Goal: Task Accomplishment & Management: Manage account settings

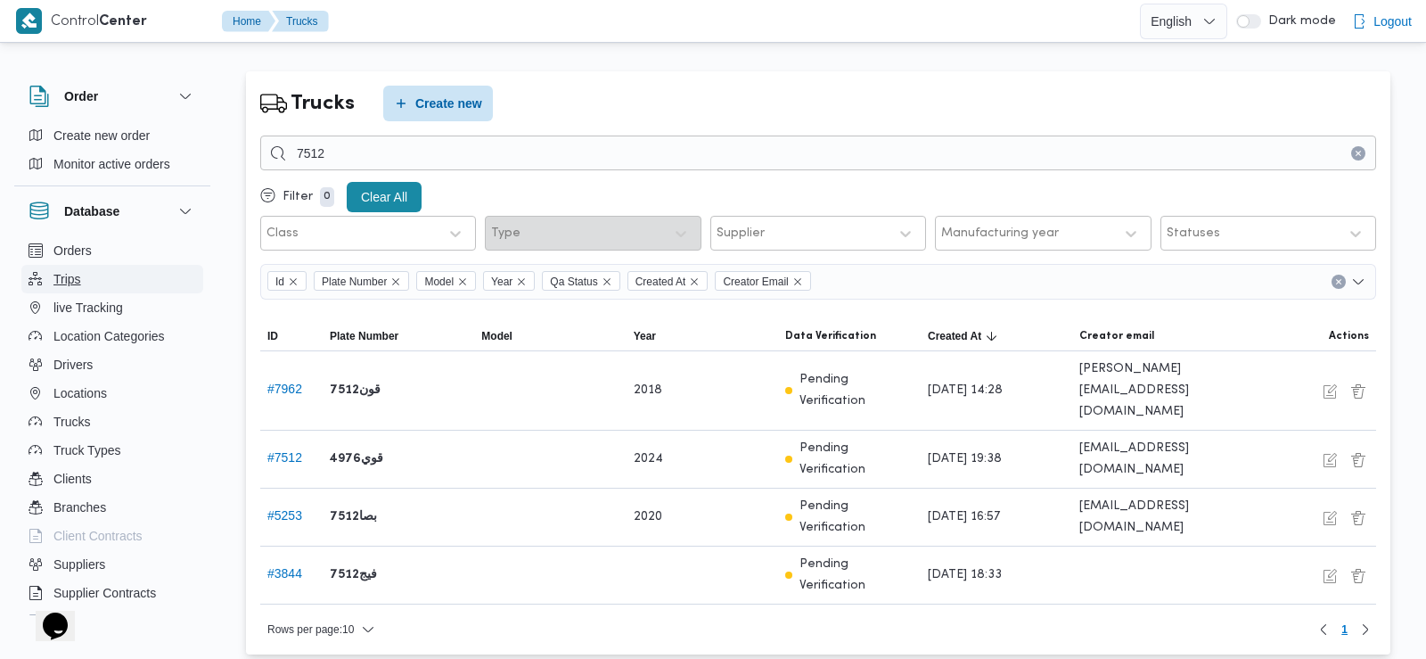
click at [87, 273] on button "Trips" at bounding box center [112, 279] width 182 height 29
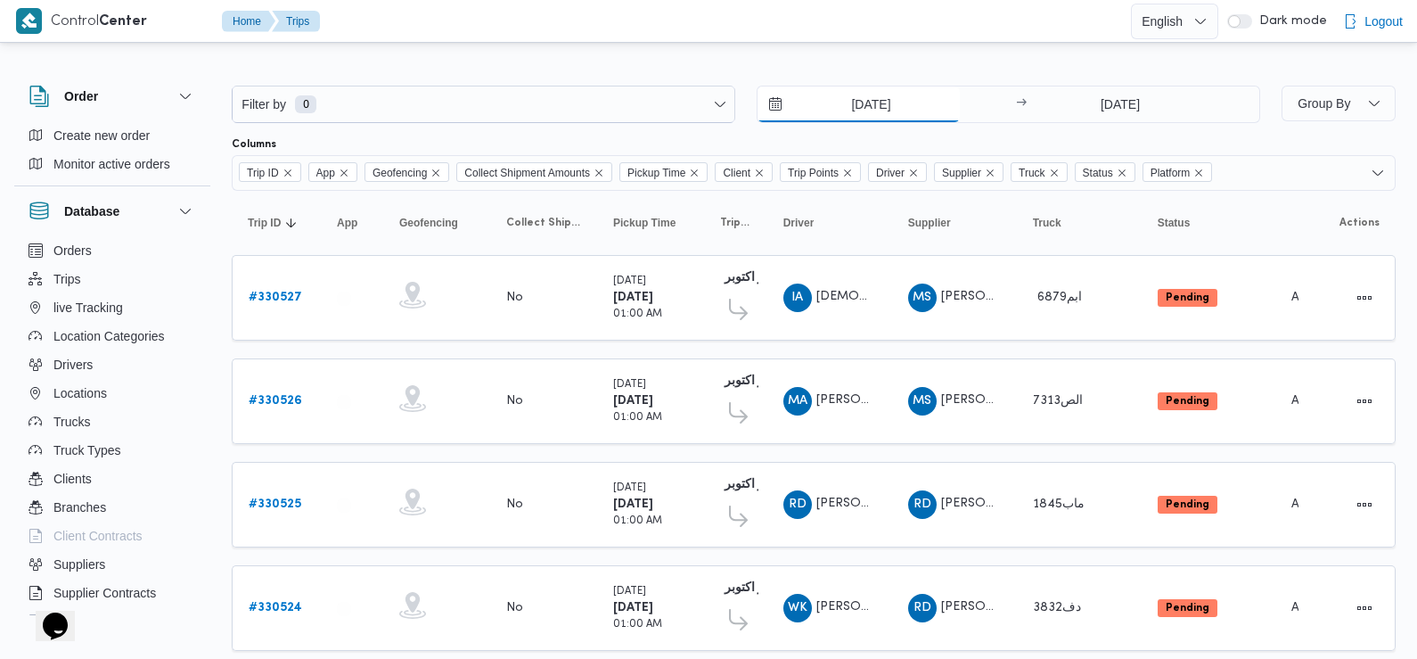
click at [901, 103] on input "4/8/2025" at bounding box center [859, 104] width 202 height 36
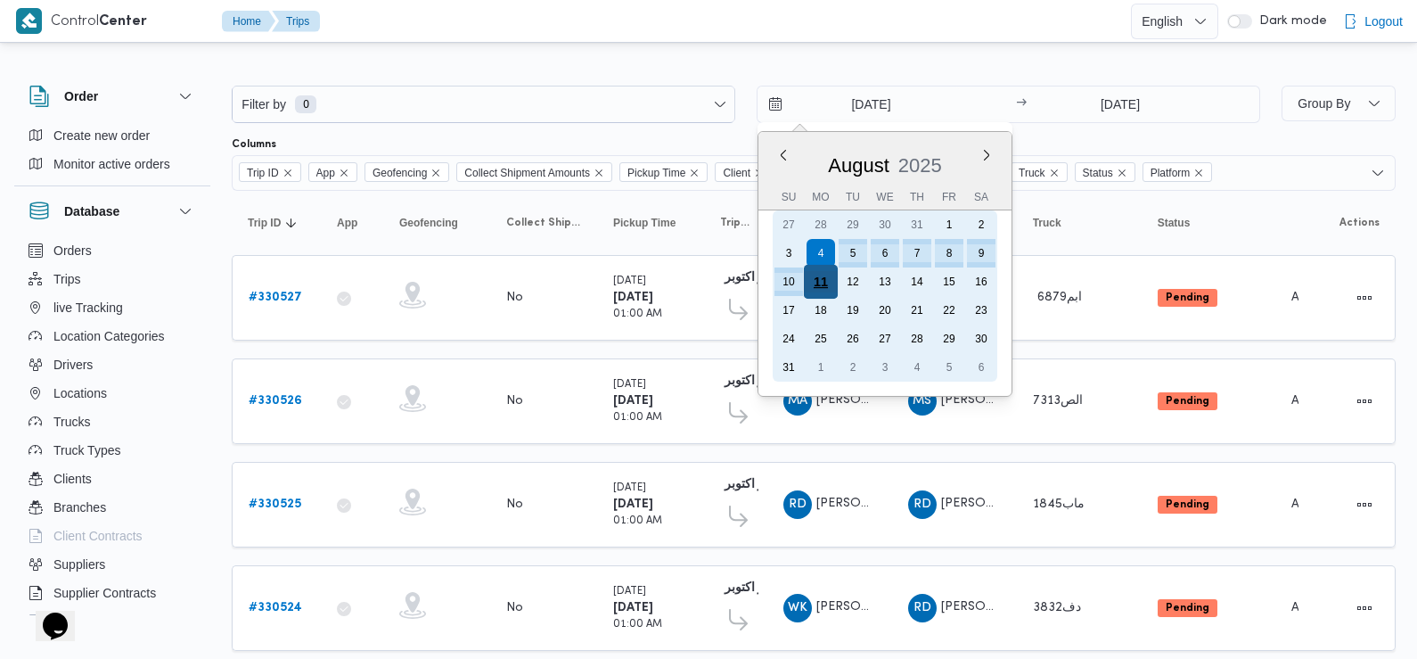
click at [816, 281] on div "11" at bounding box center [821, 282] width 34 height 34
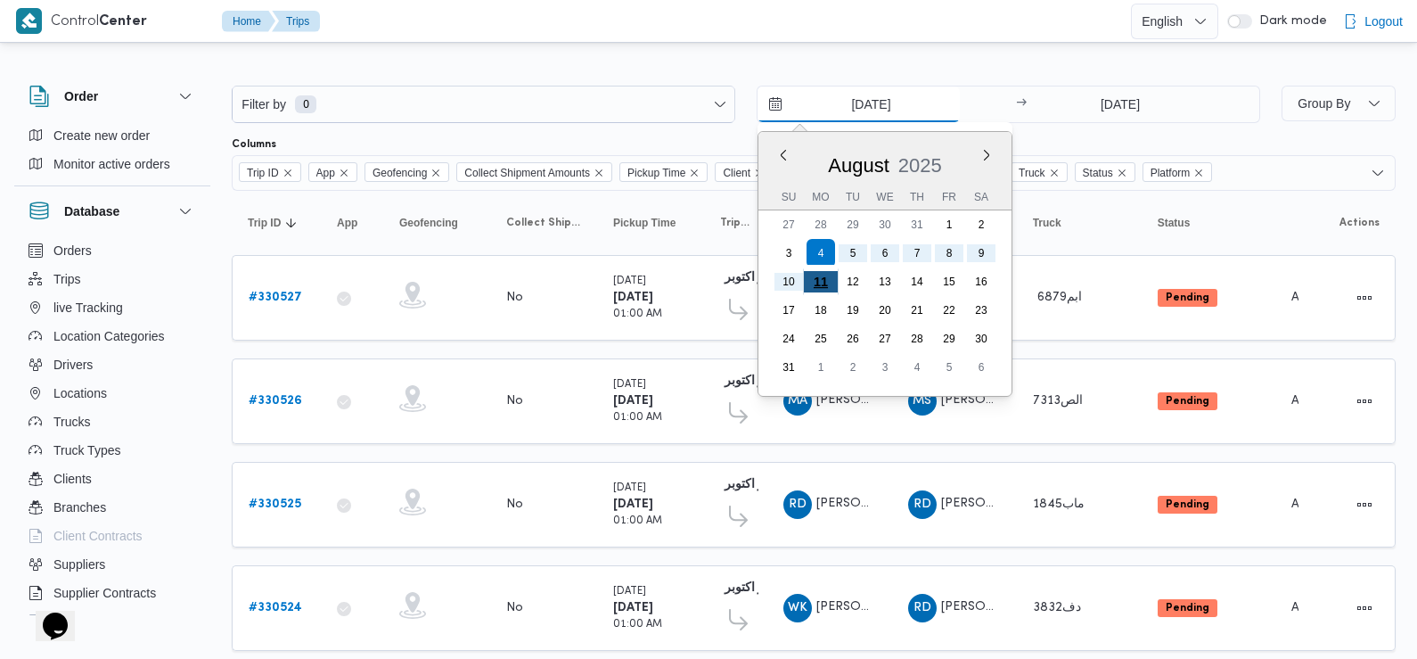
type input "[DATE]"
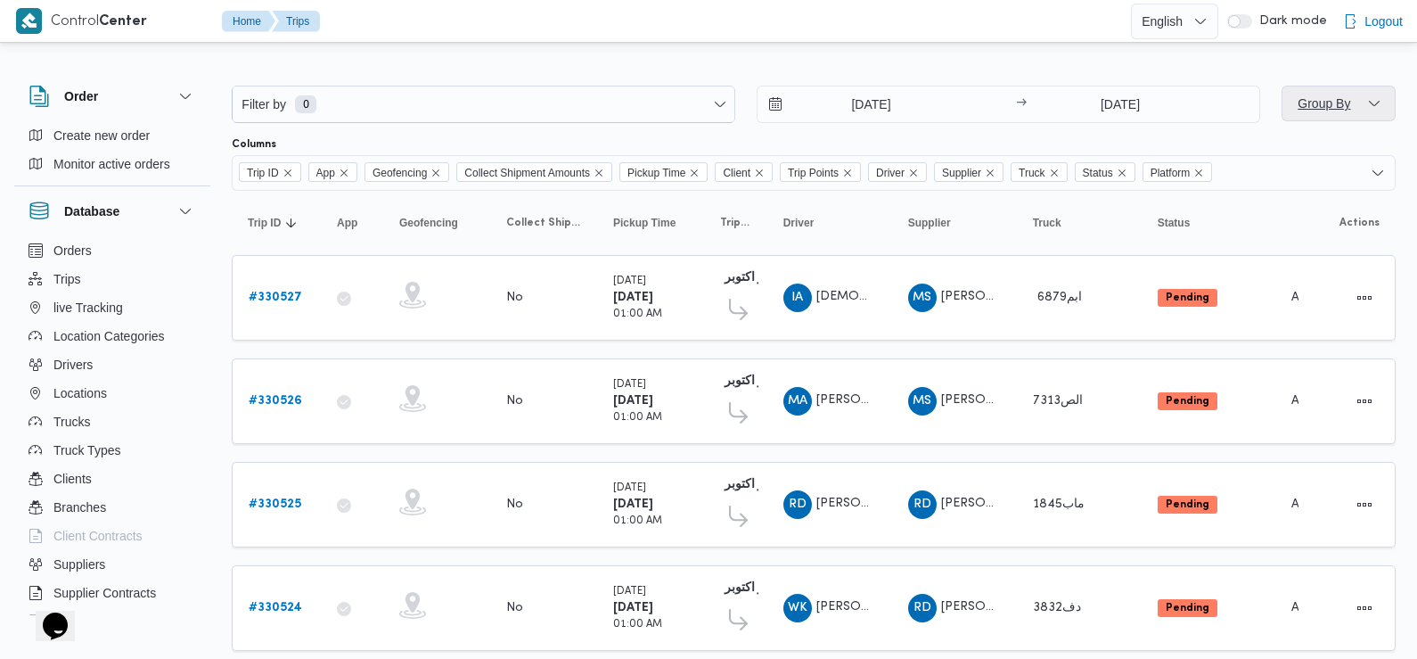
click at [1316, 113] on span "Group By" at bounding box center [1324, 103] width 57 height 21
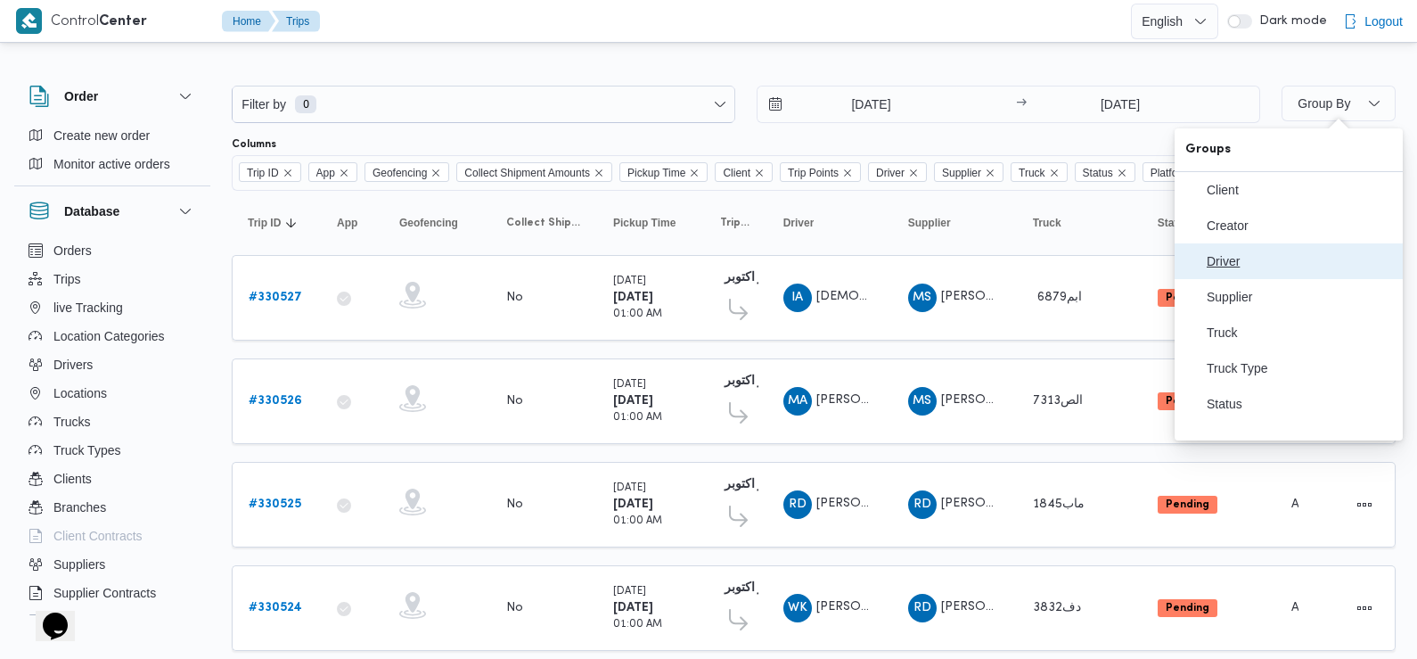
click at [1218, 268] on span "Driver" at bounding box center [1299, 261] width 185 height 14
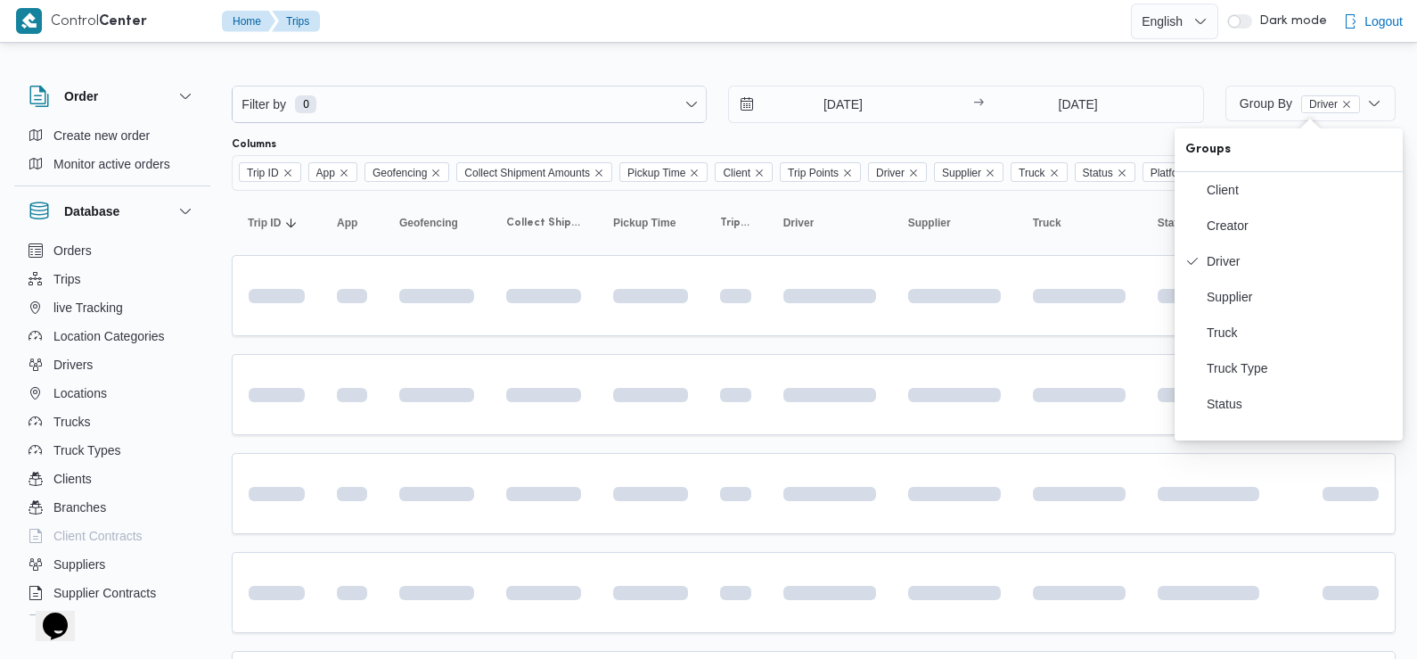
click at [1098, 141] on div "Columns" at bounding box center [814, 144] width 1164 height 14
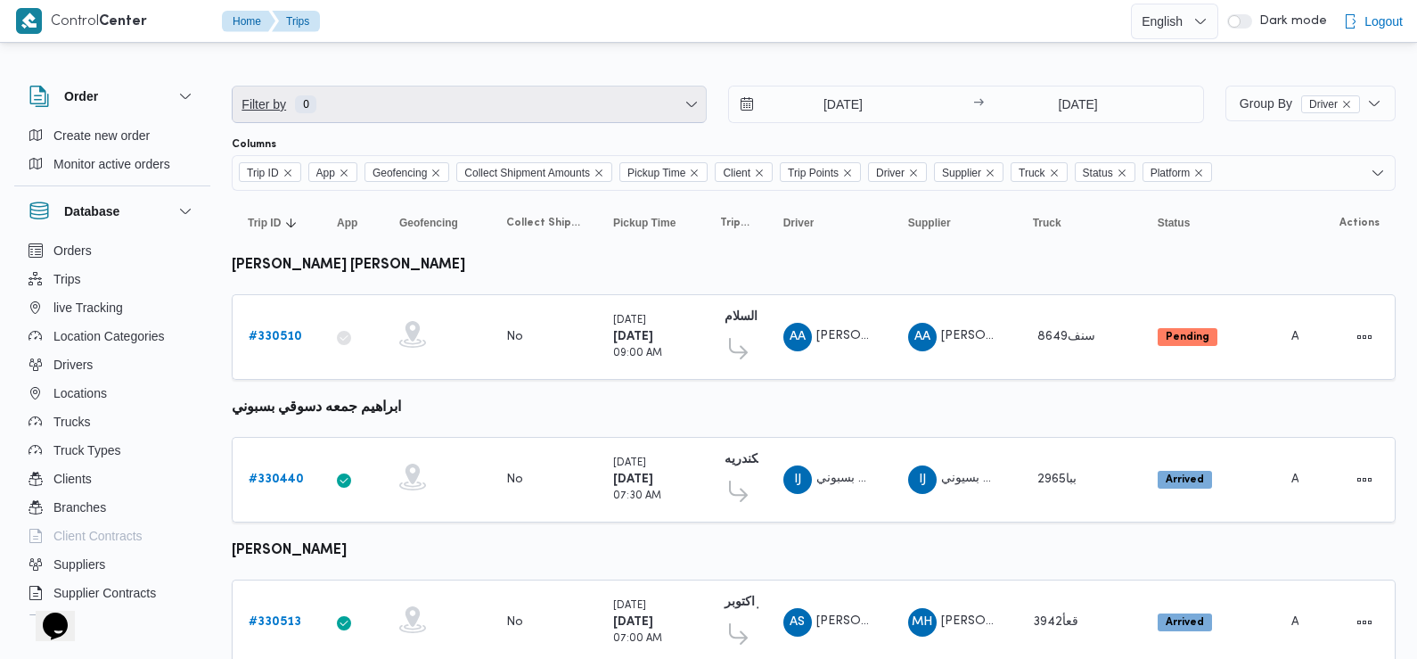
click at [447, 116] on span "Filter by 0" at bounding box center [469, 104] width 473 height 36
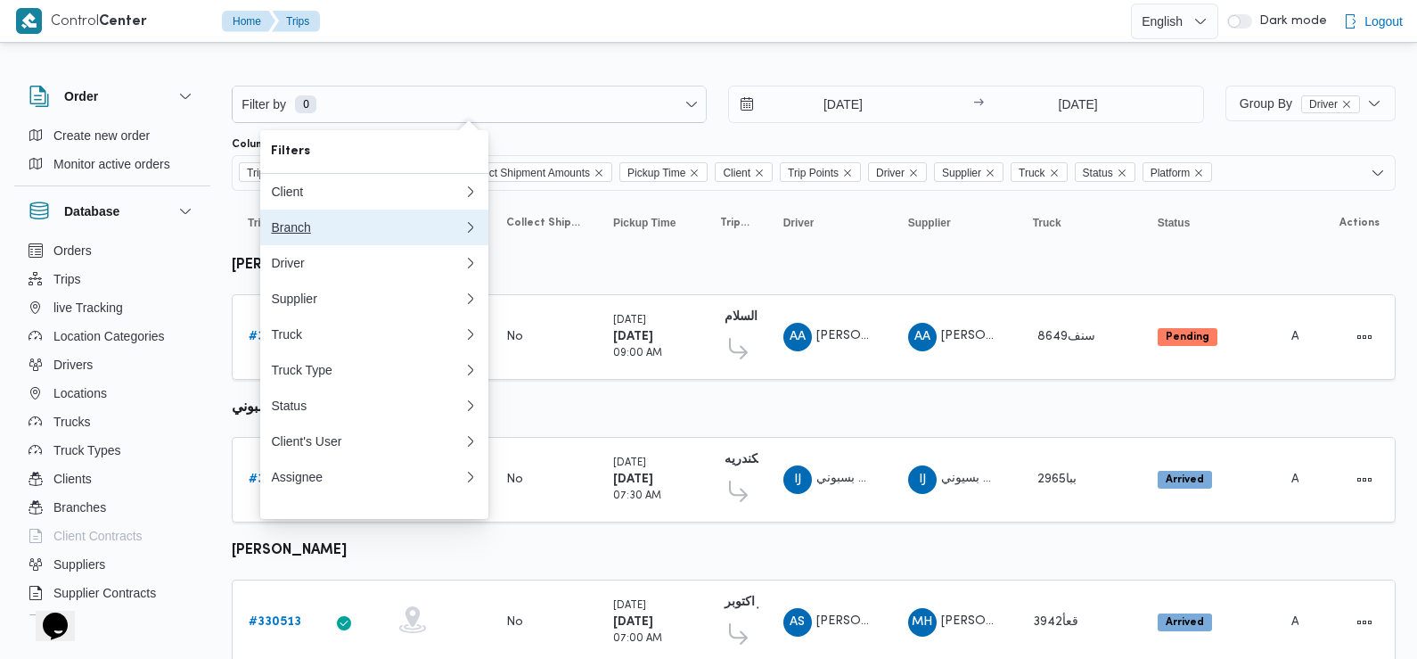
click at [338, 234] on div "Branch" at bounding box center [367, 227] width 193 height 14
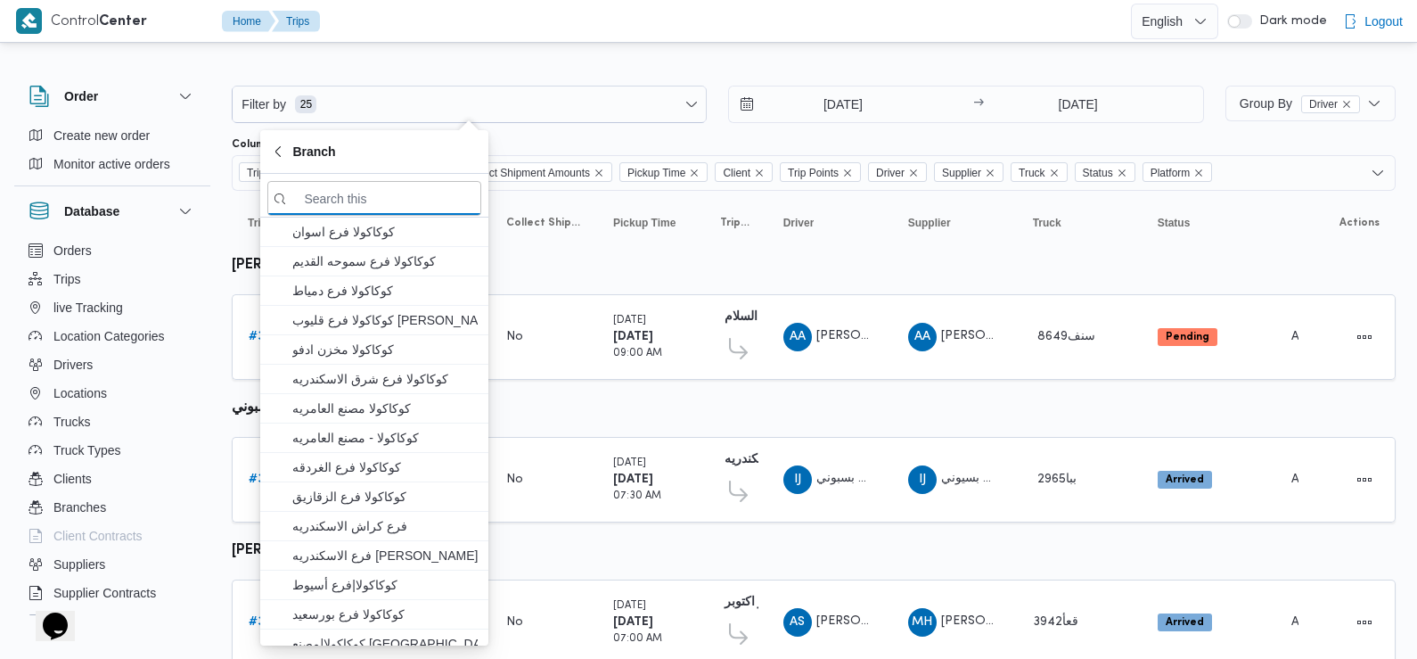
click at [625, 138] on div "Columns" at bounding box center [814, 144] width 1164 height 14
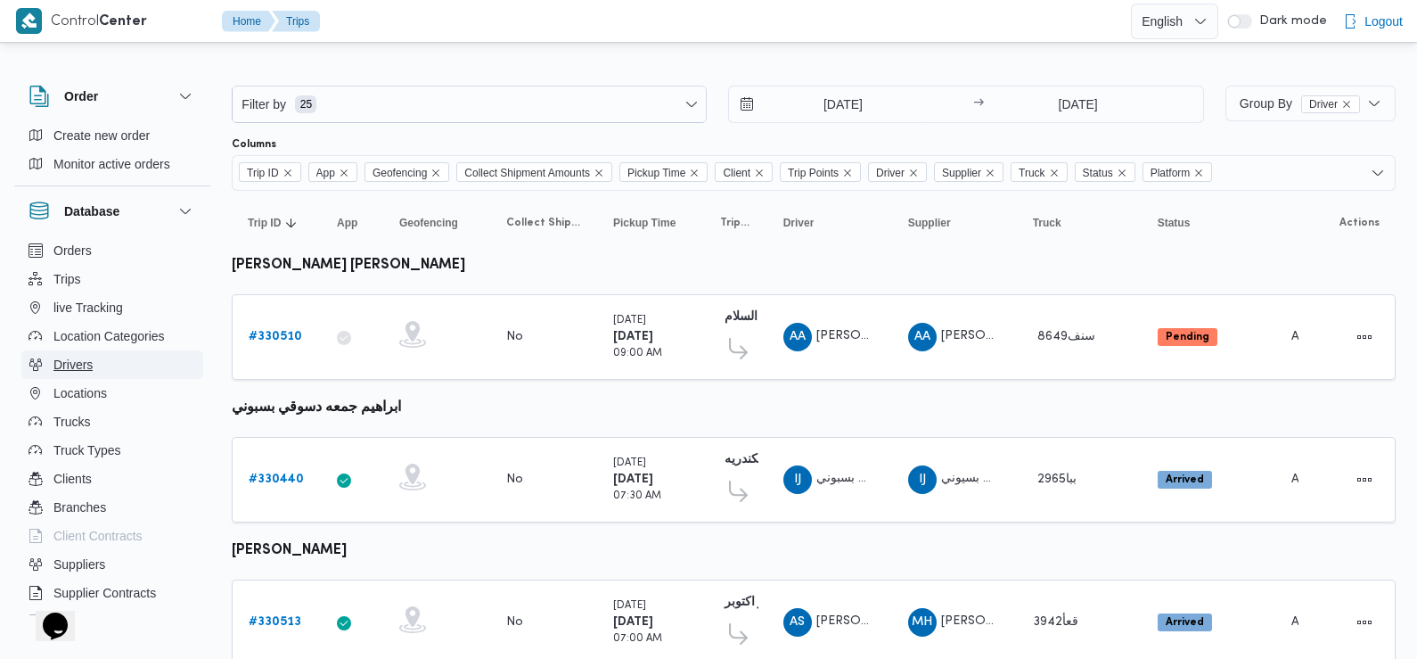
click at [76, 362] on span "Drivers" at bounding box center [72, 364] width 39 height 21
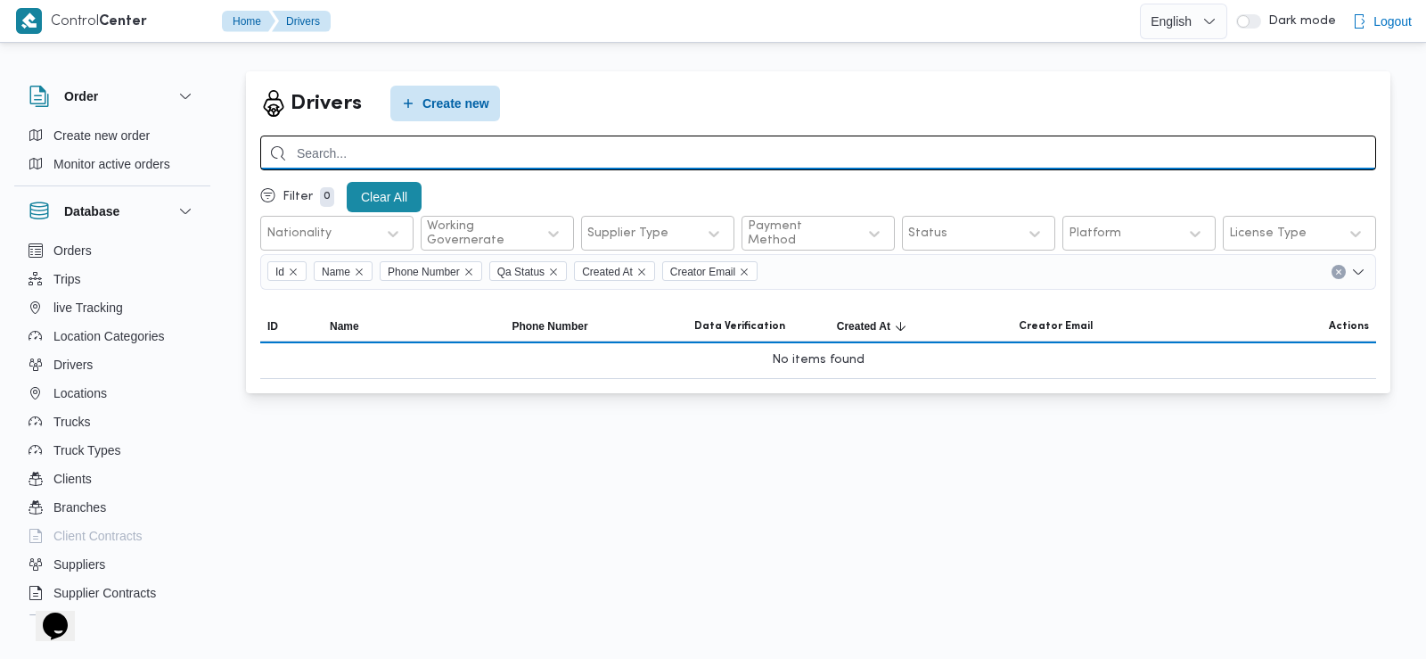
click at [714, 156] on input "search" at bounding box center [818, 152] width 1116 height 35
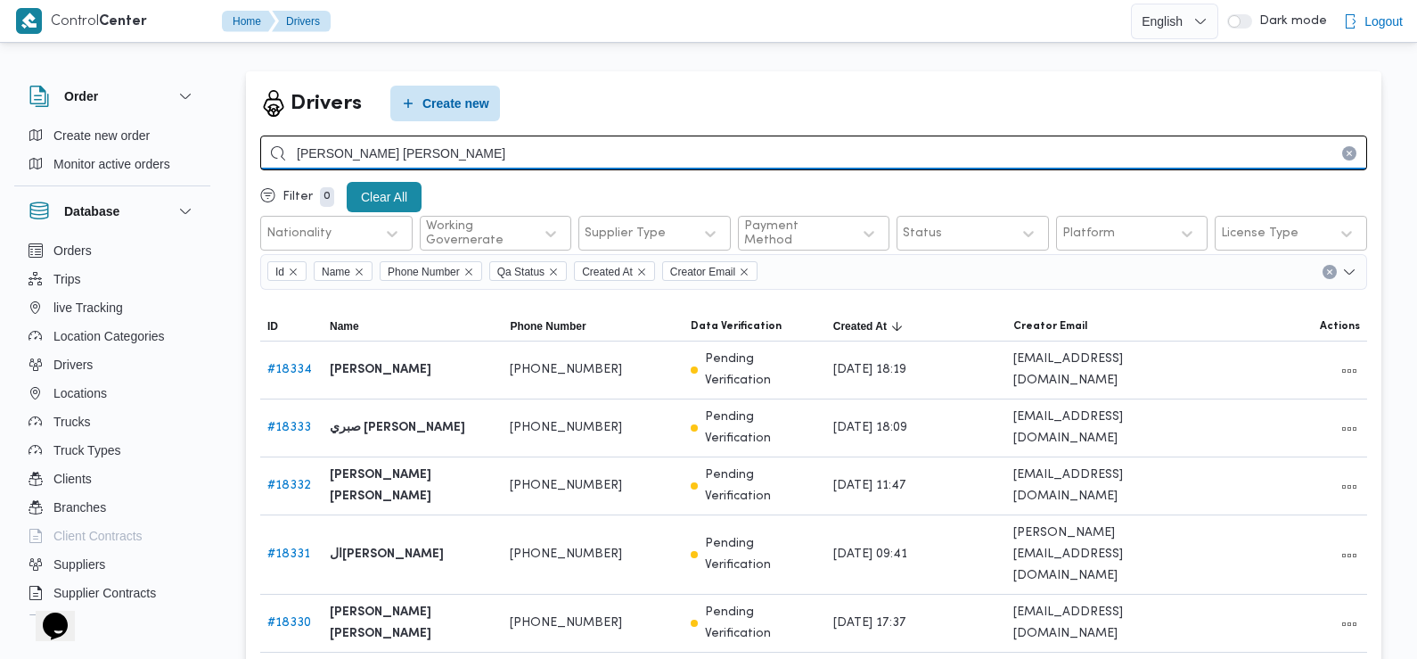
type input "محمد حسن محمد احمد"
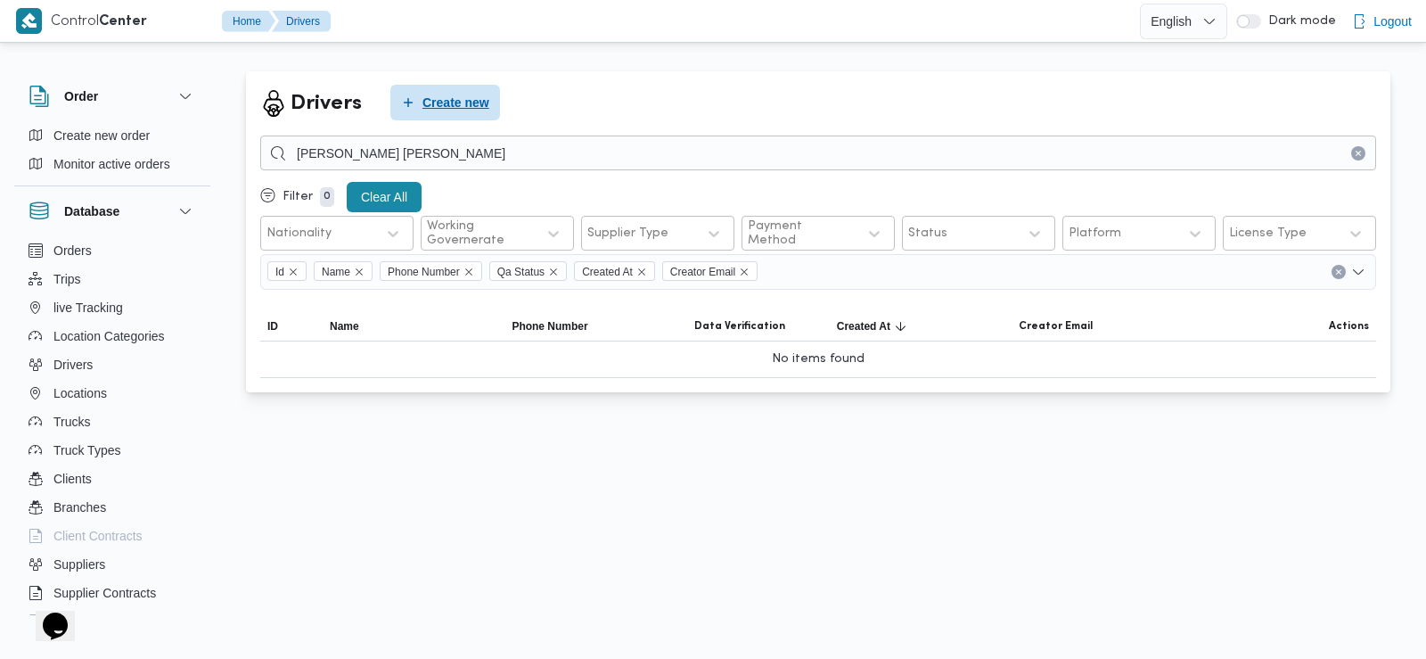
click at [473, 92] on span "Create new" at bounding box center [445, 103] width 110 height 36
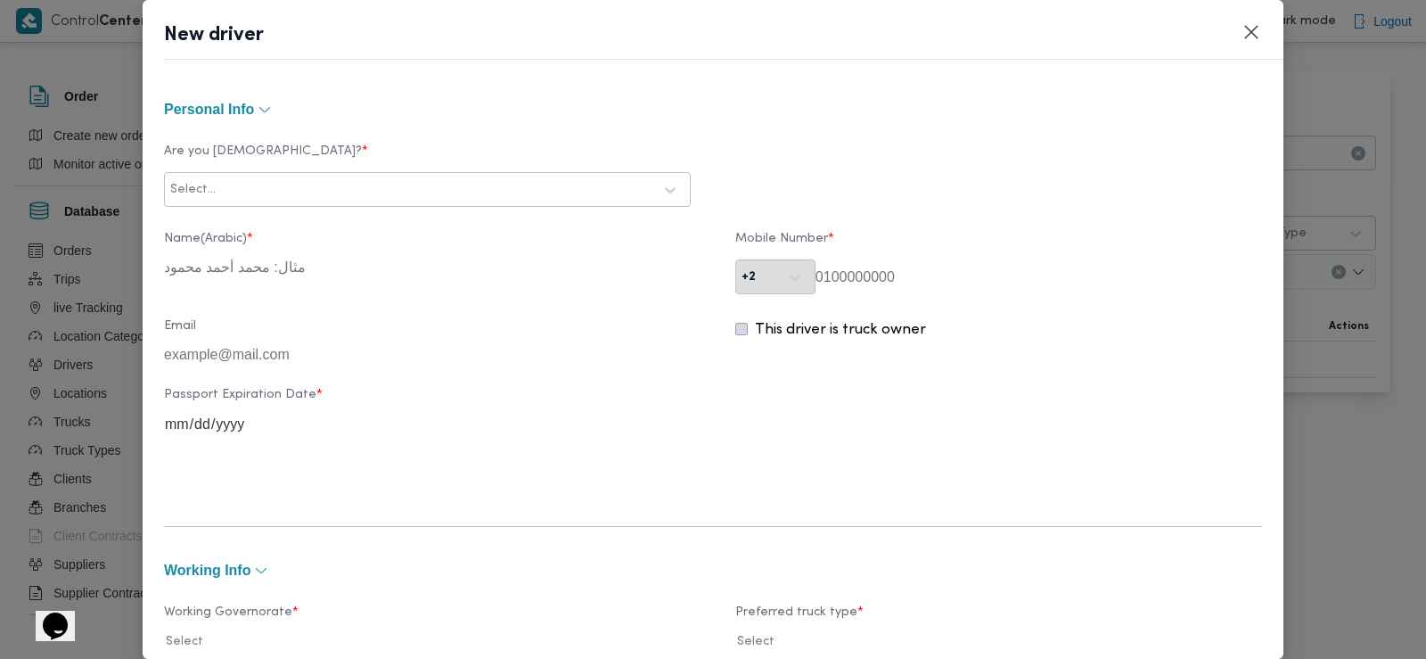
click at [404, 189] on div at bounding box center [435, 190] width 433 height 18
click at [309, 231] on div "Egyptian" at bounding box center [427, 236] width 525 height 31
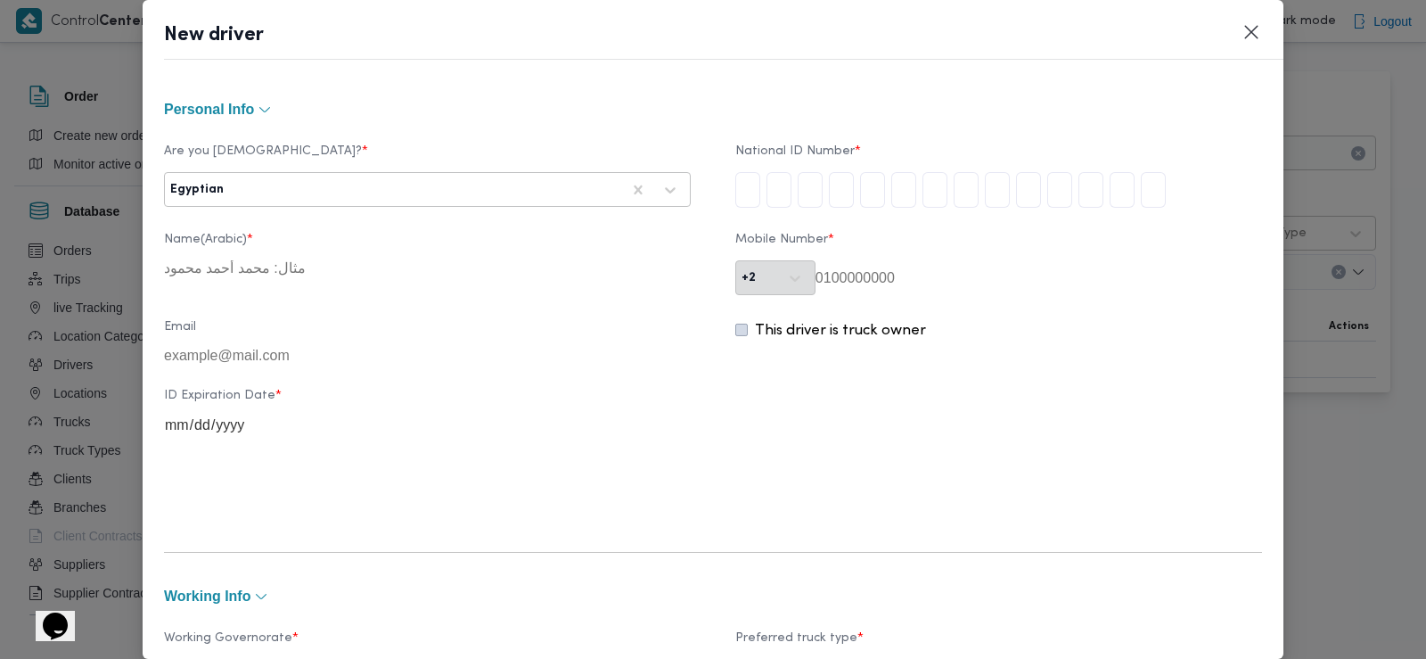
click at [741, 190] on input "tel" at bounding box center [747, 190] width 25 height 36
type input "3"
type input "0"
type input "2"
type input "0"
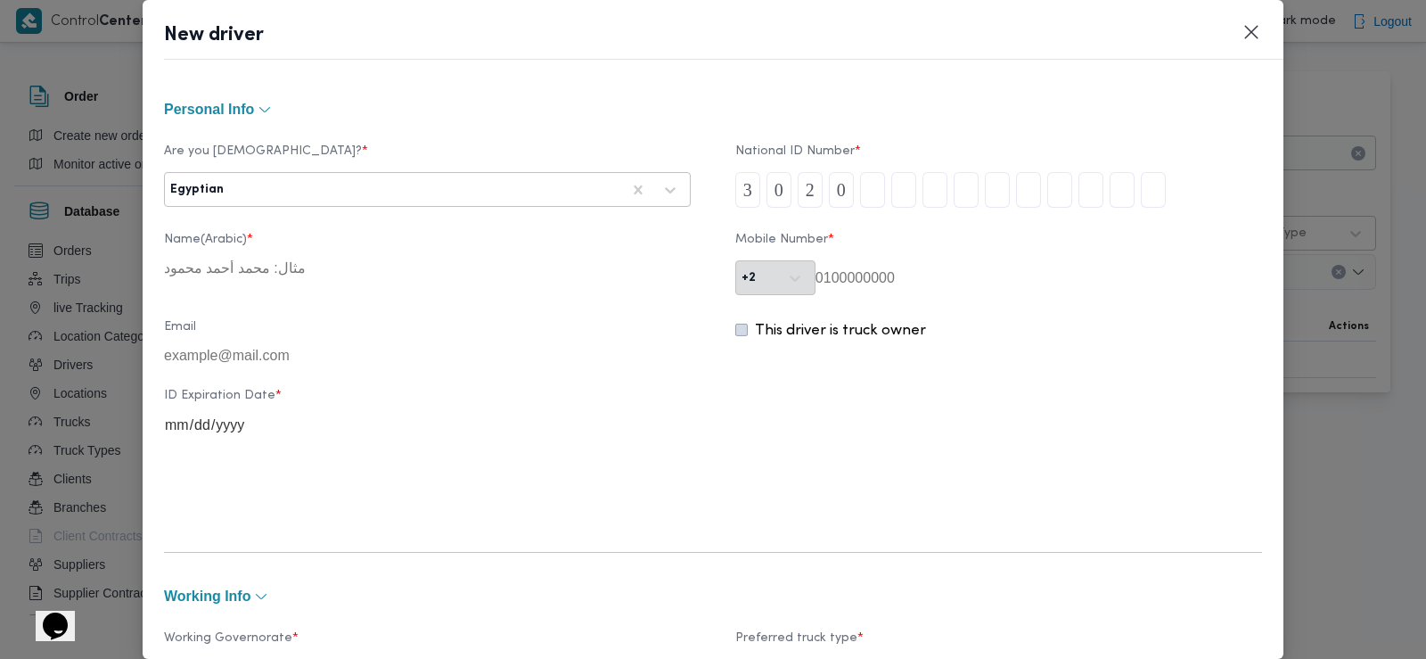
type input "7"
type input "2"
type input "8"
type input "0"
type input "2"
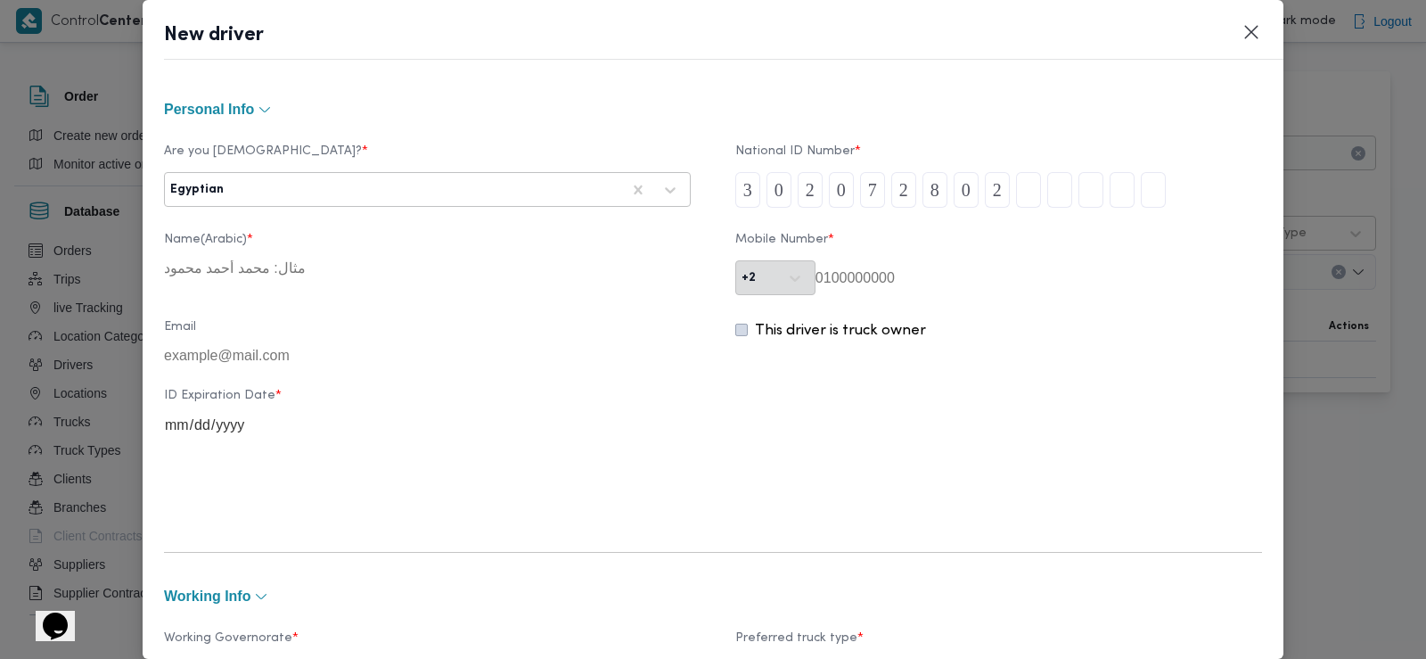
type input "0"
type input "1"
type input "2"
type input "1"
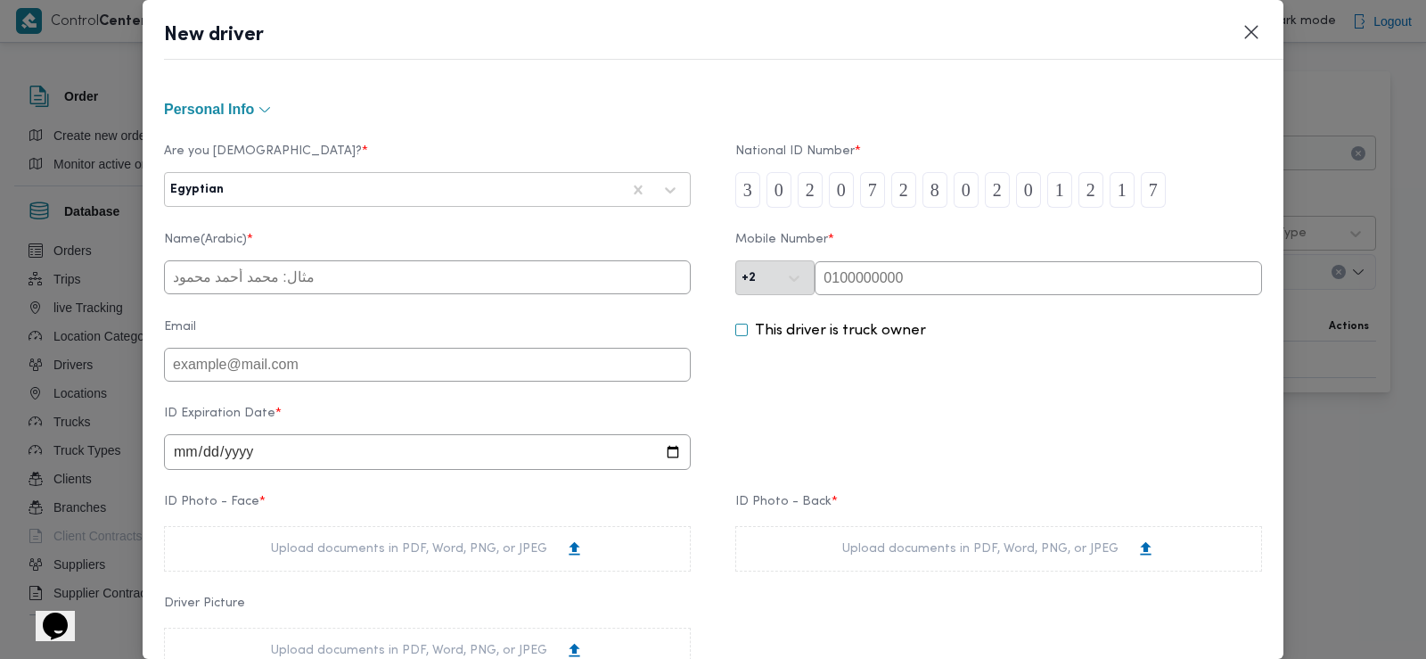
type input "7"
click at [324, 278] on input "text" at bounding box center [427, 277] width 527 height 34
type input "[PERSON_NAME]"
click at [907, 287] on input "text" at bounding box center [1038, 278] width 447 height 34
type input "01276991257"
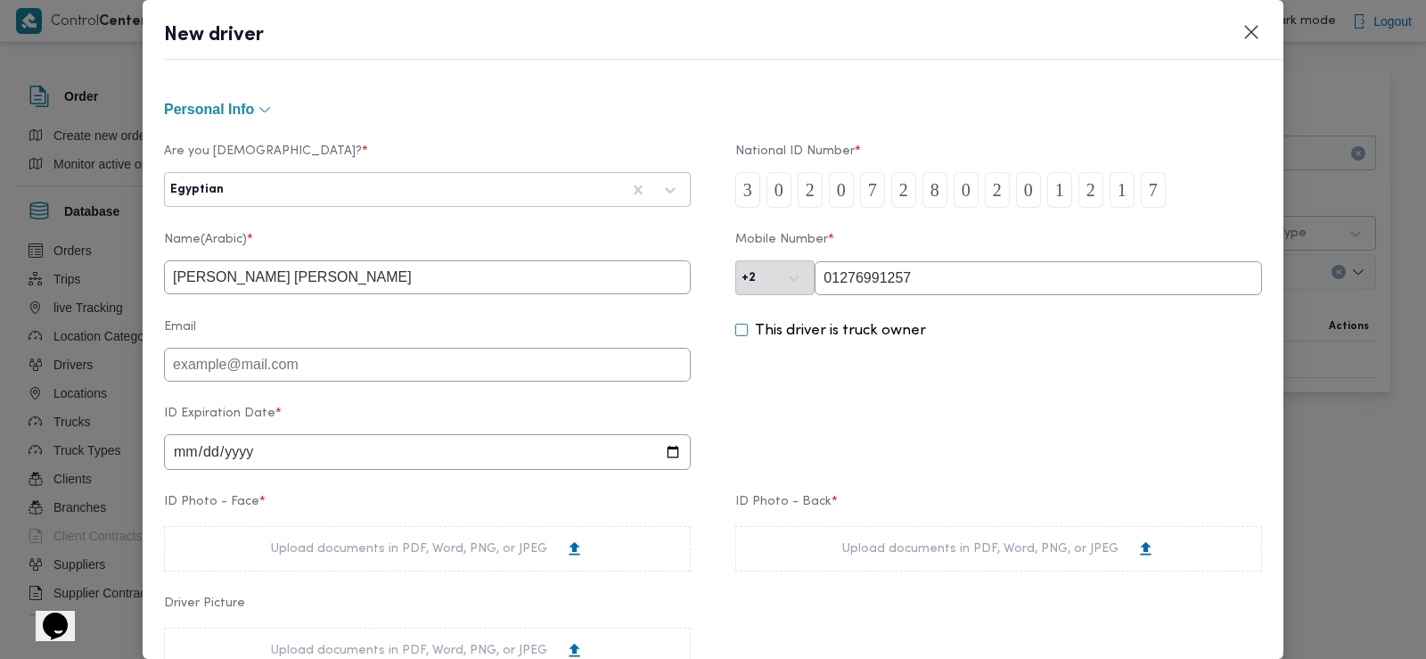
click at [318, 458] on input "date" at bounding box center [427, 452] width 527 height 36
type input "2028-03-12"
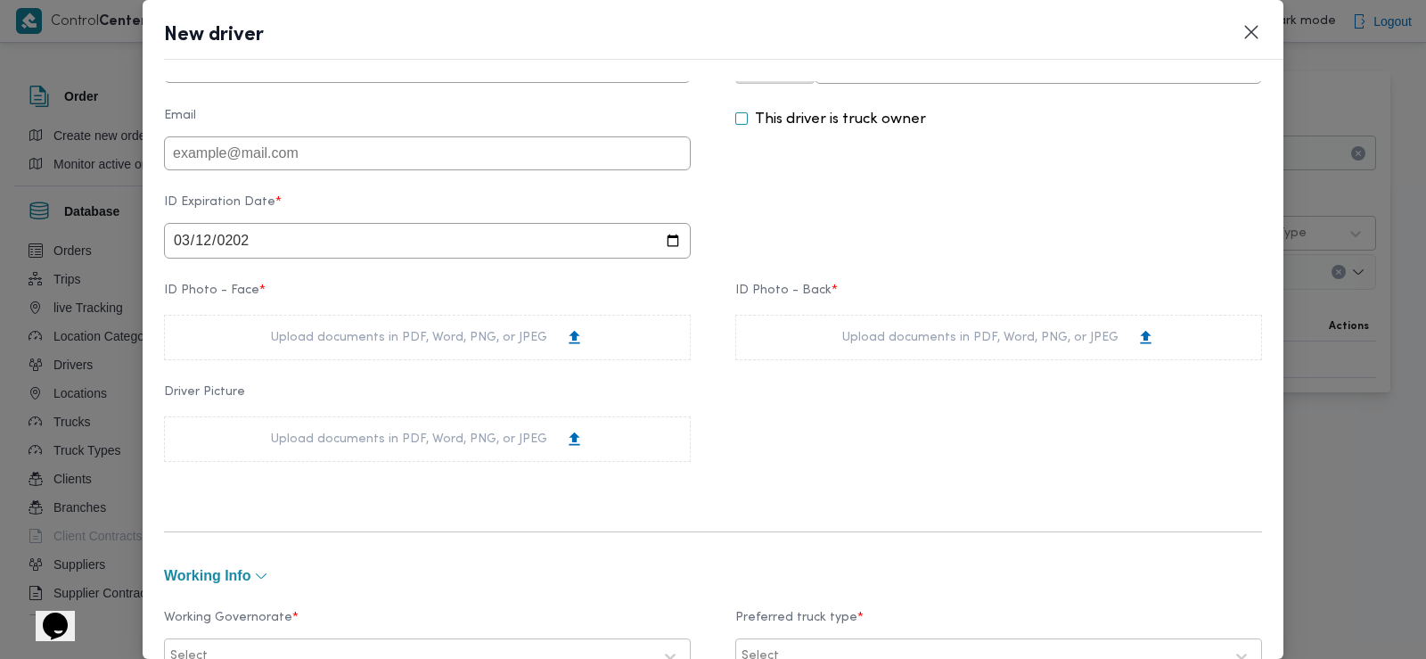
scroll to position [261, 0]
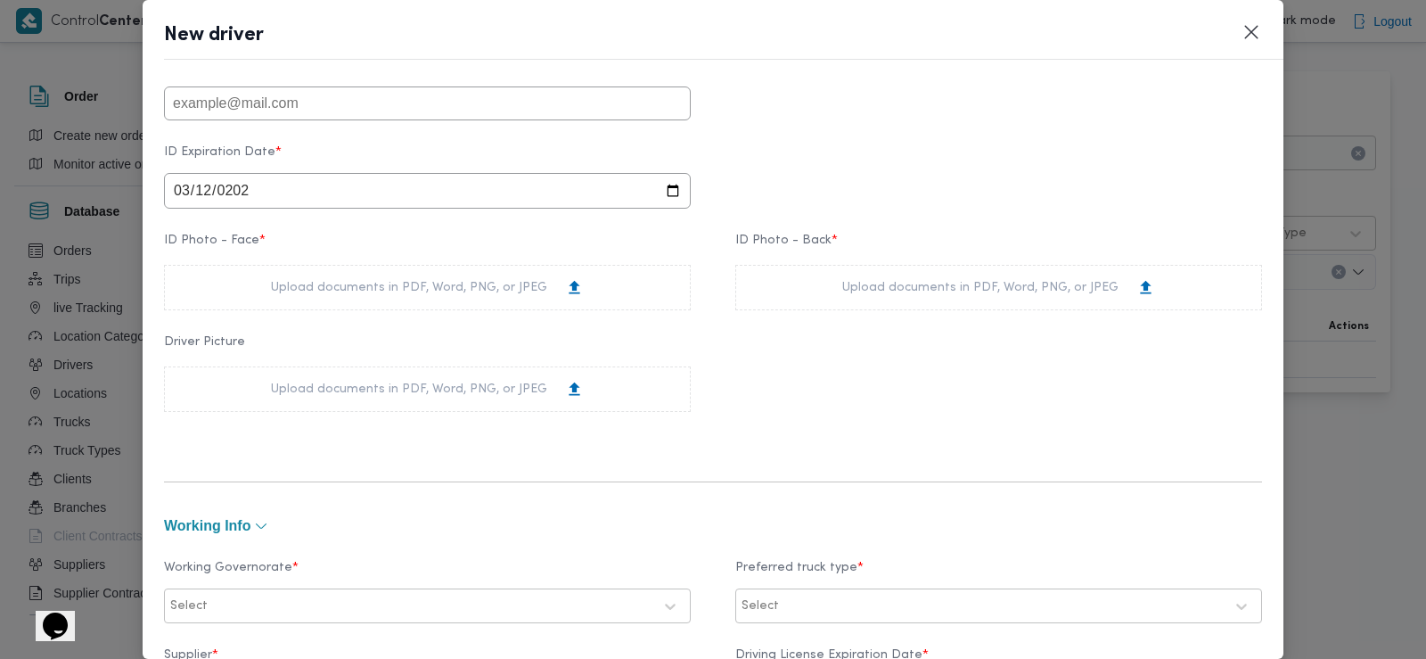
click at [373, 286] on div "Upload documents in PDF, Word, PNG, or JPEG" at bounding box center [427, 287] width 313 height 19
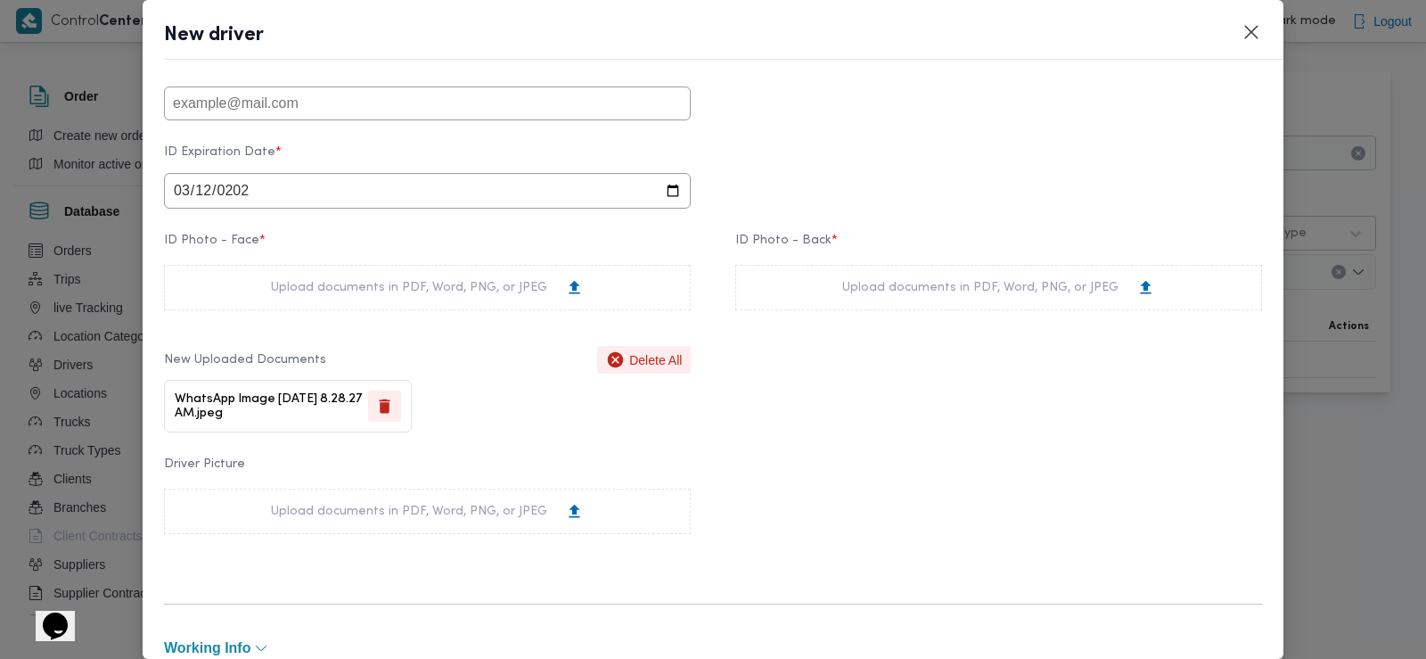
click at [860, 297] on div "Upload documents in PDF, Word, PNG, or JPEG" at bounding box center [998, 287] width 313 height 19
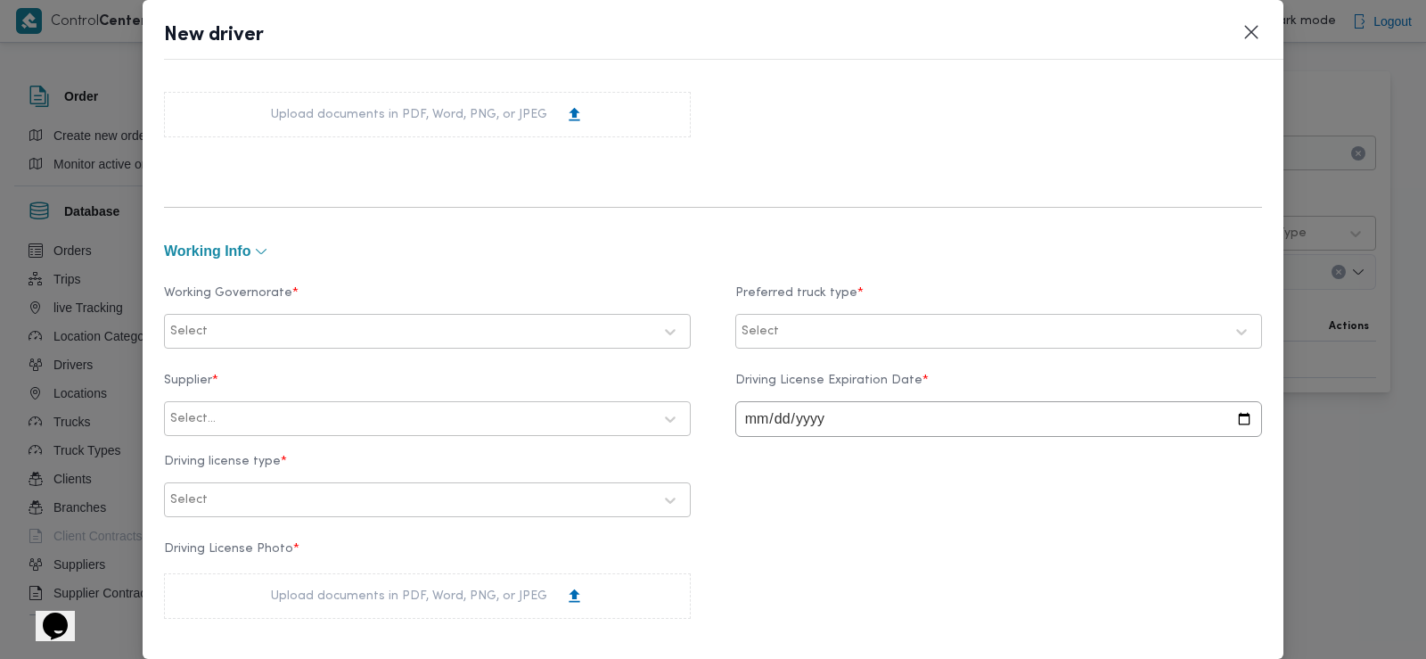
scroll to position [677, 0]
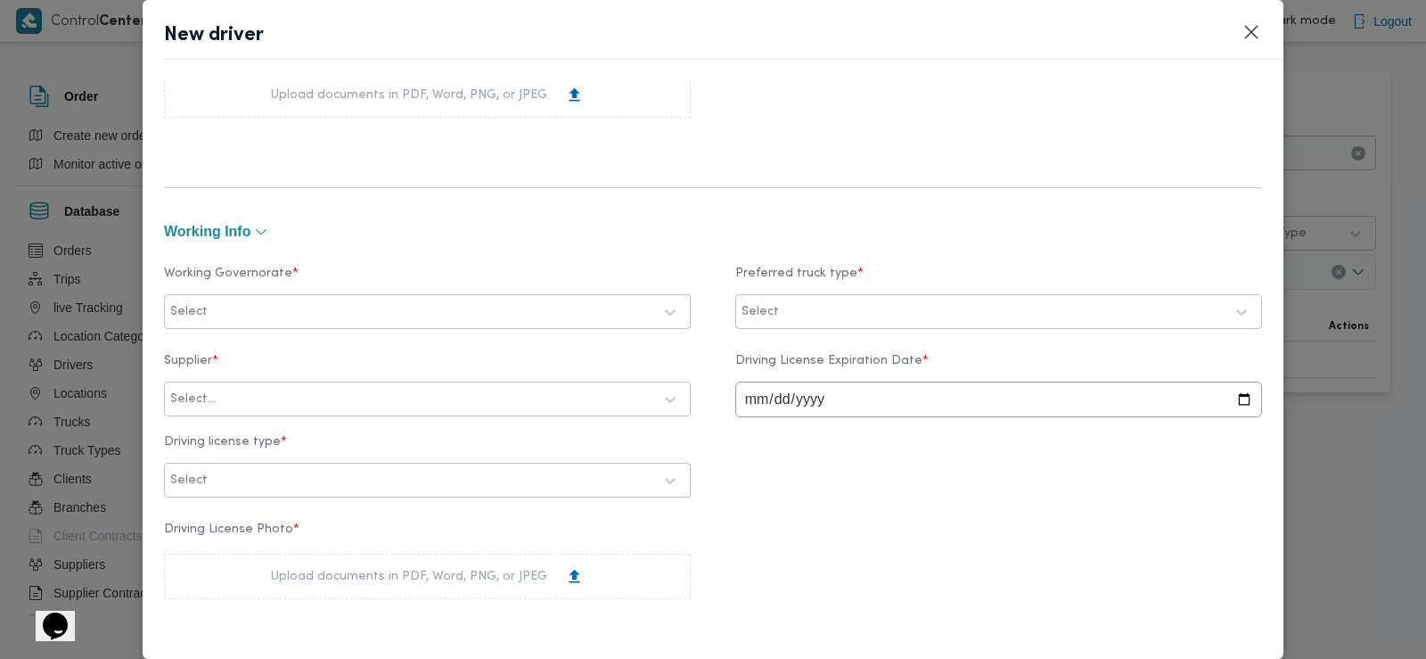
click at [392, 321] on div "Select" at bounding box center [411, 311] width 486 height 25
type input "سكن"
click at [432, 308] on div at bounding box center [393, 312] width 447 height 18
click at [545, 287] on label "Working Governorate *" at bounding box center [427, 281] width 527 height 28
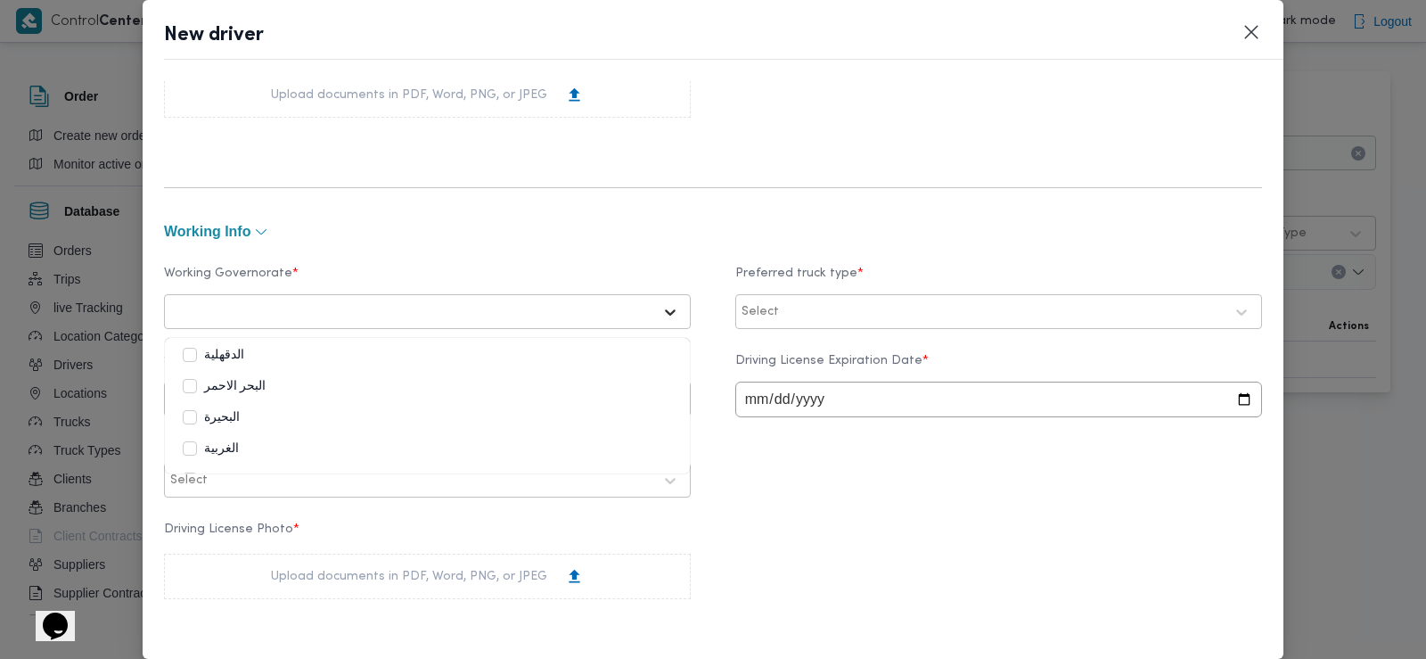
click at [669, 311] on icon at bounding box center [670, 312] width 18 height 18
click at [257, 436] on div "البحيرة" at bounding box center [427, 421] width 525 height 31
click at [595, 241] on div "working Info" at bounding box center [713, 231] width 1098 height 23
click at [800, 317] on div at bounding box center [1003, 312] width 441 height 18
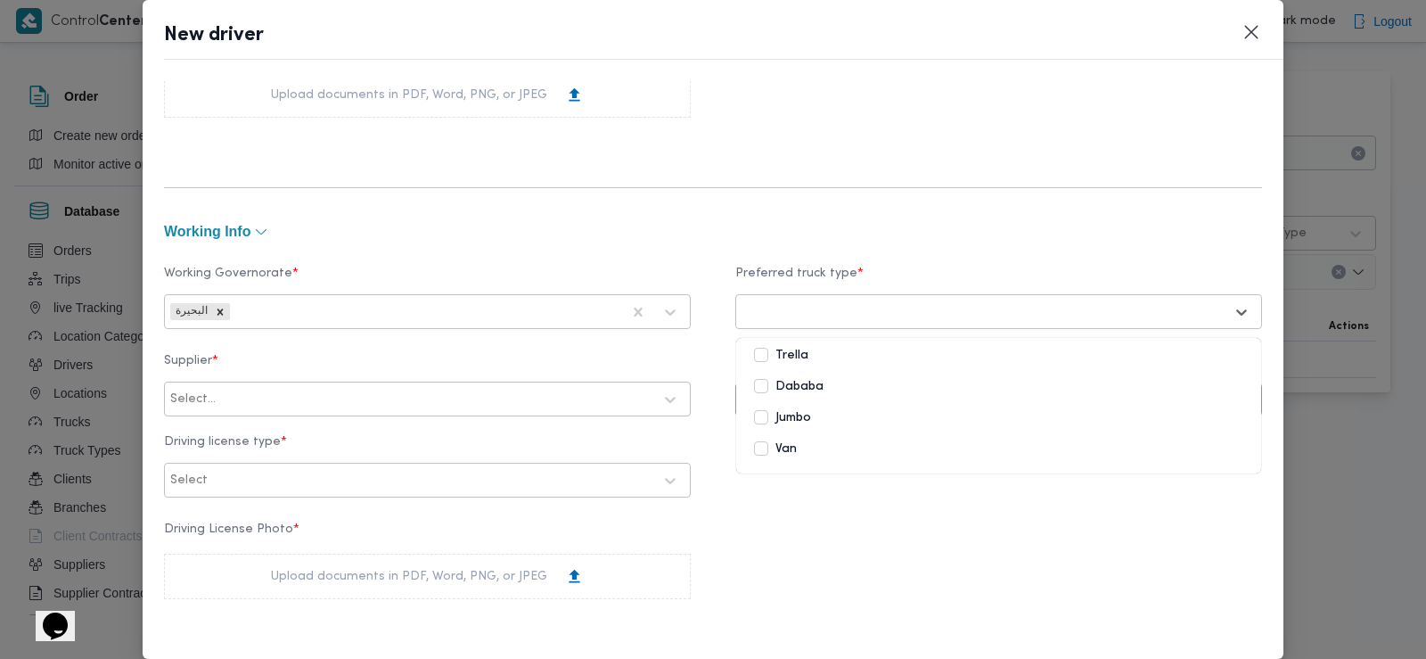
click at [800, 366] on div "Trella" at bounding box center [998, 355] width 489 height 21
click at [800, 396] on label "Dababa" at bounding box center [789, 386] width 70 height 21
click at [795, 425] on label "Jumbo" at bounding box center [782, 417] width 57 height 21
click at [783, 493] on div "Supplier * Select... Driving License Expiration Date * Driving license type * S…" at bounding box center [713, 425] width 1098 height 161
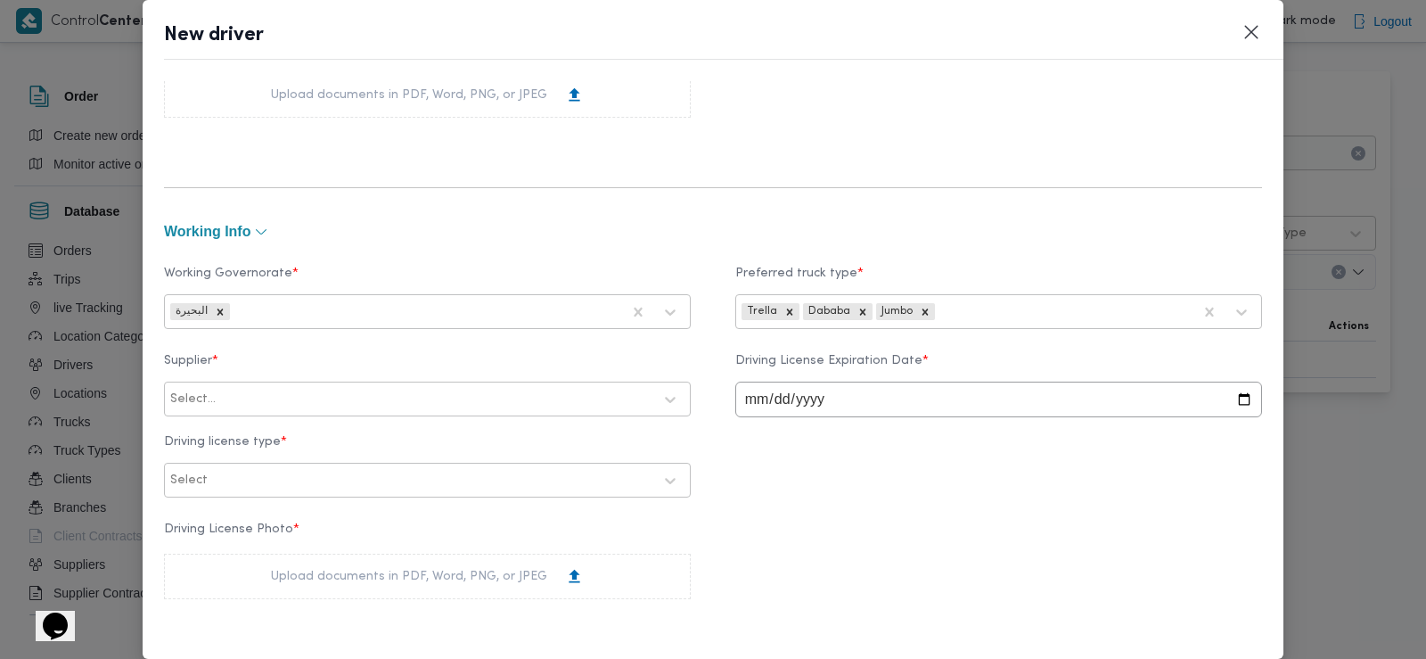
click at [747, 398] on input "date" at bounding box center [998, 399] width 527 height 36
type input "2028-02-12"
click at [347, 401] on div at bounding box center [435, 399] width 433 height 18
type input "سعد عبدالعزيز"
click at [402, 387] on div "Select..." at bounding box center [411, 399] width 486 height 25
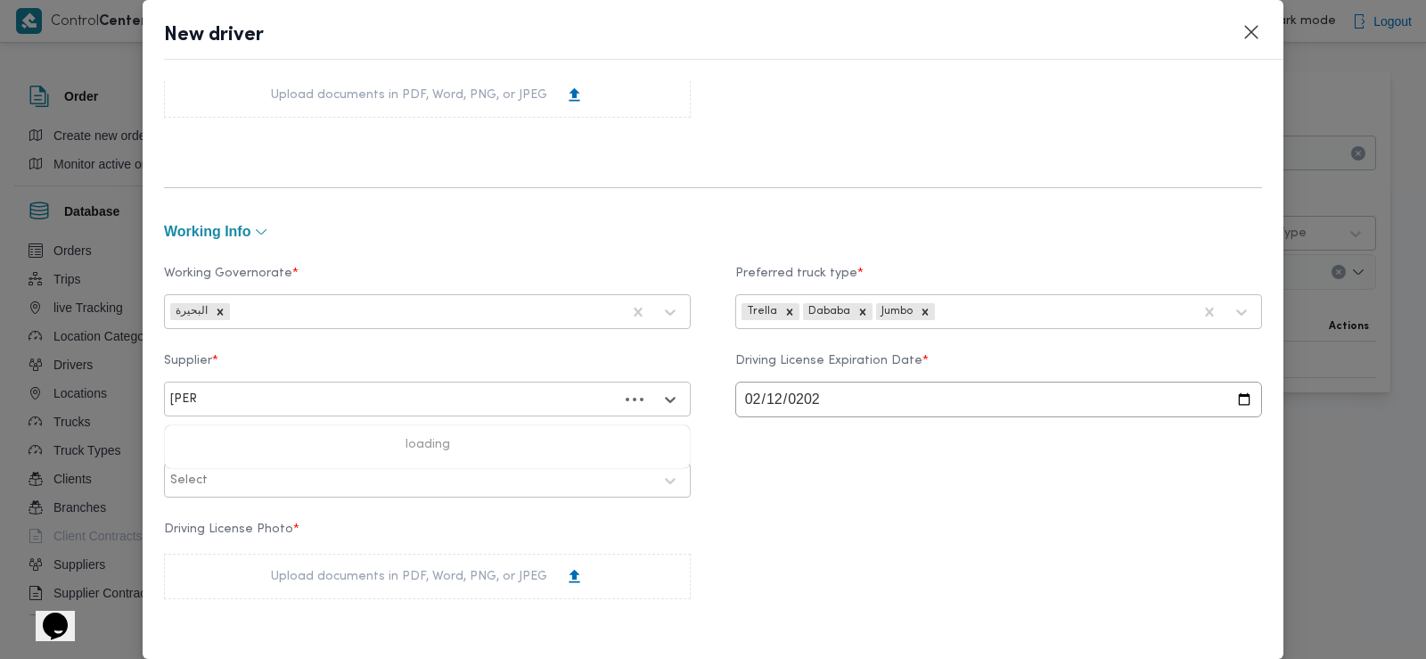
type input "سعد"
click at [923, 250] on div "Working Governorate * البحيرة Preferred truck type * Trella Dababa Jumbo Suppli…" at bounding box center [713, 436] width 1098 height 386
click at [323, 402] on div at bounding box center [435, 399] width 433 height 18
type input "سعد عبدالعزيز"
click at [484, 404] on div at bounding box center [435, 399] width 433 height 18
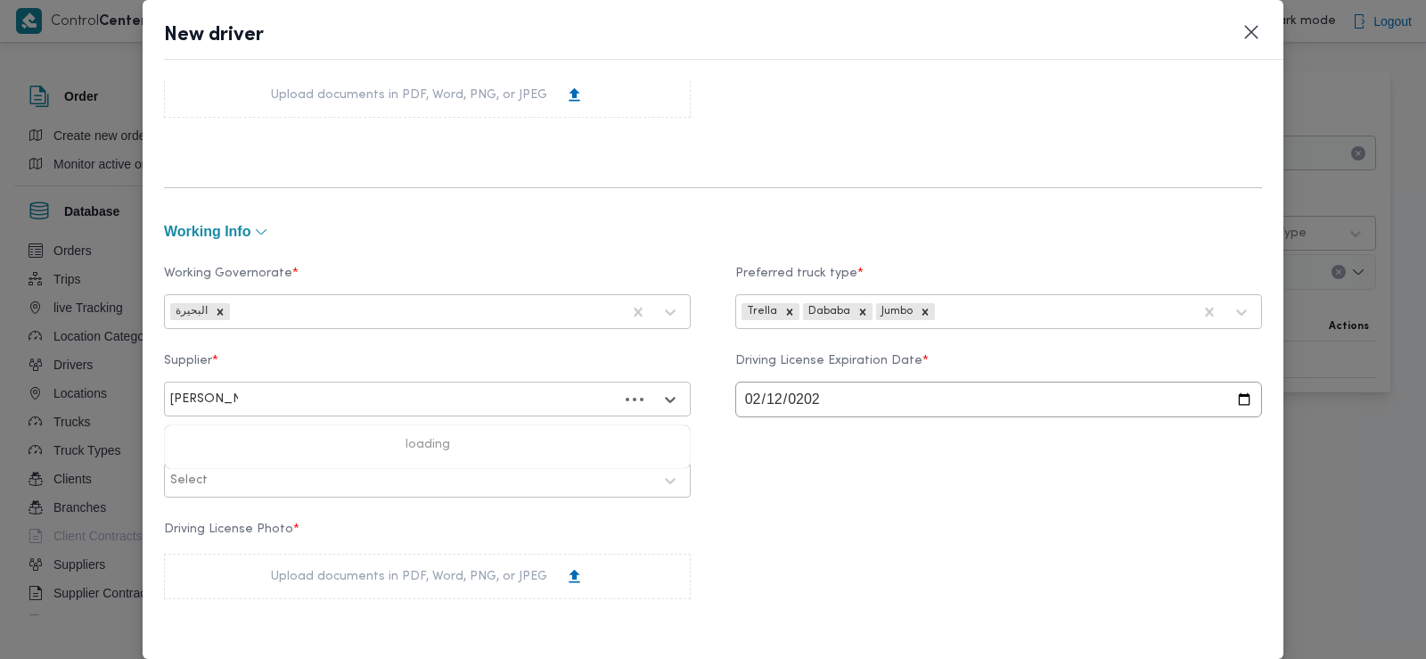
type input "سعد عبدالعزيز"
click at [401, 434] on div "[PERSON_NAME]" at bounding box center [427, 446] width 525 height 31
click at [485, 479] on div at bounding box center [431, 481] width 441 height 18
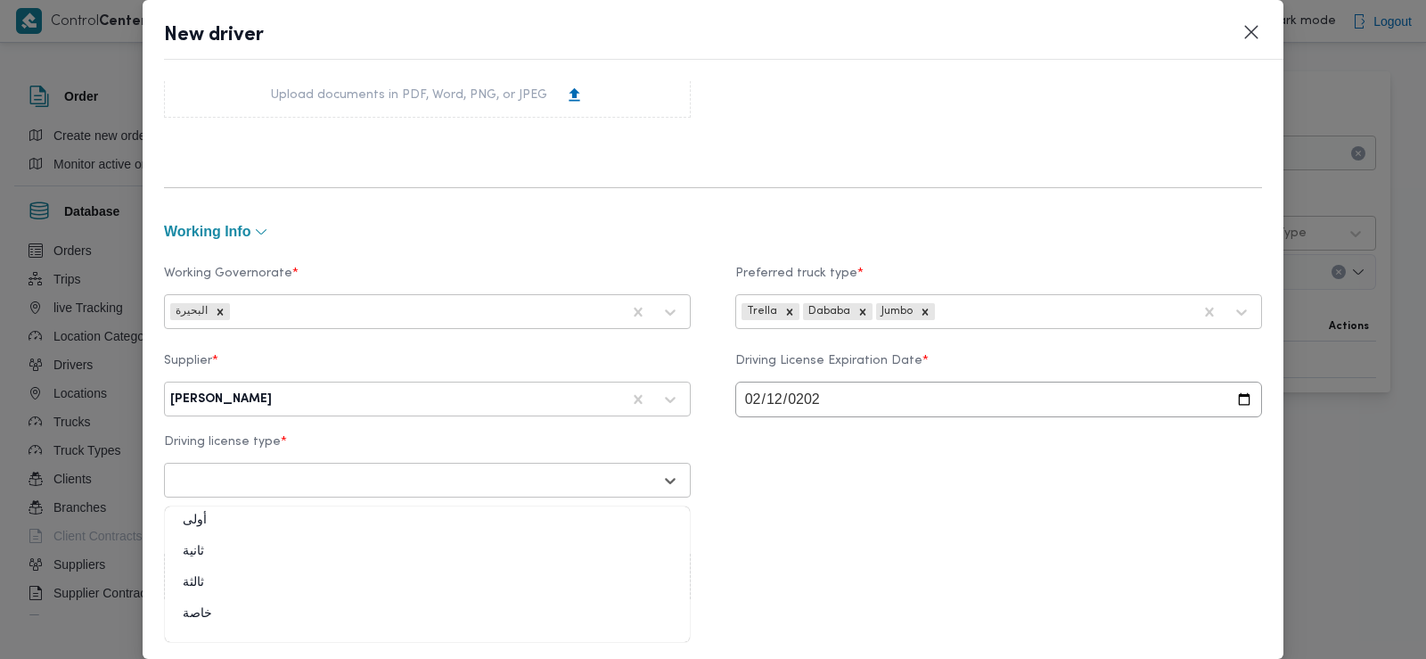
click at [384, 513] on div "أولى ثانية ثالثة خاصة" at bounding box center [427, 575] width 525 height 134
click at [365, 521] on div "أولى" at bounding box center [427, 527] width 525 height 31
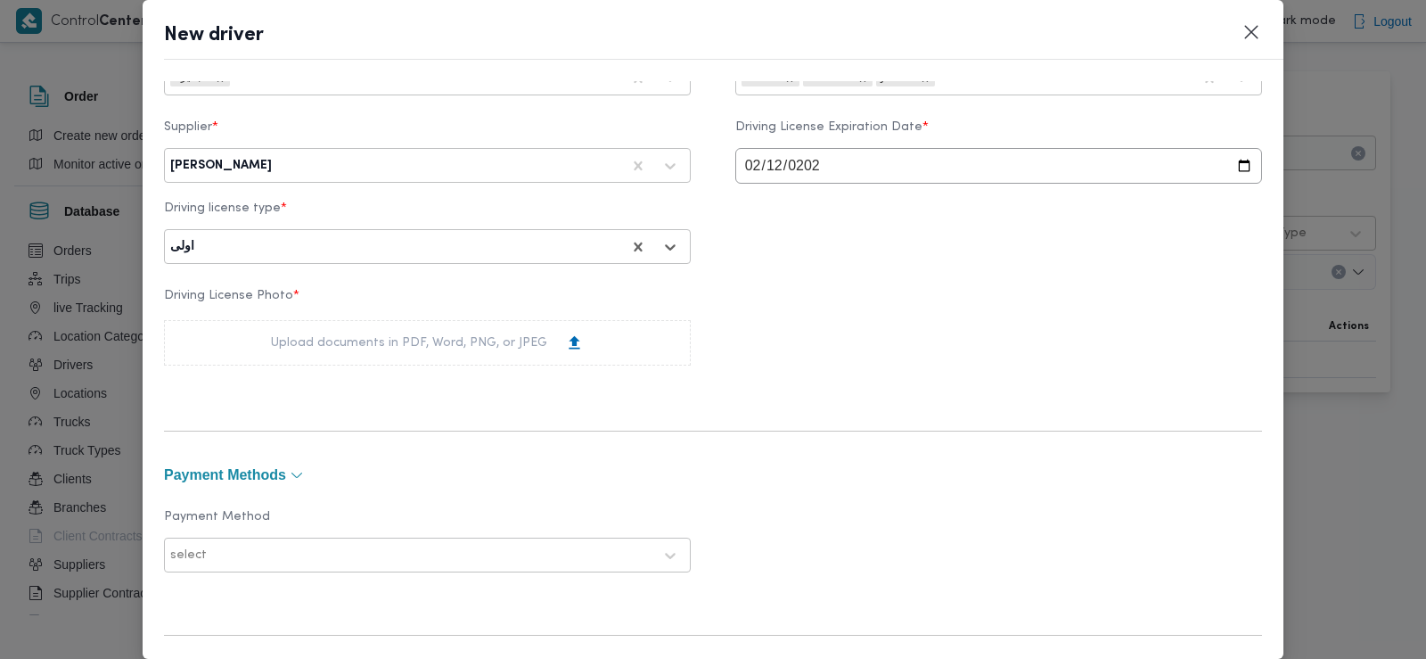
scroll to position [927, 0]
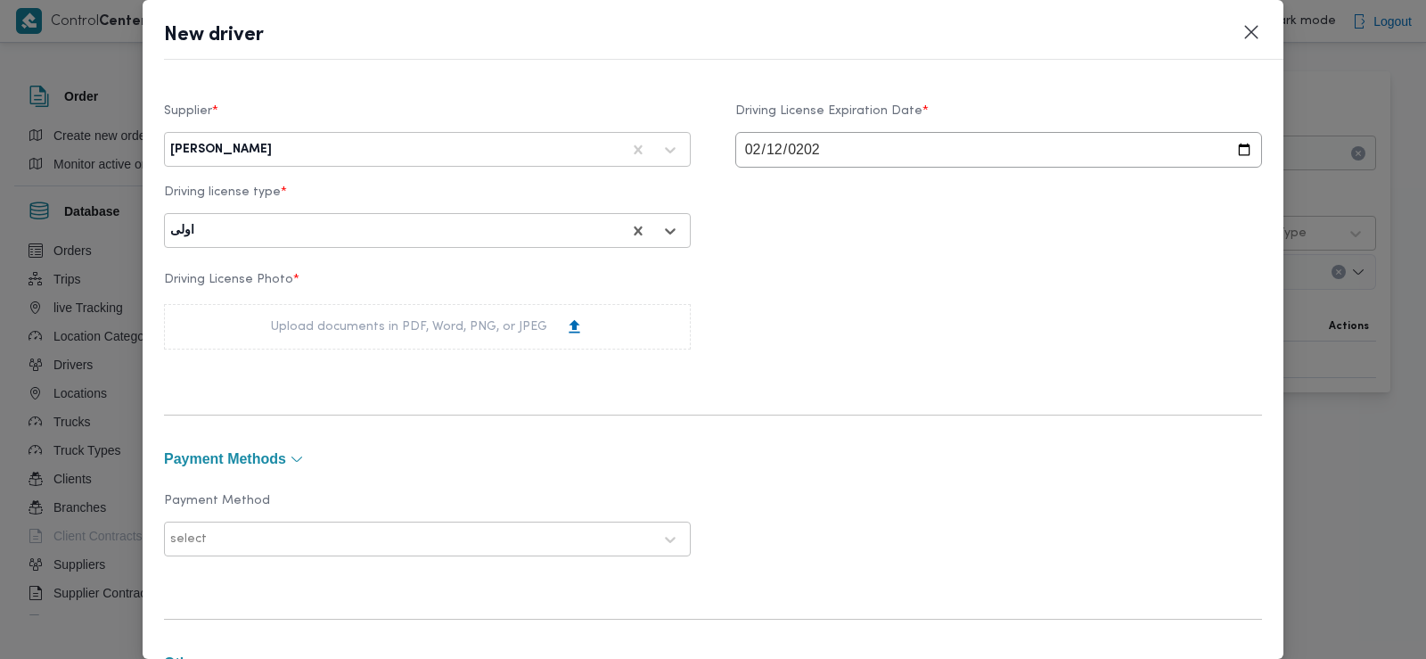
click at [433, 334] on div "Upload documents in PDF, Word, PNG, or JPEG" at bounding box center [427, 326] width 313 height 19
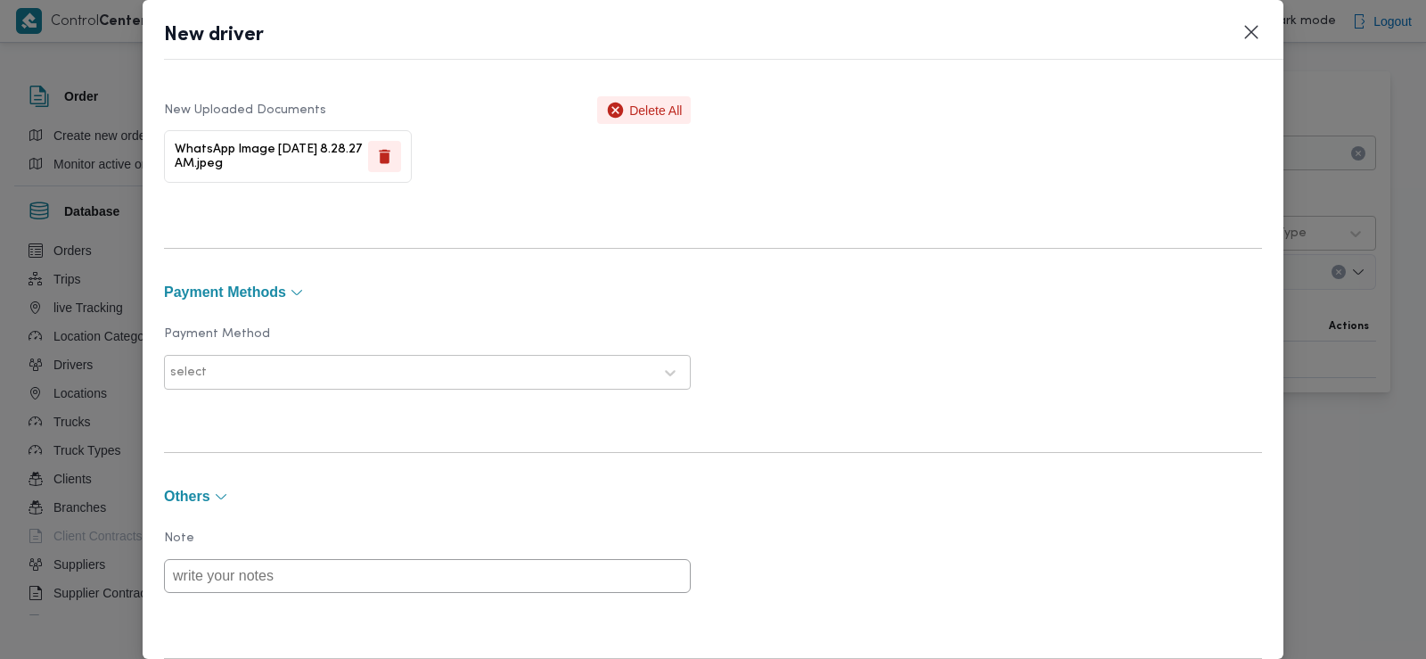
scroll to position [1230, 0]
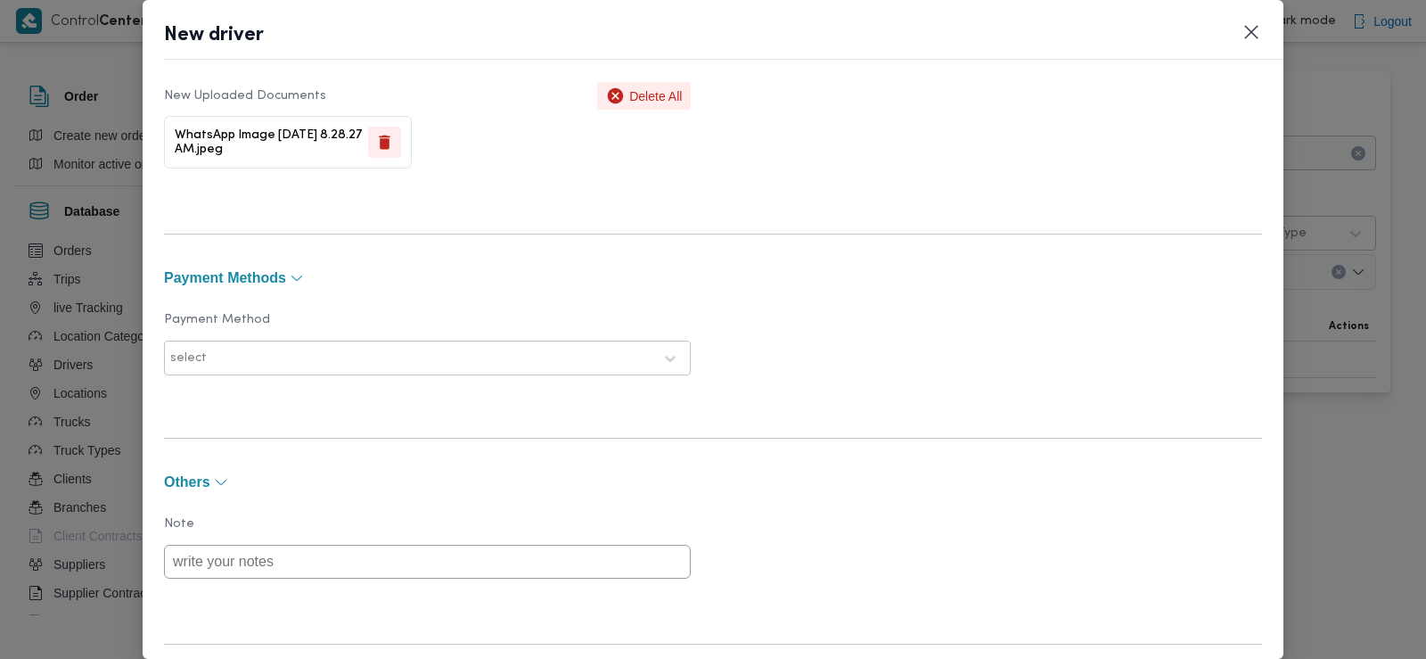
click at [299, 350] on div at bounding box center [431, 358] width 442 height 18
click at [278, 430] on div "E-Wallet" at bounding box center [427, 436] width 525 height 31
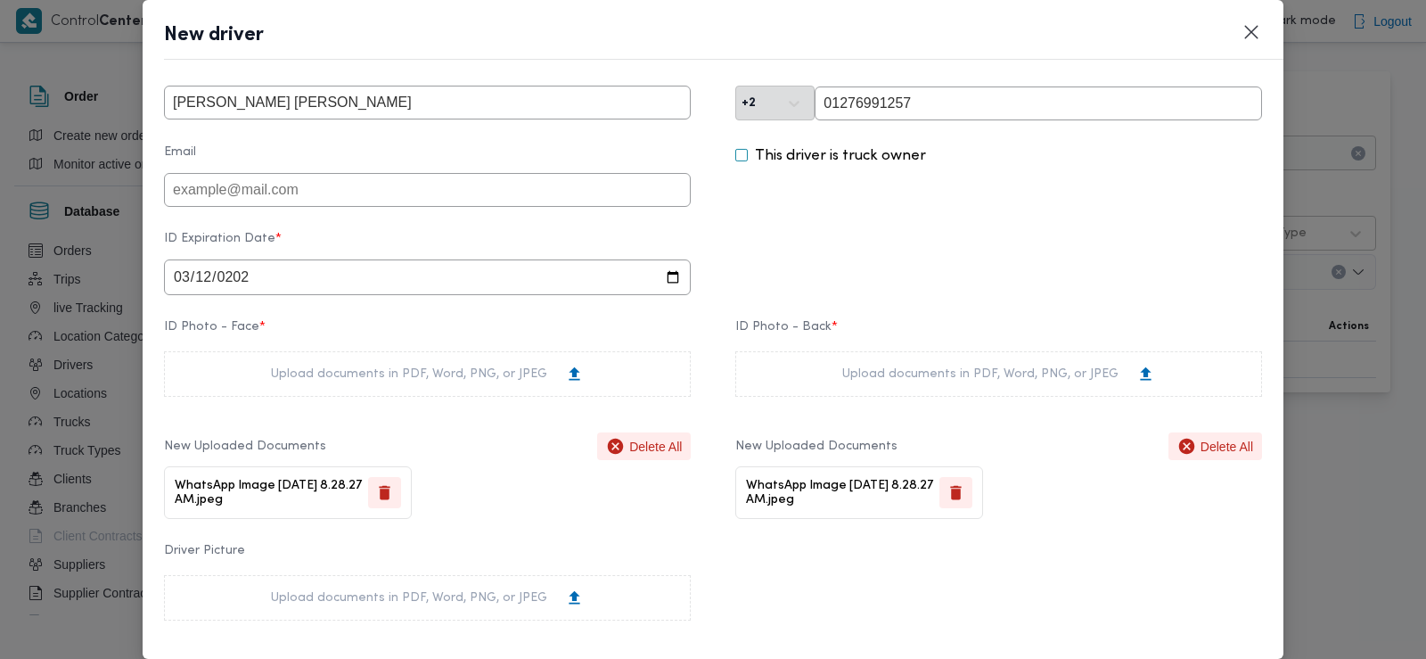
scroll to position [0, 0]
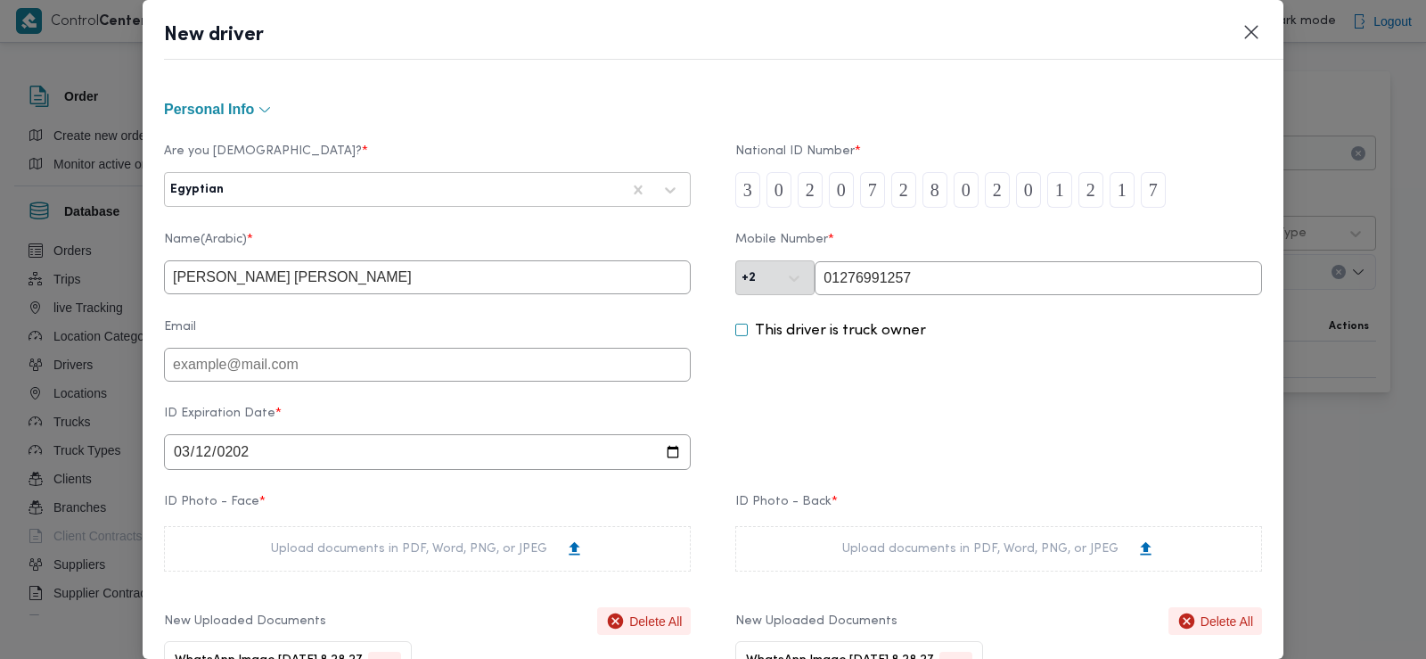
click at [832, 275] on input "01276991257" at bounding box center [1038, 278] width 447 height 34
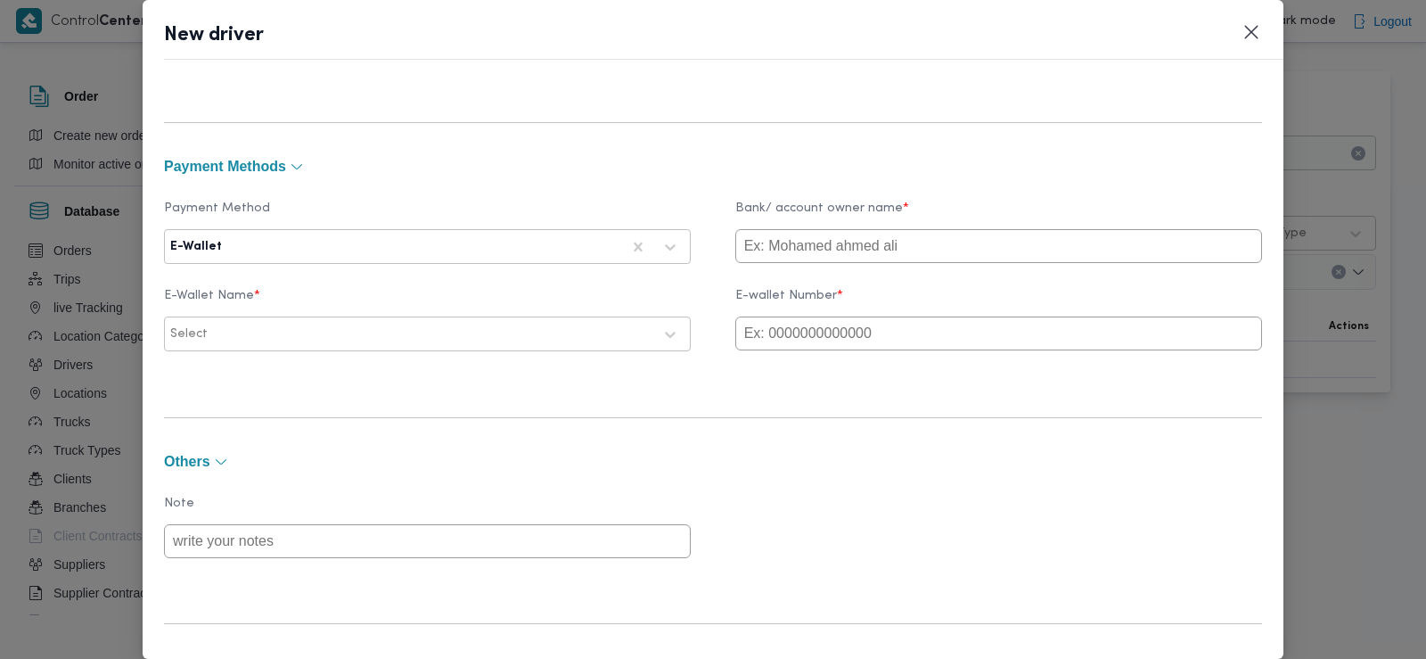
scroll to position [1312, 0]
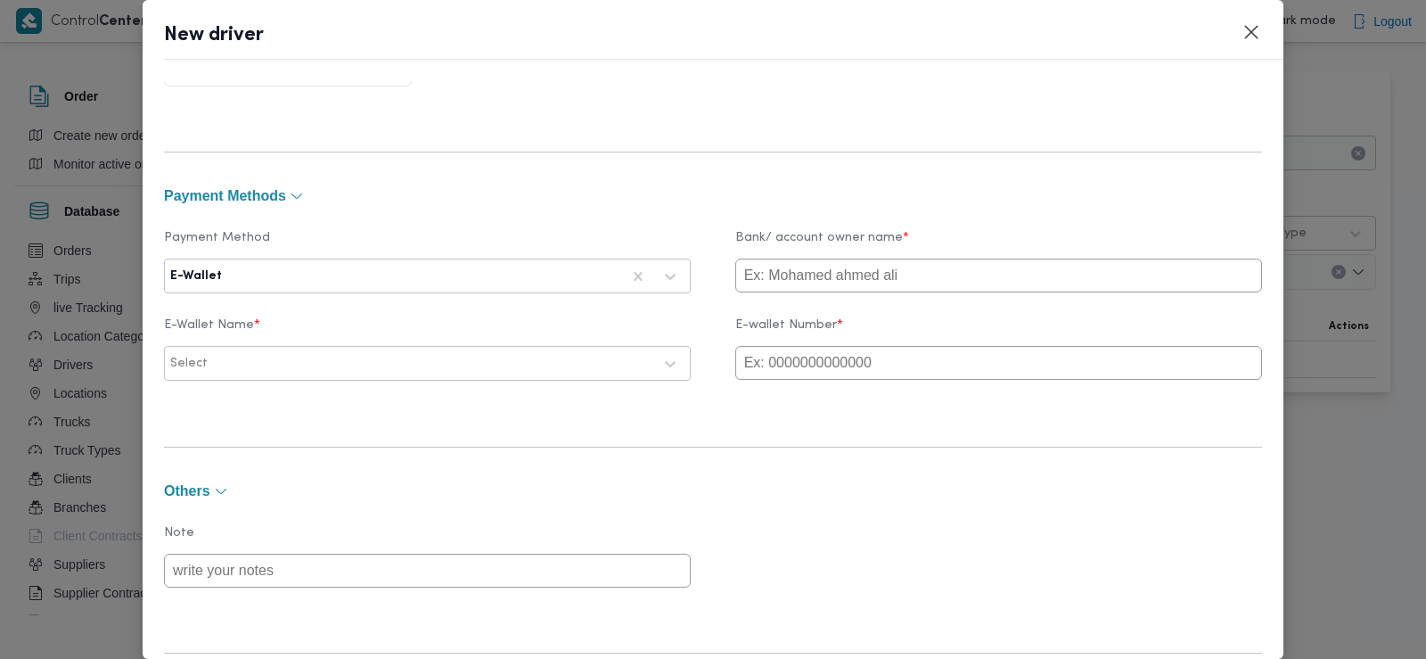
click at [828, 283] on input "text" at bounding box center [998, 275] width 527 height 34
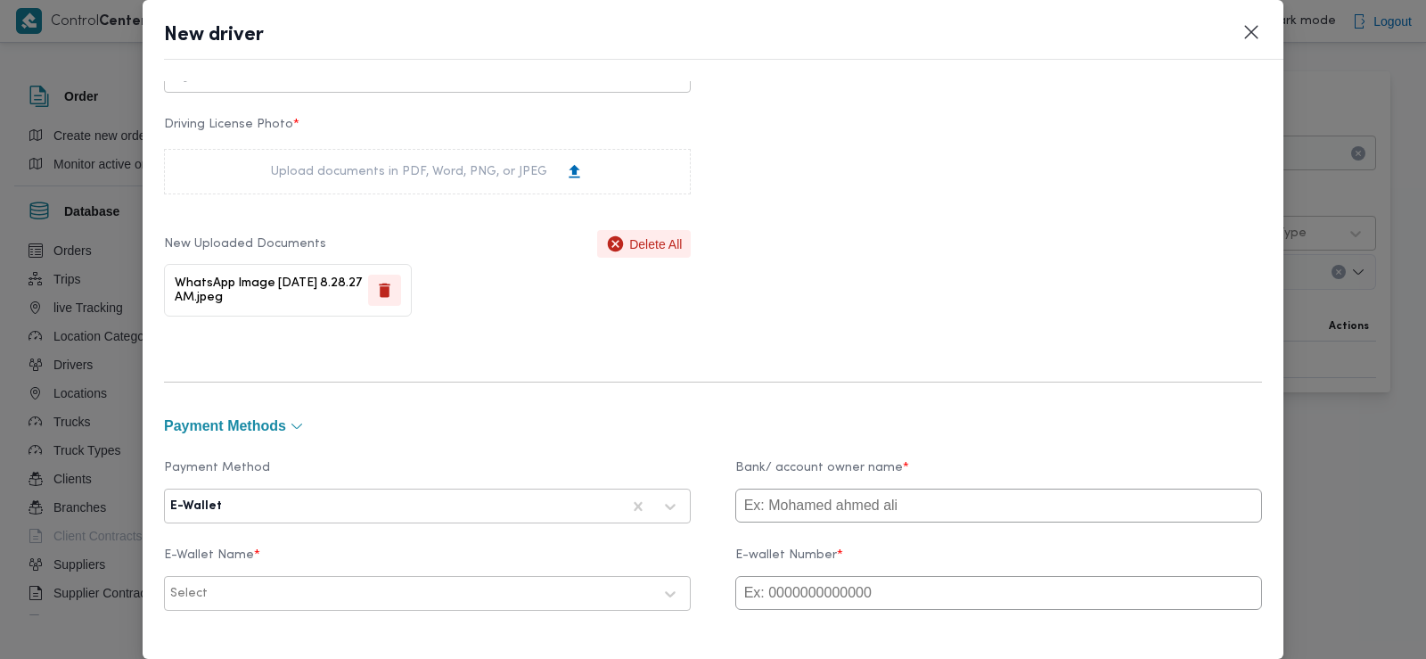
scroll to position [1431, 0]
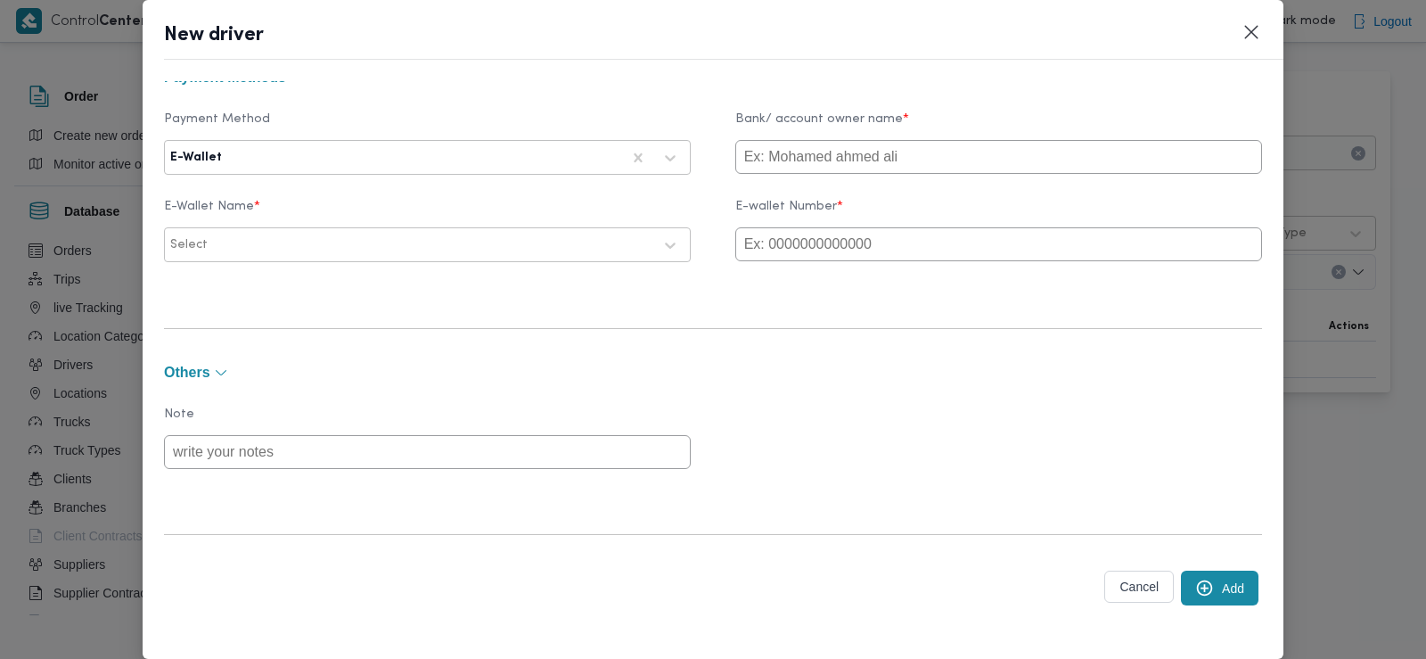
type input "MOHAMED"
click at [771, 238] on input "text" at bounding box center [998, 244] width 527 height 34
paste input "01276991257"
type input "01276991257"
click at [475, 250] on div at bounding box center [431, 245] width 441 height 18
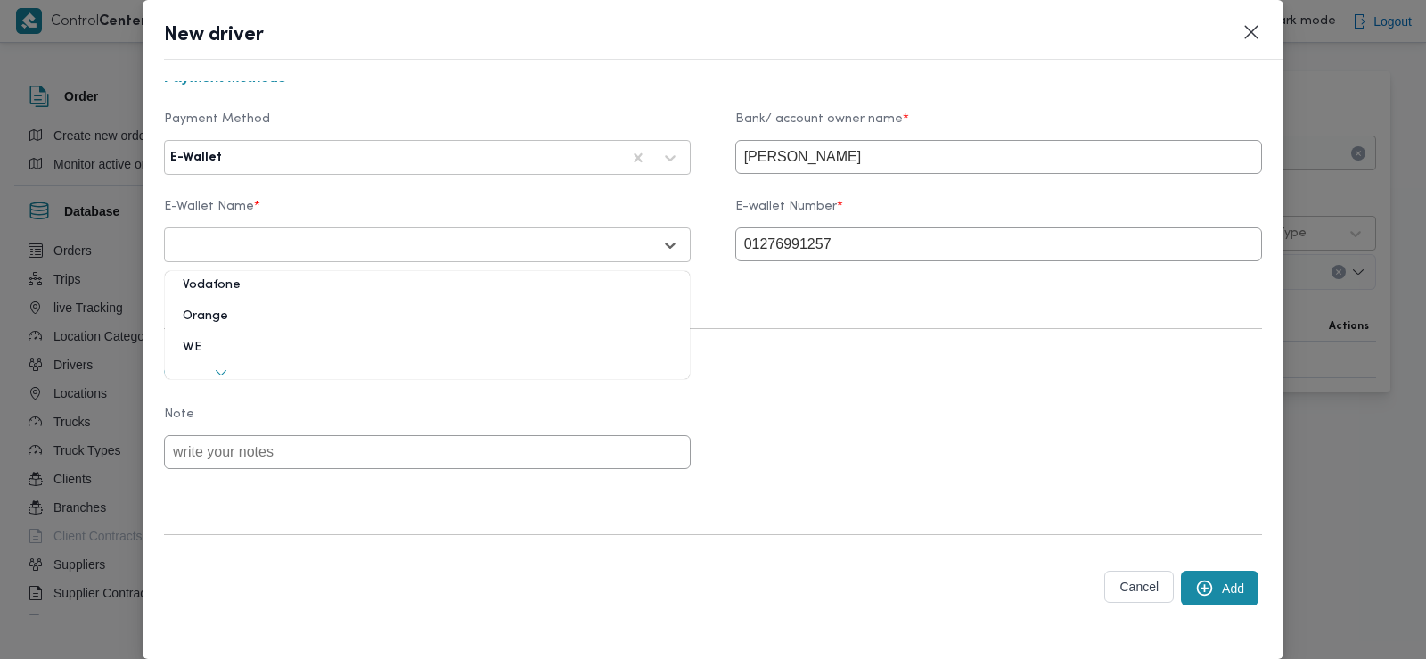
click at [398, 281] on div "Vodafone" at bounding box center [427, 291] width 525 height 31
click at [1212, 588] on button "Add" at bounding box center [1220, 587] width 78 height 35
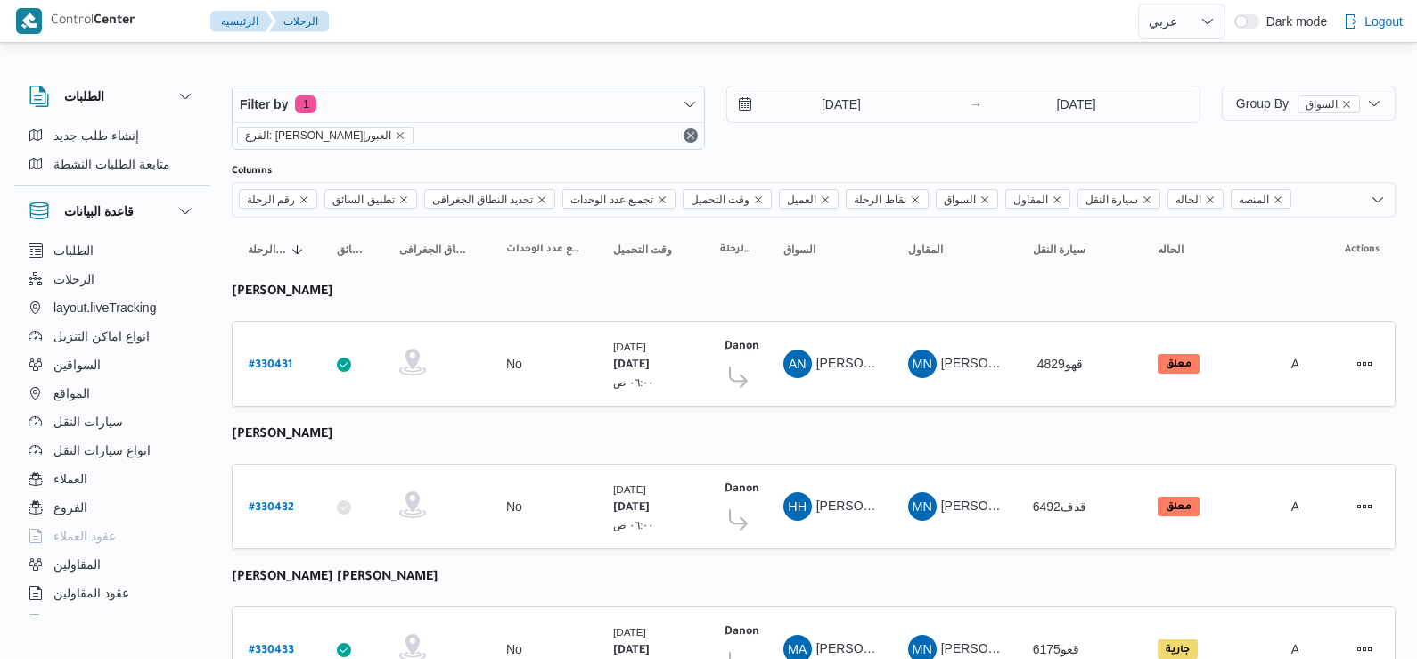
select select "ar"
click at [275, 365] on b "# 330431" at bounding box center [271, 365] width 44 height 12
select select "ar"
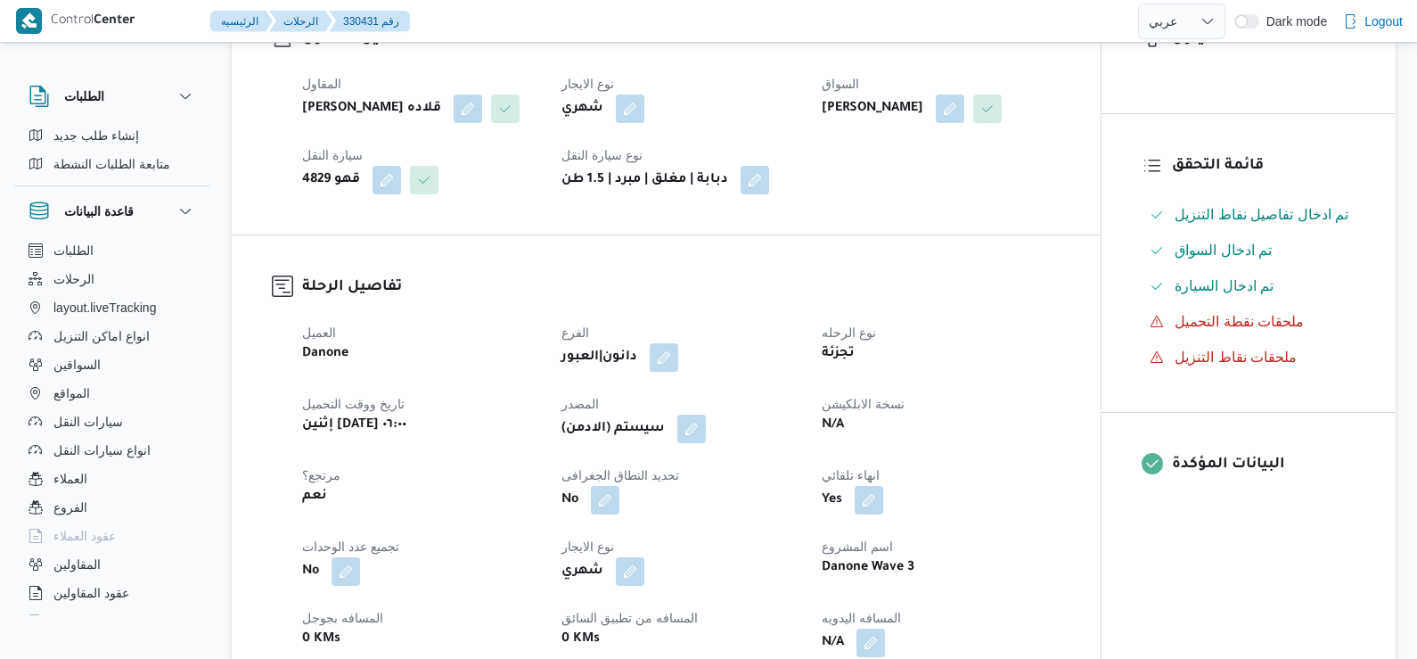
scroll to position [350, 0]
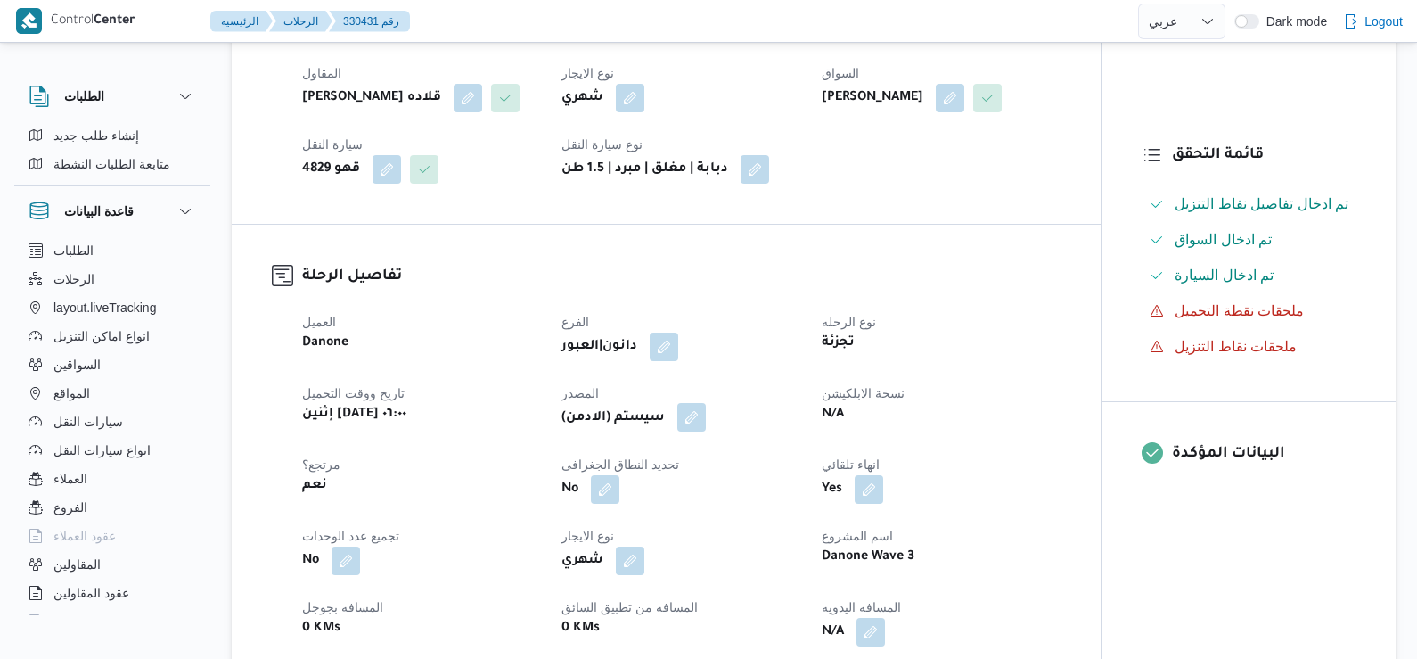
click at [704, 431] on button "button" at bounding box center [691, 417] width 29 height 29
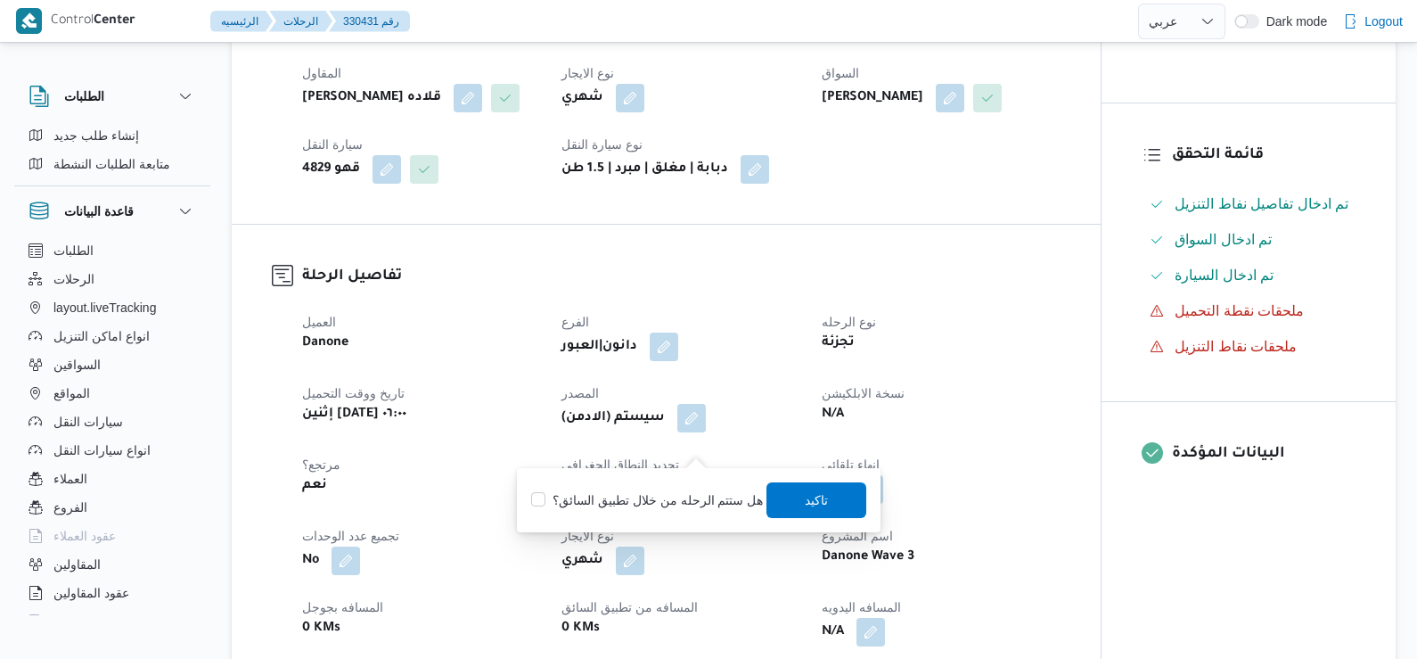
click at [673, 509] on label "هل ستتم الرحله من خلال تطبيق السائق؟" at bounding box center [647, 499] width 232 height 21
checkbox input "true"
click at [770, 504] on span "تاكيد" at bounding box center [817, 499] width 100 height 36
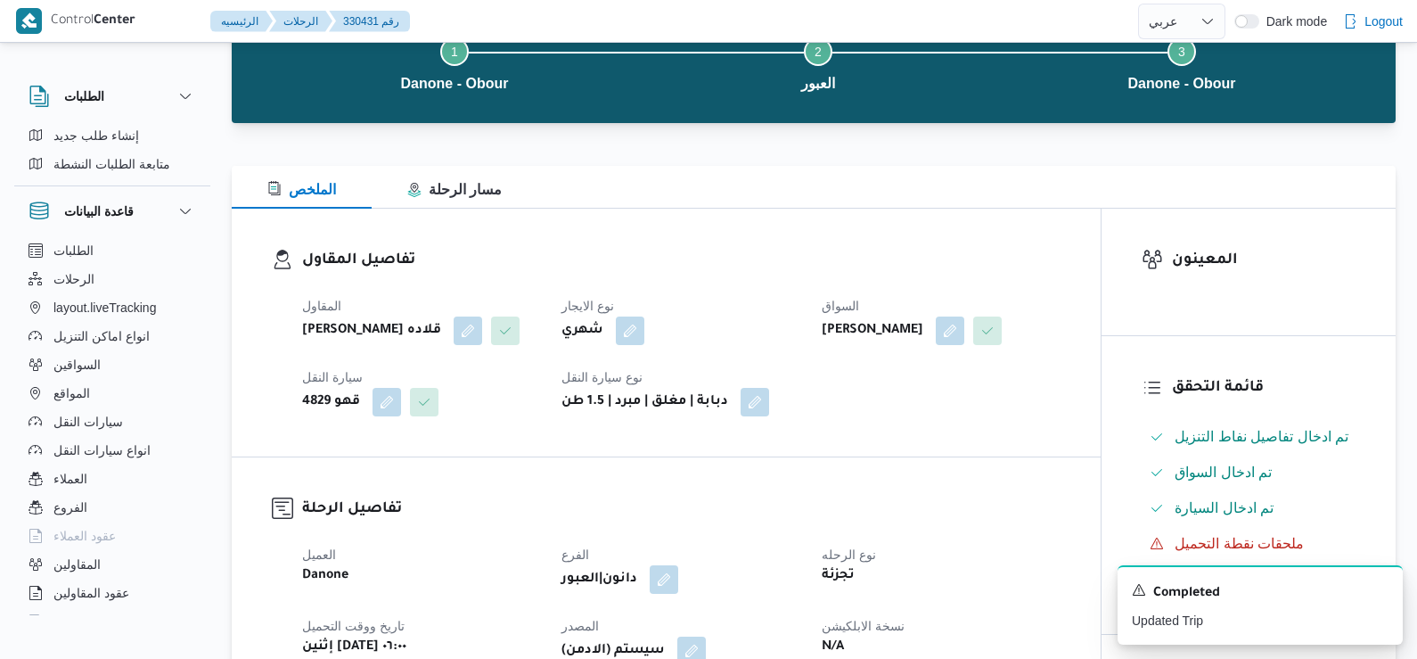
scroll to position [0, 0]
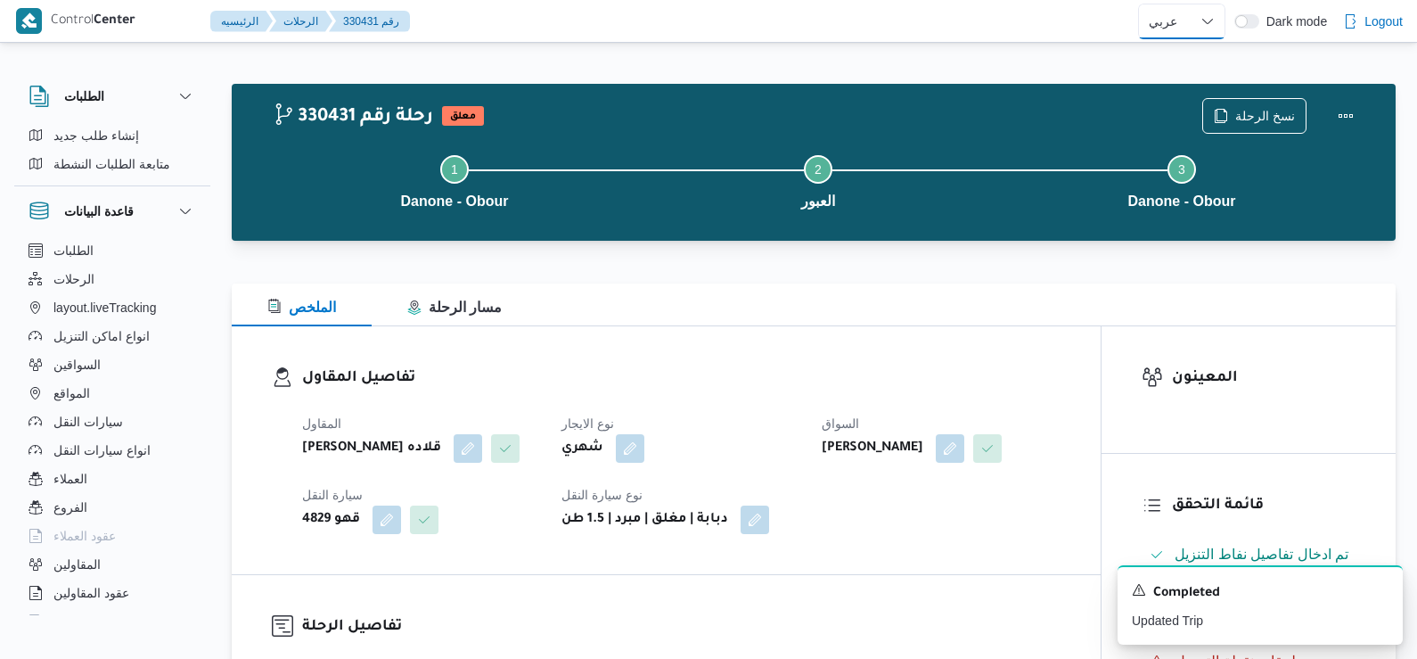
click at [1200, 22] on select "English عربي" at bounding box center [1181, 22] width 87 height 36
select select "en"
click at [1138, 4] on select "English عربي" at bounding box center [1181, 22] width 87 height 36
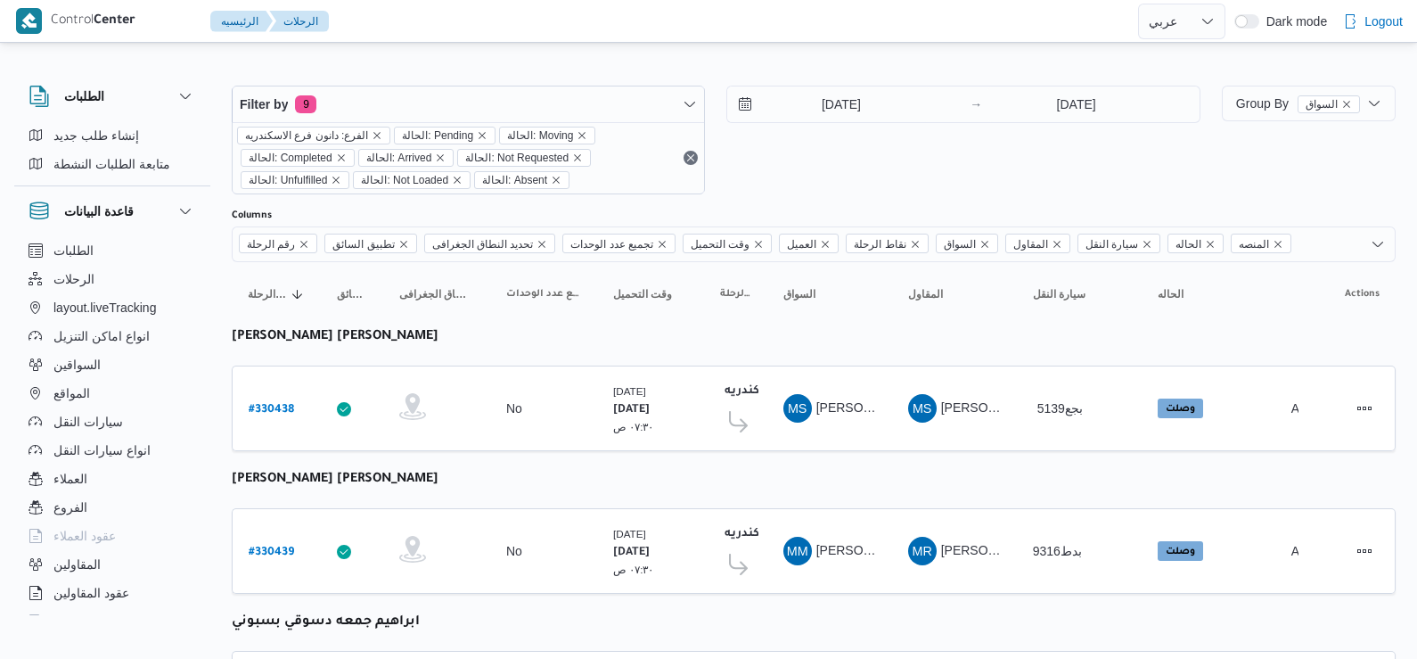
select select "ar"
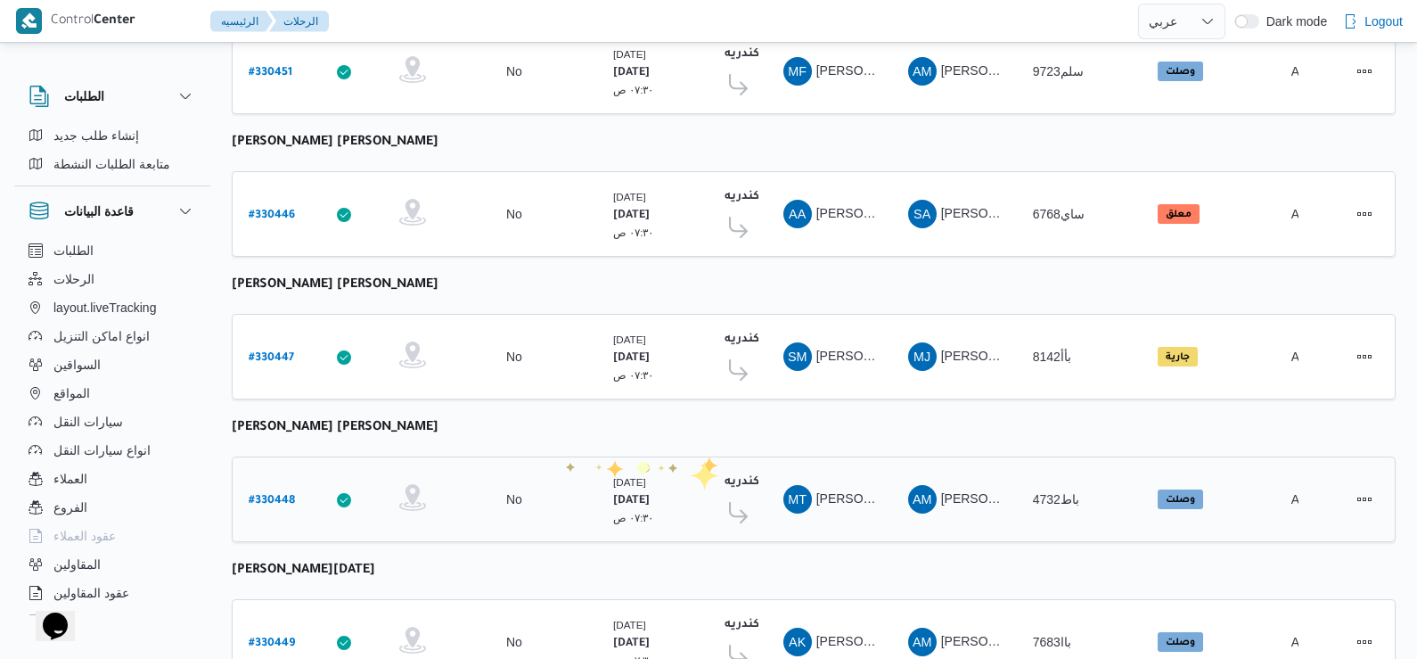
scroll to position [1459, 0]
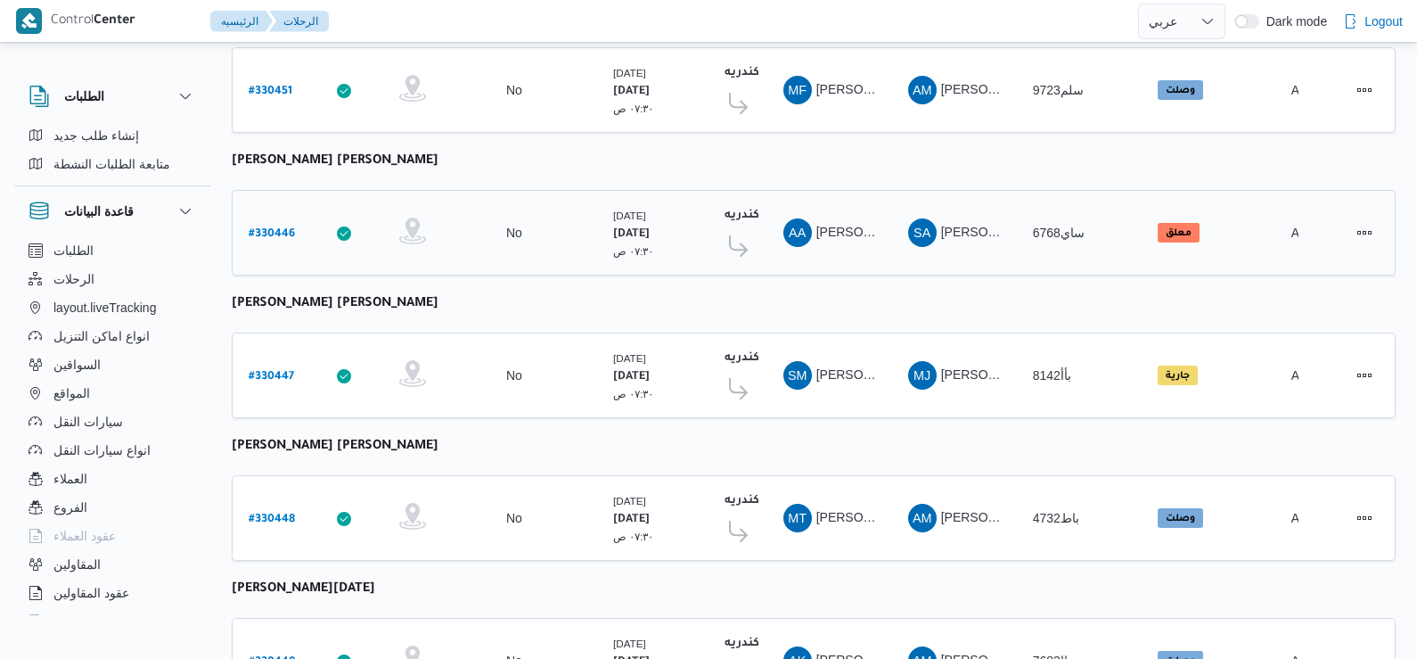
click at [274, 228] on b "# 330446" at bounding box center [272, 234] width 46 height 12
select select "ar"
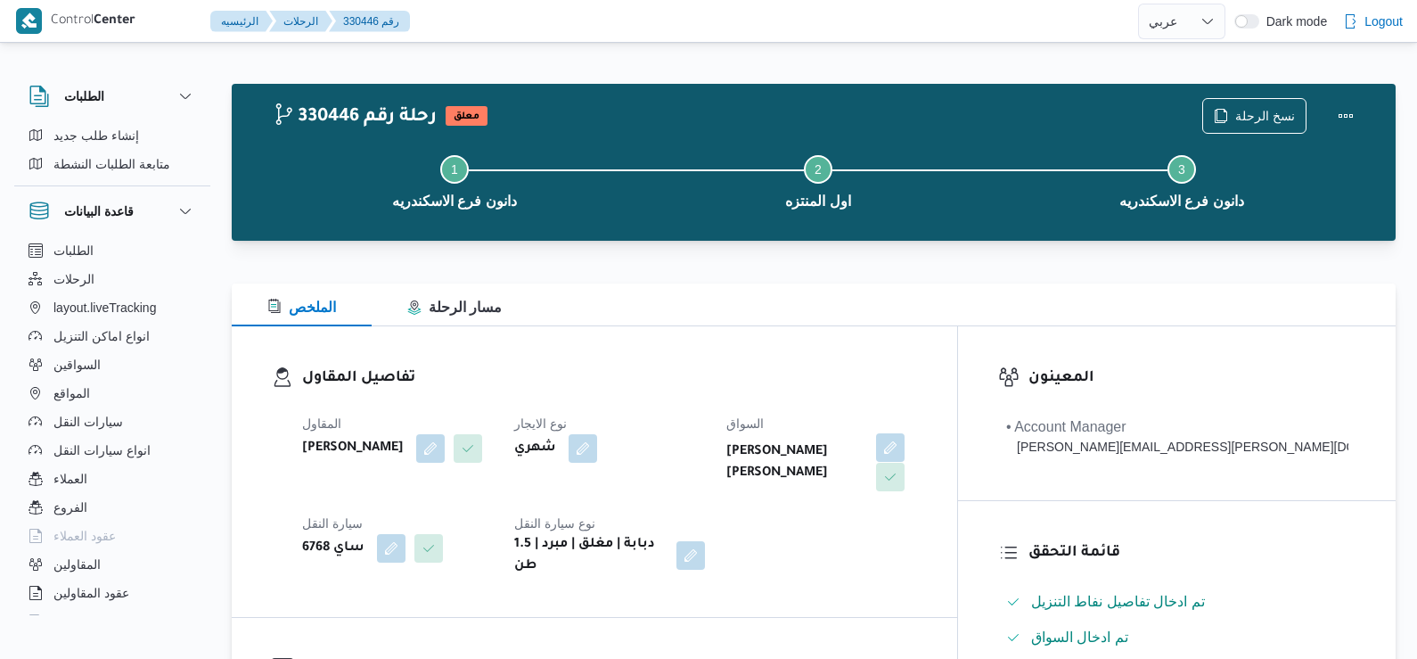
click at [905, 457] on button "button" at bounding box center [890, 447] width 29 height 29
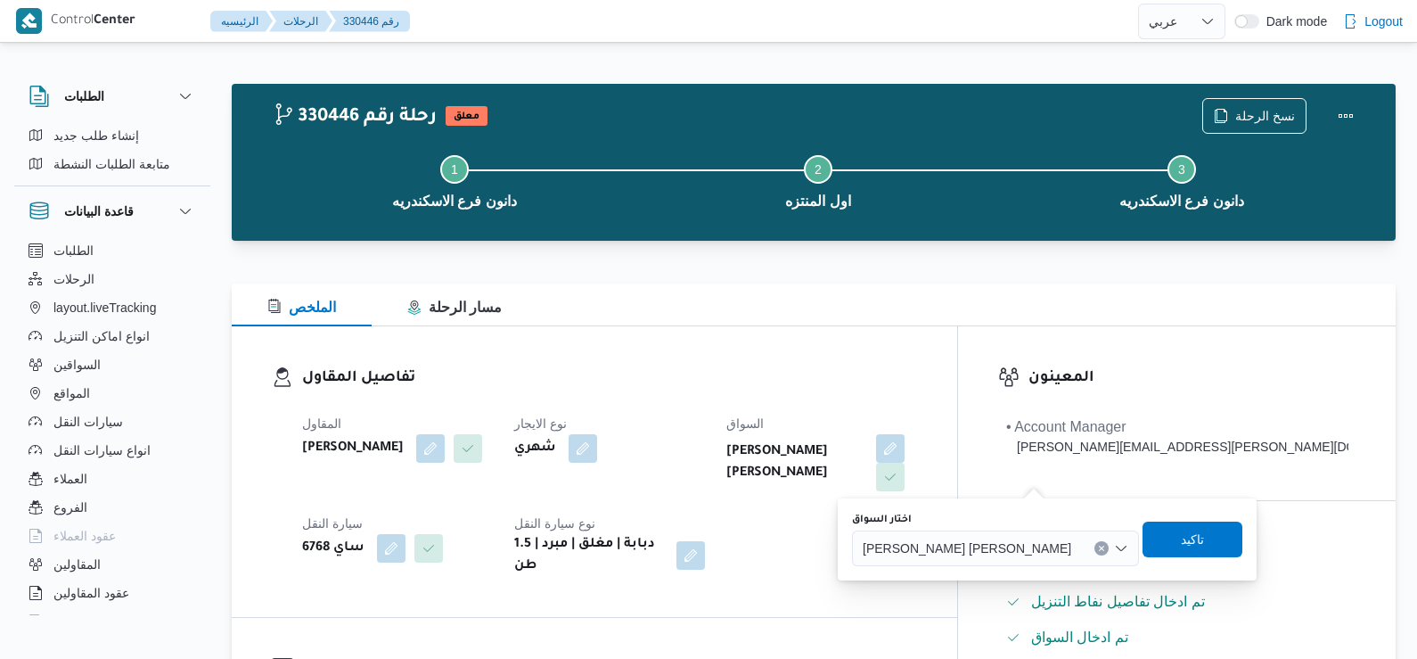
click at [971, 554] on span "عبدالرحمن احمد حسن مطاوع عثمان" at bounding box center [967, 547] width 209 height 20
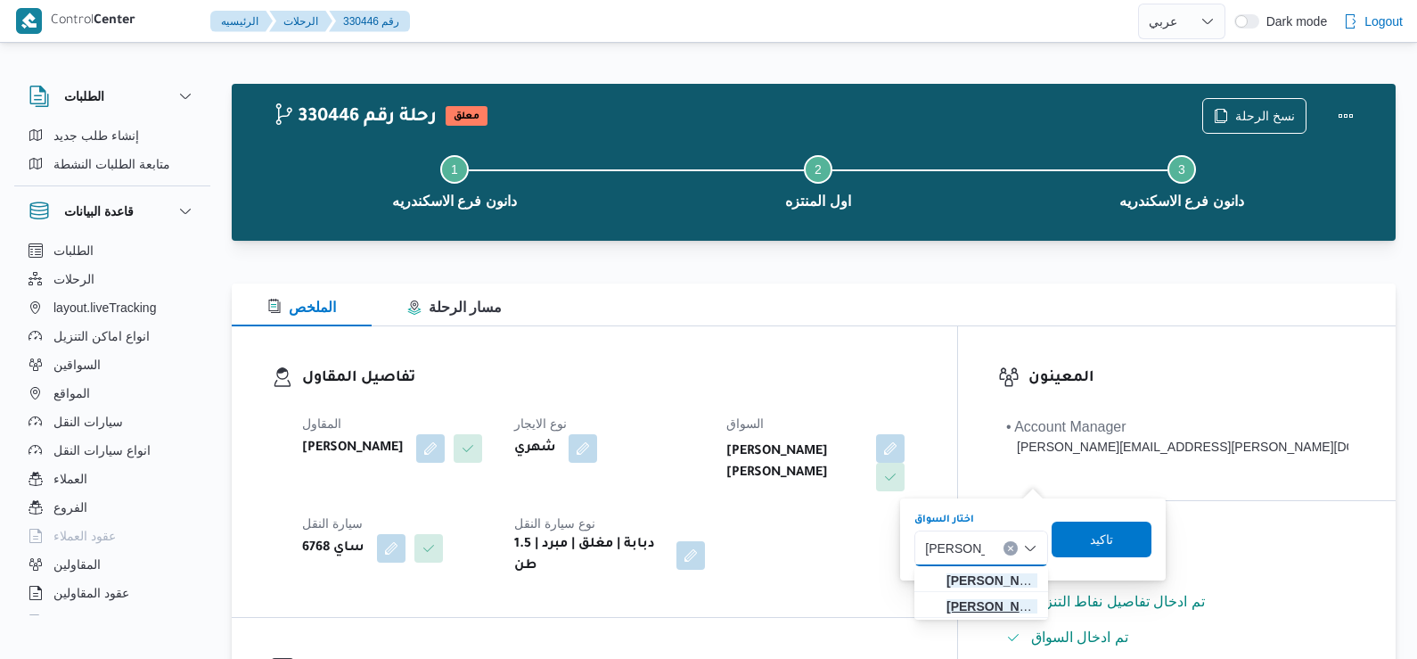
type input "محمد حسن"
click at [973, 606] on span "محمد حسن محمد احمد" at bounding box center [992, 605] width 91 height 21
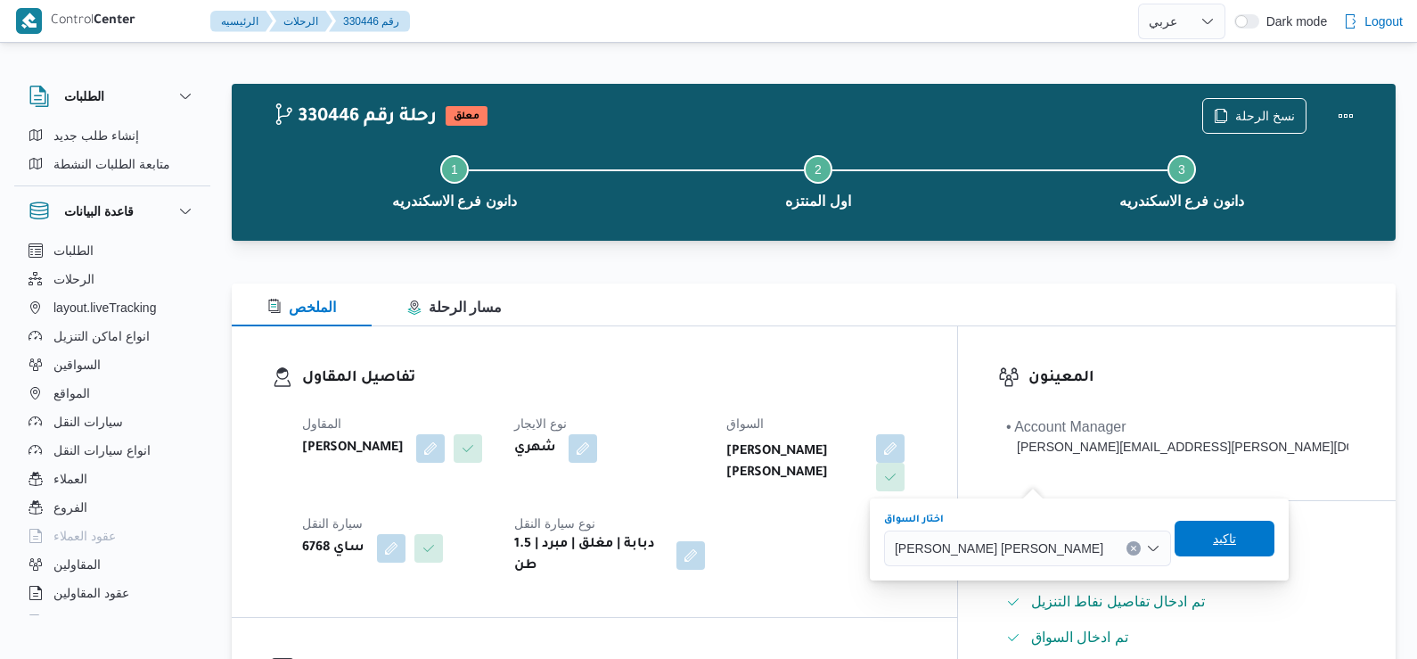
click at [1175, 541] on span "تاكيد" at bounding box center [1225, 539] width 100 height 36
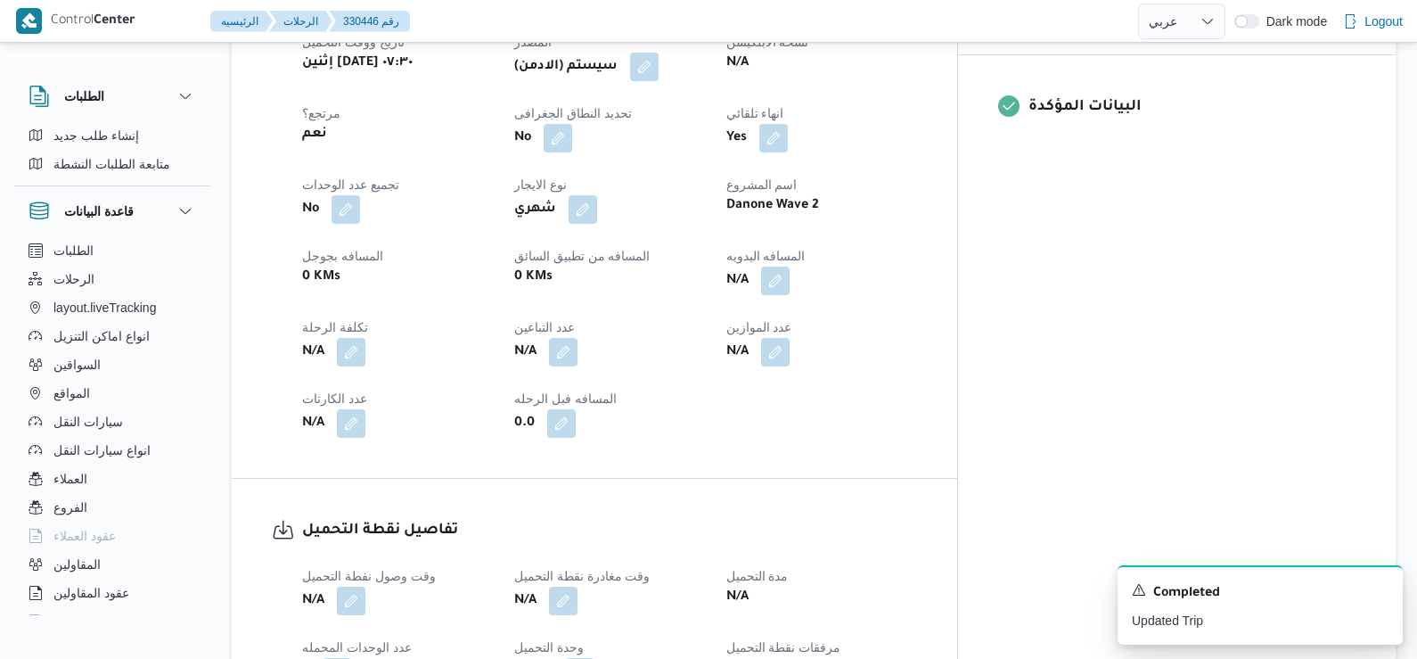
scroll to position [820, 0]
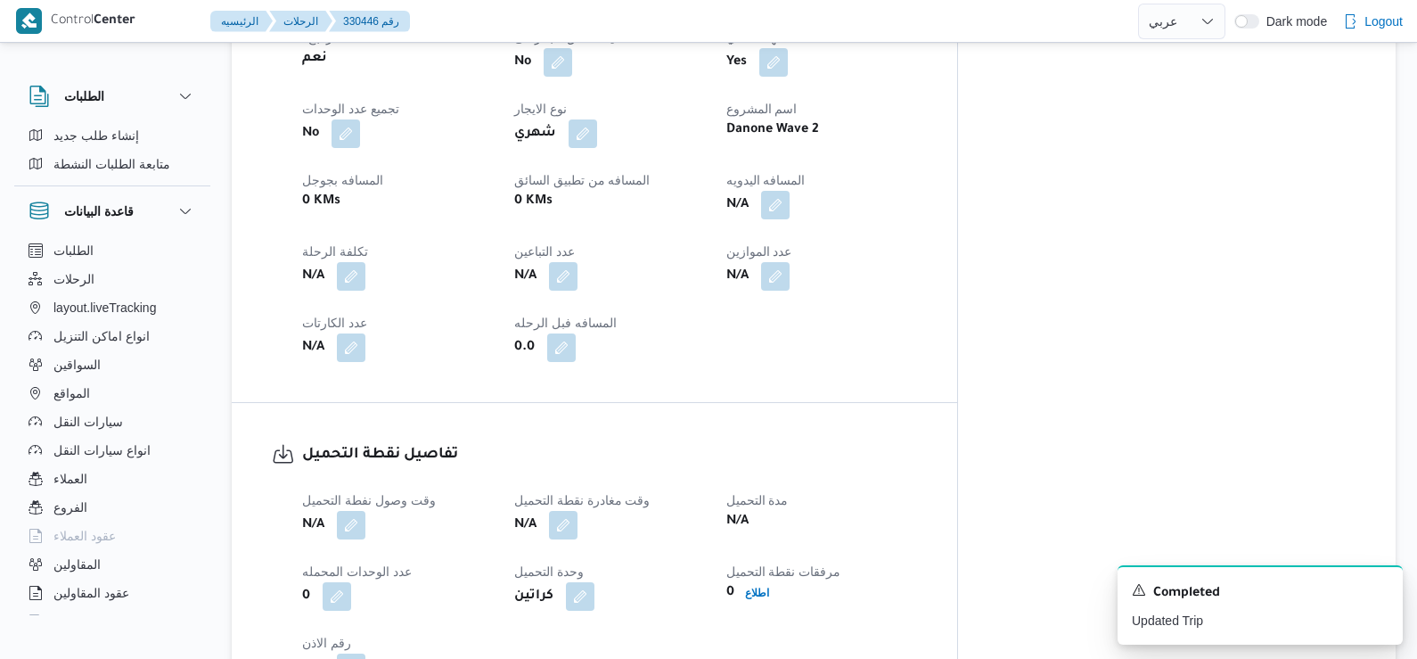
click at [353, 496] on dt "وقت وصول نفطة التحميل" at bounding box center [397, 499] width 191 height 21
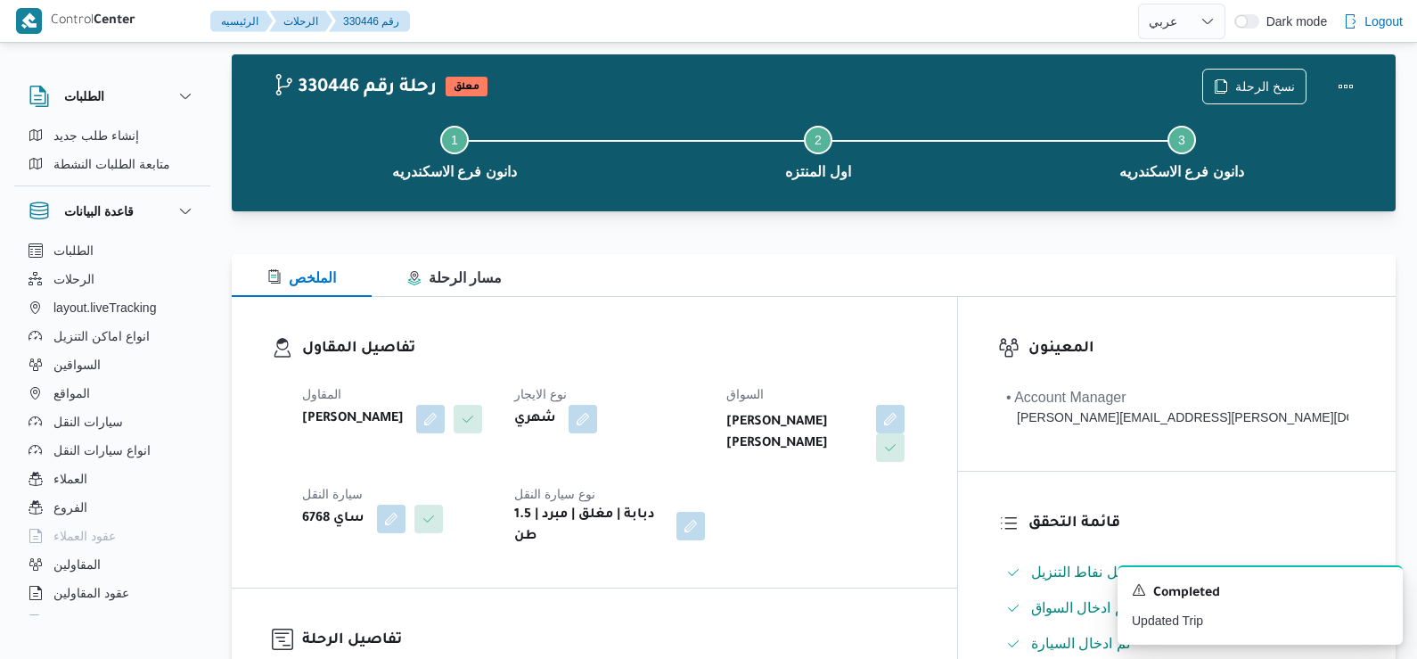
scroll to position [0, 0]
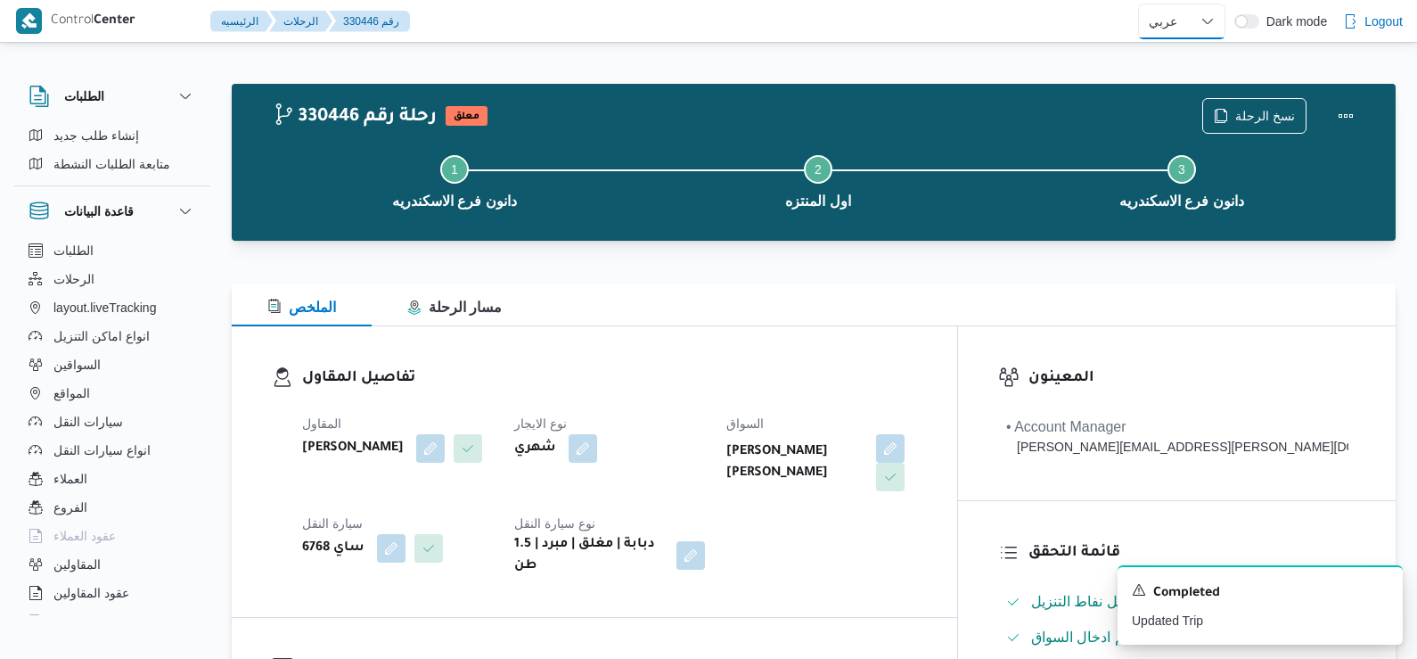
drag, startPoint x: 1169, startPoint y: 13, endPoint x: 1173, endPoint y: 29, distance: 15.6
click at [1169, 13] on select "English عربي" at bounding box center [1181, 22] width 87 height 36
select select "en"
click at [1138, 4] on select "English عربي" at bounding box center [1181, 22] width 87 height 36
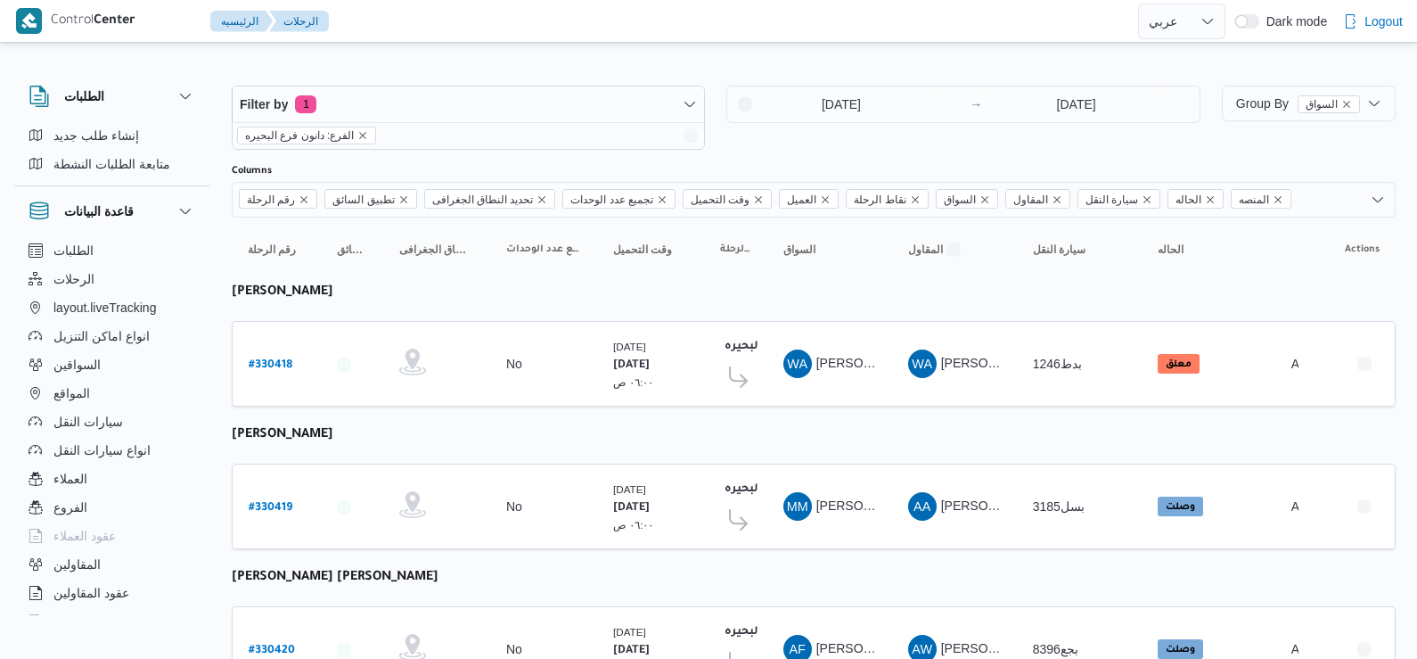
select select "ar"
click at [275, 359] on b "# 330418" at bounding box center [271, 365] width 44 height 12
select select "ar"
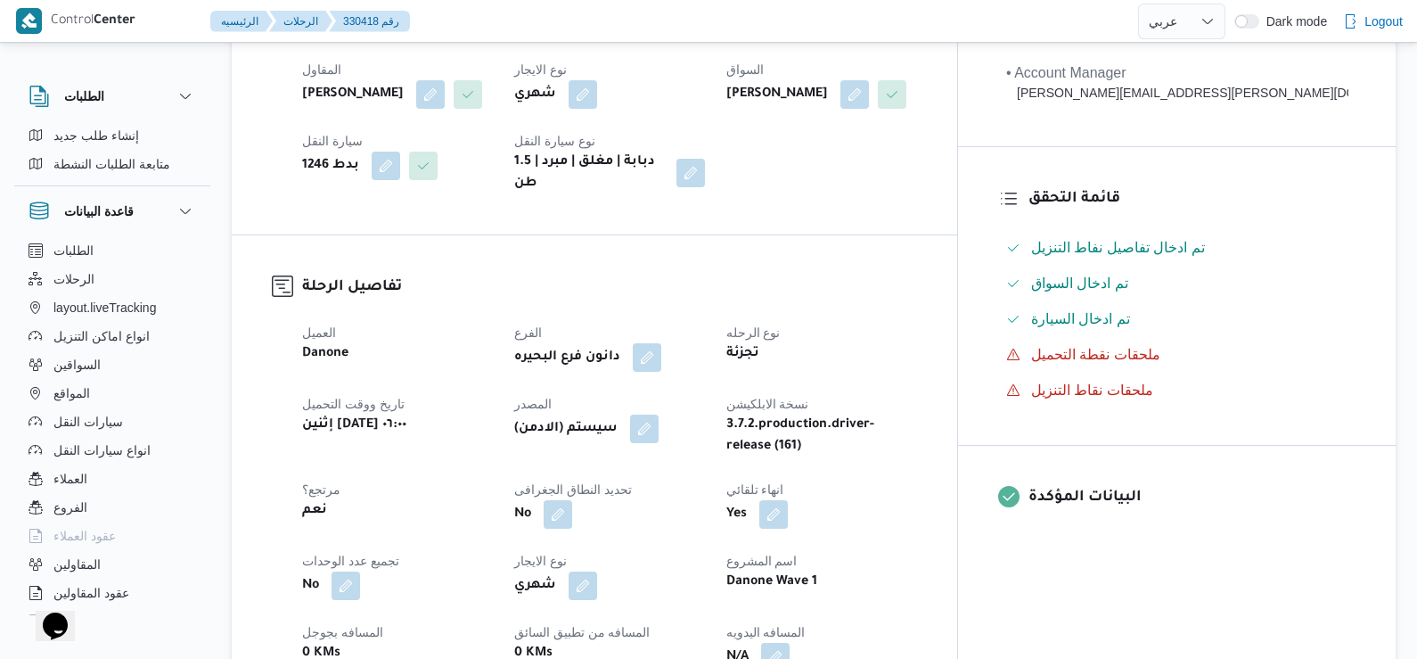
scroll to position [357, 0]
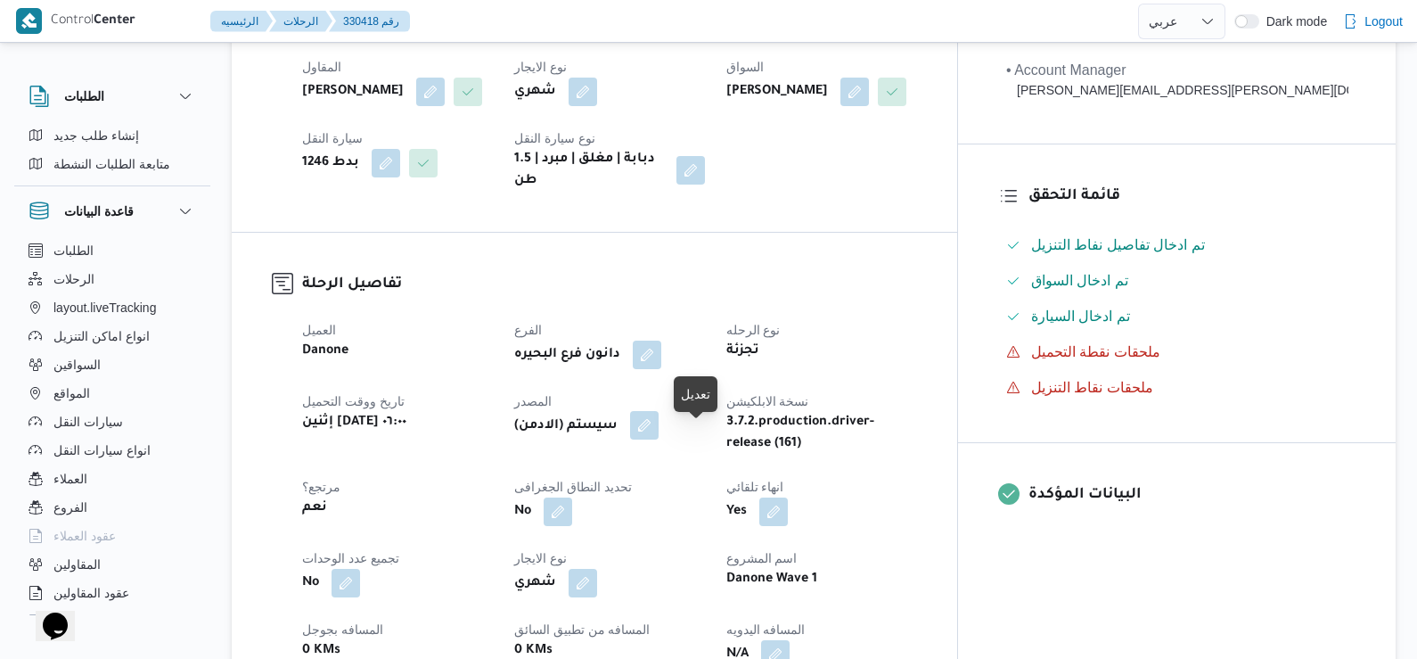
click at [659, 439] on button "button" at bounding box center [644, 425] width 29 height 29
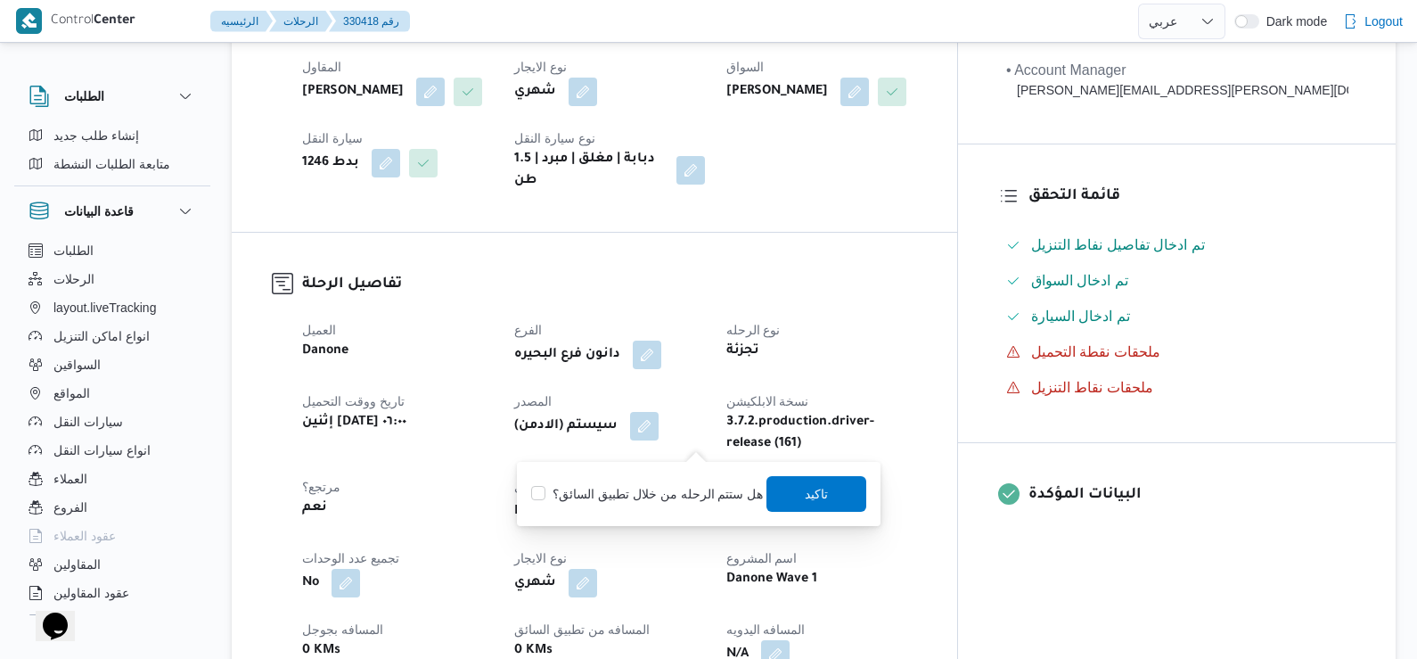
click at [697, 494] on label "هل ستتم الرحله من خلال تطبيق السائق؟" at bounding box center [647, 493] width 232 height 21
checkbox input "true"
click at [763, 387] on div "العميل Danone الفرع دانون فرع البحيره نوع الرحله تجزئة تاريخ ووقت التحميل إثنين…" at bounding box center [609, 564] width 636 height 513
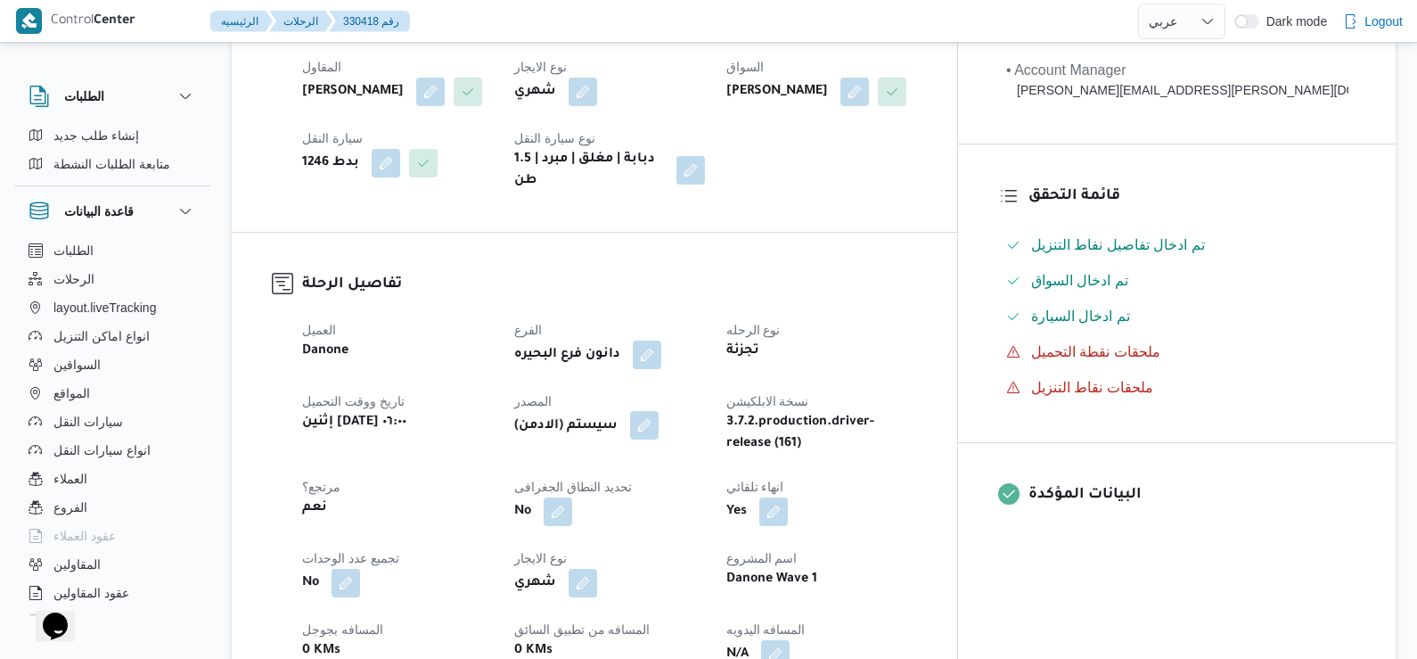
click at [659, 431] on button "button" at bounding box center [644, 425] width 29 height 29
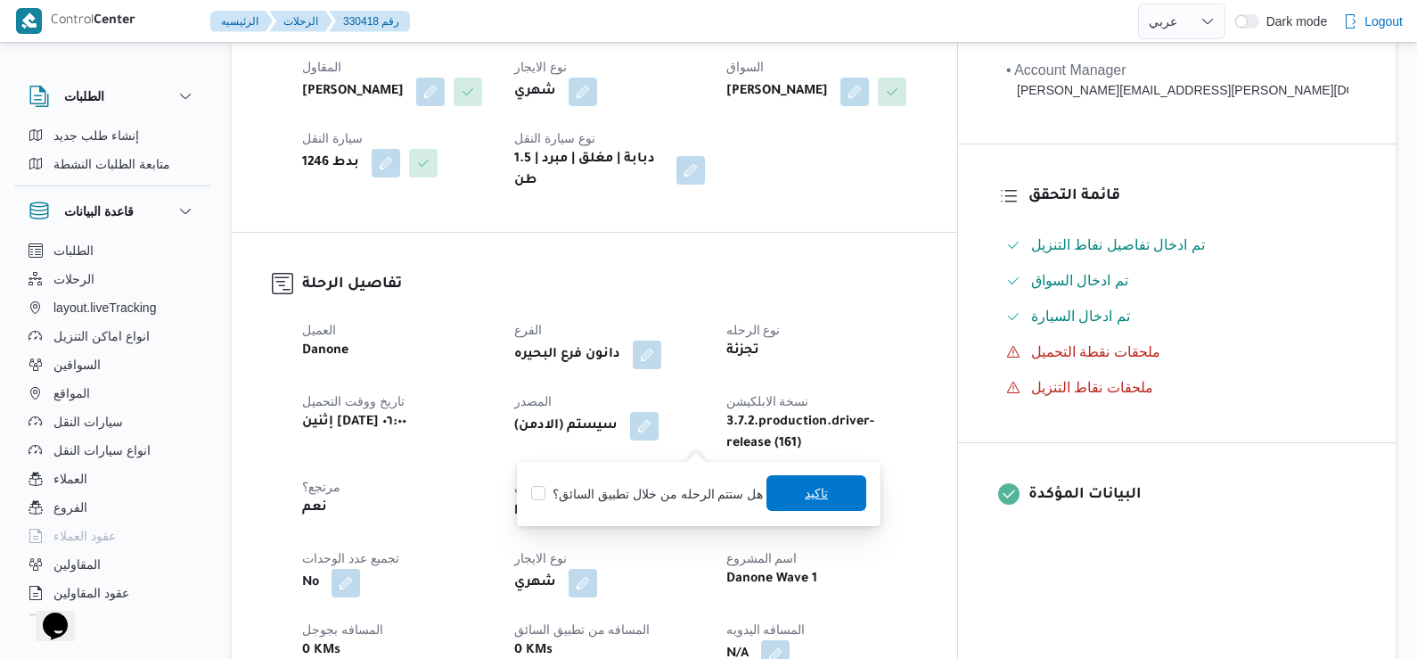
click at [805, 498] on span "تاكيد" at bounding box center [816, 492] width 23 height 21
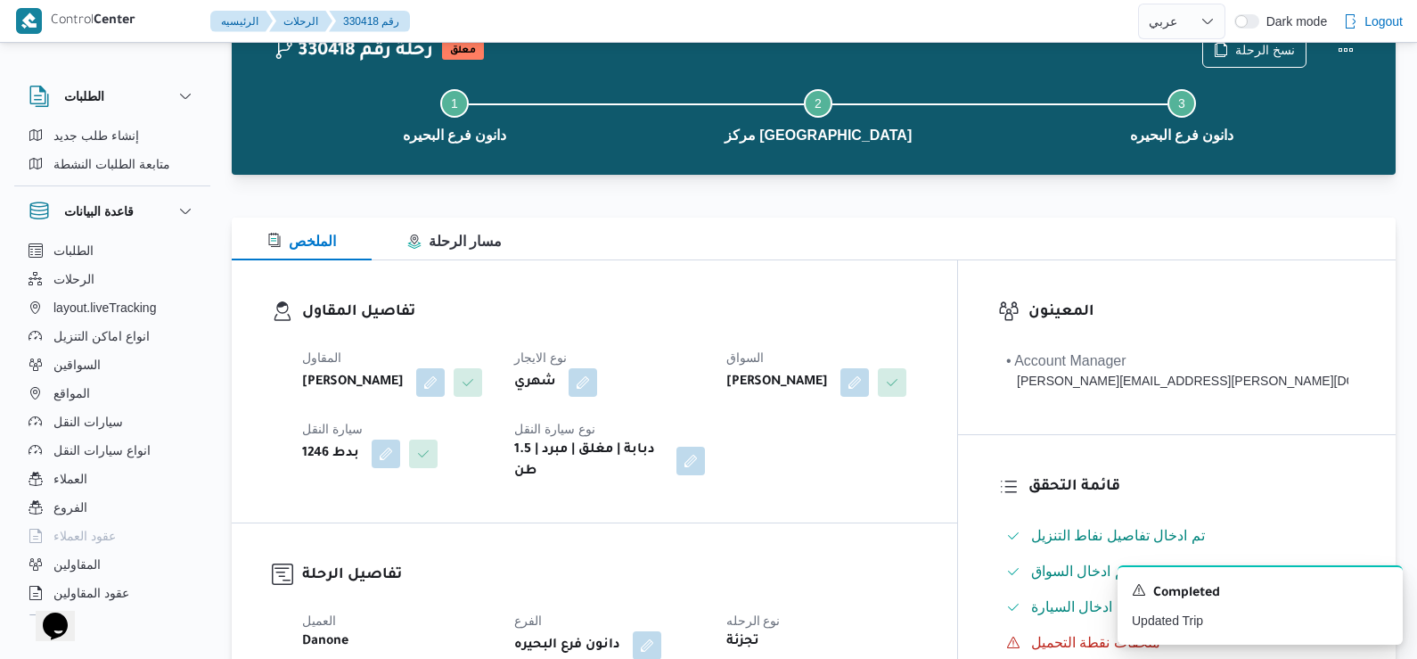
scroll to position [0, 0]
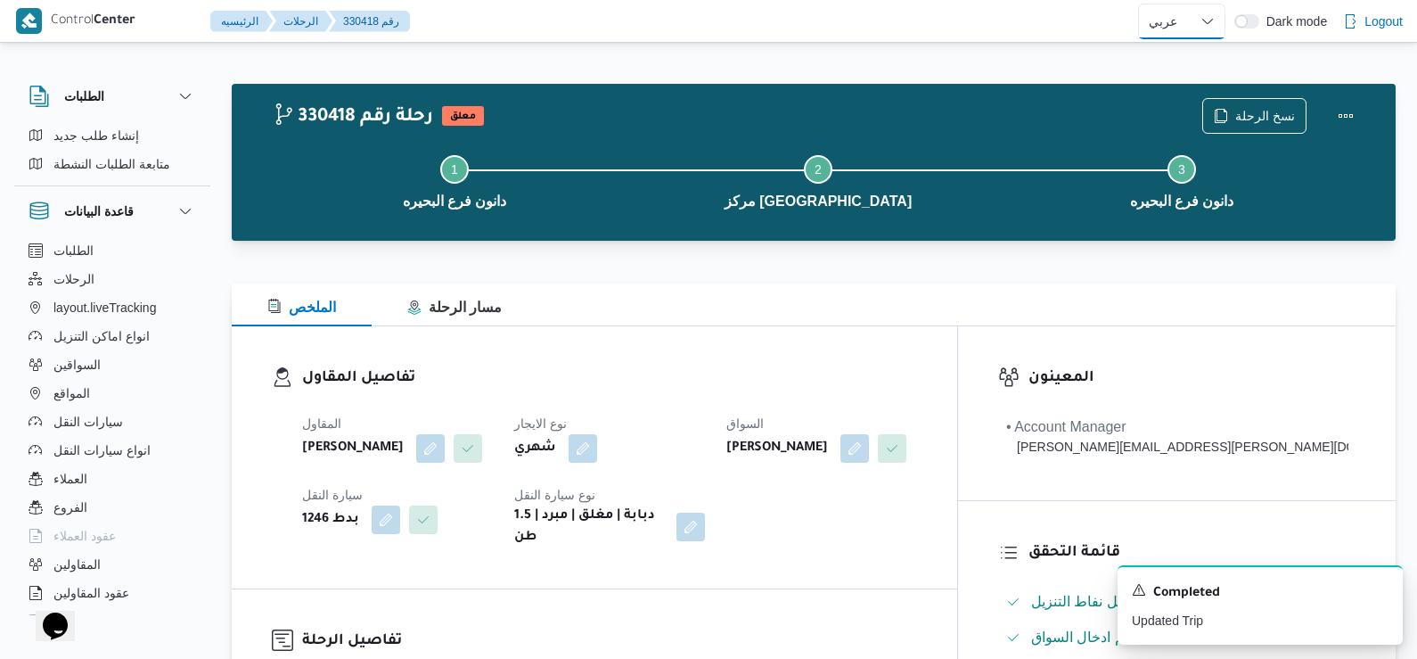
click at [1196, 17] on select "English عربي" at bounding box center [1181, 22] width 87 height 36
select select "en"
click at [1138, 4] on select "English عربي" at bounding box center [1181, 22] width 87 height 36
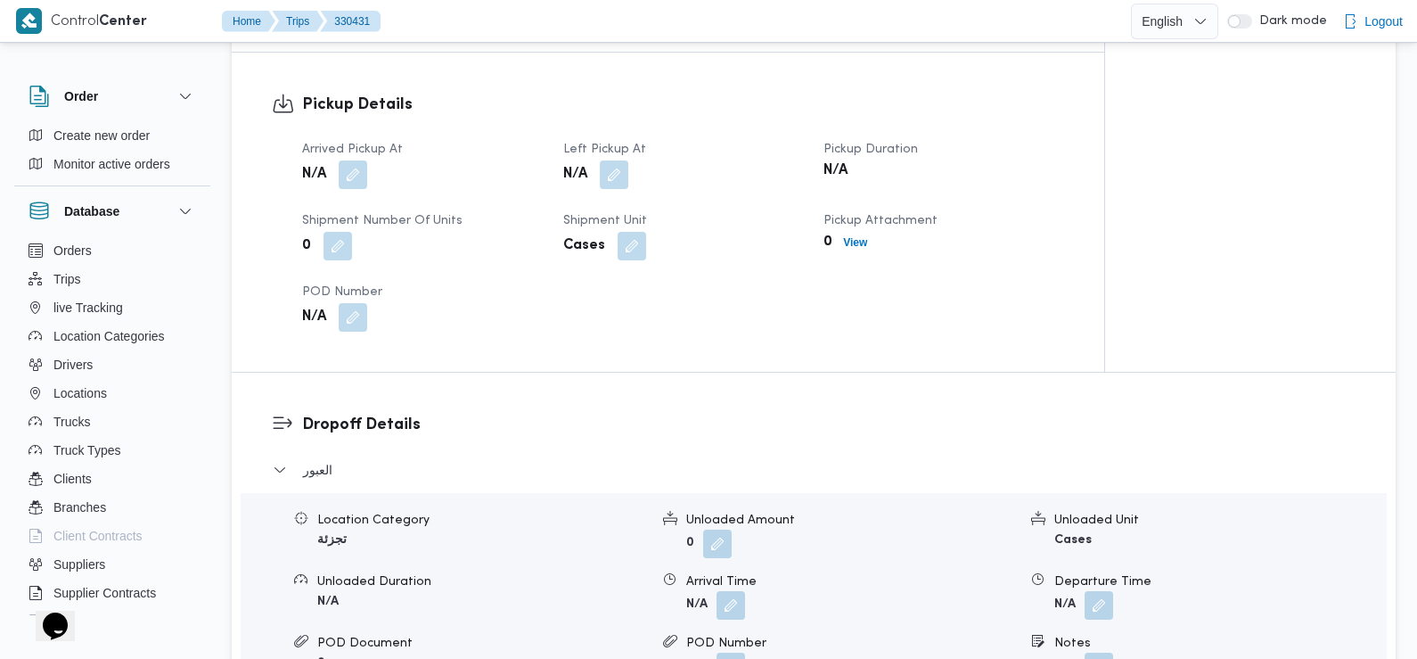
scroll to position [1177, 0]
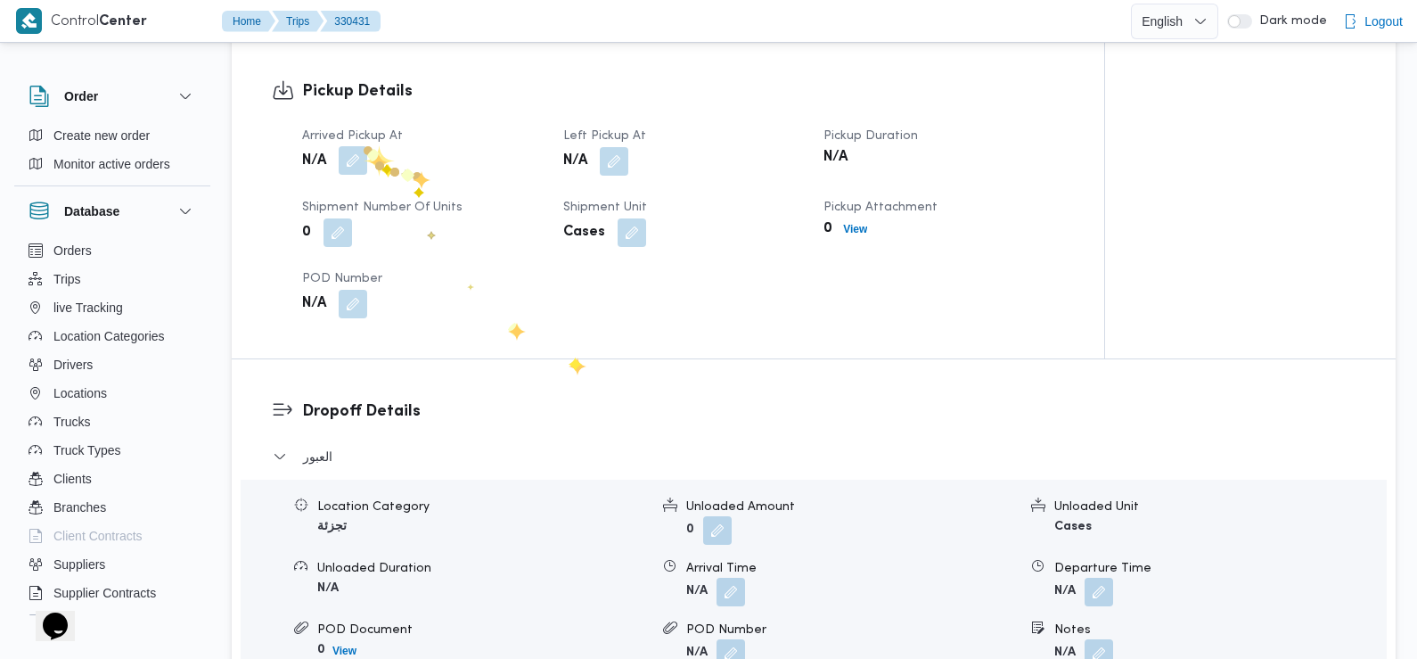
click at [362, 146] on button "button" at bounding box center [353, 160] width 29 height 29
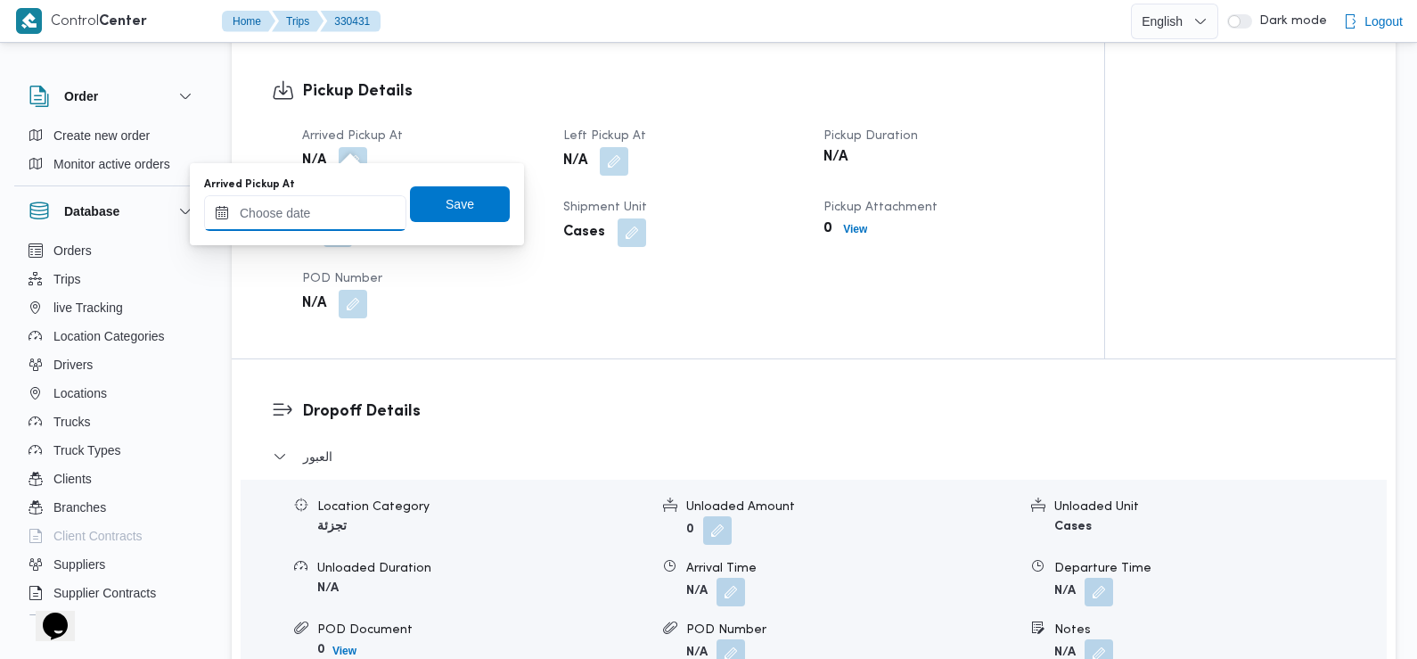
click at [351, 201] on input "Arrived Pickup At" at bounding box center [305, 213] width 202 height 36
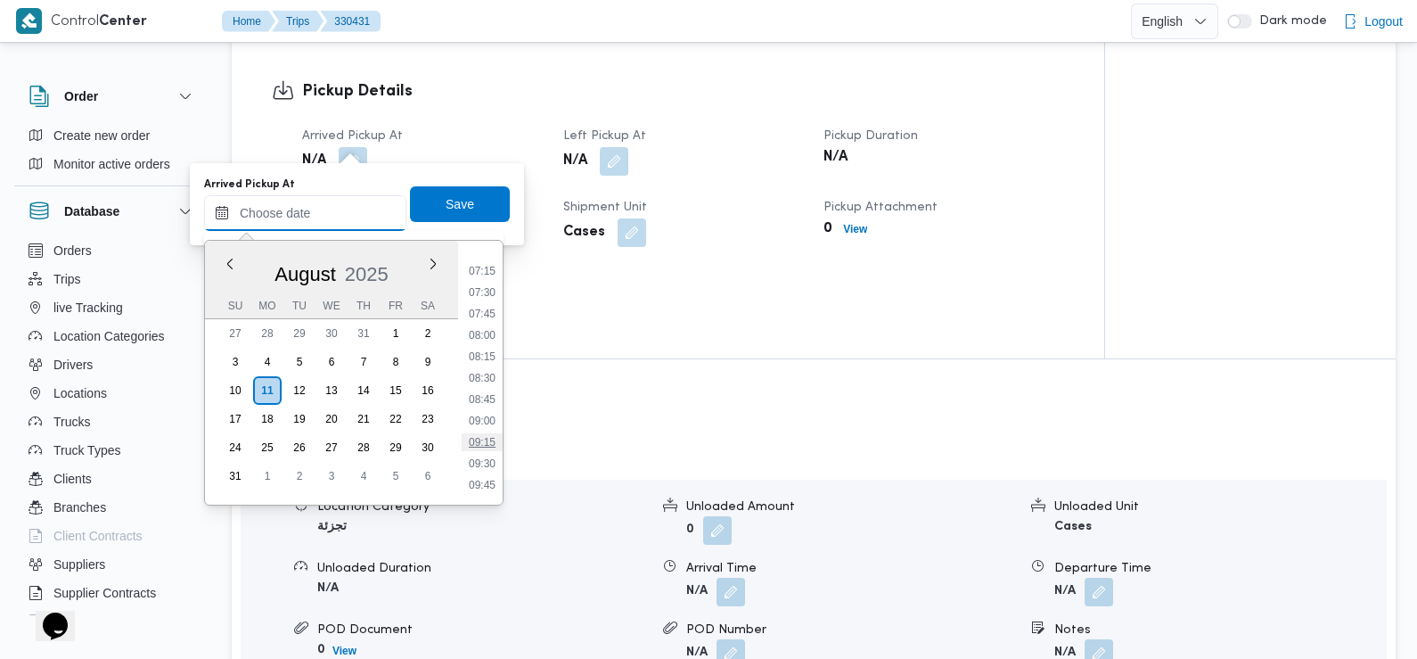
scroll to position [608, 0]
click at [487, 295] on li "07:30" at bounding box center [482, 298] width 41 height 18
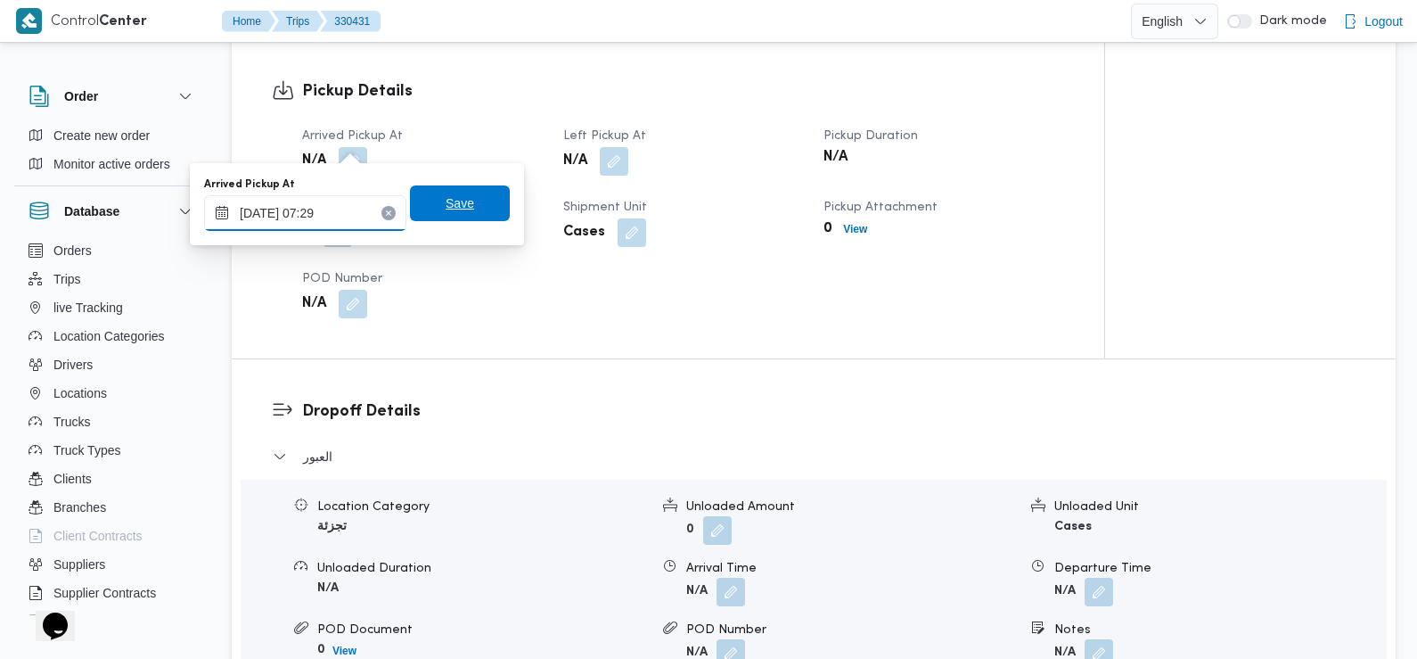
type input "[DATE] 07:29"
click at [437, 217] on span "Save" at bounding box center [460, 203] width 100 height 36
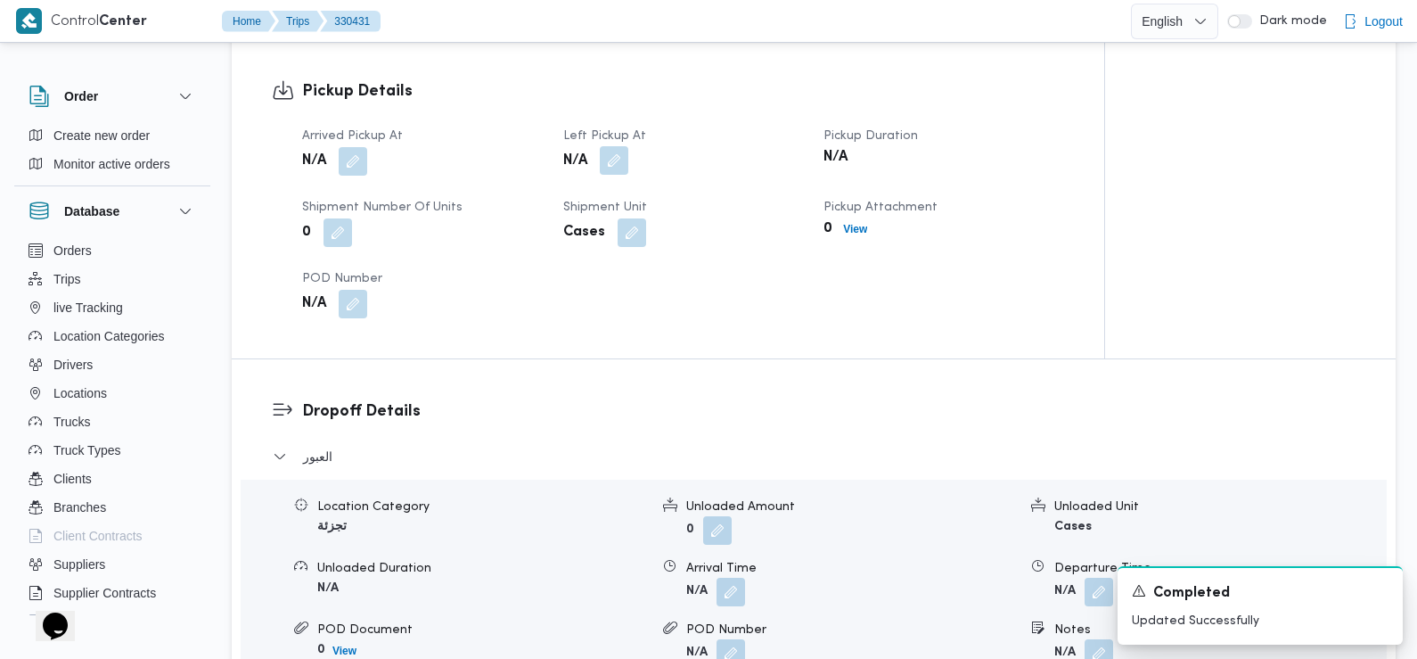
click at [605, 146] on button "button" at bounding box center [614, 160] width 29 height 29
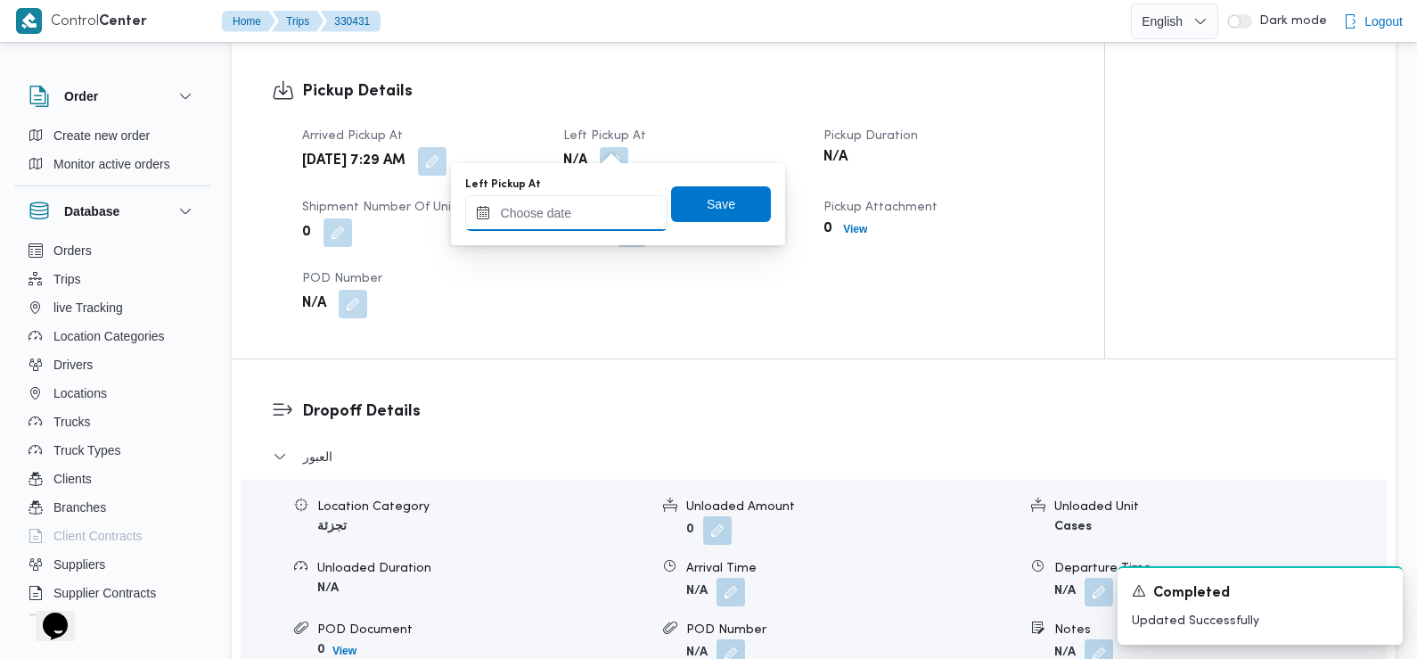
click at [587, 211] on input "Left Pickup At" at bounding box center [566, 213] width 202 height 36
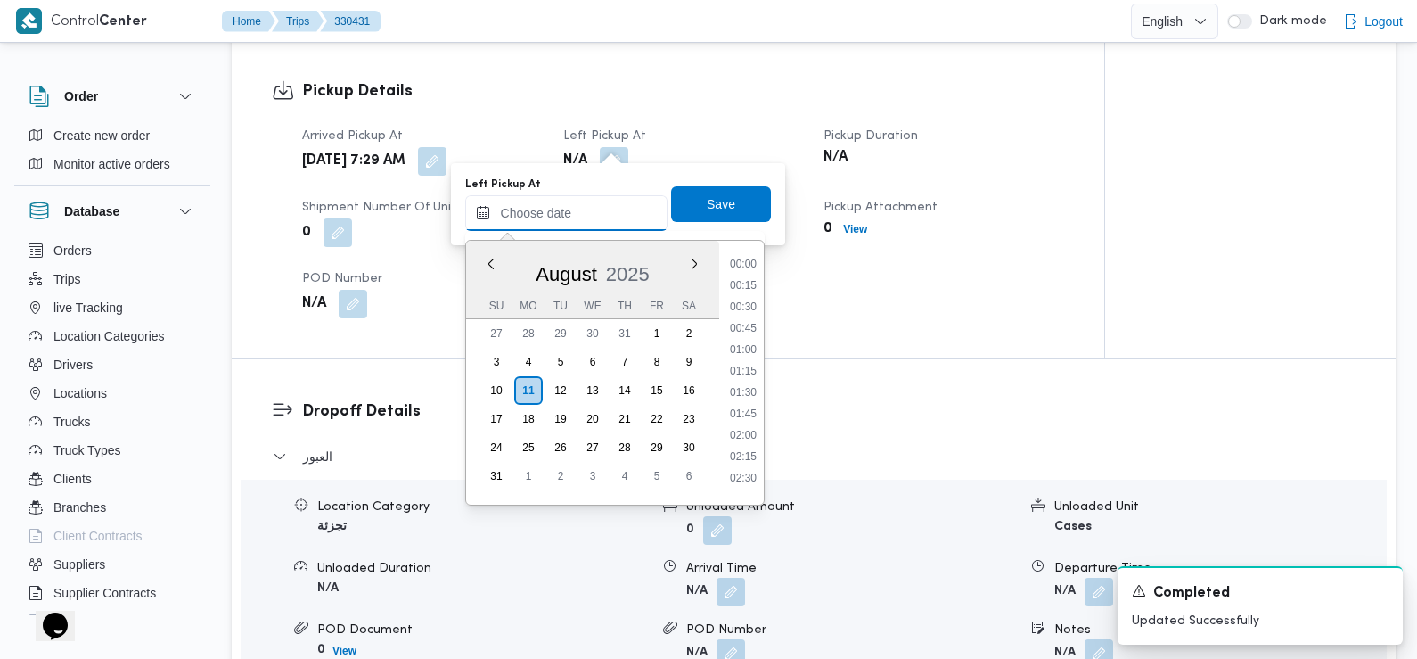
scroll to position [733, 0]
click at [736, 258] on li "08:30" at bounding box center [743, 259] width 41 height 18
type input "[DATE] 08:30"
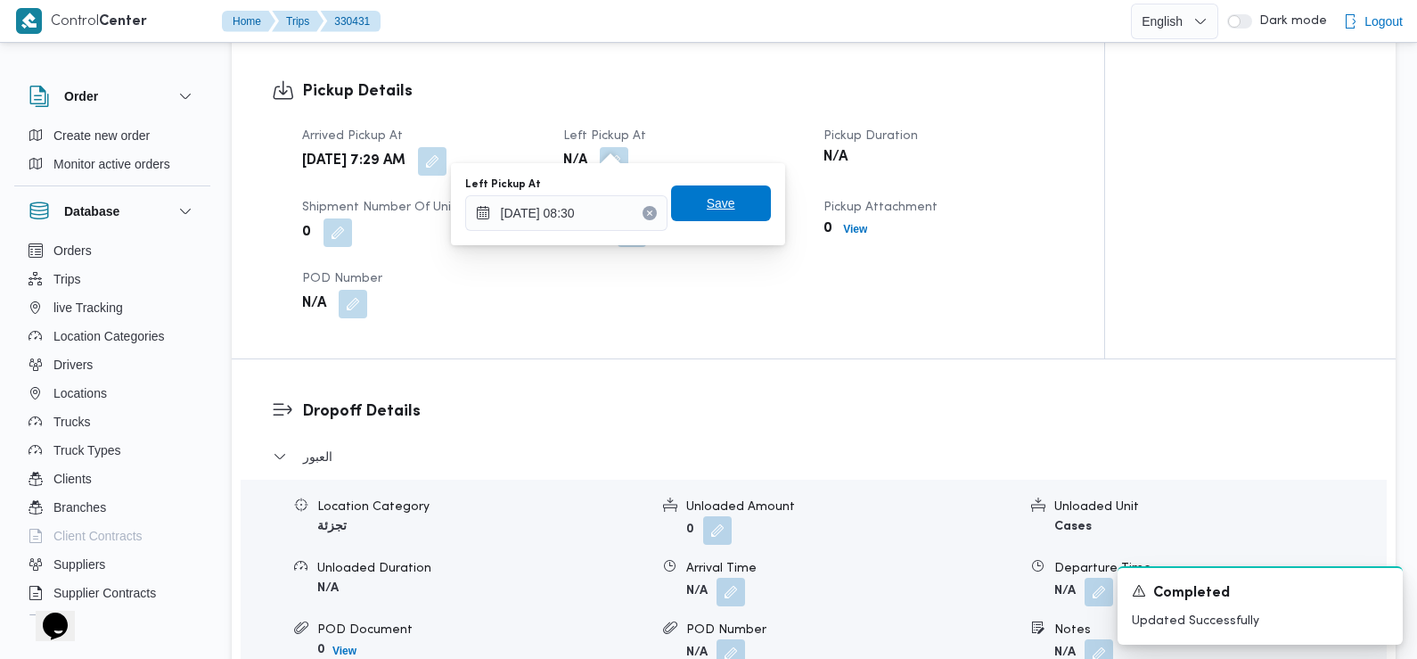
click at [720, 209] on span "Save" at bounding box center [721, 203] width 100 height 36
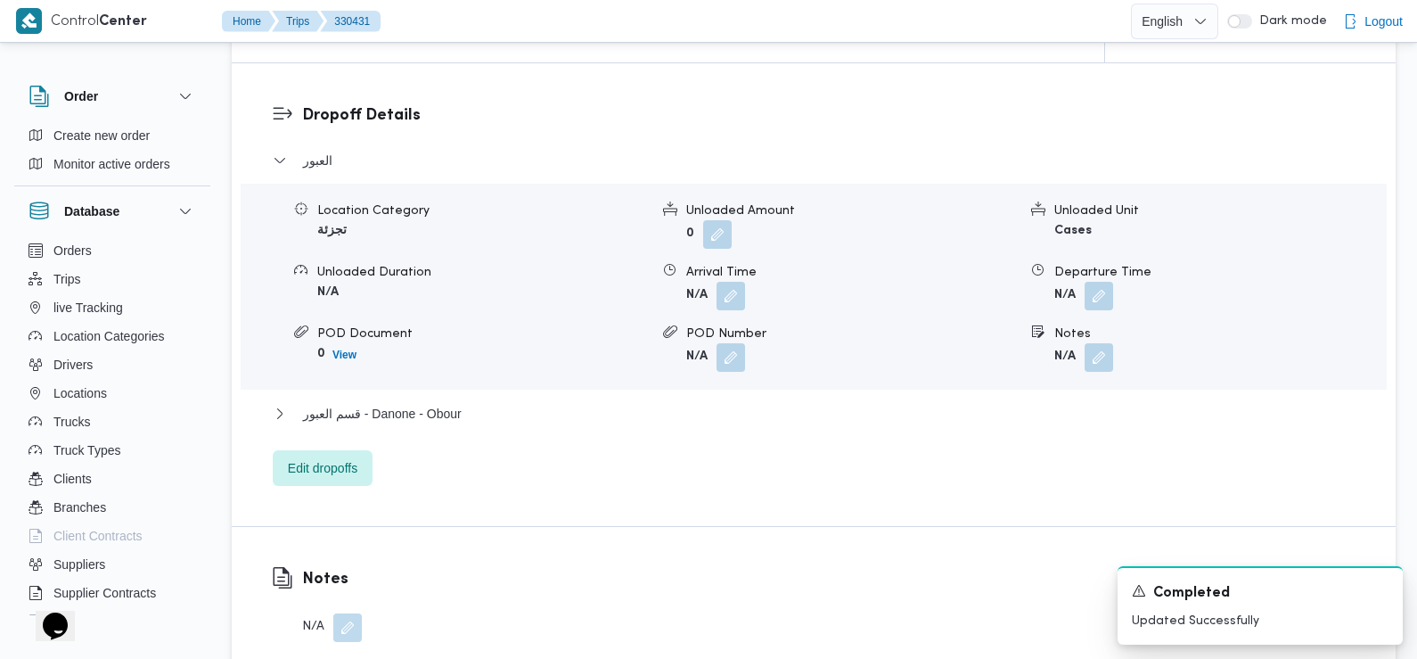
scroll to position [1473, 0]
click at [734, 280] on button "button" at bounding box center [731, 294] width 29 height 29
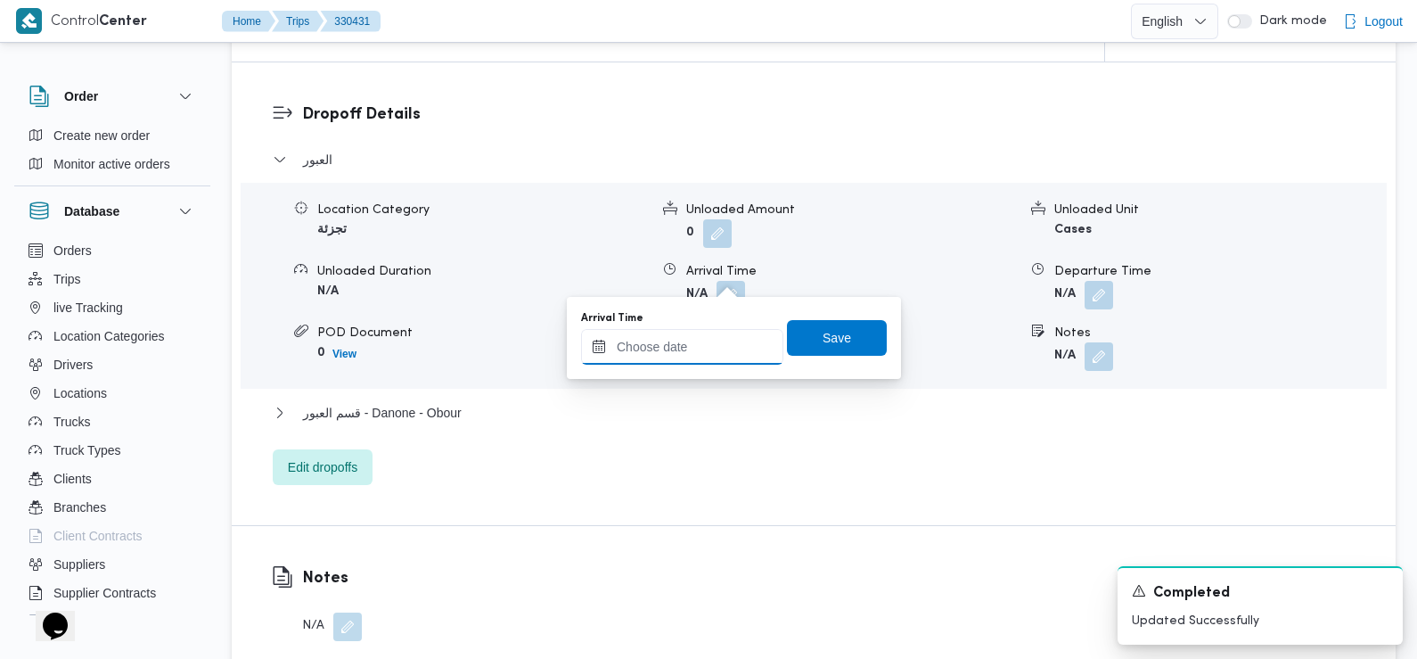
click at [735, 349] on input "Arrival Time" at bounding box center [682, 347] width 202 height 36
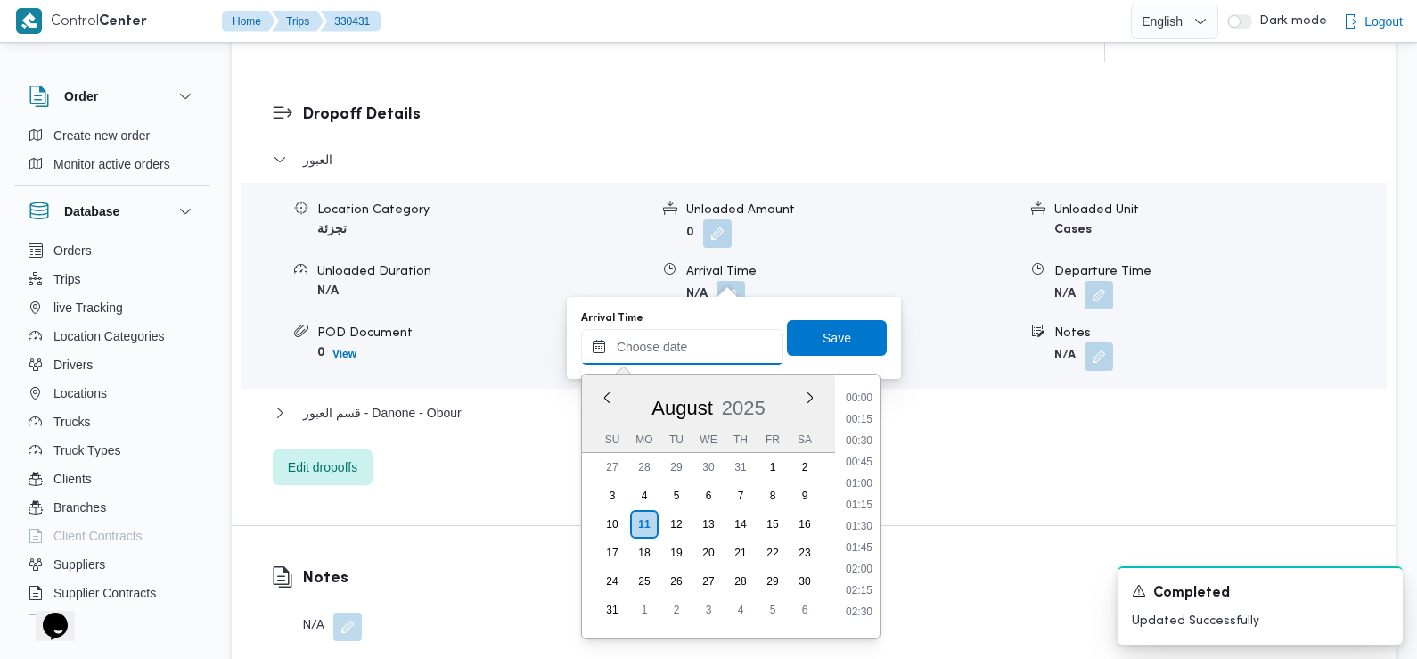
scroll to position [733, 0]
drag, startPoint x: 868, startPoint y: 463, endPoint x: 855, endPoint y: 452, distance: 17.1
click at [855, 452] on li "09:15" at bounding box center [859, 456] width 41 height 18
type input "11/08/2025 09:15"
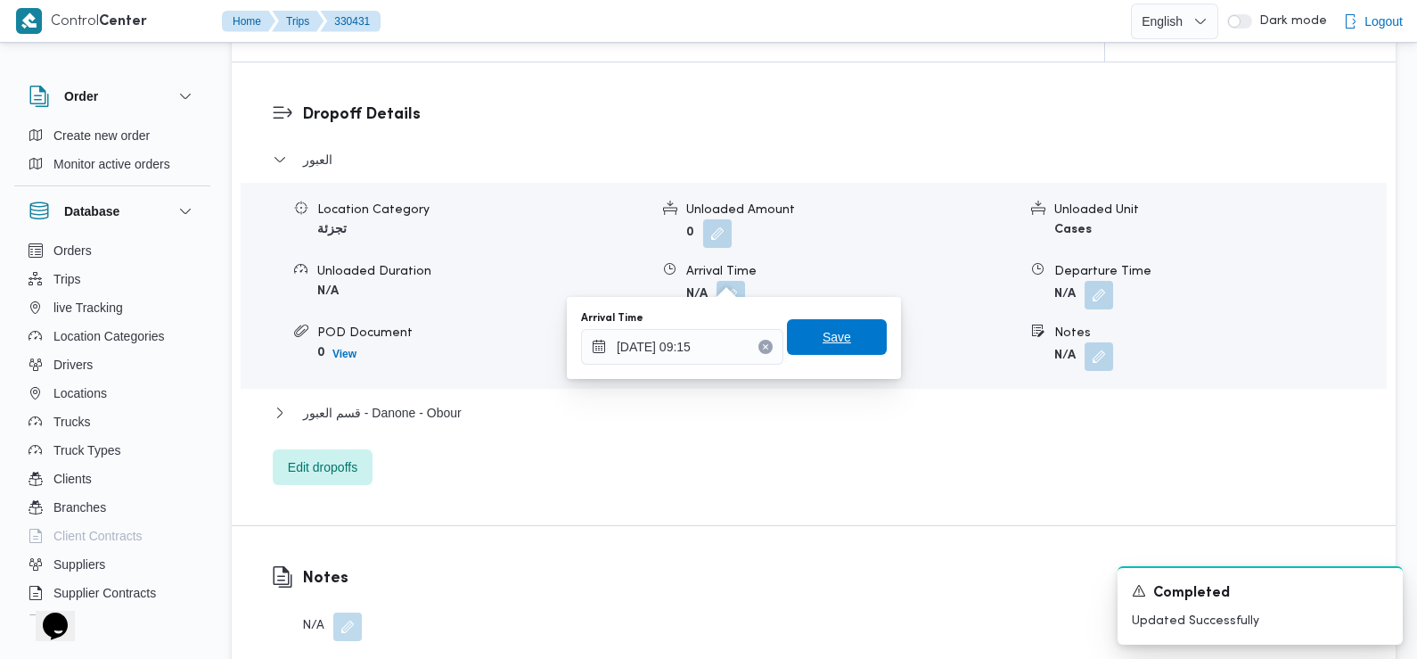
click at [823, 343] on span "Save" at bounding box center [837, 336] width 29 height 21
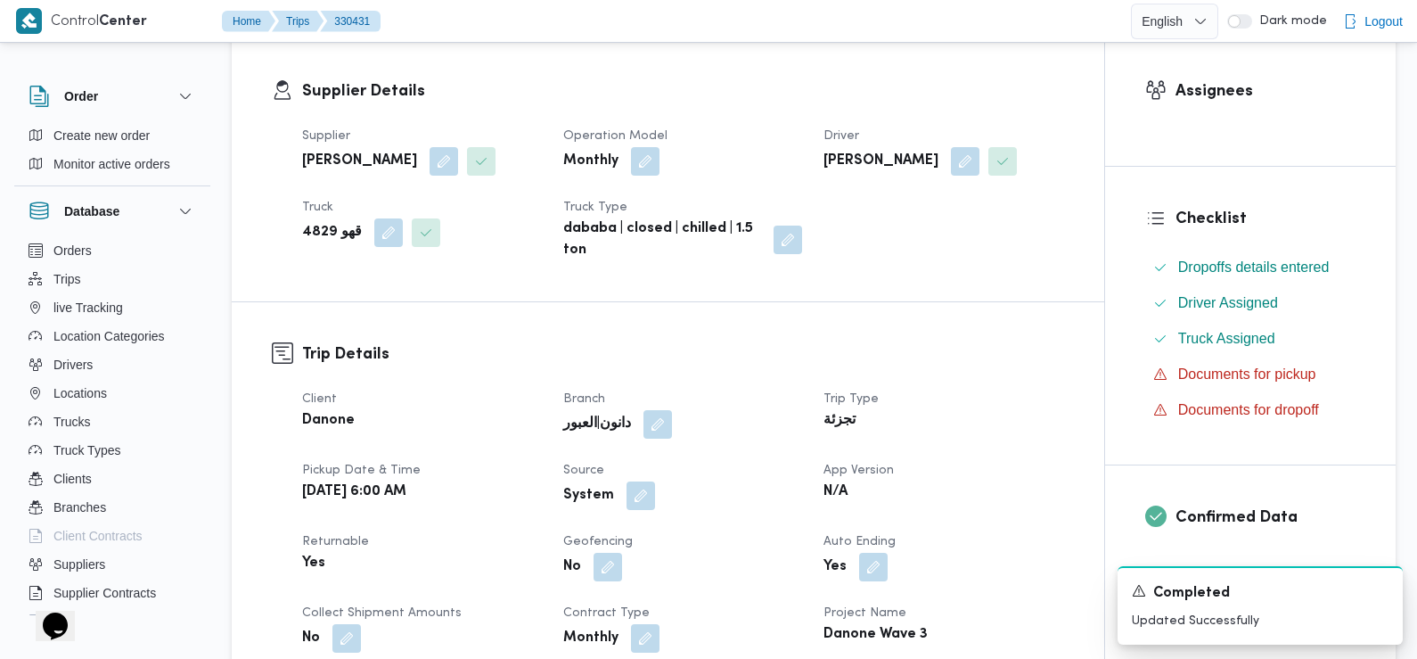
scroll to position [374, 0]
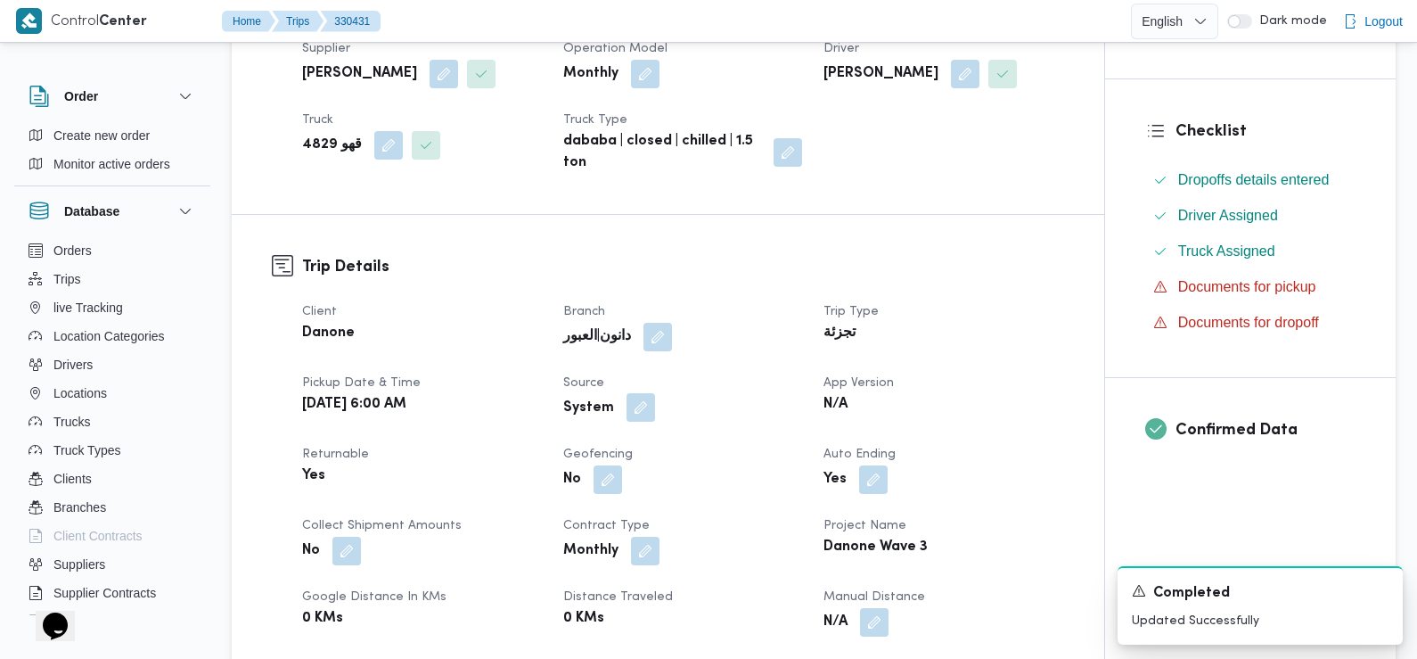
click at [645, 414] on button "button" at bounding box center [641, 407] width 29 height 29
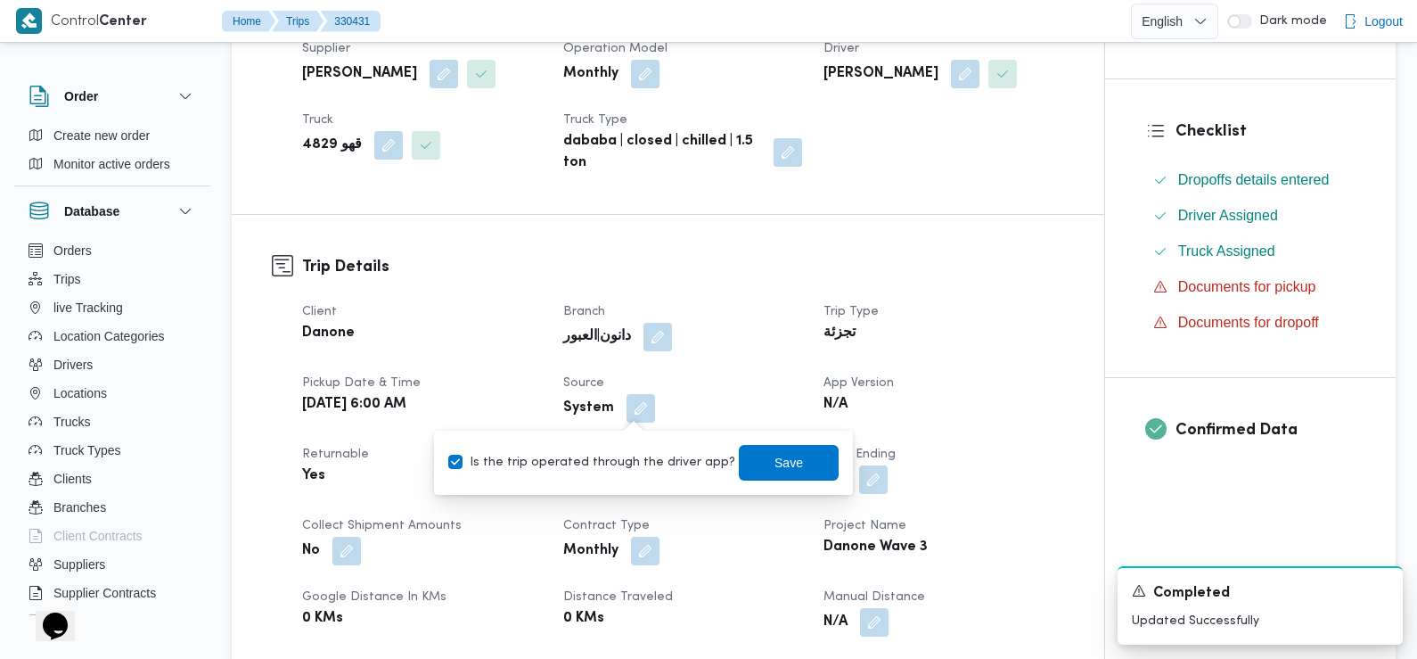
click at [646, 459] on label "Is the trip operated through the driver app?" at bounding box center [591, 462] width 287 height 21
checkbox input "false"
click at [756, 450] on span "Save" at bounding box center [789, 462] width 100 height 36
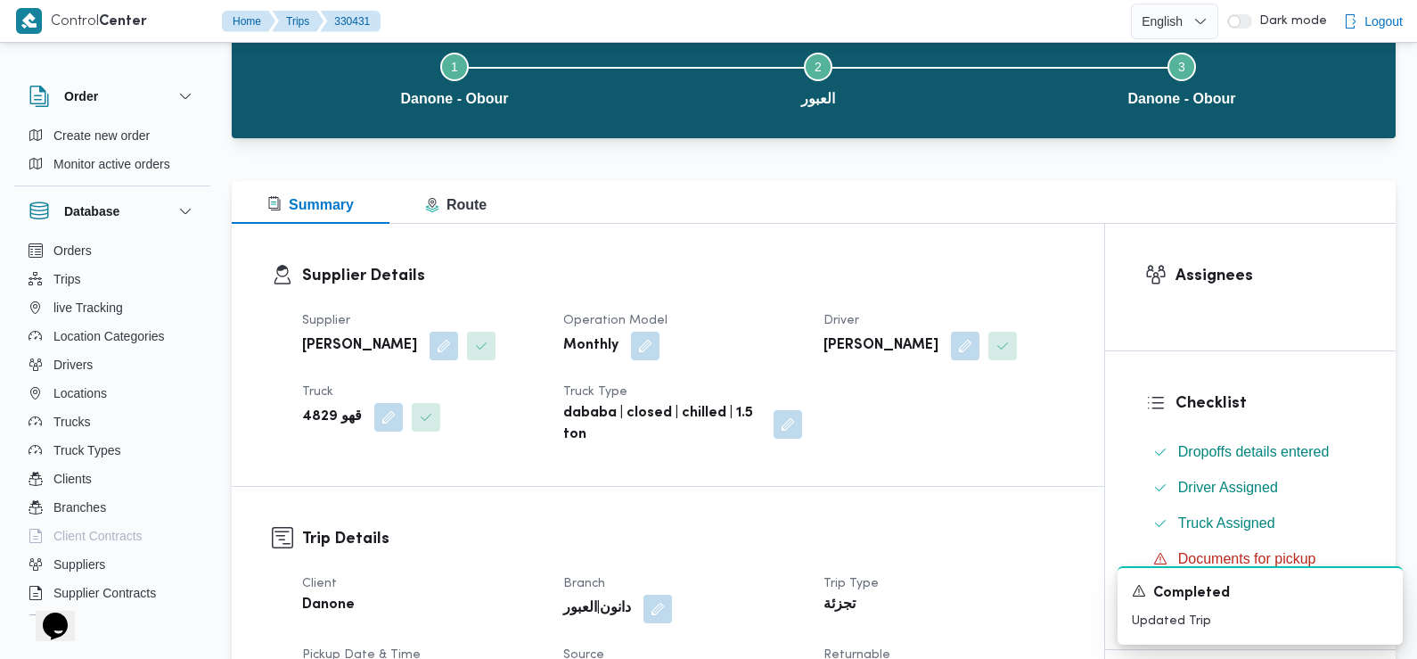
scroll to position [0, 0]
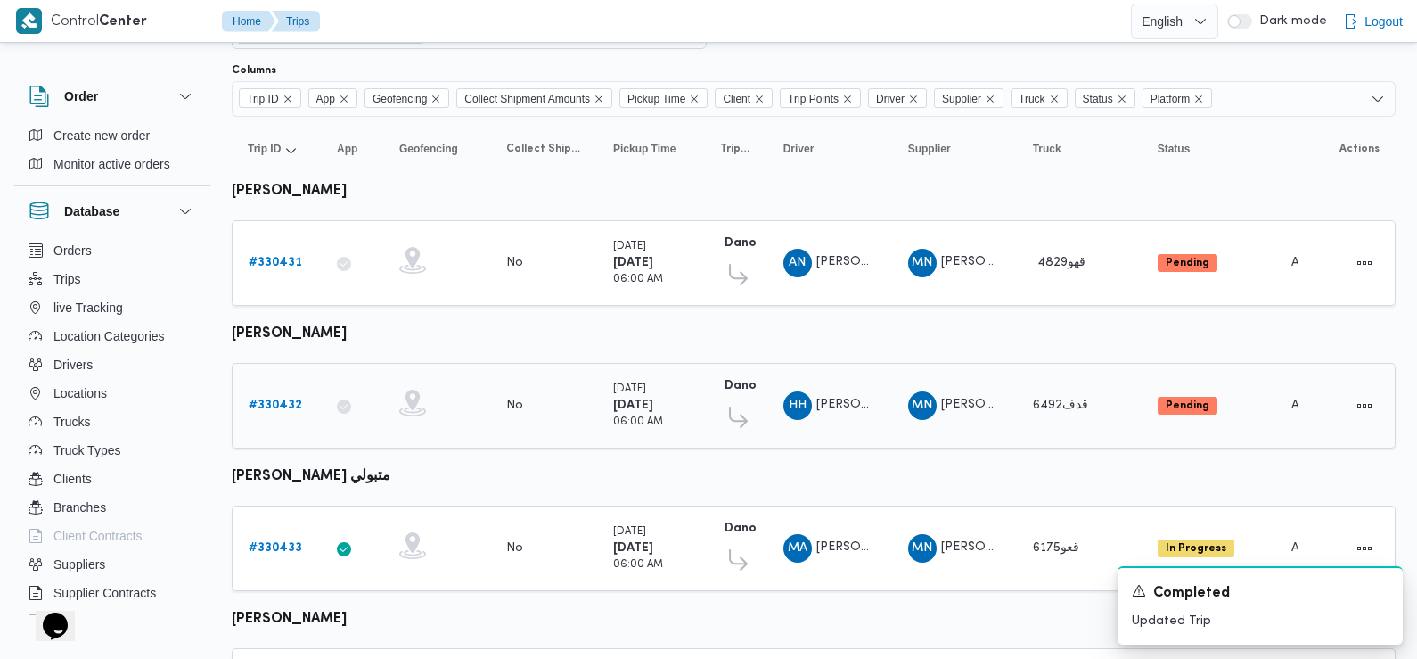
click at [280, 399] on b "# 330432" at bounding box center [275, 405] width 53 height 12
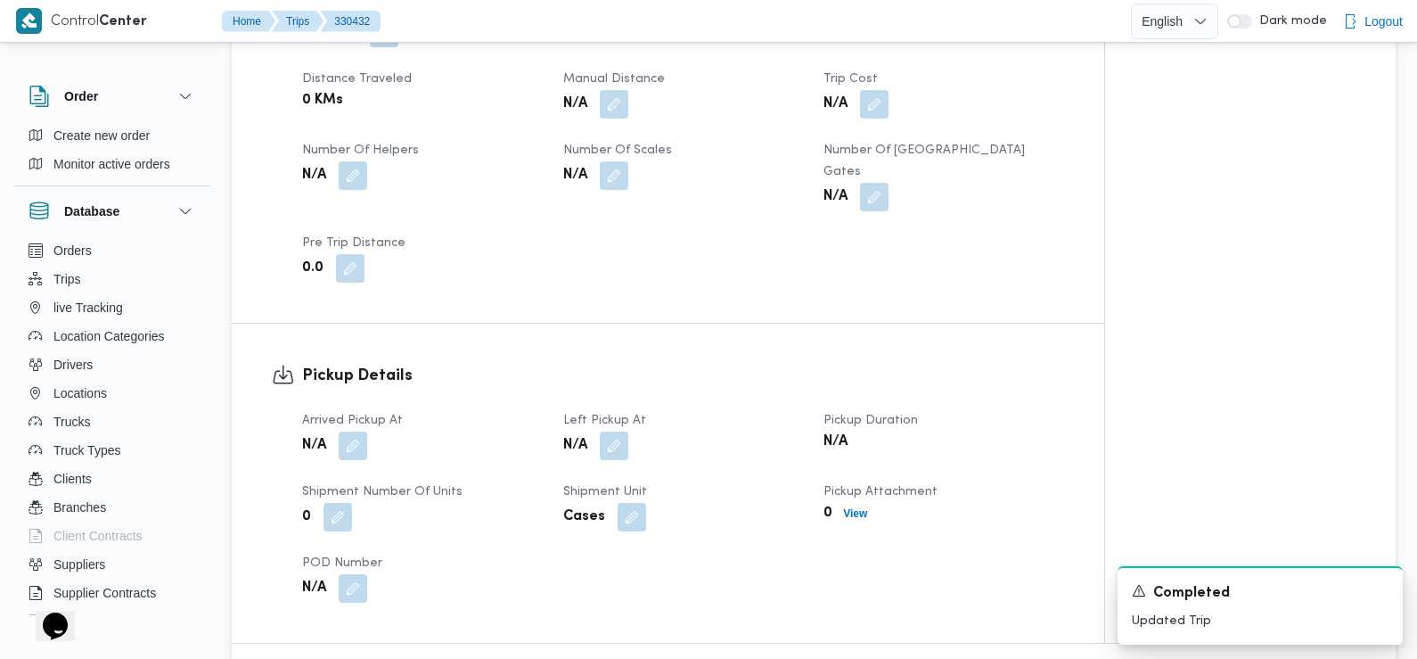
scroll to position [927, 0]
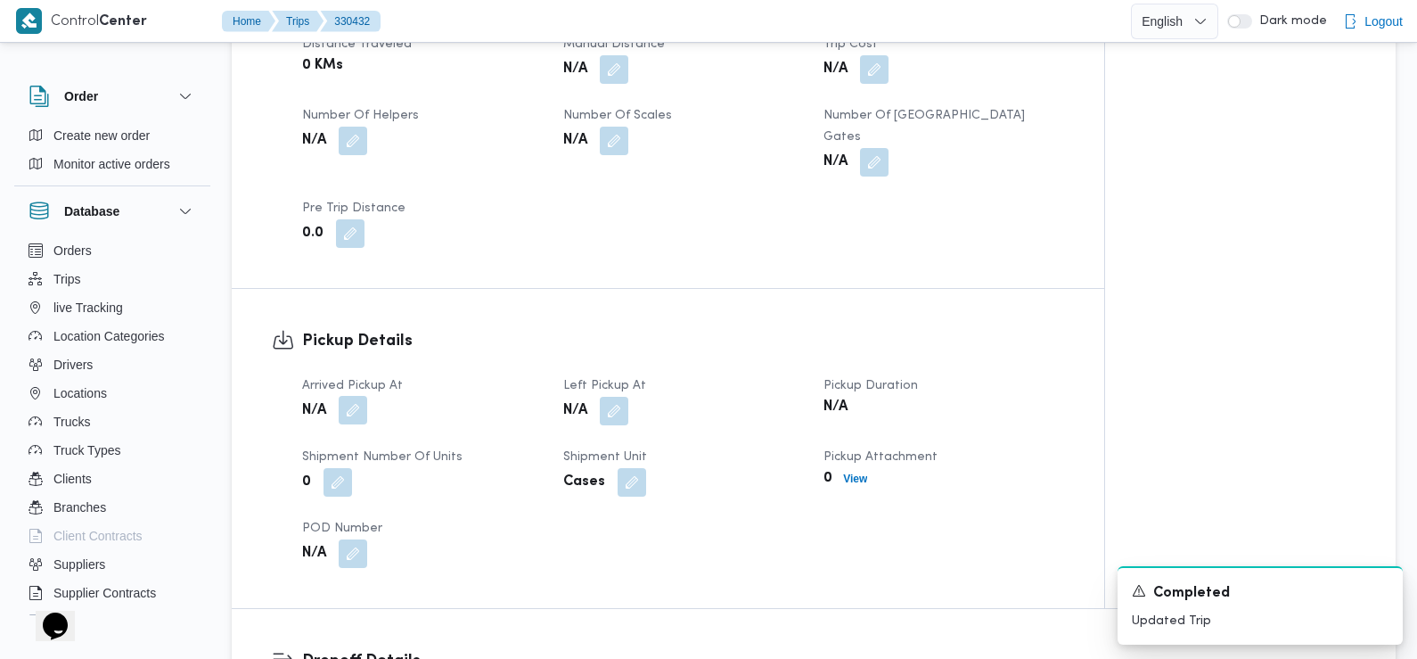
click at [355, 396] on button "button" at bounding box center [353, 410] width 29 height 29
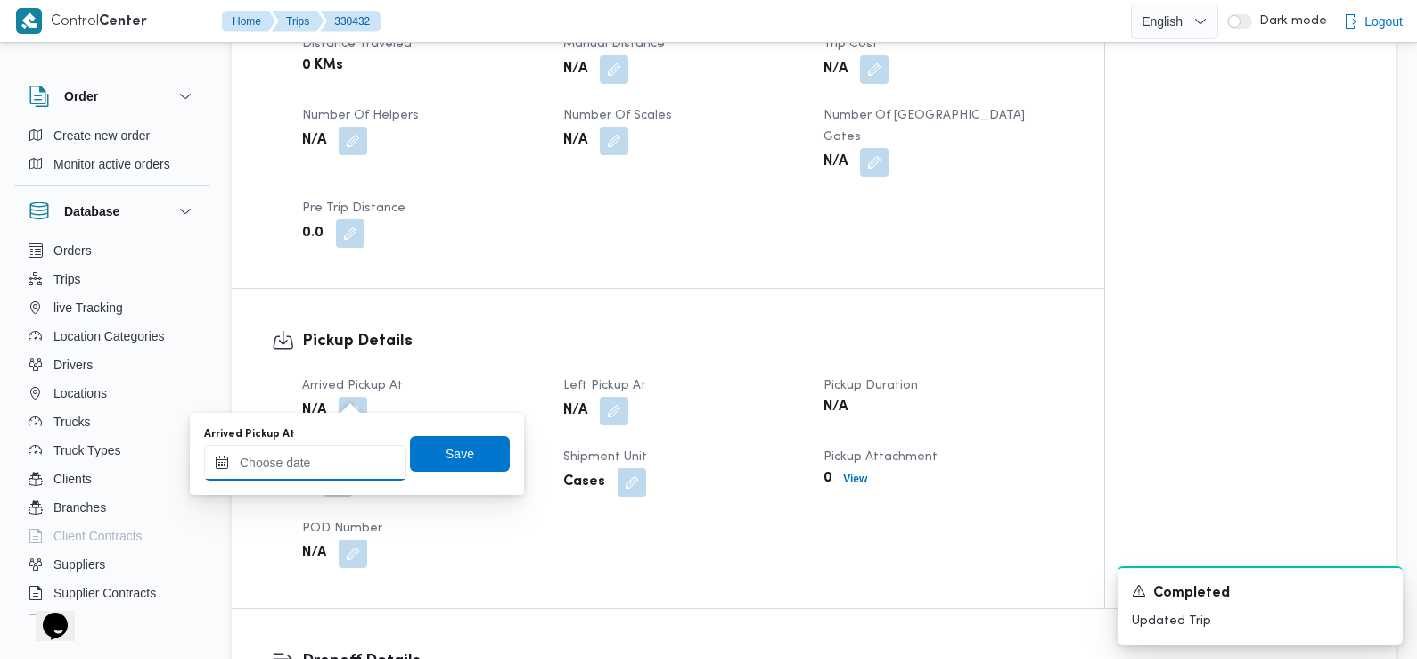
click at [360, 447] on input "Arrived Pickup At" at bounding box center [305, 463] width 202 height 36
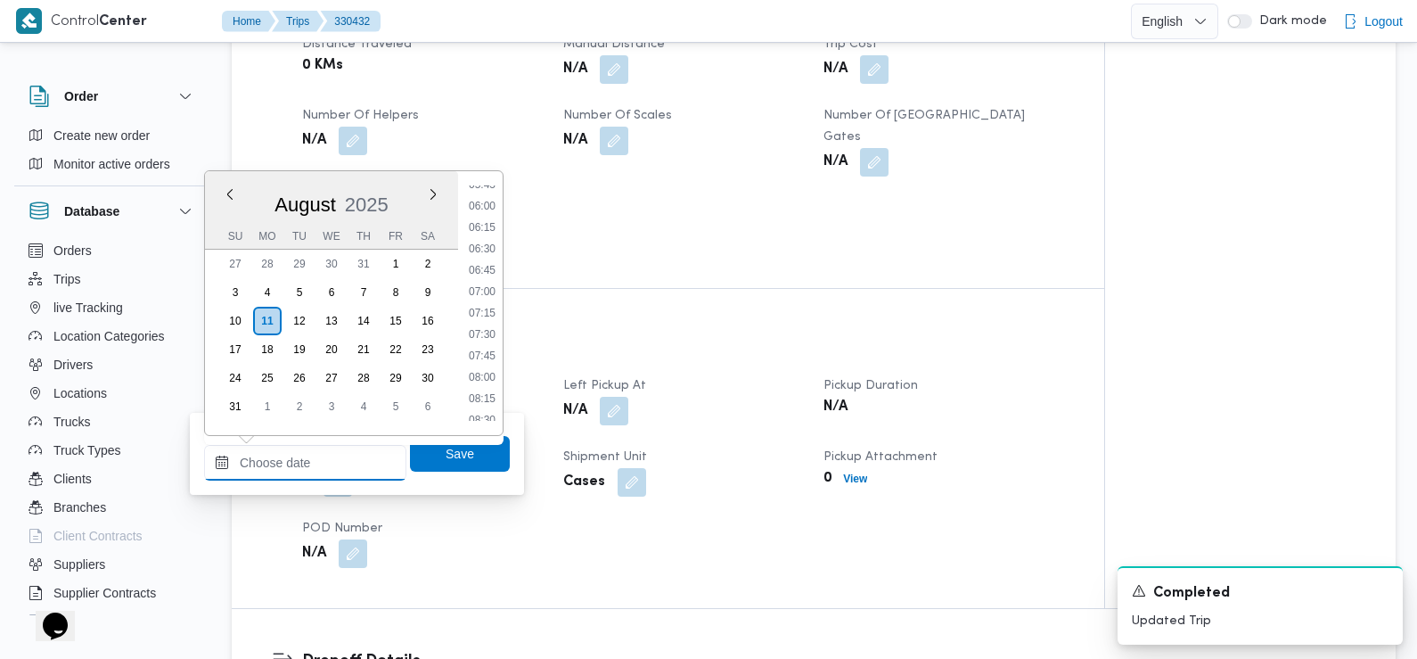
scroll to position [501, 0]
click at [487, 247] on li "06:30" at bounding box center [482, 250] width 41 height 18
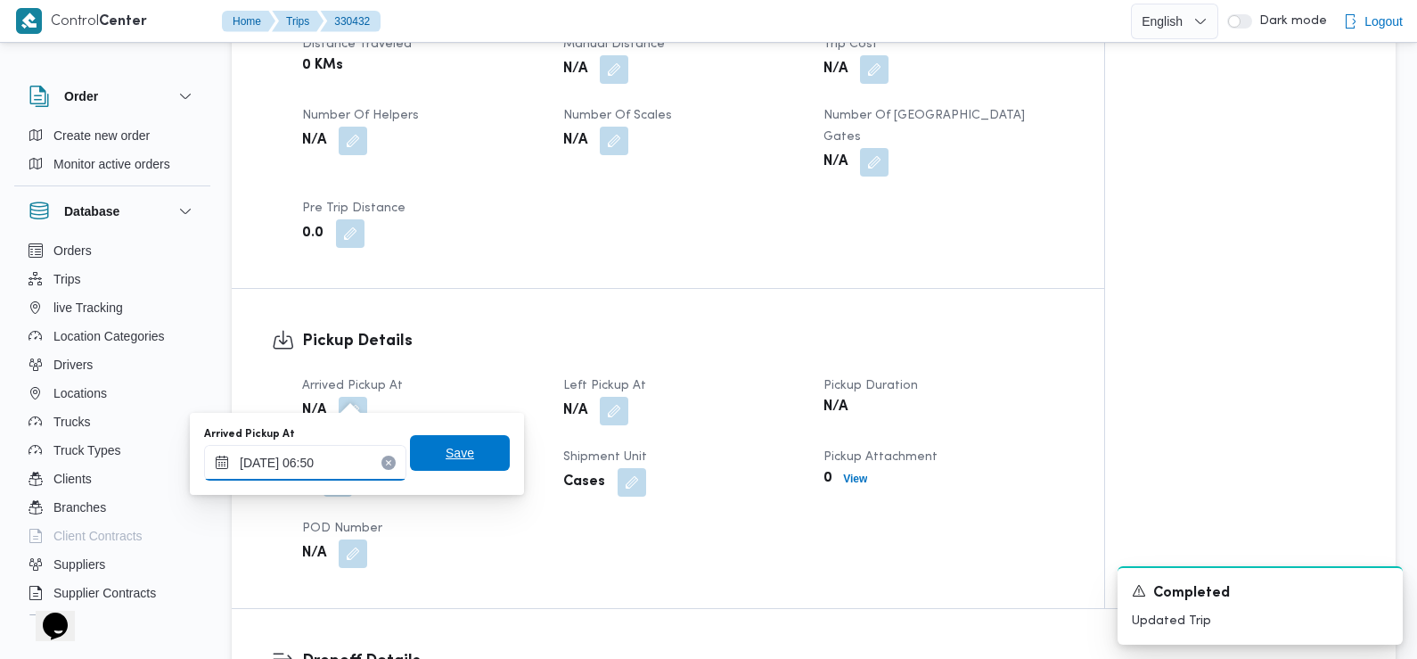
type input "11/08/2025 06:50"
click at [419, 463] on span "Save" at bounding box center [460, 453] width 100 height 36
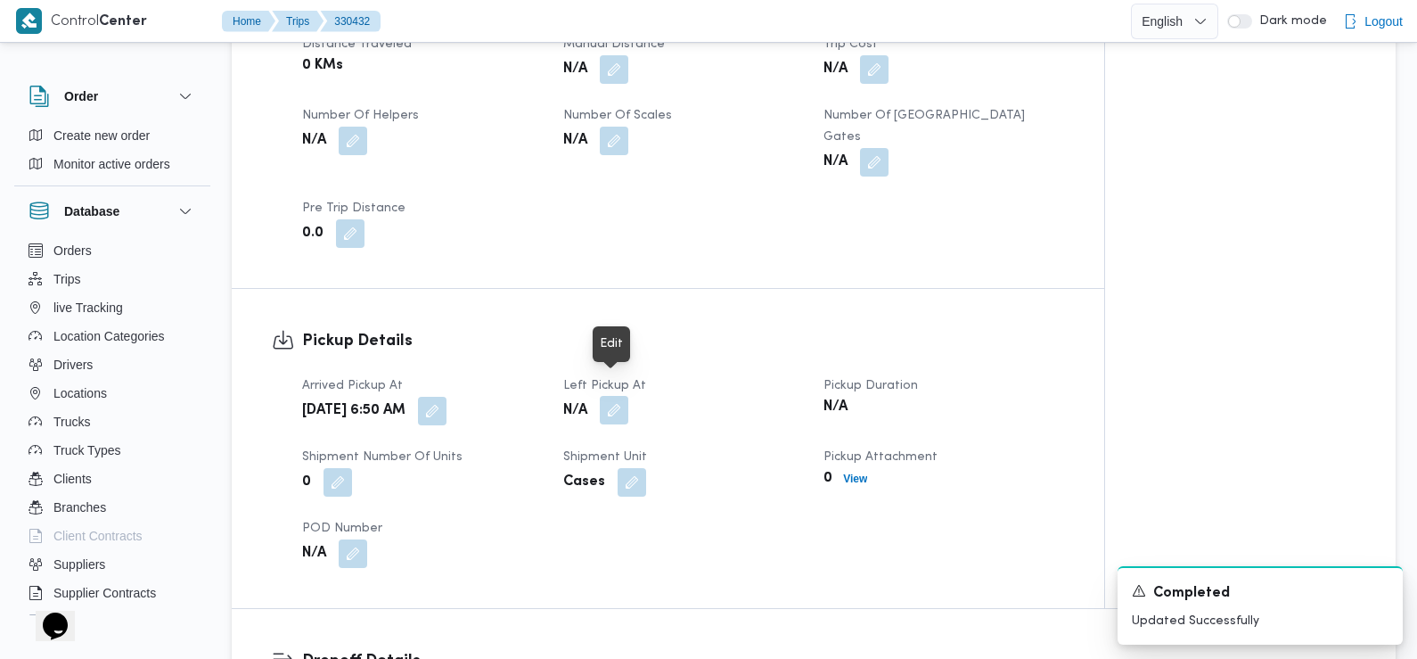
click at [607, 396] on button "button" at bounding box center [614, 410] width 29 height 29
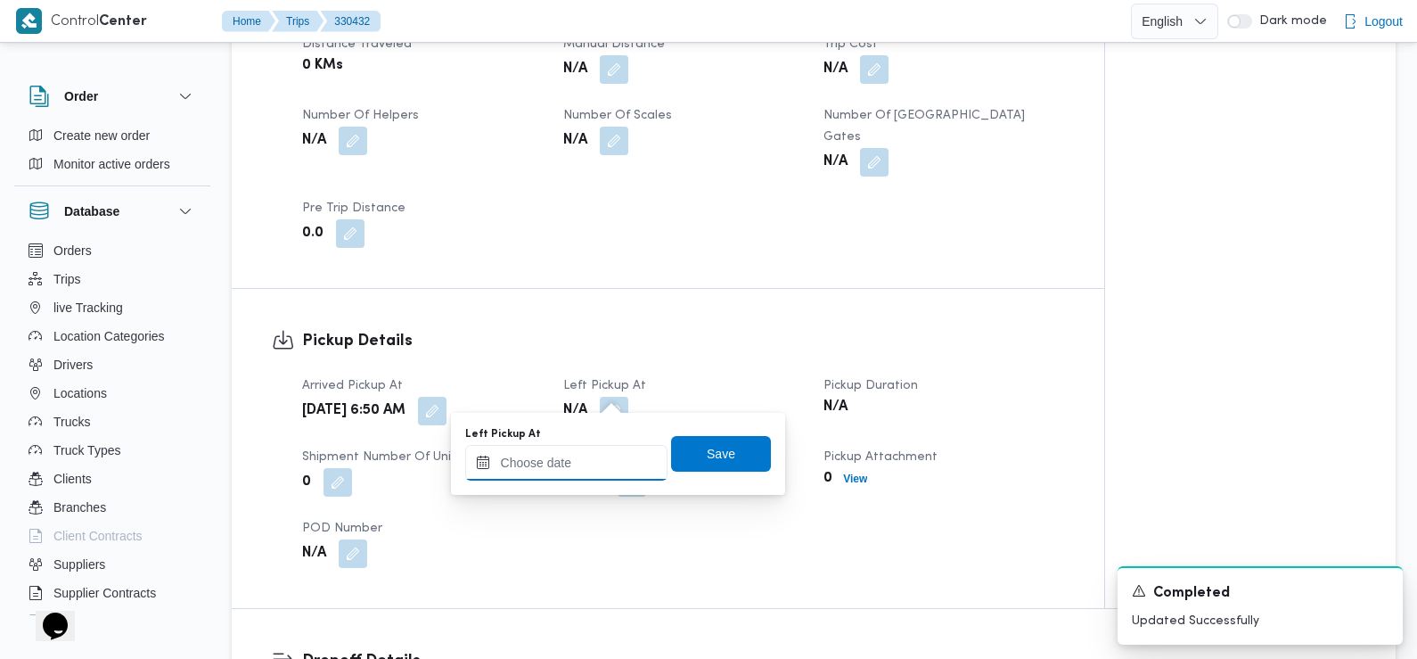
click at [588, 457] on input "Left Pickup At" at bounding box center [566, 463] width 202 height 36
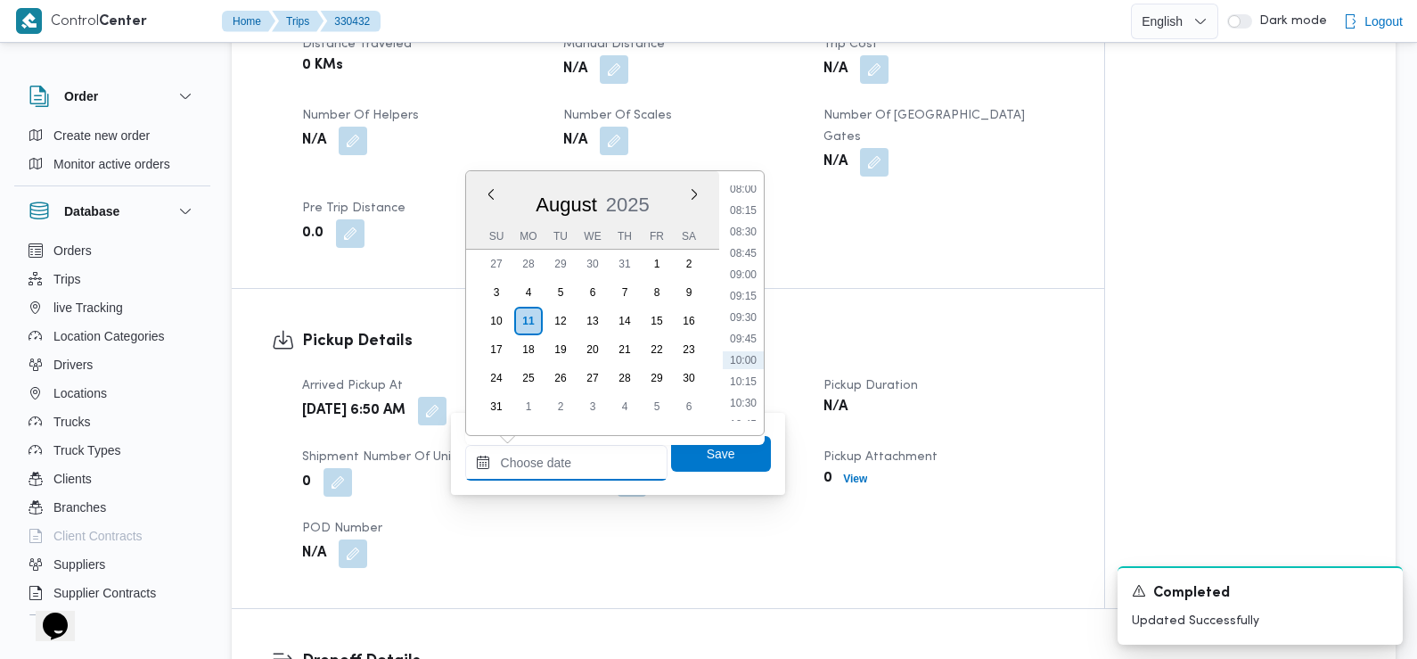
scroll to position [661, 0]
click at [748, 281] on li "08:45" at bounding box center [743, 282] width 41 height 18
type input "[DATE] 08:45"
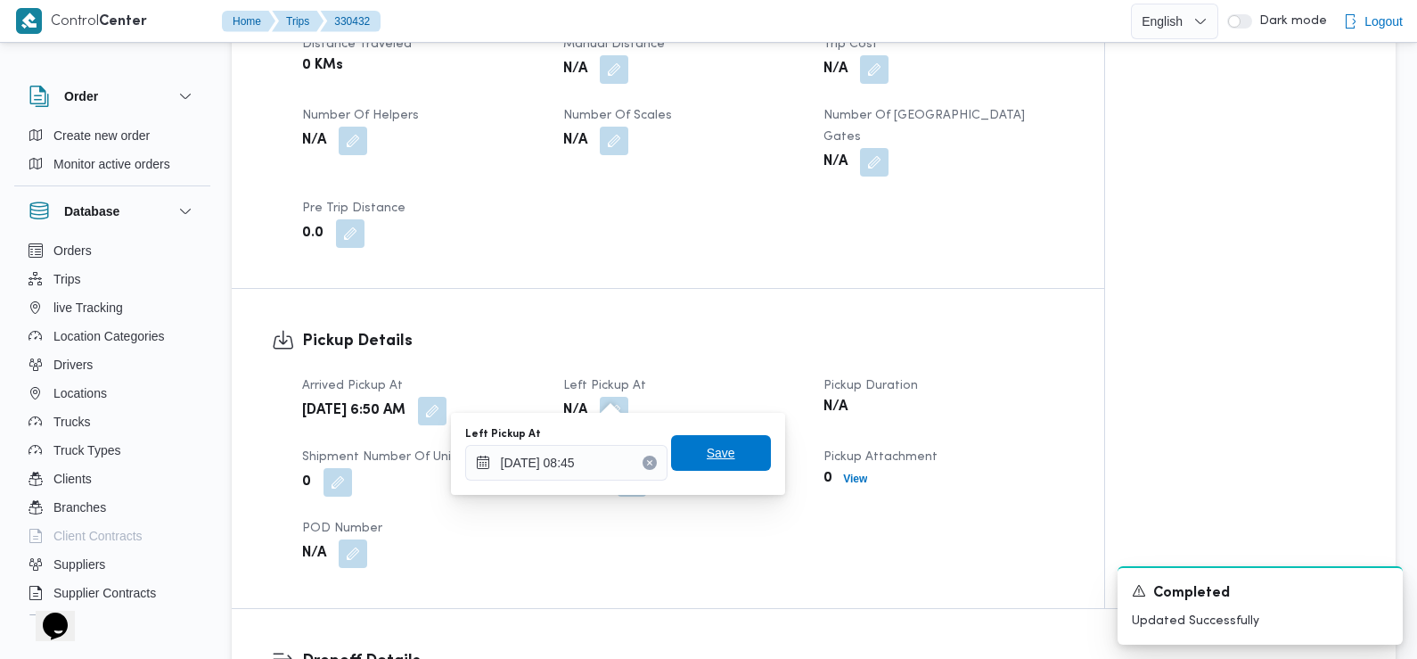
click at [707, 445] on span "Save" at bounding box center [721, 452] width 29 height 21
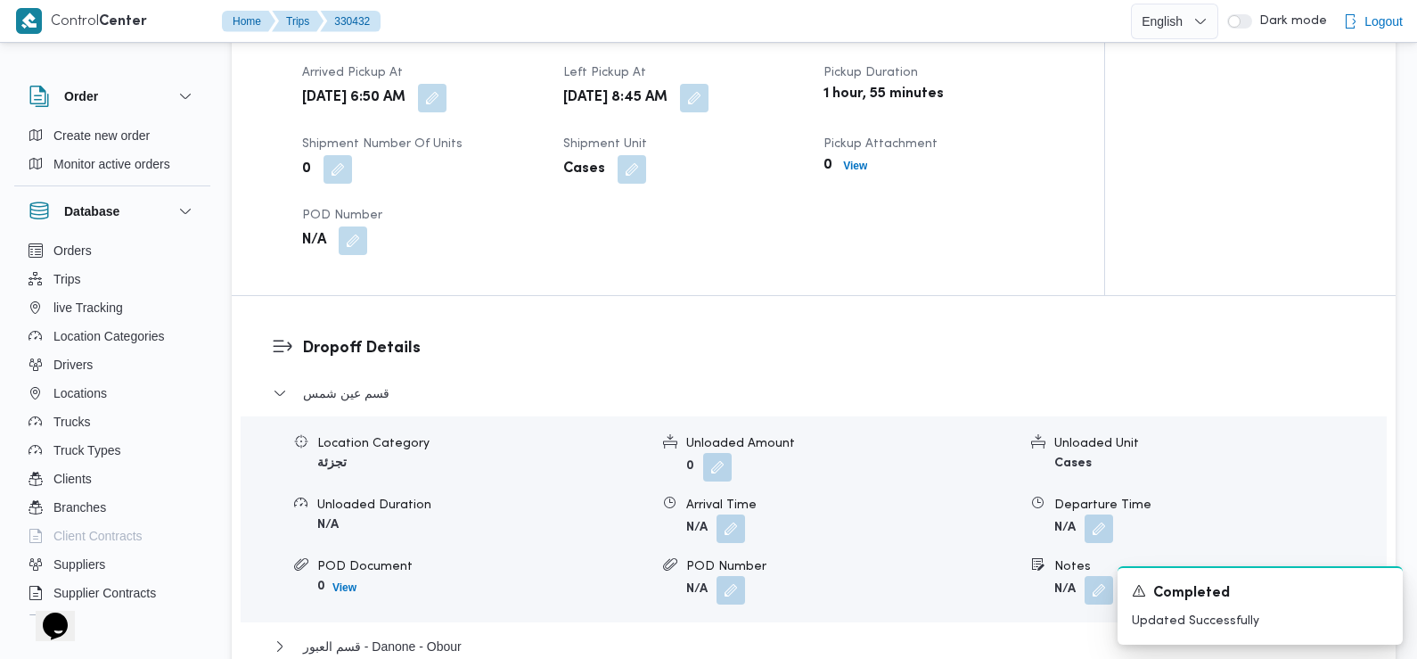
scroll to position [1307, 0]
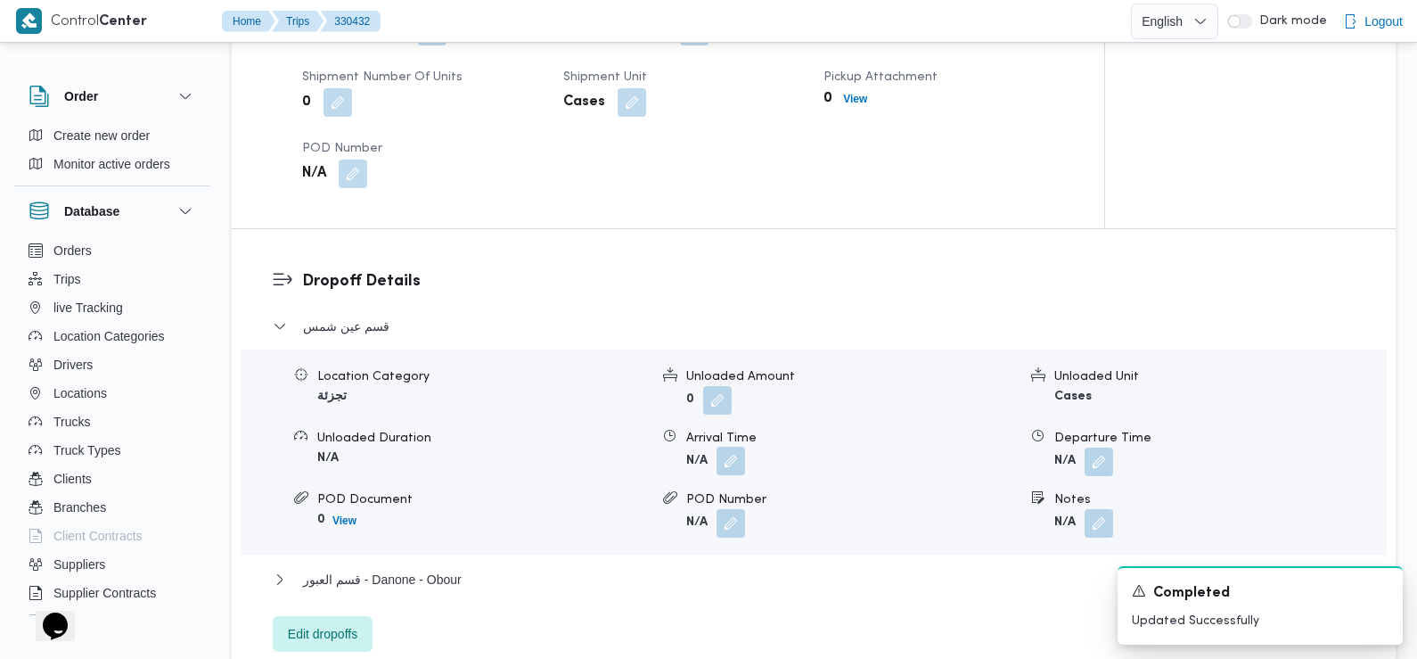
click at [740, 447] on button "button" at bounding box center [731, 461] width 29 height 29
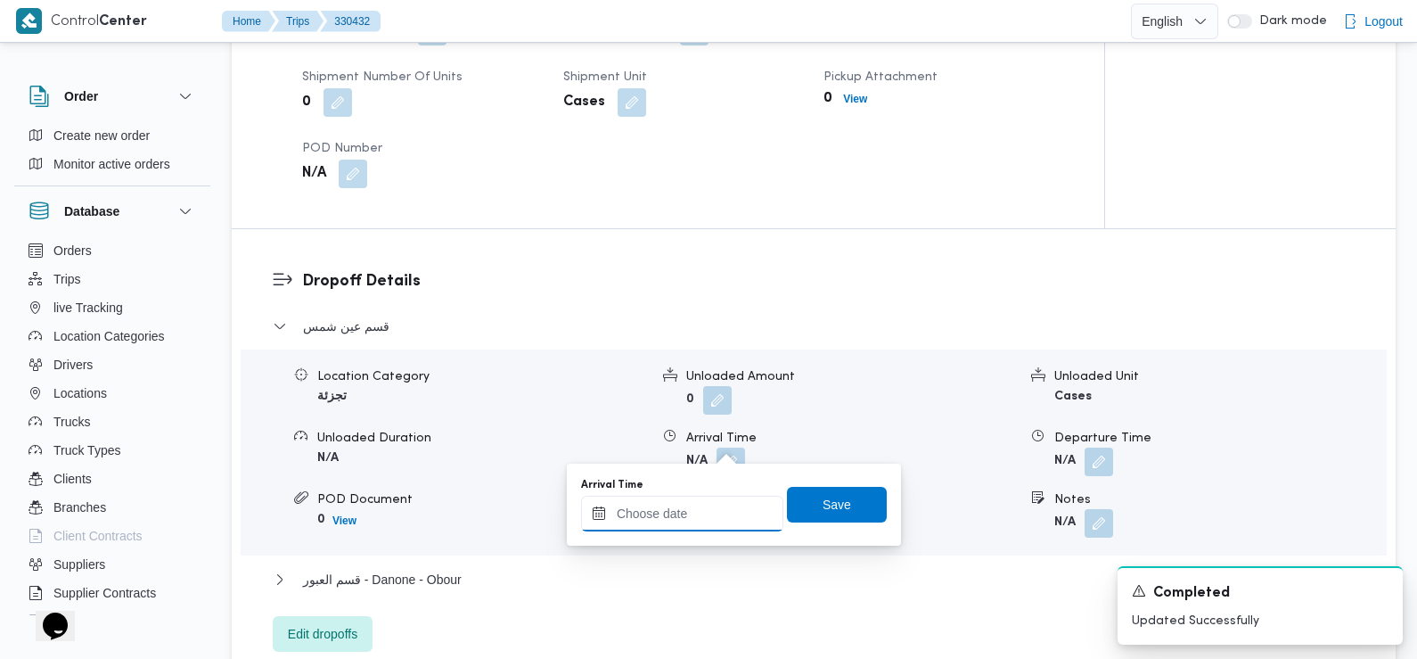
click at [714, 503] on input "Arrival Time" at bounding box center [682, 514] width 202 height 36
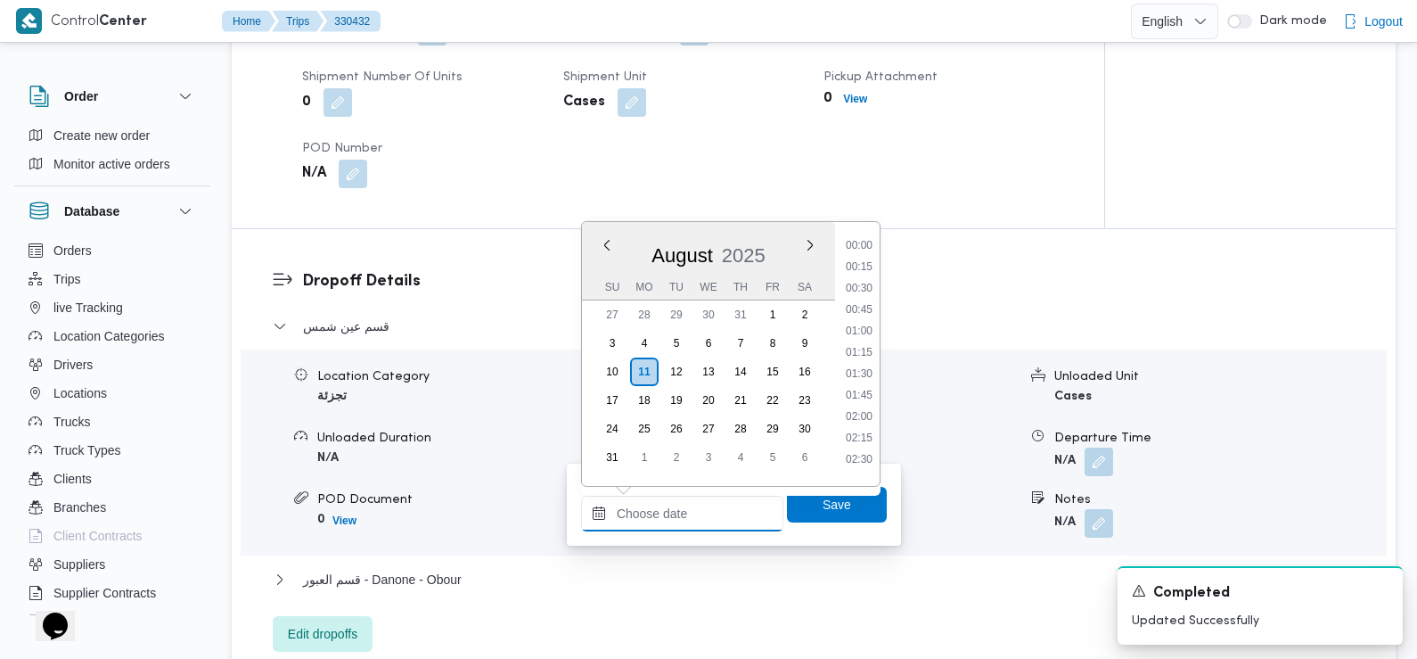
scroll to position [733, 0]
drag, startPoint x: 862, startPoint y: 275, endPoint x: 880, endPoint y: 298, distance: 29.2
click at [862, 275] on li "09:00" at bounding box center [859, 283] width 41 height 18
type input "[DATE] 09:00"
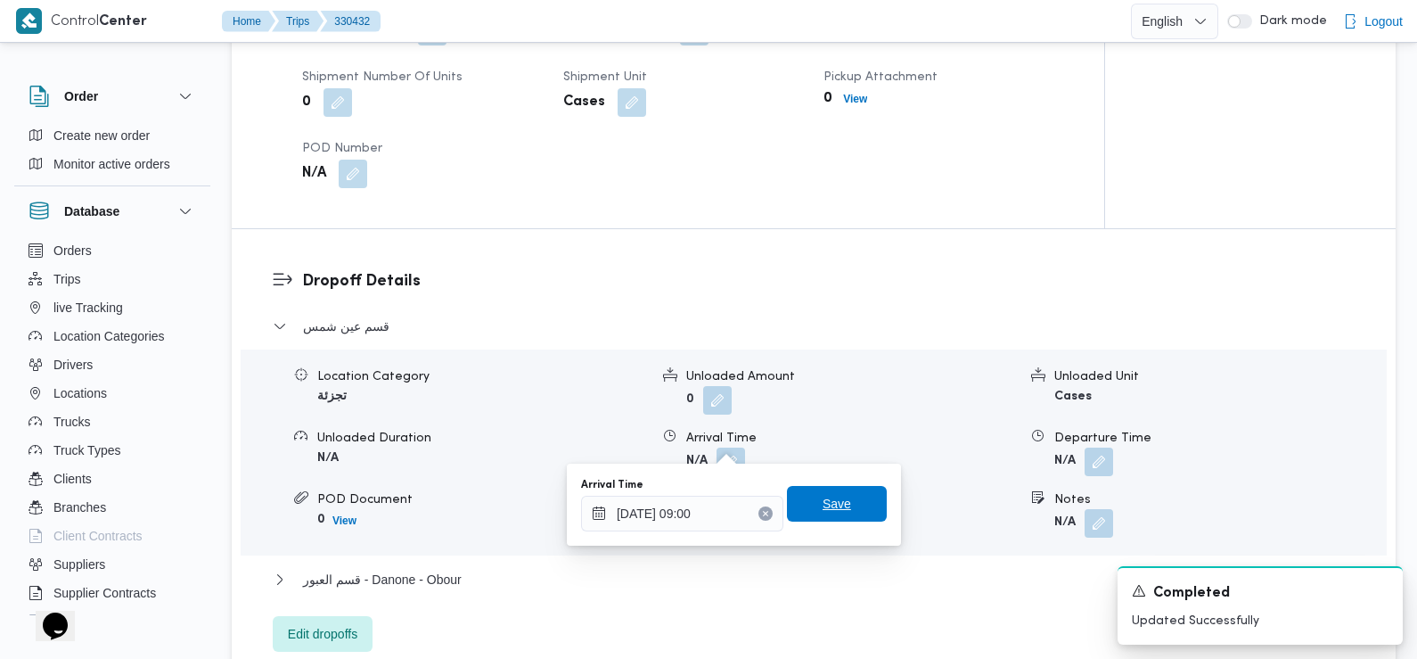
click at [822, 488] on span "Save" at bounding box center [837, 504] width 100 height 36
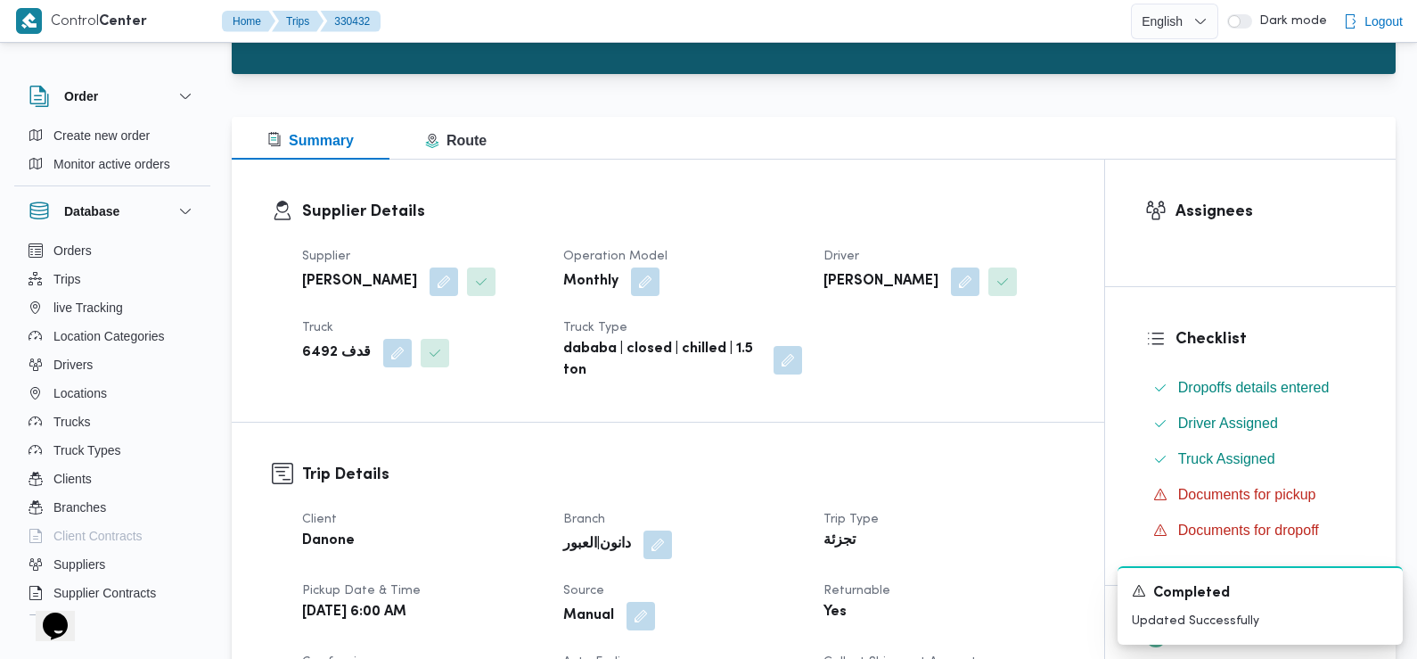
scroll to position [0, 0]
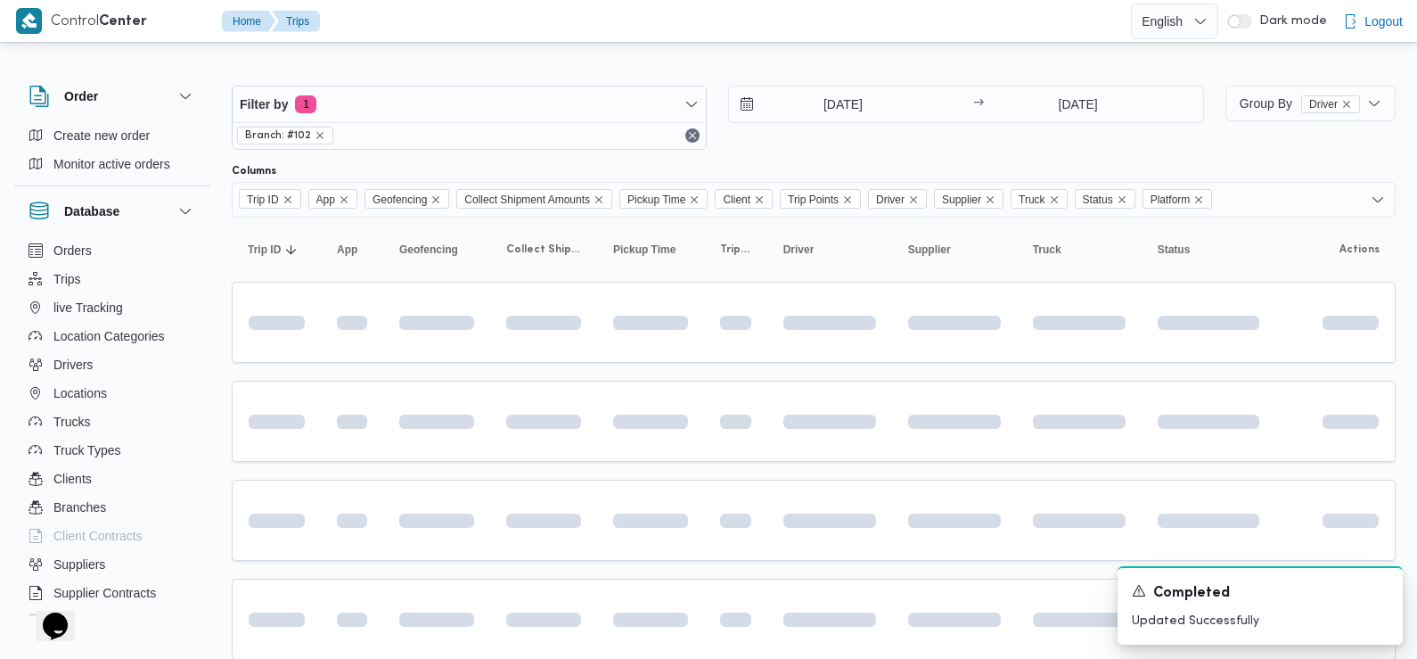
scroll to position [101, 0]
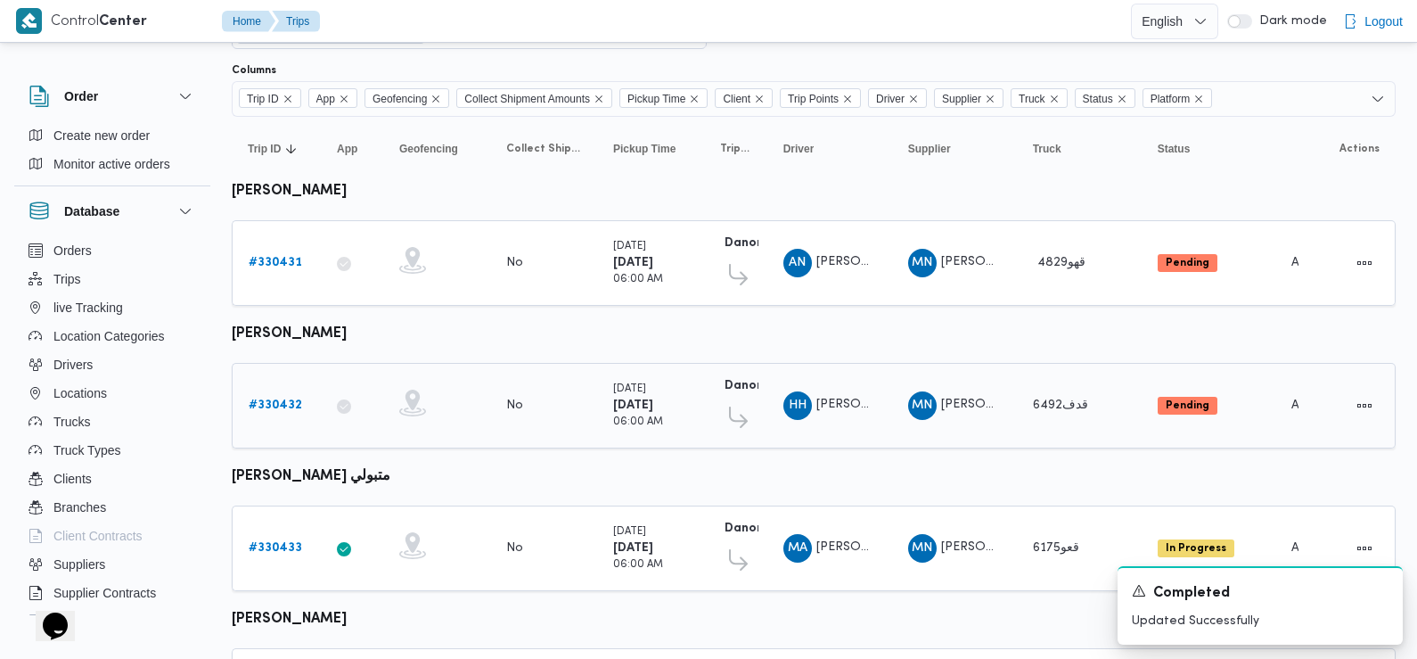
click at [340, 367] on td "App" at bounding box center [352, 406] width 62 height 86
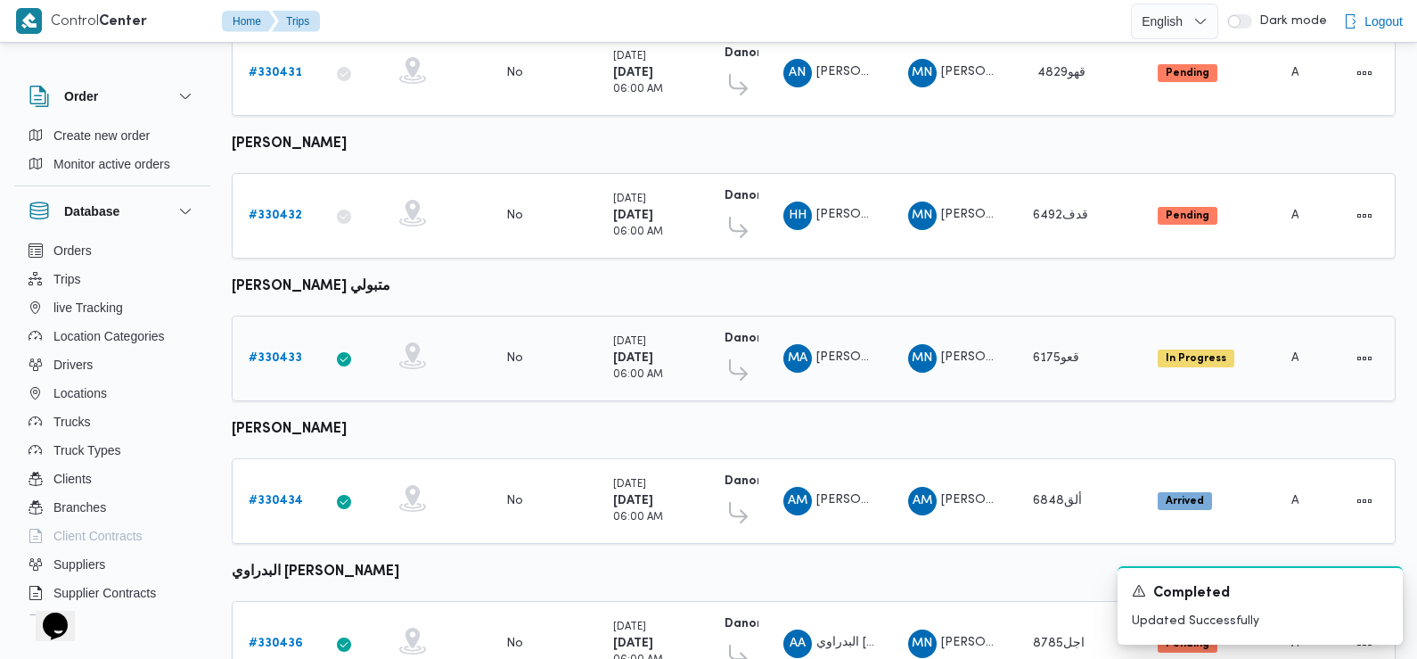
click at [284, 352] on b "# 330433" at bounding box center [275, 358] width 53 height 12
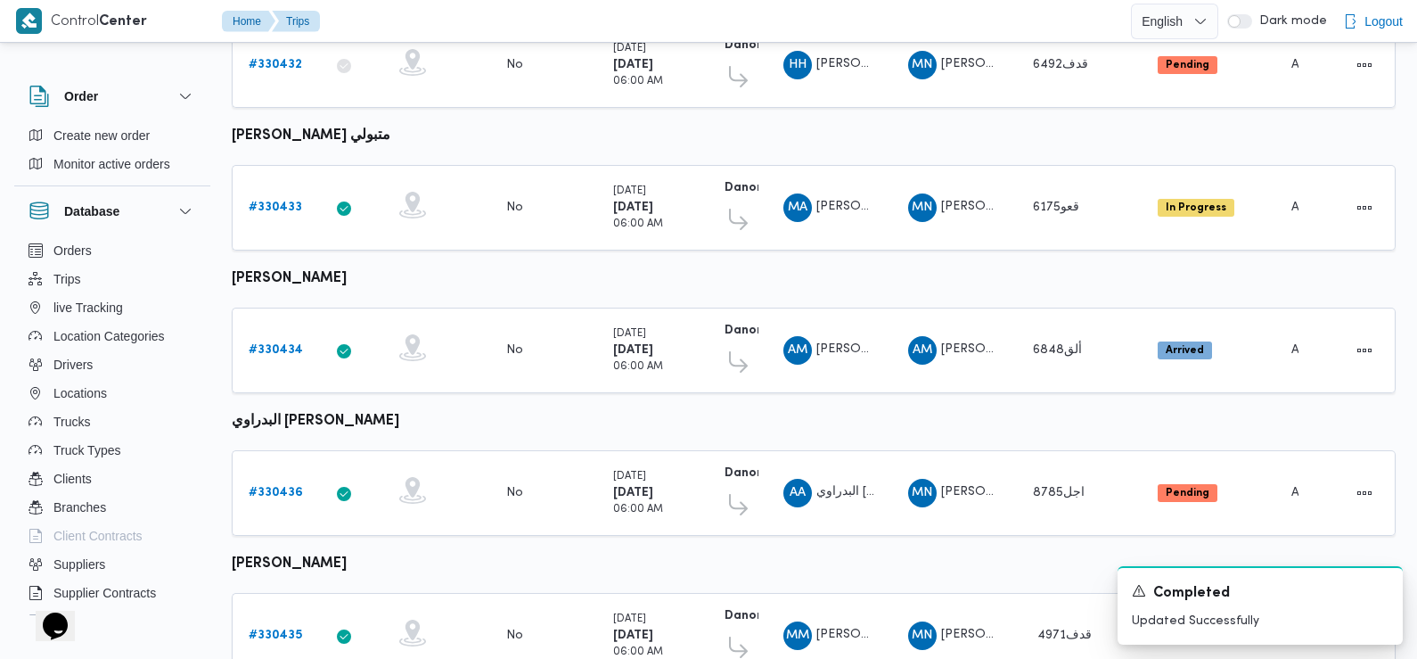
scroll to position [452, 0]
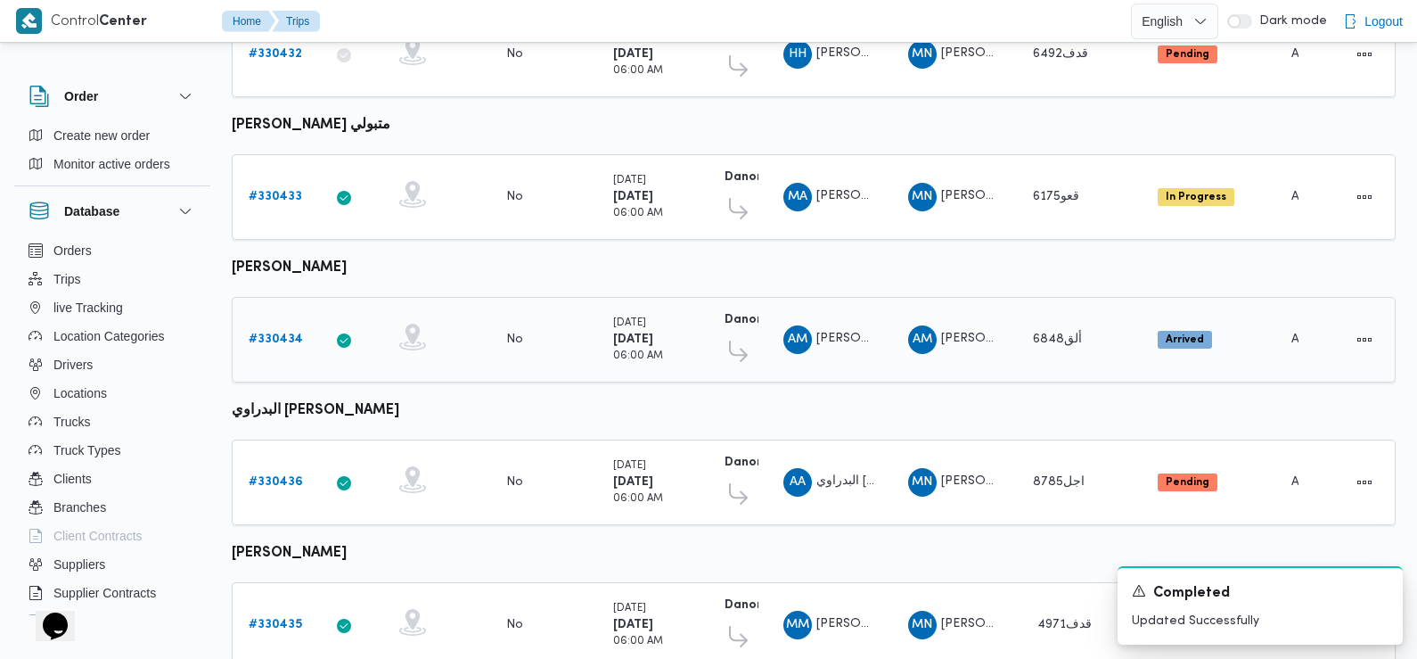
click at [273, 333] on b "# 330434" at bounding box center [276, 339] width 54 height 12
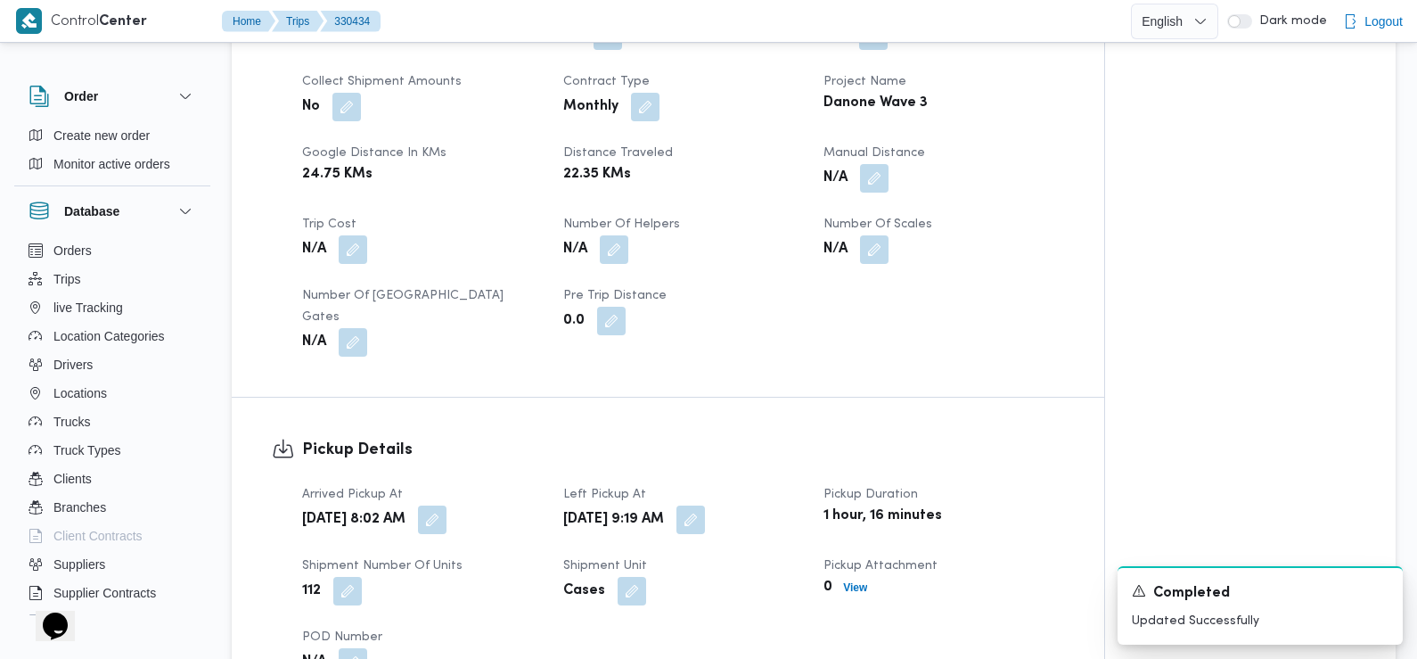
scroll to position [844, 0]
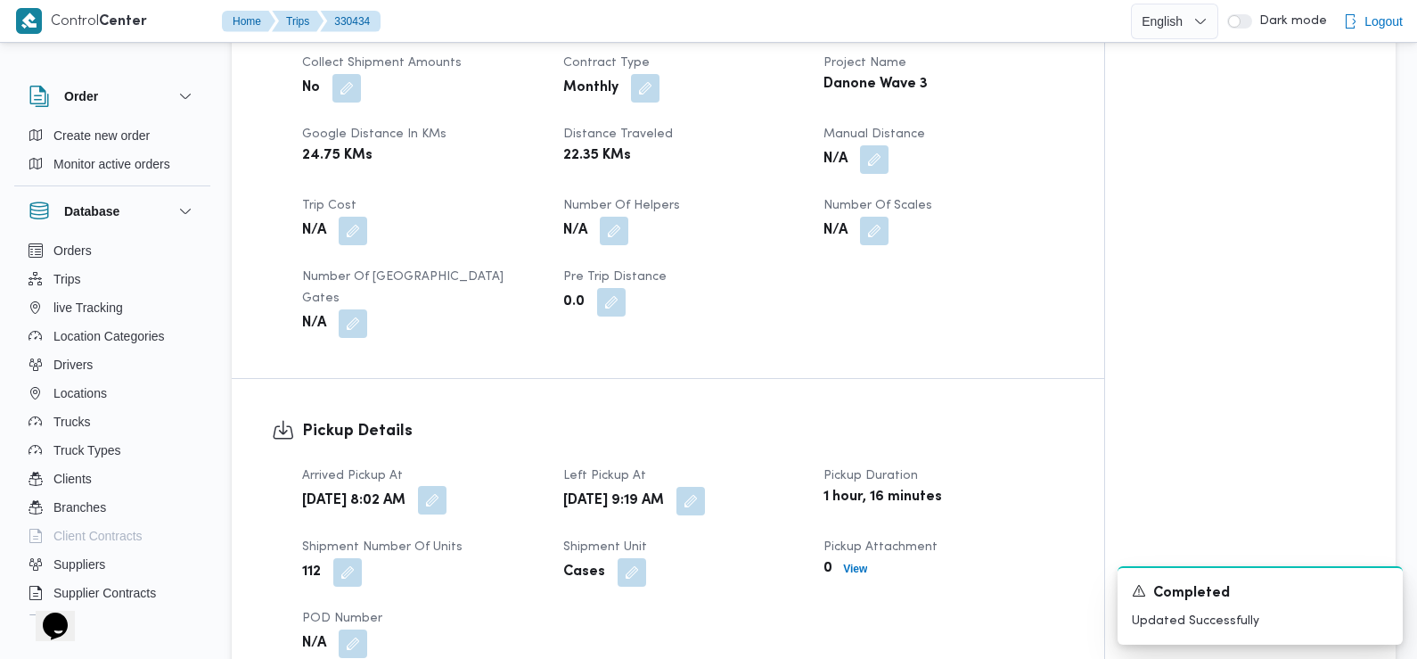
click at [447, 486] on button "button" at bounding box center [432, 500] width 29 height 29
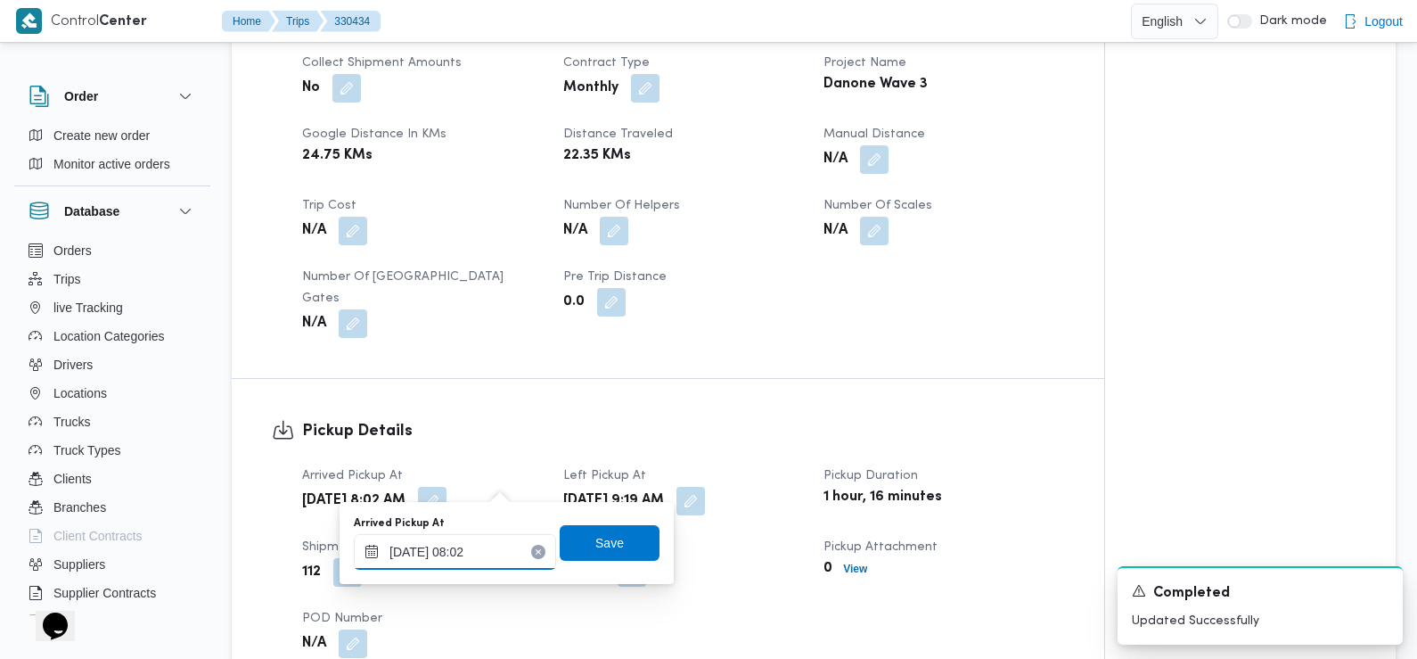
click at [489, 550] on input "11/08/2025 08:02" at bounding box center [455, 552] width 202 height 36
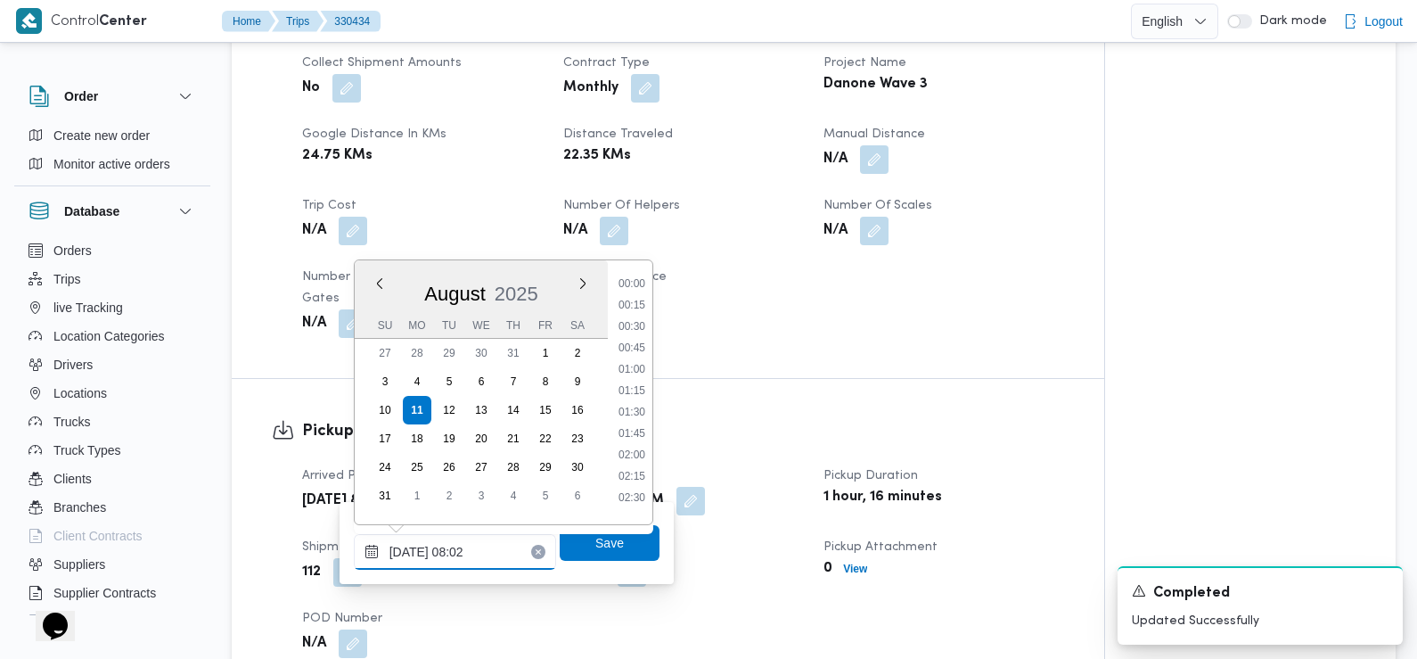
scroll to position [562, 0]
click at [642, 335] on li "07:15" at bounding box center [631, 342] width 41 height 18
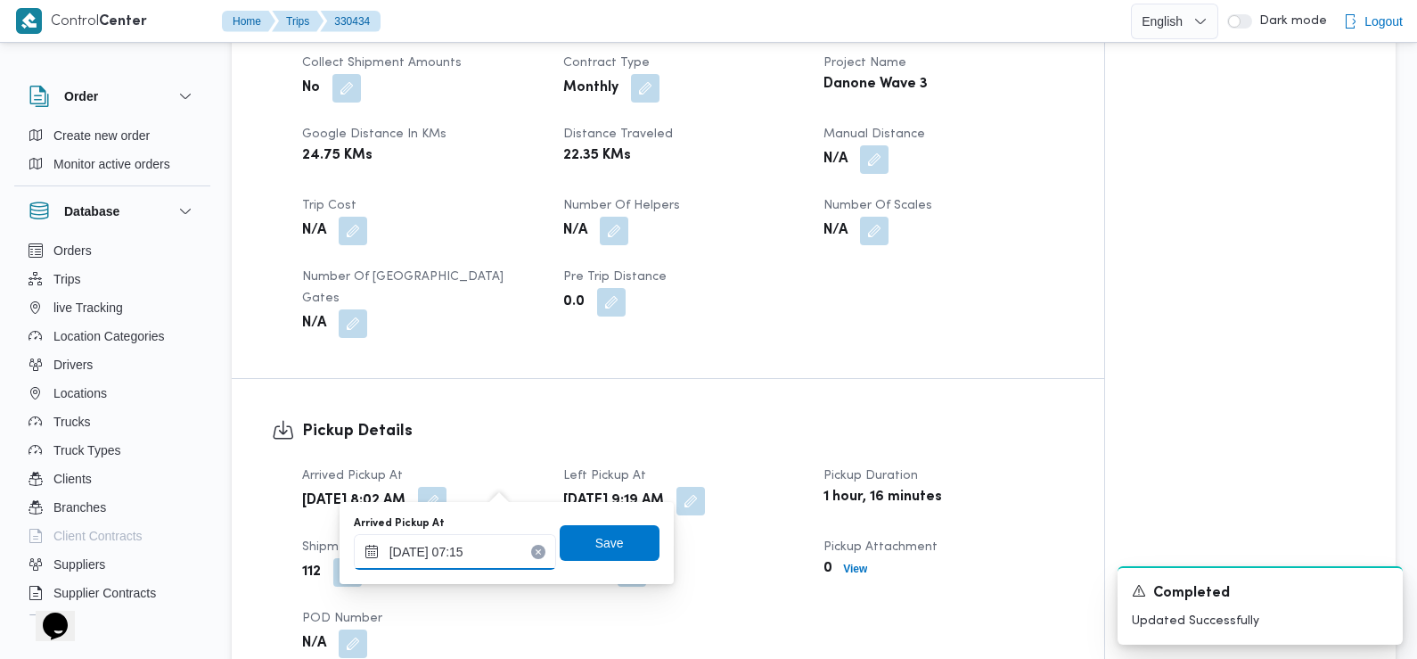
type input "[DATE] 07:15"
click at [600, 545] on span "Save" at bounding box center [609, 541] width 29 height 21
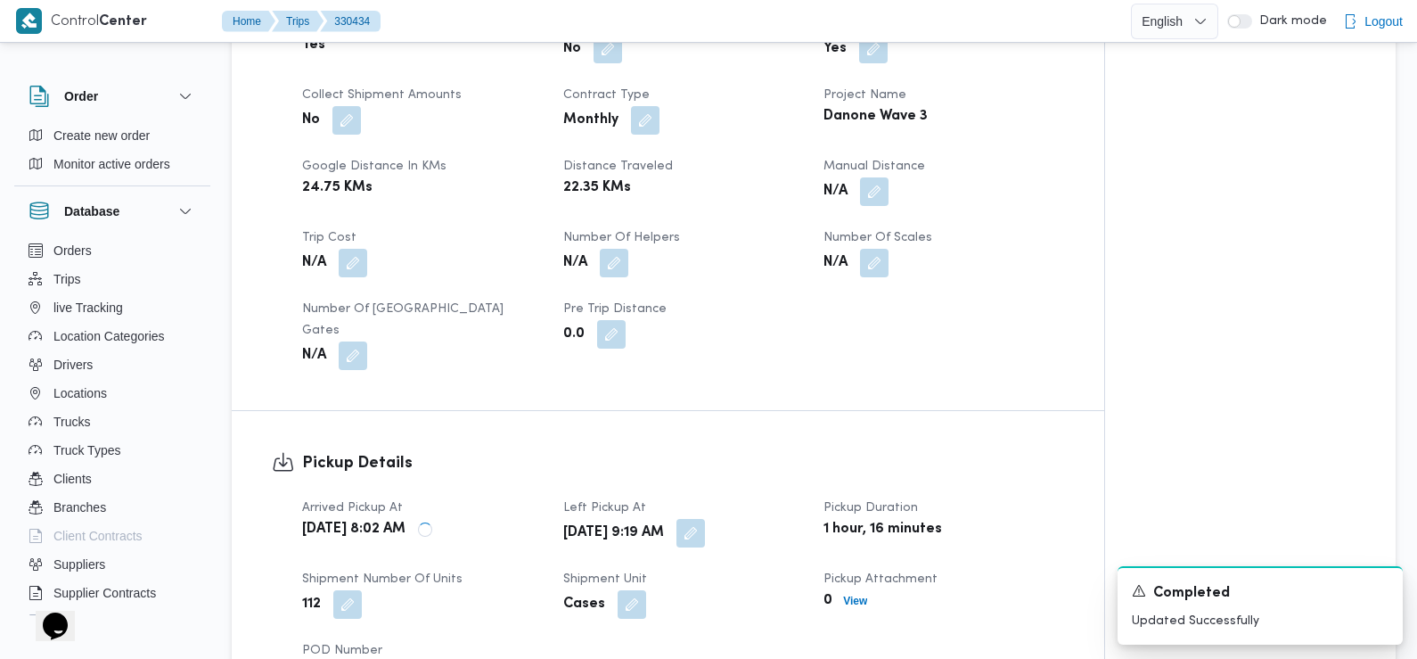
scroll to position [808, 0]
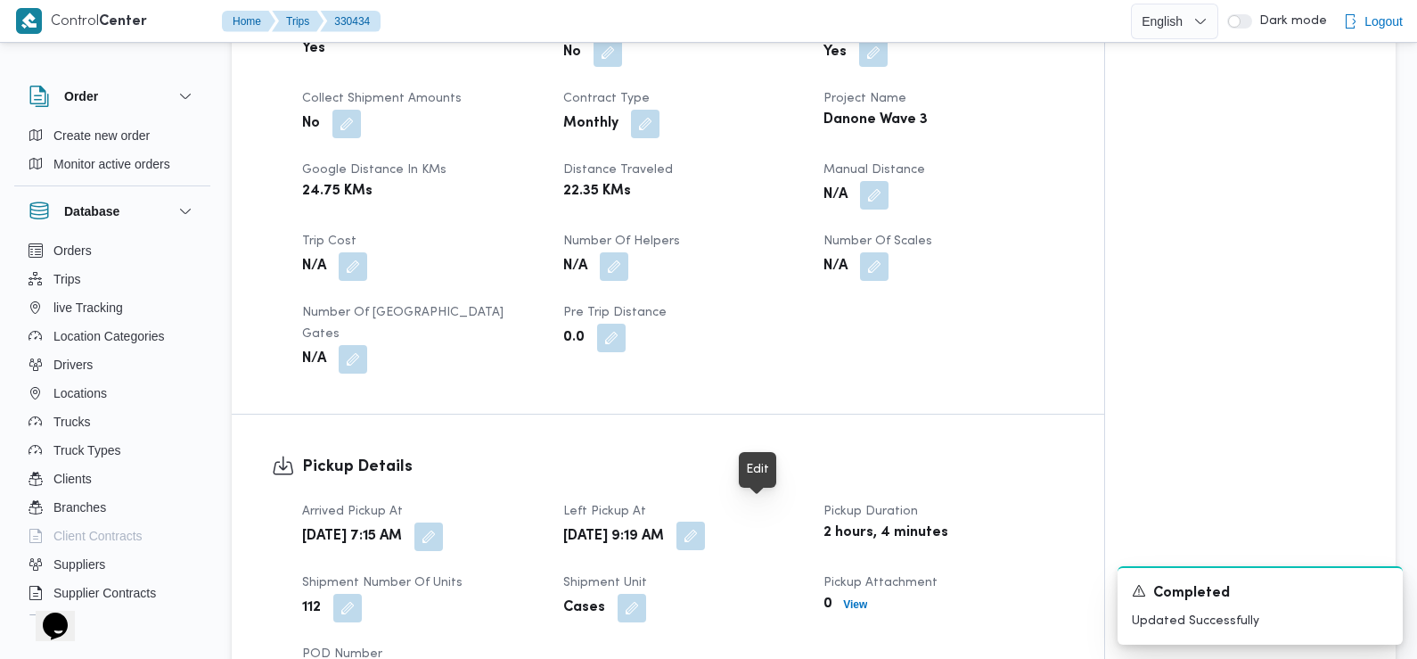
click at [705, 521] on button "button" at bounding box center [691, 535] width 29 height 29
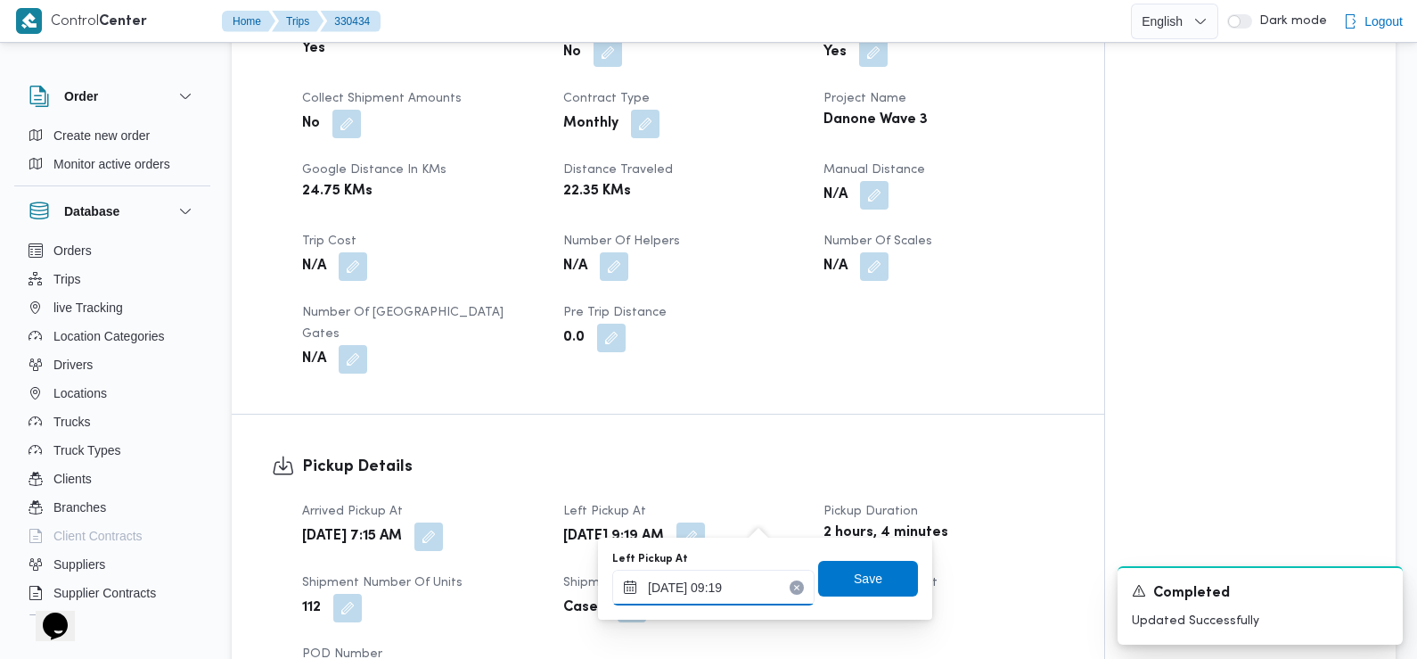
click at [741, 581] on input "11/08/2025 09:19" at bounding box center [713, 588] width 202 height 36
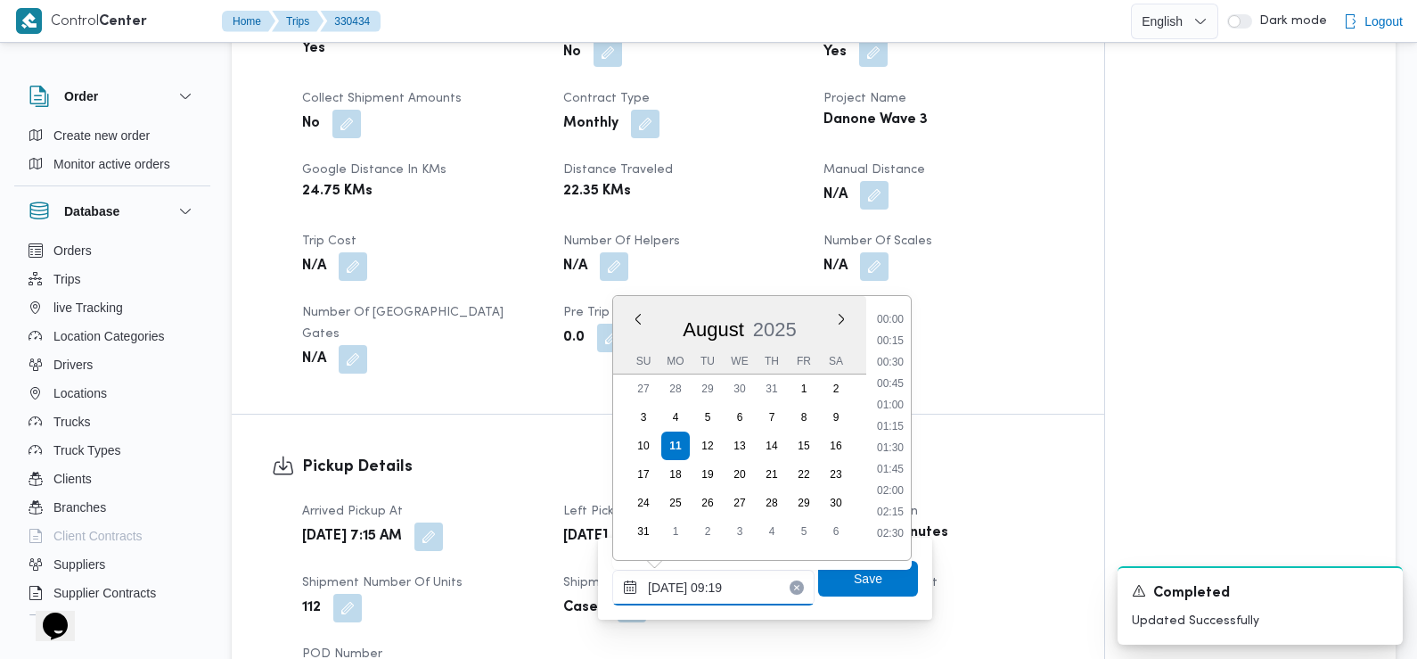
scroll to position [668, 0]
click at [895, 400] on li "08:45" at bounding box center [890, 399] width 41 height 18
type input "[DATE] 08:45"
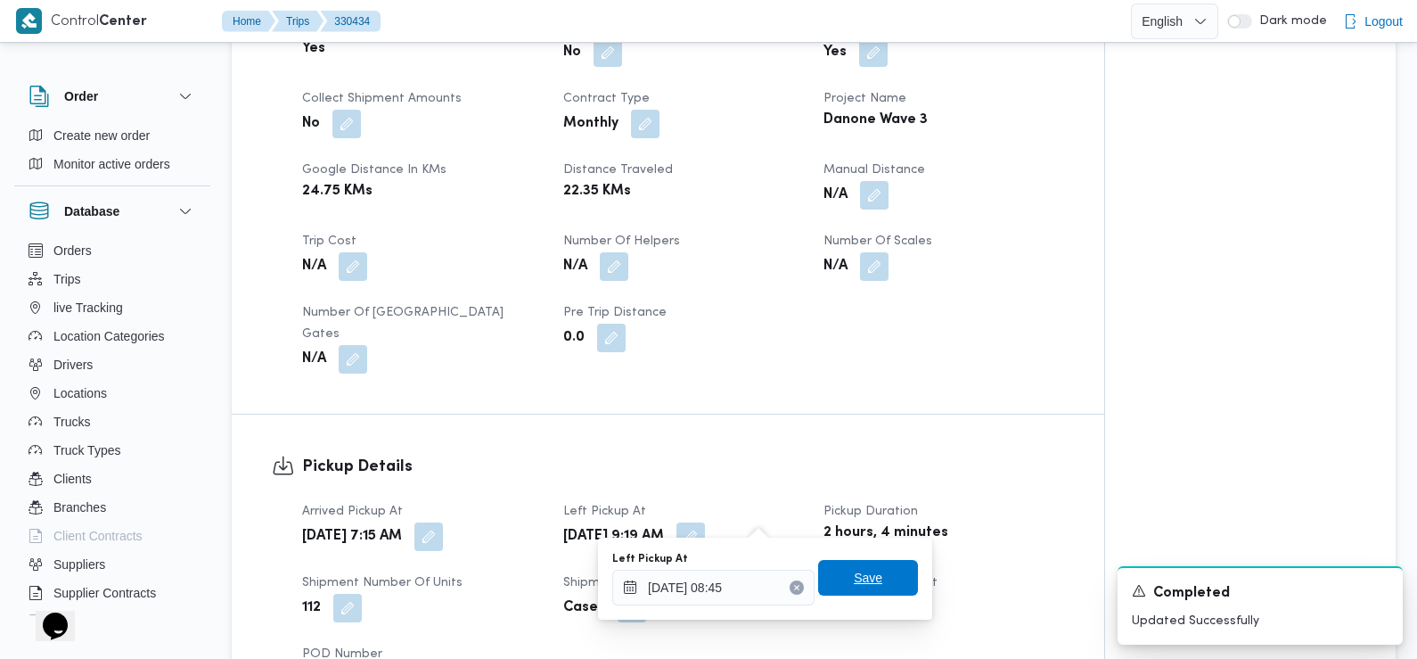
click at [864, 577] on span "Save" at bounding box center [868, 577] width 29 height 21
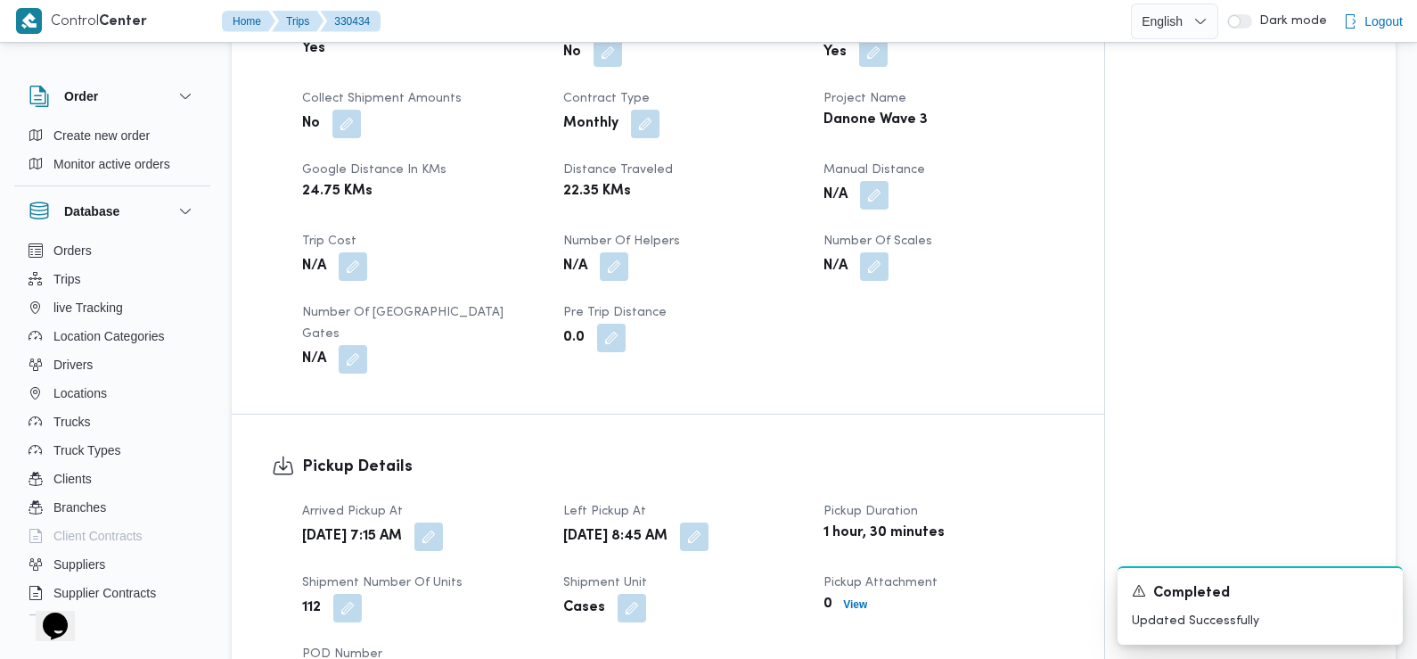
click at [524, 455] on h3 "Pickup Details" at bounding box center [683, 467] width 762 height 24
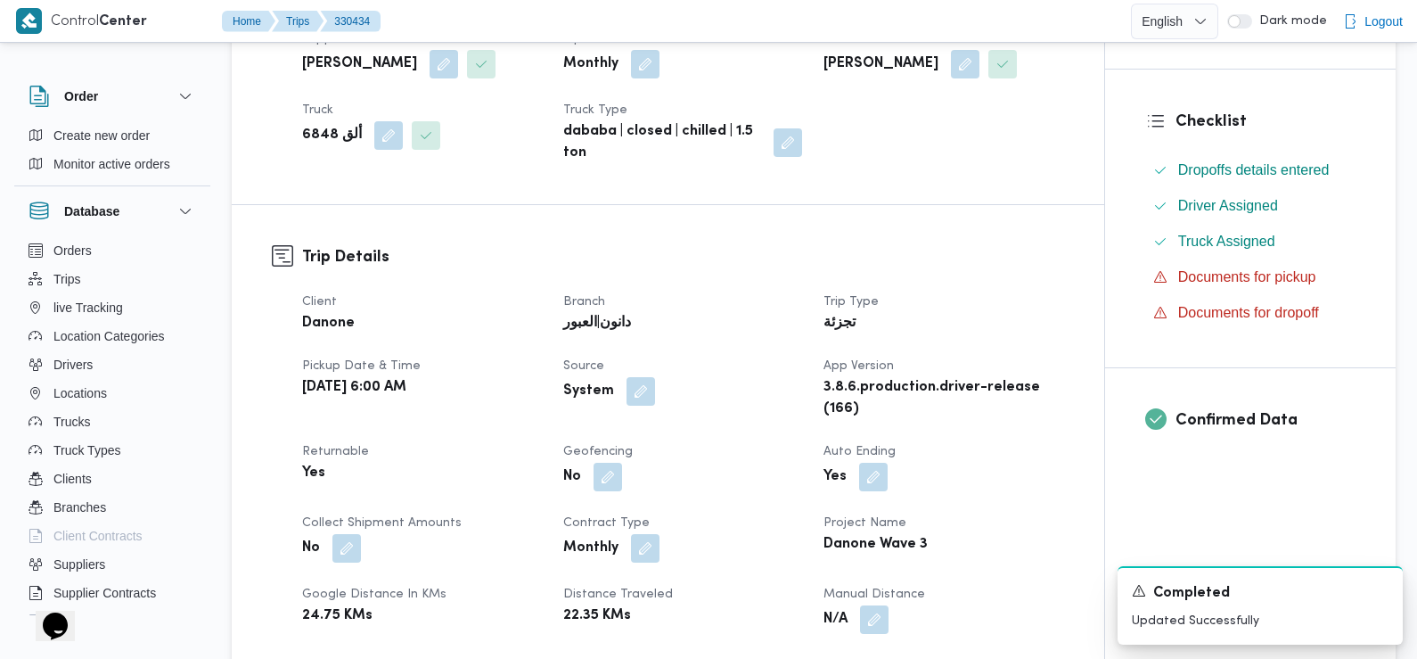
scroll to position [0, 0]
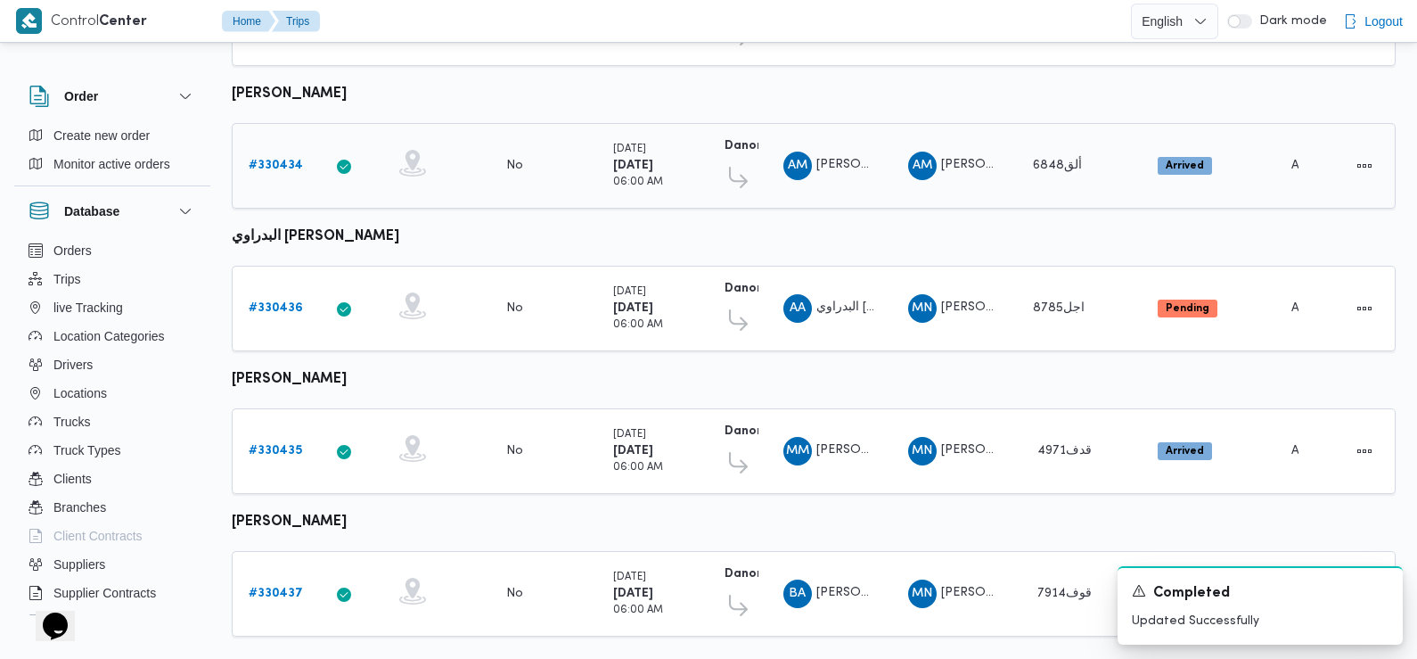
scroll to position [652, 0]
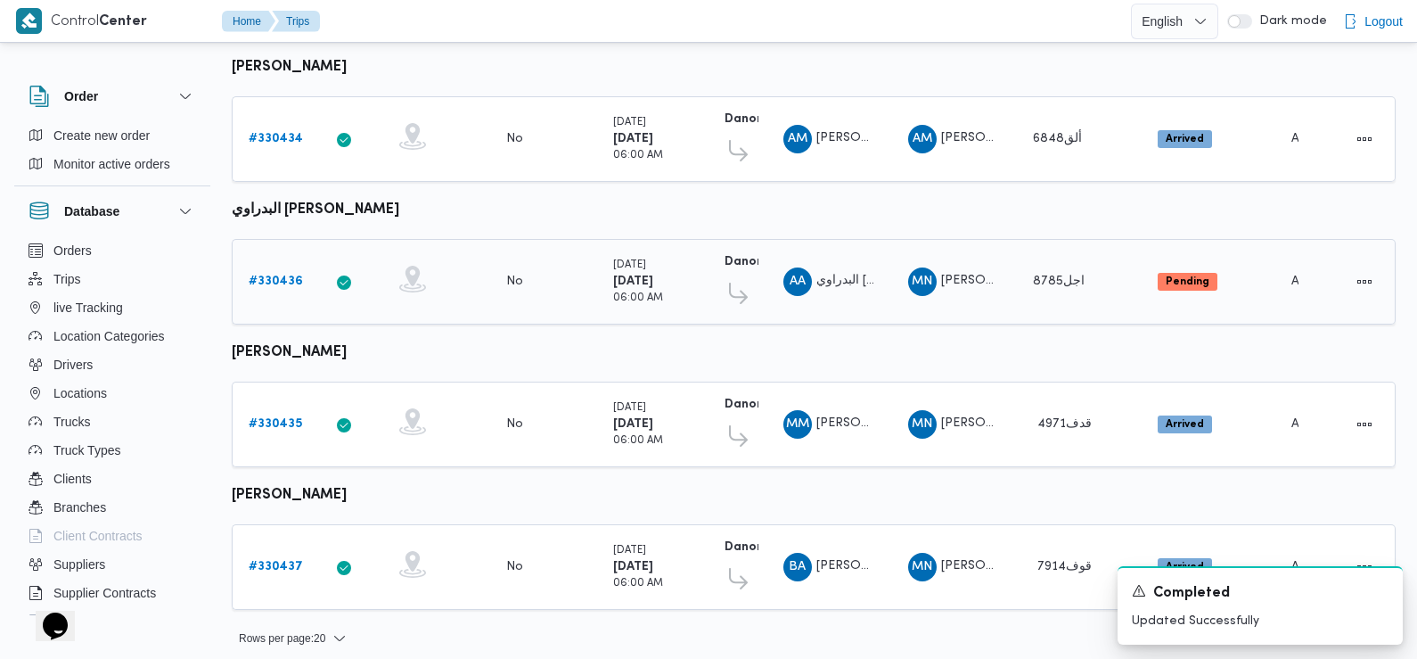
click at [277, 275] on b "# 330436" at bounding box center [276, 281] width 54 height 12
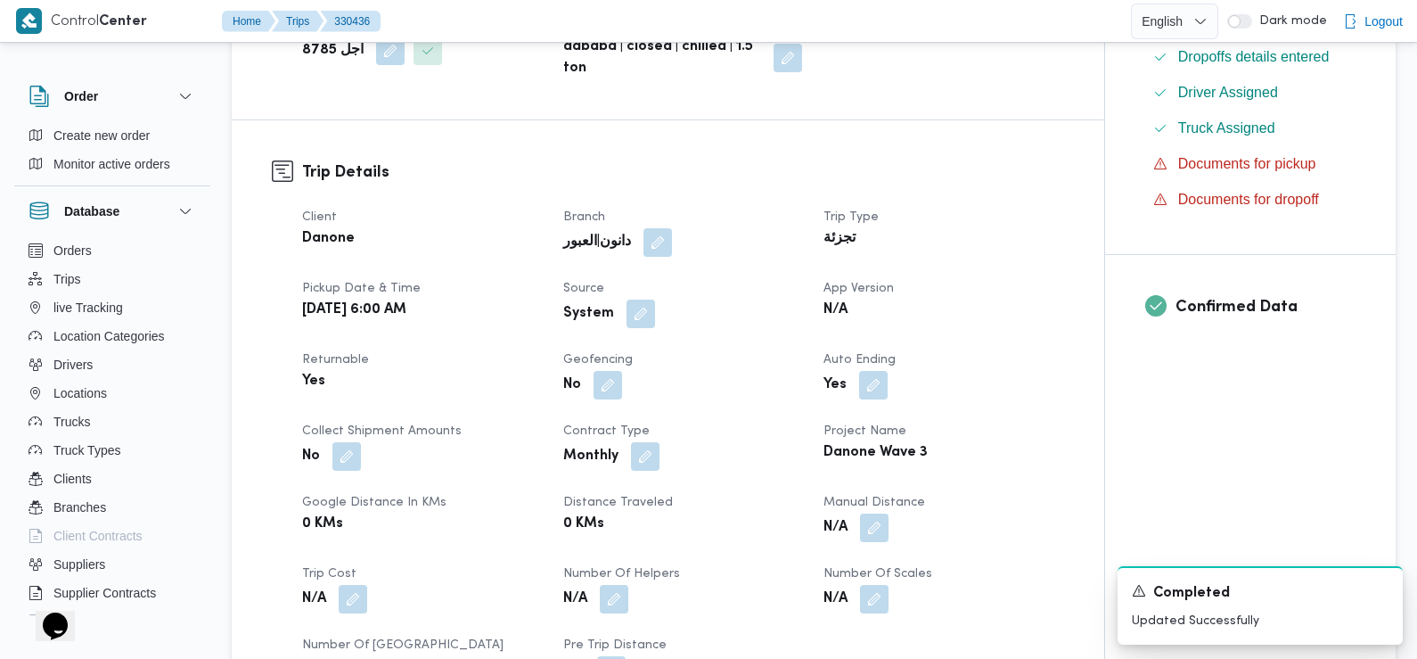
scroll to position [499, 0]
click at [641, 297] on button "button" at bounding box center [641, 311] width 29 height 29
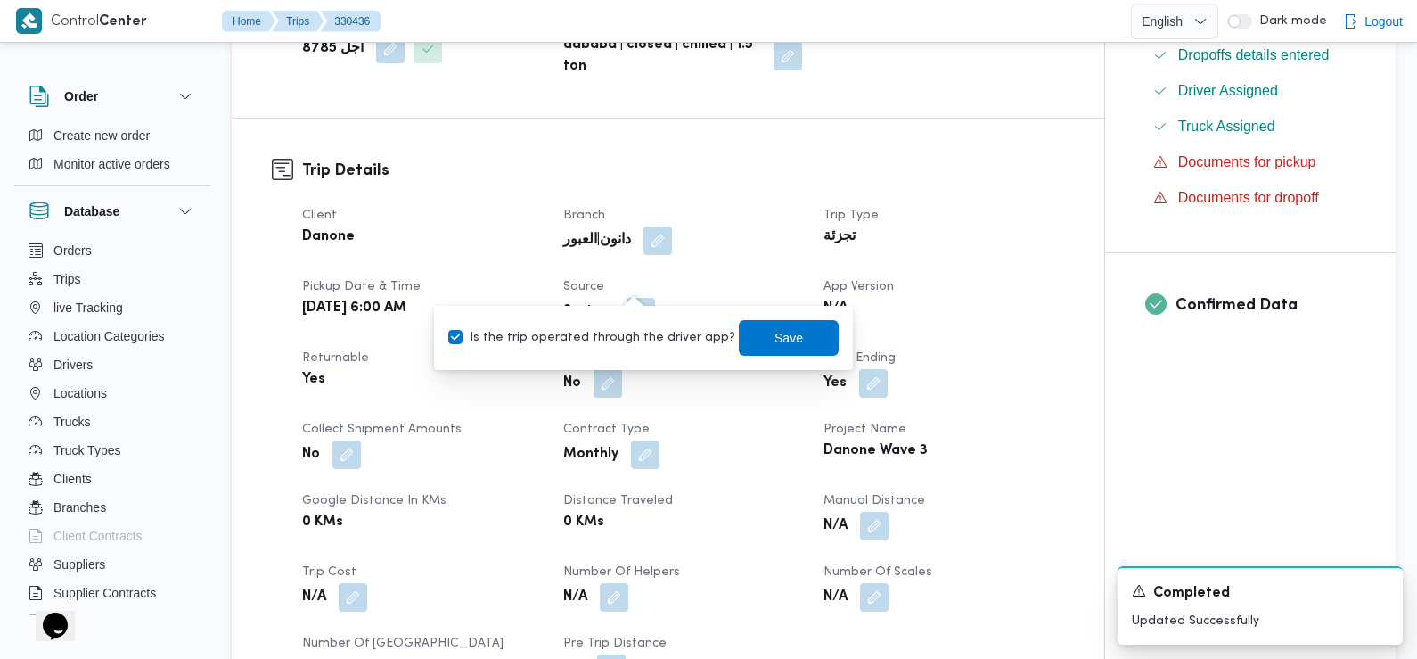
click at [637, 343] on label "Is the trip operated through the driver app?" at bounding box center [591, 337] width 287 height 21
checkbox input "false"
click at [752, 332] on span "Save" at bounding box center [789, 337] width 100 height 36
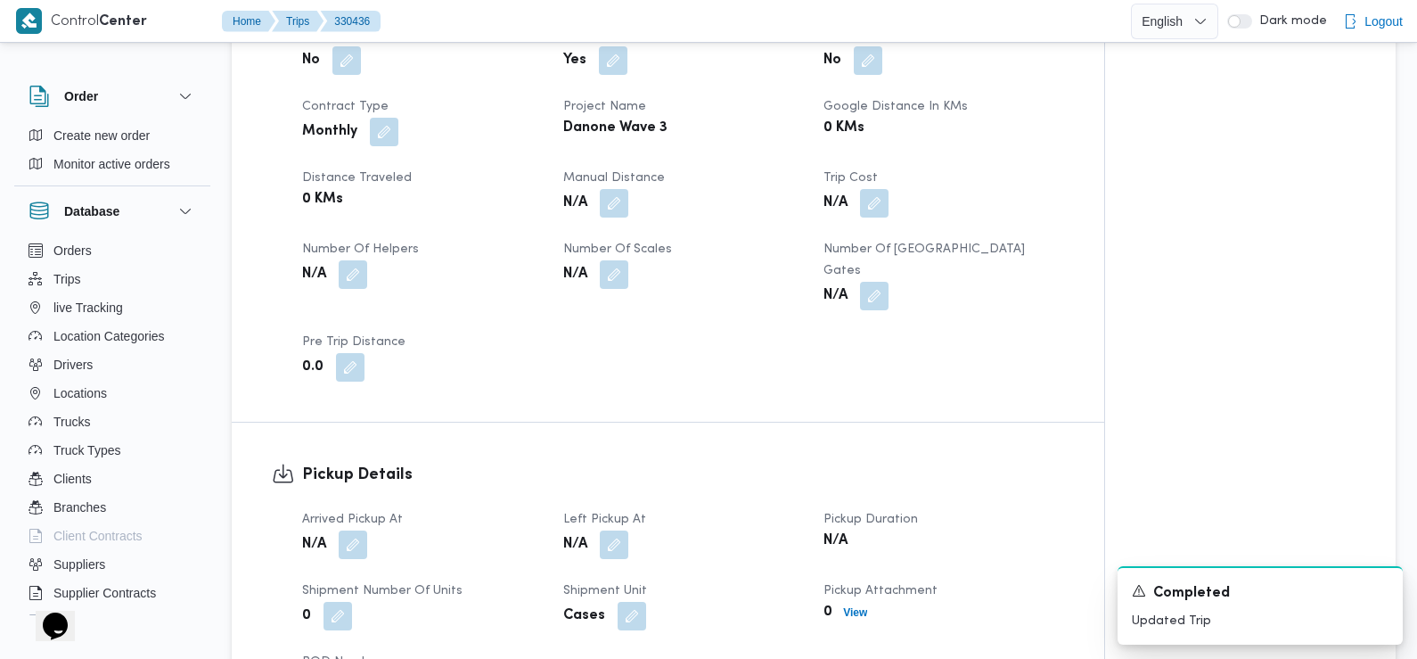
scroll to position [826, 0]
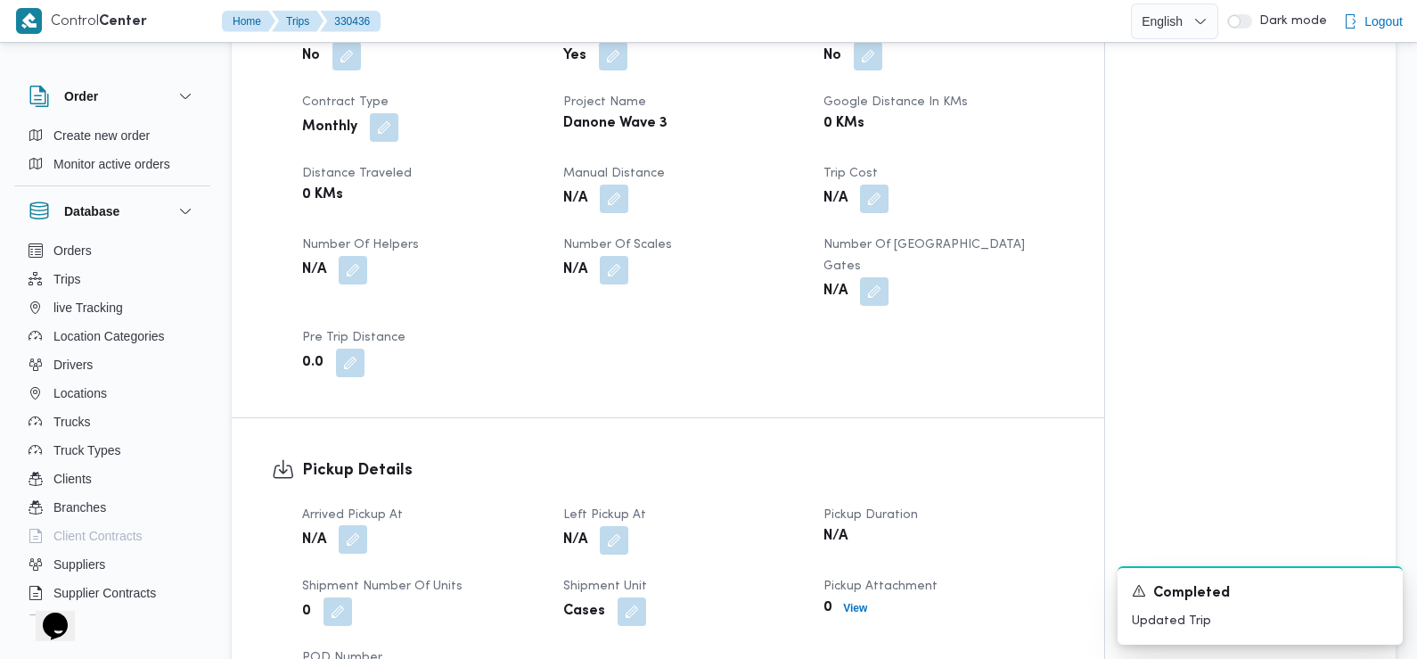
click at [350, 525] on button "button" at bounding box center [353, 539] width 29 height 29
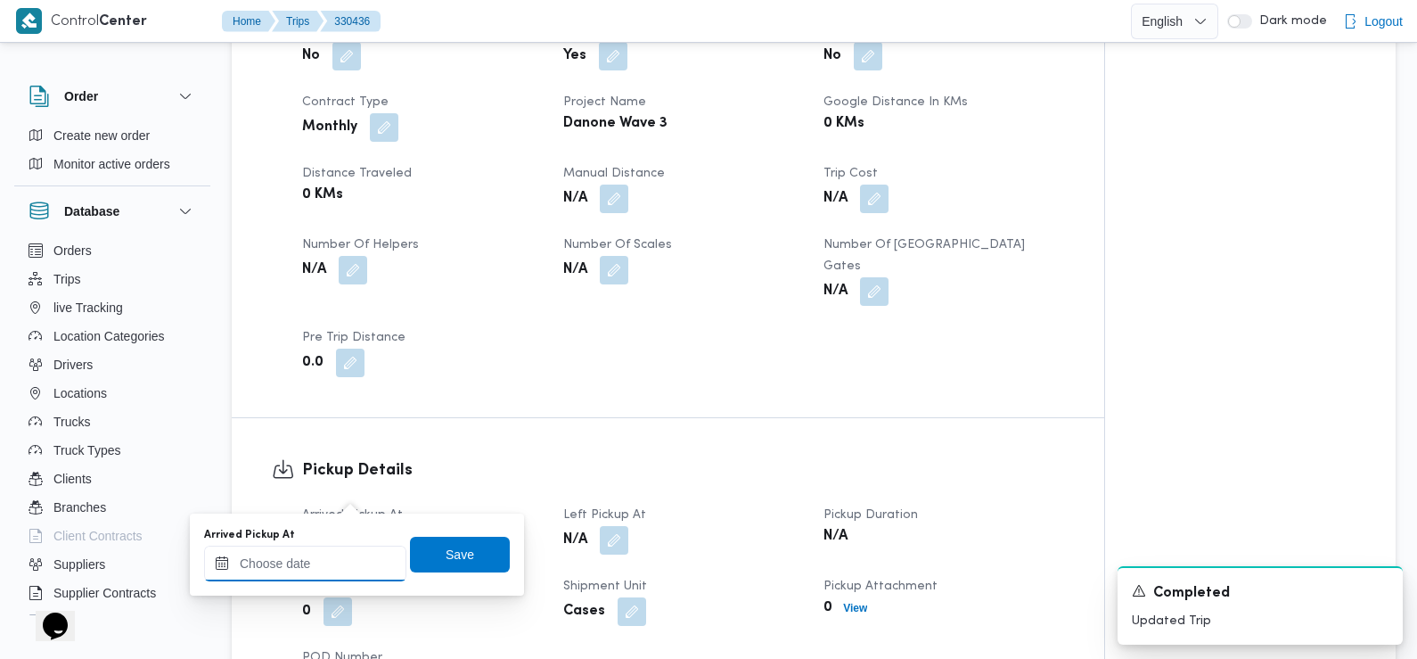
click at [340, 551] on input "Arrived Pickup At" at bounding box center [305, 563] width 202 height 36
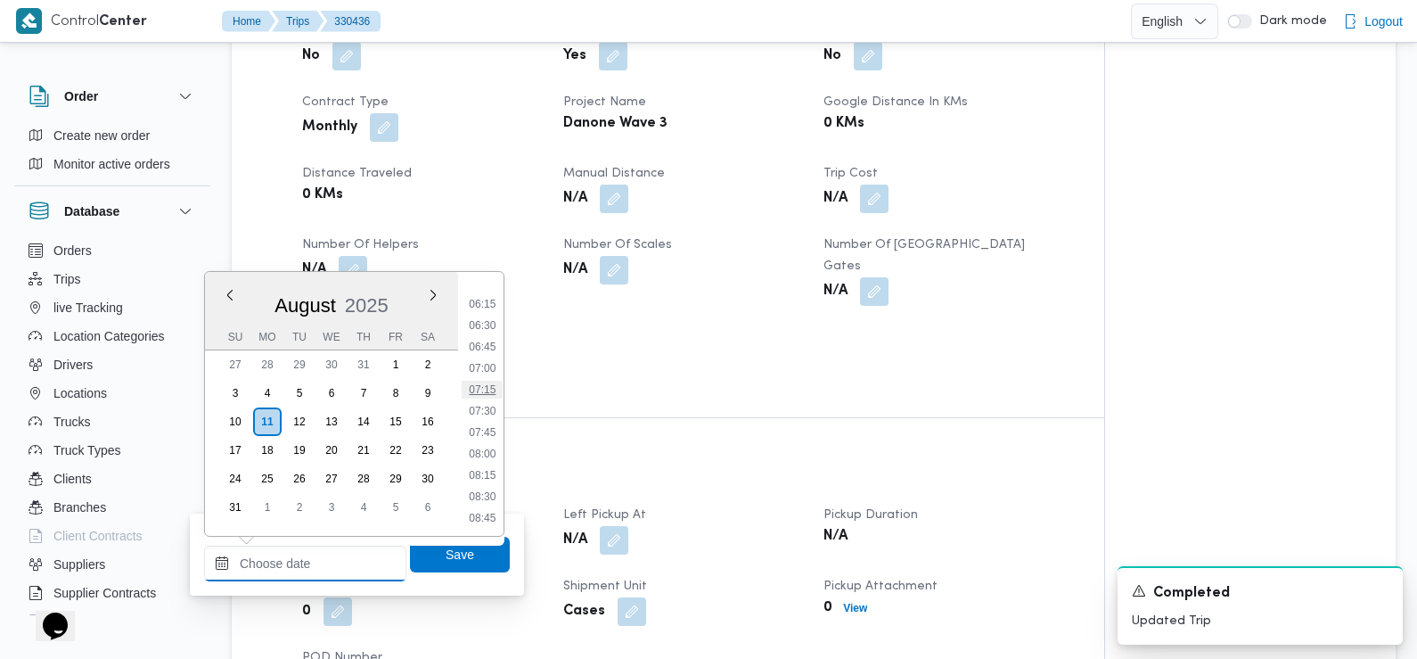
scroll to position [516, 0]
click at [489, 357] on li "06:45" at bounding box center [482, 357] width 41 height 18
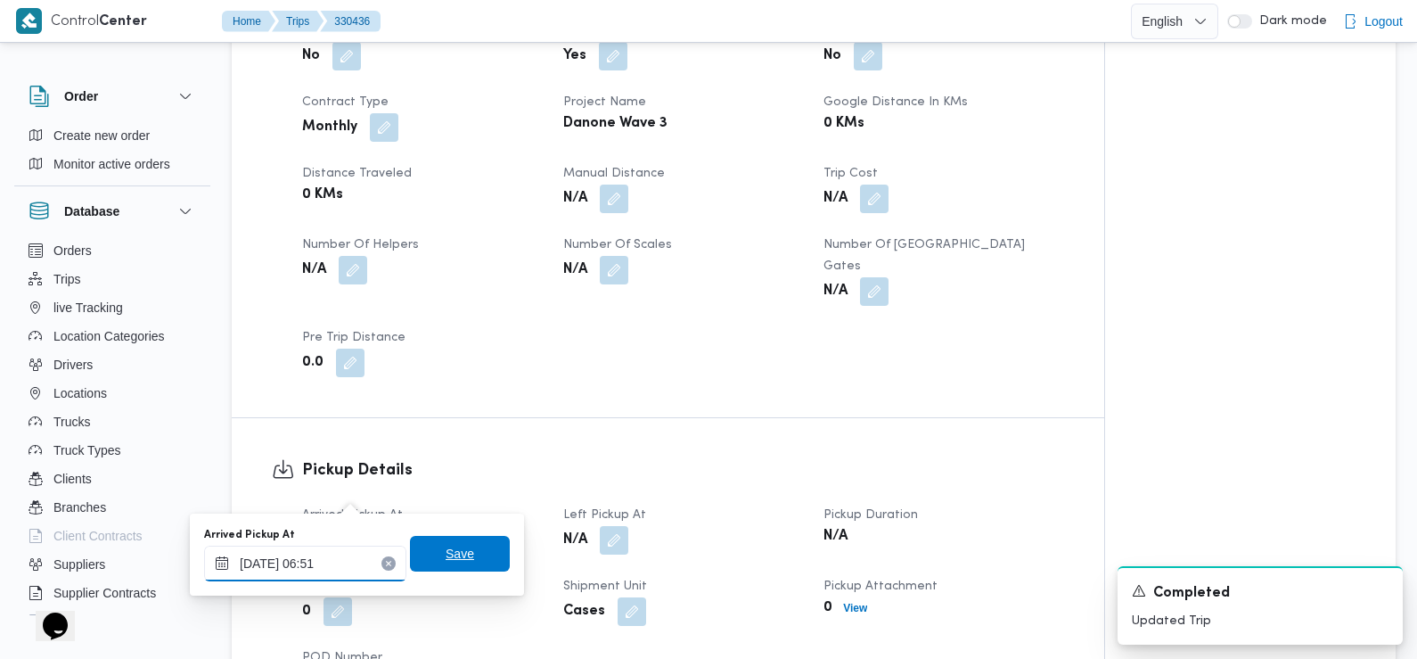
type input "11/08/2025 06:51"
click at [430, 562] on span "Save" at bounding box center [460, 554] width 100 height 36
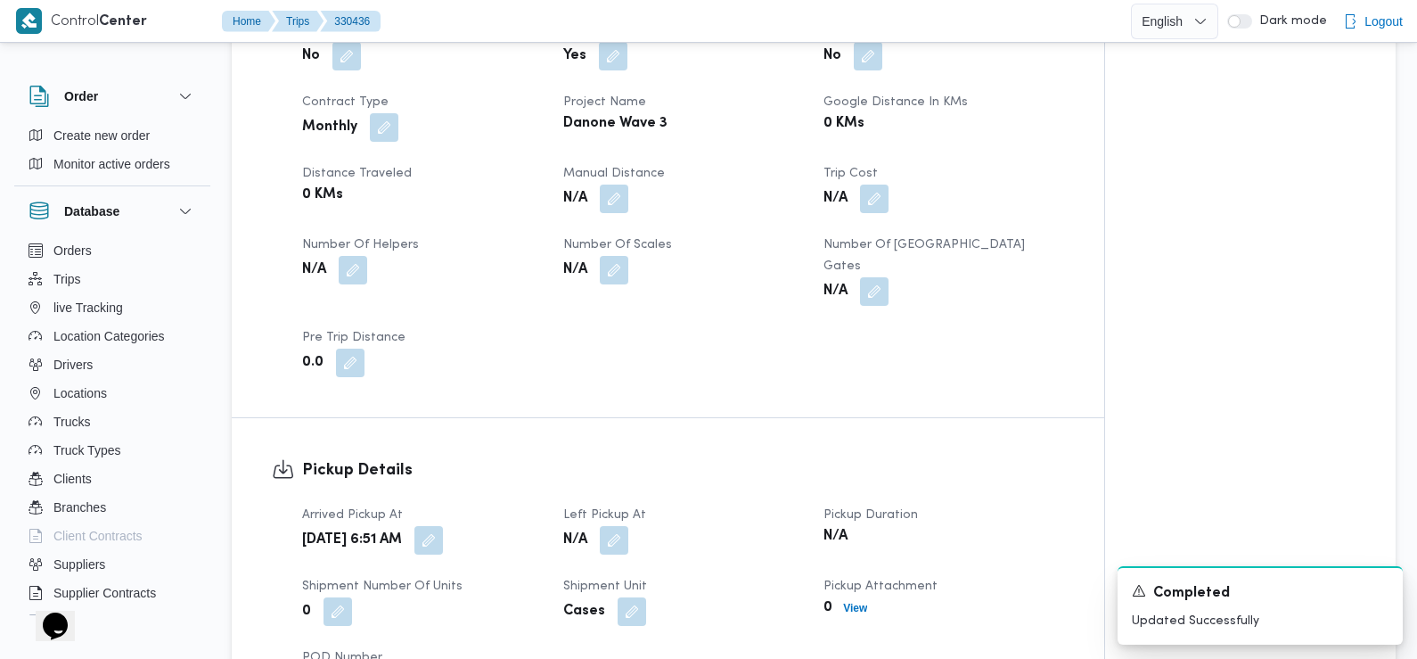
click at [611, 524] on div "N/A" at bounding box center [683, 540] width 243 height 32
click at [614, 525] on button "button" at bounding box center [614, 539] width 29 height 29
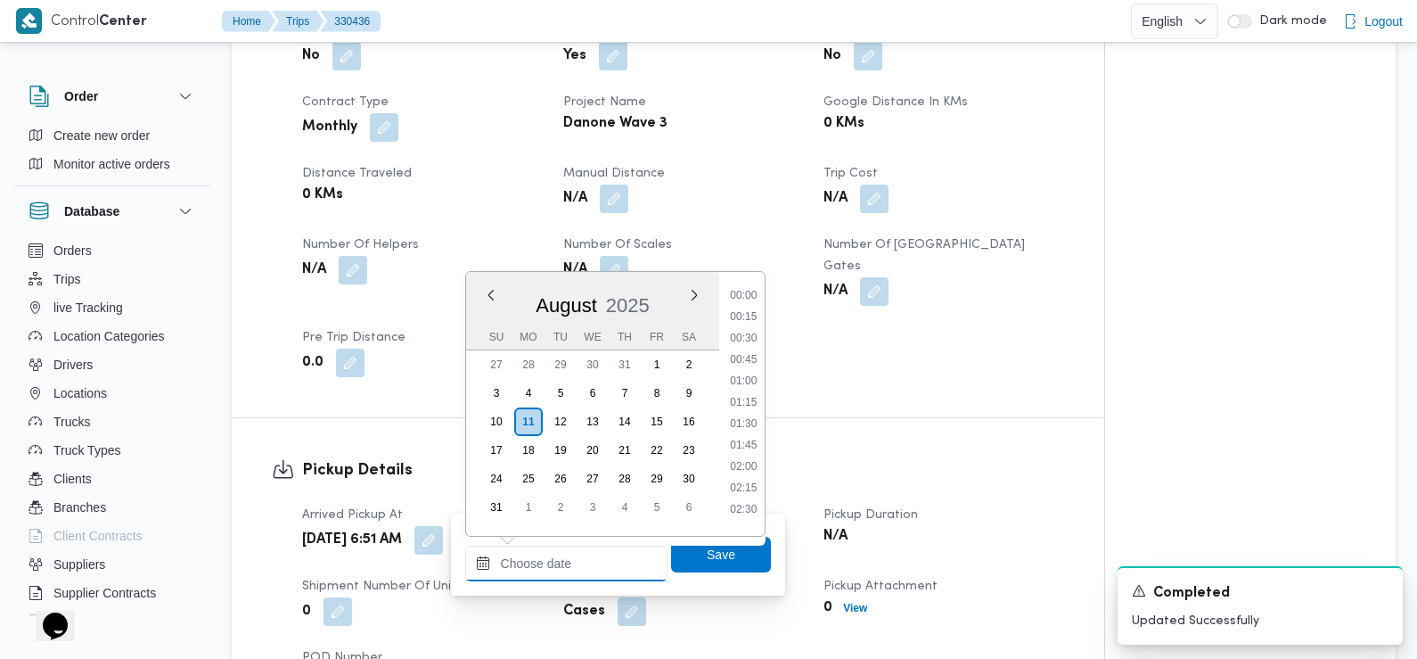
click at [602, 565] on input "Left Pickup At" at bounding box center [566, 563] width 202 height 36
click at [750, 415] on li "08:30" at bounding box center [743, 417] width 41 height 18
type input "[DATE] 08:30"
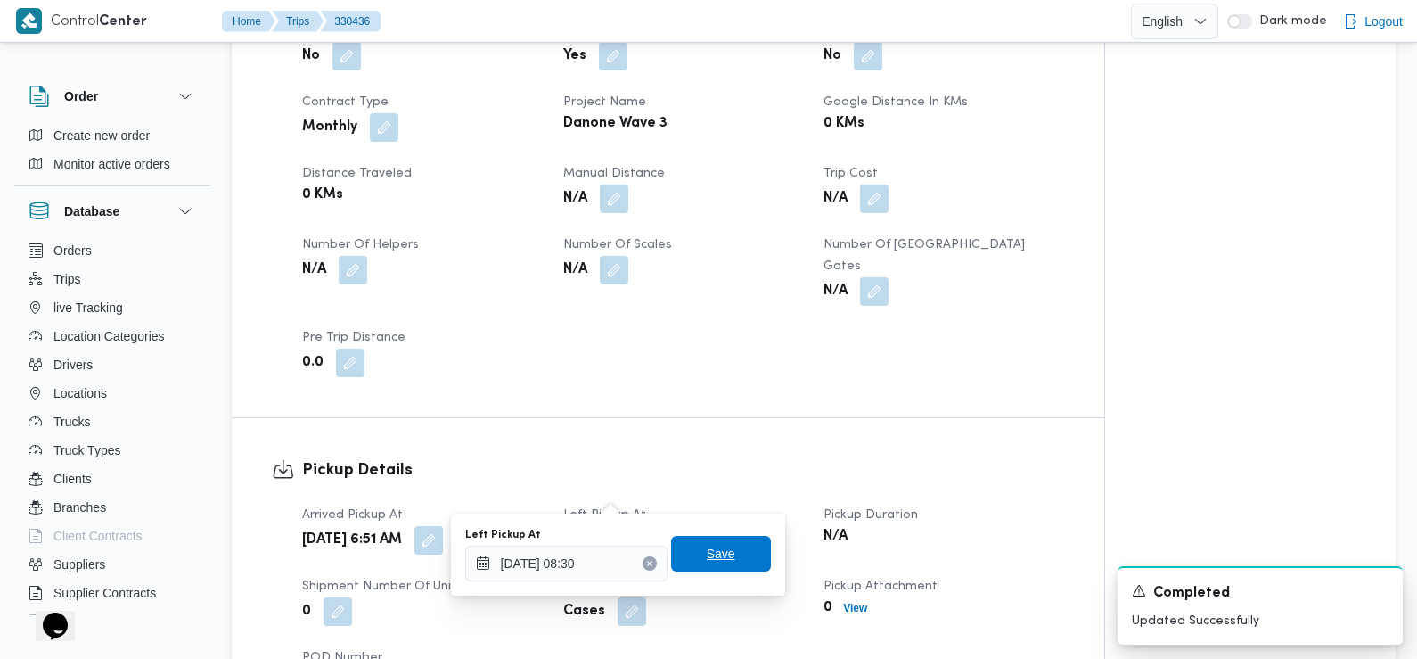
click at [712, 562] on span "Save" at bounding box center [721, 553] width 29 height 21
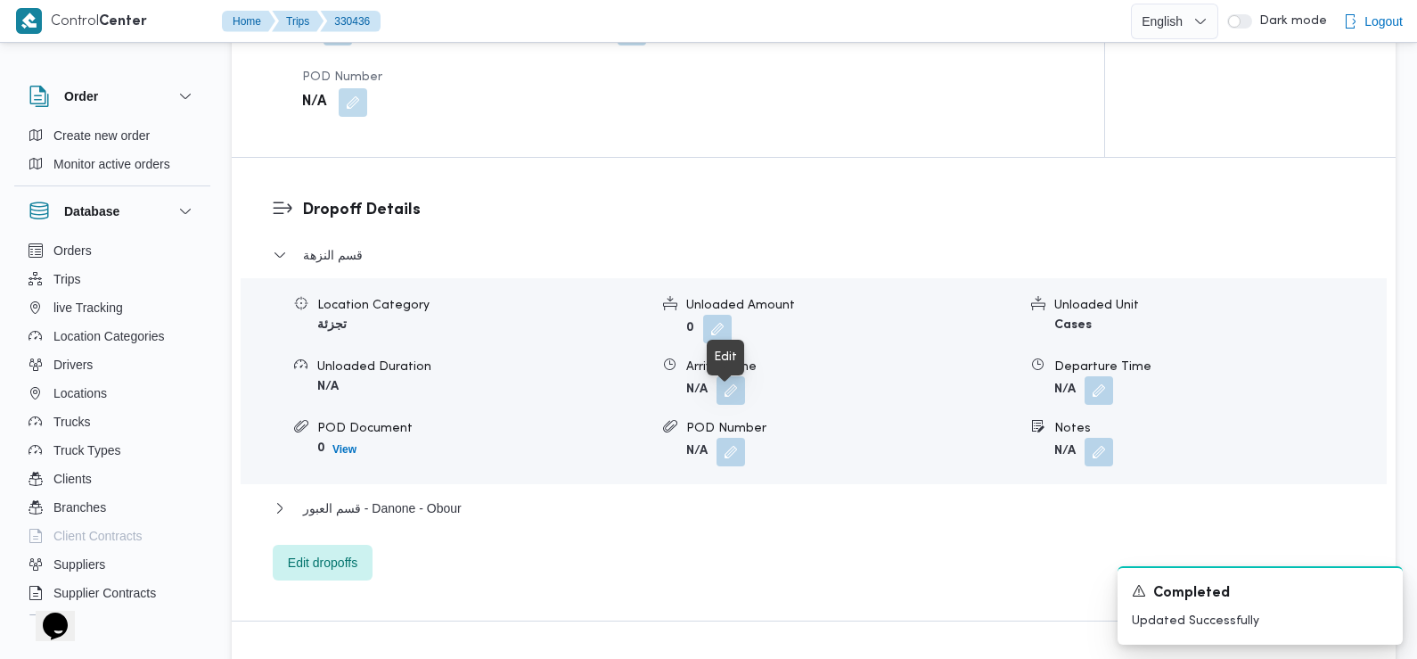
scroll to position [1408, 0]
click at [737, 373] on button "button" at bounding box center [731, 387] width 29 height 29
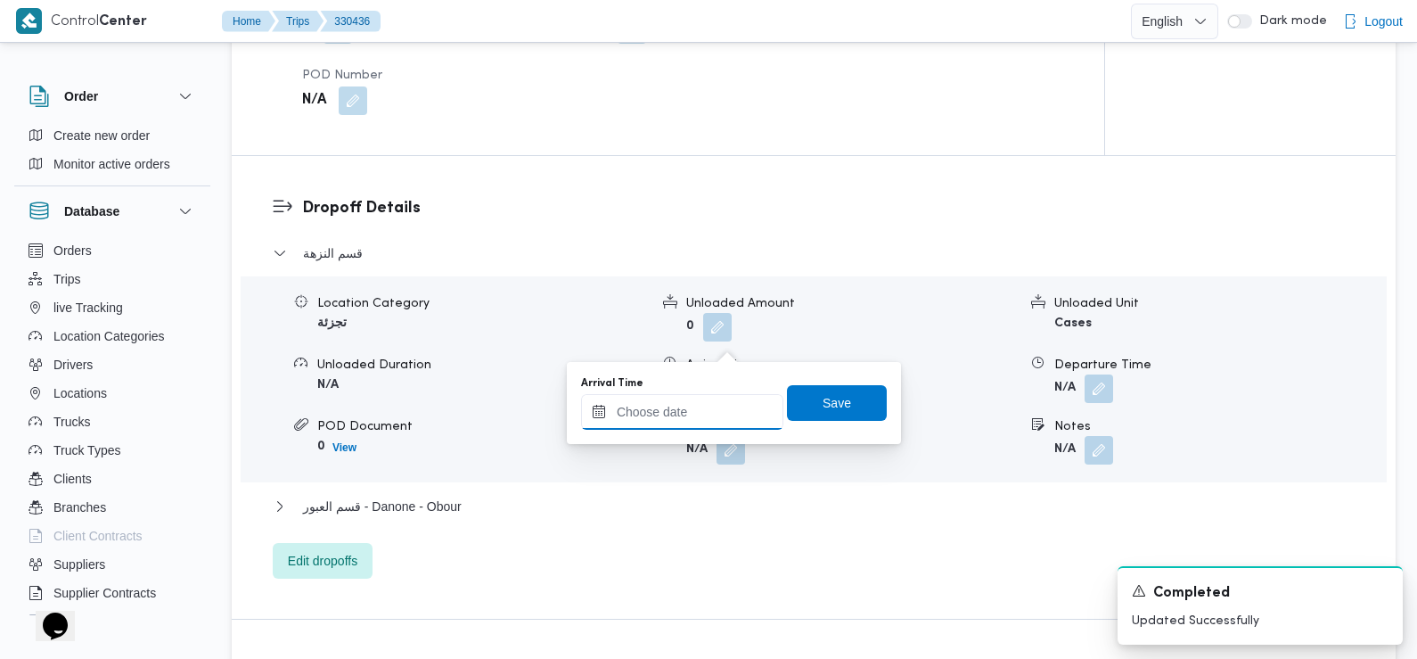
click at [726, 423] on input "Arrival Time" at bounding box center [682, 412] width 202 height 36
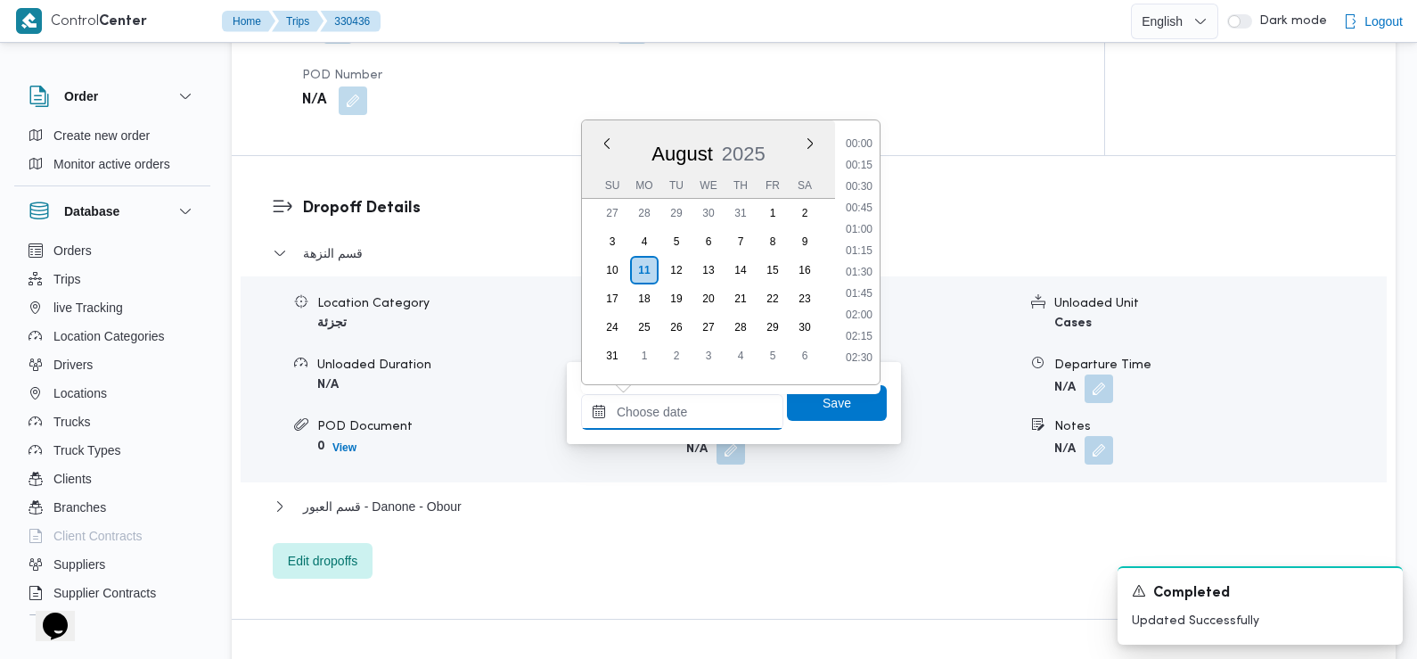
scroll to position [754, 0]
click at [859, 197] on li "09:30" at bounding box center [859, 202] width 41 height 18
type input "[DATE] 09:30"
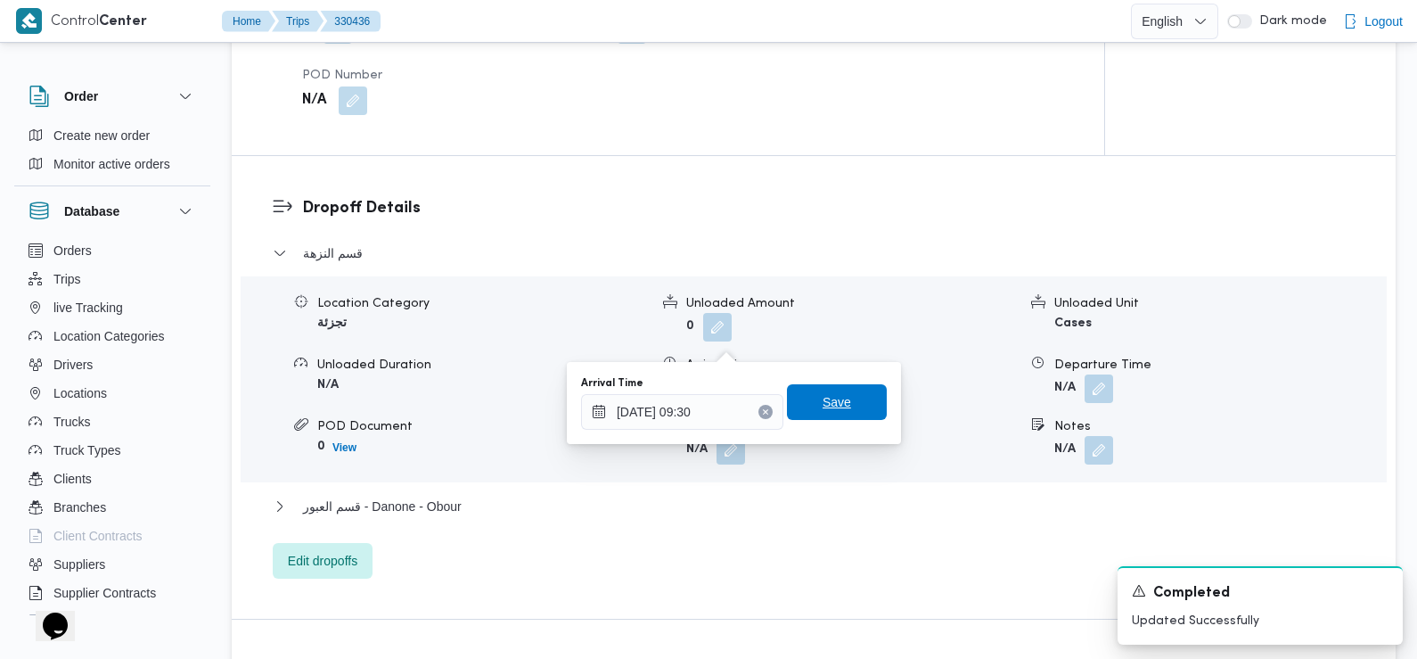
click at [841, 395] on span "Save" at bounding box center [837, 402] width 100 height 36
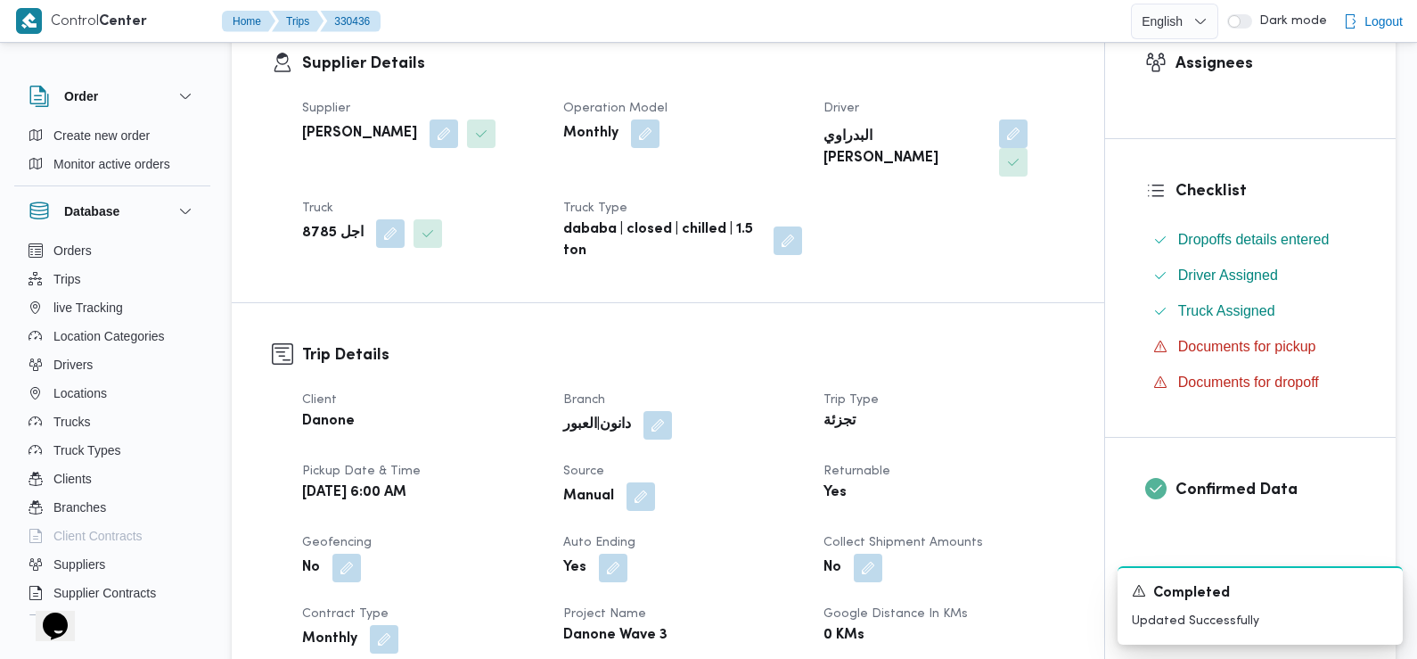
scroll to position [0, 0]
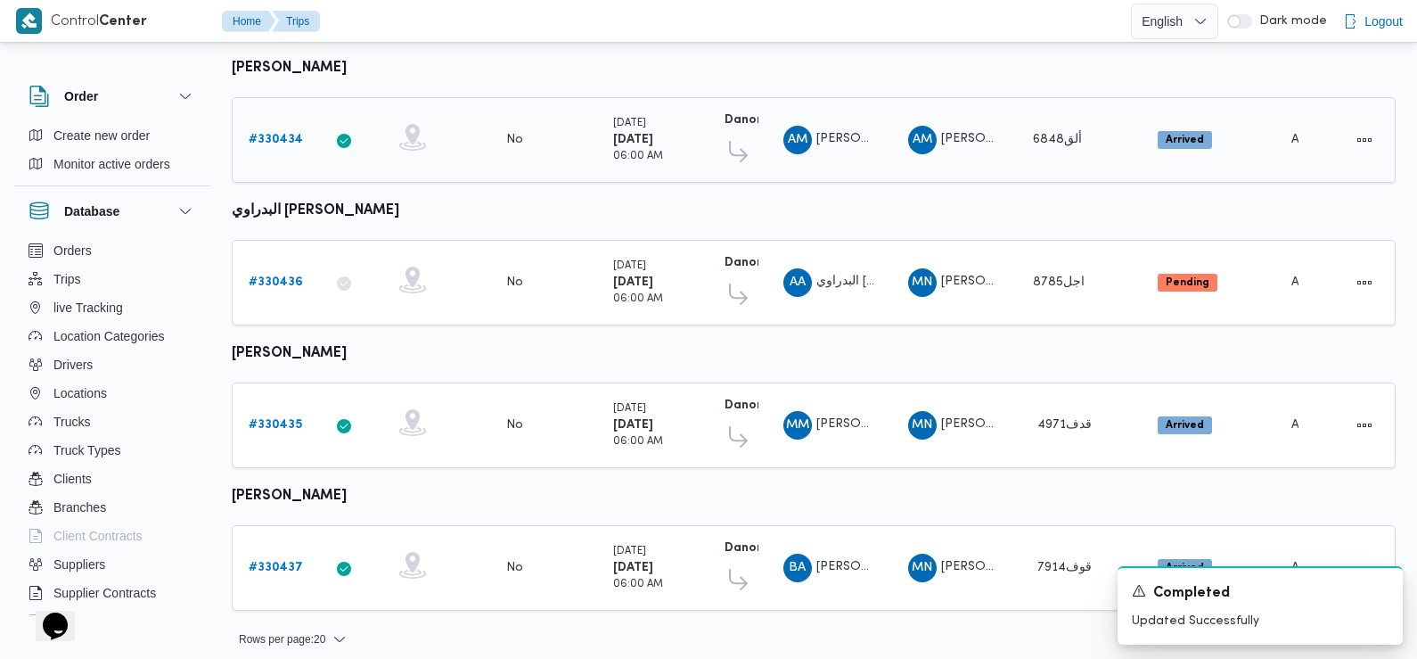
scroll to position [652, 0]
click at [270, 418] on b "# 330435" at bounding box center [275, 424] width 53 height 12
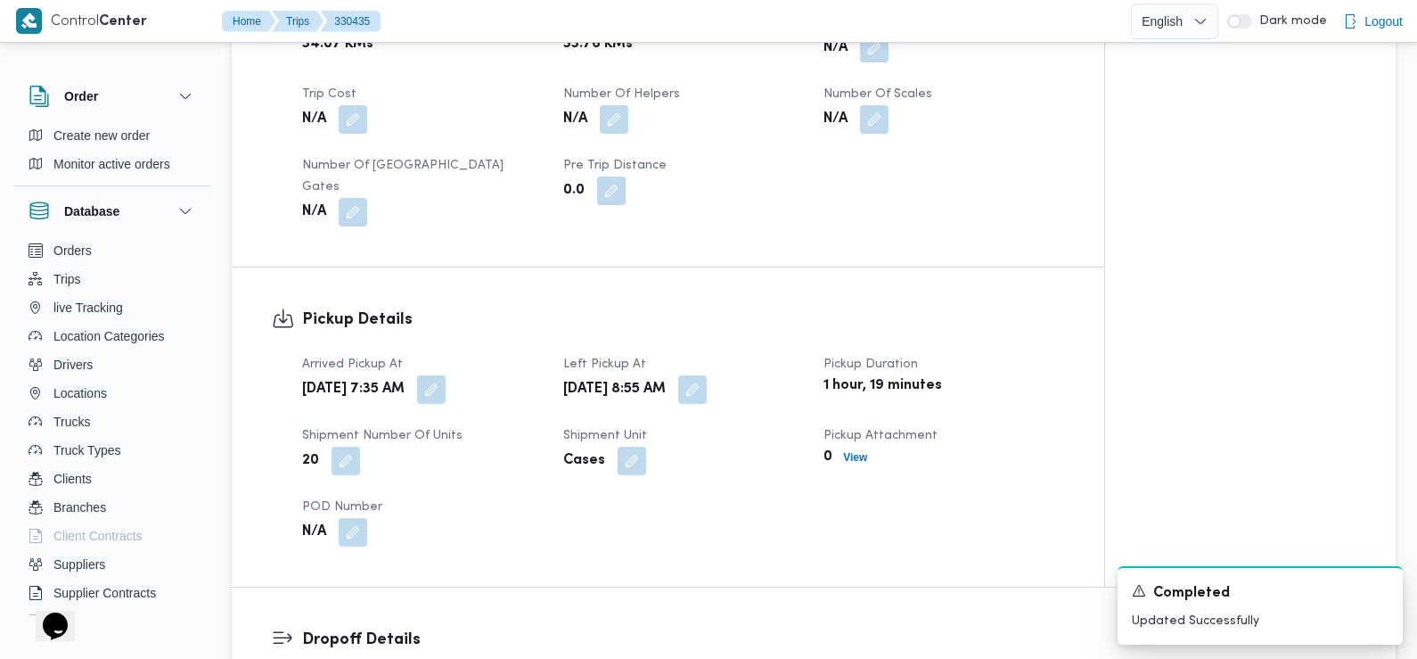
scroll to position [956, 0]
click at [446, 374] on button "button" at bounding box center [431, 387] width 29 height 29
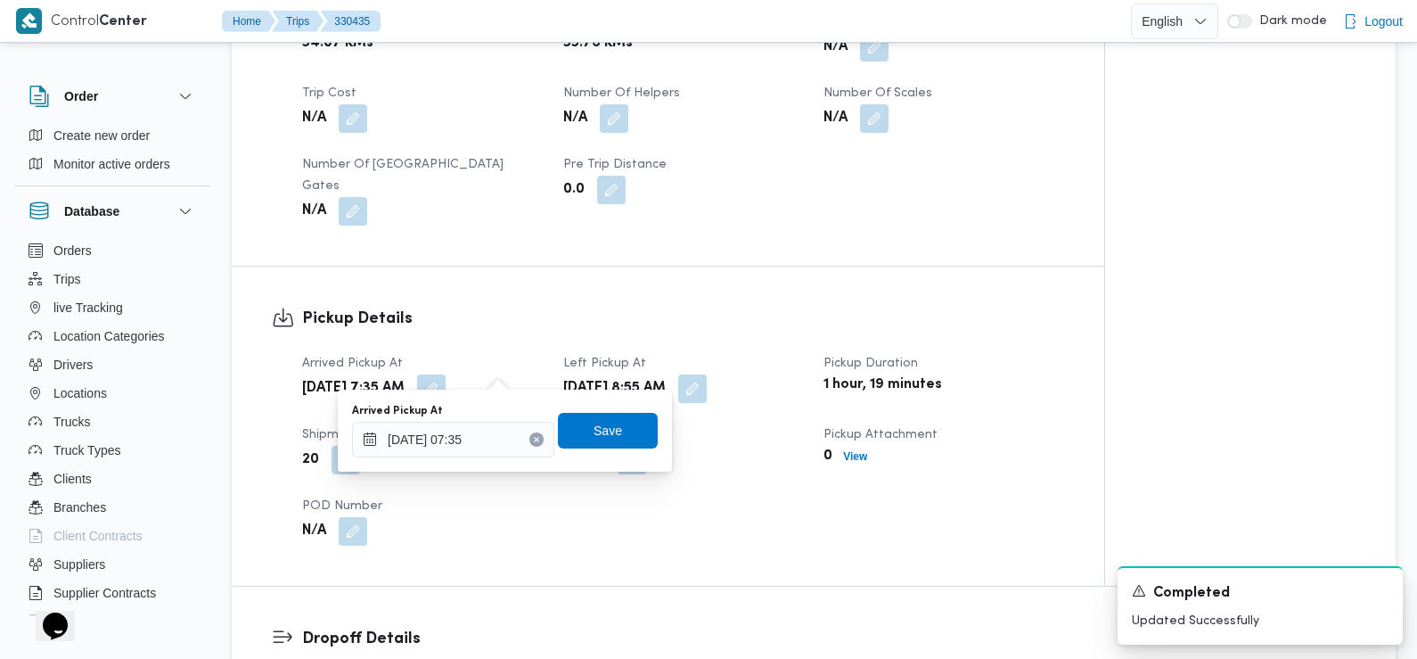
click at [488, 463] on div "You are in a dialog. To close this dialog, hit escape. Arrived Pickup At 11/08/…" at bounding box center [505, 431] width 334 height 82
click at [491, 442] on input "11/08/2025 07:35" at bounding box center [453, 440] width 202 height 36
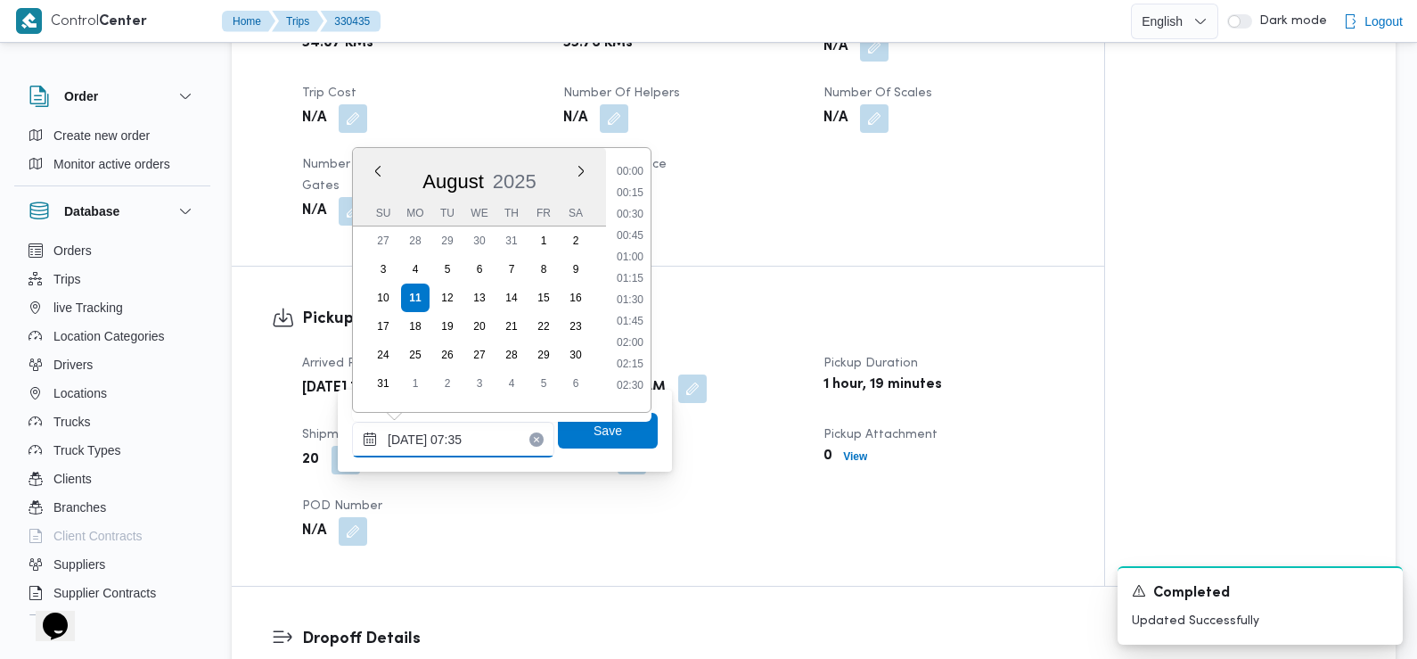
scroll to position [519, 0]
type input "11/08/2025 07:24"
click at [594, 430] on span "Save" at bounding box center [608, 429] width 29 height 21
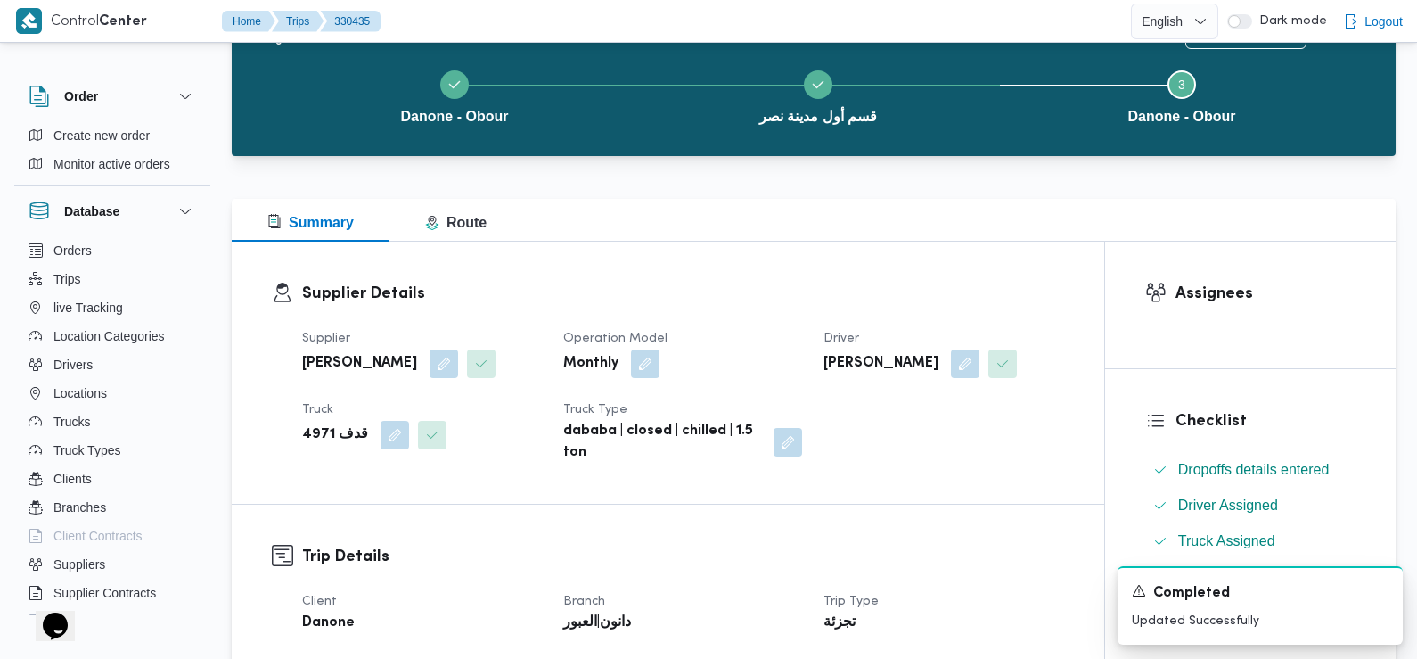
scroll to position [0, 0]
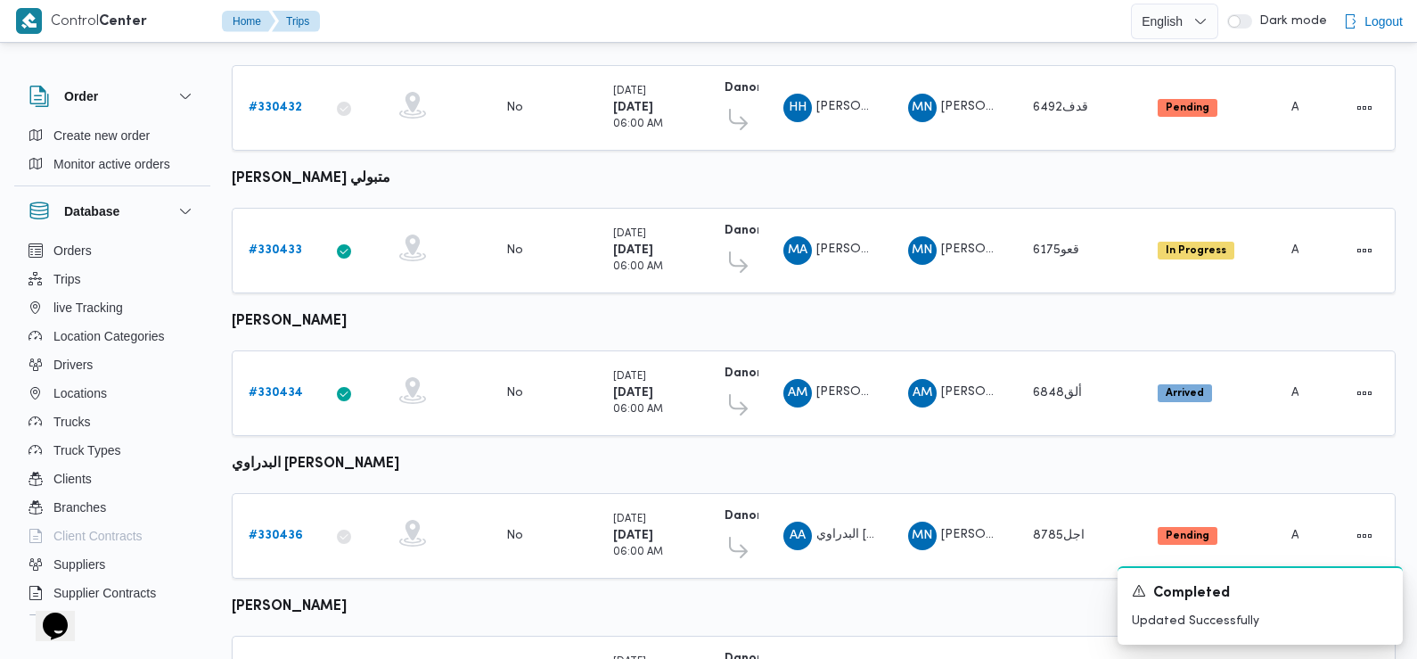
scroll to position [652, 0]
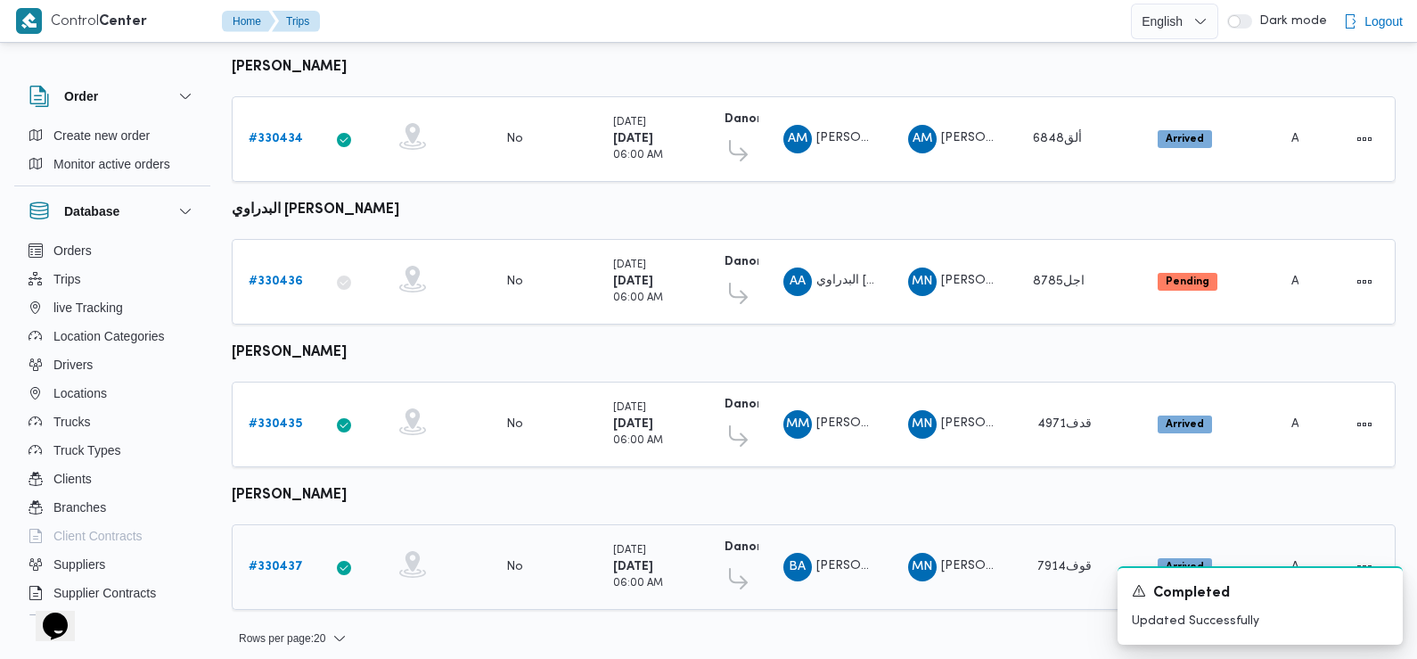
click at [288, 561] on b "# 330437" at bounding box center [276, 567] width 54 height 12
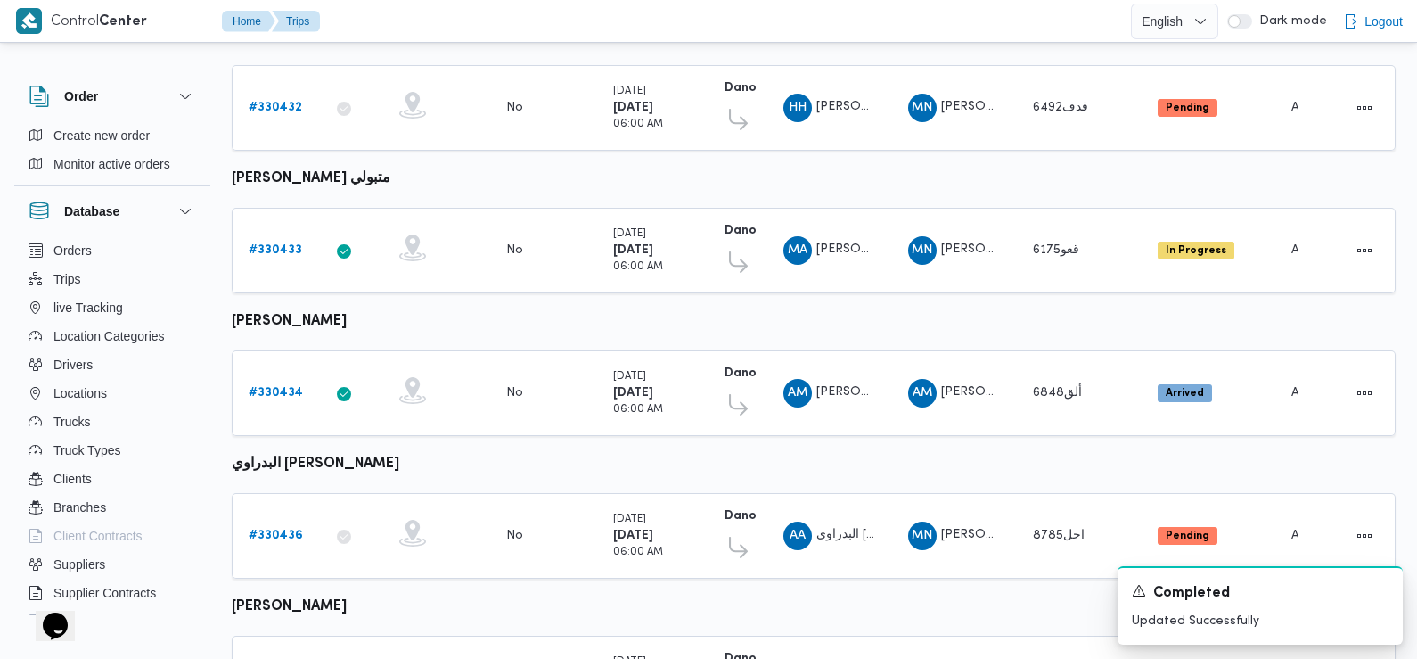
scroll to position [652, 0]
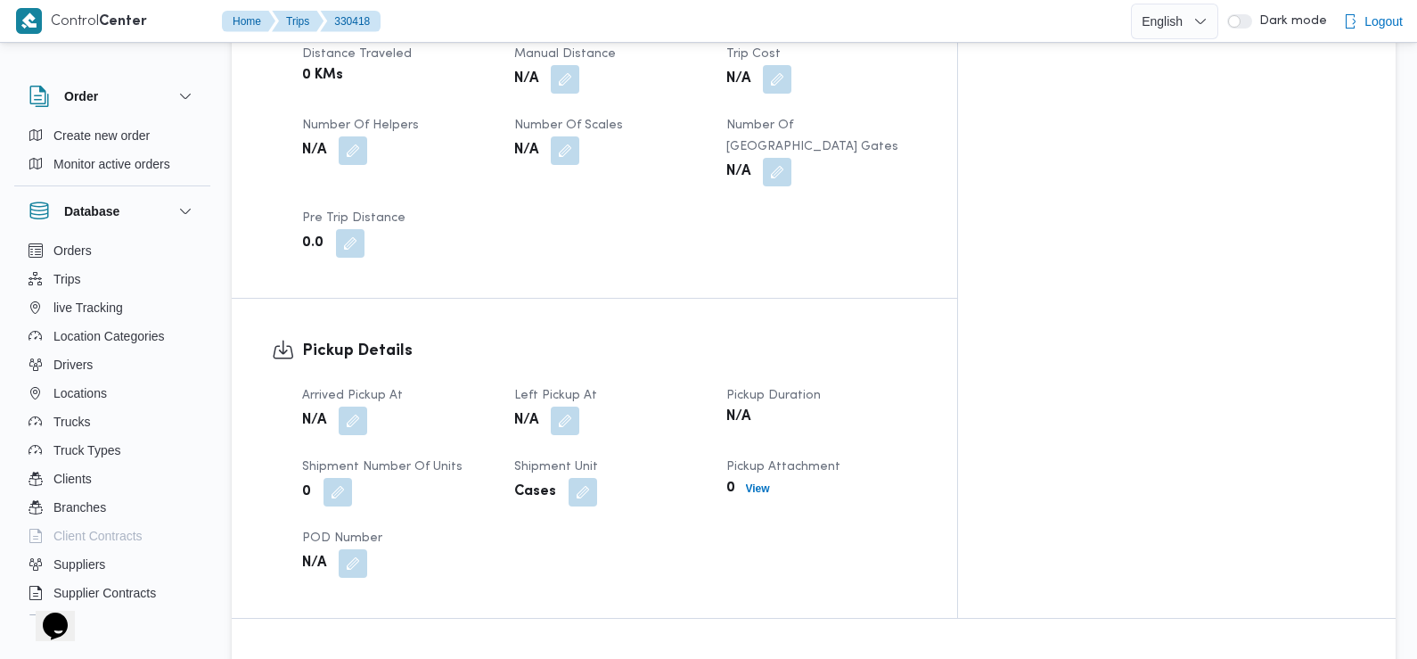
scroll to position [951, 0]
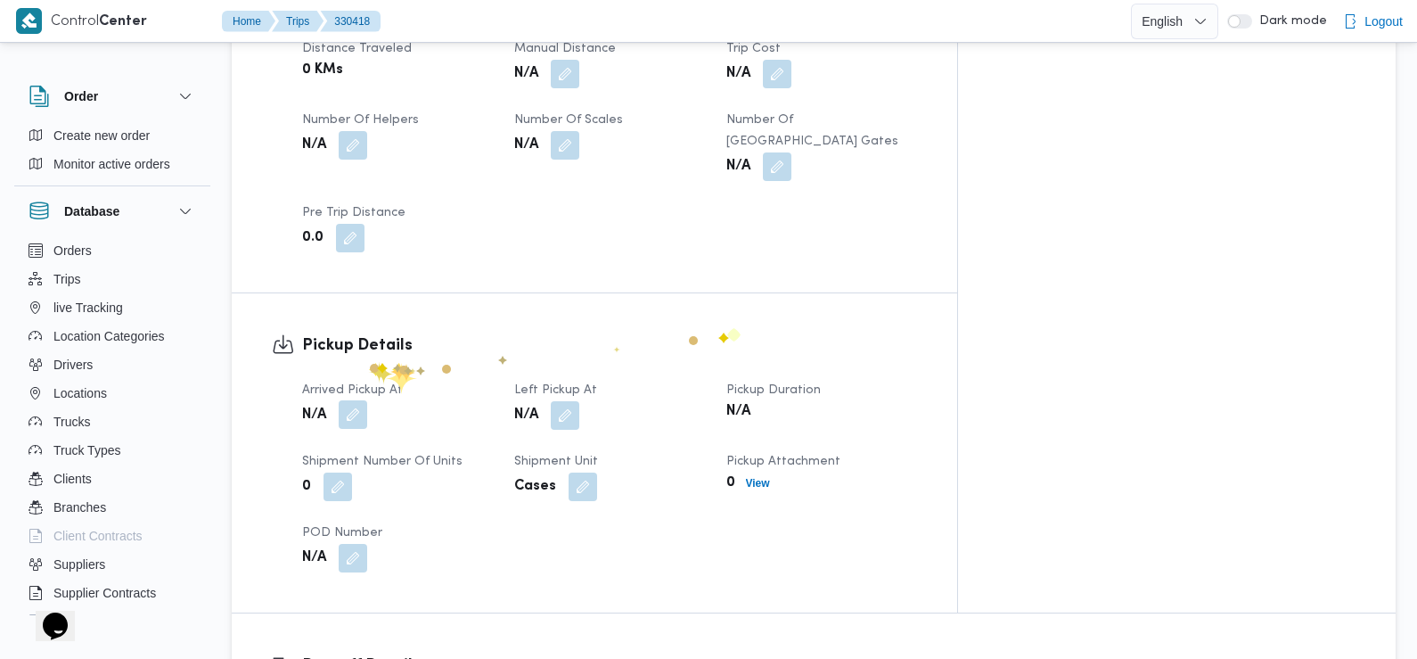
click at [367, 400] on button "button" at bounding box center [353, 414] width 29 height 29
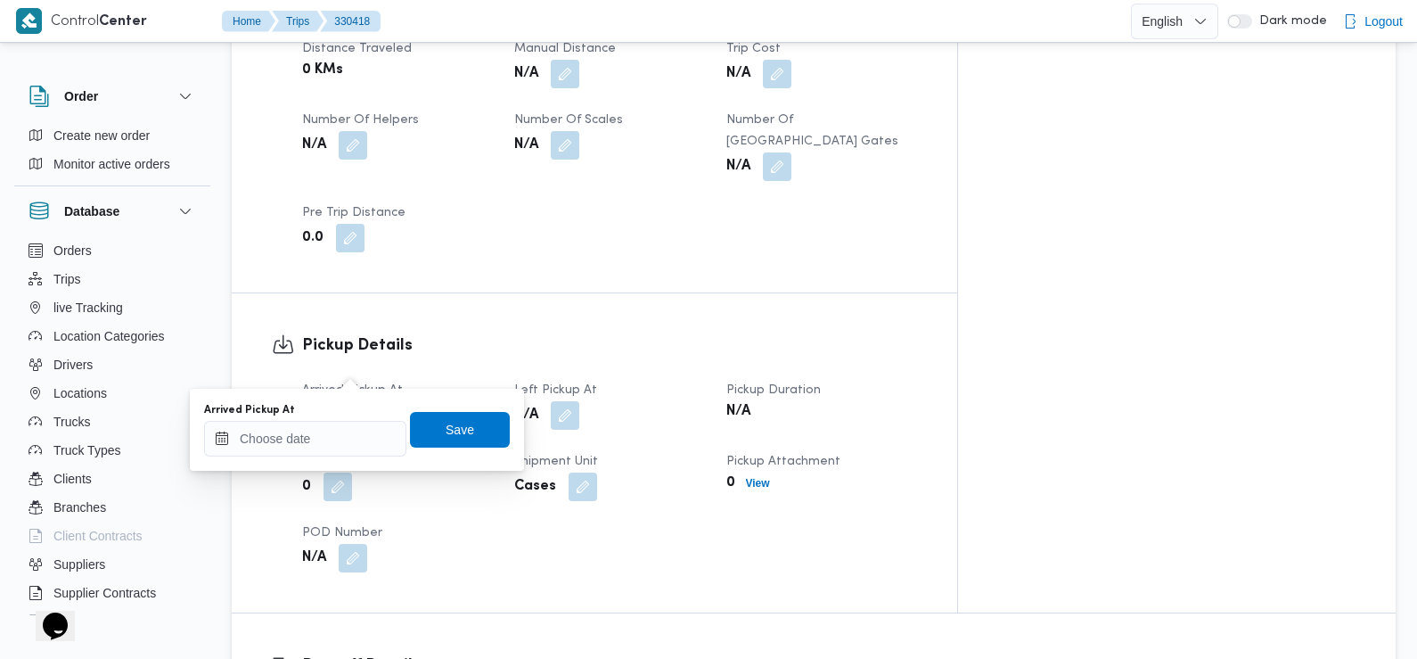
click at [340, 389] on div at bounding box center [340, 389] width 0 height 0
click at [357, 454] on input "Arrived Pickup At" at bounding box center [305, 439] width 202 height 36
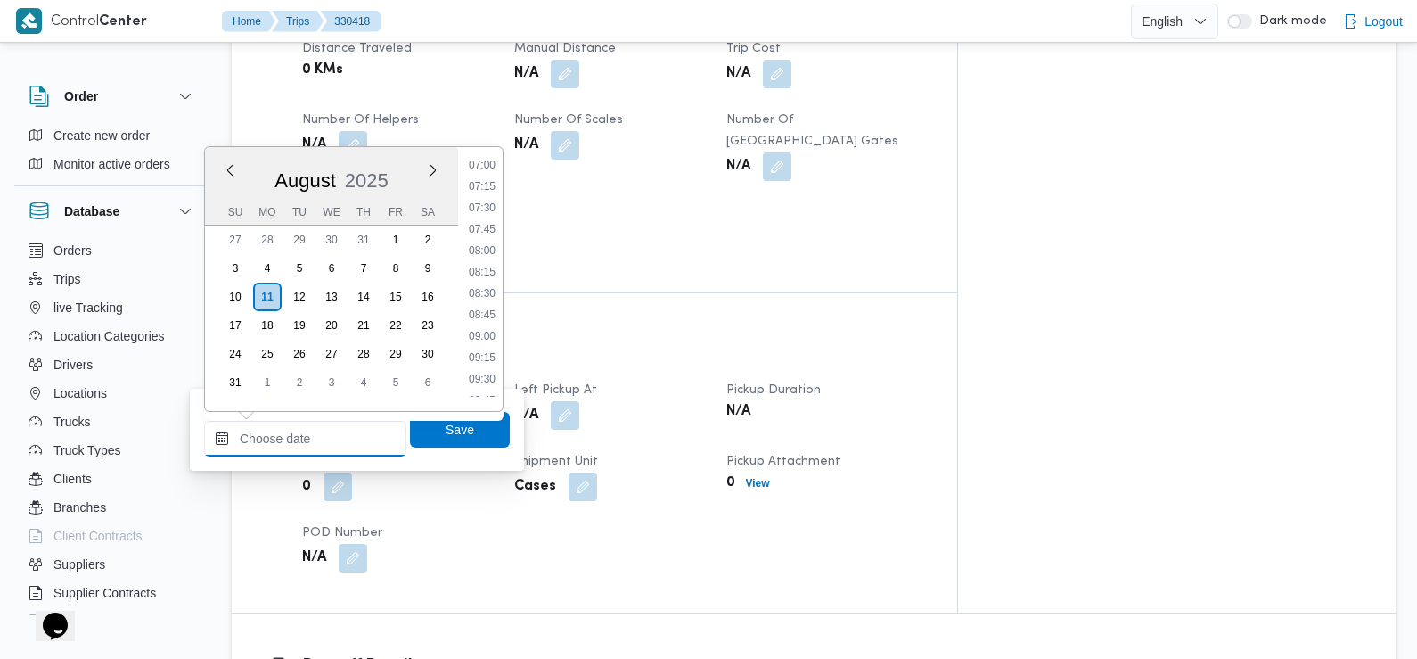
scroll to position [594, 0]
click at [488, 214] on li "07:30" at bounding box center [482, 218] width 41 height 18
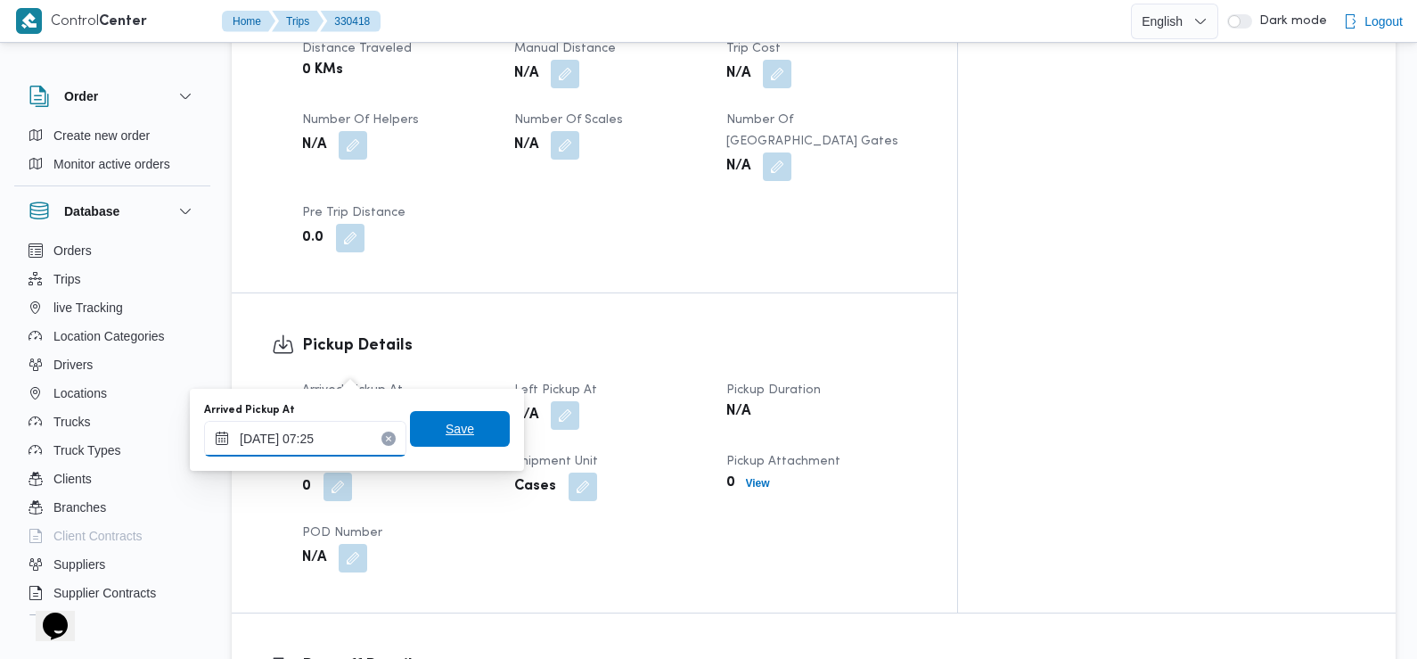
type input "[DATE] 07:25"
click at [475, 420] on span "Save" at bounding box center [460, 429] width 100 height 36
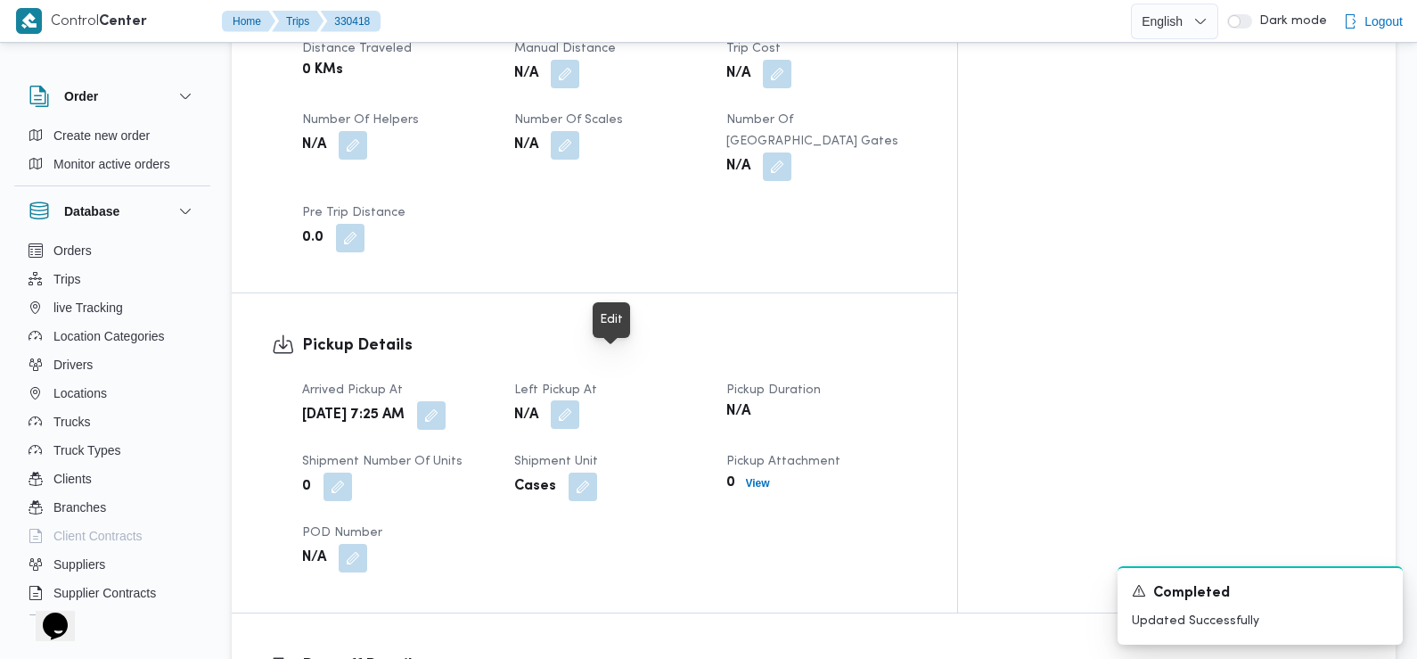
click at [579, 400] on button "button" at bounding box center [565, 414] width 29 height 29
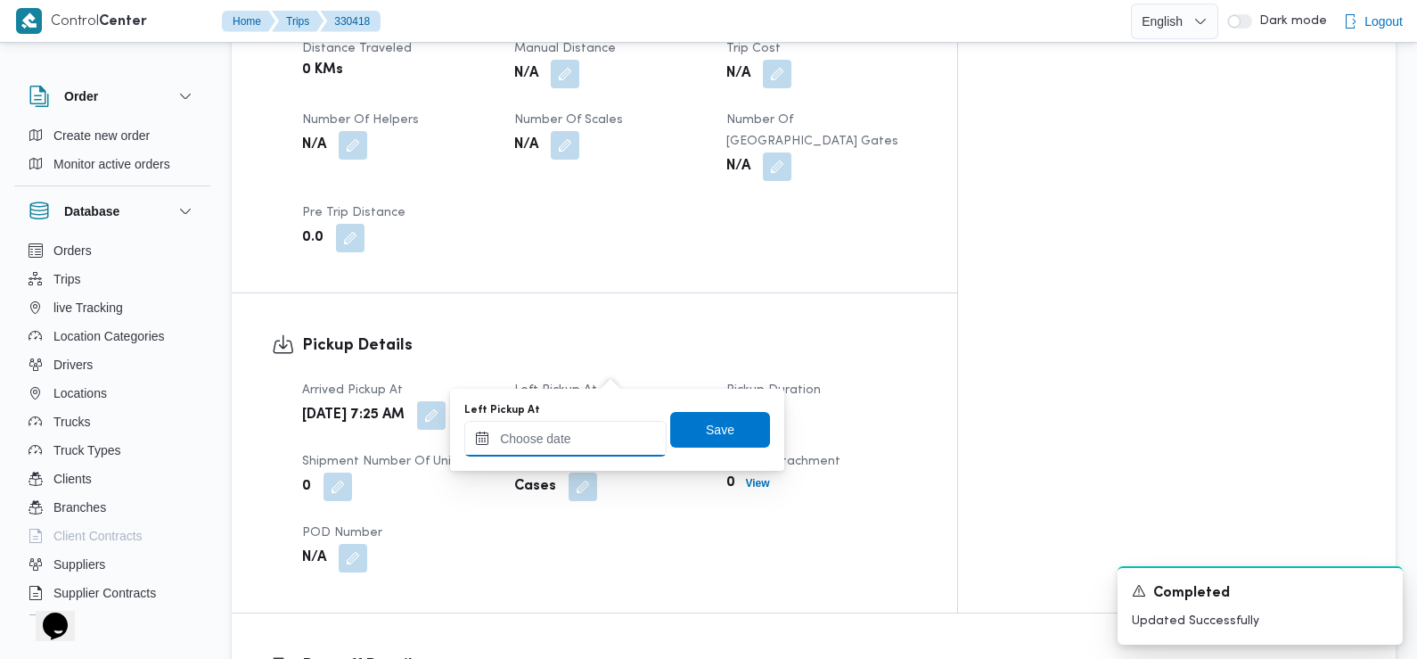
click at [607, 440] on input "Left Pickup At" at bounding box center [565, 439] width 202 height 36
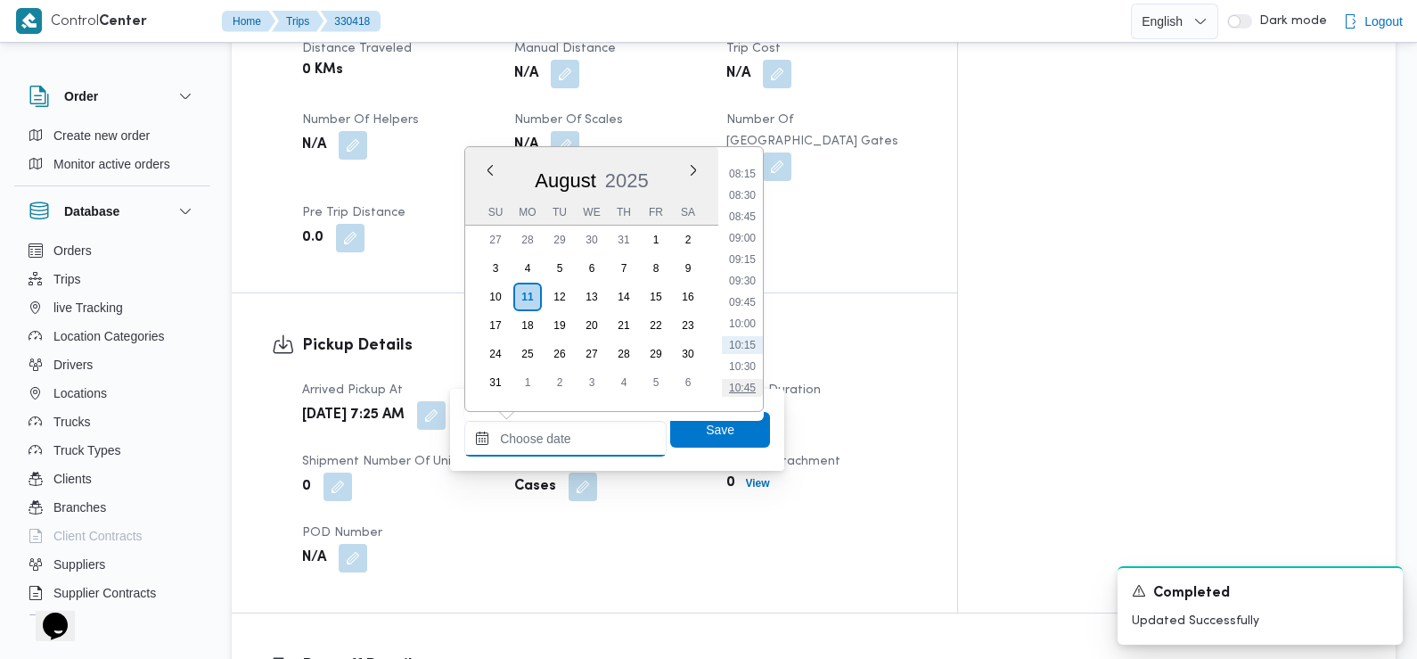
scroll to position [689, 0]
click at [748, 209] on li "08:30" at bounding box center [742, 209] width 41 height 18
type input "[DATE] 08:30"
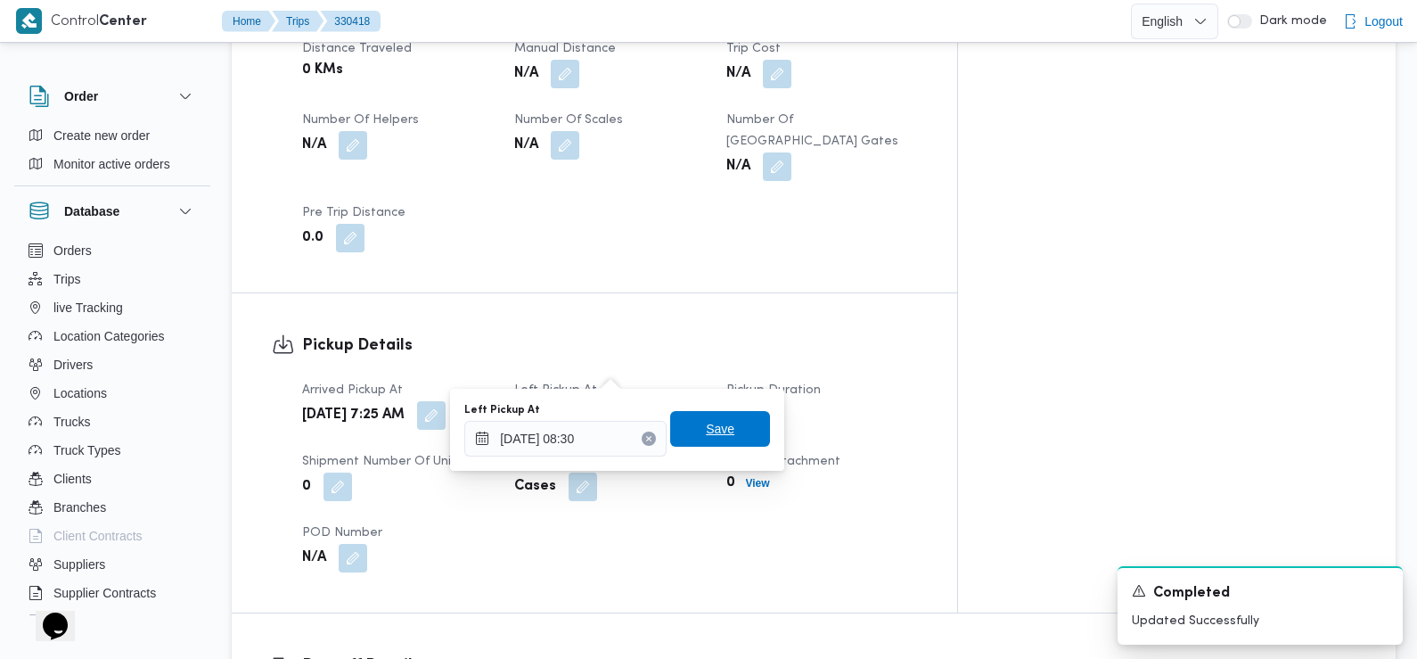
click at [740, 421] on span "Save" at bounding box center [720, 429] width 100 height 36
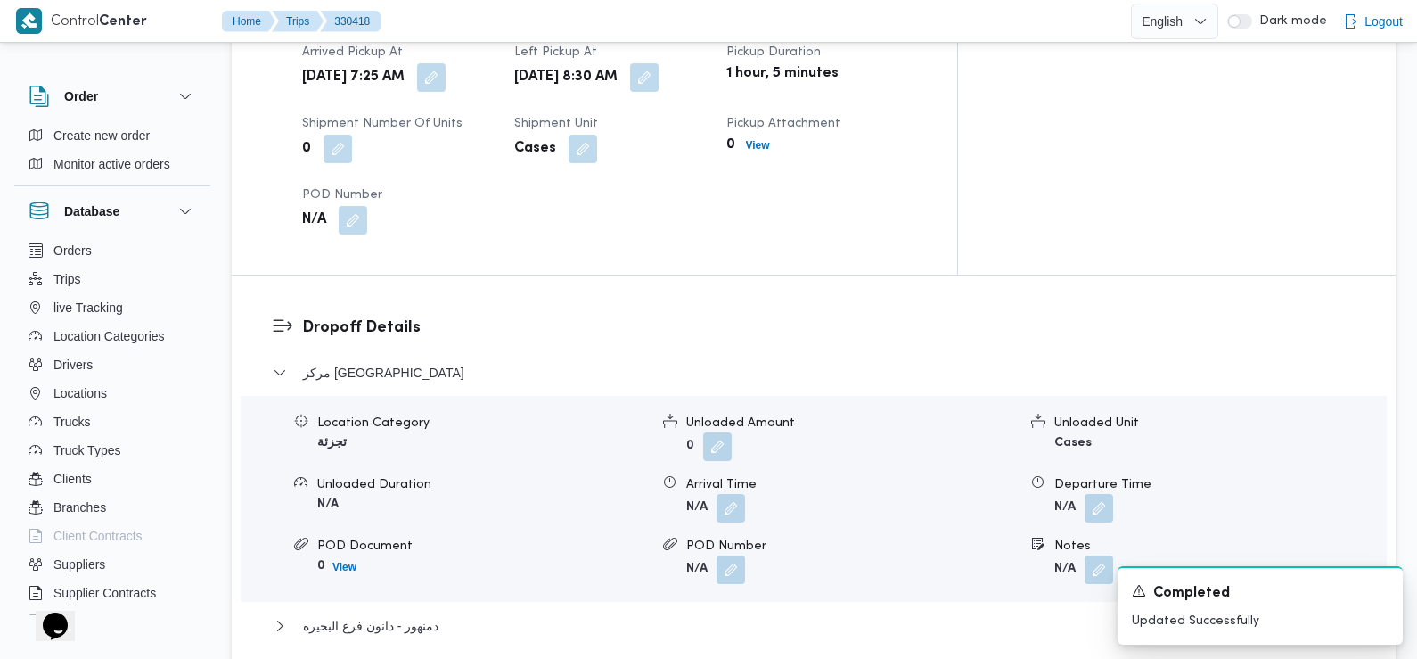
scroll to position [1290, 0]
click at [734, 492] on button "button" at bounding box center [731, 506] width 29 height 29
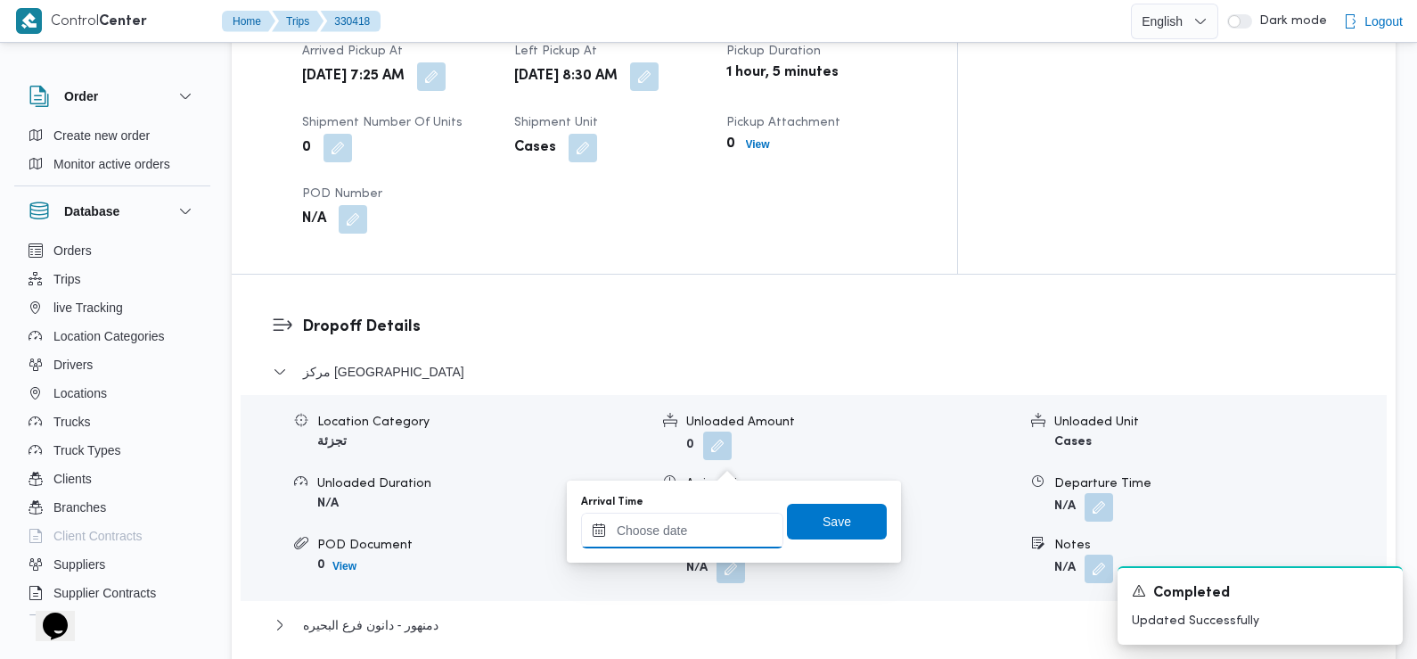
click at [688, 519] on input "Arrival Time" at bounding box center [682, 531] width 202 height 36
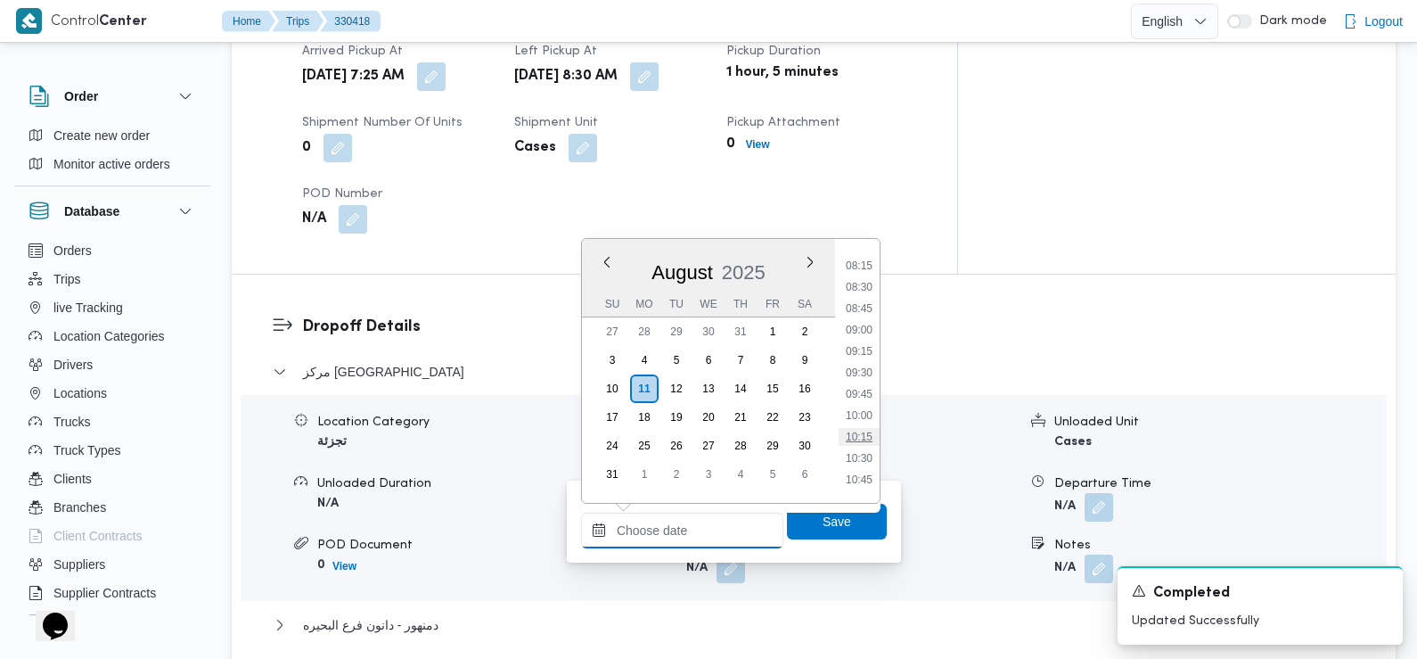
scroll to position [701, 0]
click at [868, 379] on li "09:30" at bounding box center [859, 374] width 41 height 18
type input "[DATE] 09:30"
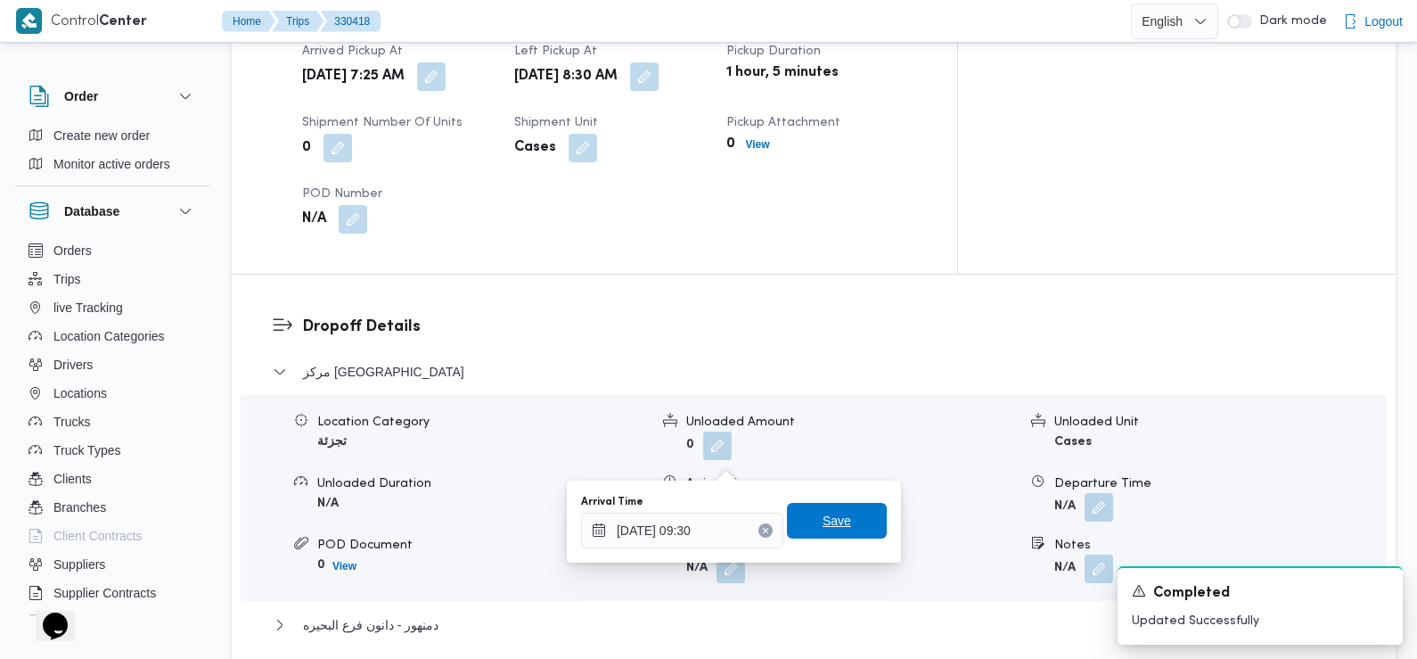
click at [839, 519] on span "Save" at bounding box center [837, 521] width 100 height 36
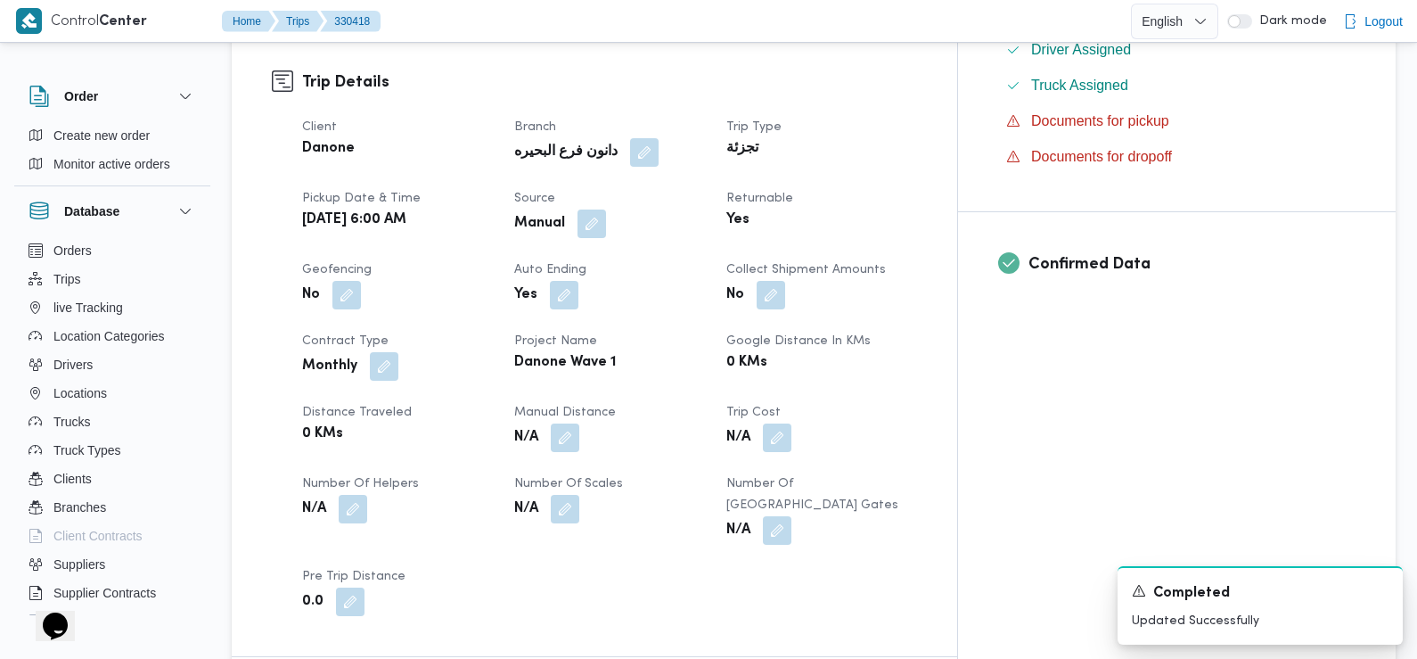
scroll to position [0, 0]
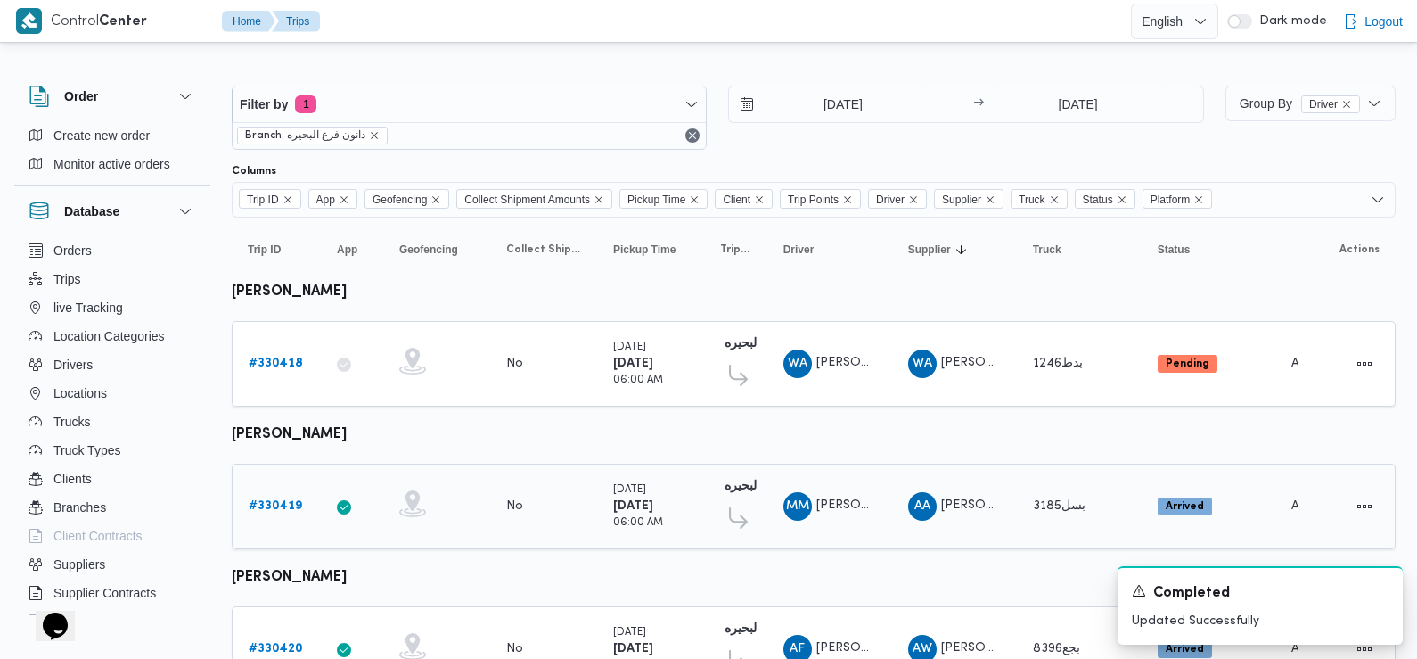
click at [267, 500] on b "# 330419" at bounding box center [275, 506] width 53 height 12
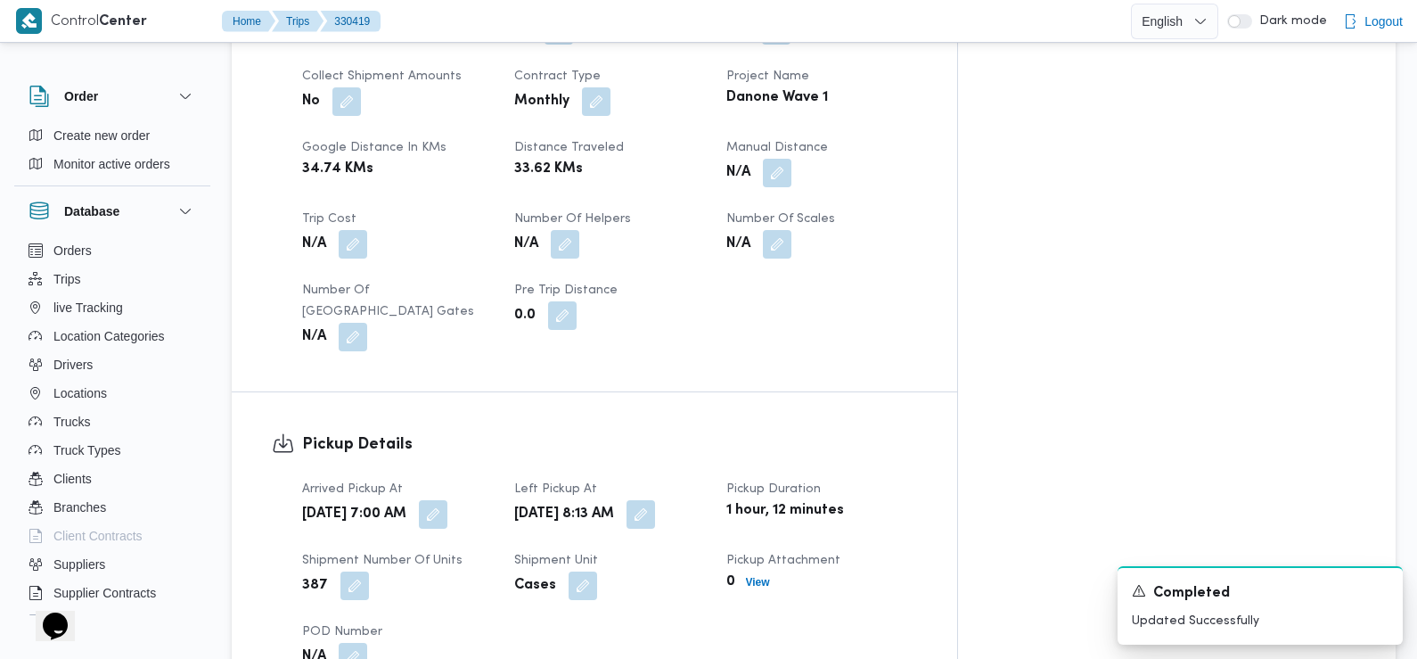
scroll to position [880, 0]
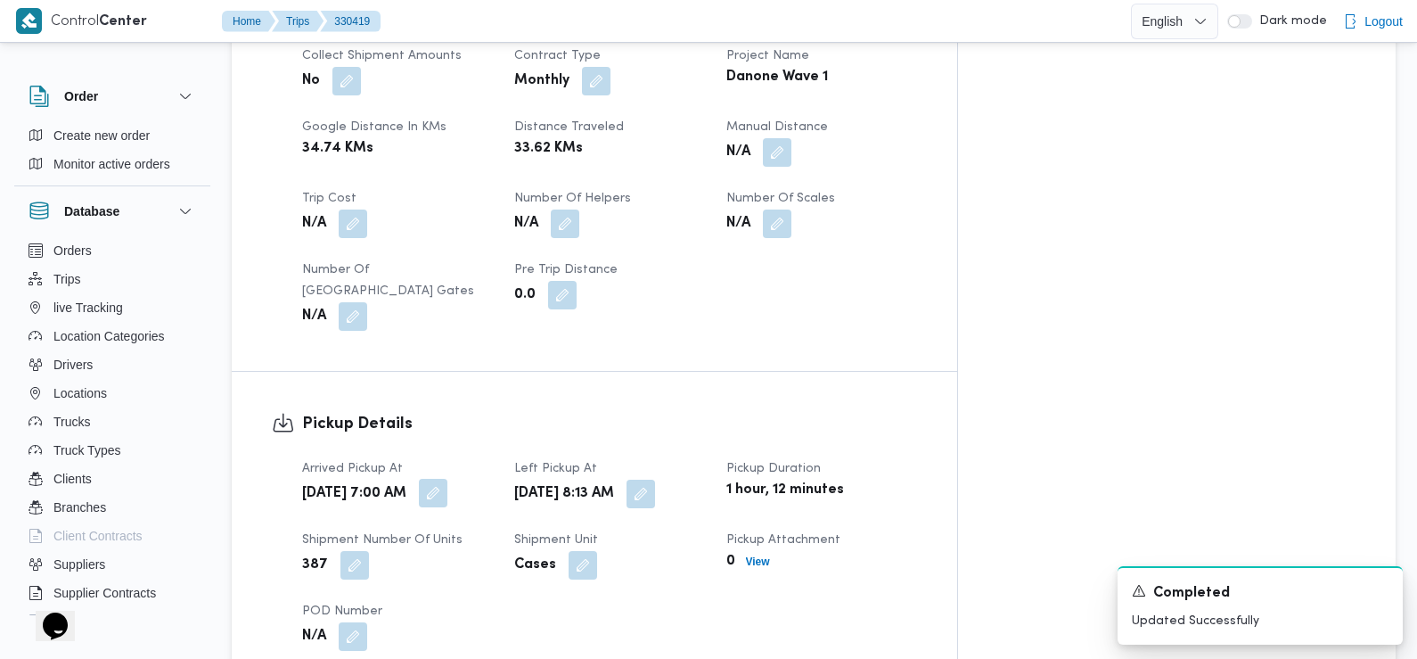
click at [447, 479] on button "button" at bounding box center [433, 493] width 29 height 29
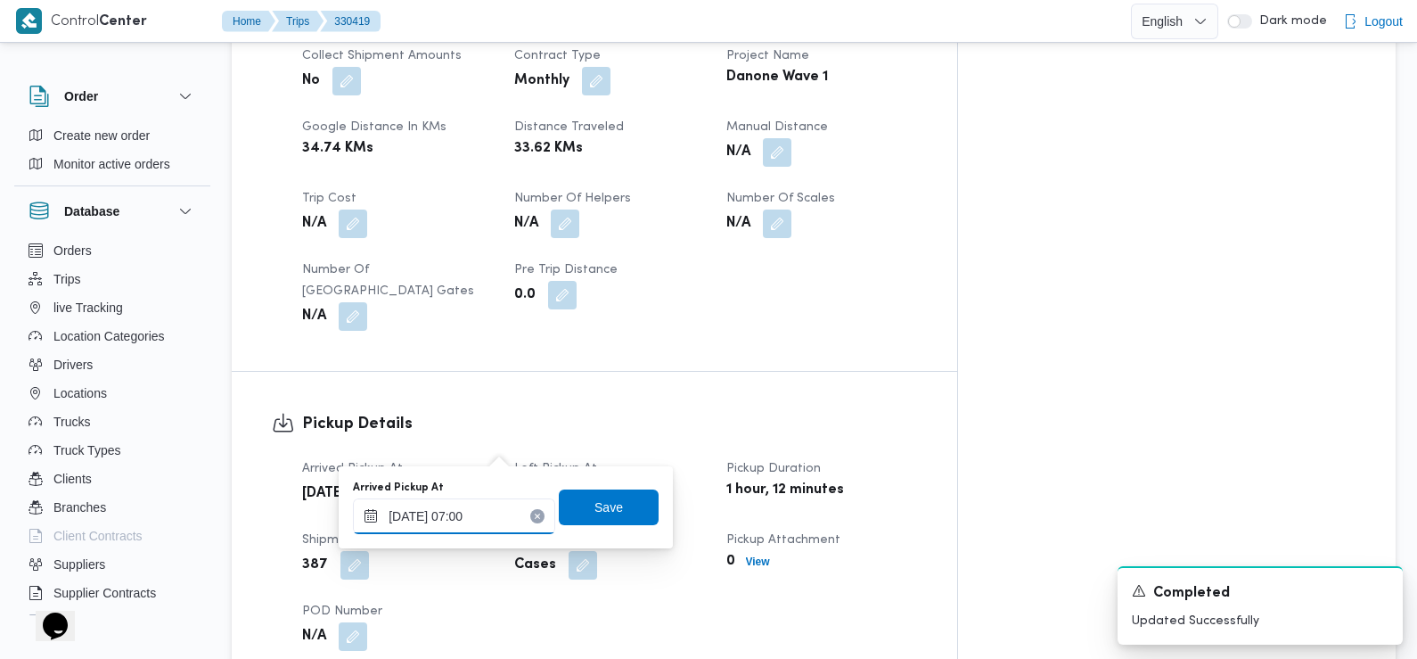
click at [498, 514] on input "[DATE] 07:00" at bounding box center [454, 516] width 202 height 36
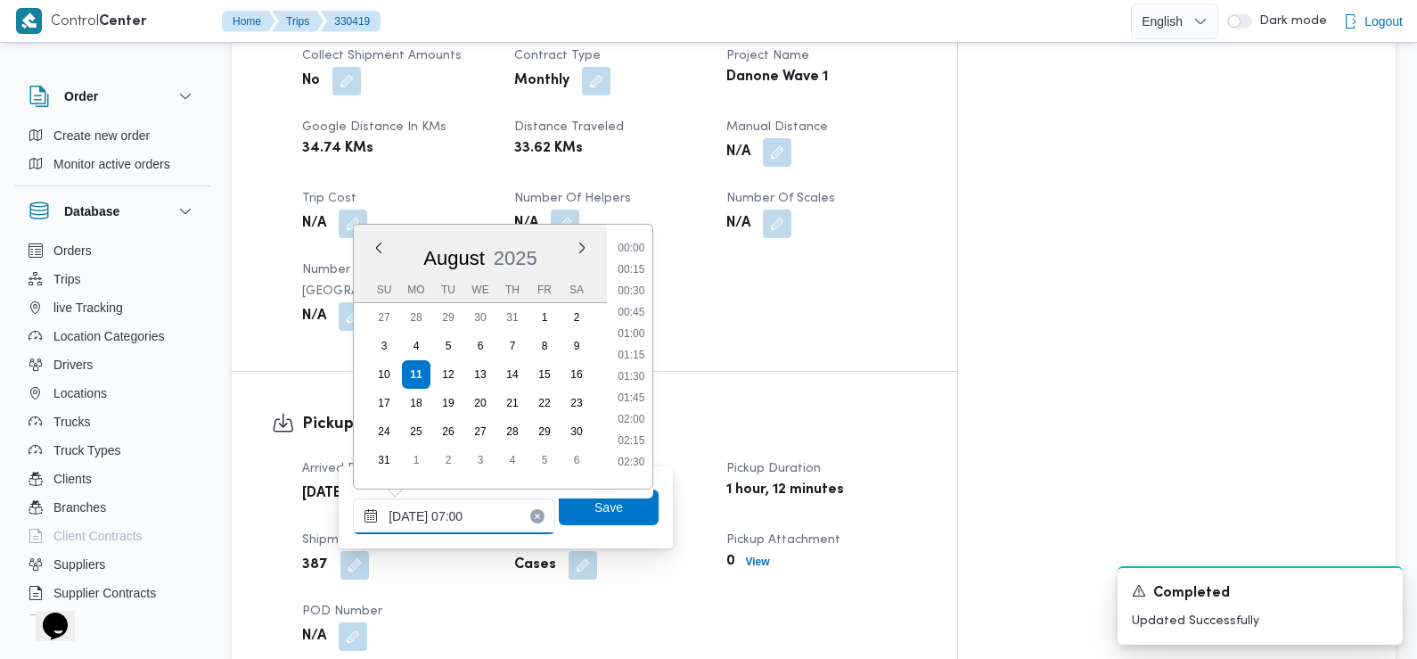
scroll to position [476, 0]
type input "[DATE] 07:20"
click at [595, 514] on span "Save" at bounding box center [609, 506] width 29 height 21
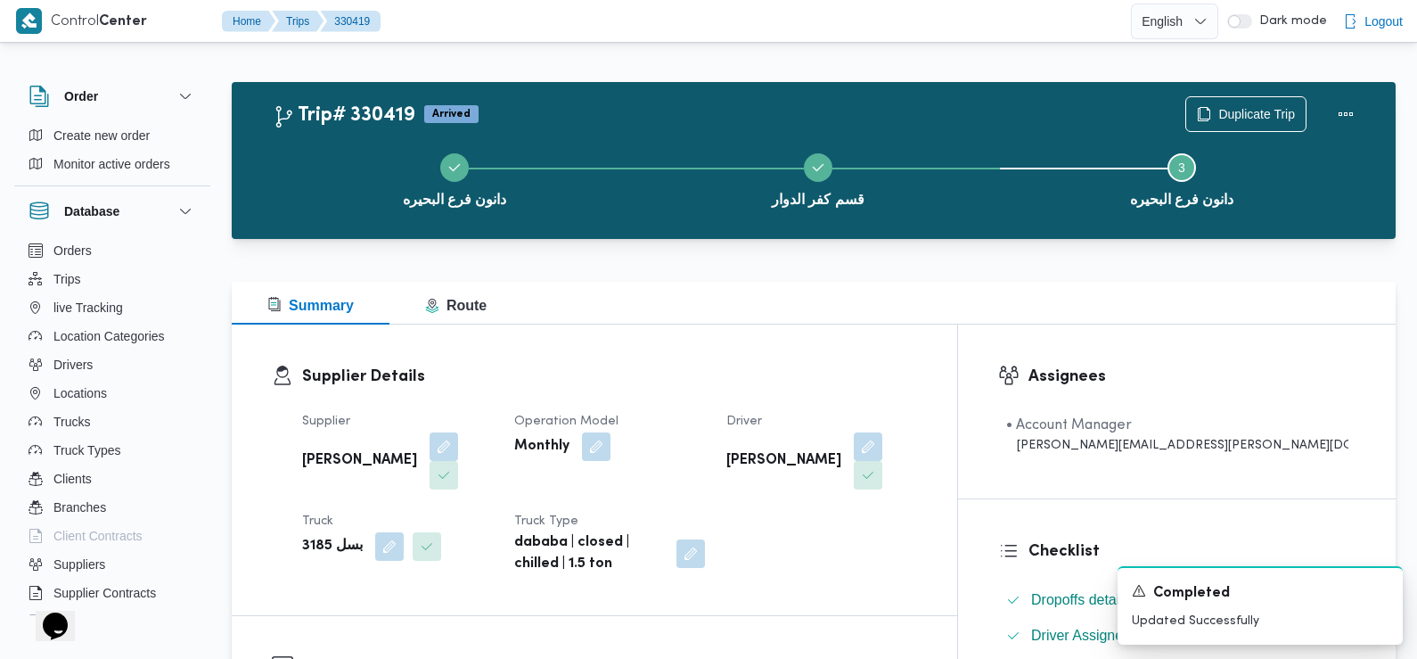
scroll to position [0, 0]
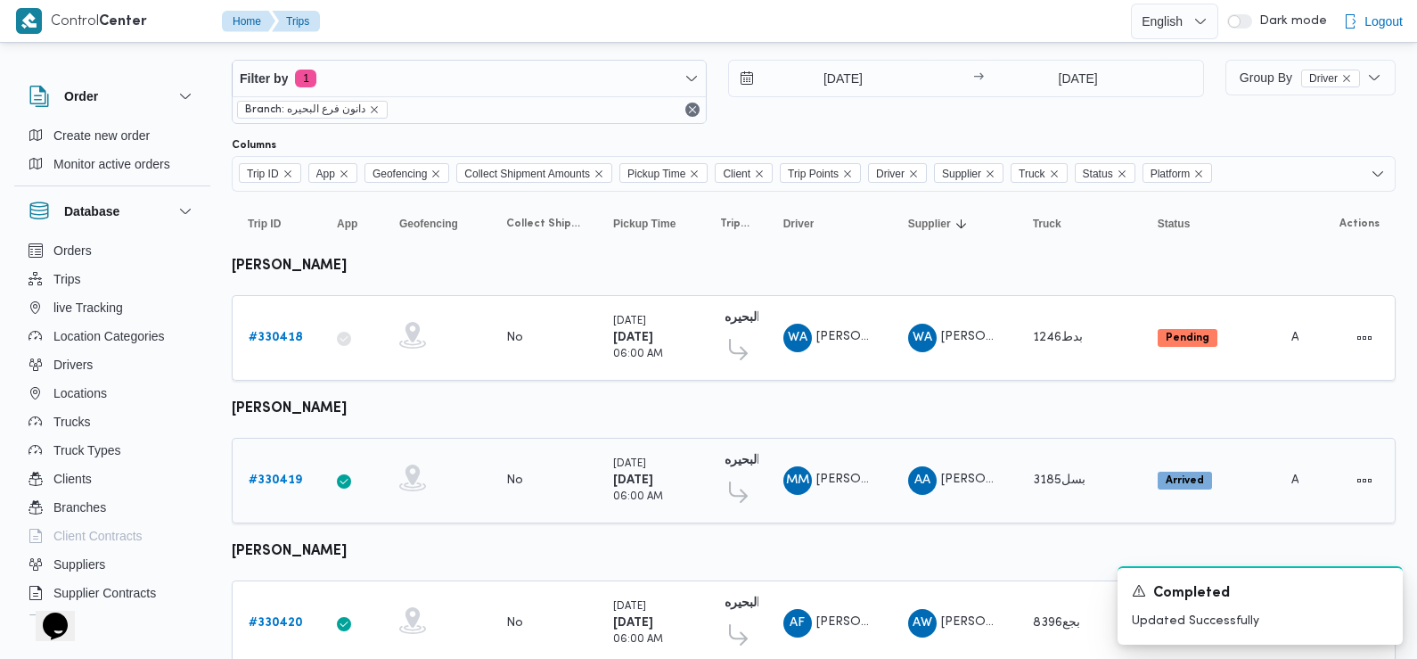
scroll to position [125, 0]
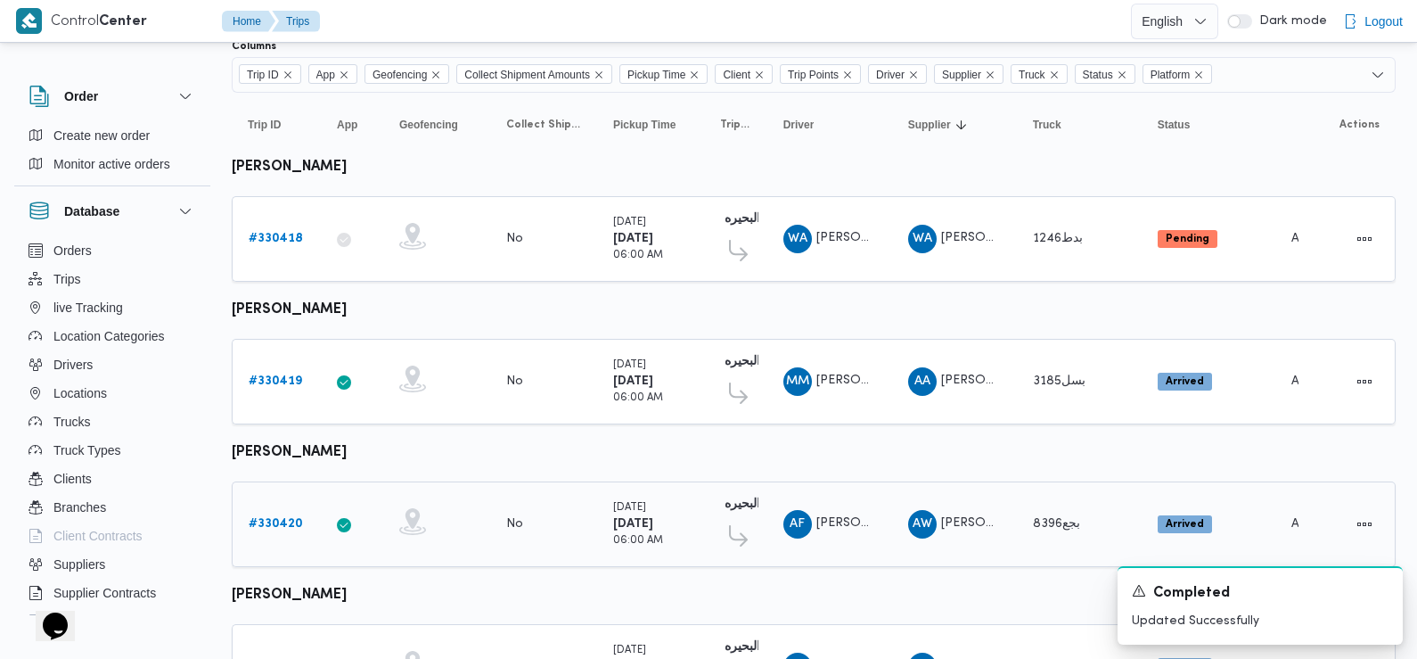
click at [279, 519] on b "# 330420" at bounding box center [276, 524] width 54 height 12
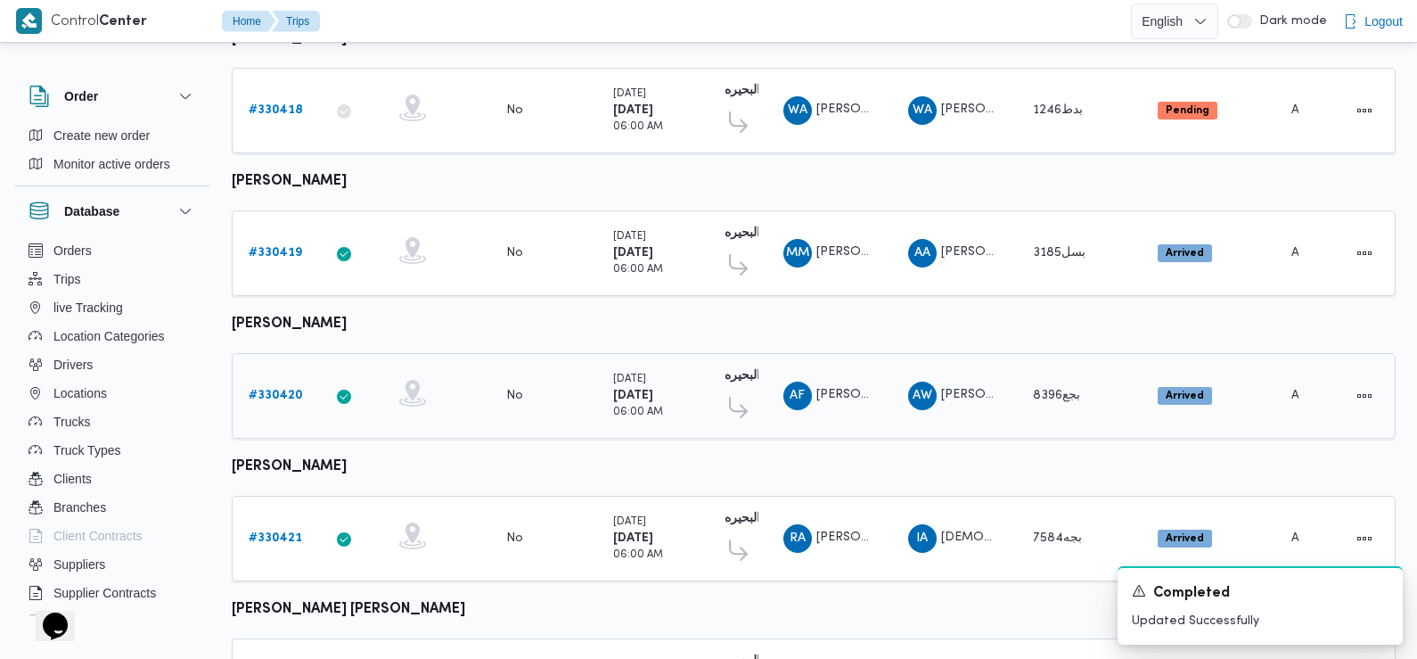
scroll to position [267, 0]
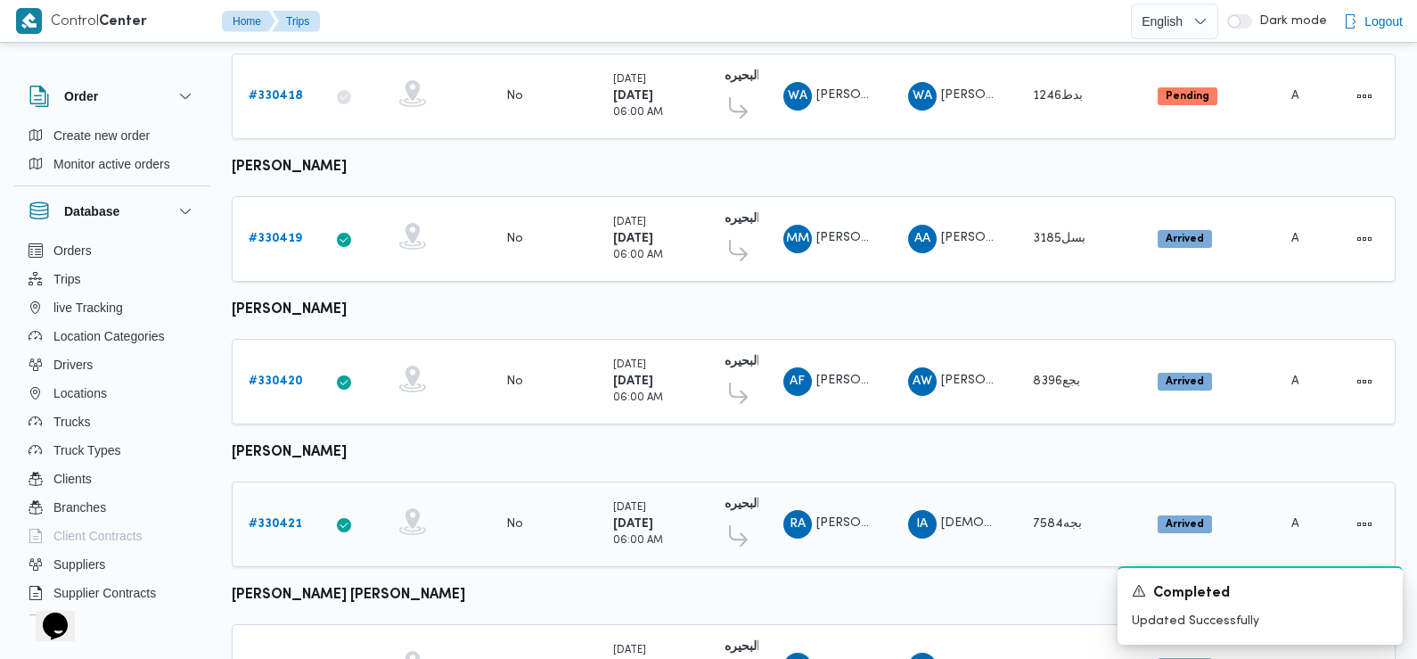
click at [278, 518] on b "# 330421" at bounding box center [275, 524] width 53 height 12
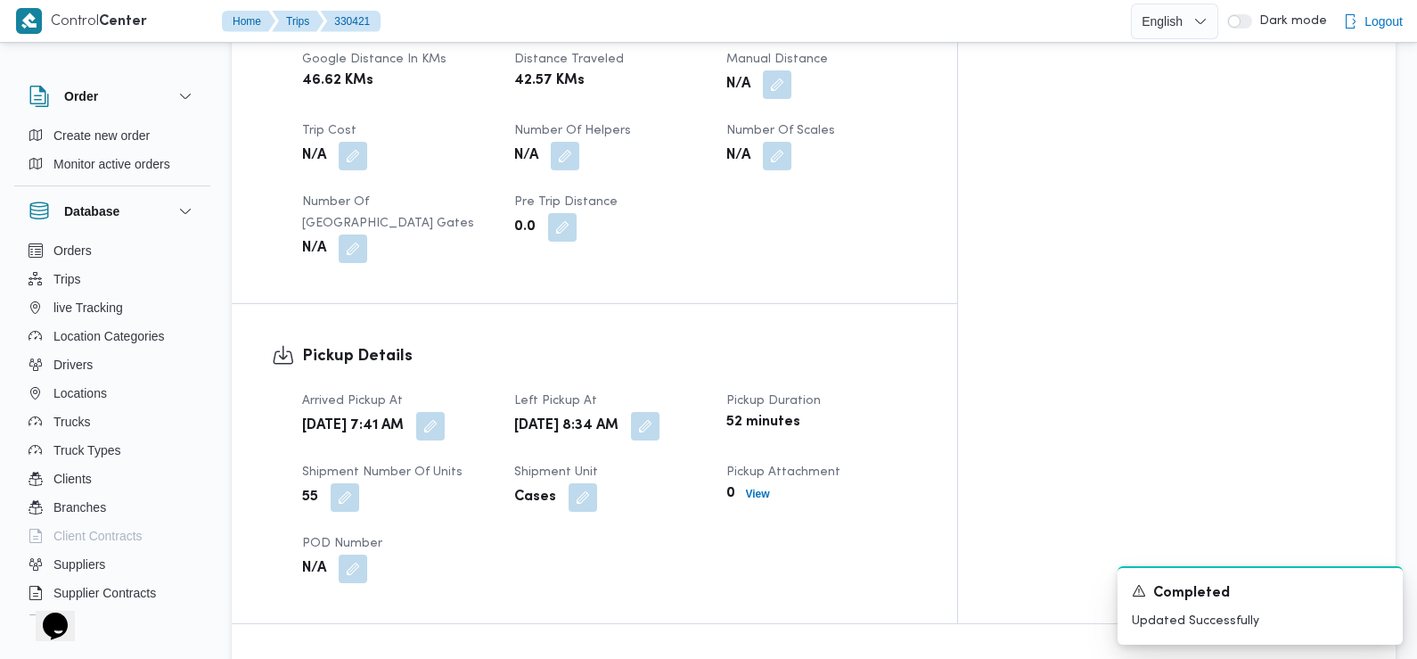
scroll to position [963, 0]
click at [445, 410] on button "button" at bounding box center [430, 424] width 29 height 29
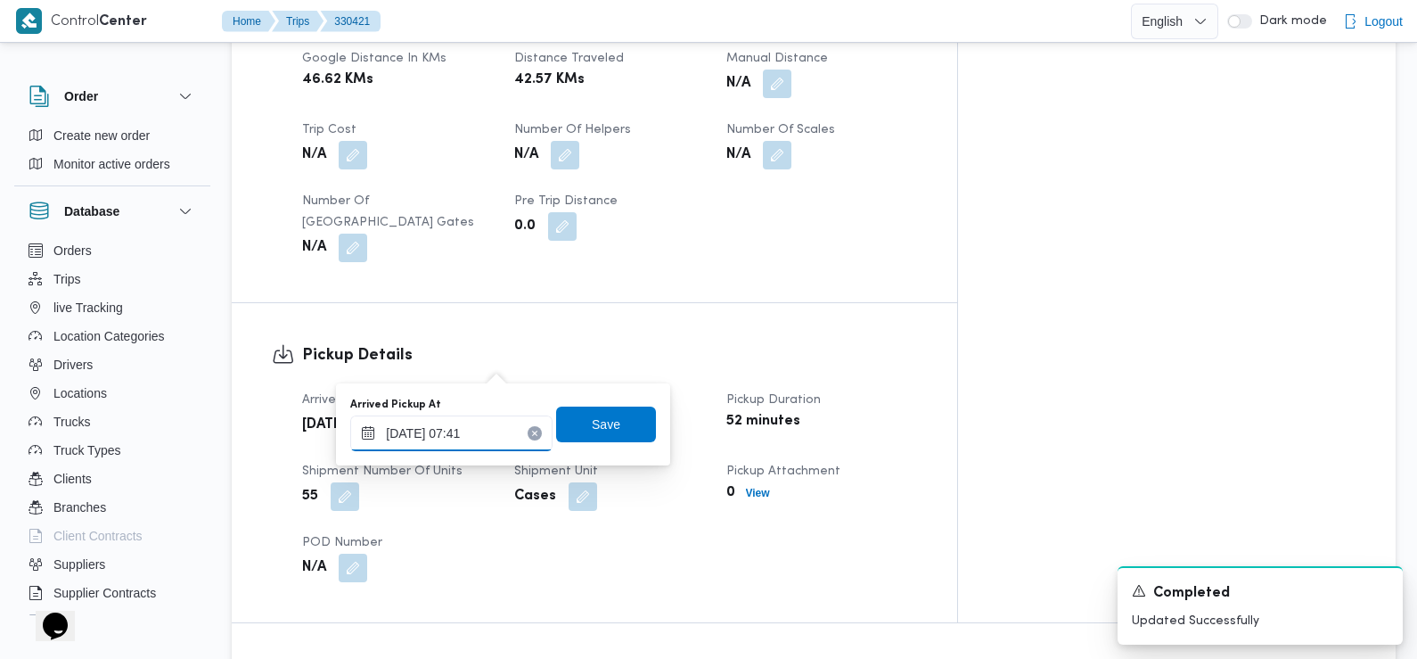
click at [488, 433] on input "11/08/2025 07:41" at bounding box center [451, 433] width 202 height 36
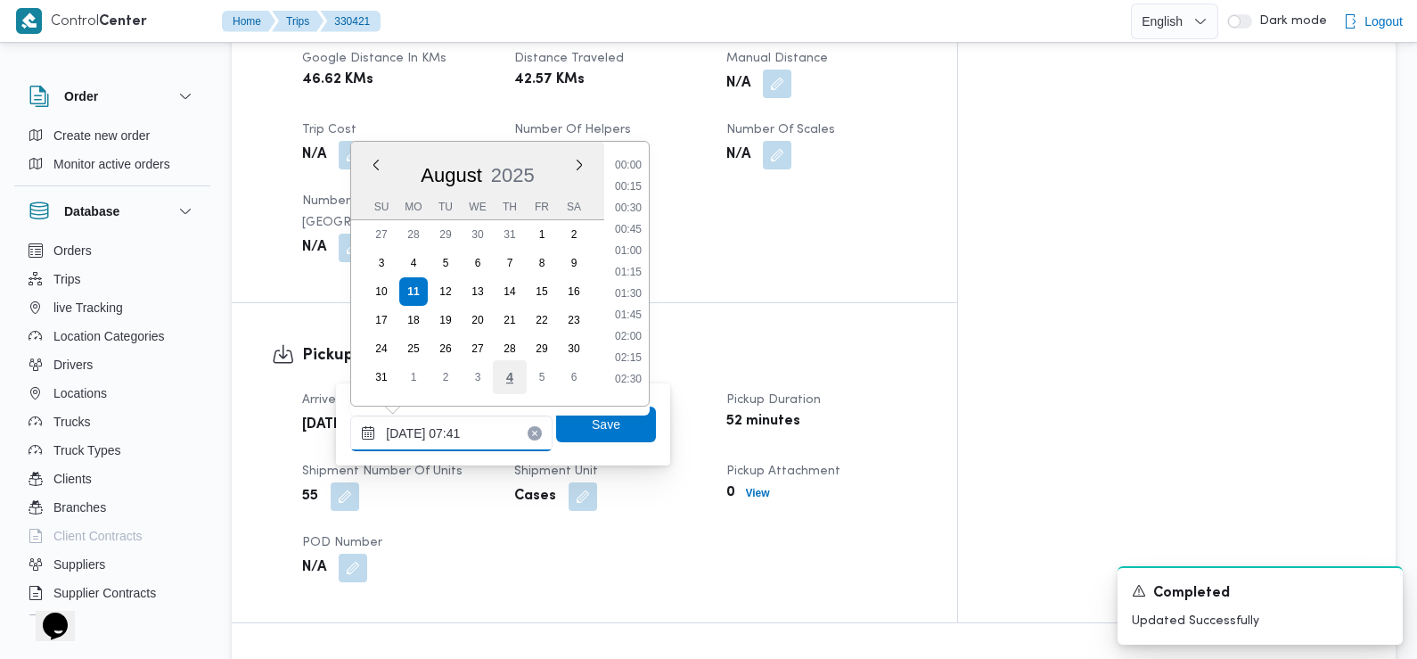
scroll to position [519, 0]
click at [740, 303] on div "Pickup Details Arrived Pickup At Mon, Aug 11, 2025 7:41 AM Left Pickup At Mon, …" at bounding box center [595, 462] width 726 height 319
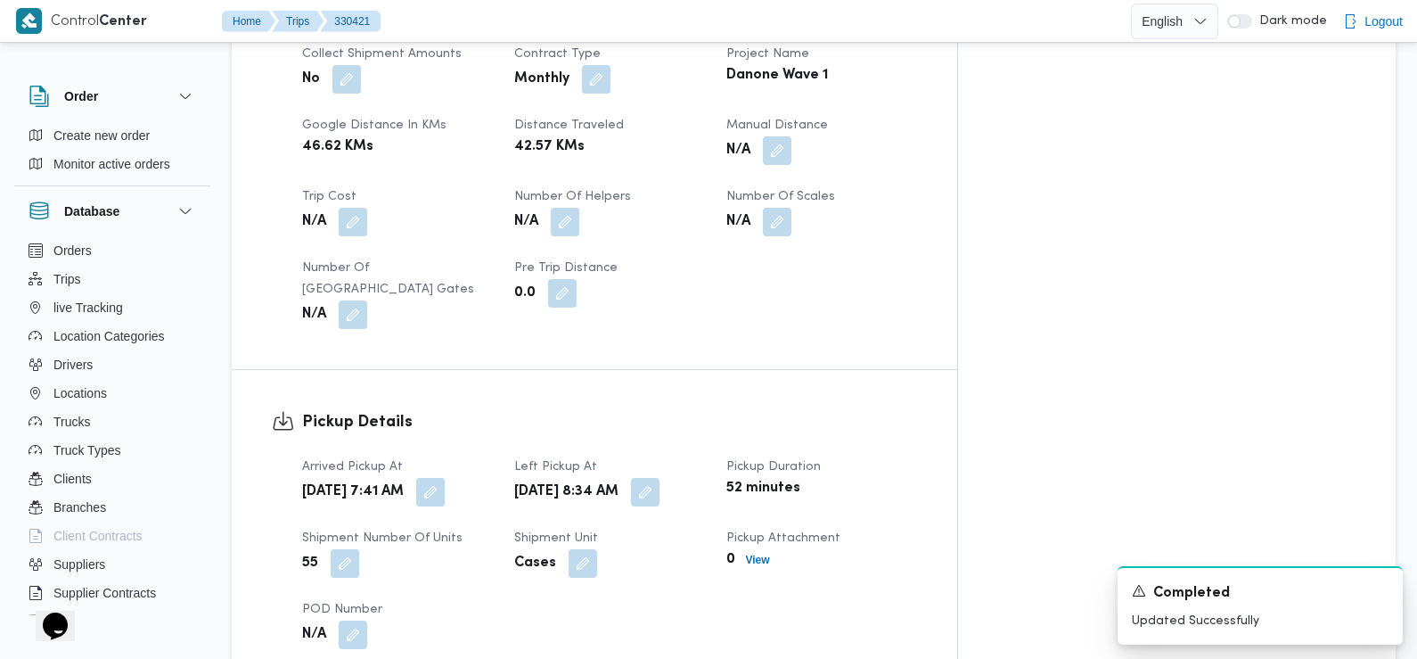
scroll to position [898, 0]
click at [445, 475] on button "button" at bounding box center [430, 489] width 29 height 29
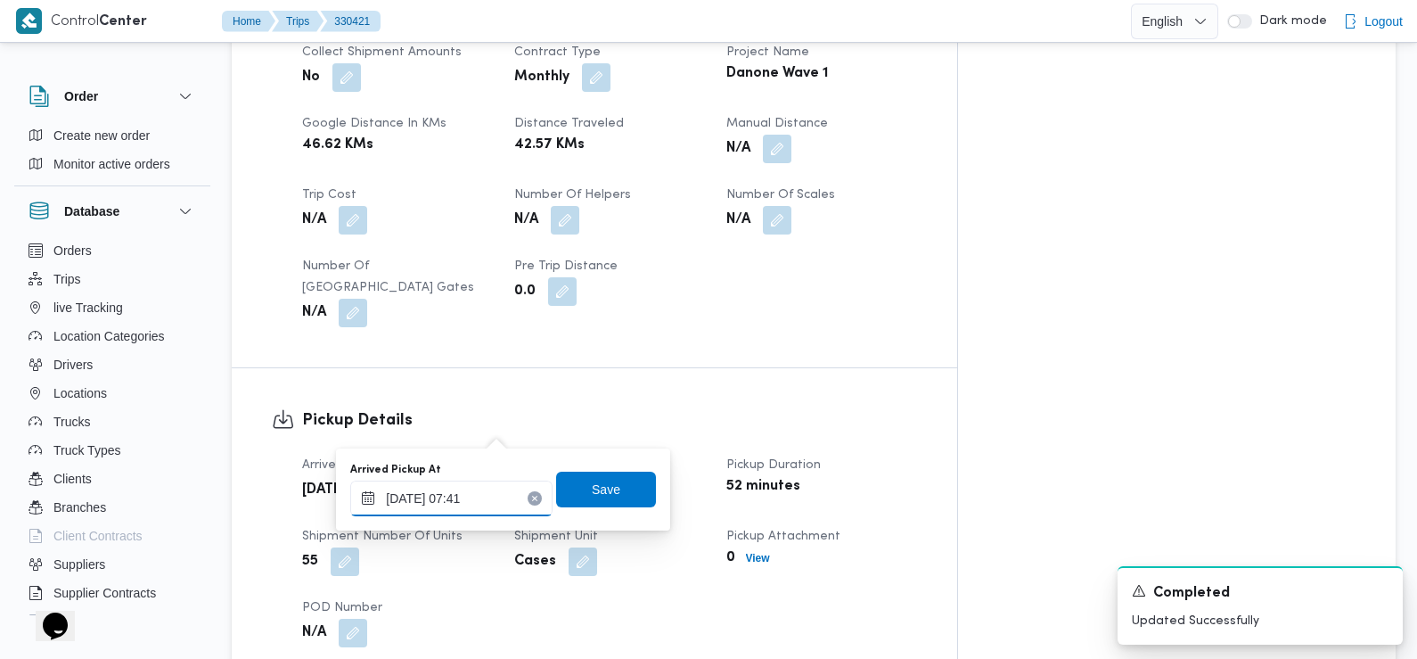
click at [494, 488] on input "11/08/2025 07:41" at bounding box center [451, 498] width 202 height 36
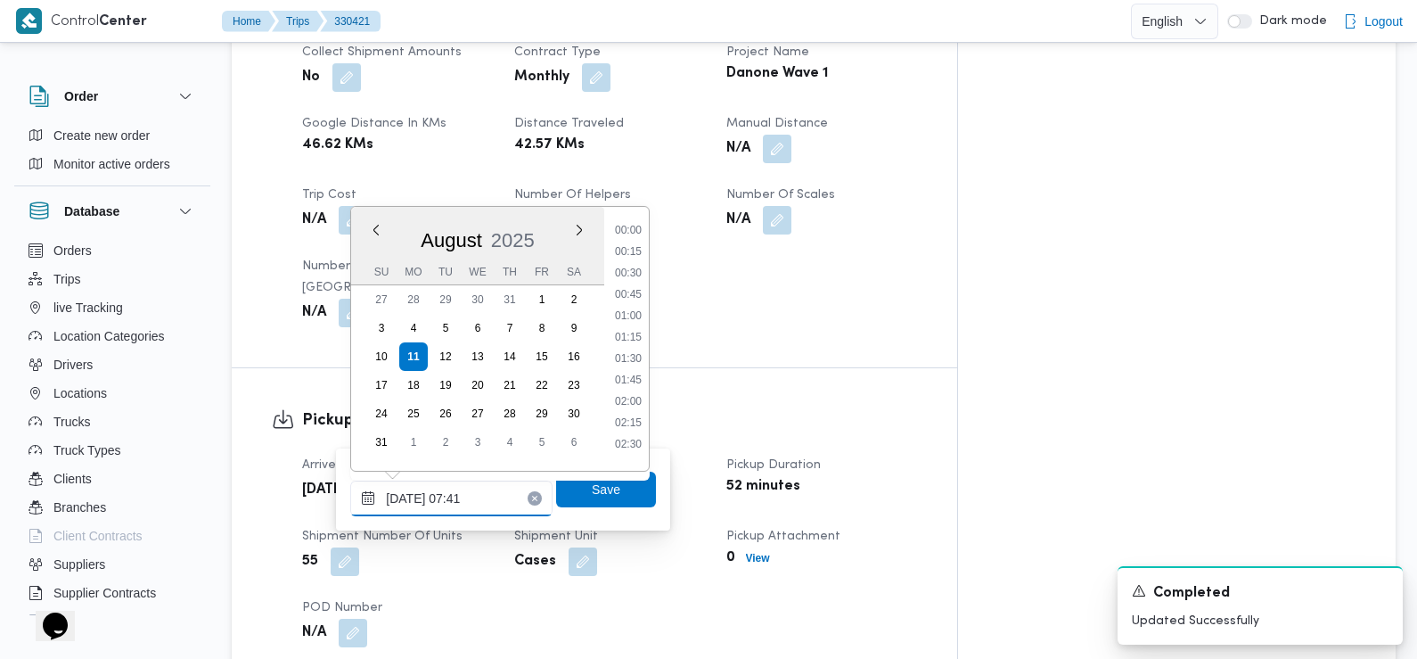
scroll to position [519, 0]
click at [630, 353] on li "07:30" at bounding box center [628, 353] width 41 height 18
type input "[DATE] 07:30"
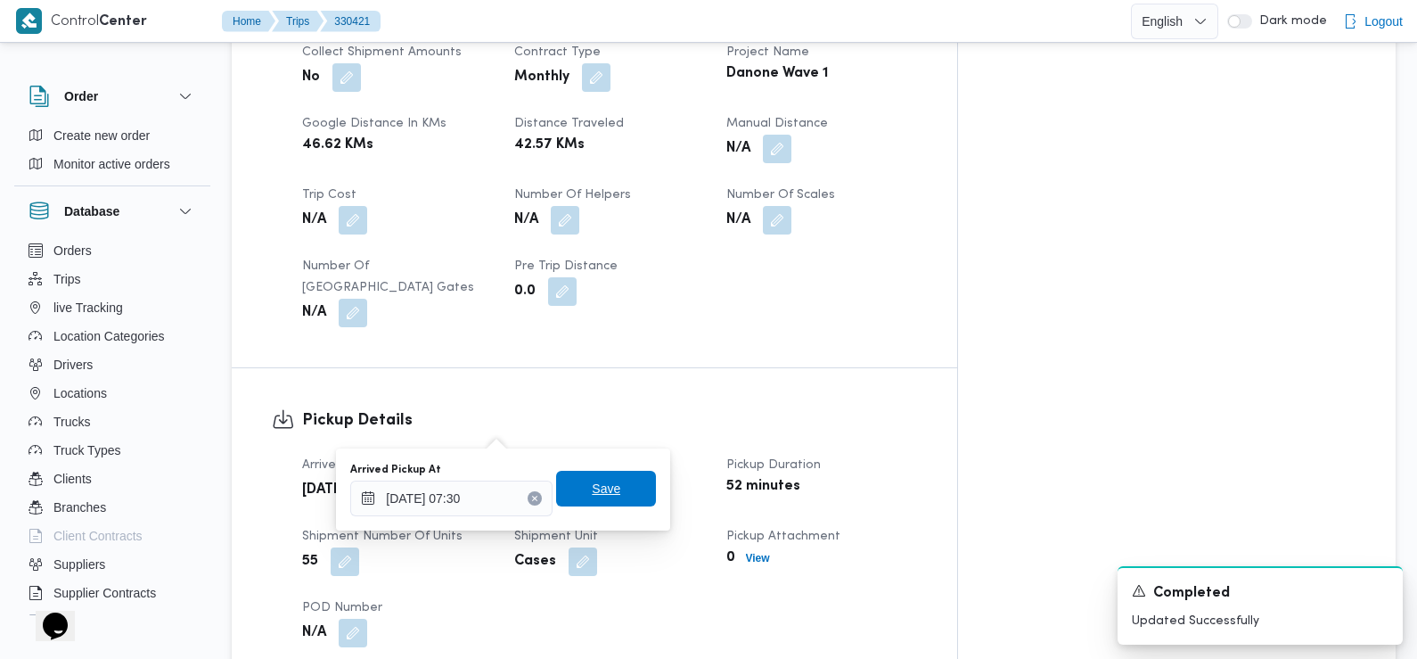
click at [594, 493] on span "Save" at bounding box center [606, 488] width 29 height 21
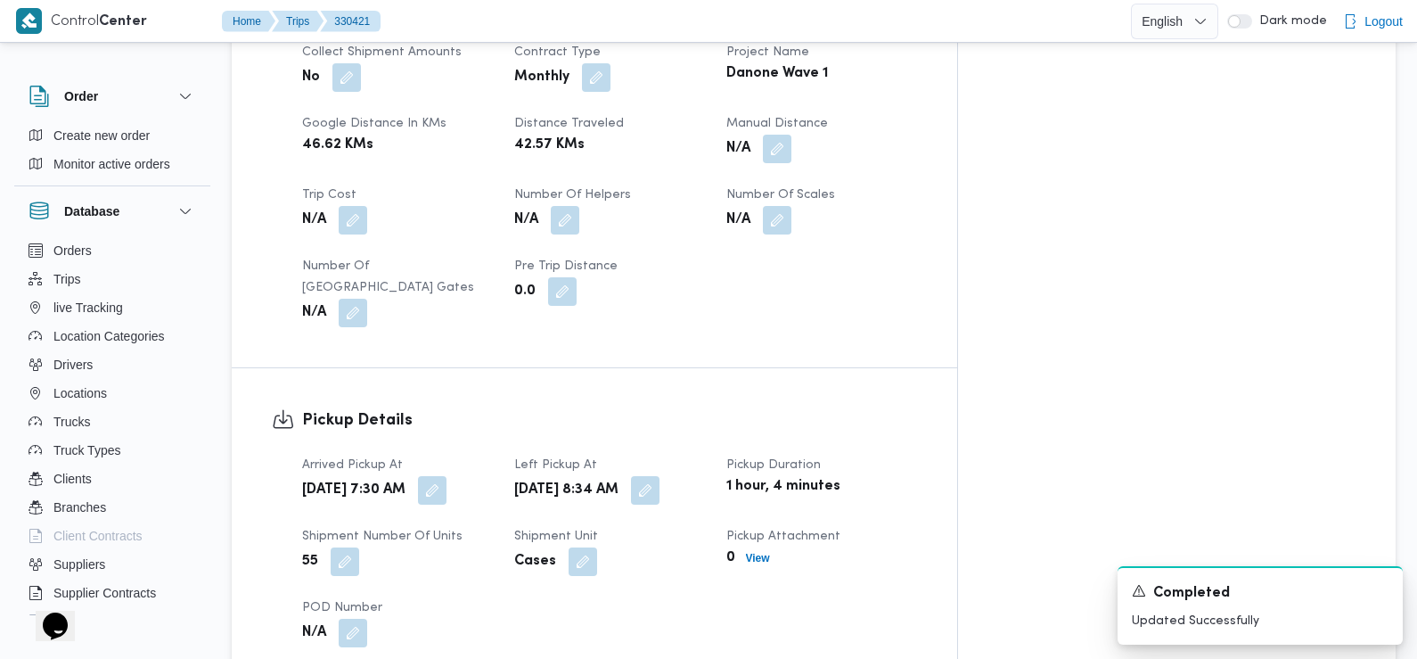
click at [495, 545] on div "55" at bounding box center [397, 561] width 194 height 32
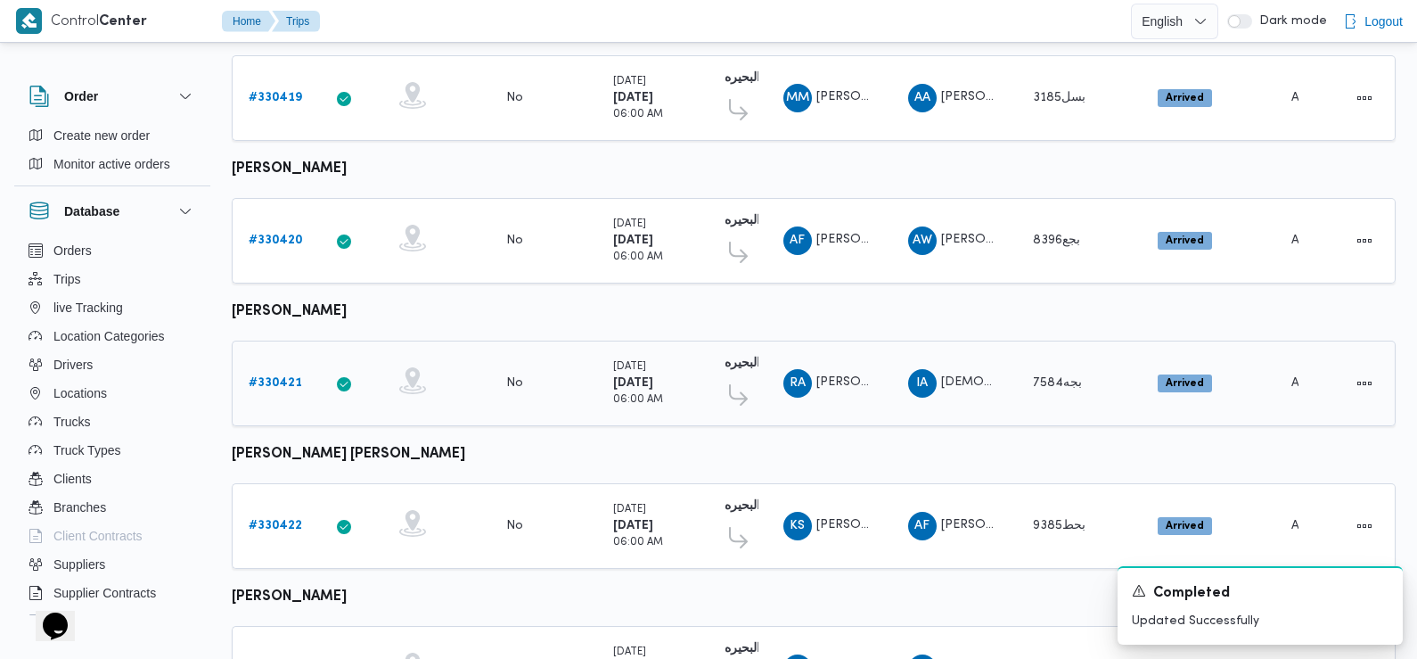
scroll to position [438, 0]
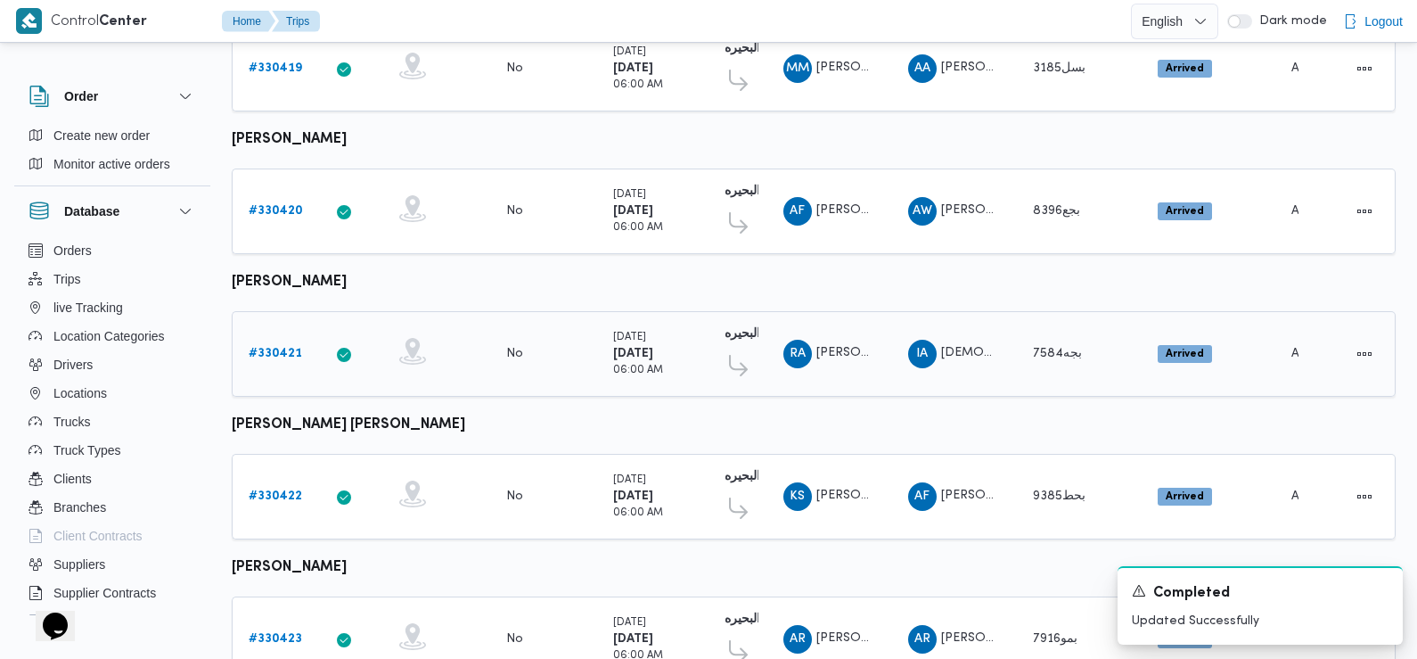
click at [281, 348] on b "# 330421" at bounding box center [275, 354] width 53 height 12
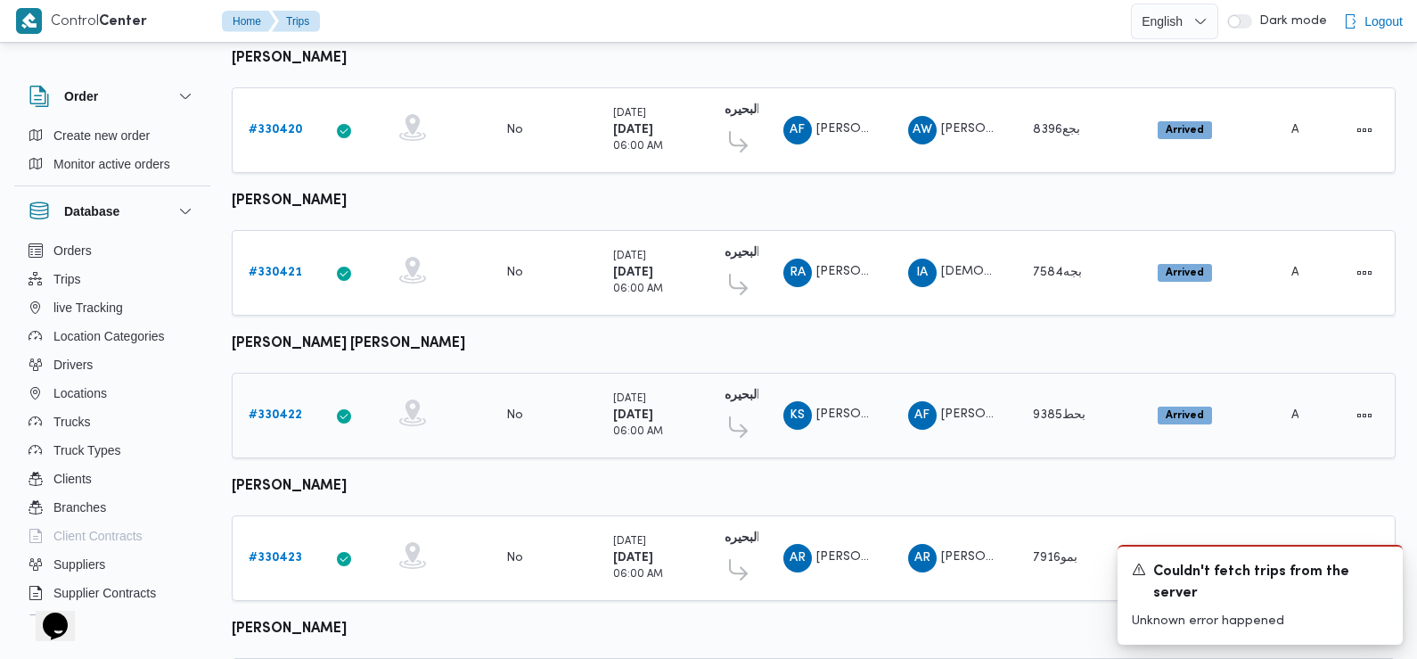
click at [283, 409] on b "# 330422" at bounding box center [275, 415] width 53 height 12
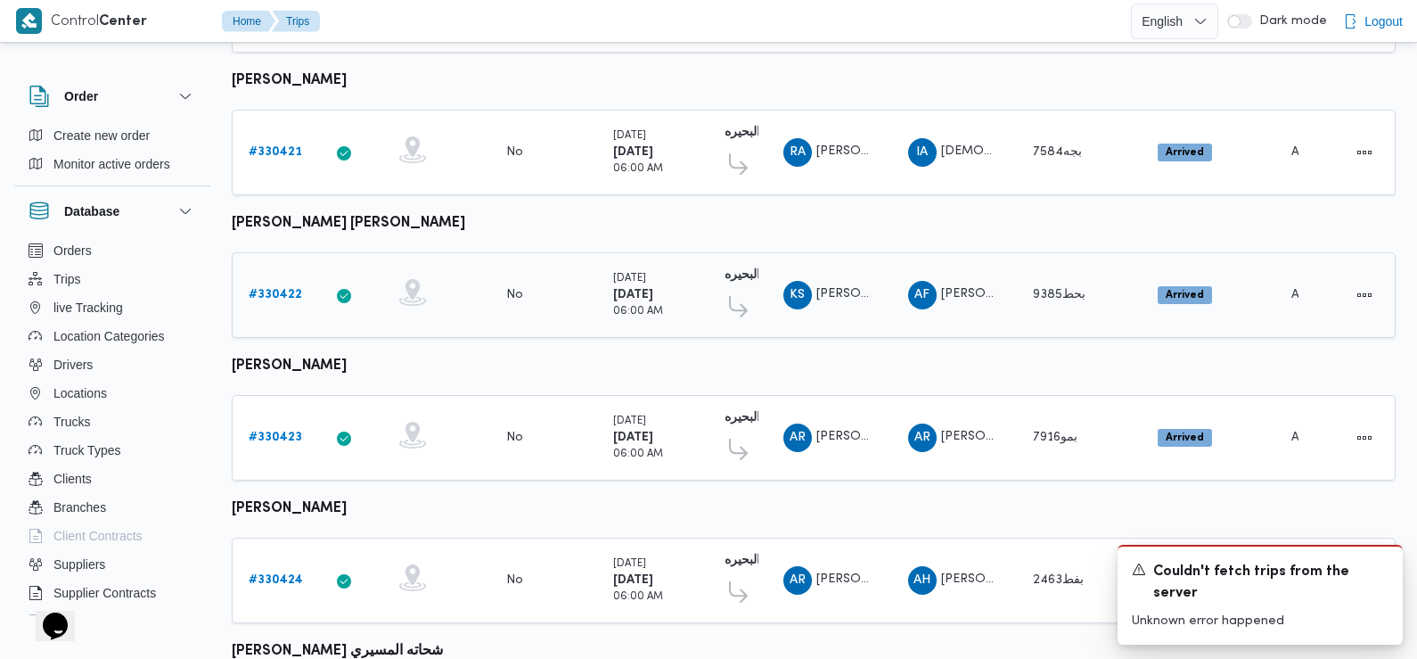
click at [268, 290] on b "# 330422" at bounding box center [275, 295] width 53 height 12
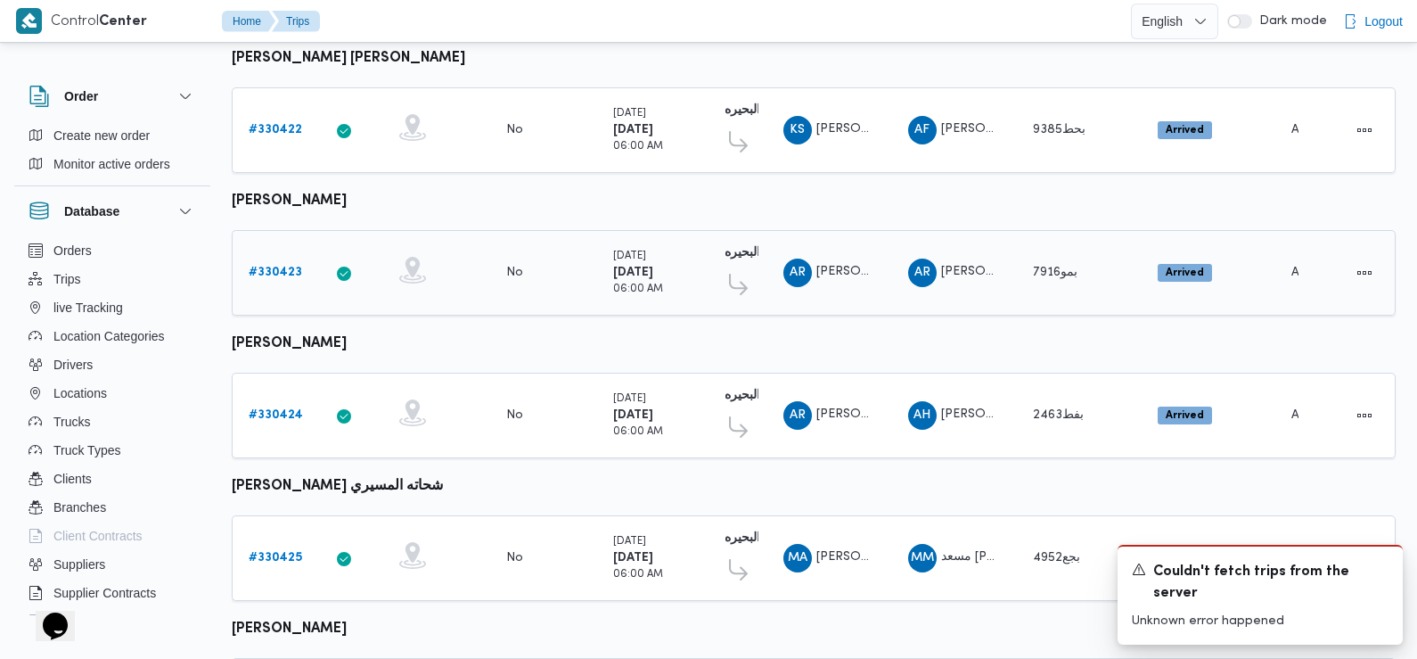
click at [264, 267] on b "# 330423" at bounding box center [275, 273] width 53 height 12
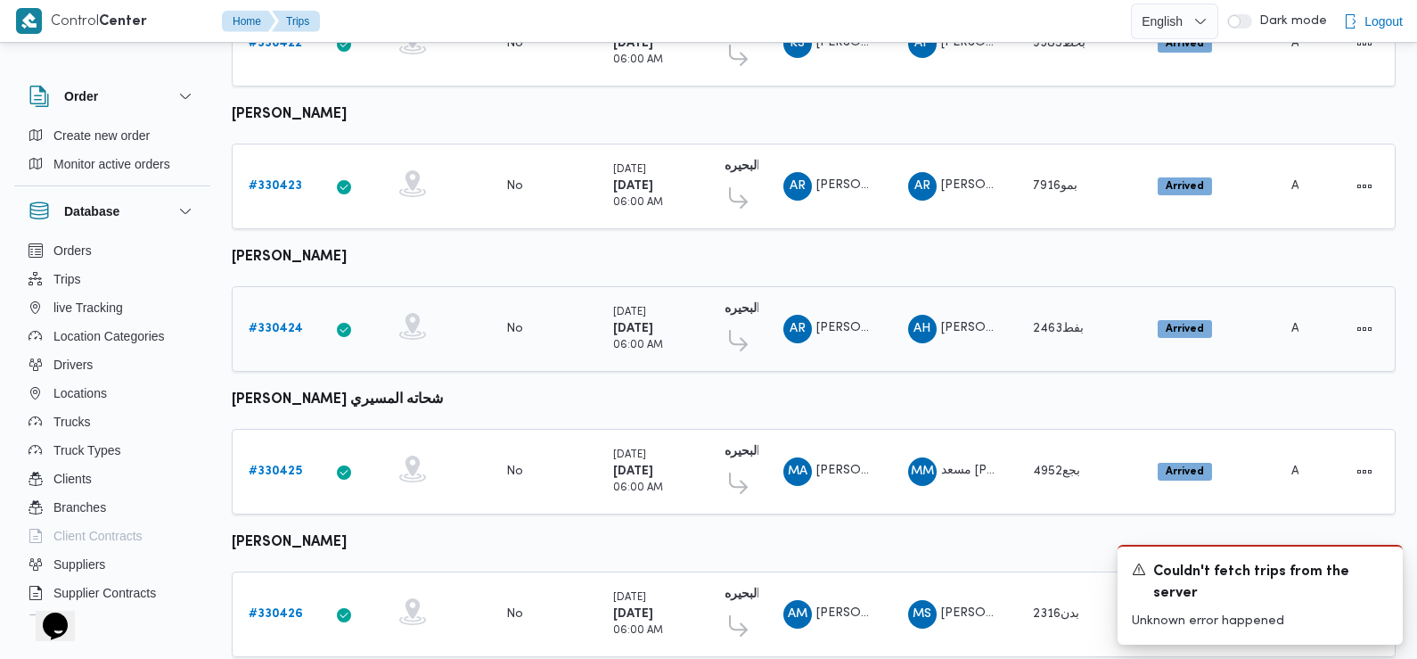
scroll to position [865, 0]
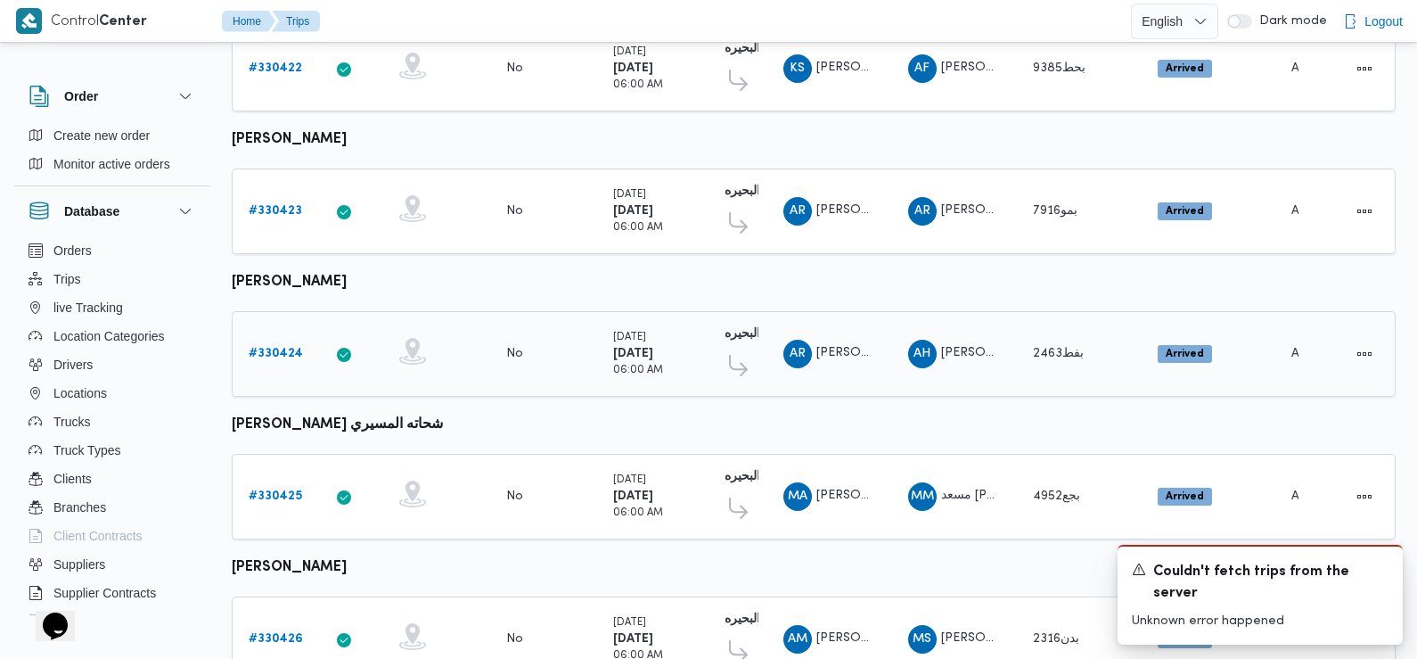
click at [280, 348] on b "# 330424" at bounding box center [276, 354] width 54 height 12
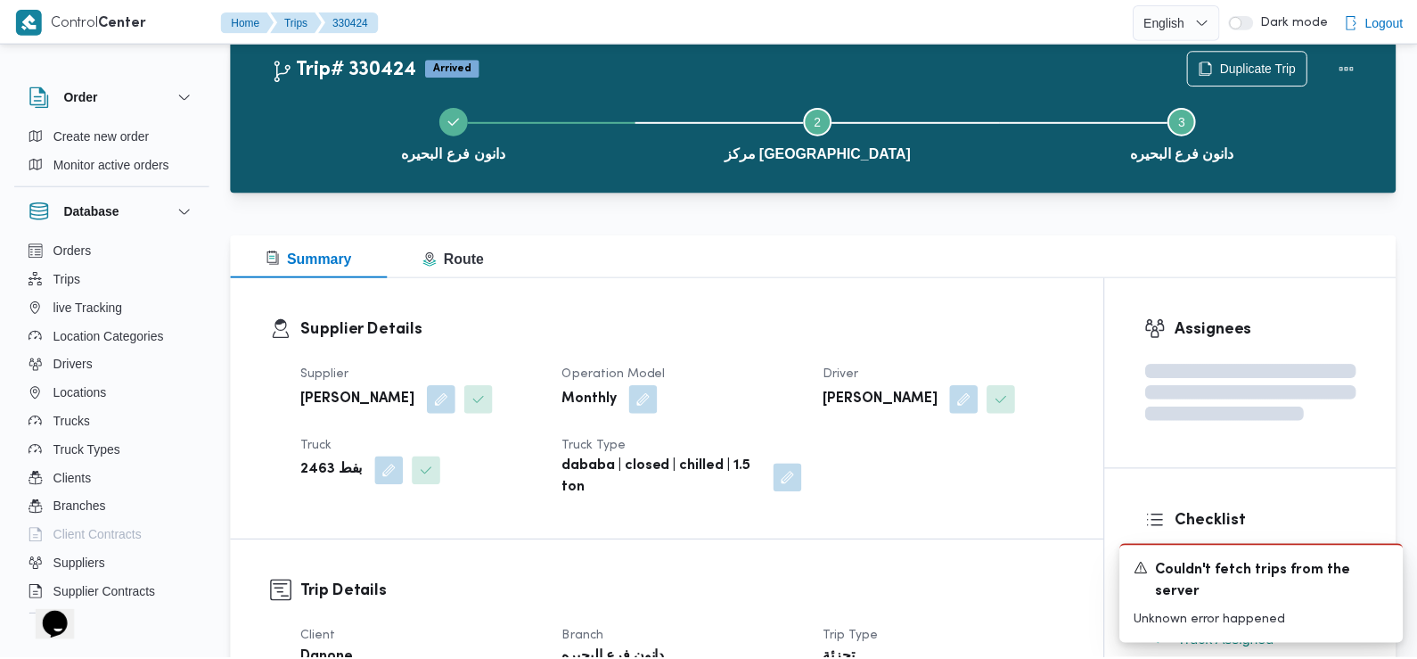
scroll to position [865, 0]
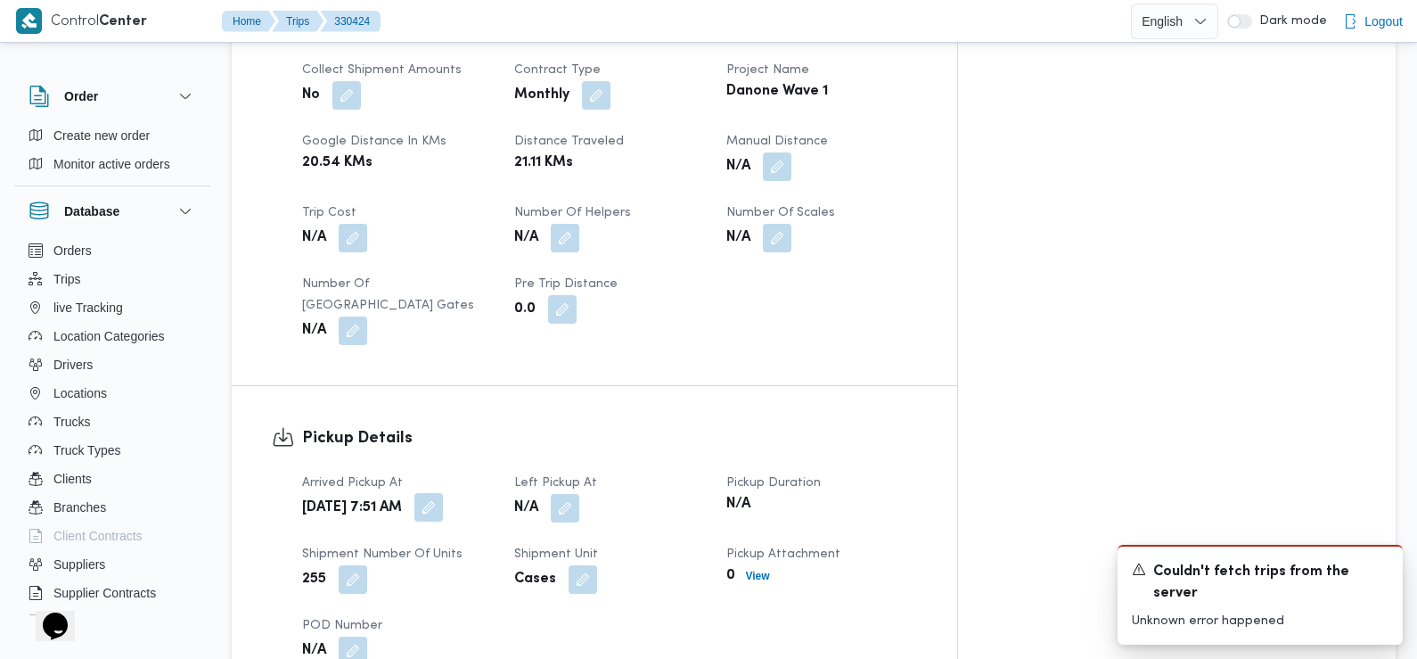
click at [443, 493] on button "button" at bounding box center [428, 507] width 29 height 29
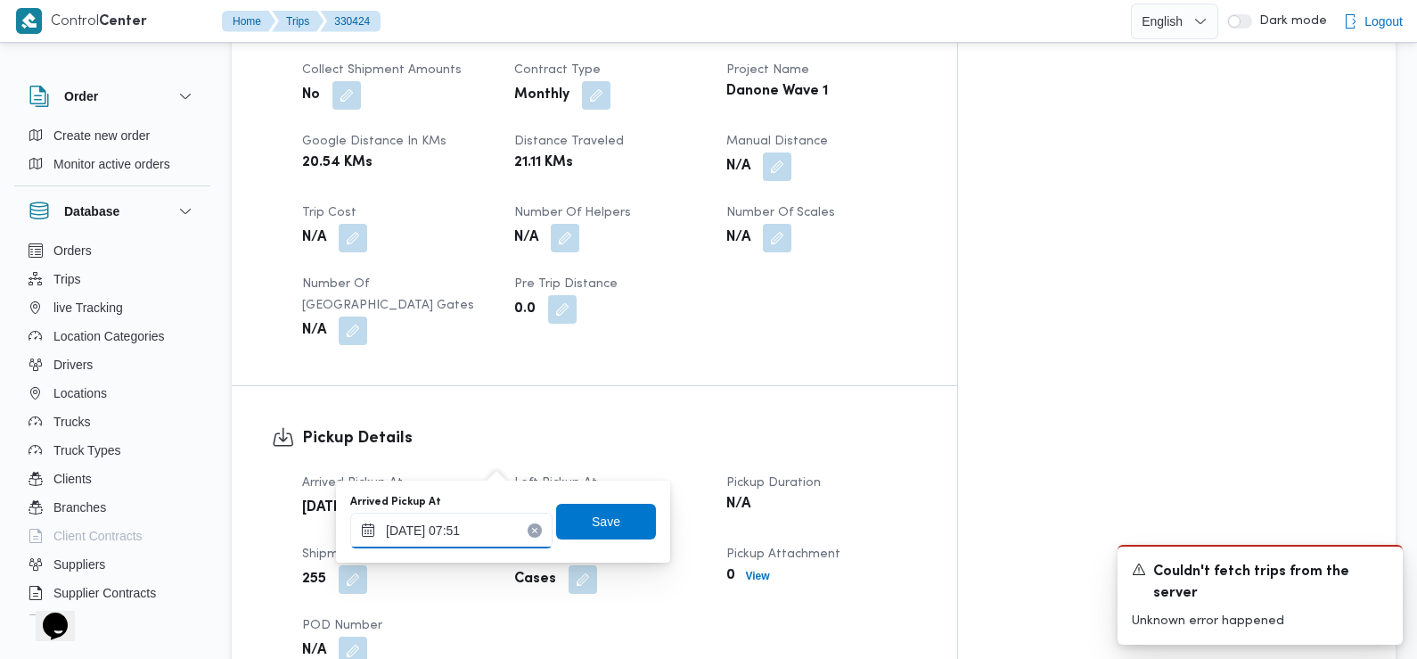
click at [480, 523] on input "11/08/2025 07:51" at bounding box center [451, 531] width 202 height 36
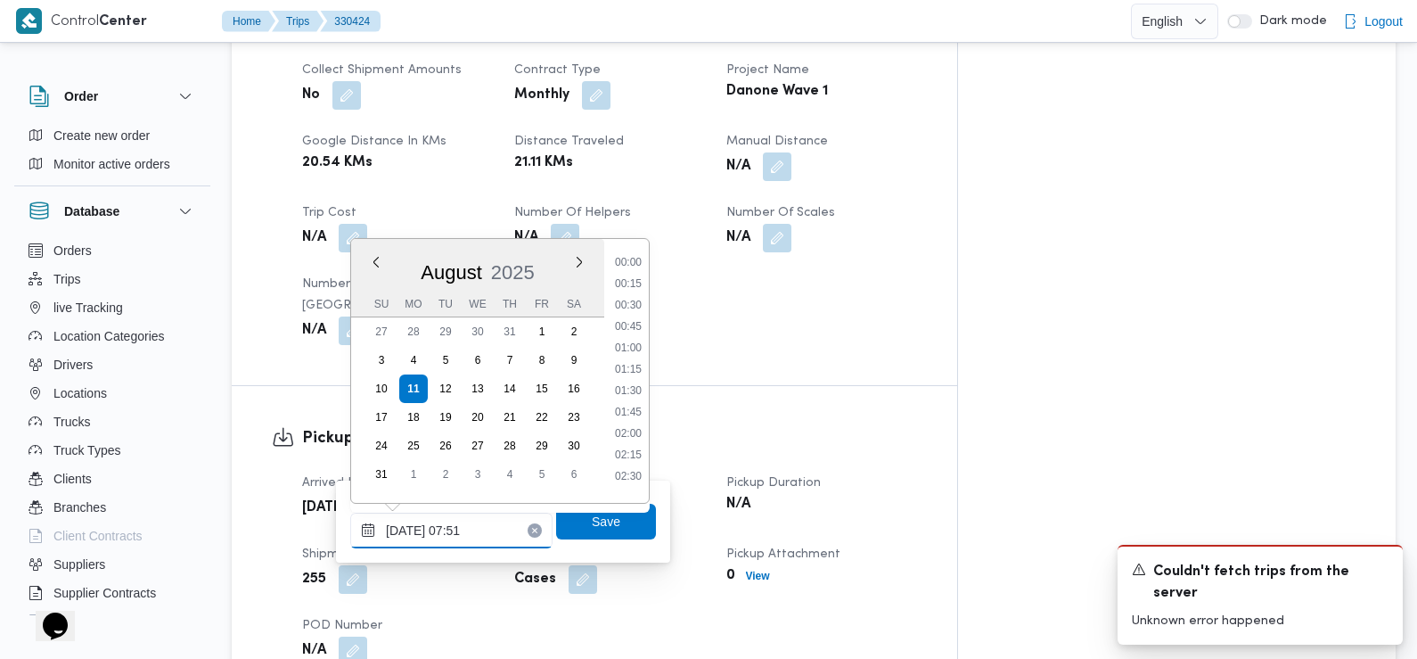
scroll to position [540, 0]
click at [632, 366] on li "07:30" at bounding box center [628, 364] width 41 height 18
type input "[DATE] 07:30"
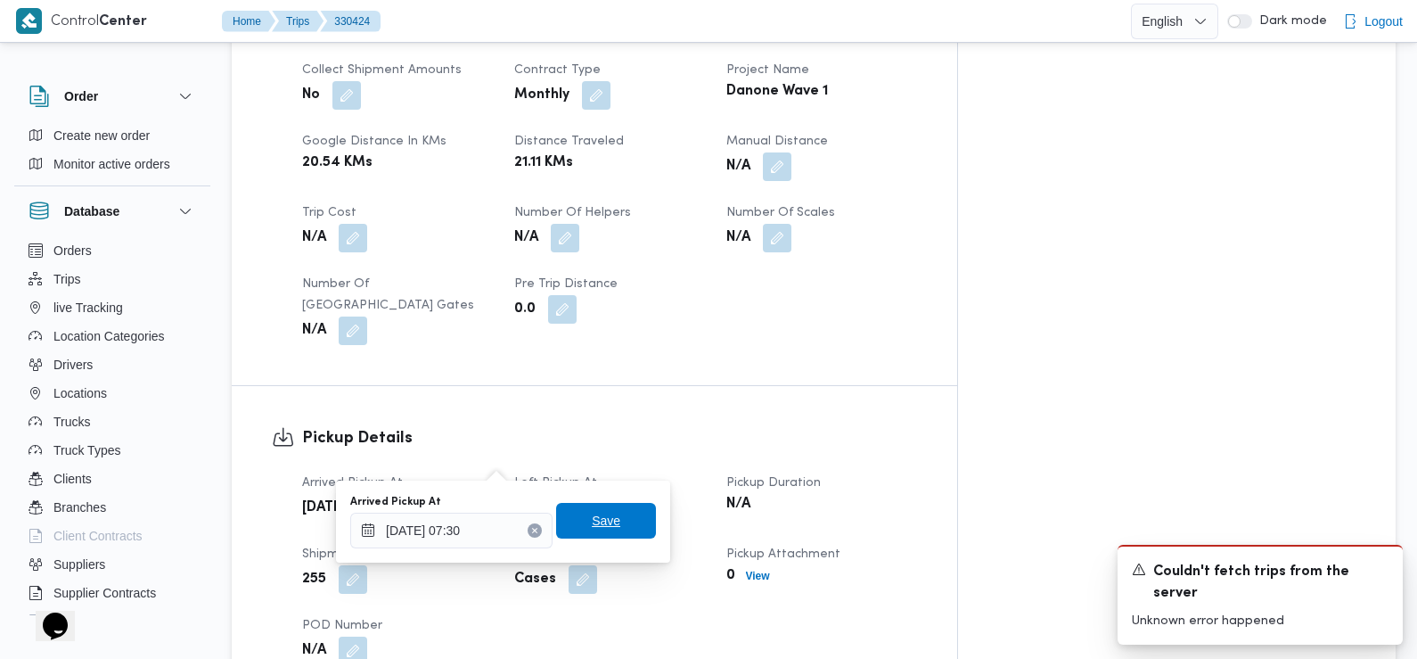
click at [602, 534] on span "Save" at bounding box center [606, 521] width 100 height 36
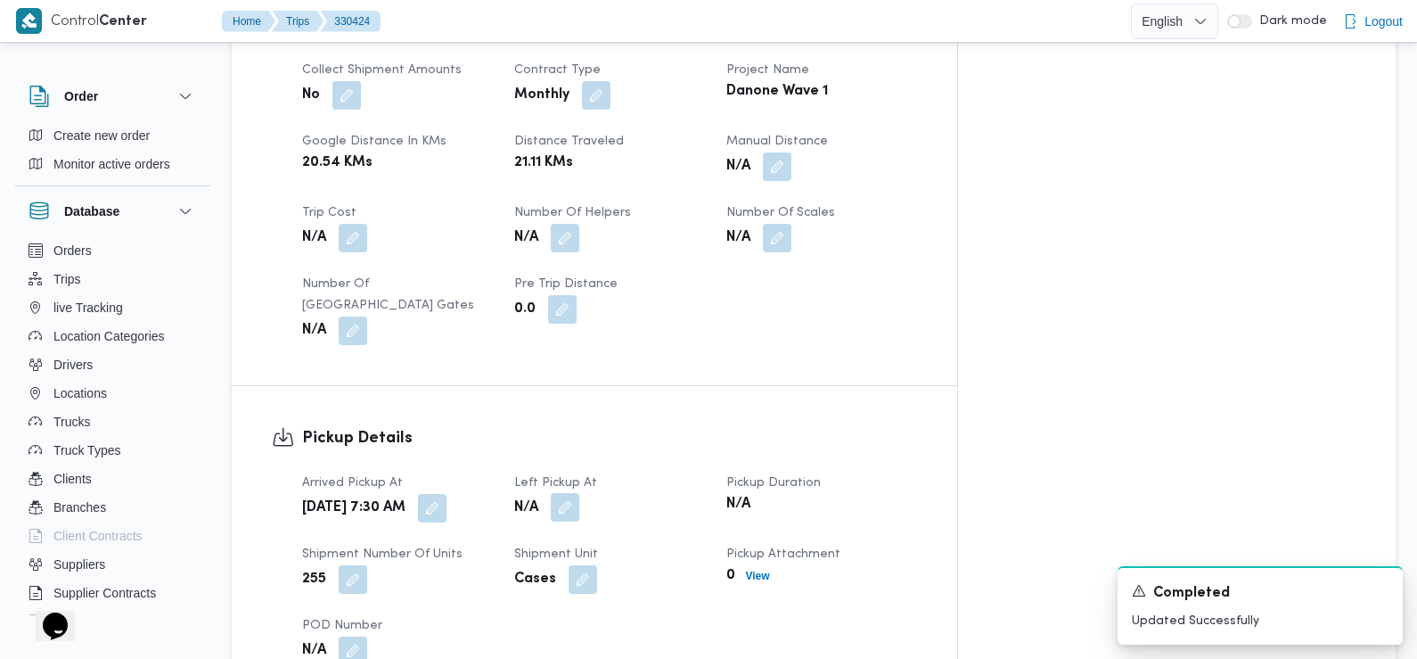
click at [579, 493] on button "button" at bounding box center [565, 507] width 29 height 29
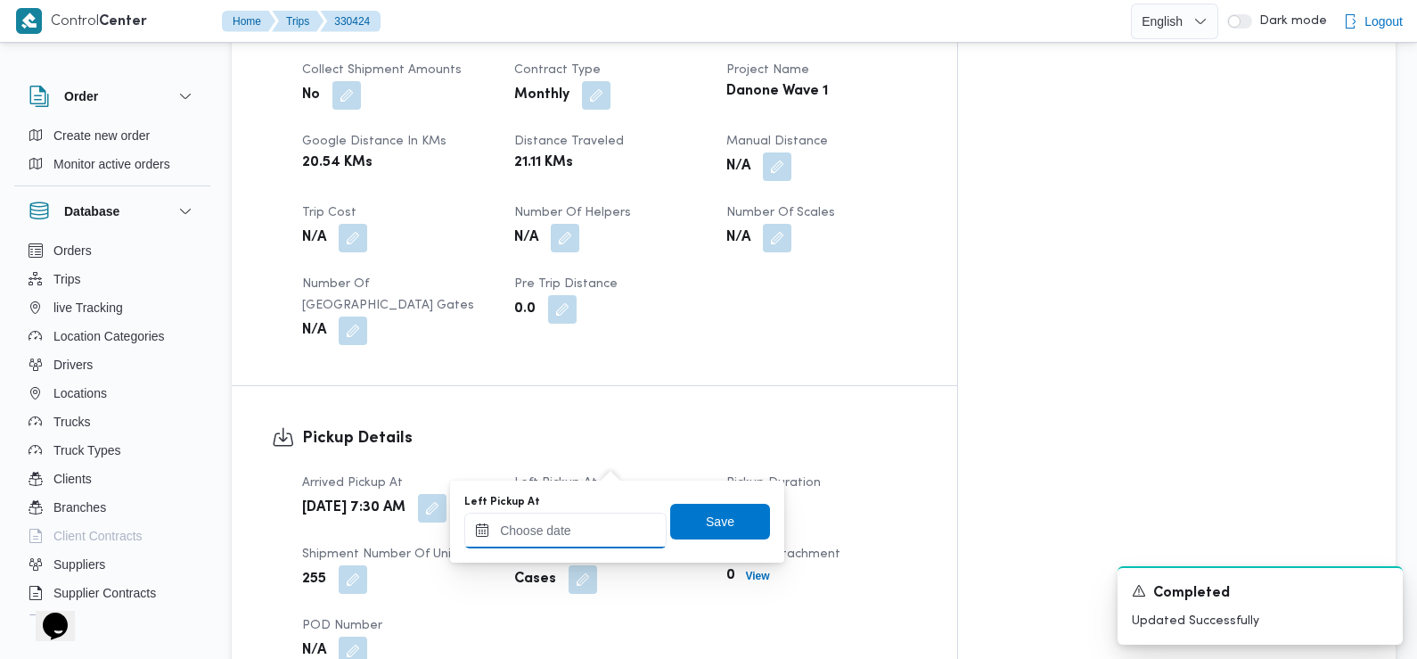
click at [593, 543] on input "Left Pickup At" at bounding box center [565, 531] width 202 height 36
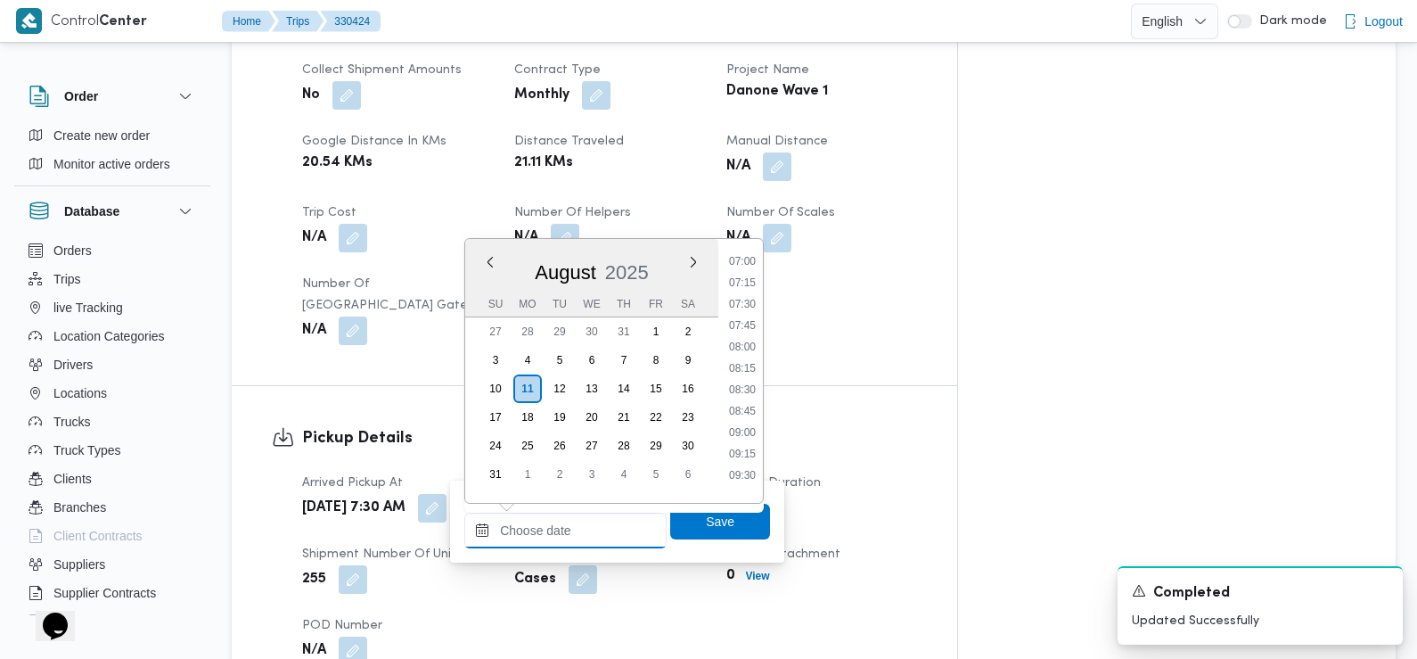
scroll to position [594, 0]
click at [742, 397] on li "08:30" at bounding box center [742, 396] width 41 height 18
type input "[DATE] 08:30"
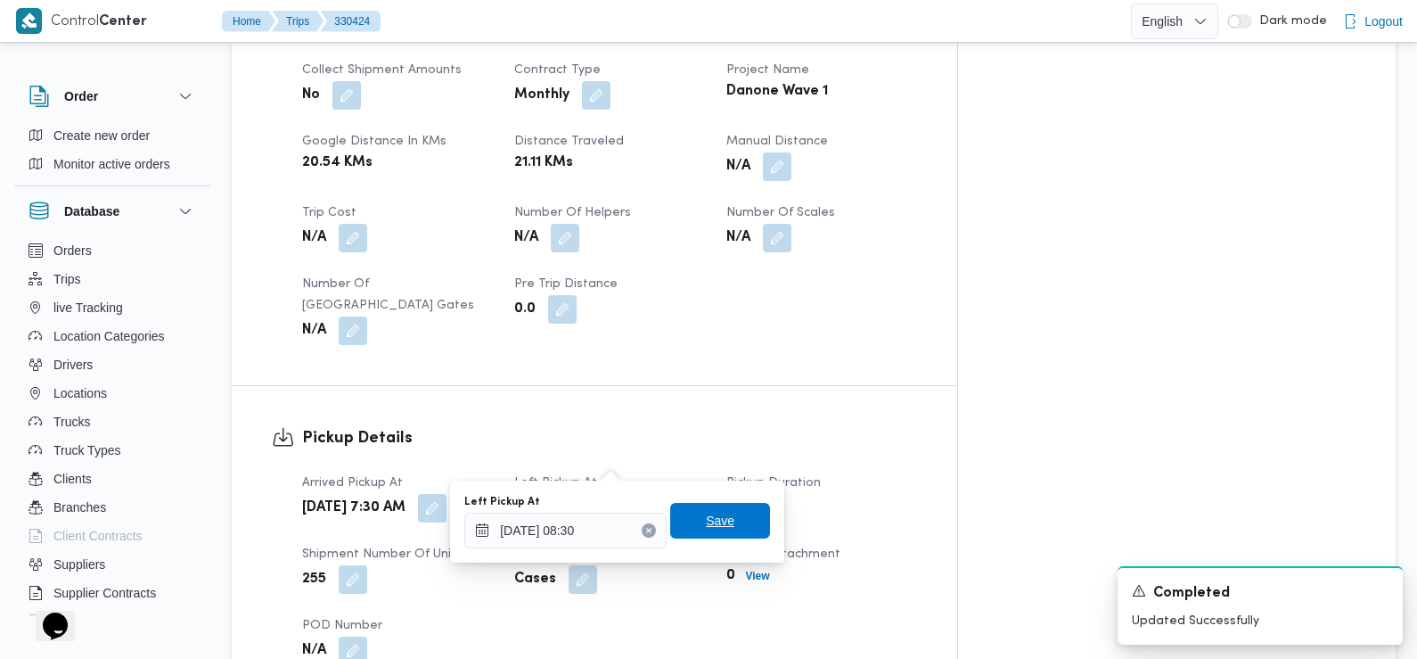
click at [708, 519] on span "Save" at bounding box center [720, 520] width 29 height 21
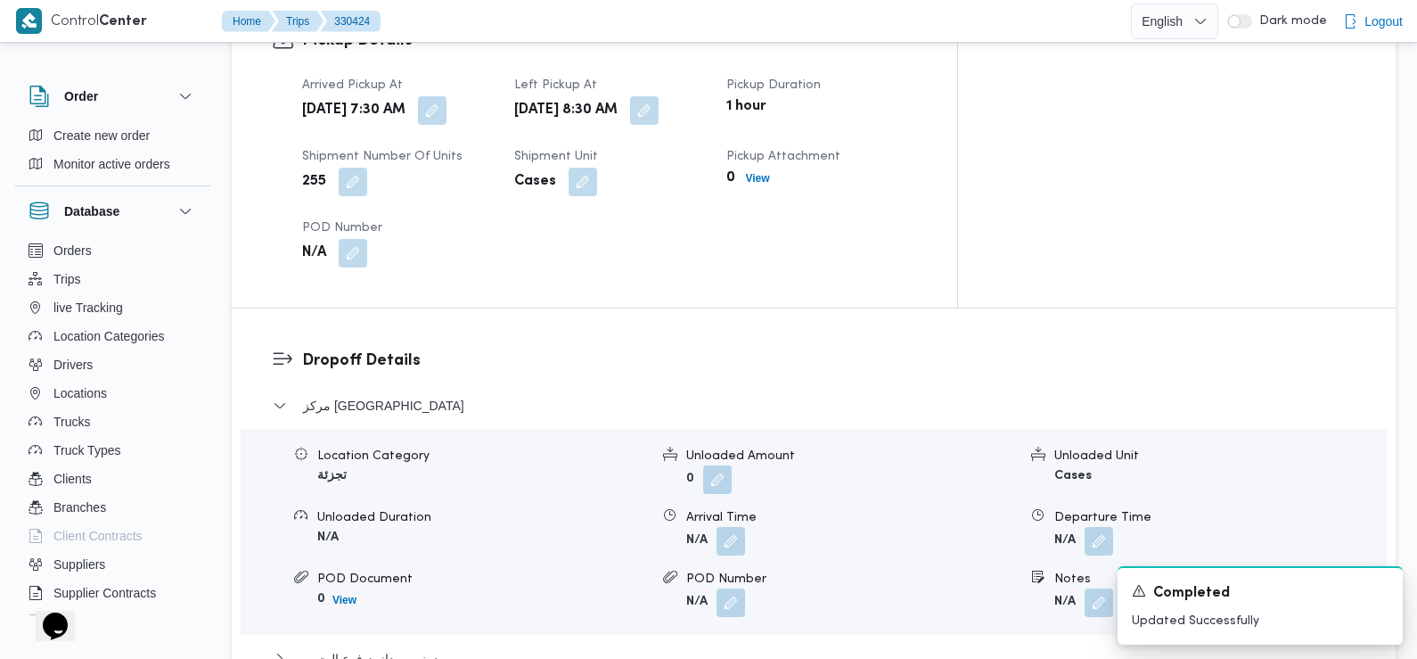
scroll to position [1311, 0]
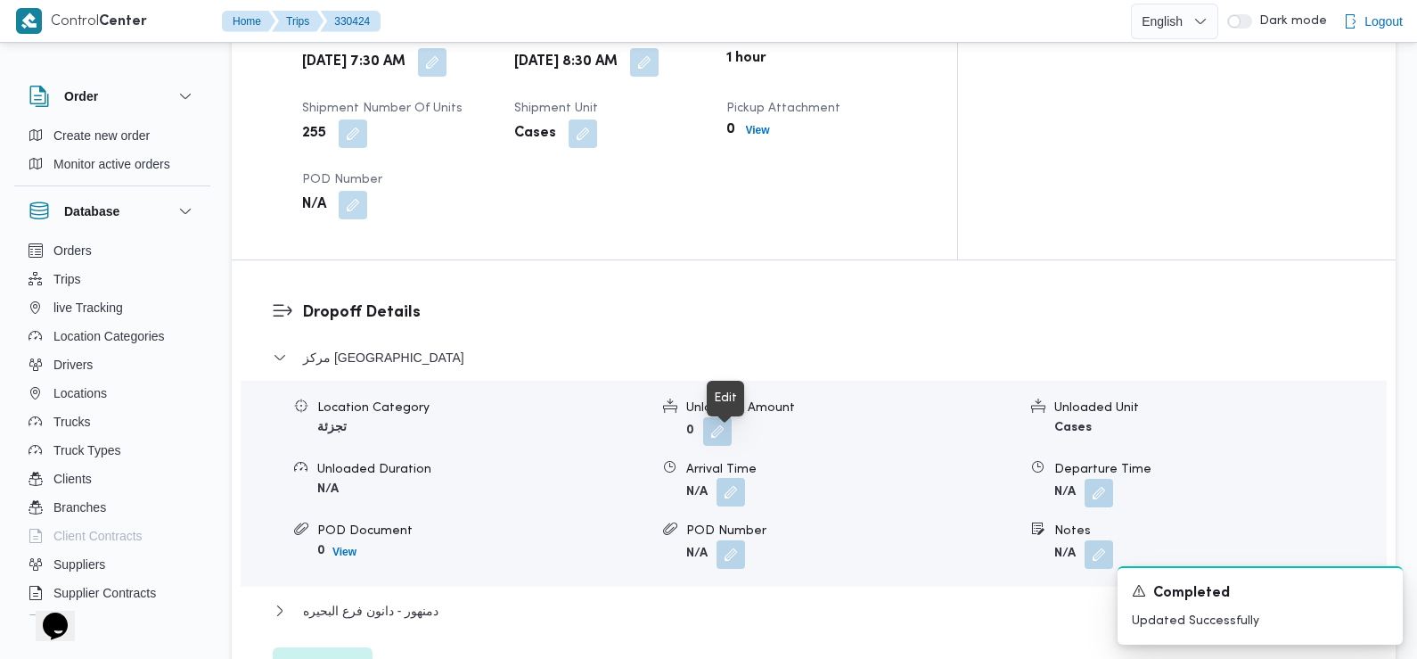
click at [730, 478] on button "button" at bounding box center [731, 492] width 29 height 29
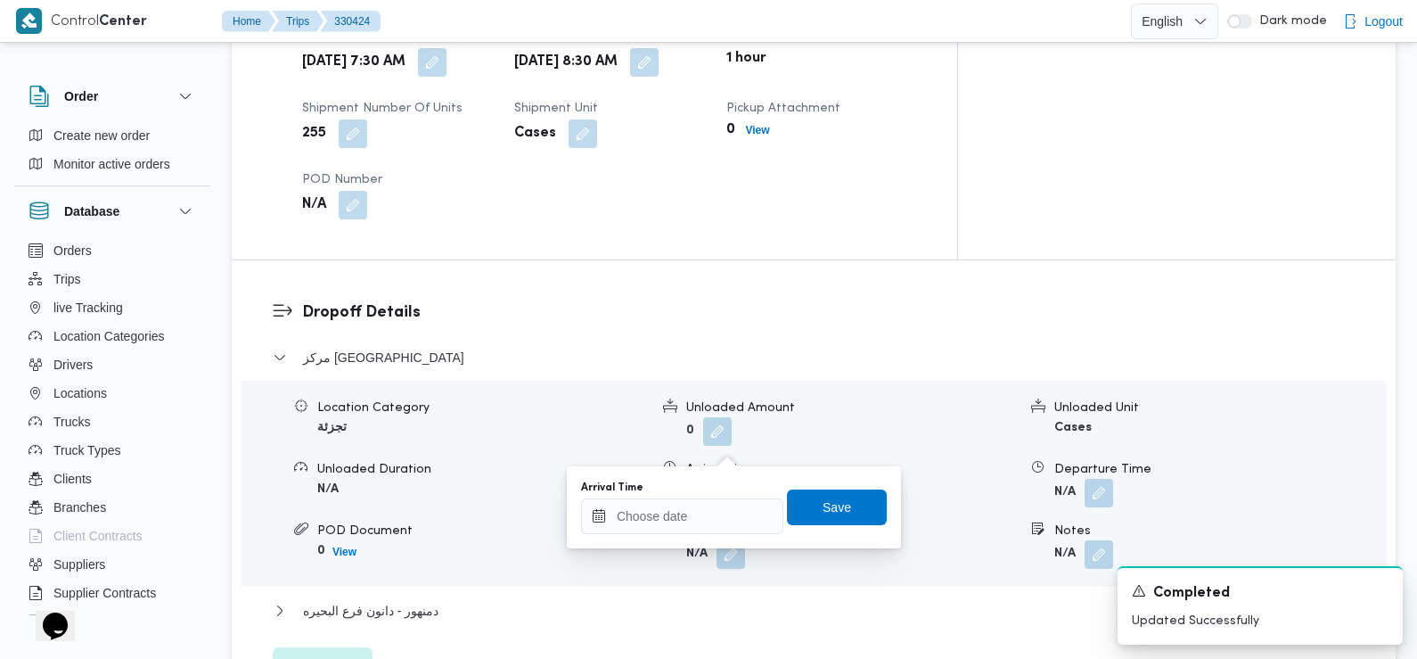
click at [713, 496] on div "Arrival Time" at bounding box center [682, 506] width 202 height 53
click at [708, 532] on input "Arrival Time" at bounding box center [682, 516] width 202 height 36
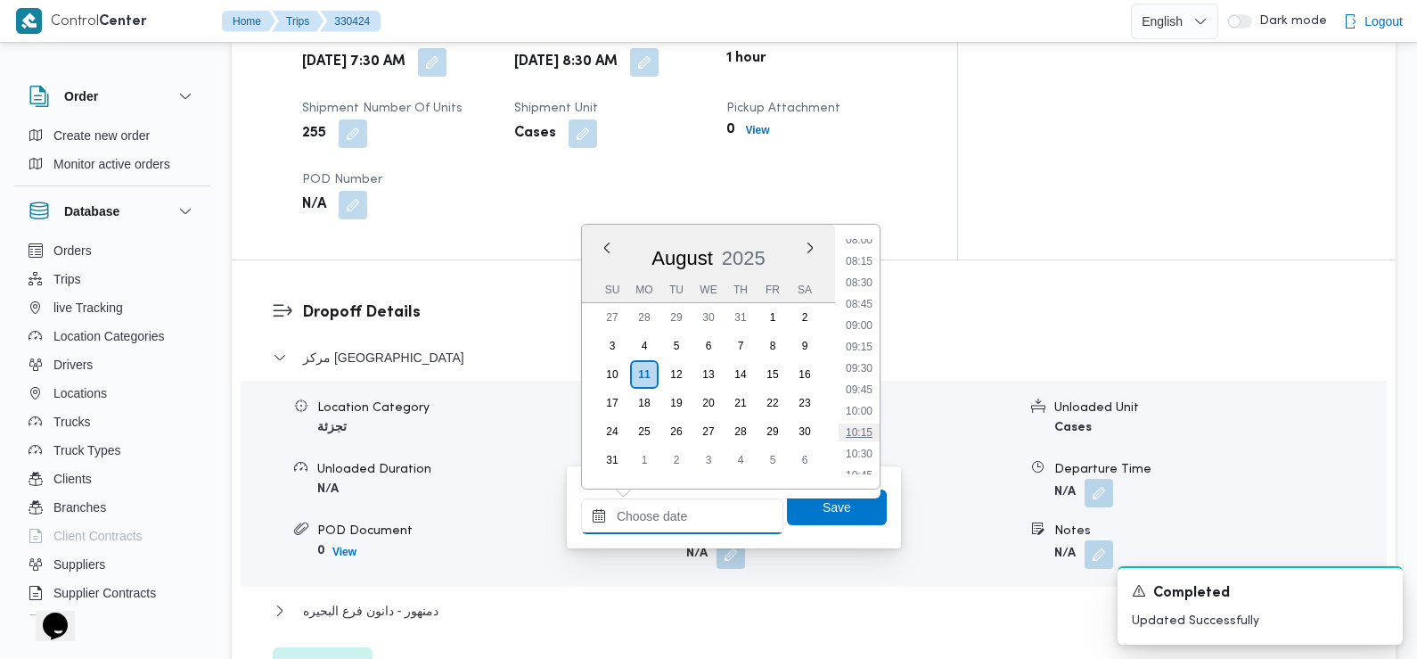
scroll to position [689, 0]
click at [860, 332] on li "09:00" at bounding box center [859, 329] width 41 height 18
type input "[DATE] 09:00"
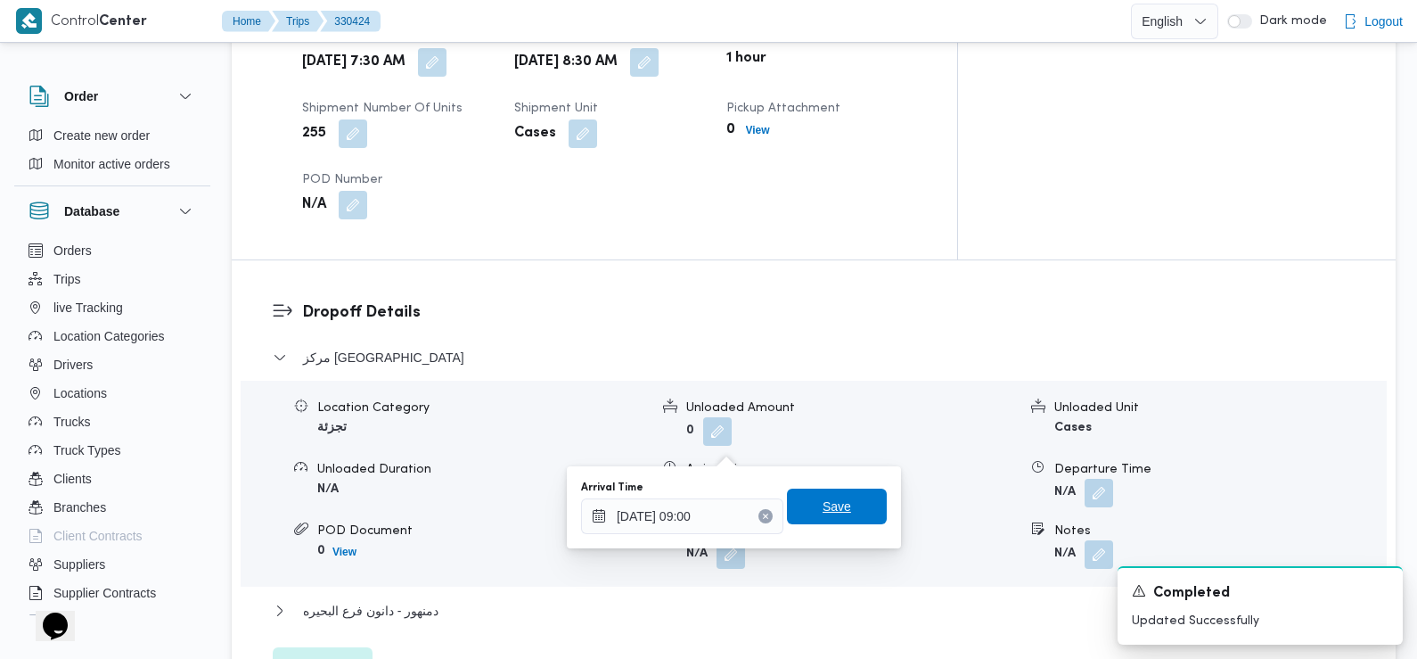
click at [834, 513] on span "Save" at bounding box center [837, 506] width 29 height 21
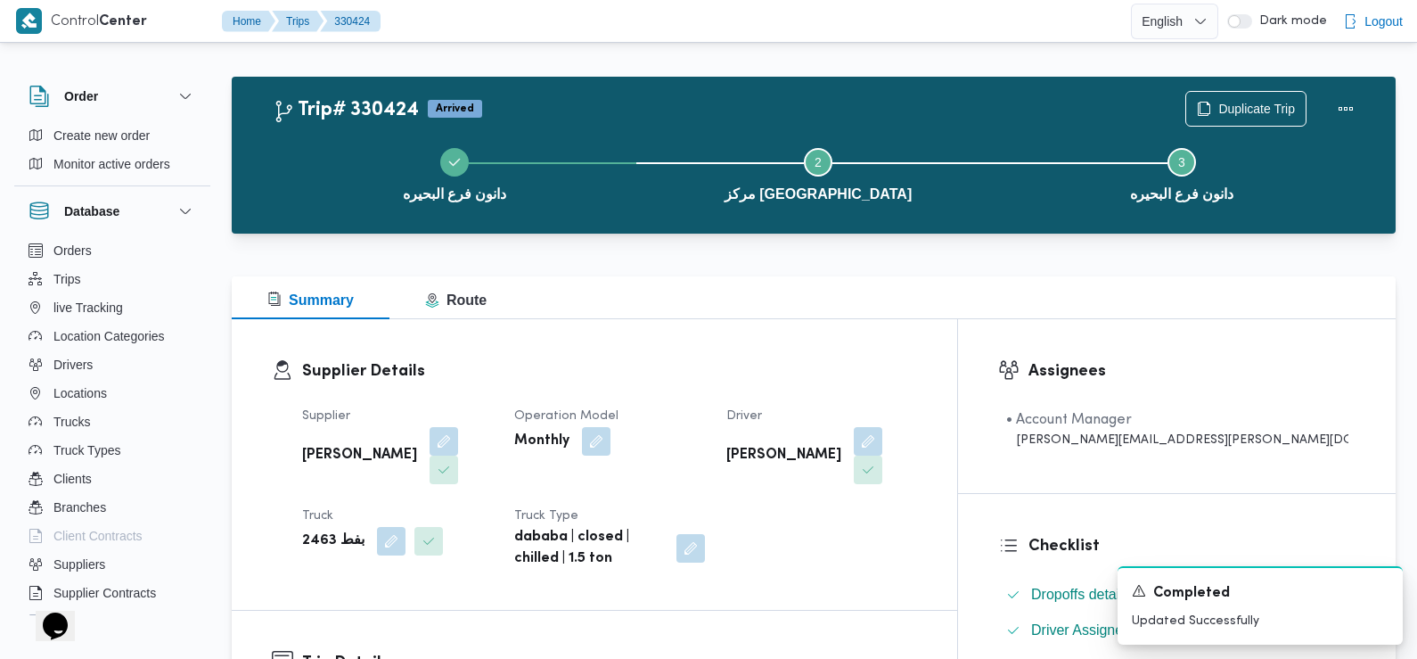
scroll to position [0, 0]
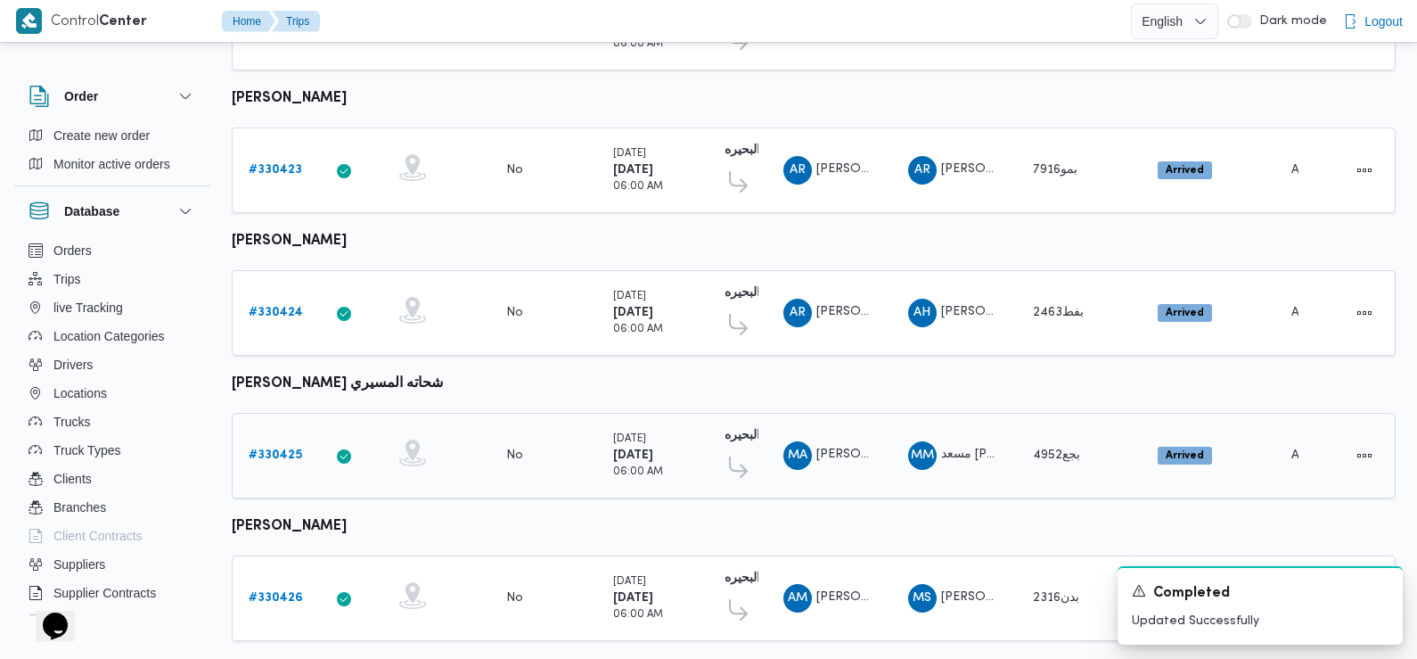
scroll to position [900, 0]
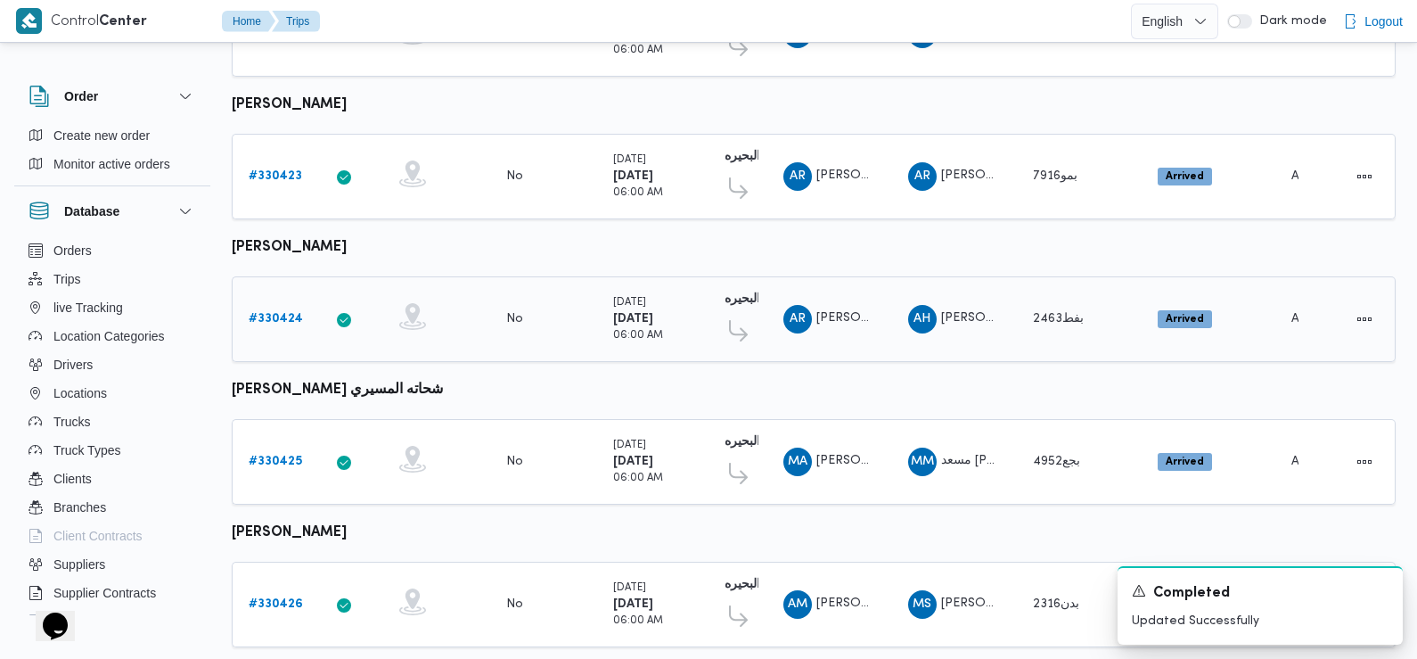
click at [286, 313] on b "# 330424" at bounding box center [276, 319] width 54 height 12
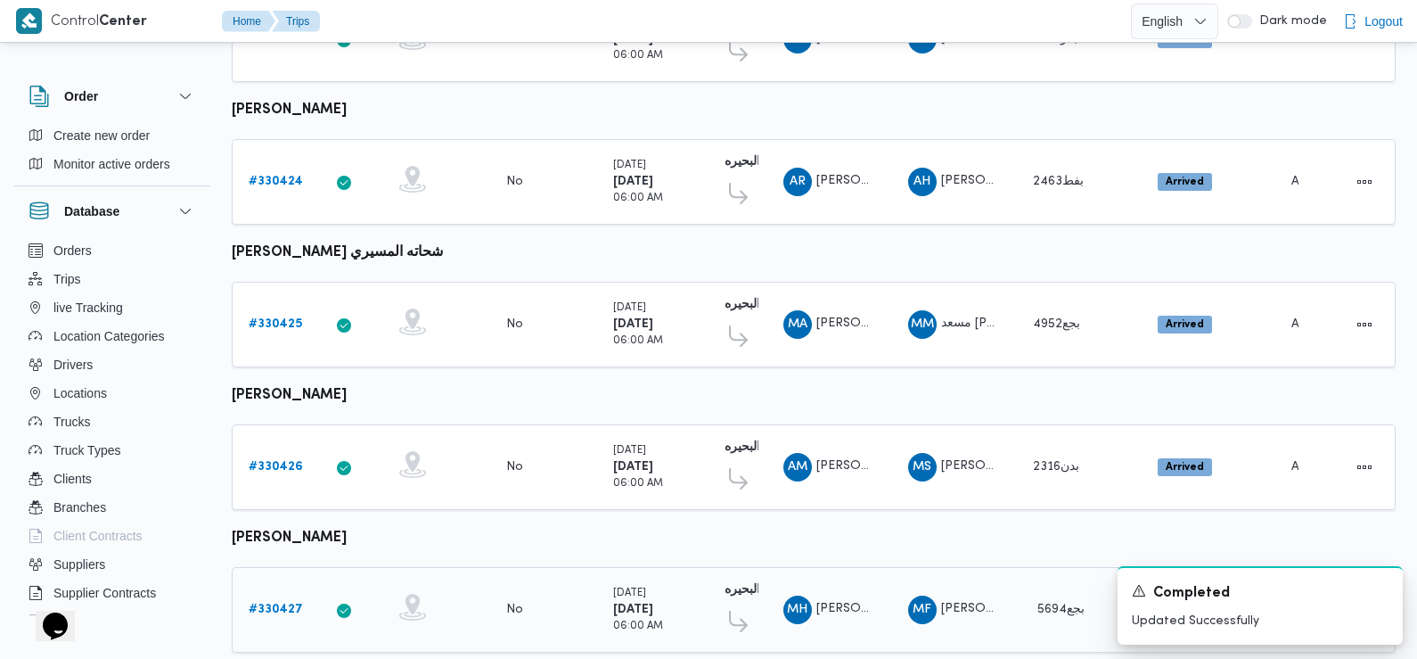
scroll to position [1028, 0]
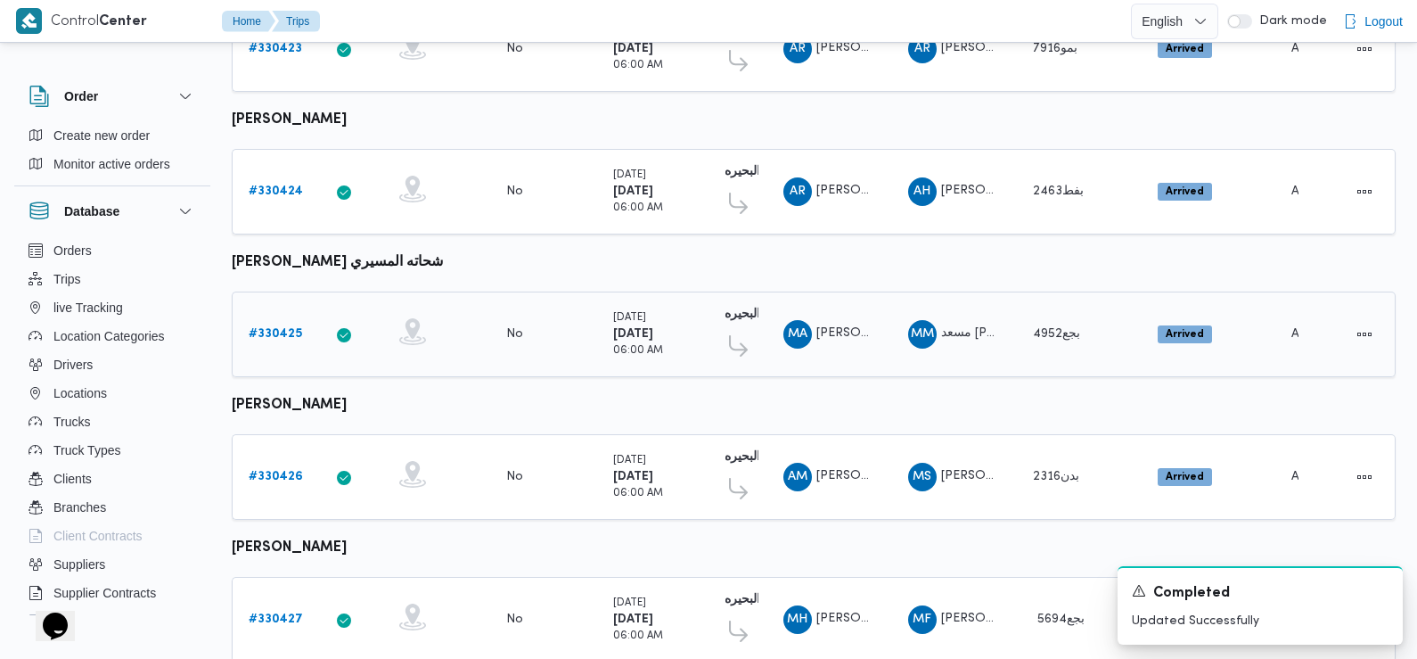
click at [280, 328] on b "# 330425" at bounding box center [275, 334] width 53 height 12
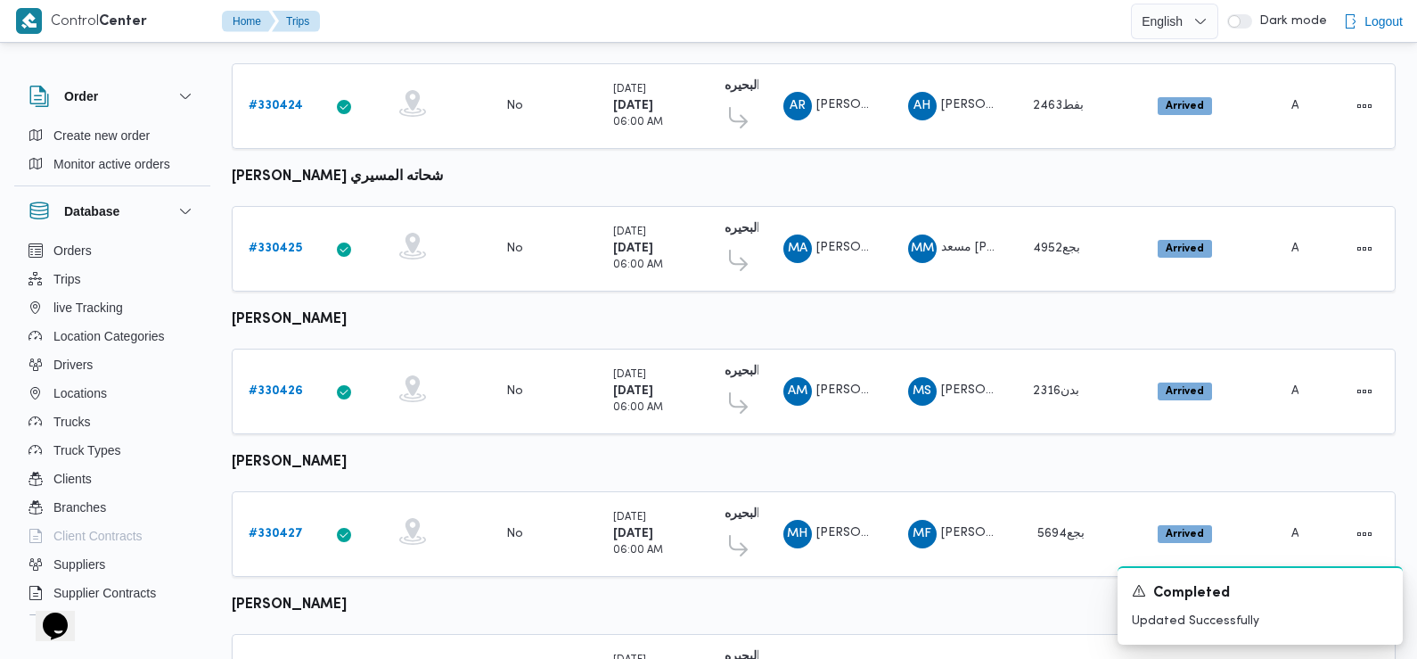
scroll to position [1112, 0]
click at [280, 386] on b "# 330426" at bounding box center [276, 392] width 54 height 12
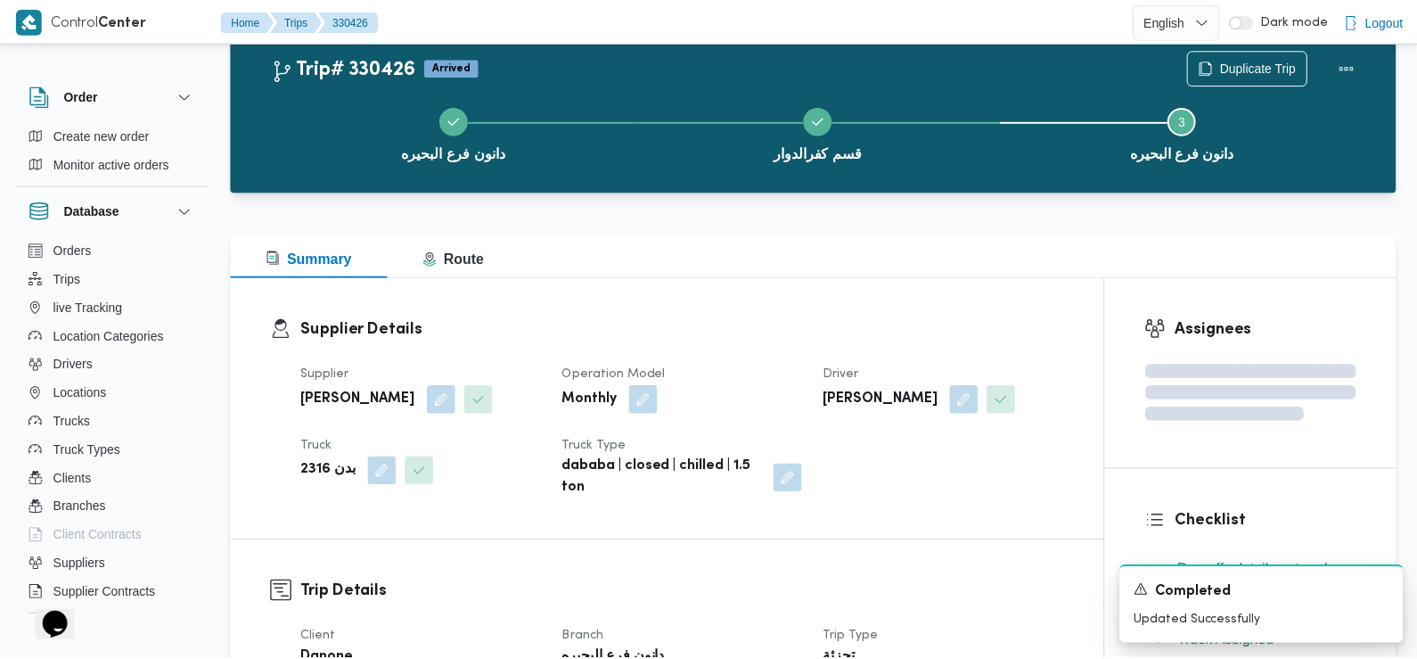
scroll to position [1112, 0]
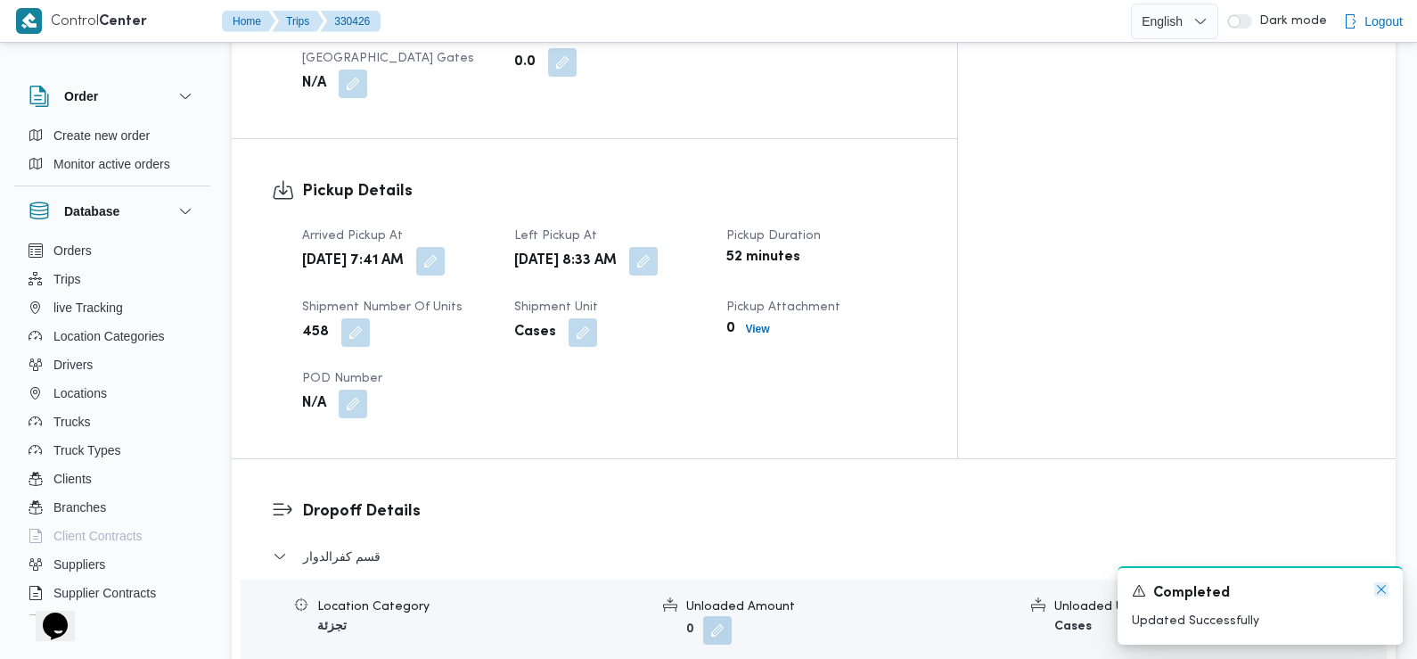
click at [1384, 589] on icon "Dismiss toast" at bounding box center [1381, 589] width 14 height 14
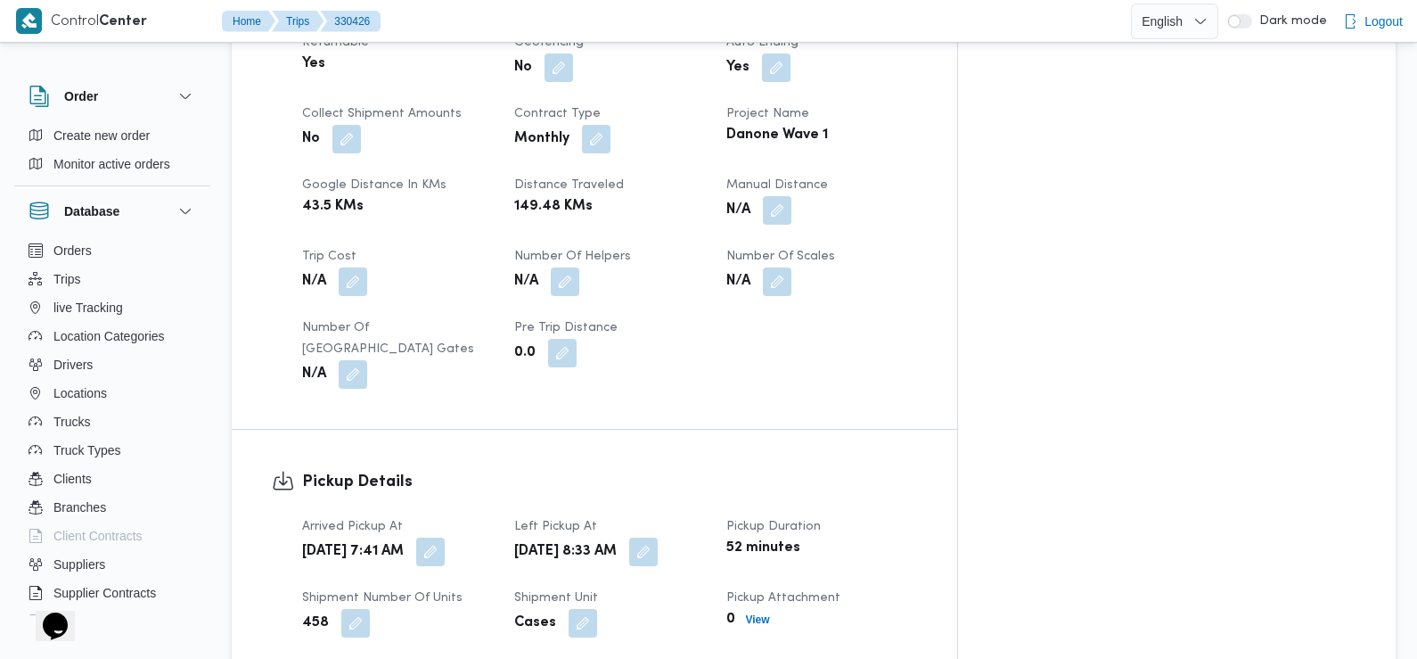
scroll to position [885, 0]
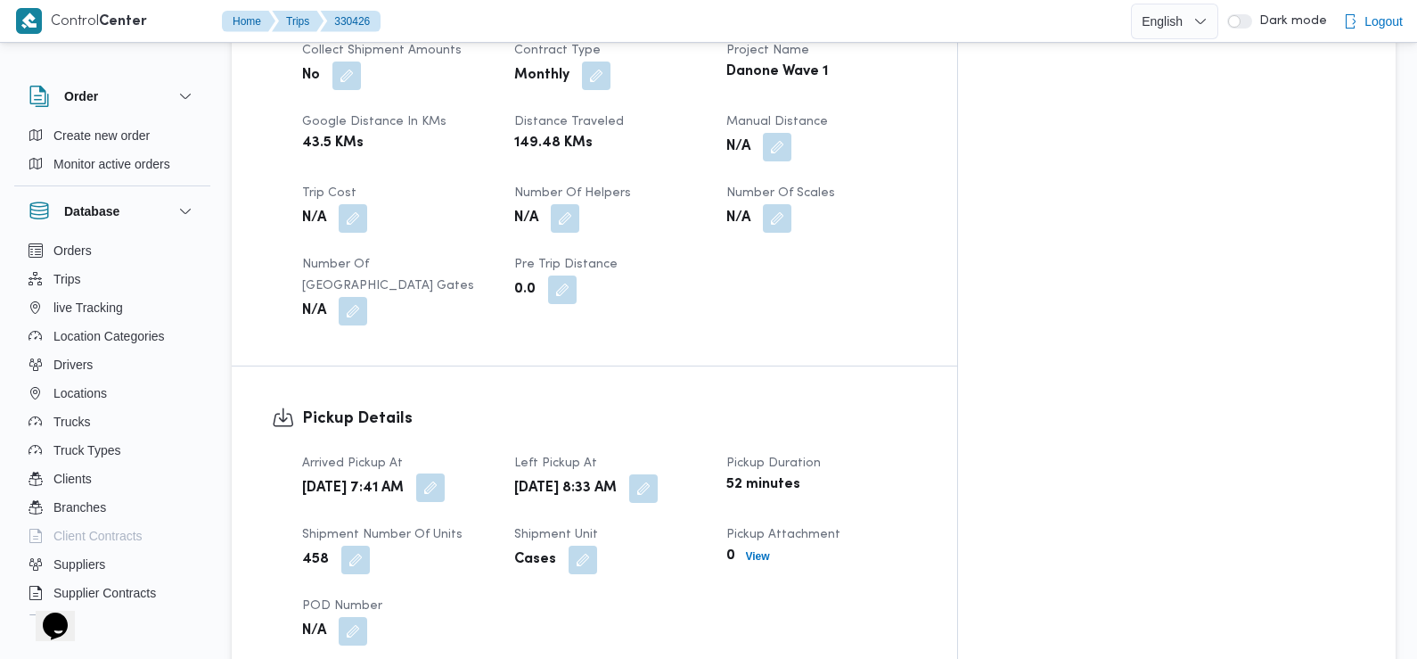
click at [445, 473] on button "button" at bounding box center [430, 487] width 29 height 29
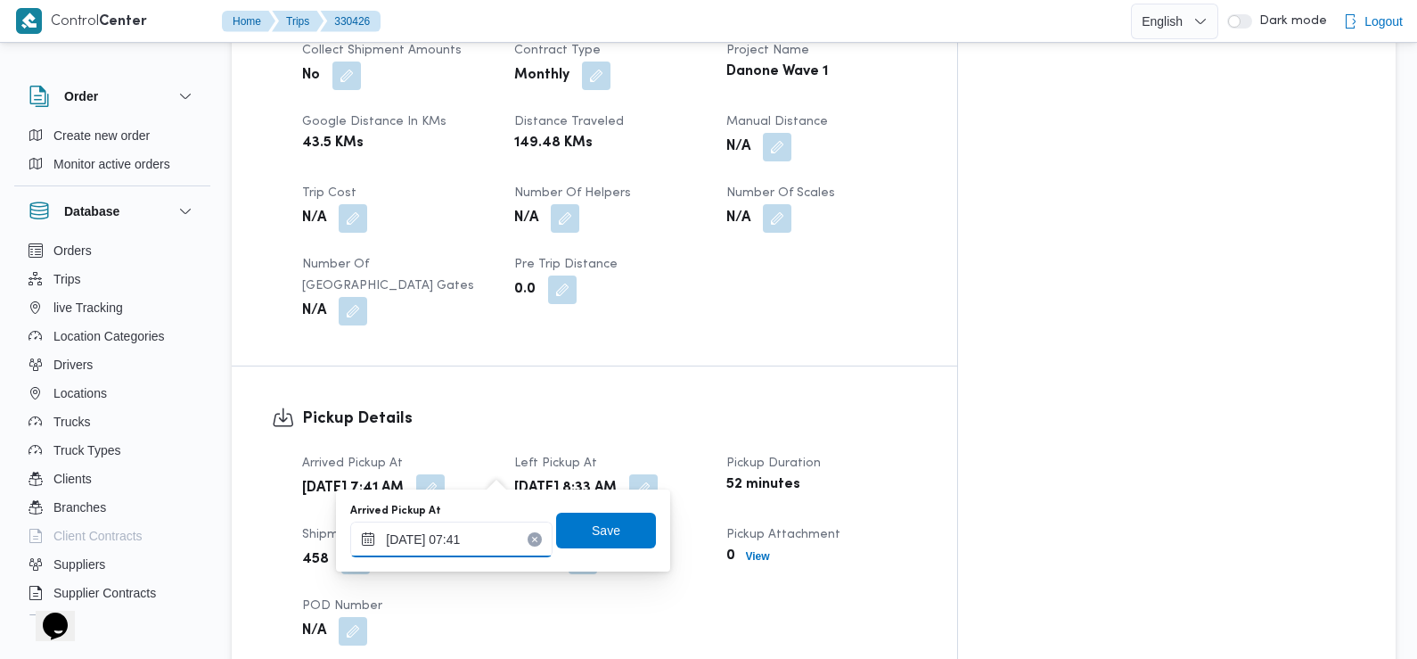
click at [491, 536] on input "11/08/2025 07:41" at bounding box center [451, 539] width 202 height 36
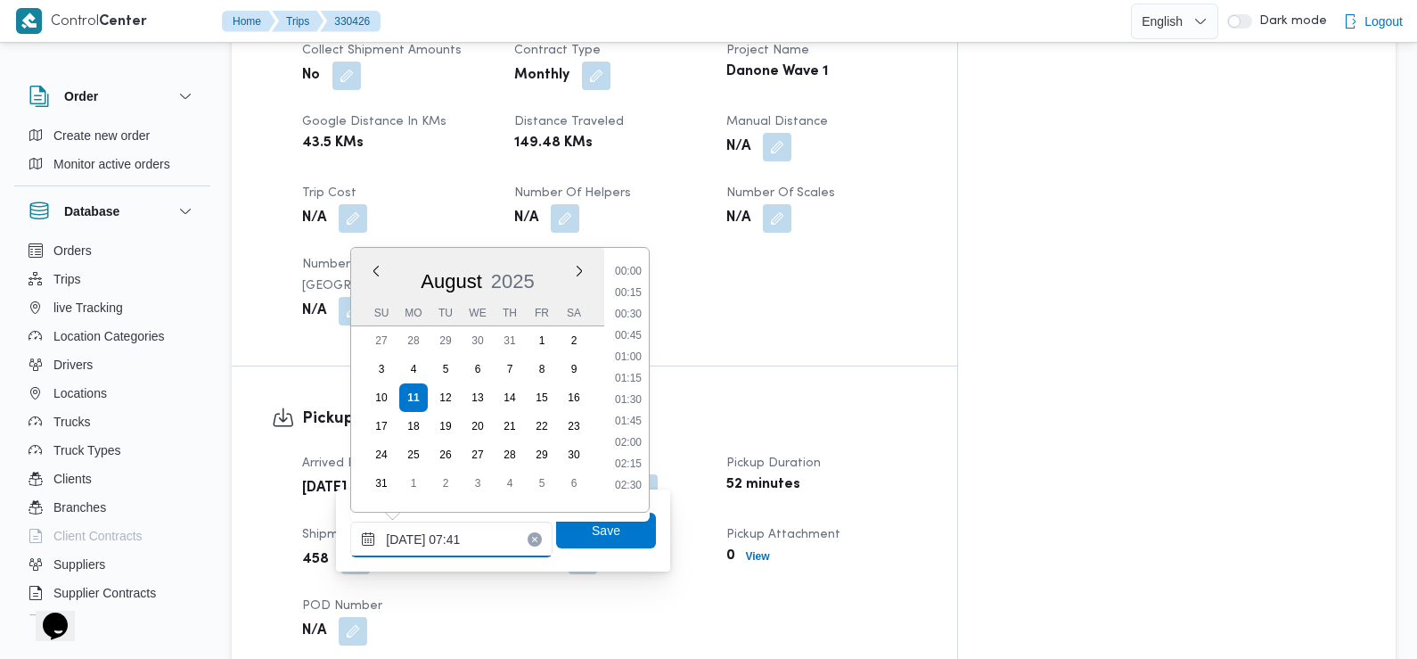
scroll to position [519, 0]
click at [639, 394] on li "07:30" at bounding box center [628, 394] width 41 height 18
type input "[DATE] 07:30"
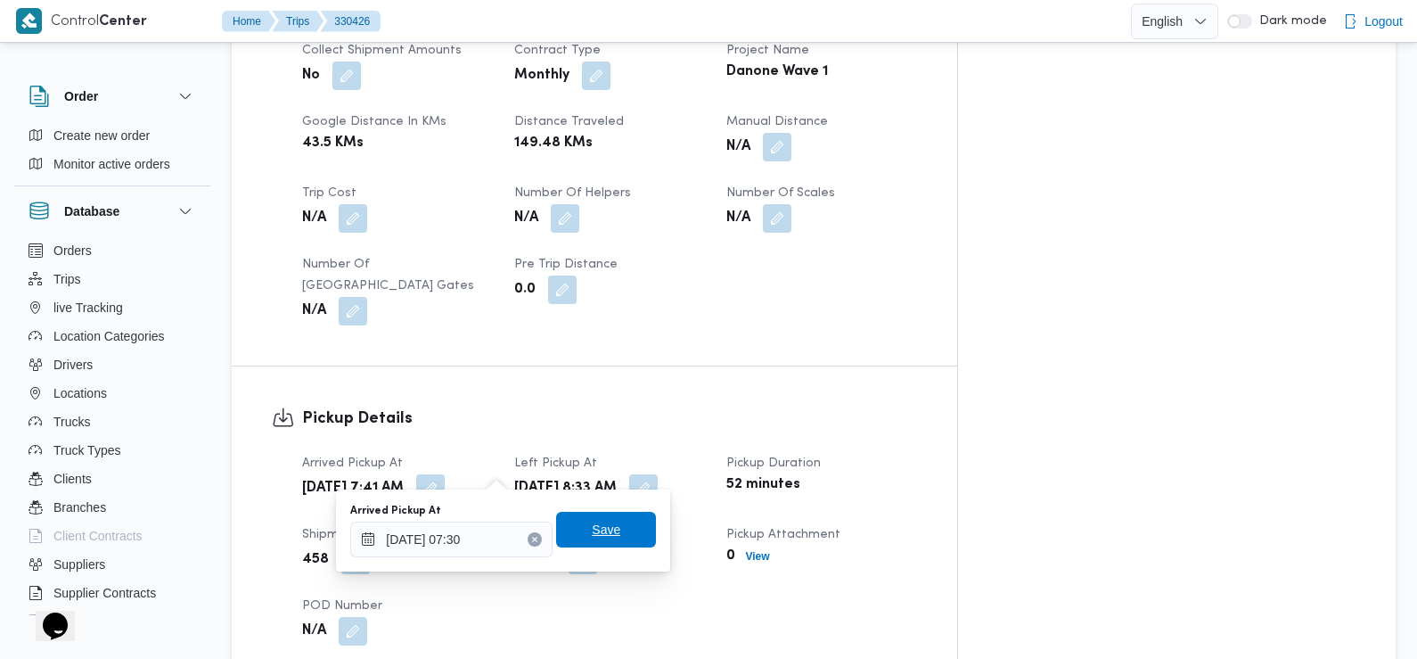
click at [605, 534] on span "Save" at bounding box center [606, 530] width 100 height 36
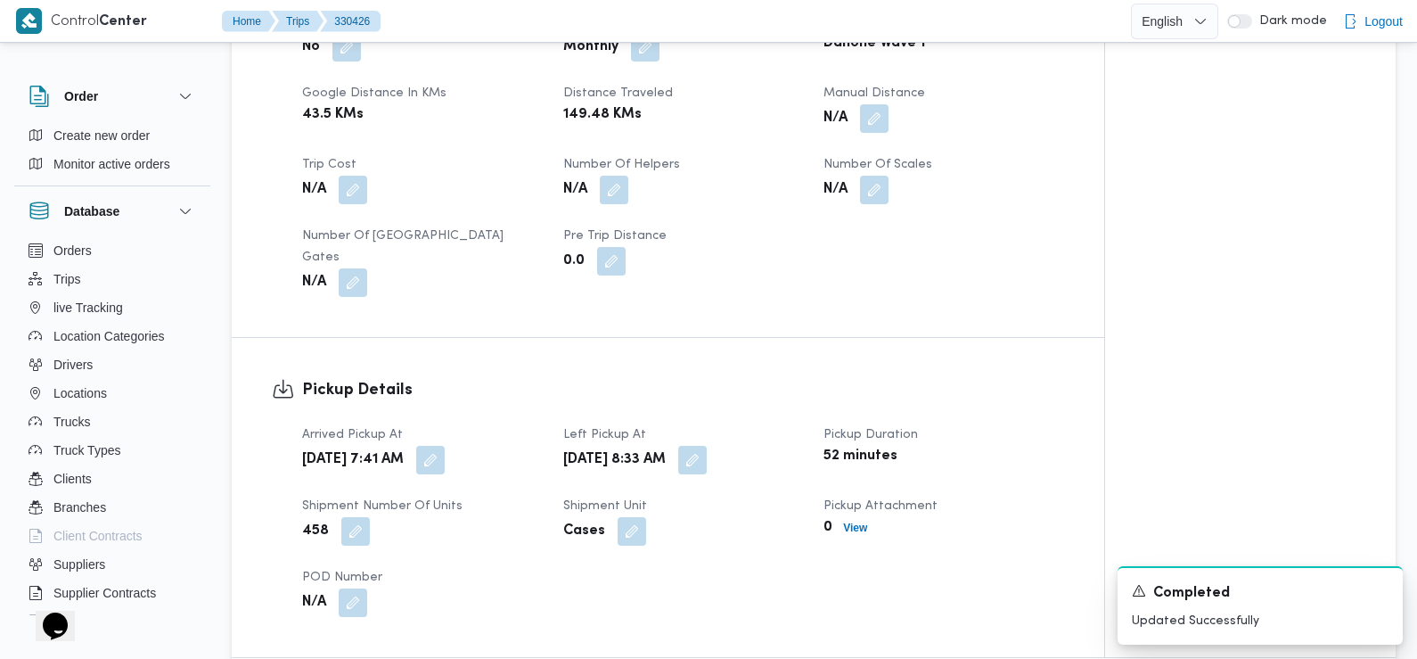
click at [507, 308] on div "Client Danone Branch دانون فرع البحيره Trip Type تجزئة Pickup date & time Mon, …" at bounding box center [682, 44] width 783 height 528
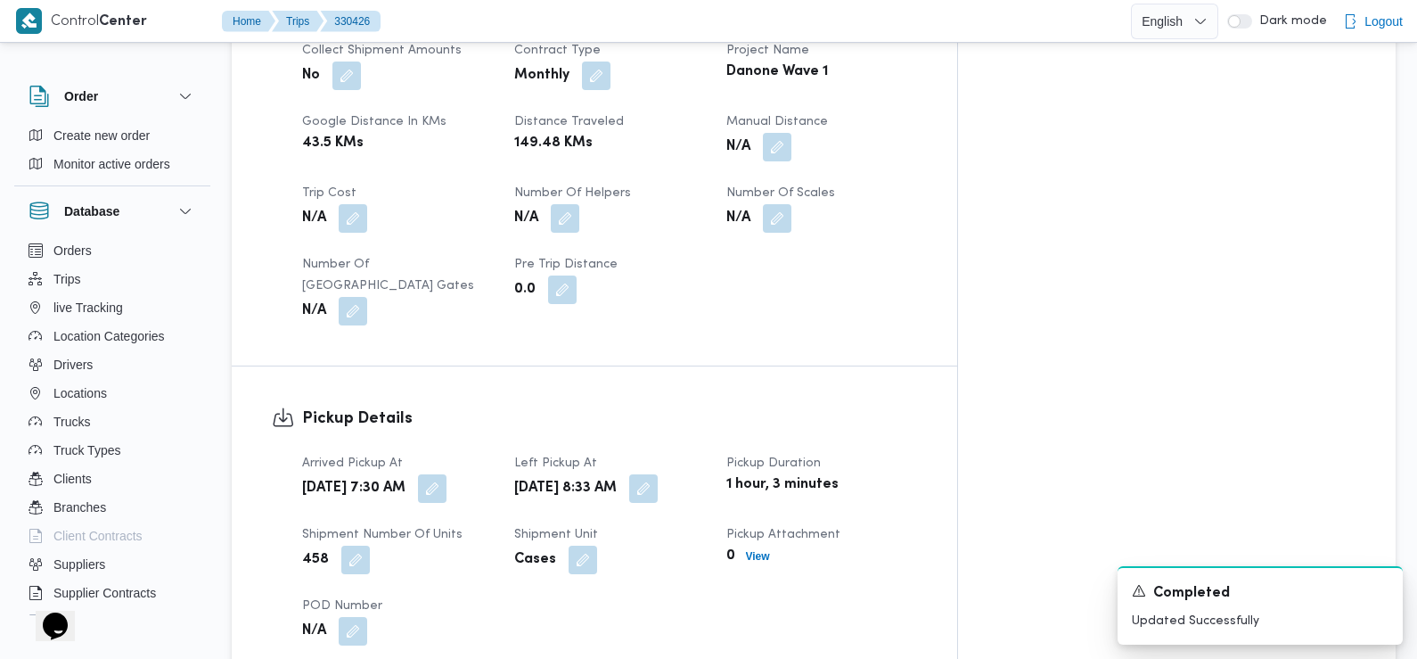
scroll to position [0, 0]
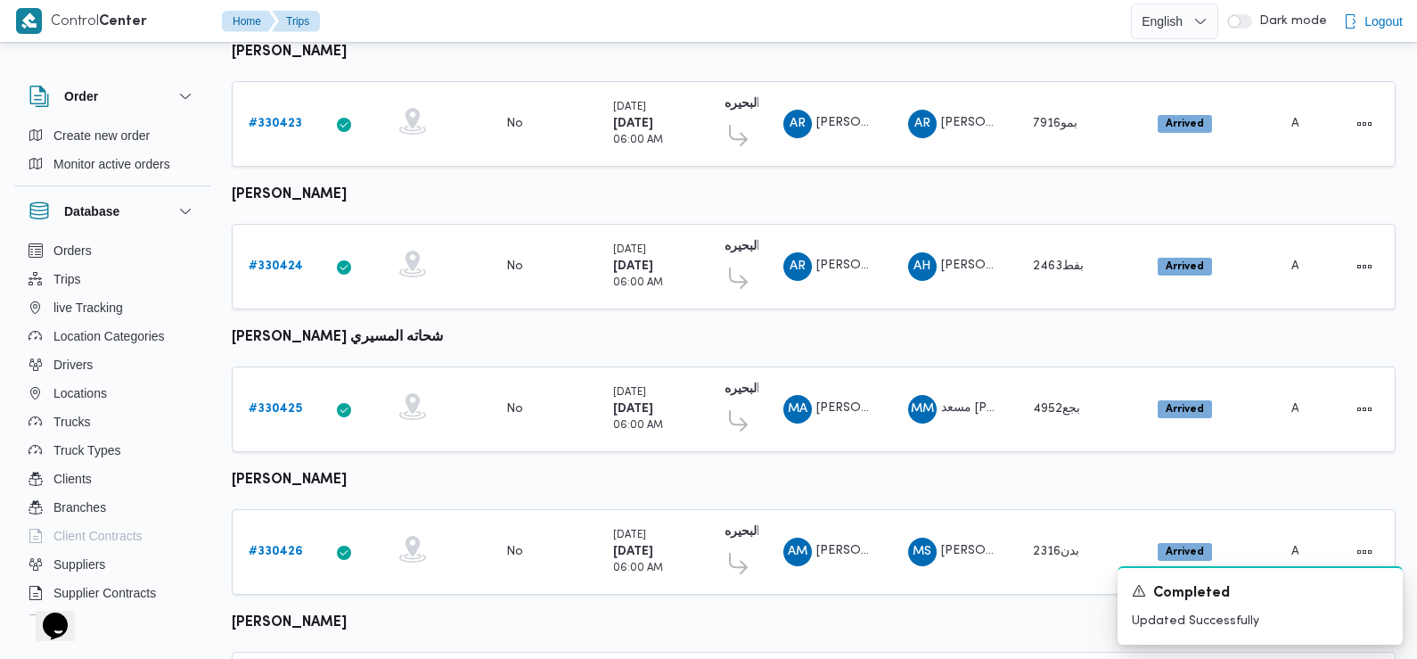
scroll to position [1243, 0]
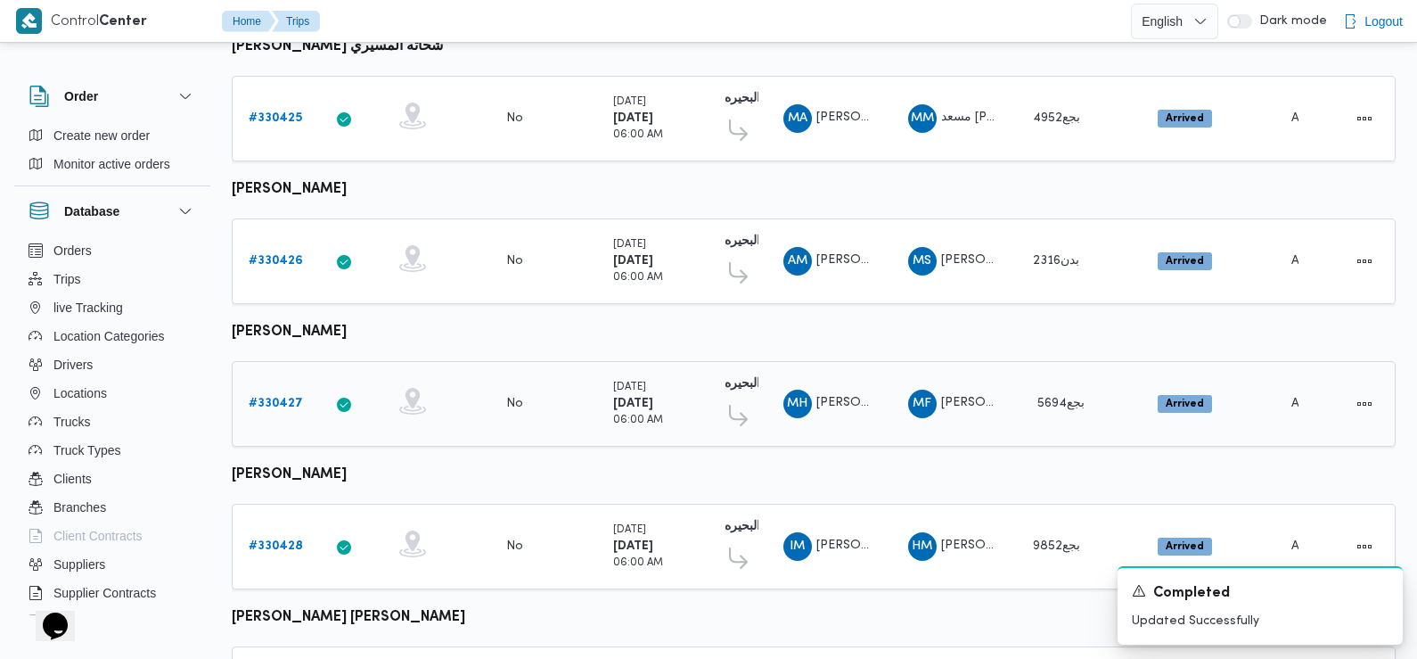
click at [287, 398] on b "# 330427" at bounding box center [276, 404] width 54 height 12
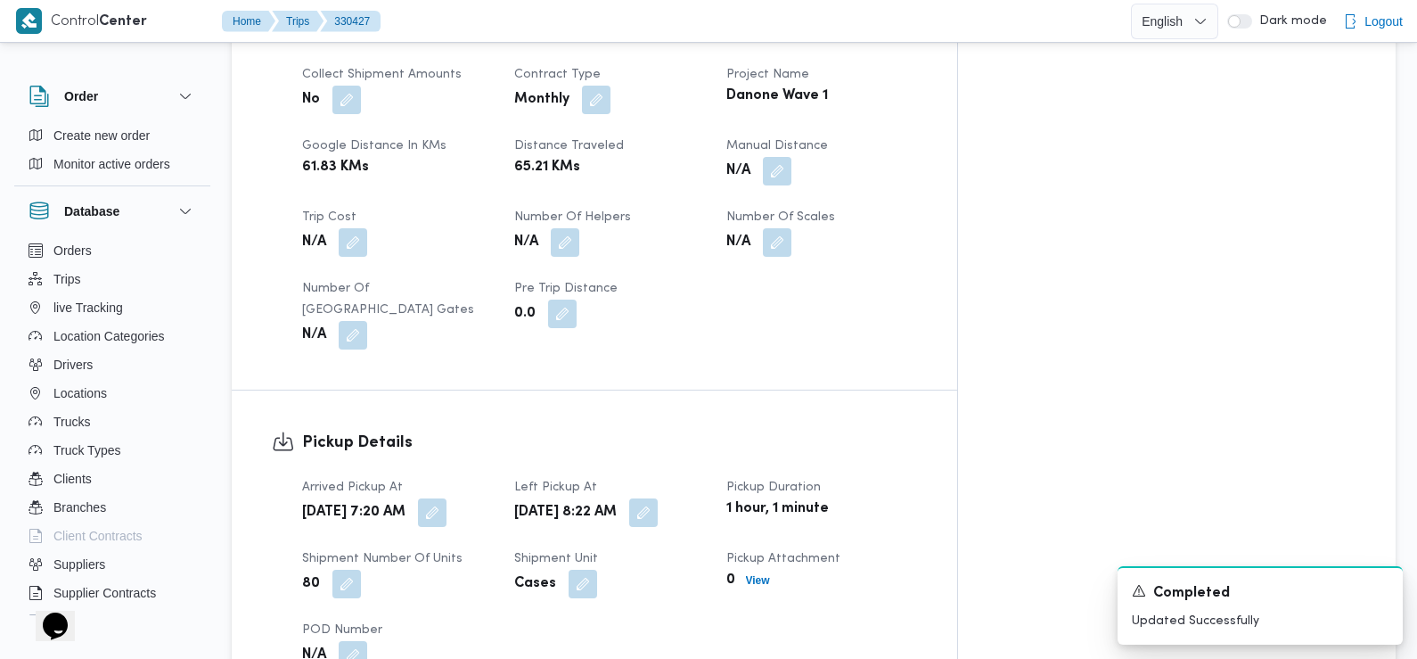
scroll to position [862, 0]
click at [490, 318] on div "N/A" at bounding box center [397, 334] width 194 height 32
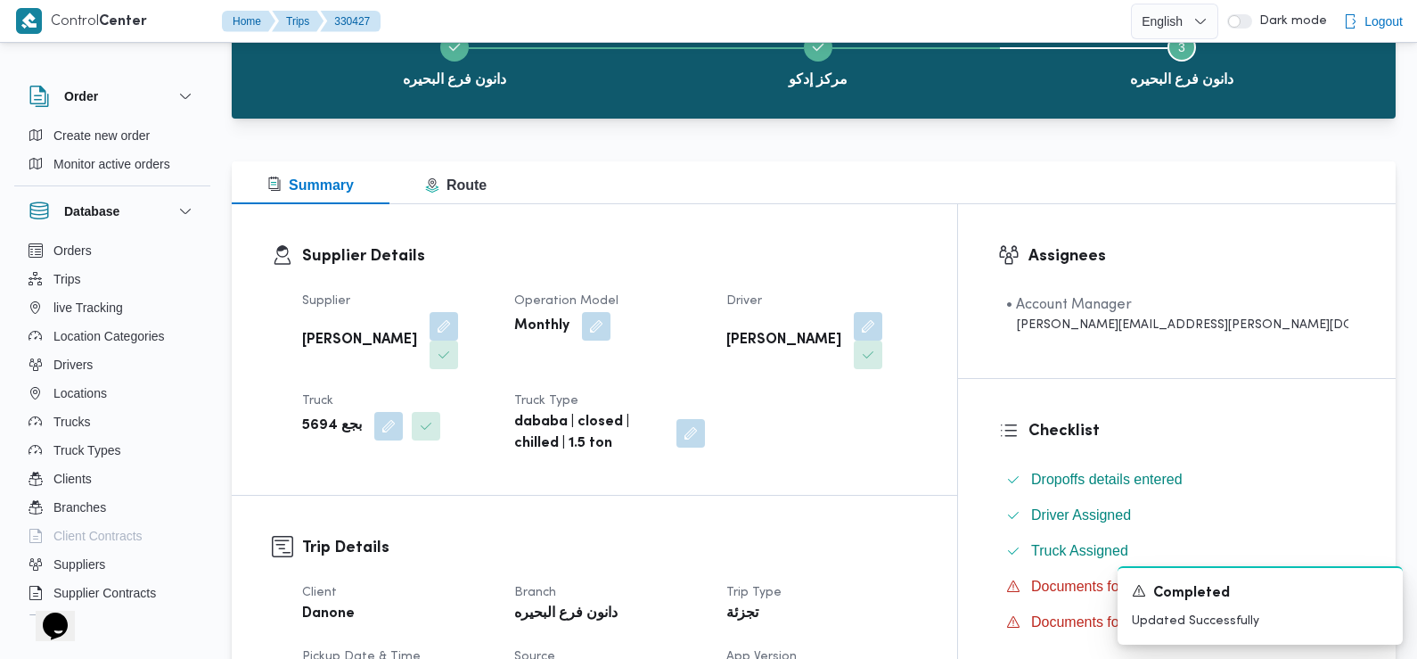
scroll to position [0, 0]
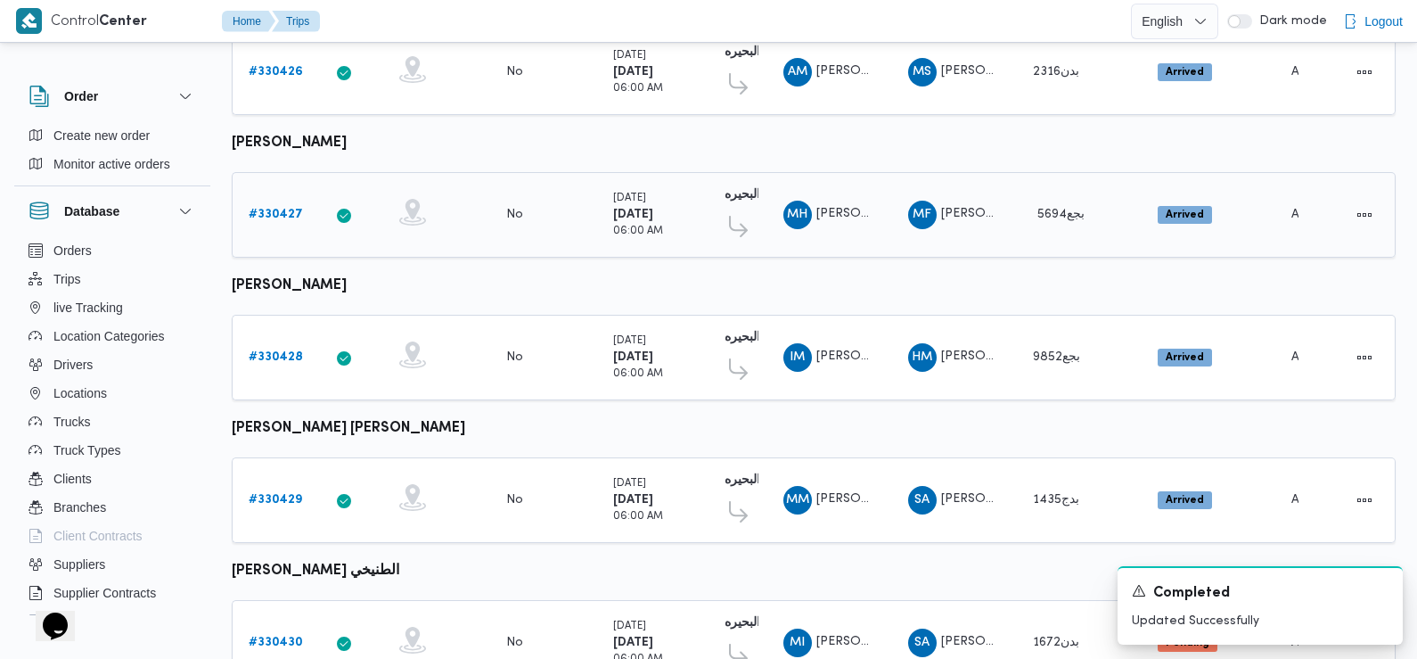
scroll to position [1457, 0]
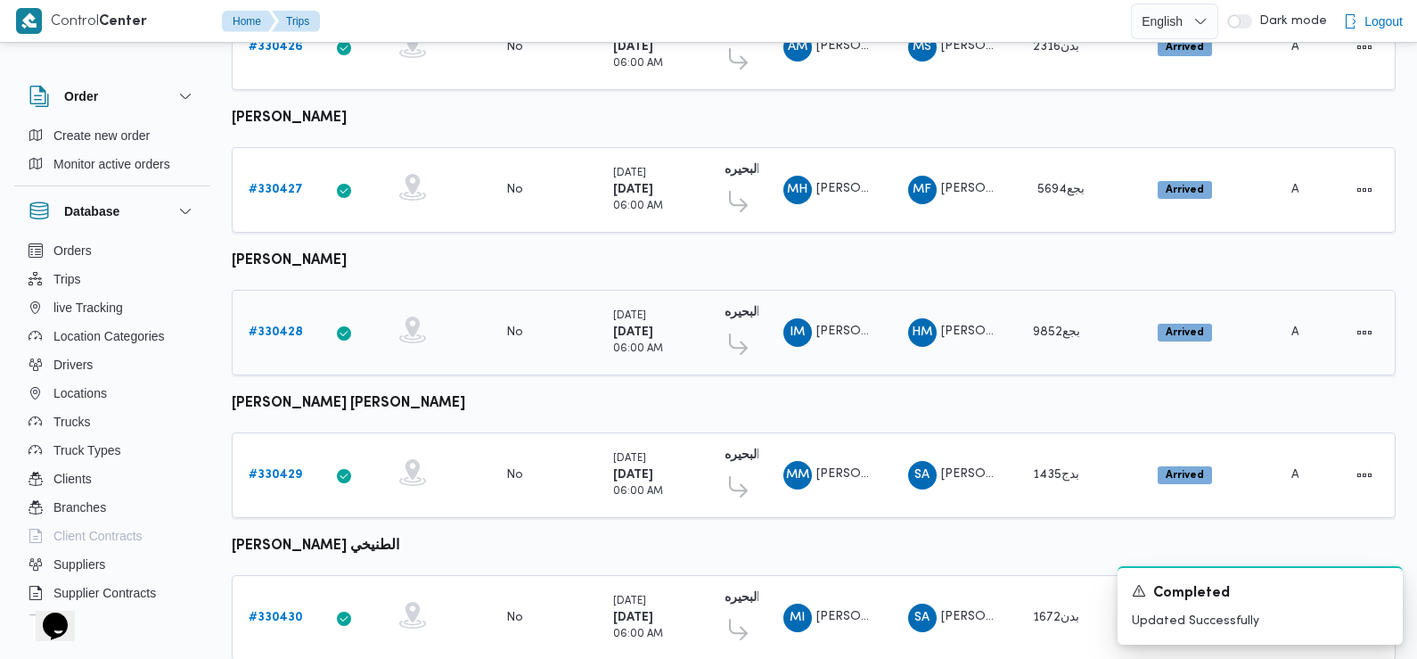
click at [273, 326] on b "# 330428" at bounding box center [276, 332] width 54 height 12
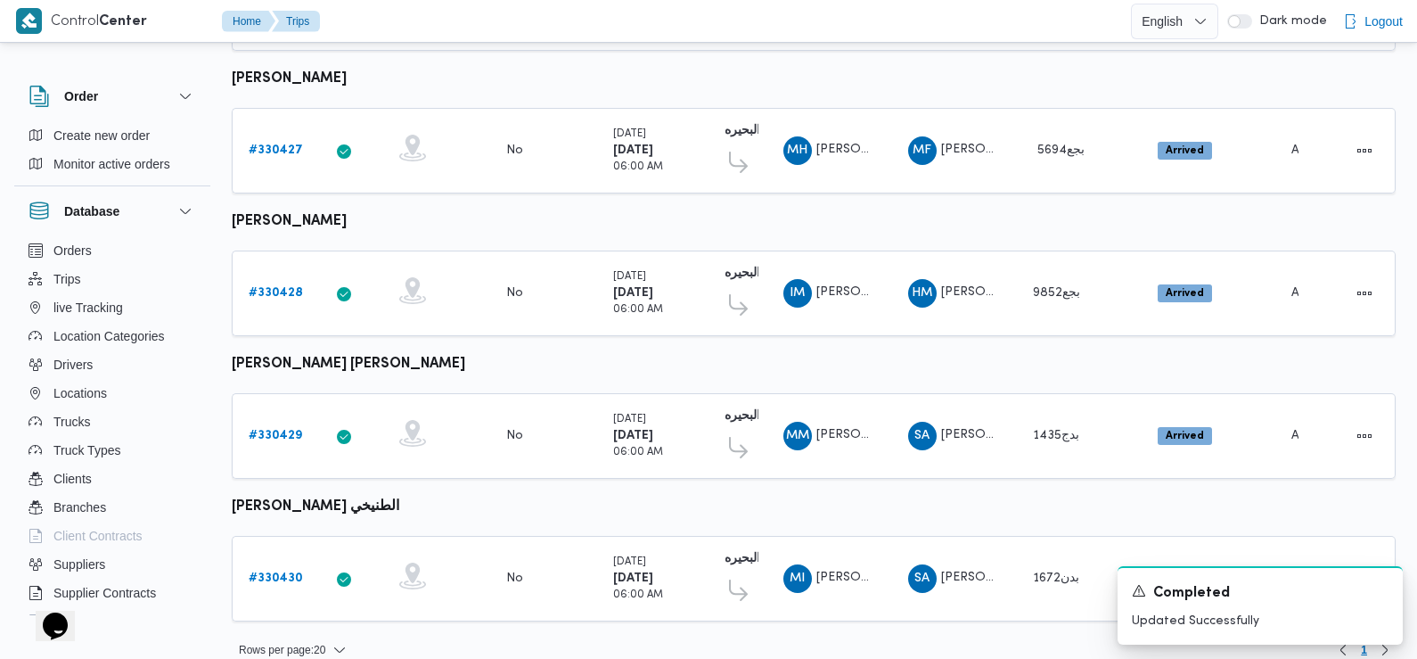
scroll to position [1497, 0]
click at [272, 144] on b "# 330427" at bounding box center [276, 150] width 54 height 12
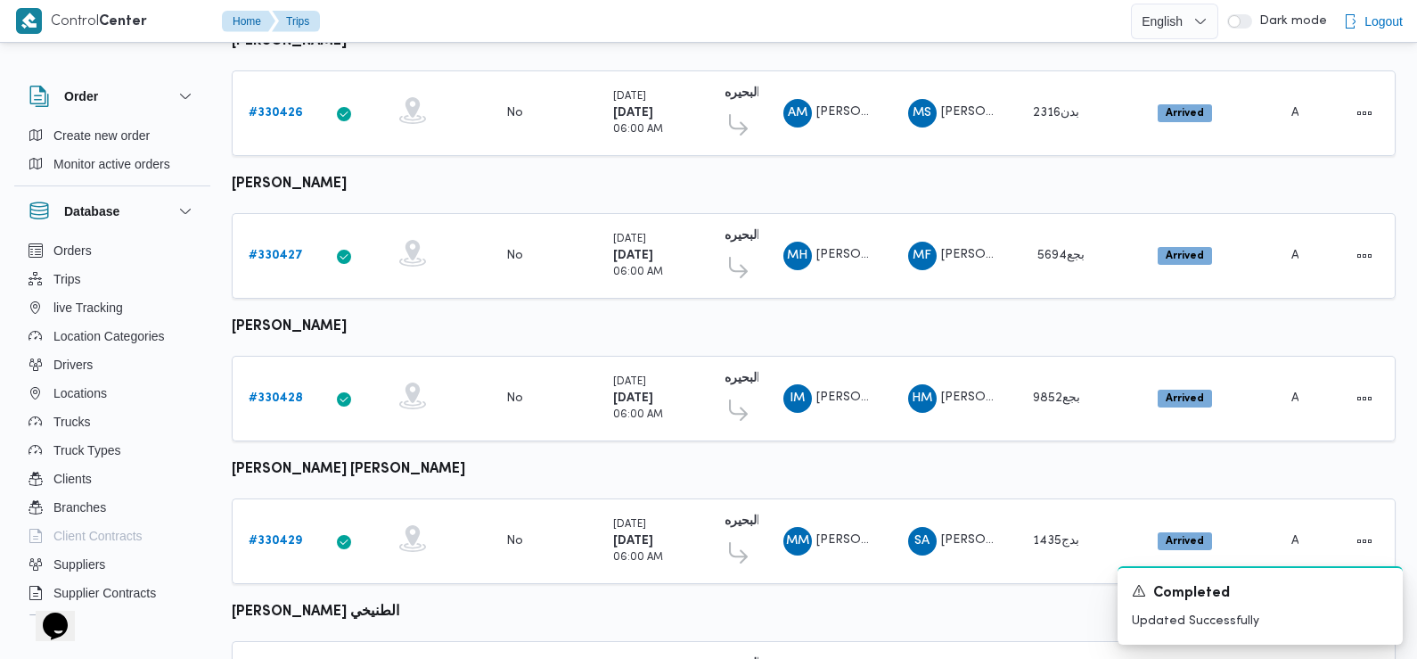
scroll to position [1497, 0]
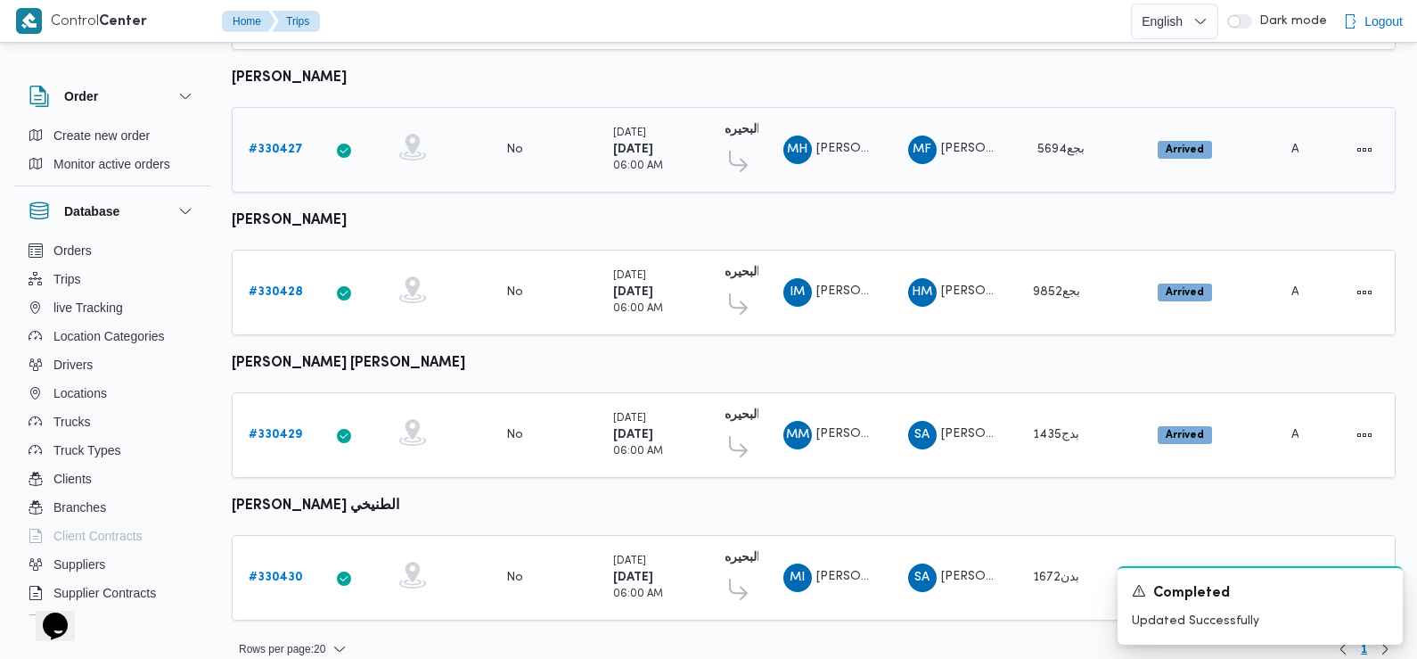
click at [284, 144] on b "# 330427" at bounding box center [276, 150] width 54 height 12
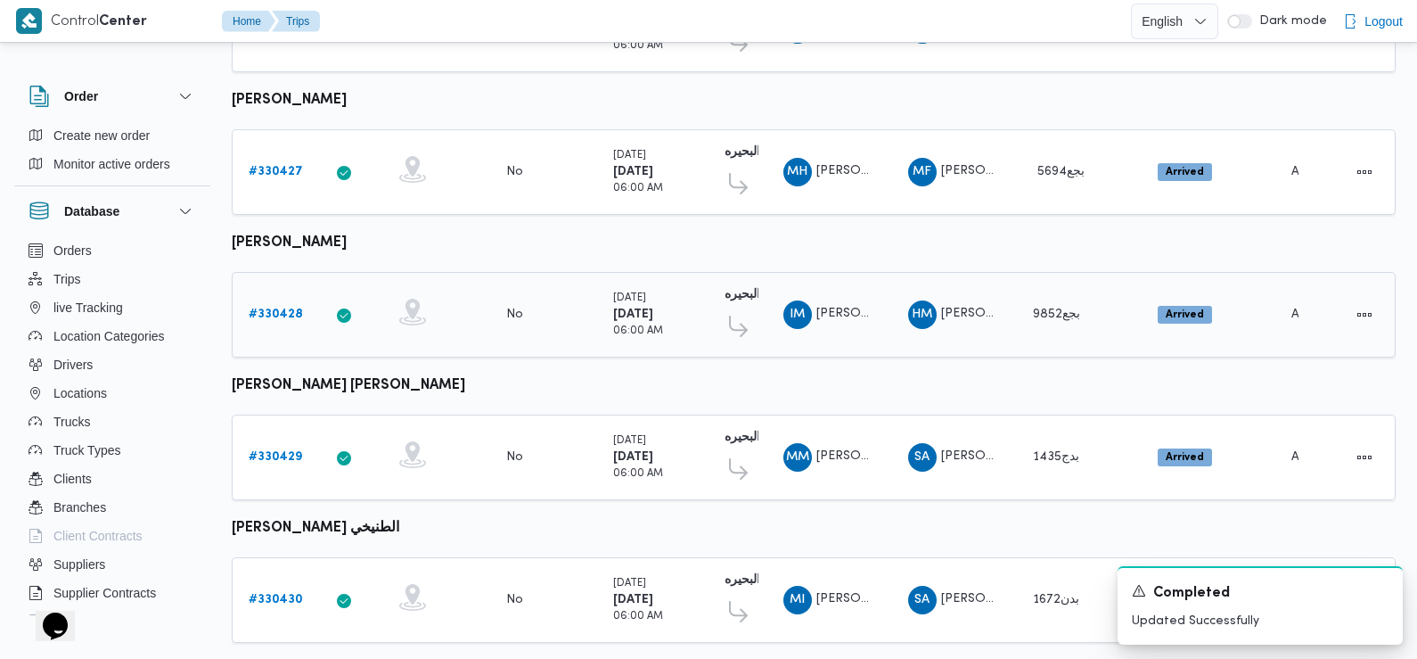
scroll to position [1497, 0]
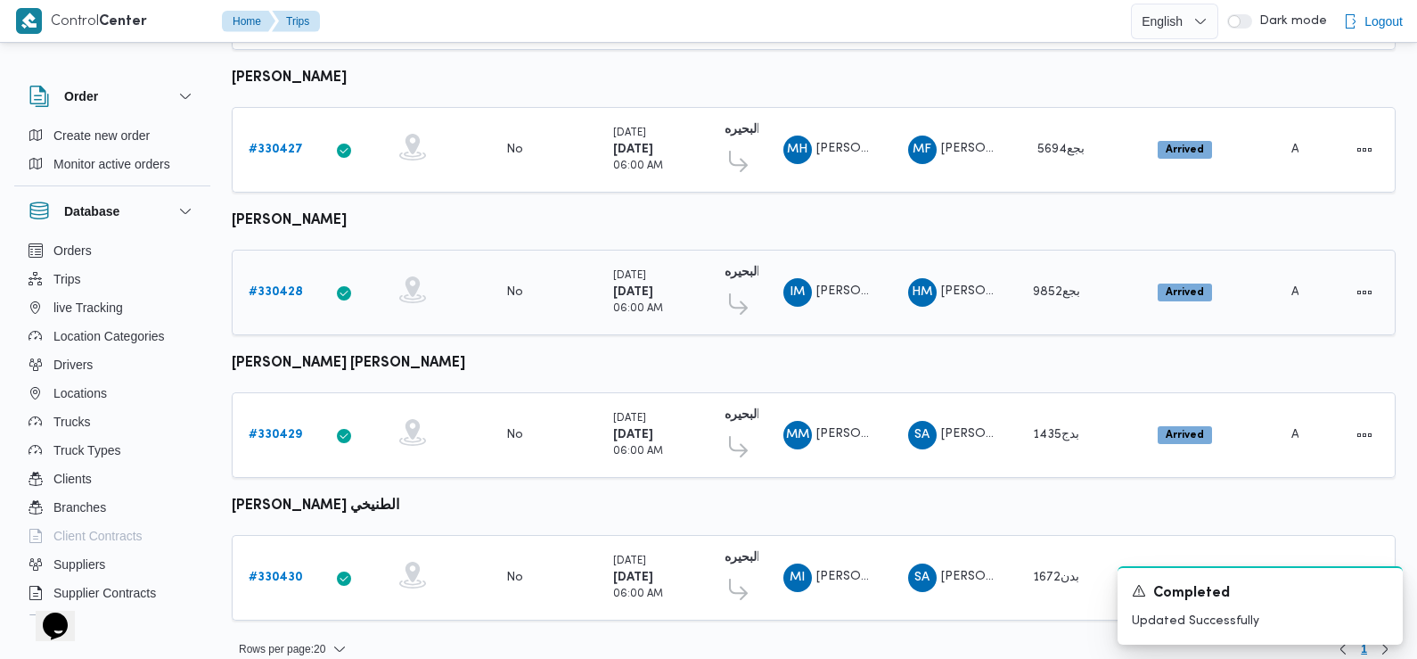
click at [272, 286] on b "# 330428" at bounding box center [276, 292] width 54 height 12
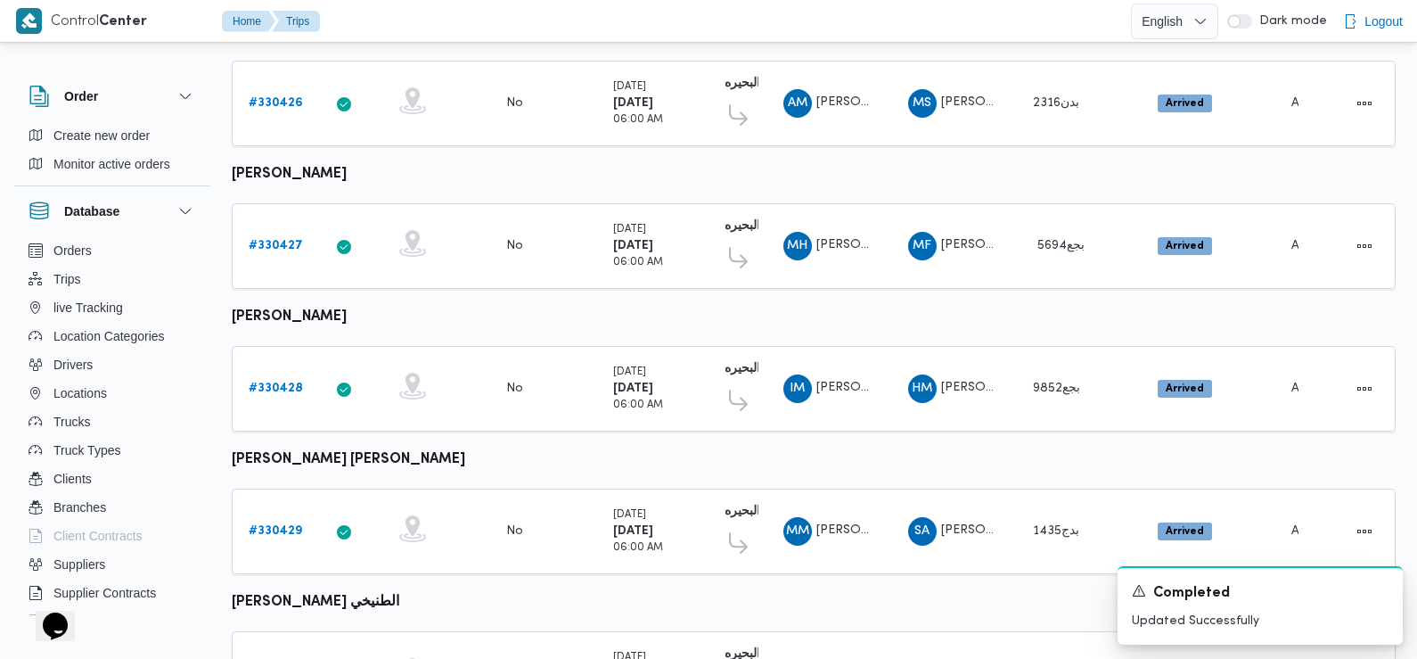
scroll to position [1497, 0]
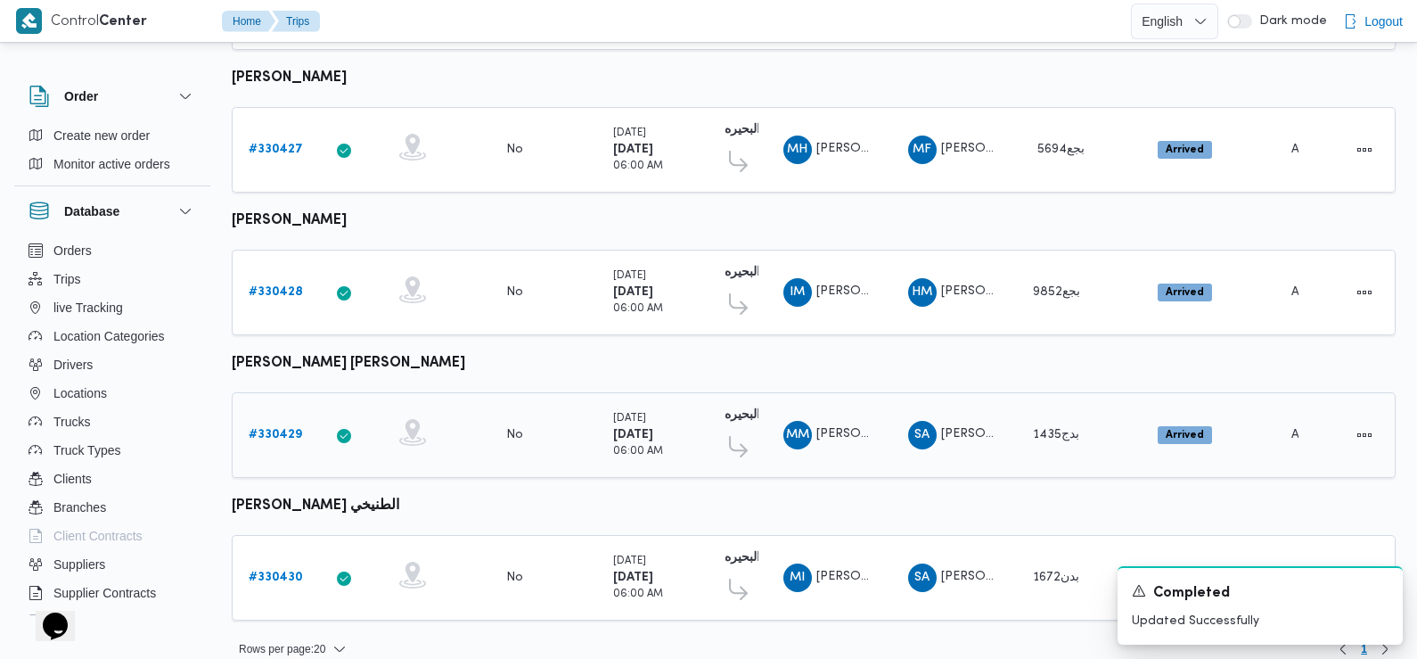
click at [269, 429] on b "# 330429" at bounding box center [275, 435] width 53 height 12
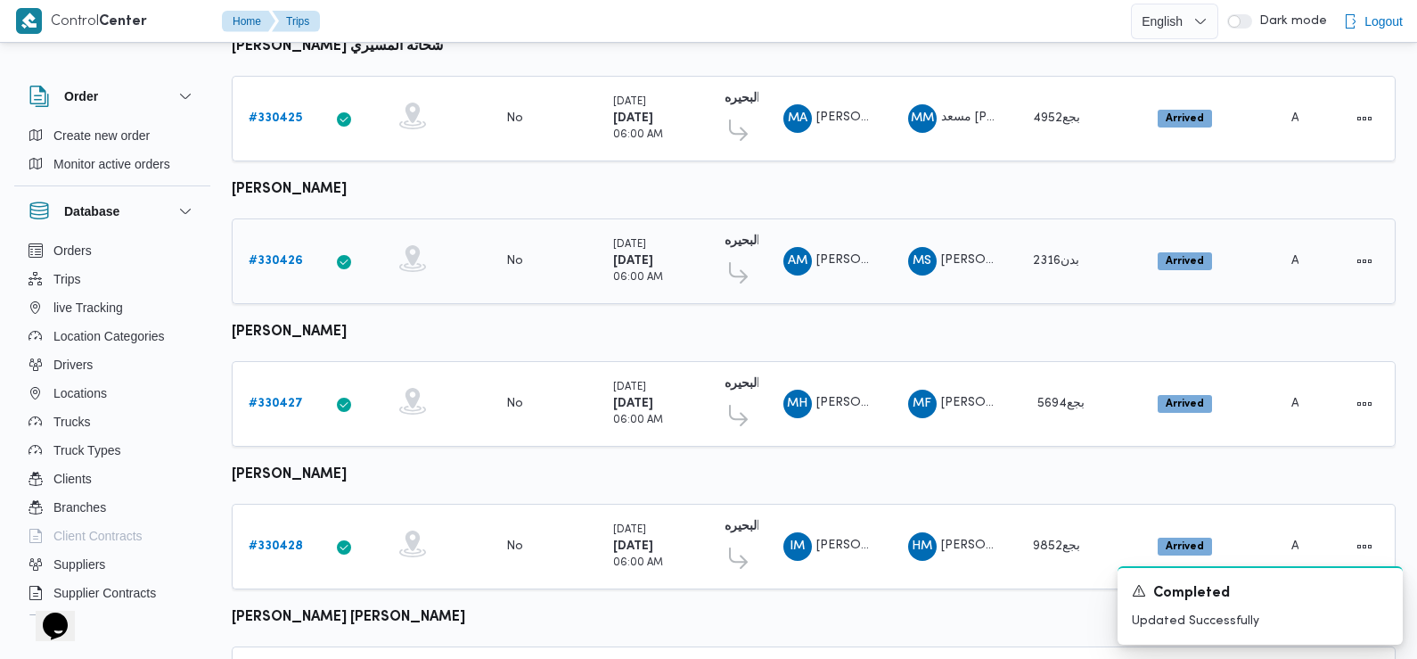
scroll to position [1497, 0]
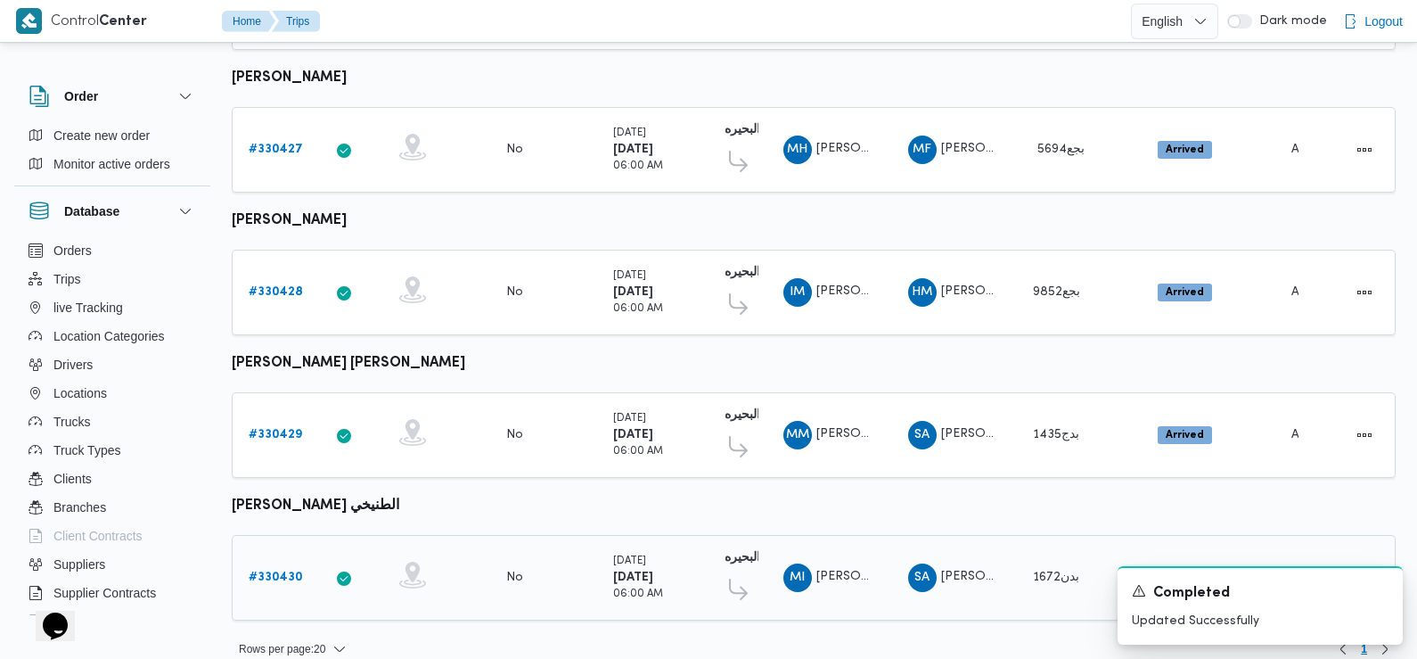
click at [268, 571] on b "# 330430" at bounding box center [276, 577] width 54 height 12
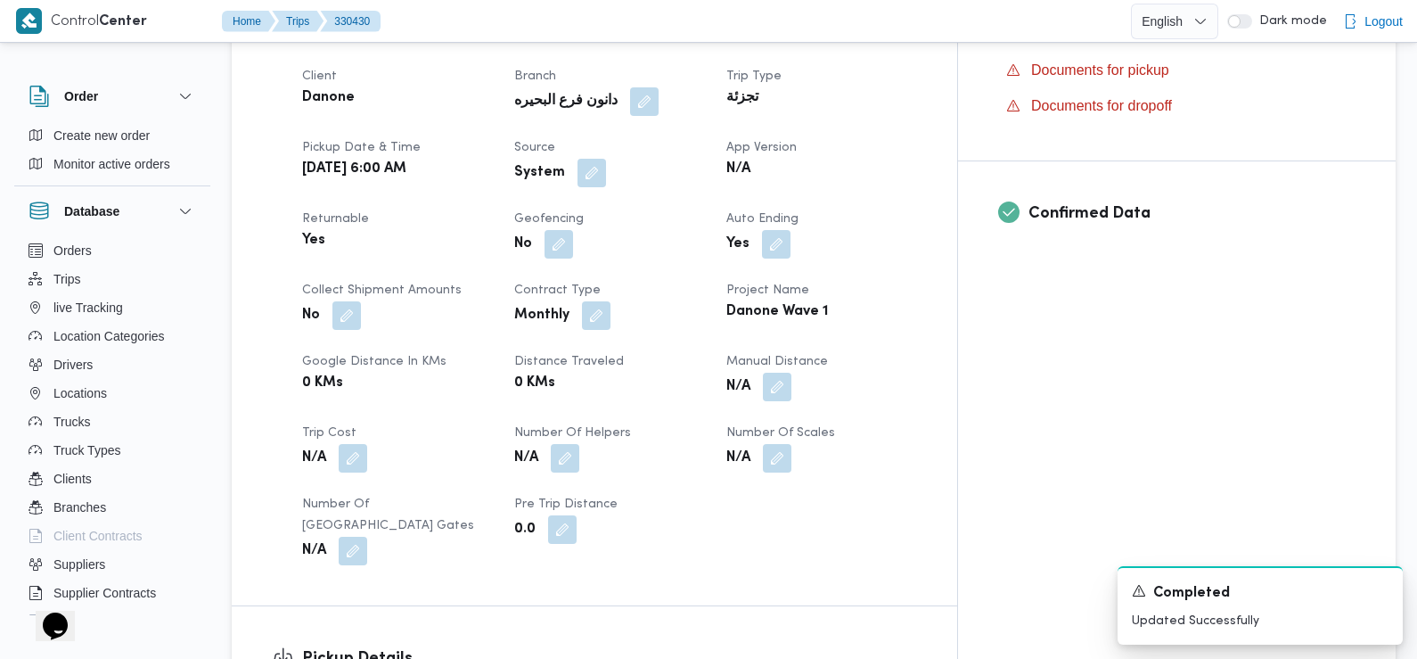
scroll to position [648, 0]
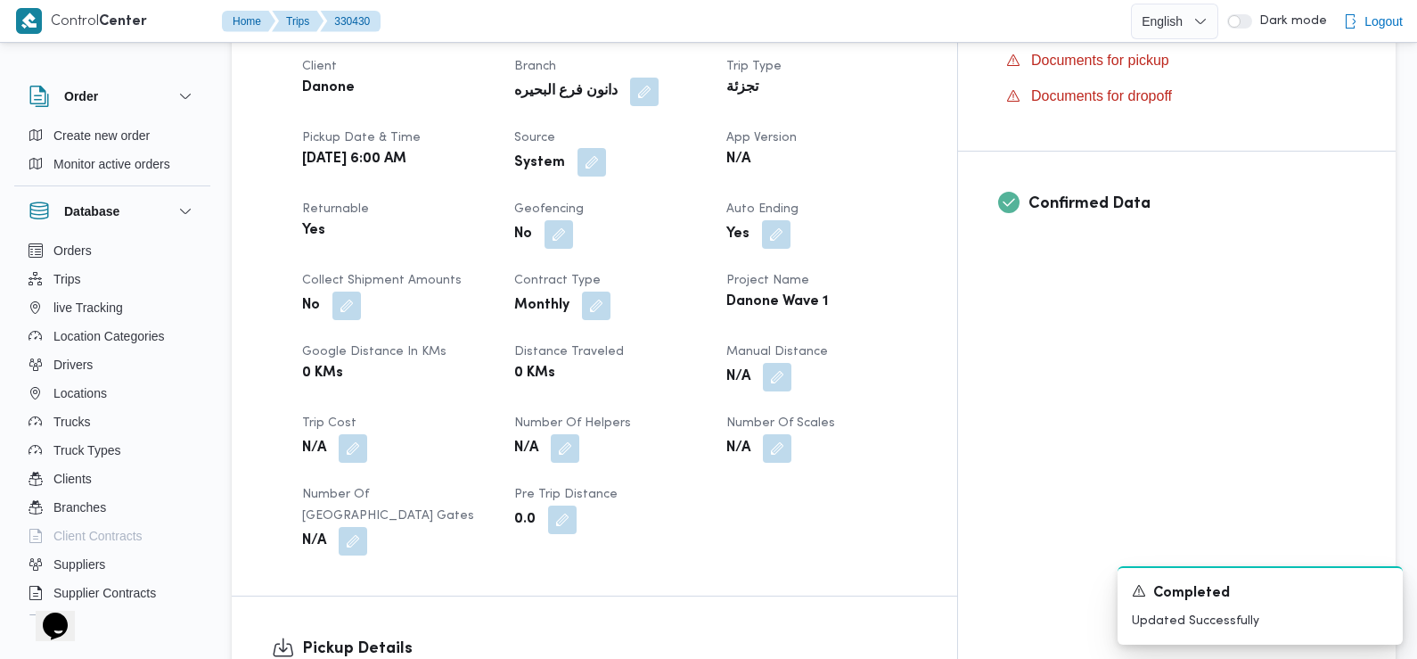
click at [606, 160] on button "button" at bounding box center [592, 162] width 29 height 29
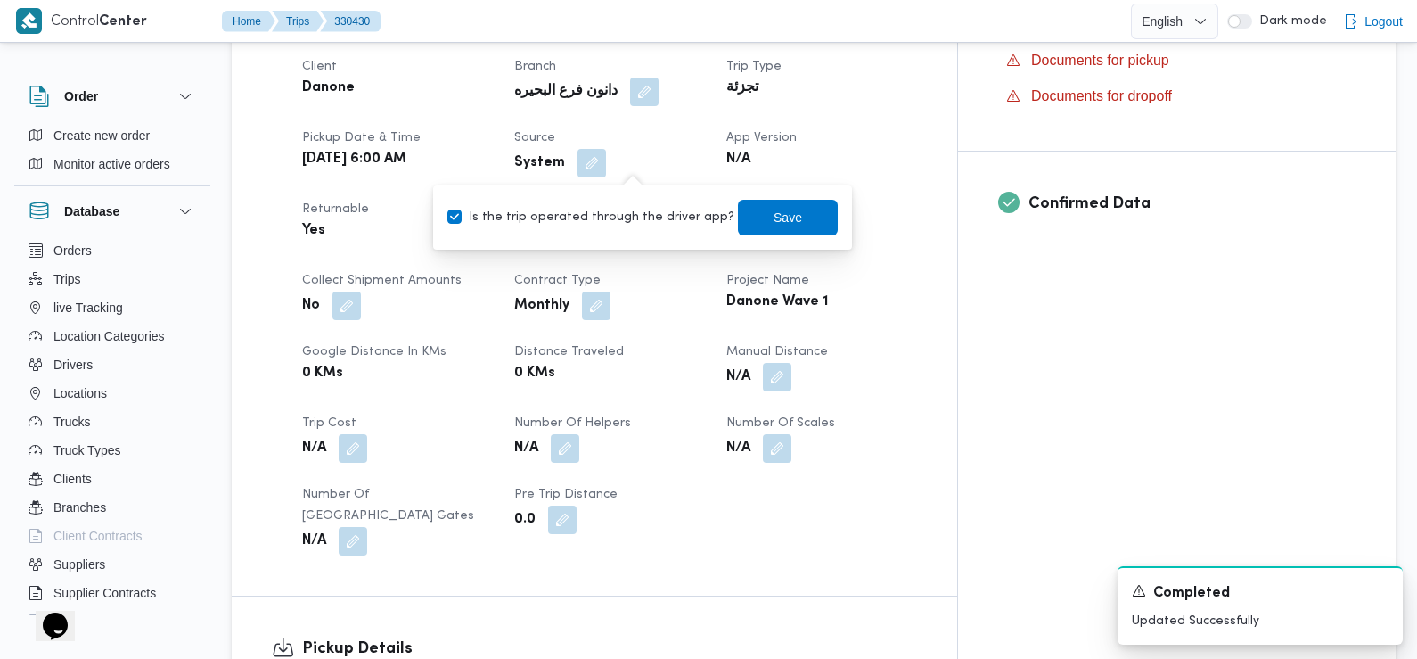
click at [630, 223] on label "Is the trip operated through the driver app?" at bounding box center [590, 217] width 287 height 21
checkbox input "false"
click at [739, 214] on span "Save" at bounding box center [788, 217] width 100 height 36
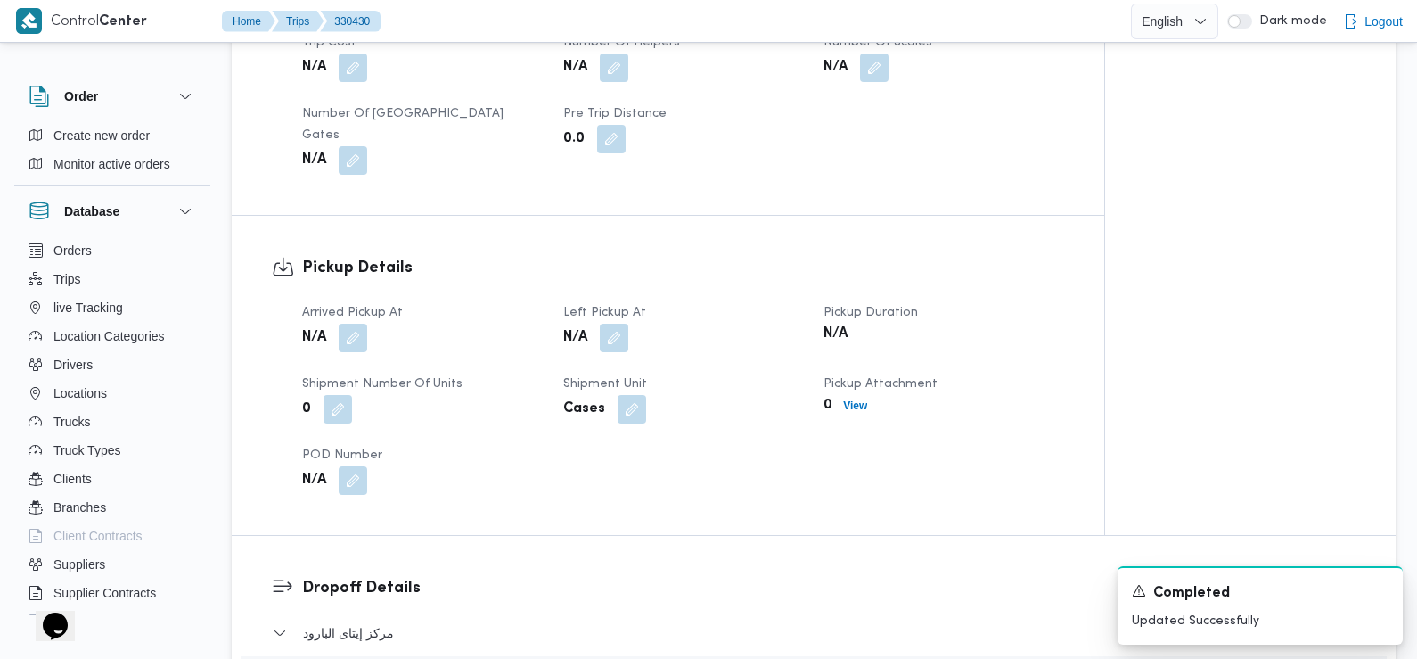
scroll to position [1022, 0]
click at [348, 328] on button "button" at bounding box center [353, 336] width 29 height 29
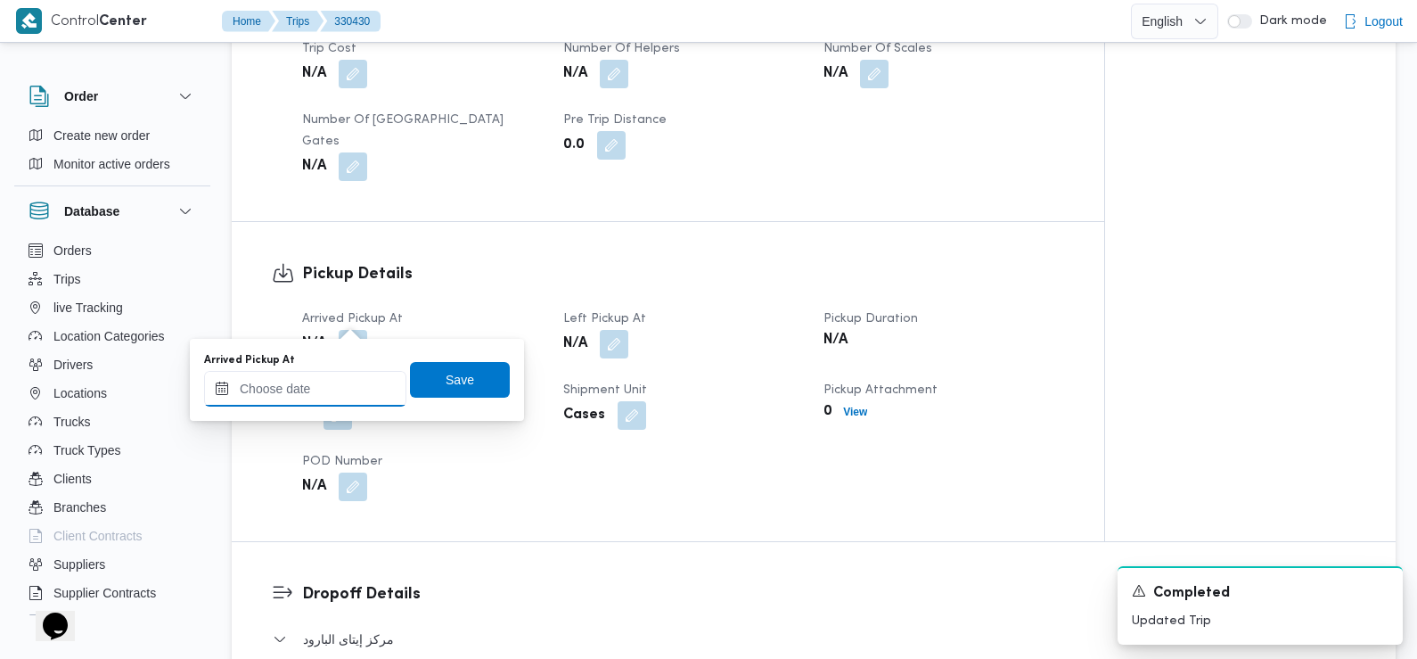
click at [345, 378] on input "Arrived Pickup At" at bounding box center [305, 389] width 202 height 36
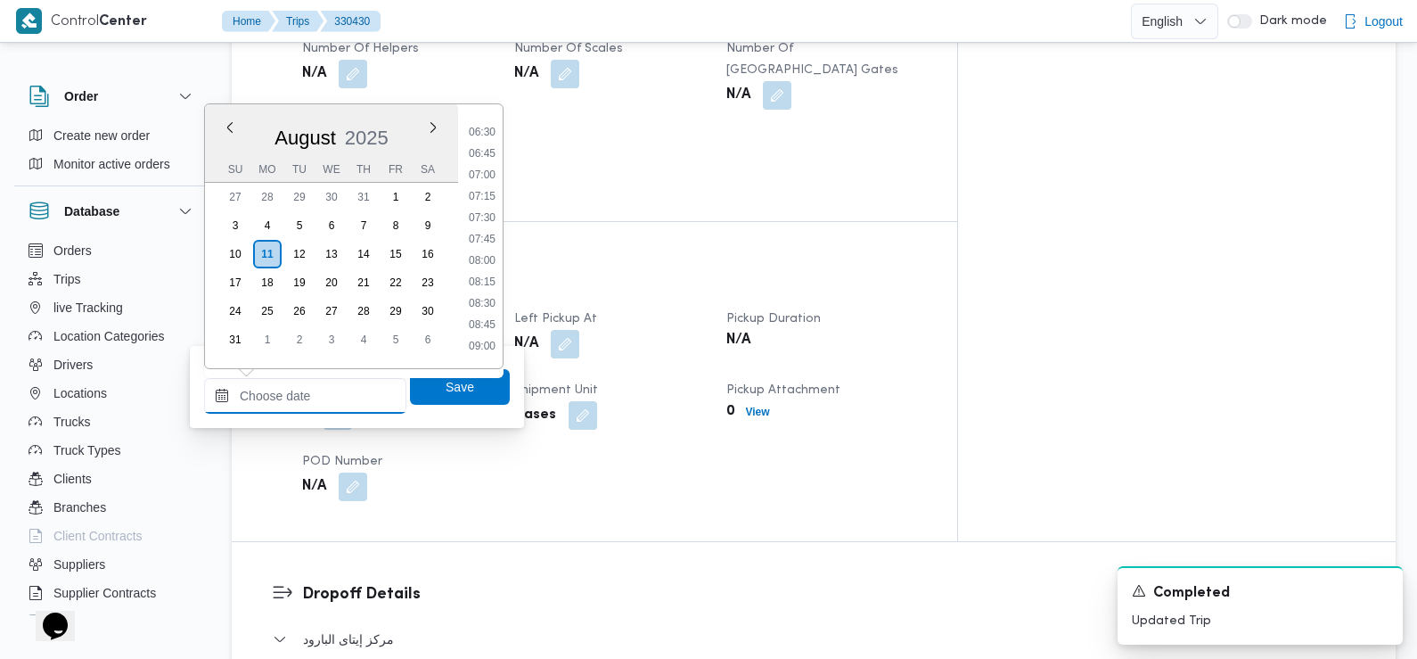
scroll to position [546, 0]
click at [488, 222] on li "07:30" at bounding box center [482, 223] width 41 height 18
type input "[DATE] 07:30"
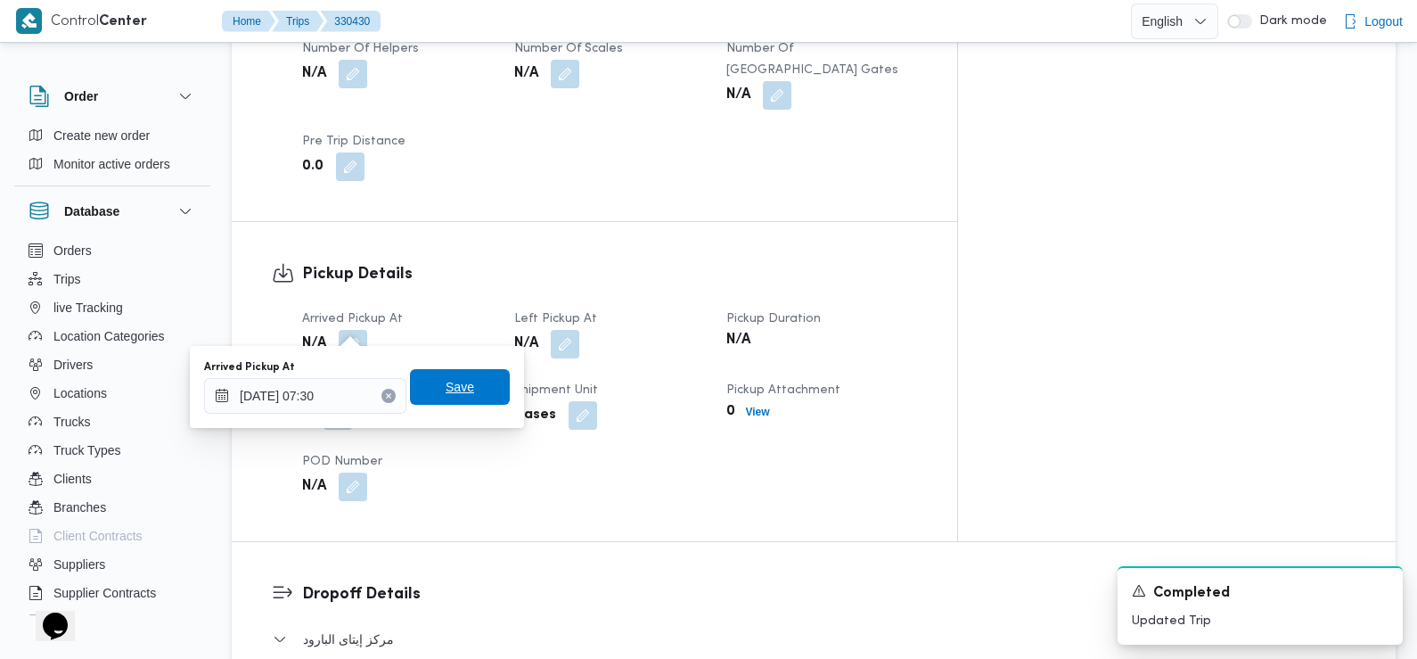
click at [472, 390] on span "Save" at bounding box center [460, 387] width 100 height 36
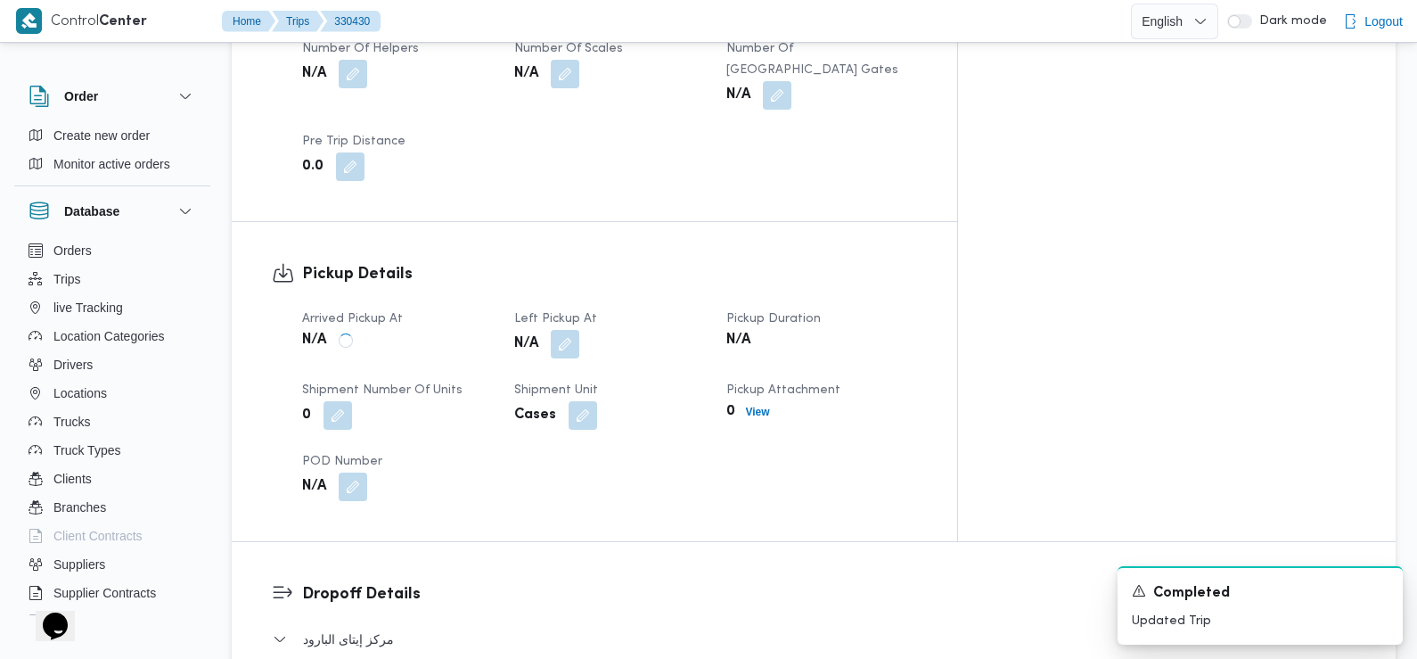
click at [604, 340] on div "N/A" at bounding box center [610, 344] width 194 height 32
click at [610, 342] on div "Arrived Pickup At N/A Left Pickup At N/A Pickup Duration N/A Shipment Number of…" at bounding box center [609, 405] width 636 height 214
click at [579, 329] on button "button" at bounding box center [565, 343] width 29 height 29
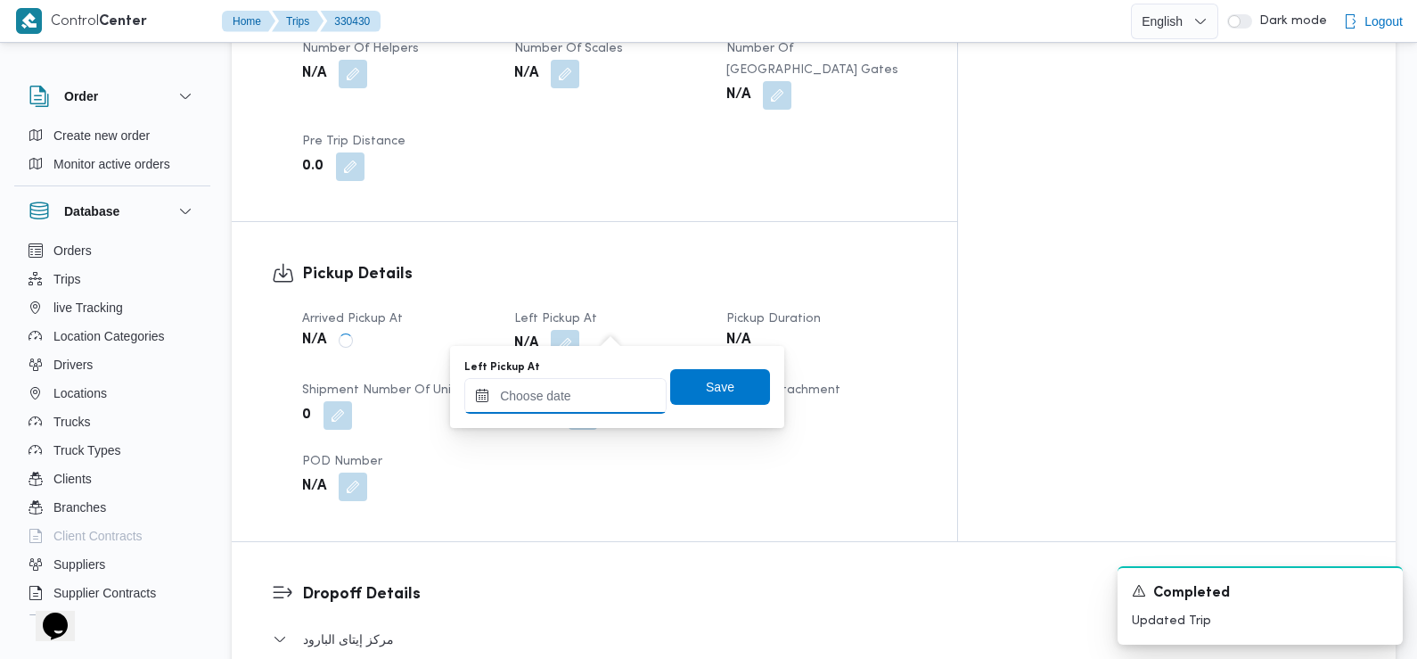
click at [615, 405] on input "Left Pickup At" at bounding box center [565, 396] width 202 height 36
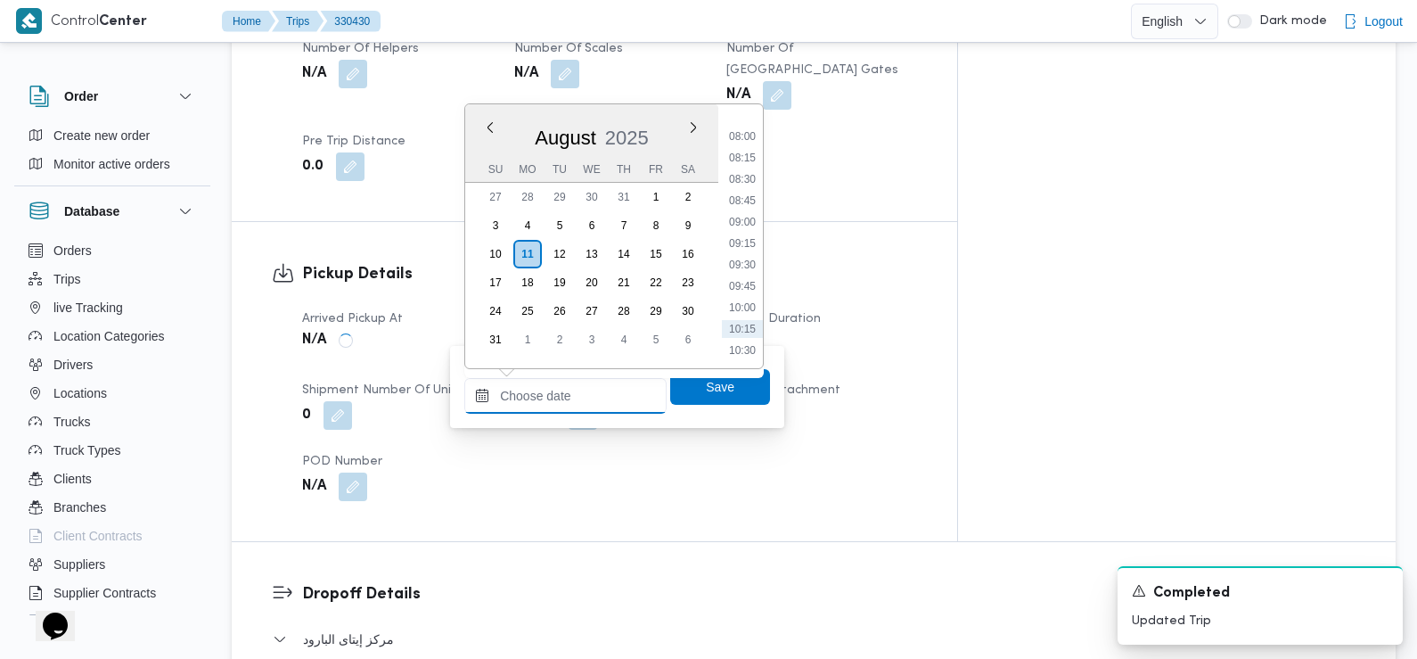
scroll to position [671, 0]
drag, startPoint x: 750, startPoint y: 182, endPoint x: 761, endPoint y: 189, distance: 12.9
click at [750, 182] on li "08:30" at bounding box center [742, 184] width 41 height 18
type input "[DATE] 08:30"
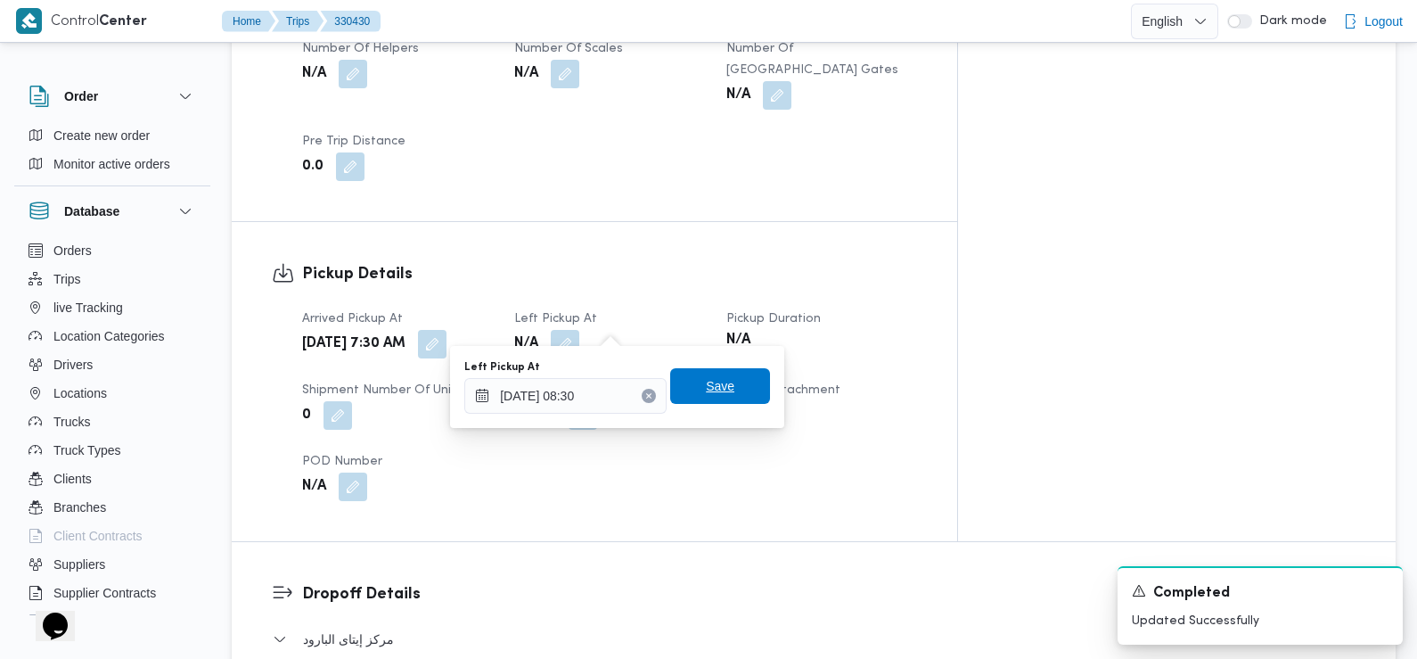
click at [723, 381] on span "Save" at bounding box center [720, 386] width 100 height 36
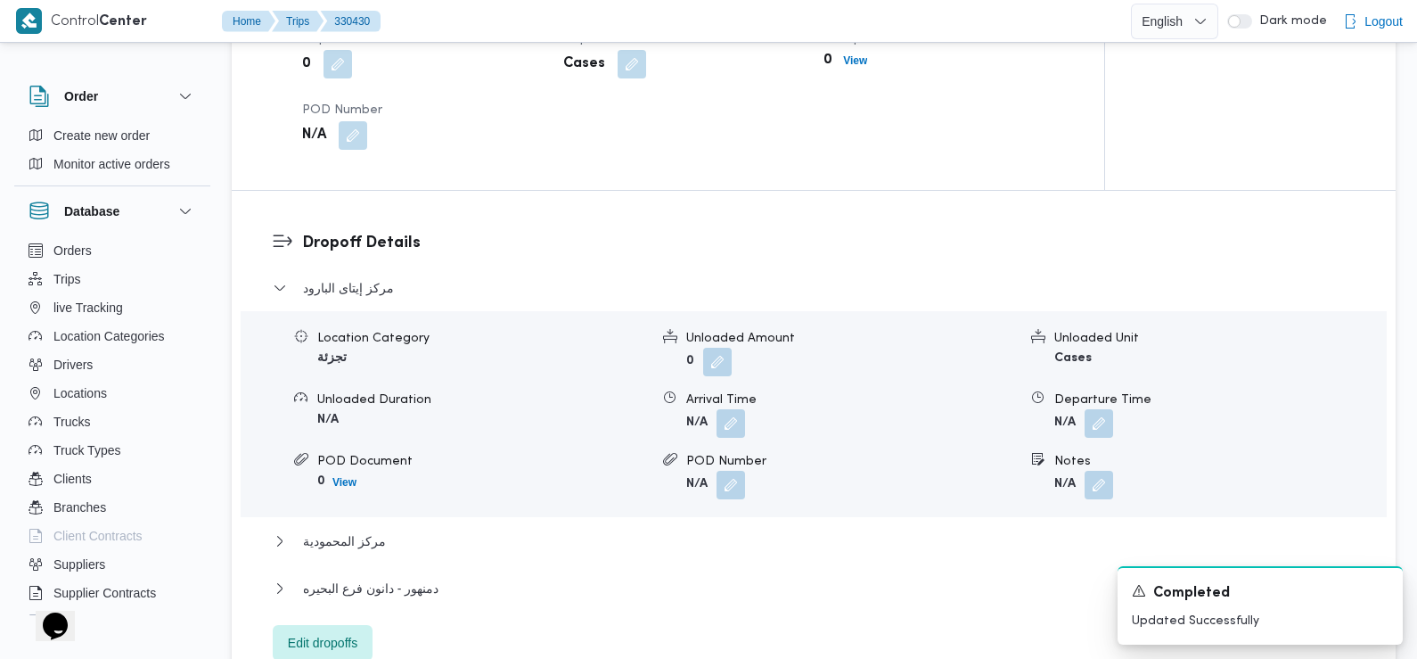
scroll to position [1379, 0]
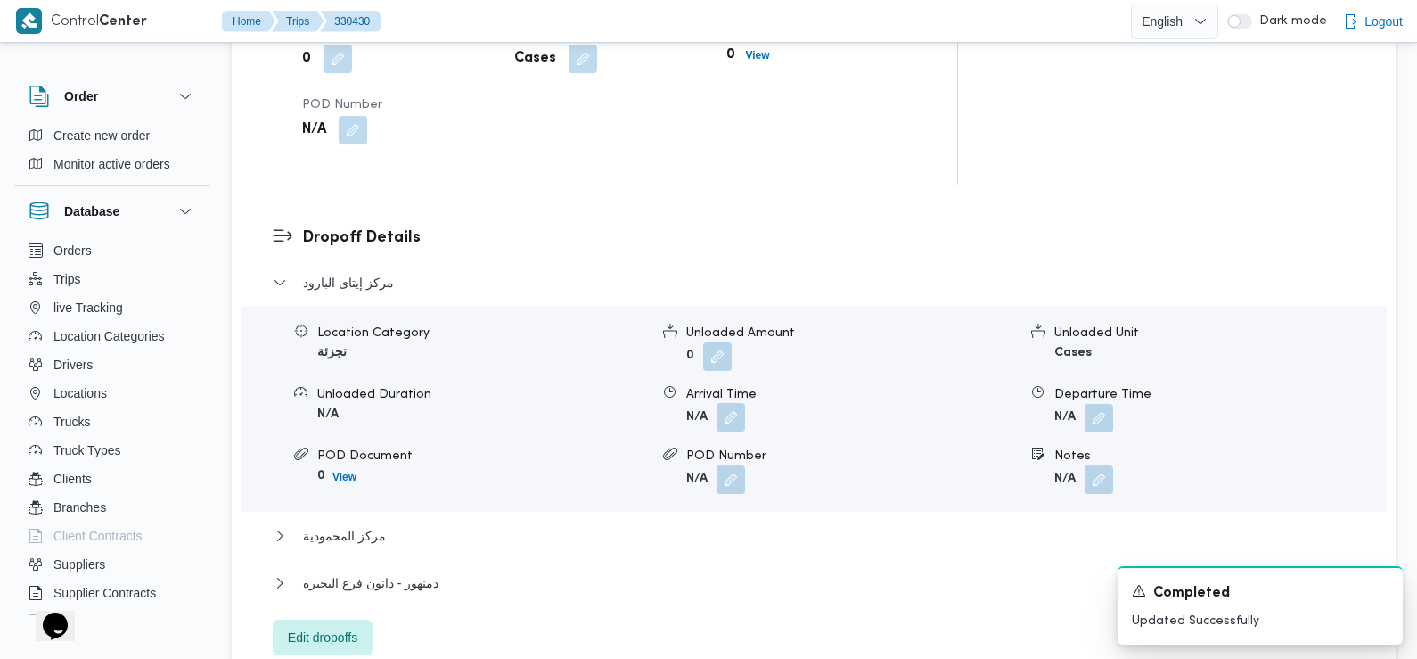
click at [735, 403] on button "button" at bounding box center [731, 417] width 29 height 29
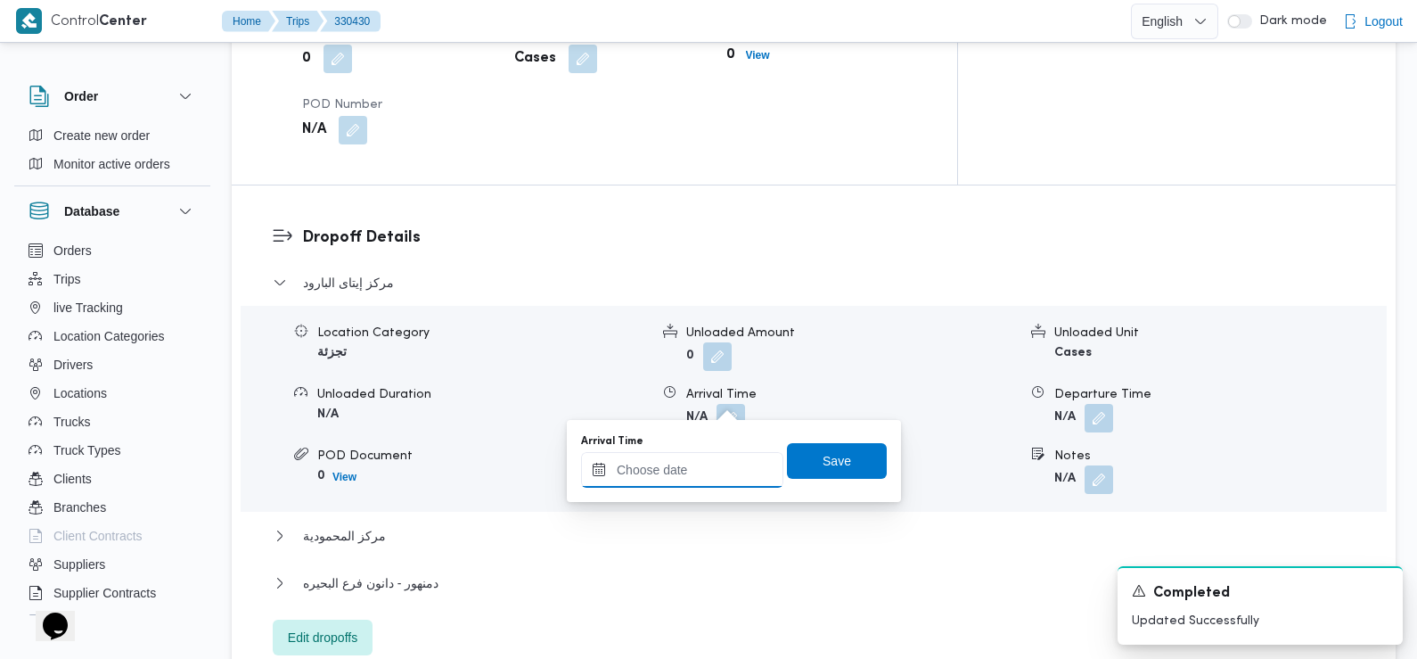
click at [725, 477] on input "Arrival Time" at bounding box center [682, 470] width 202 height 36
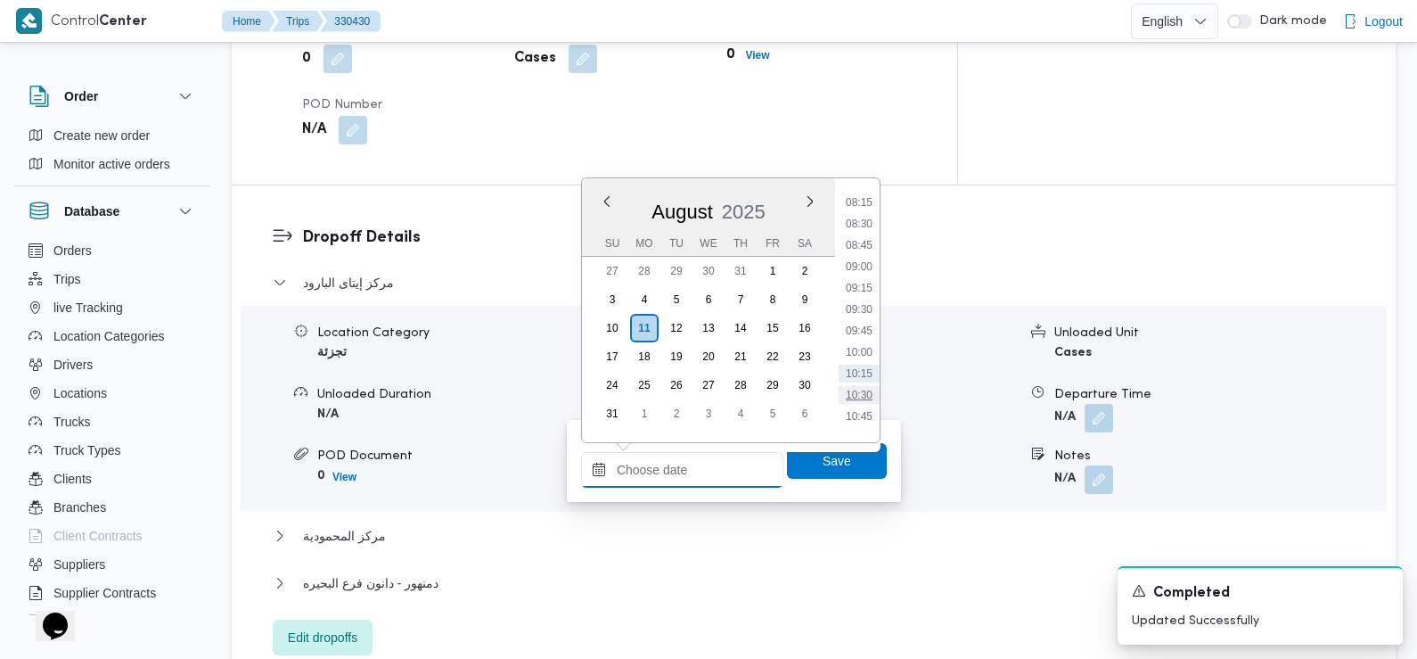
scroll to position [683, 0]
click at [868, 316] on li "09:15" at bounding box center [859, 310] width 41 height 18
type input "11/08/2025 09:15"
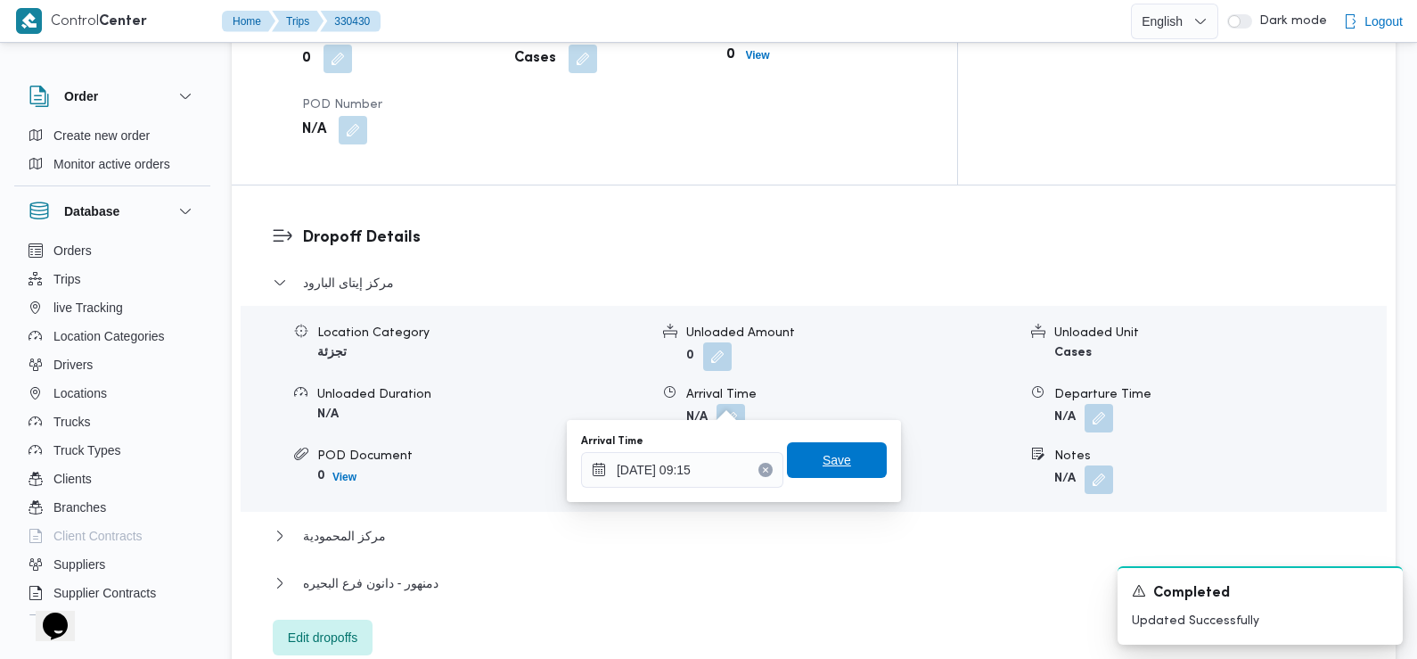
click at [857, 464] on span "Save" at bounding box center [837, 460] width 100 height 36
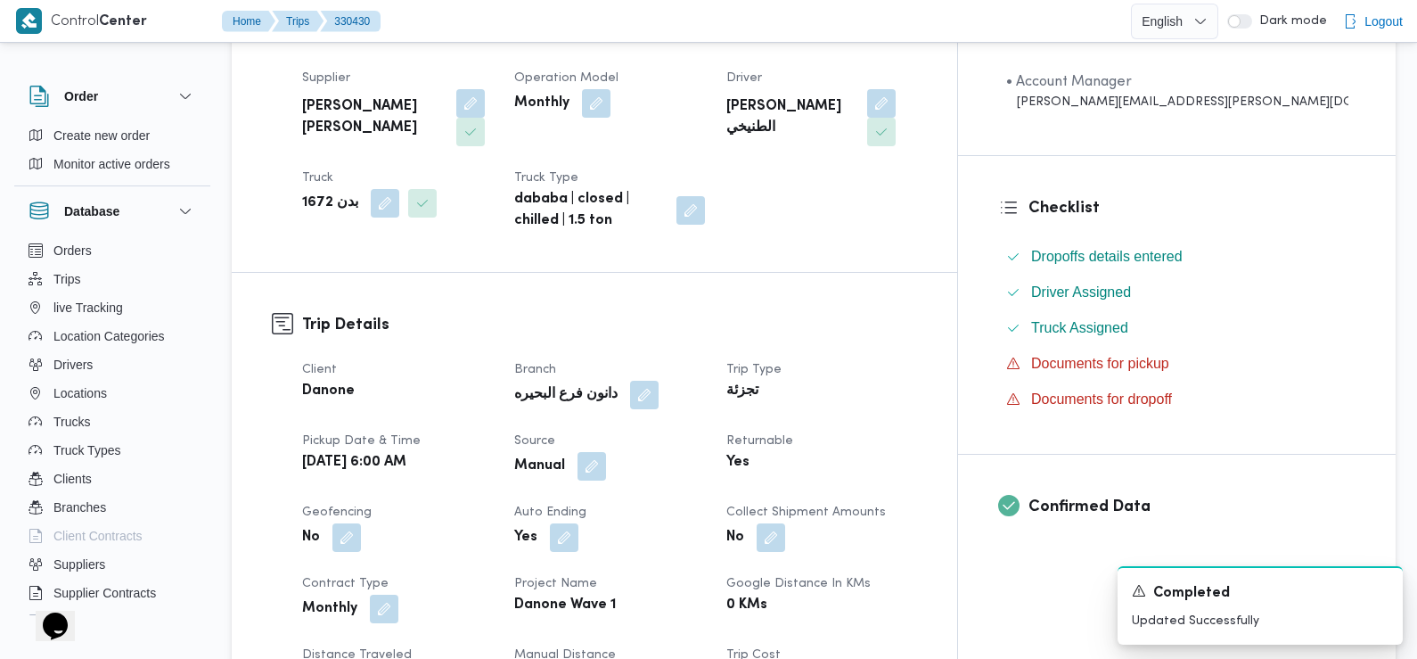
scroll to position [0, 0]
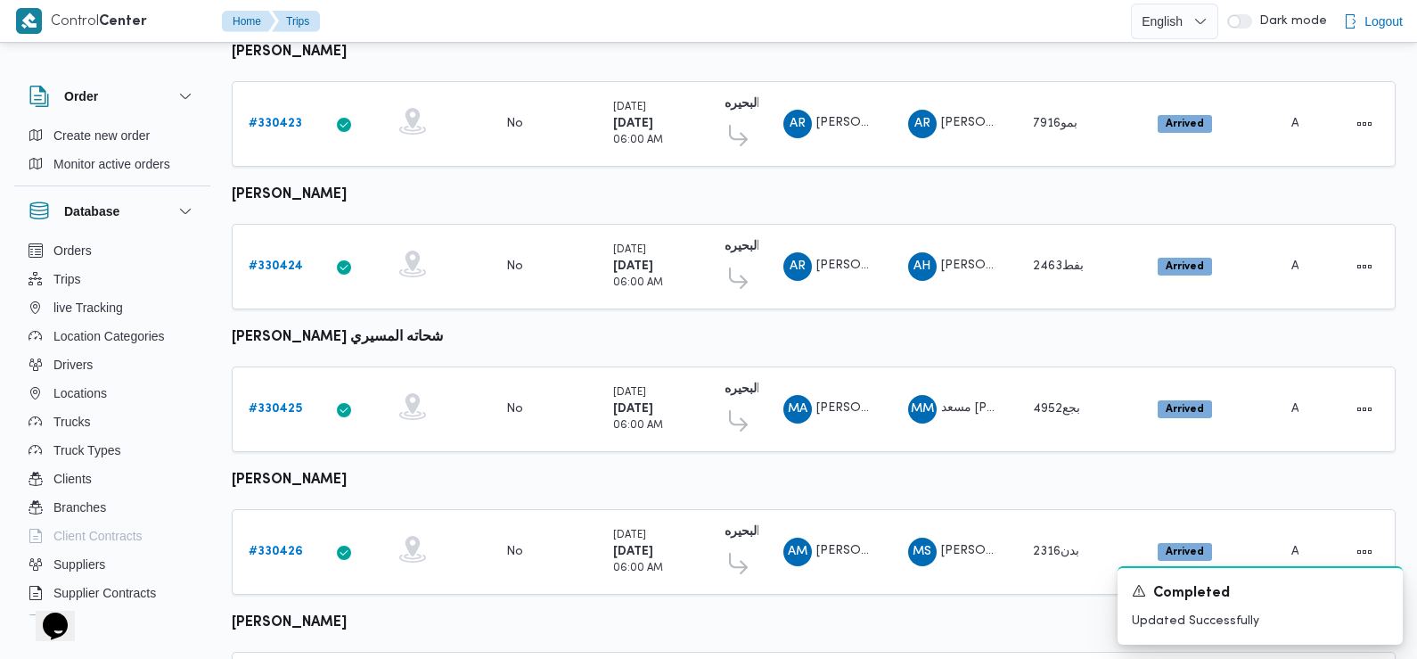
scroll to position [1243, 0]
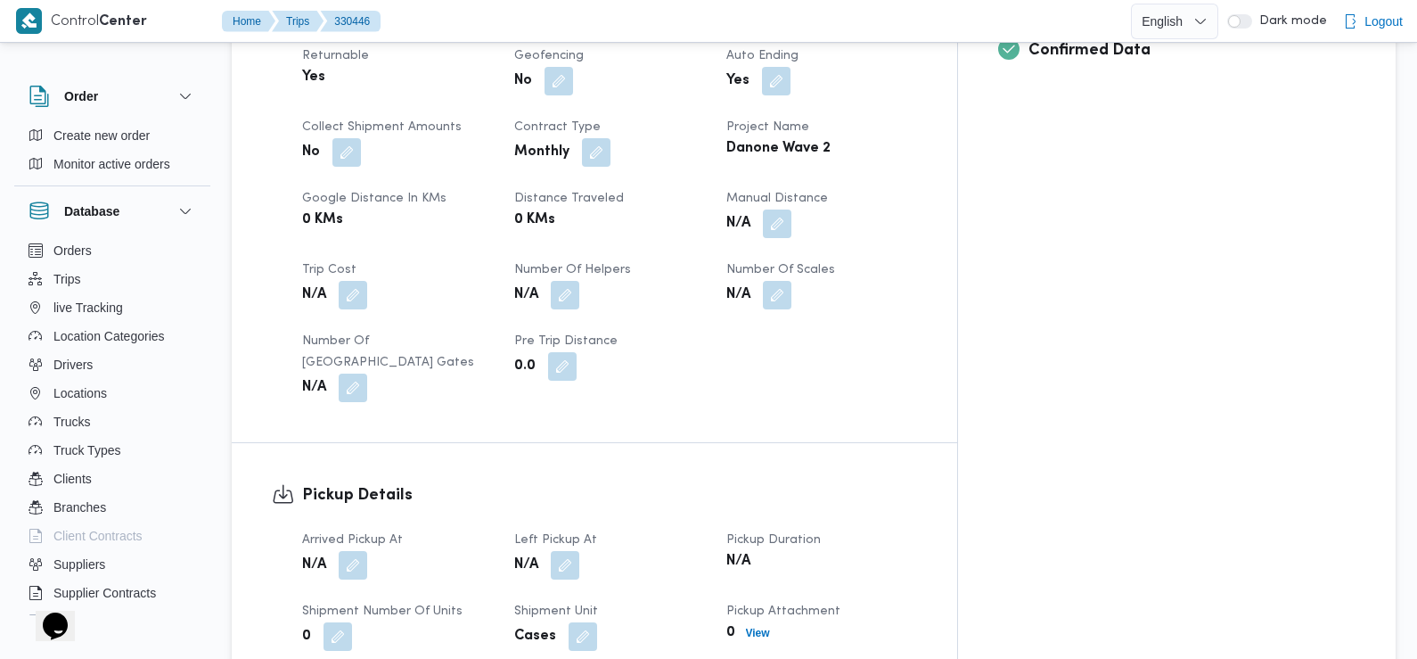
scroll to position [802, 0]
click at [354, 549] on button "button" at bounding box center [353, 563] width 29 height 29
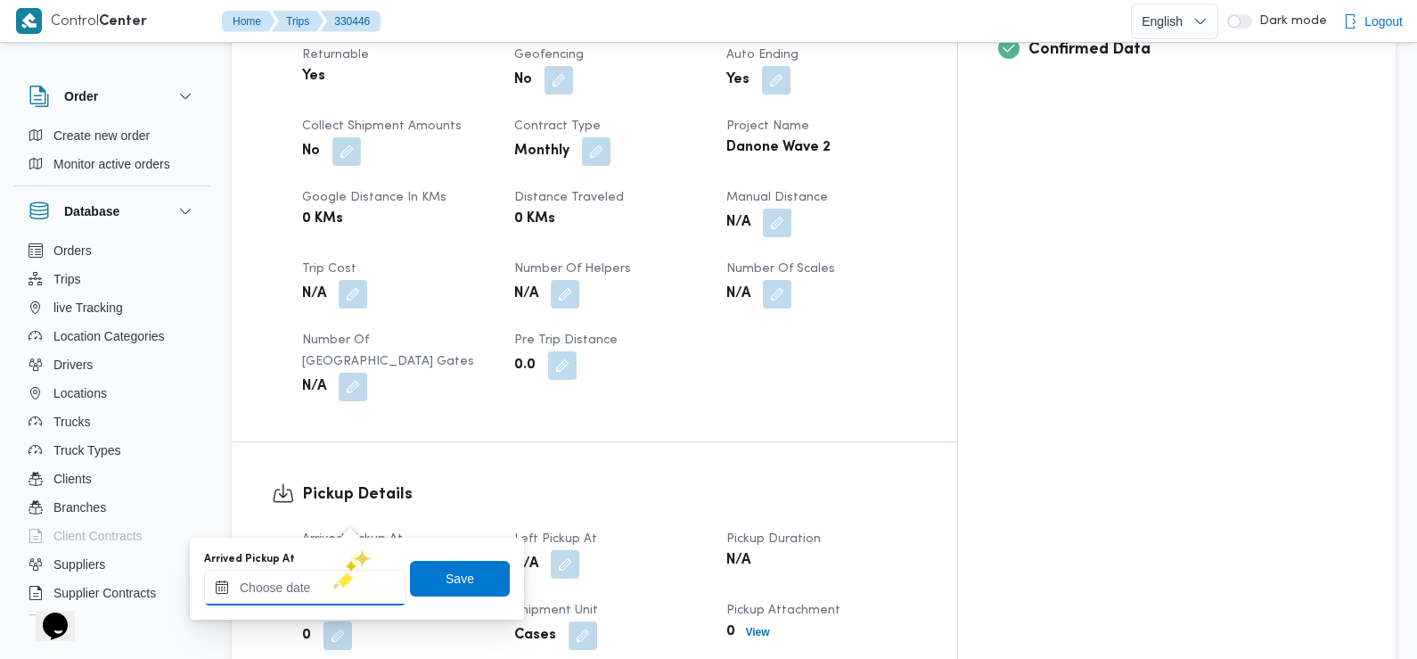
click at [330, 582] on input "Arrived Pickup At" at bounding box center [305, 588] width 202 height 36
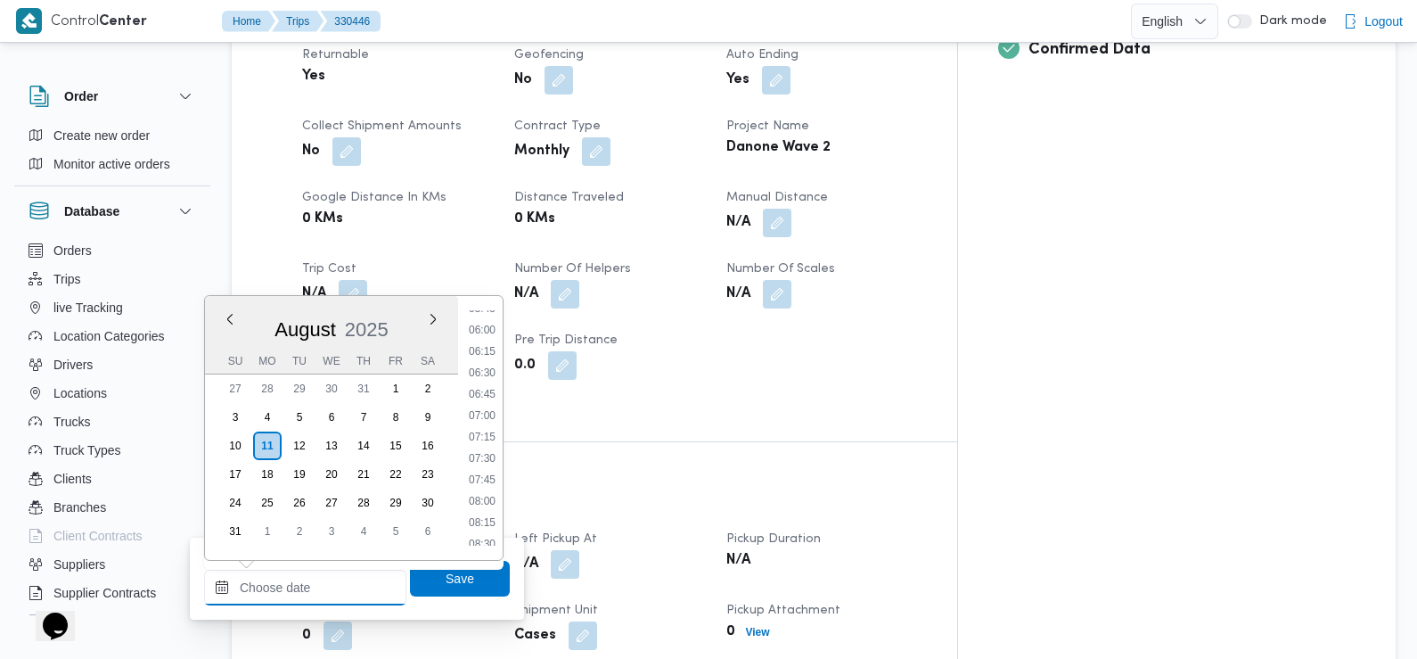
scroll to position [502, 0]
click at [488, 418] on li "07:00" at bounding box center [482, 416] width 41 height 18
type input "[DATE] 07:00"
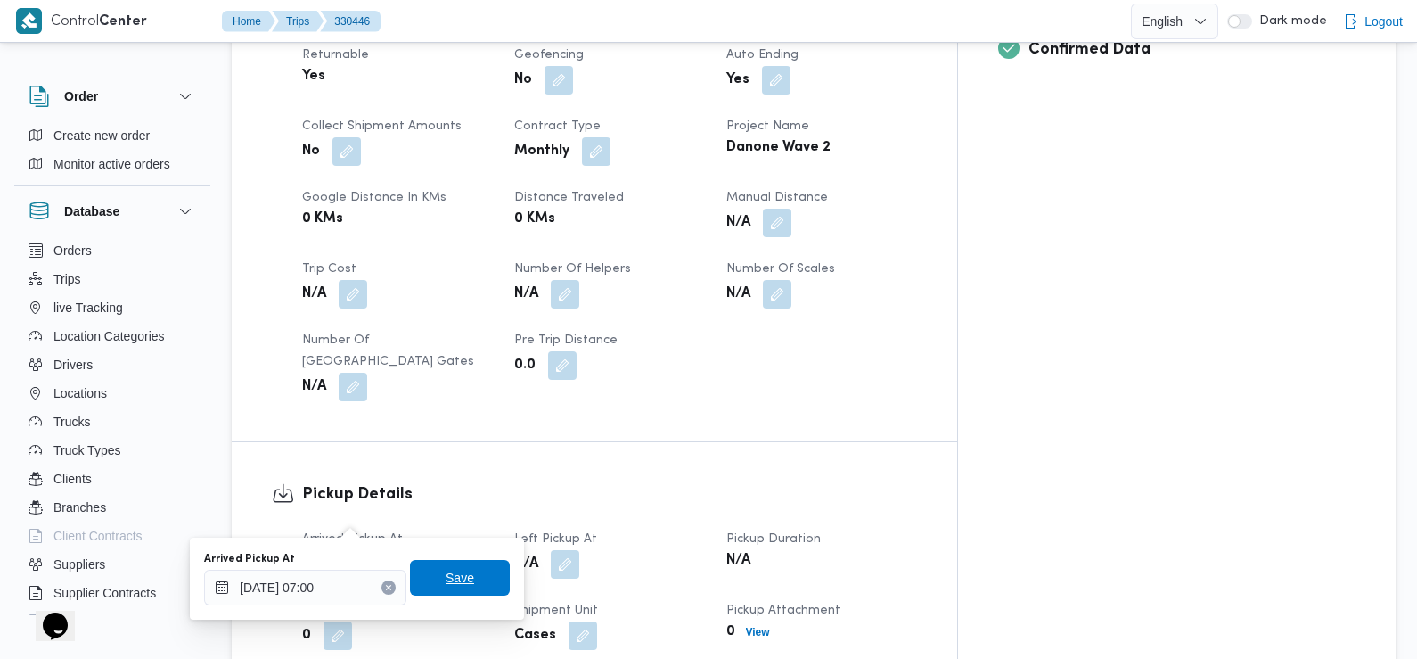
click at [455, 581] on span "Save" at bounding box center [460, 577] width 29 height 21
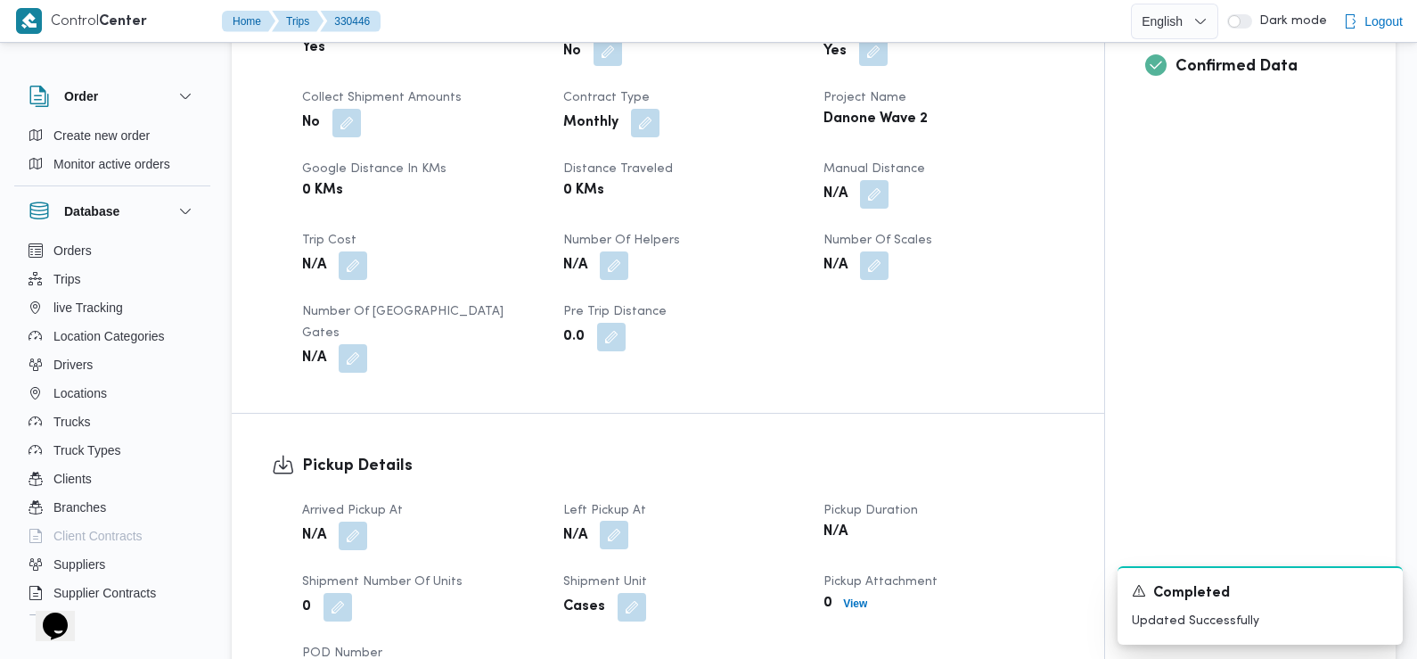
click at [628, 521] on button "button" at bounding box center [614, 535] width 29 height 29
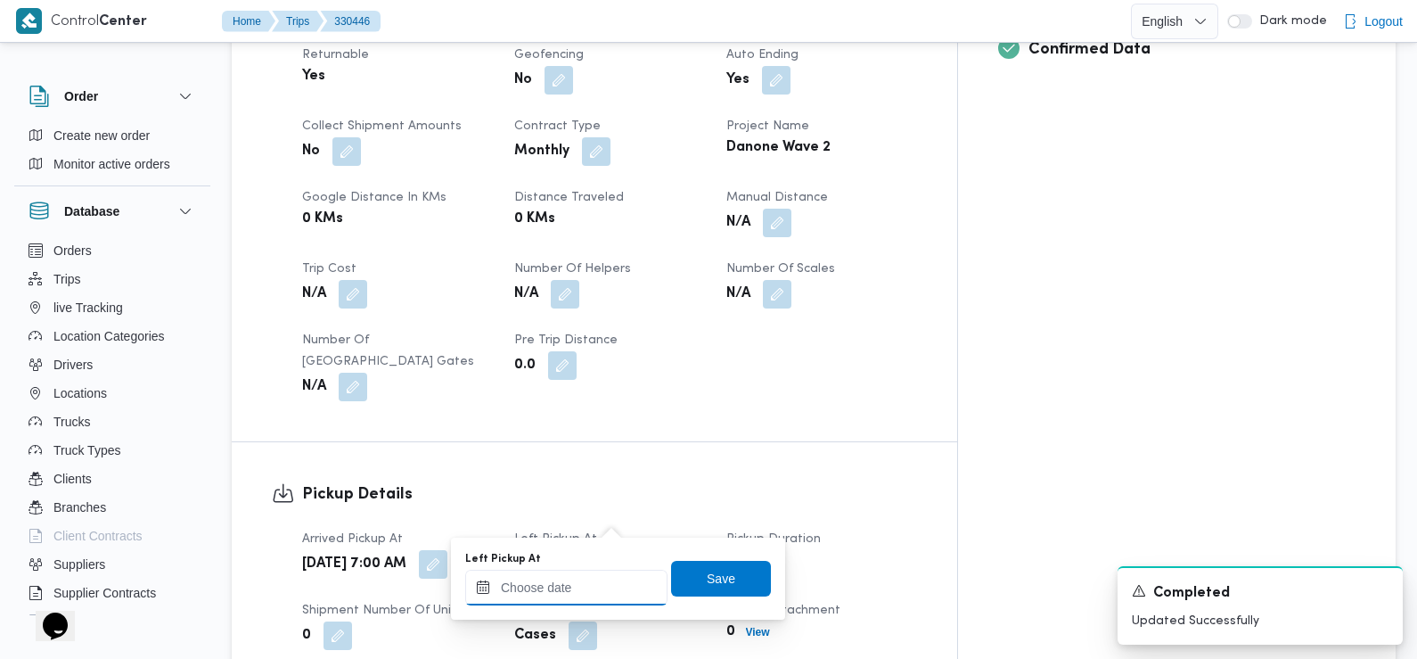
click at [595, 572] on input "Left Pickup At" at bounding box center [566, 588] width 202 height 36
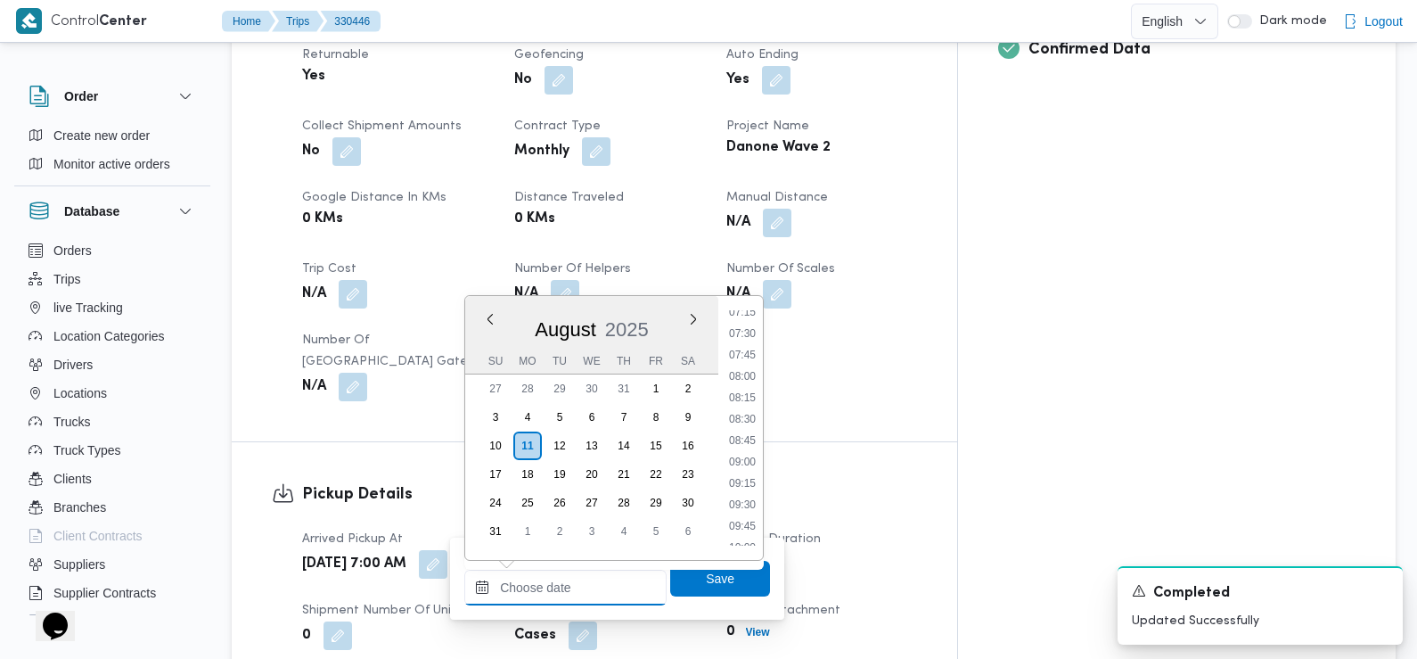
scroll to position [627, 0]
click at [755, 439] on li "08:45" at bounding box center [742, 441] width 41 height 18
type input "[DATE] 08:45"
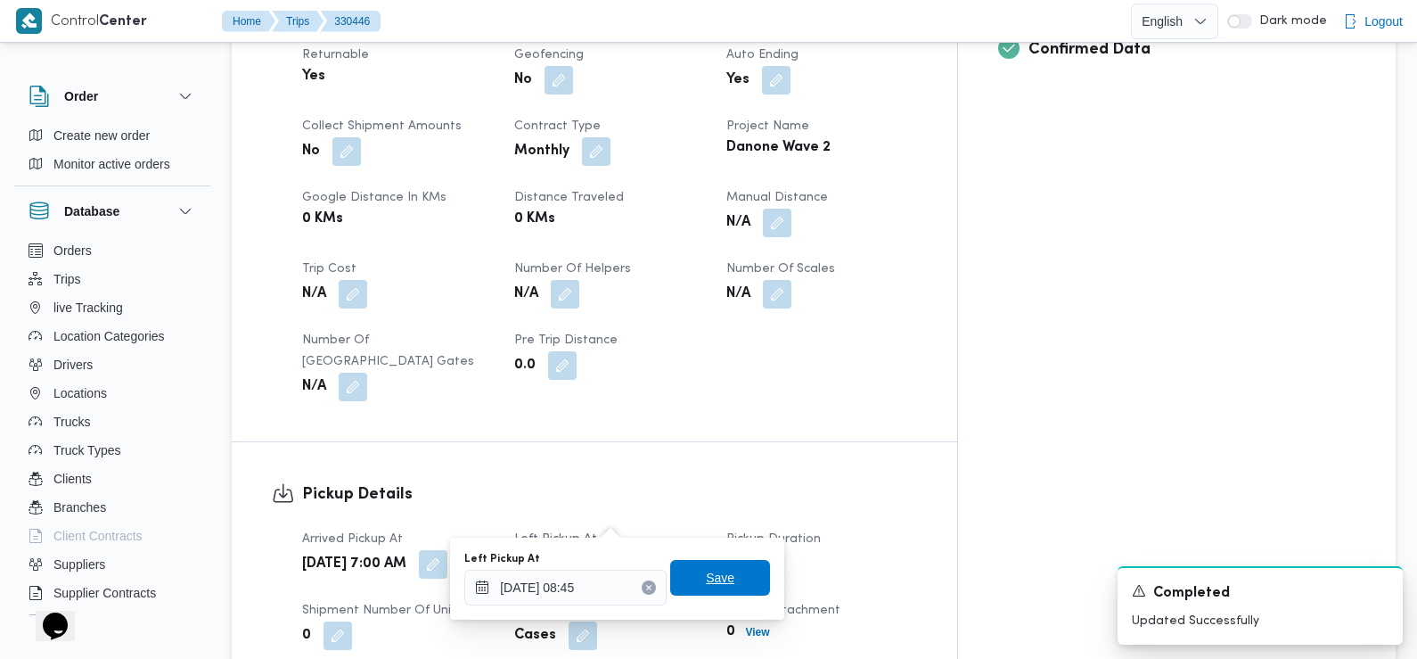
click at [682, 592] on span "Save" at bounding box center [720, 578] width 100 height 36
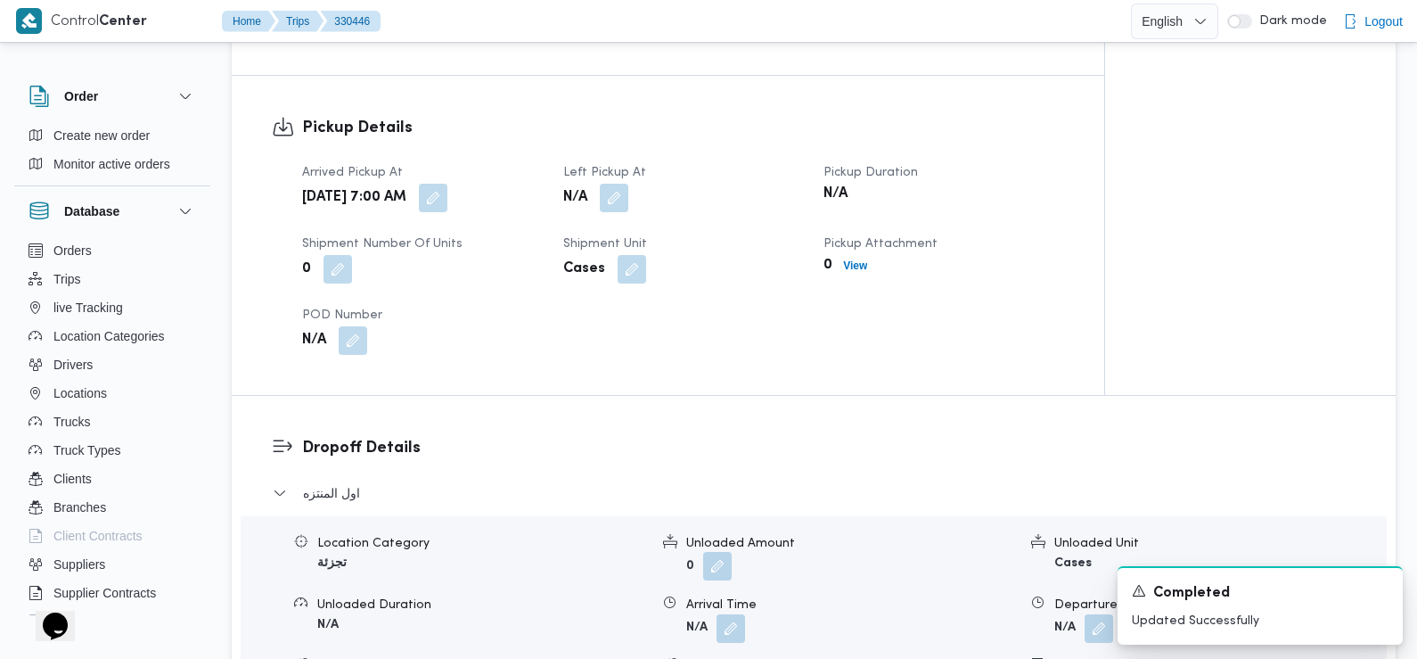
scroll to position [1141, 0]
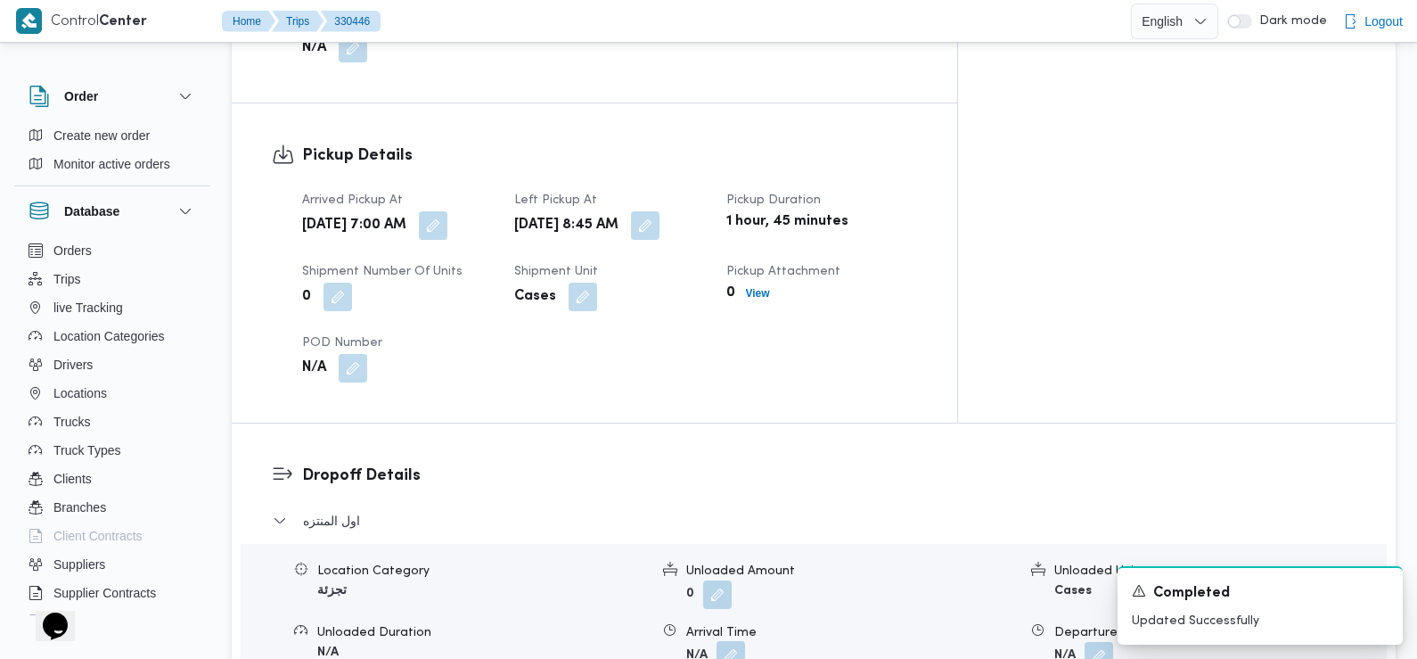
click at [734, 642] on span at bounding box center [726, 656] width 37 height 29
click at [727, 641] on button "button" at bounding box center [731, 655] width 29 height 29
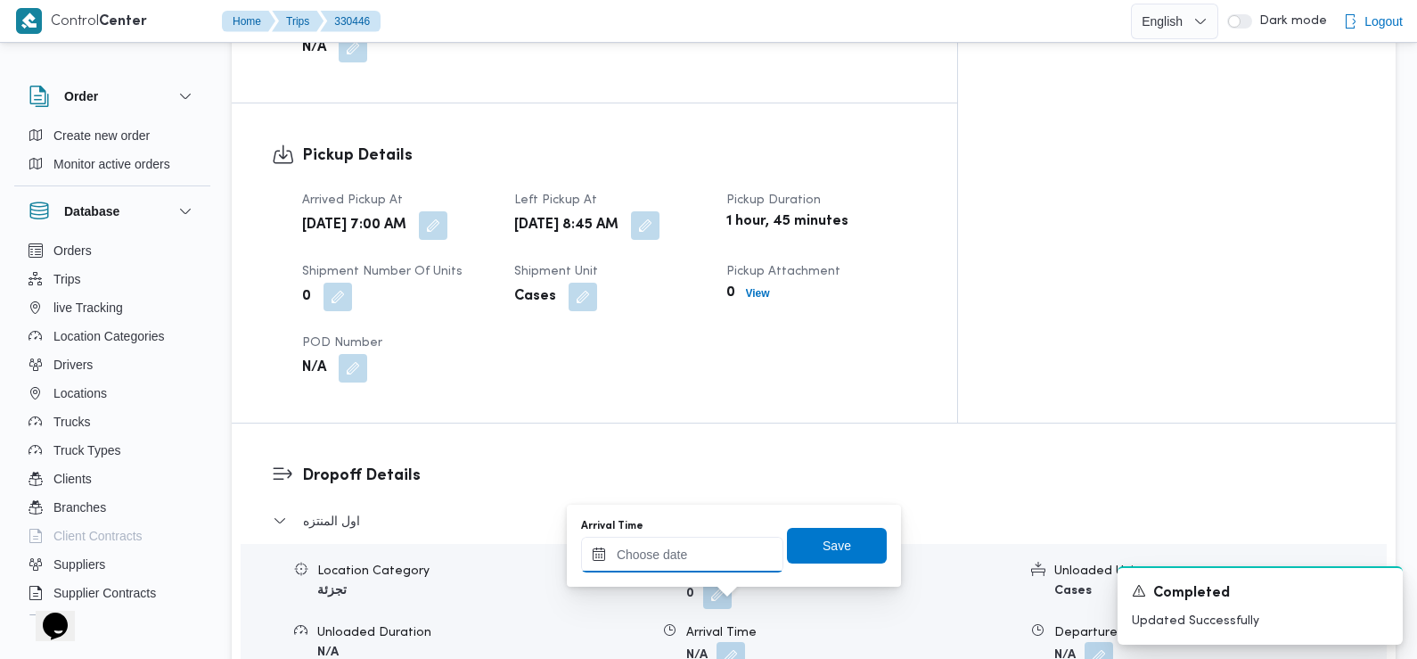
click at [726, 549] on input "Arrival Time" at bounding box center [682, 555] width 202 height 36
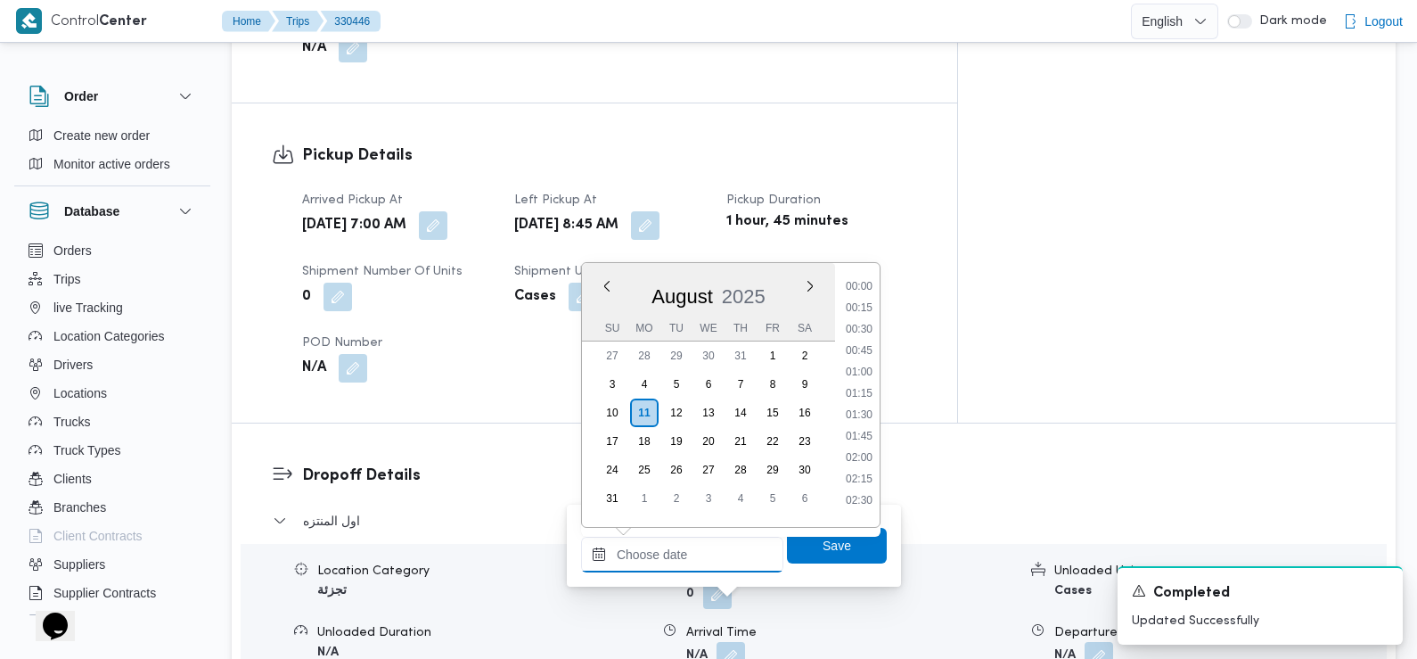
scroll to position [775, 0]
click at [868, 318] on li "09:30" at bounding box center [859, 324] width 41 height 18
type input "[DATE] 09:30"
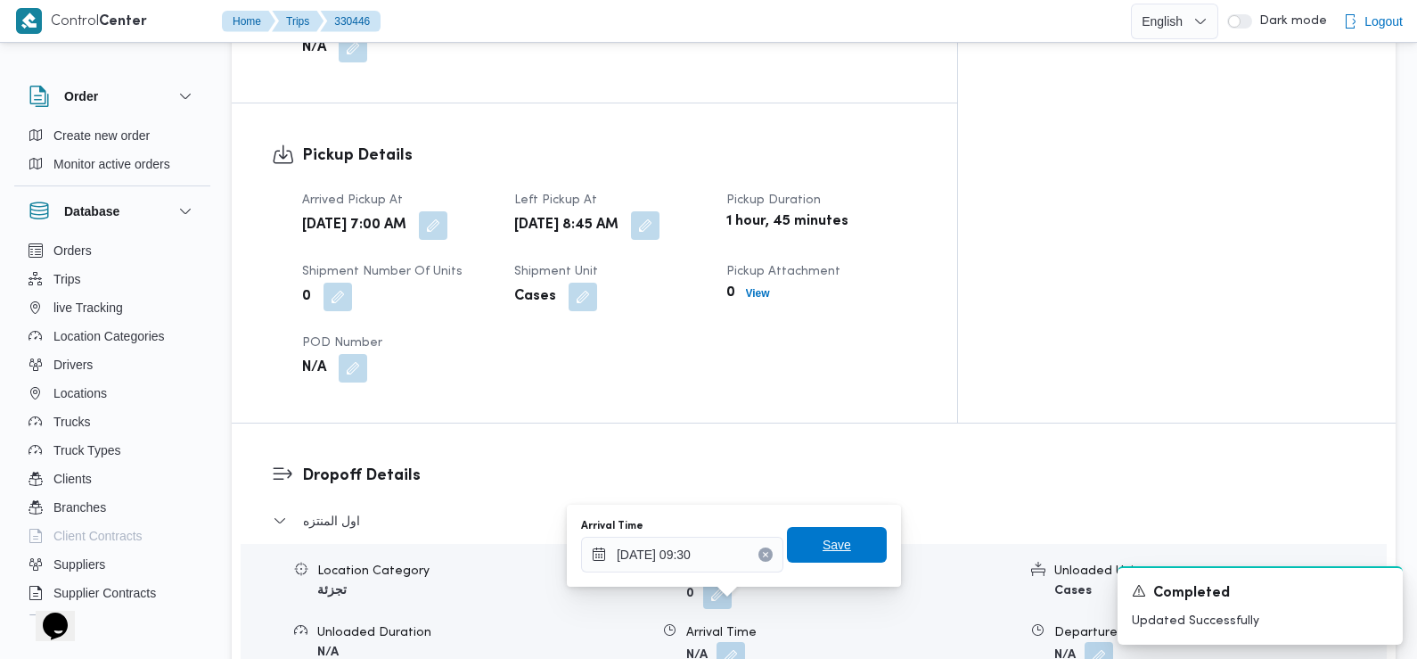
click at [823, 545] on span "Save" at bounding box center [837, 544] width 29 height 21
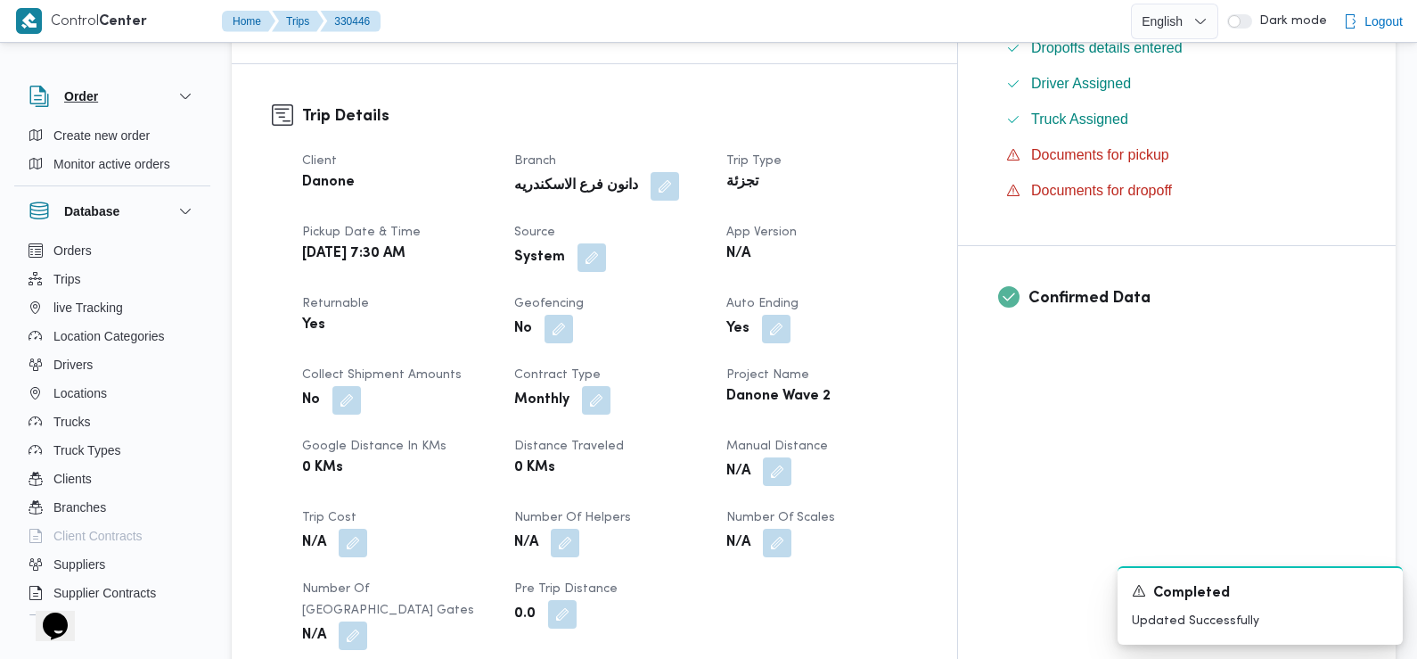
scroll to position [553, 0]
click at [565, 248] on b "System" at bounding box center [539, 258] width 51 height 21
click at [606, 243] on button "button" at bounding box center [592, 257] width 29 height 29
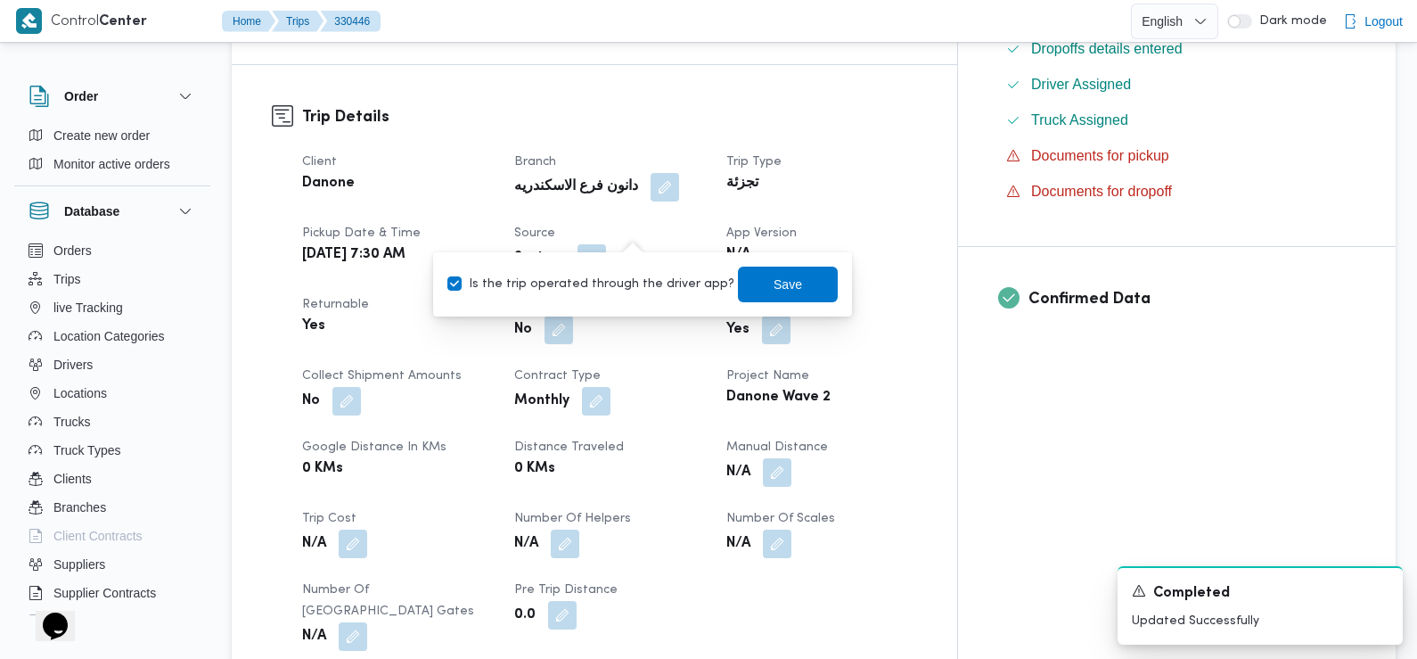
click at [633, 292] on label "Is the trip operated through the driver app?" at bounding box center [590, 284] width 287 height 21
checkbox input "false"
click at [742, 288] on span "Save" at bounding box center [788, 284] width 100 height 36
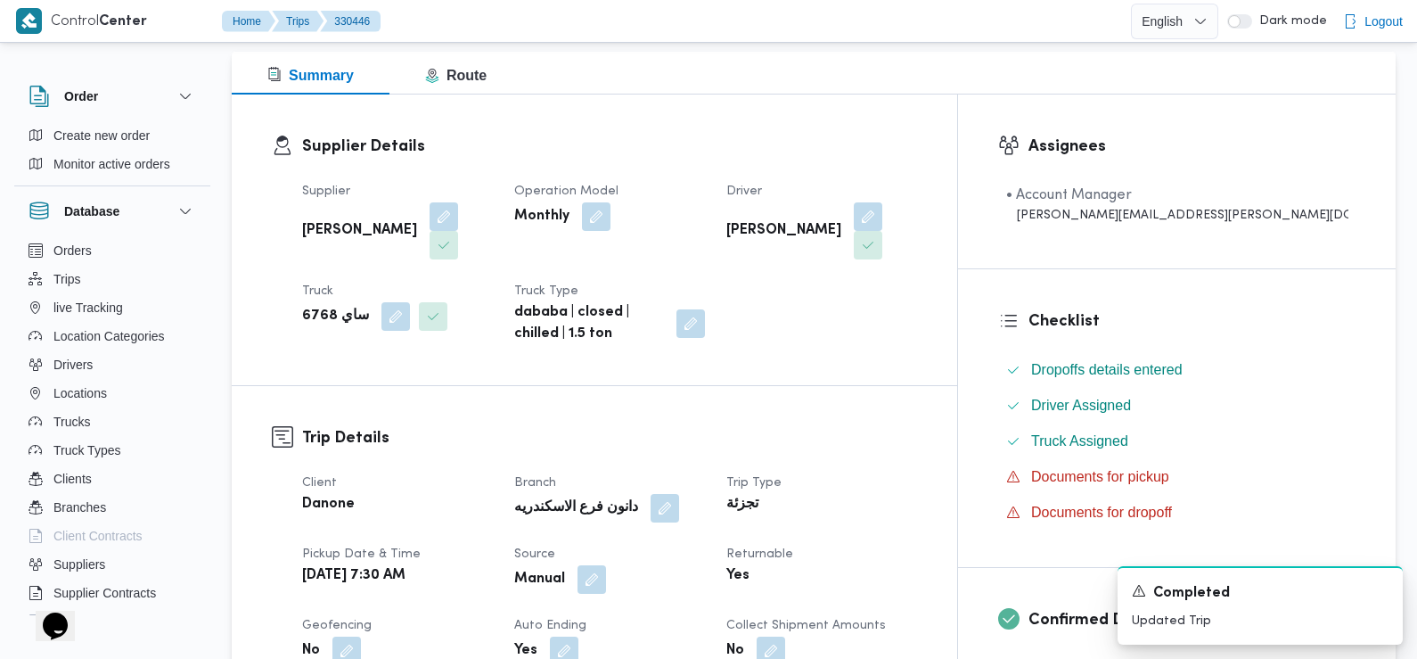
scroll to position [0, 0]
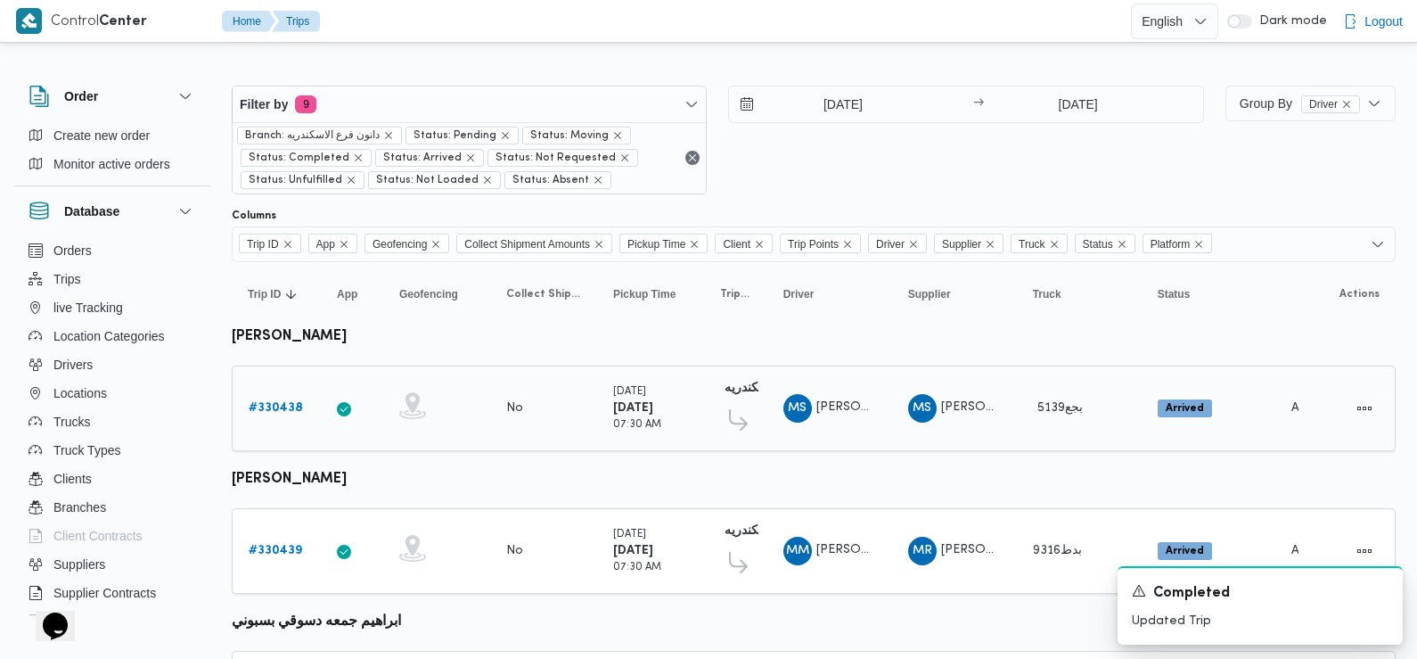
click at [278, 411] on b "# 330438" at bounding box center [276, 408] width 54 height 12
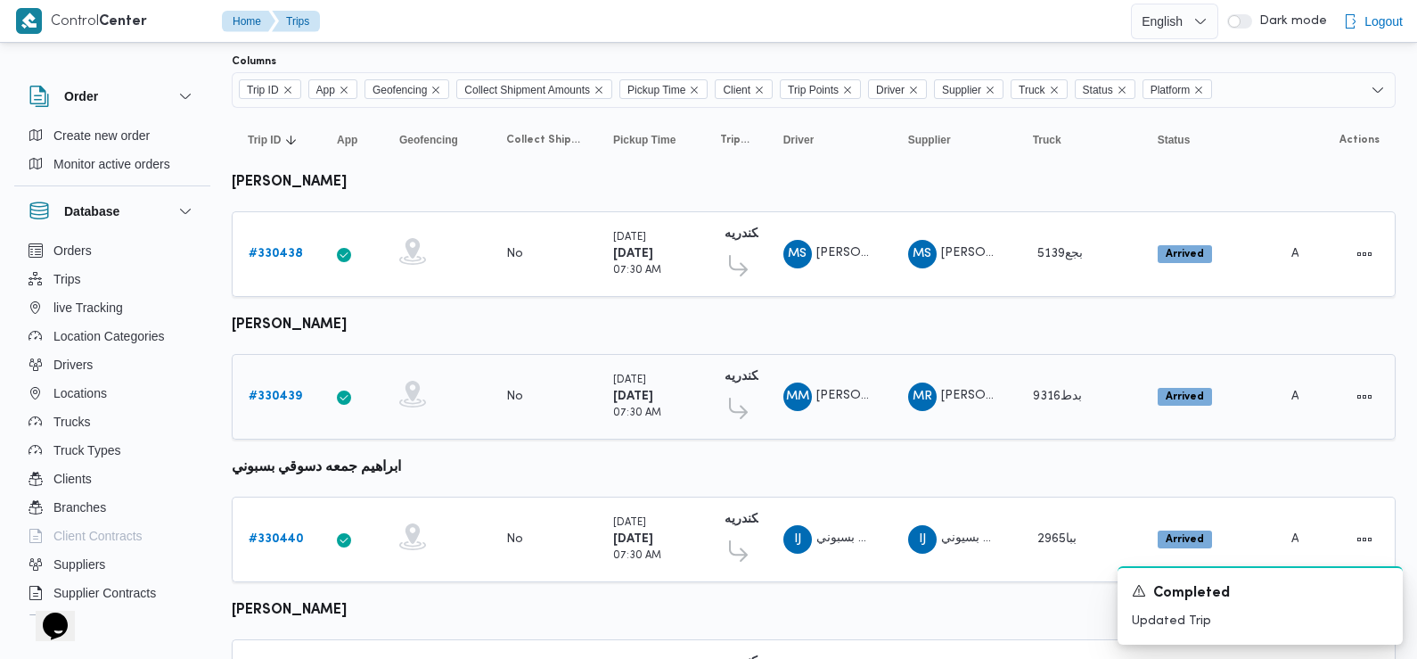
click at [295, 393] on b "# 330439" at bounding box center [275, 396] width 53 height 12
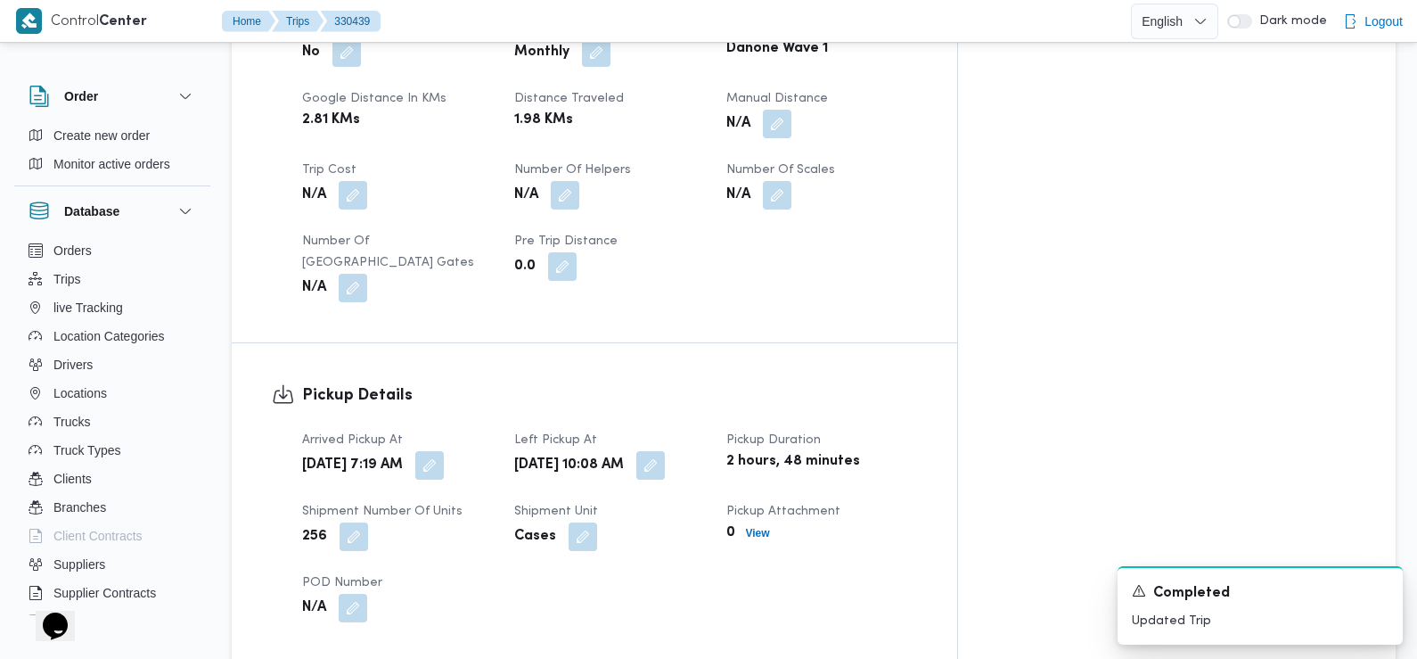
scroll to position [914, 0]
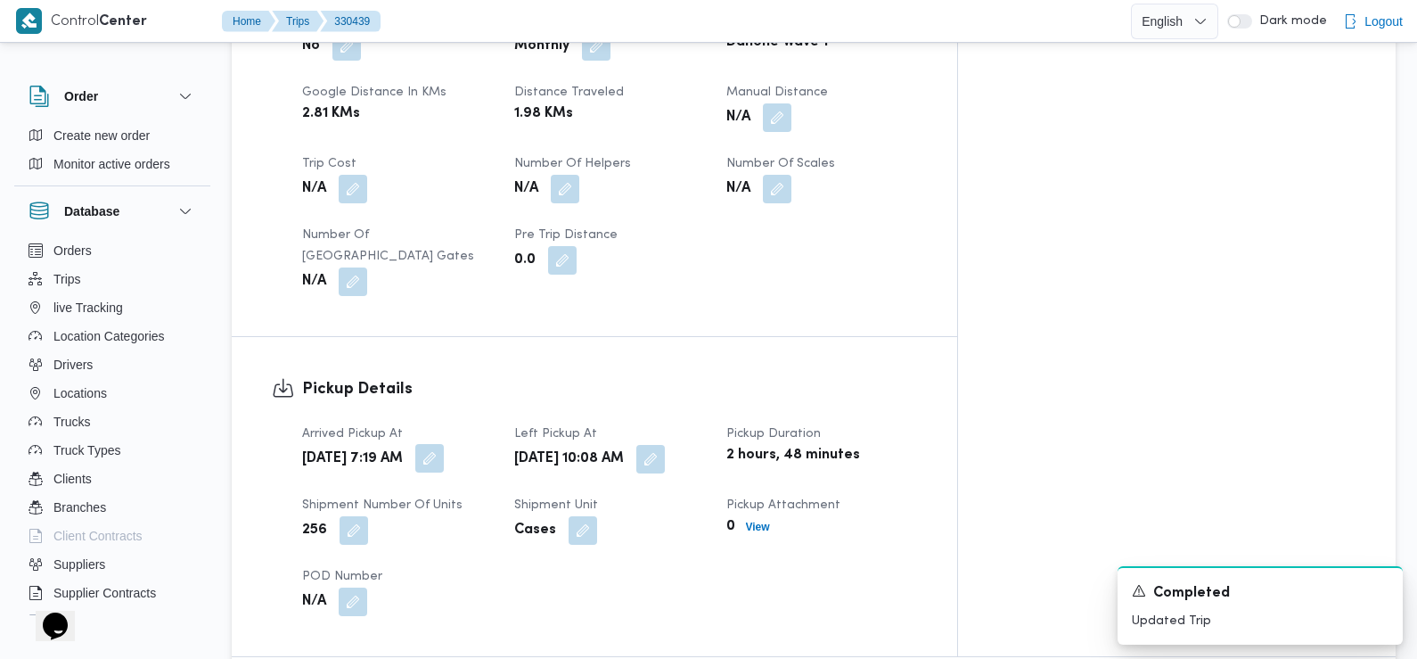
click at [444, 444] on button "button" at bounding box center [429, 458] width 29 height 29
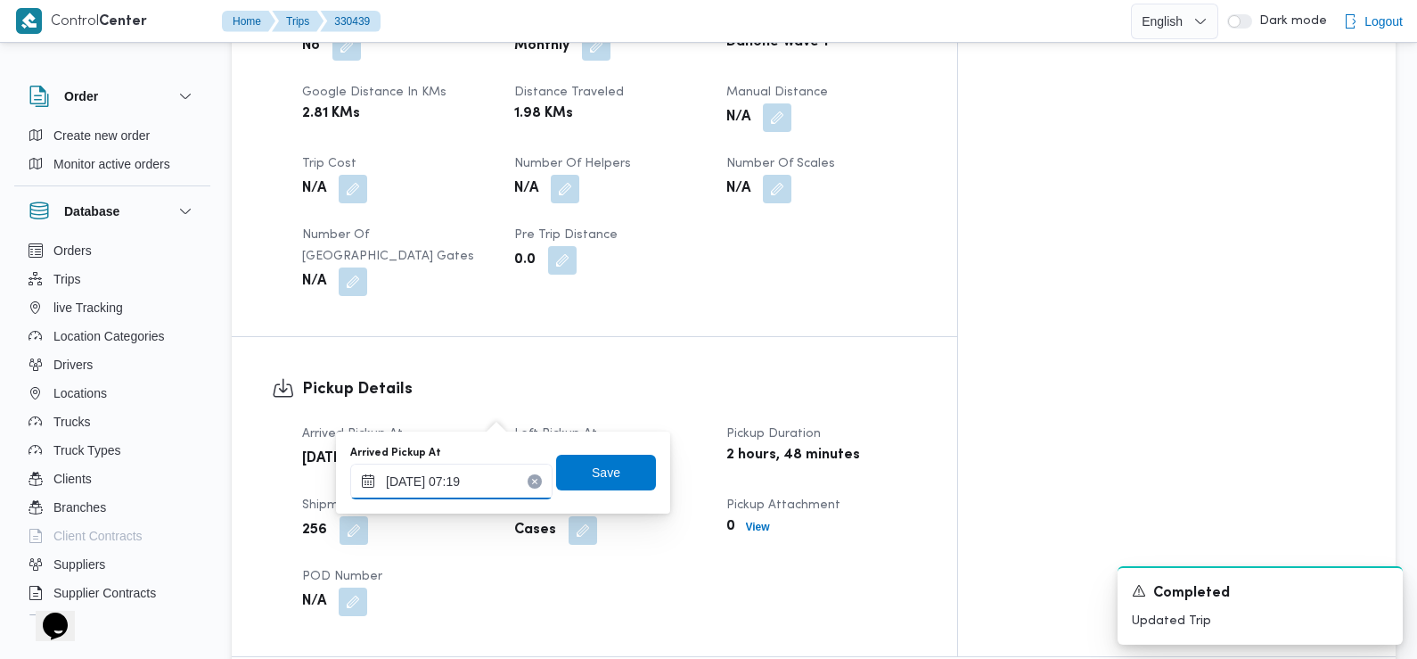
click at [491, 467] on input "[DATE] 07:19" at bounding box center [451, 481] width 202 height 36
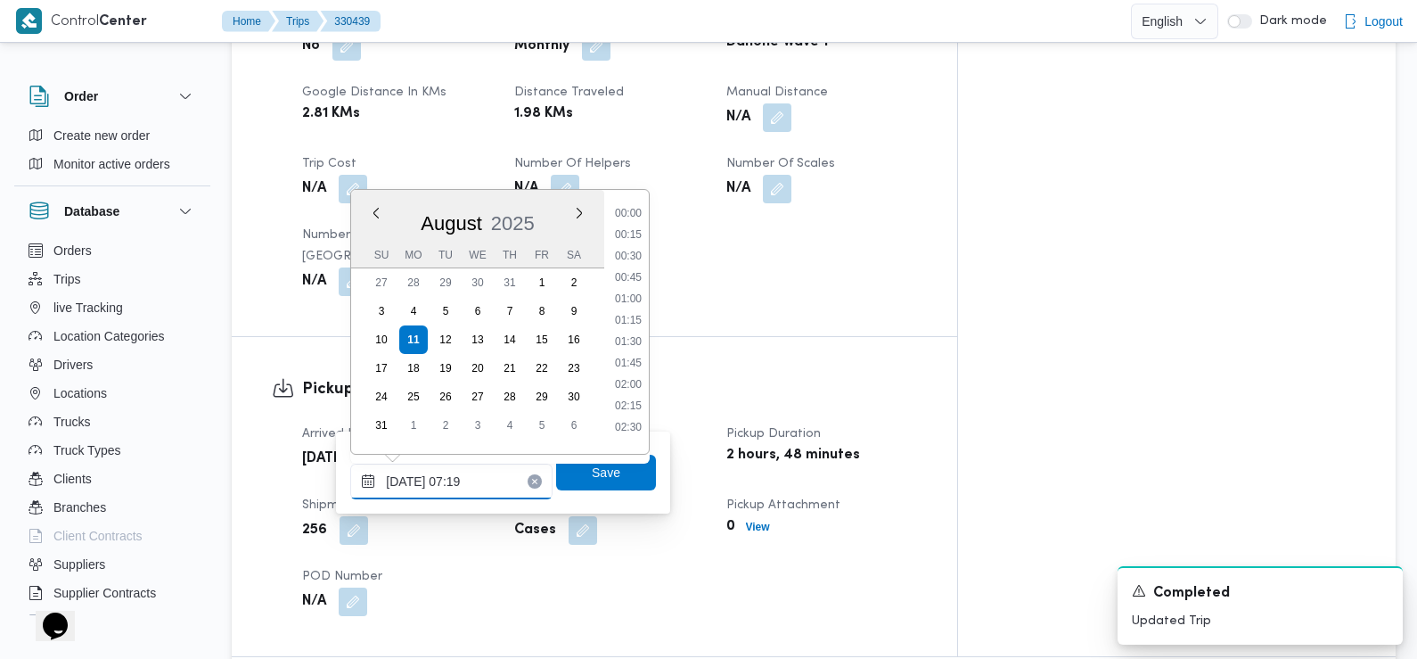
scroll to position [497, 0]
click at [620, 340] on li "07:15" at bounding box center [628, 336] width 41 height 18
type input "[DATE] 07:15"
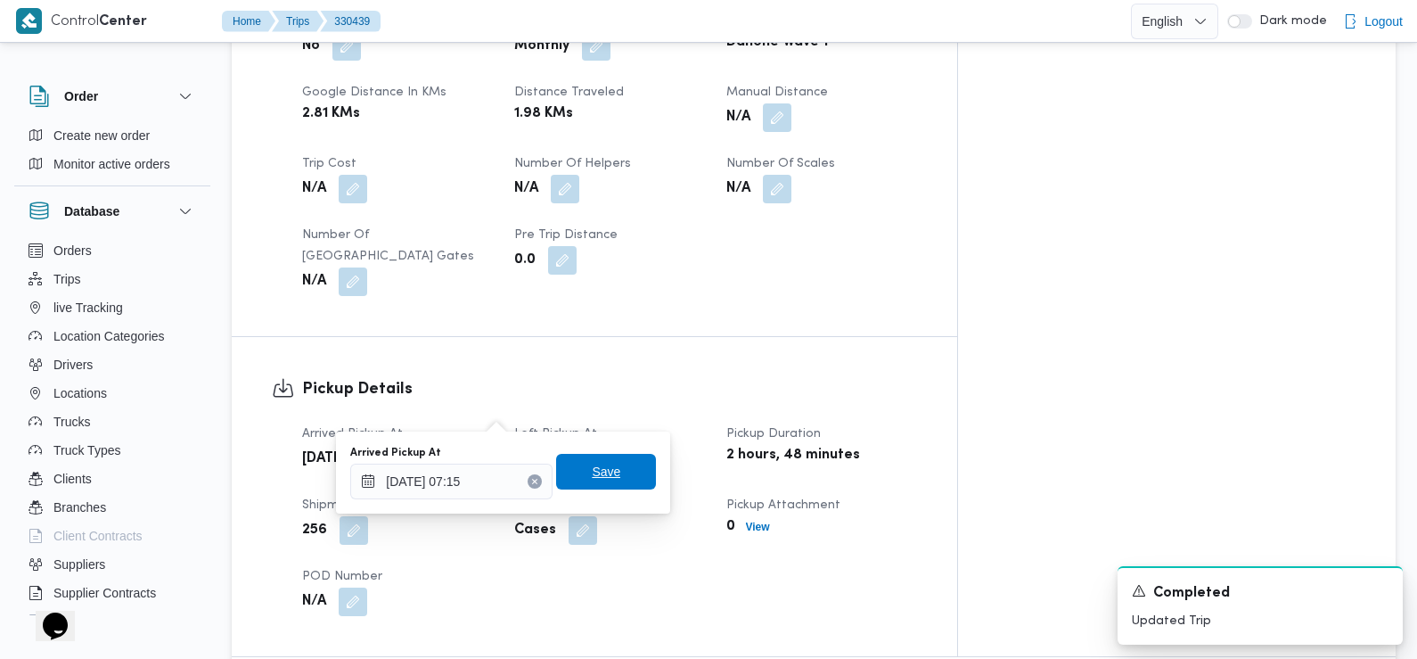
click at [606, 471] on span "Save" at bounding box center [606, 472] width 100 height 36
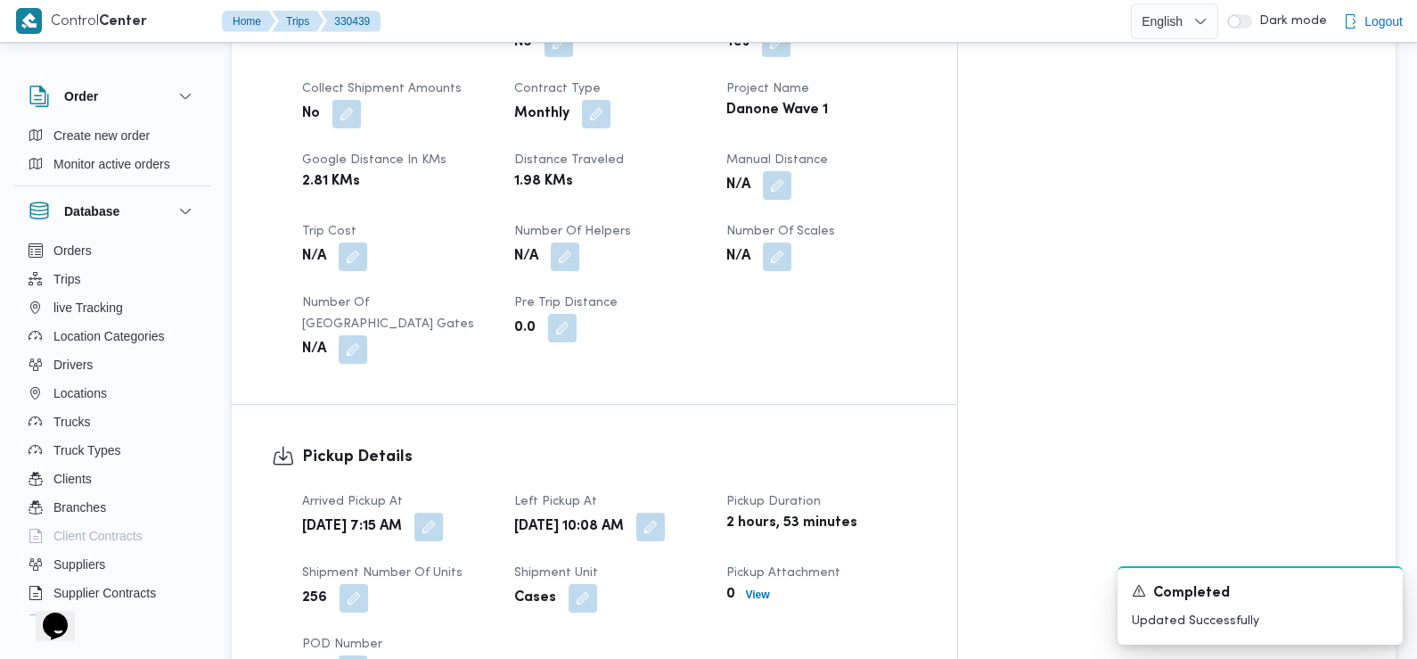
scroll to position [880, 0]
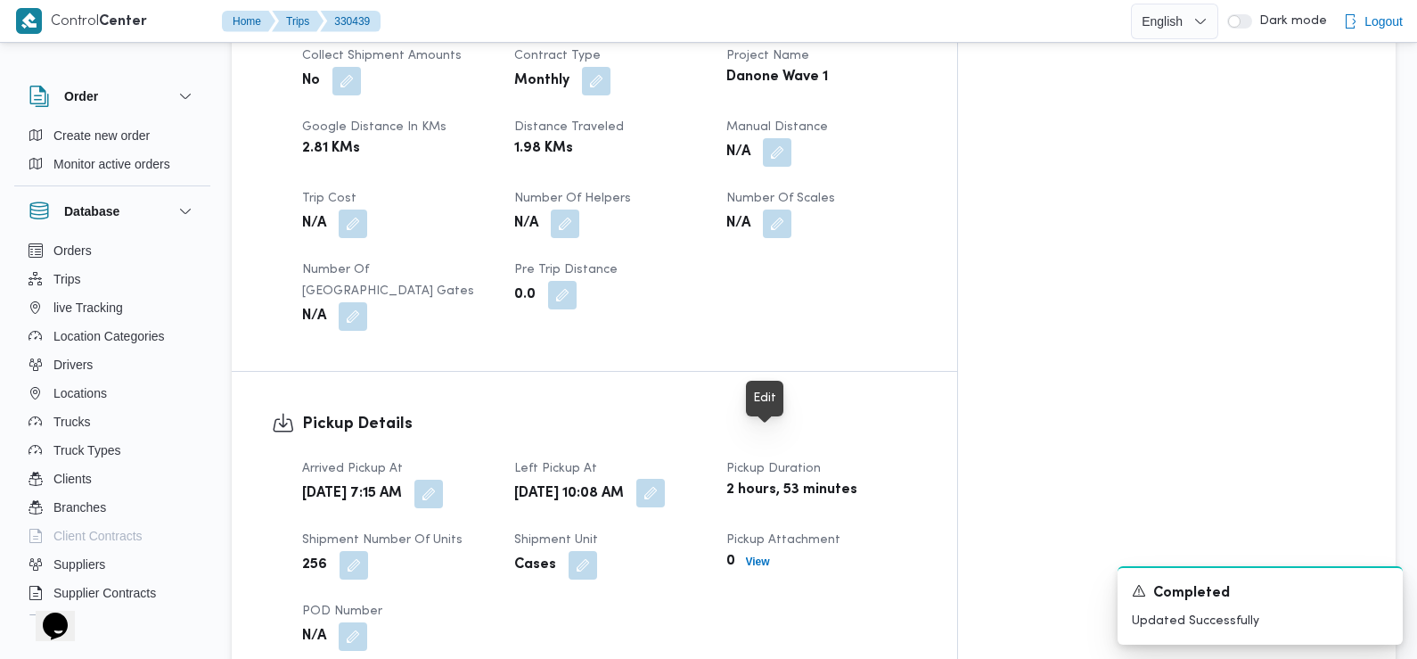
click at [665, 479] on button "button" at bounding box center [650, 493] width 29 height 29
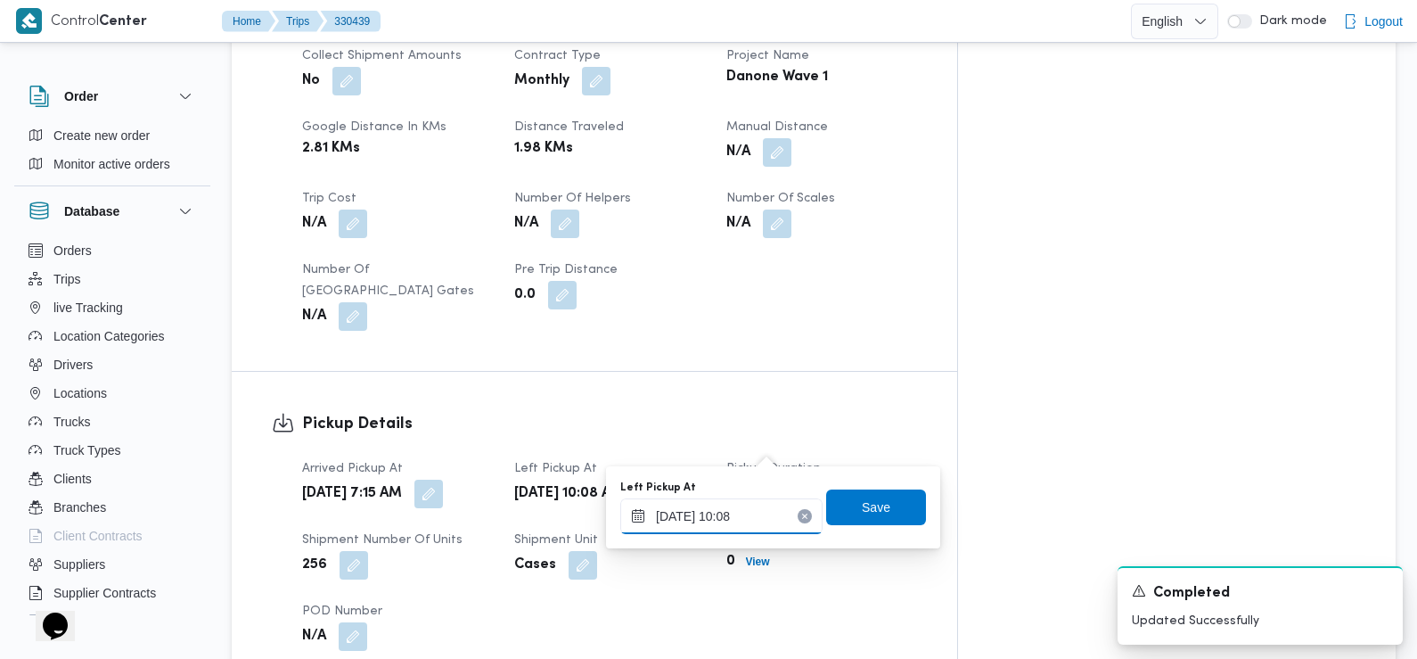
click at [757, 514] on input "[DATE] 10:08" at bounding box center [721, 516] width 202 height 36
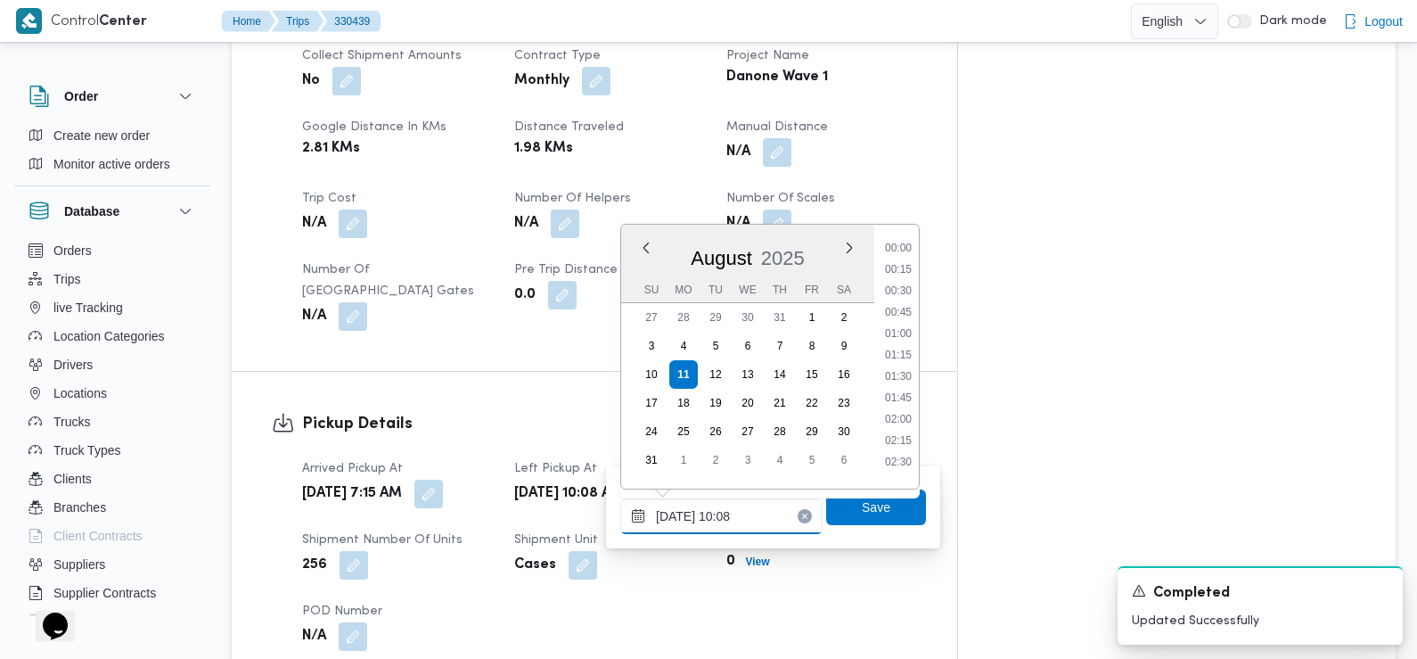
scroll to position [733, 0]
click at [903, 271] on li "08:45" at bounding box center [898, 264] width 41 height 18
type input "[DATE] 08:45"
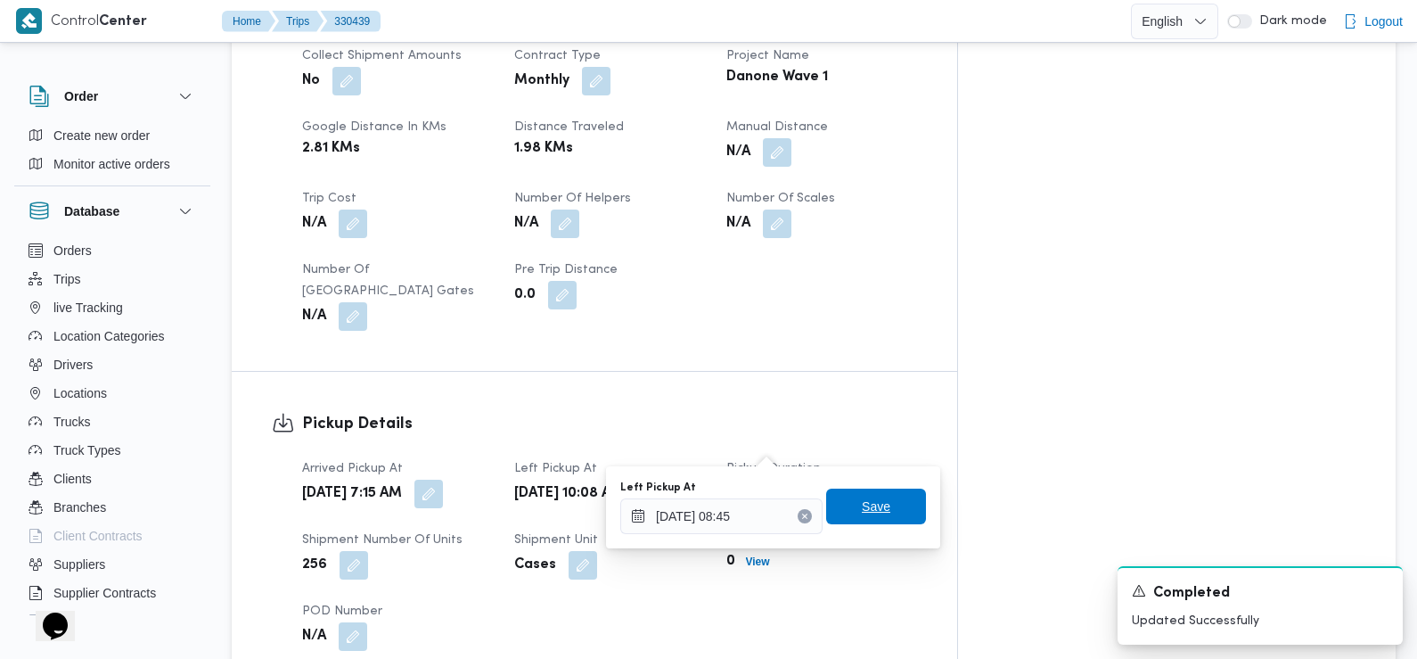
click at [874, 508] on span "Save" at bounding box center [876, 506] width 29 height 21
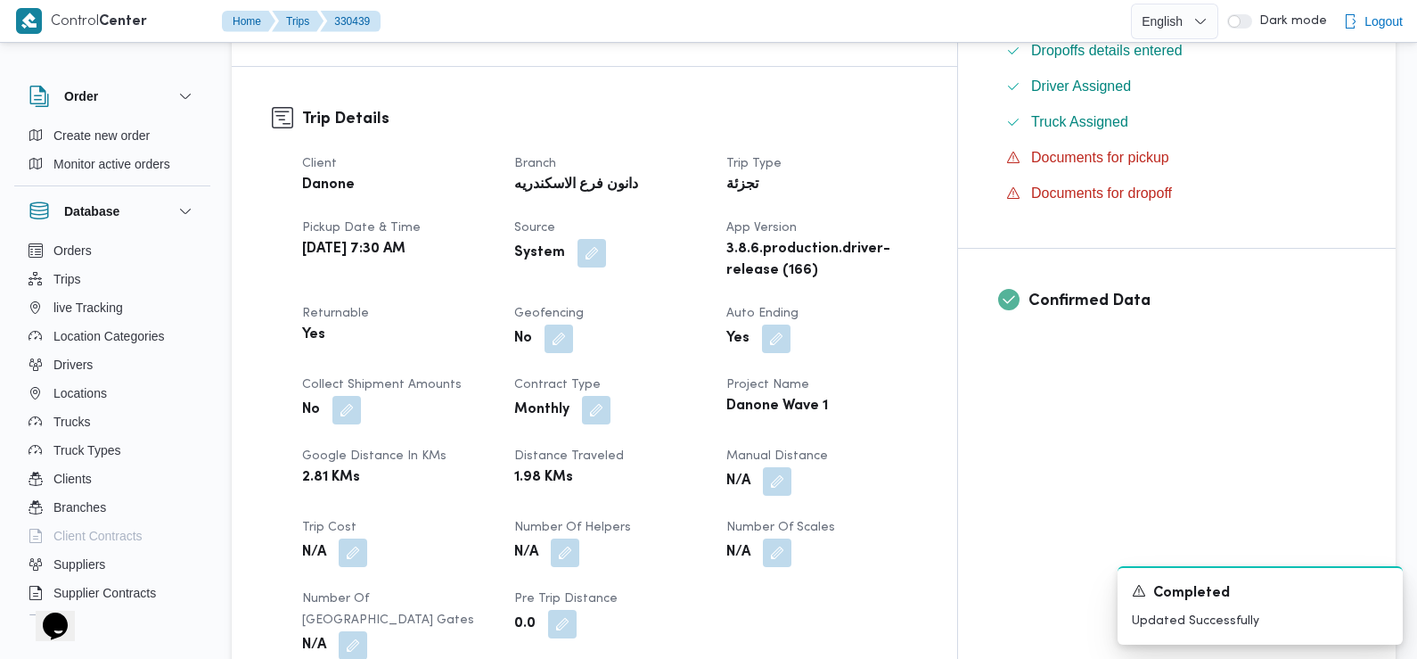
scroll to position [0, 0]
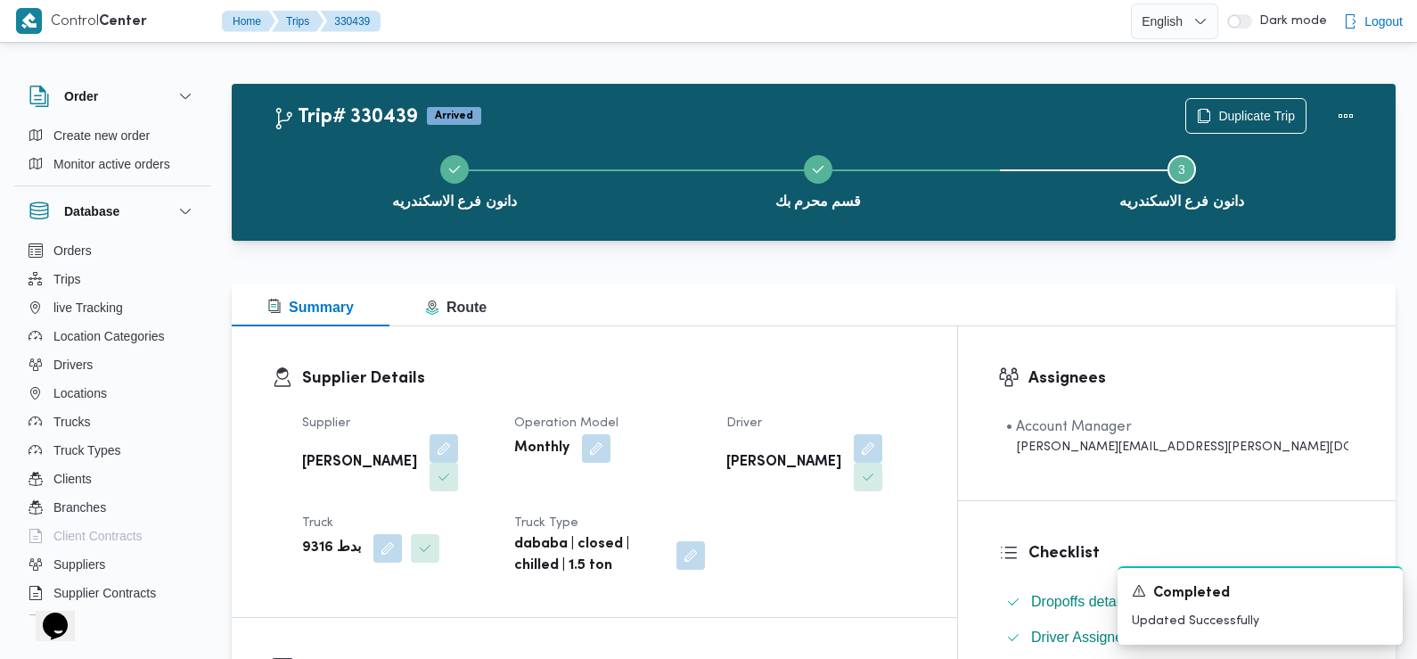
scroll to position [154, 0]
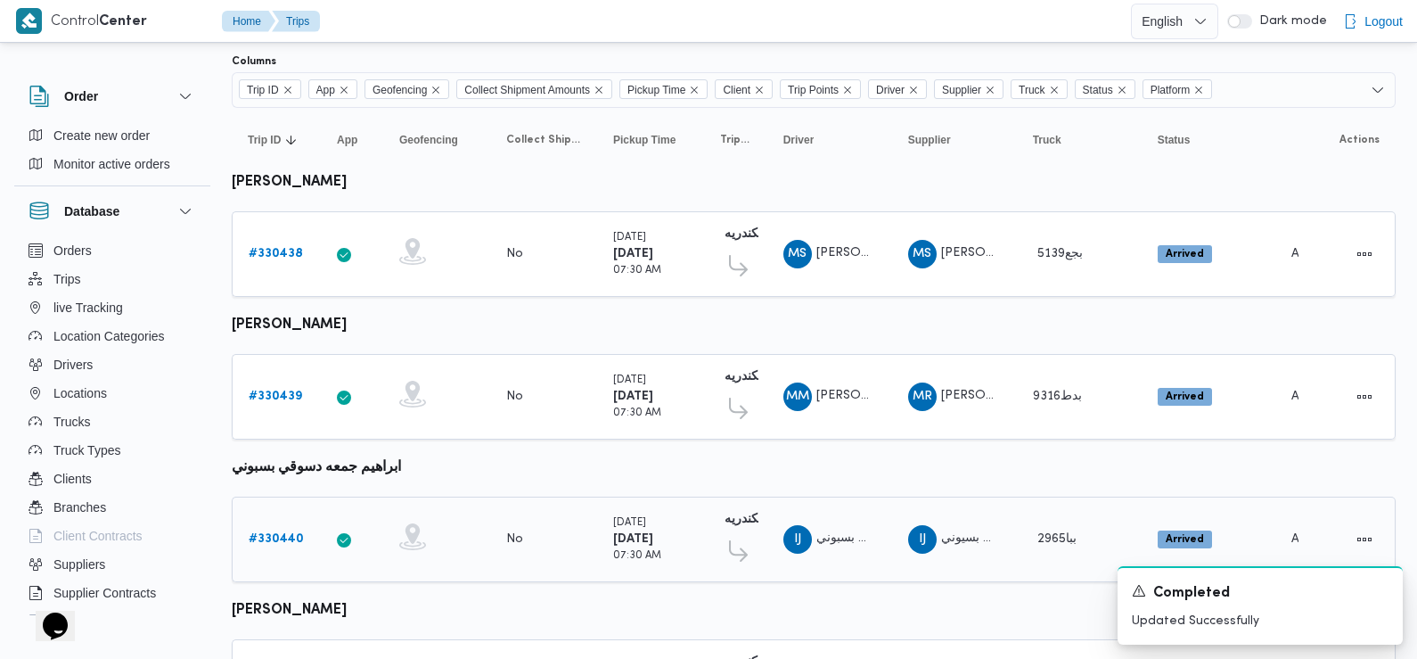
click at [291, 533] on b "# 330440" at bounding box center [276, 539] width 55 height 12
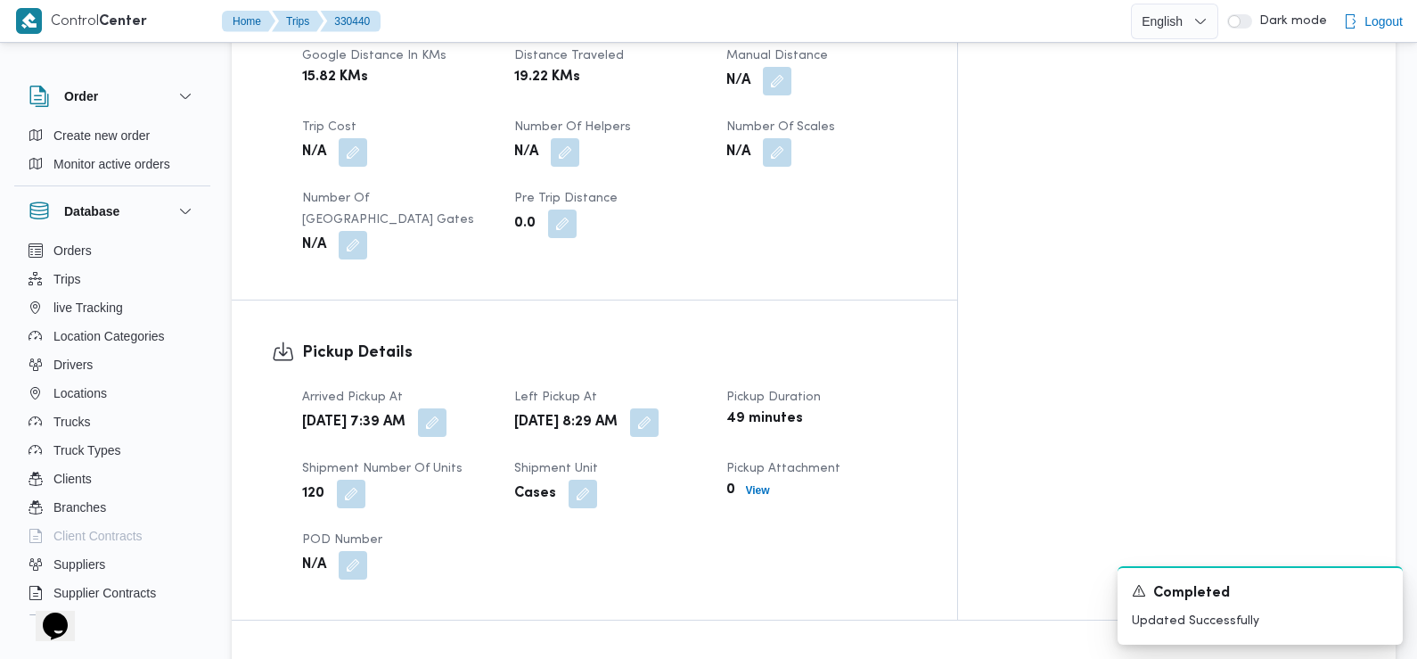
scroll to position [968, 0]
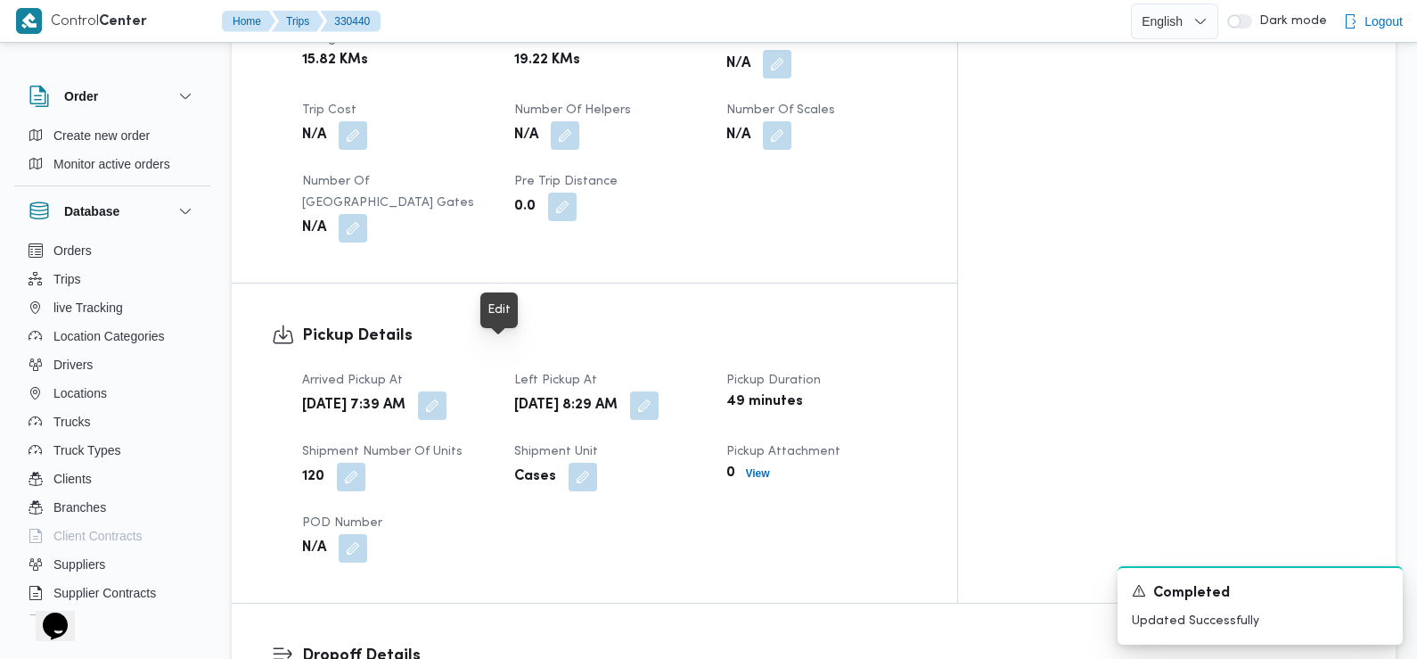
click at [447, 391] on span at bounding box center [427, 405] width 37 height 29
click at [447, 390] on button "button" at bounding box center [432, 404] width 29 height 29
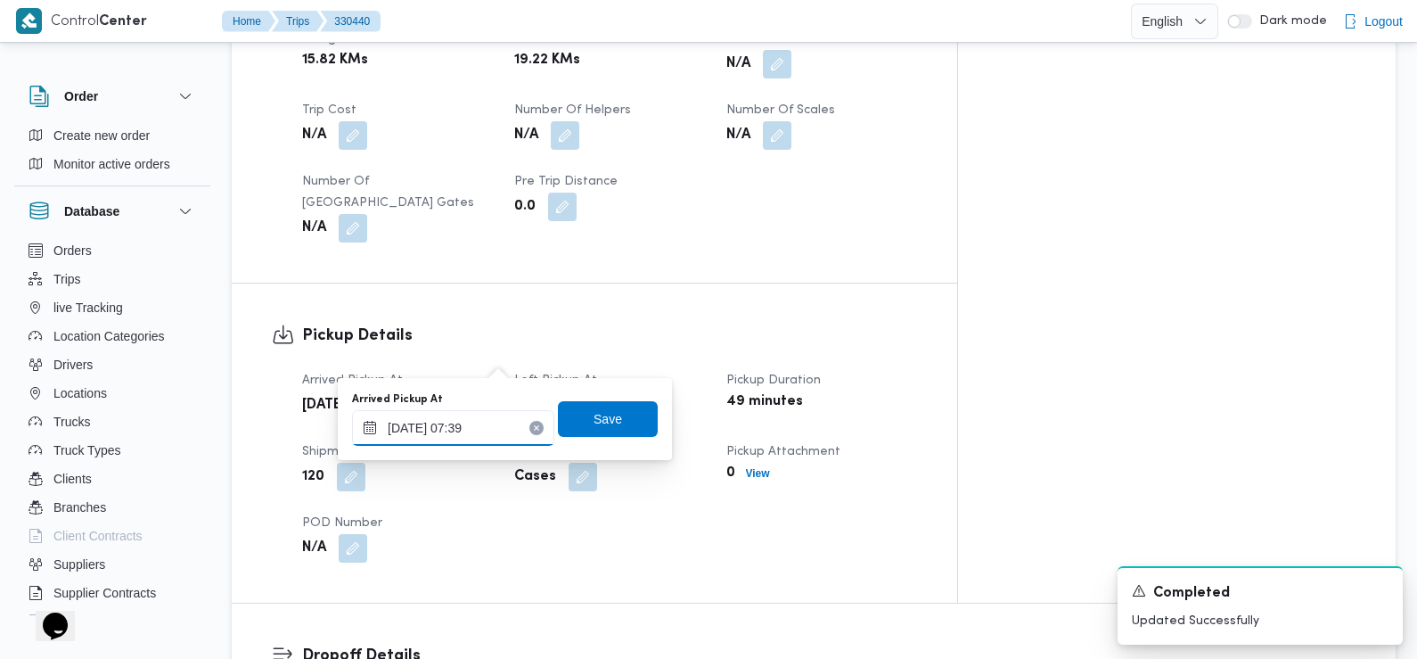
click at [480, 422] on input "[DATE] 07:39" at bounding box center [453, 428] width 202 height 36
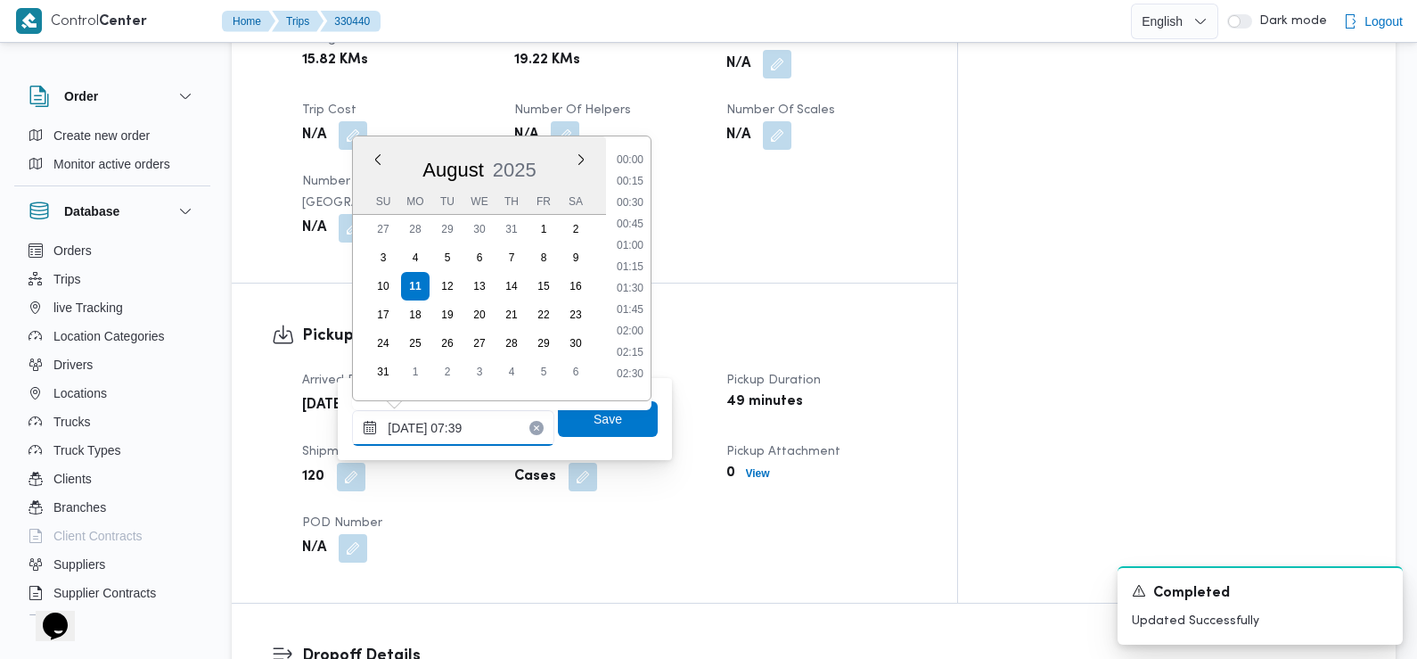
scroll to position [519, 0]
click at [641, 276] on li "07:30" at bounding box center [630, 283] width 41 height 18
type input "[DATE] 07:30"
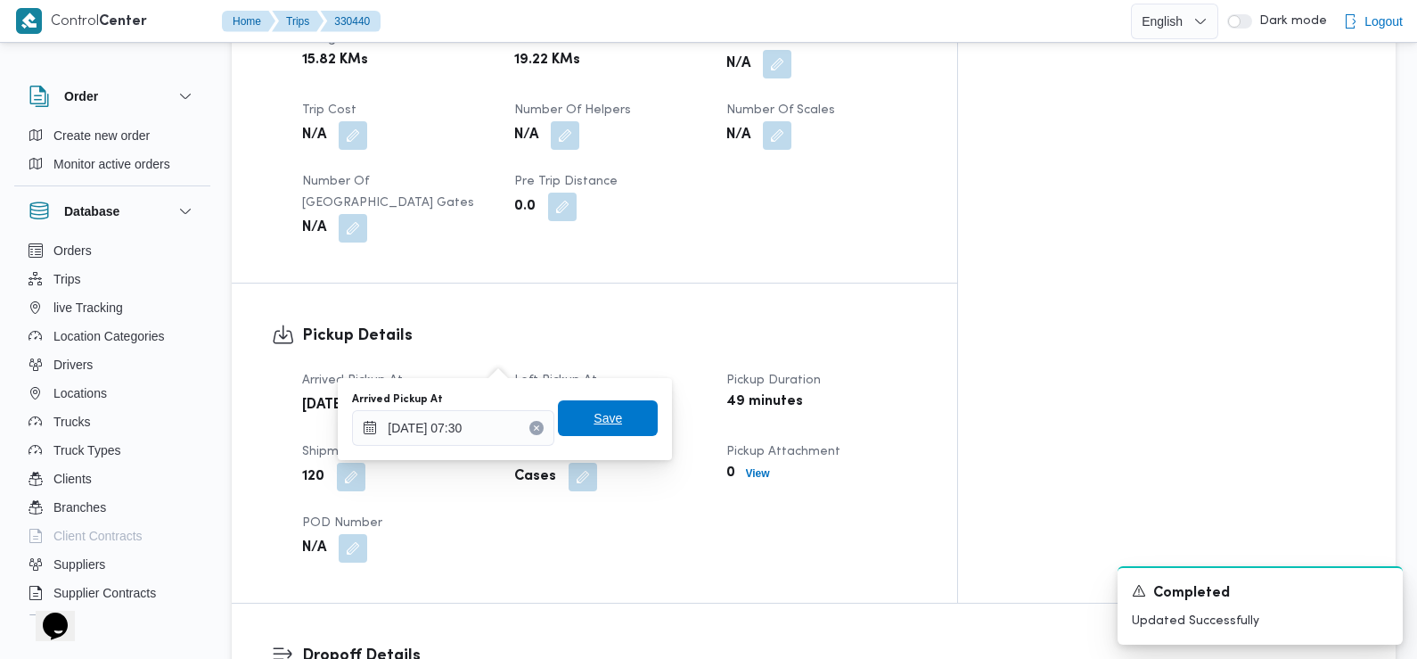
click at [604, 419] on span "Save" at bounding box center [608, 417] width 29 height 21
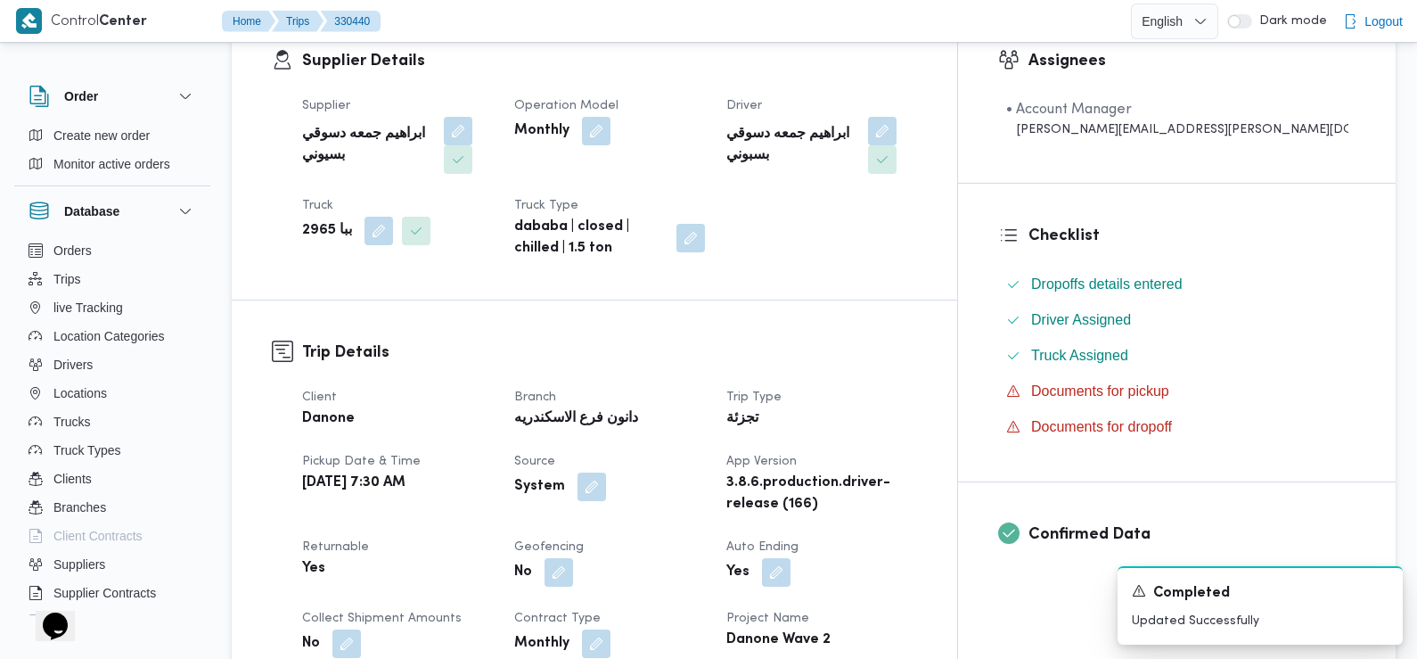
scroll to position [0, 0]
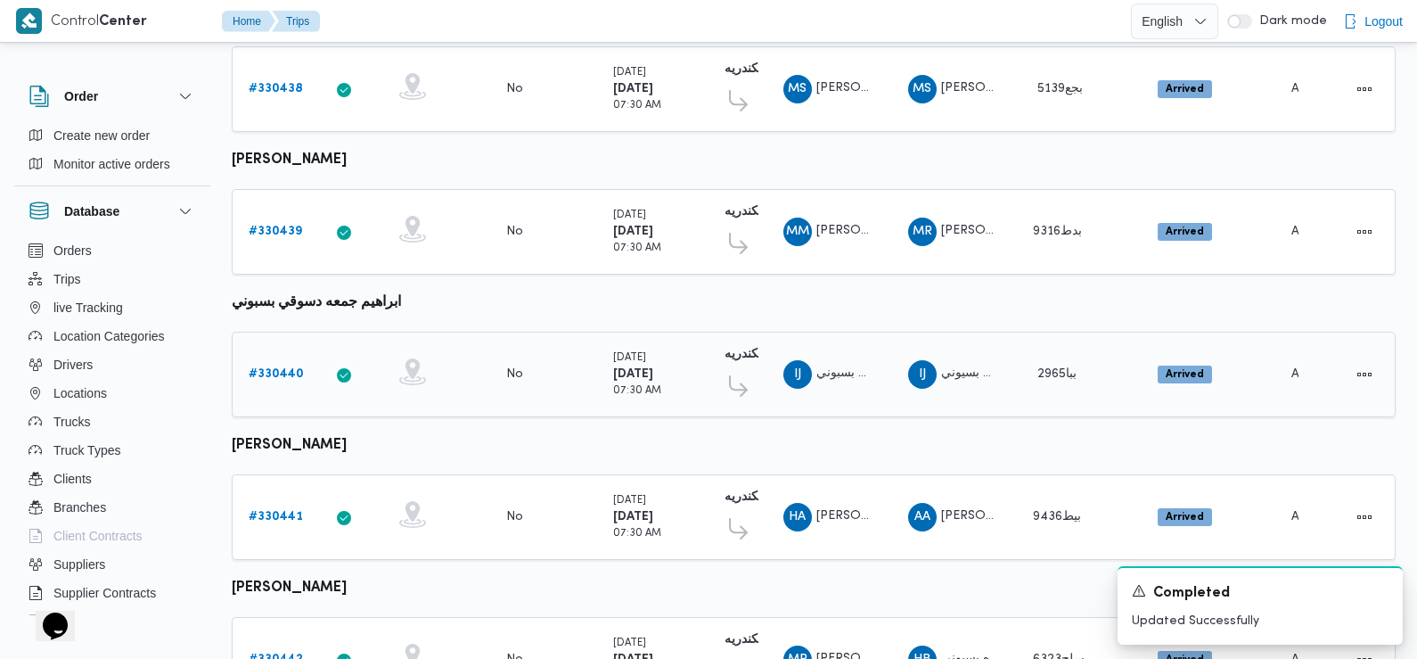
scroll to position [380, 0]
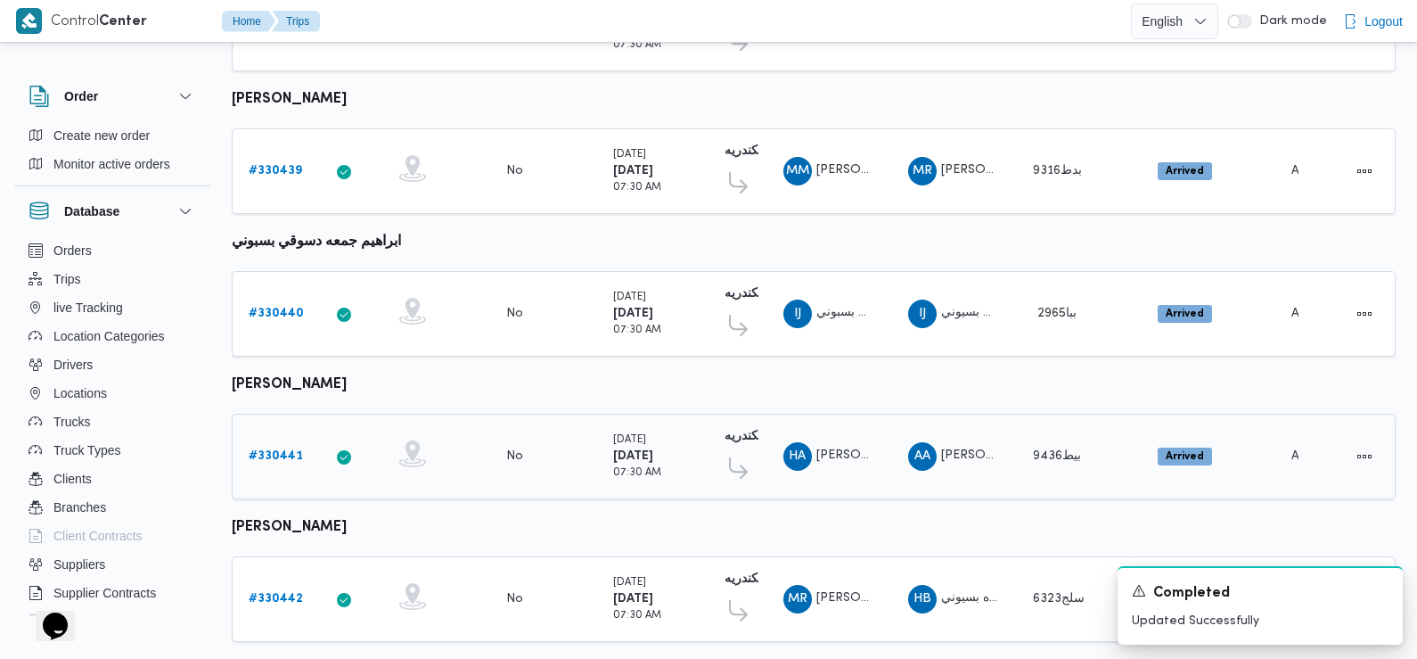
click at [273, 451] on b "# 330441" at bounding box center [276, 456] width 54 height 12
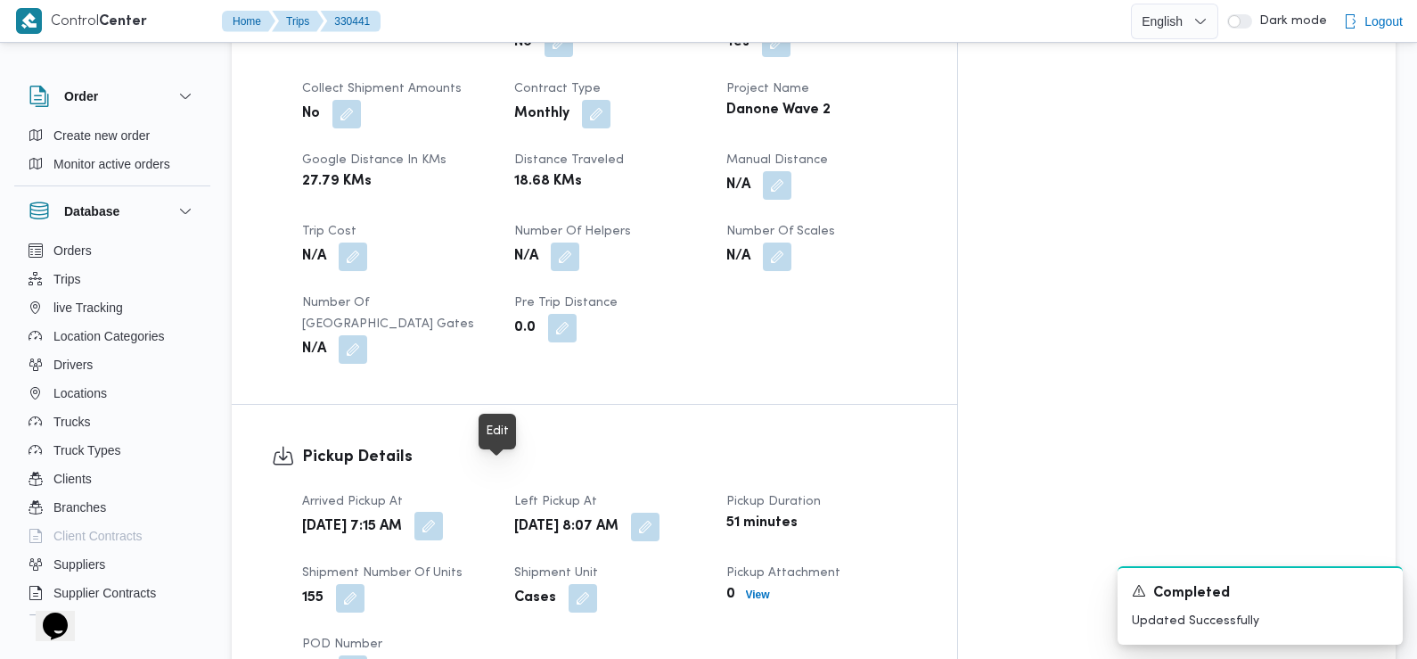
scroll to position [862, 0]
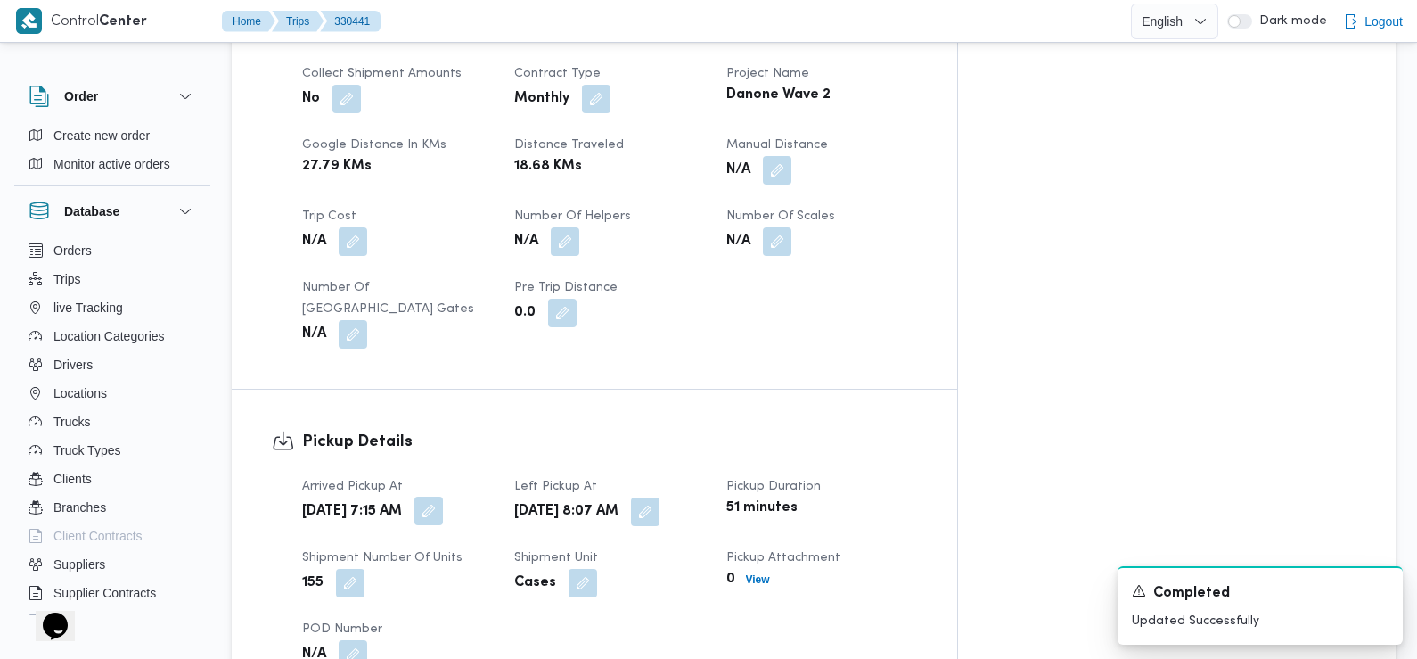
click at [443, 496] on button "button" at bounding box center [428, 510] width 29 height 29
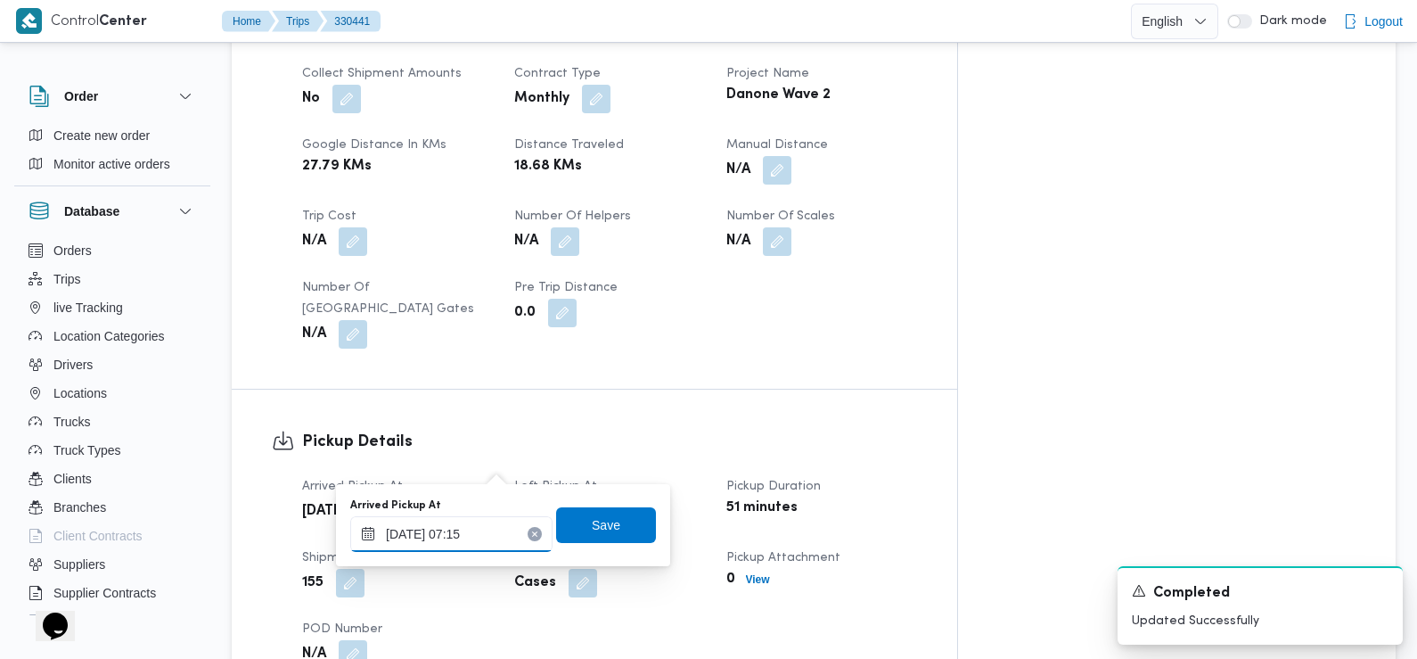
click at [484, 551] on input "[DATE] 07:15" at bounding box center [451, 534] width 202 height 36
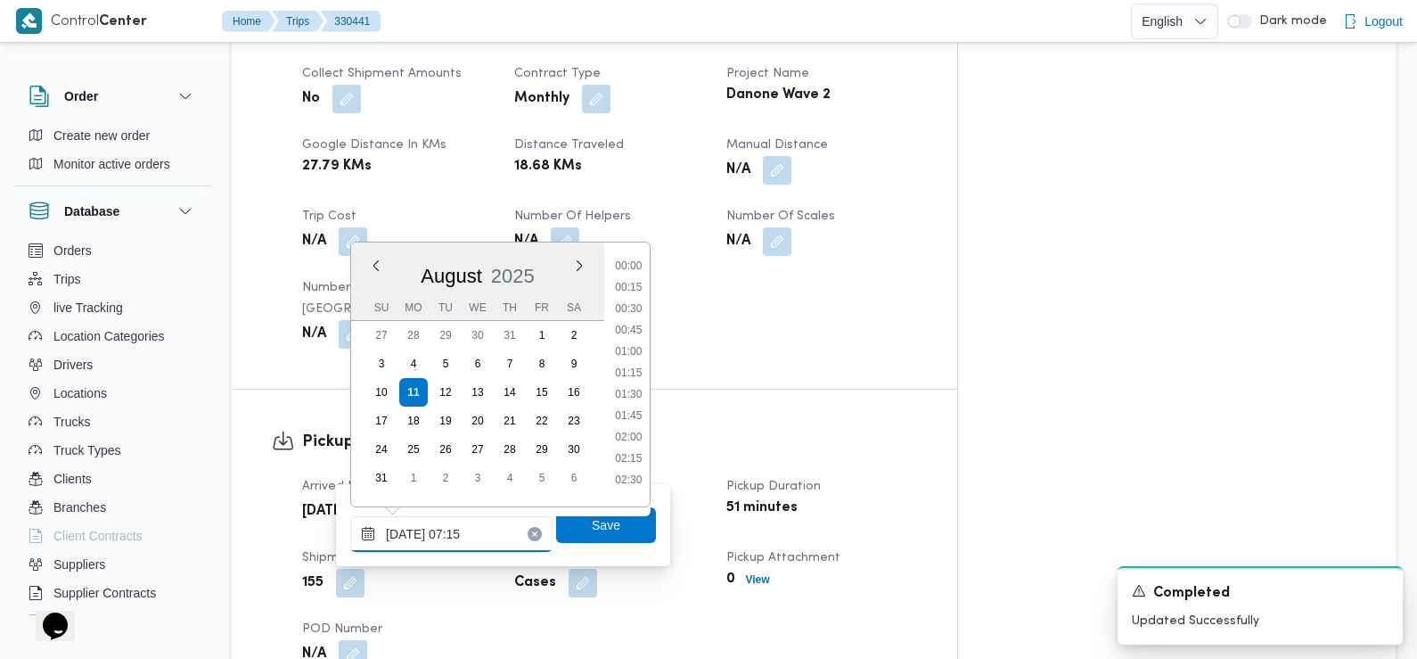
scroll to position [497, 0]
click at [629, 368] on li "07:00" at bounding box center [628, 367] width 41 height 18
type input "[DATE] 07:00"
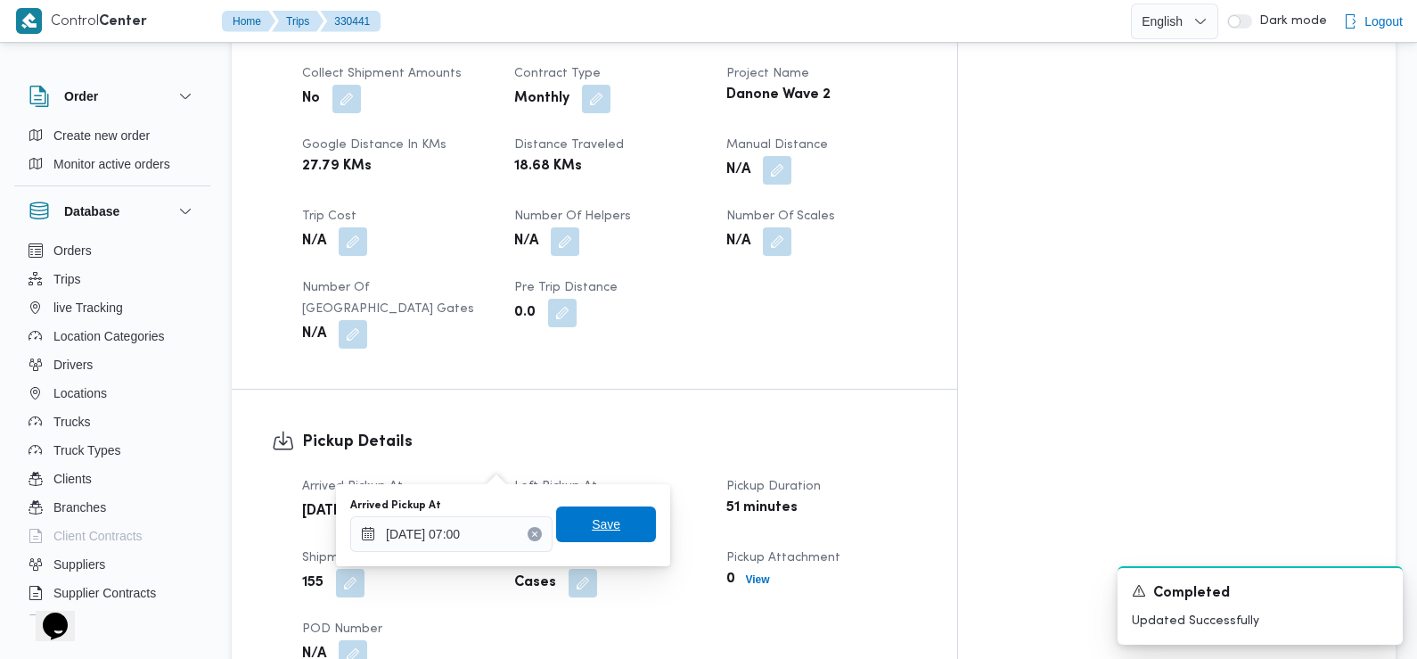
click at [587, 543] on div "Save" at bounding box center [606, 525] width 100 height 36
click at [592, 529] on span "Save" at bounding box center [606, 523] width 29 height 21
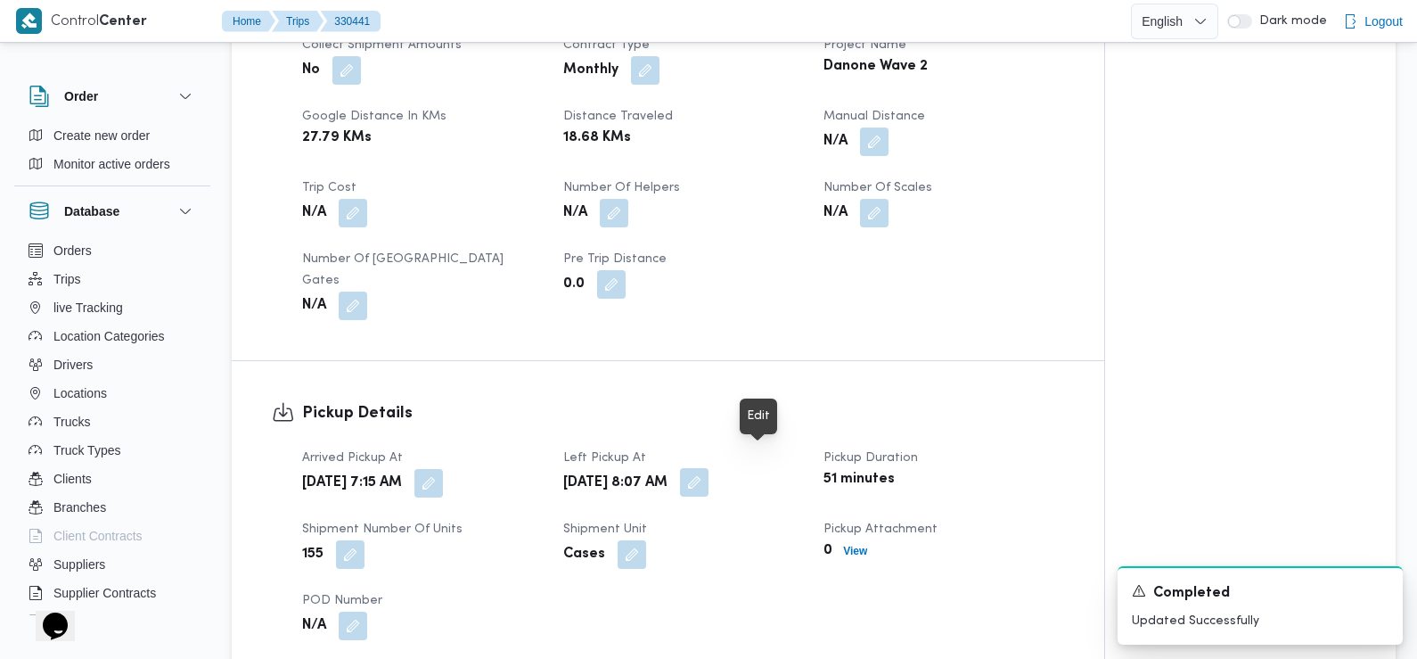
click at [709, 468] on button "button" at bounding box center [694, 482] width 29 height 29
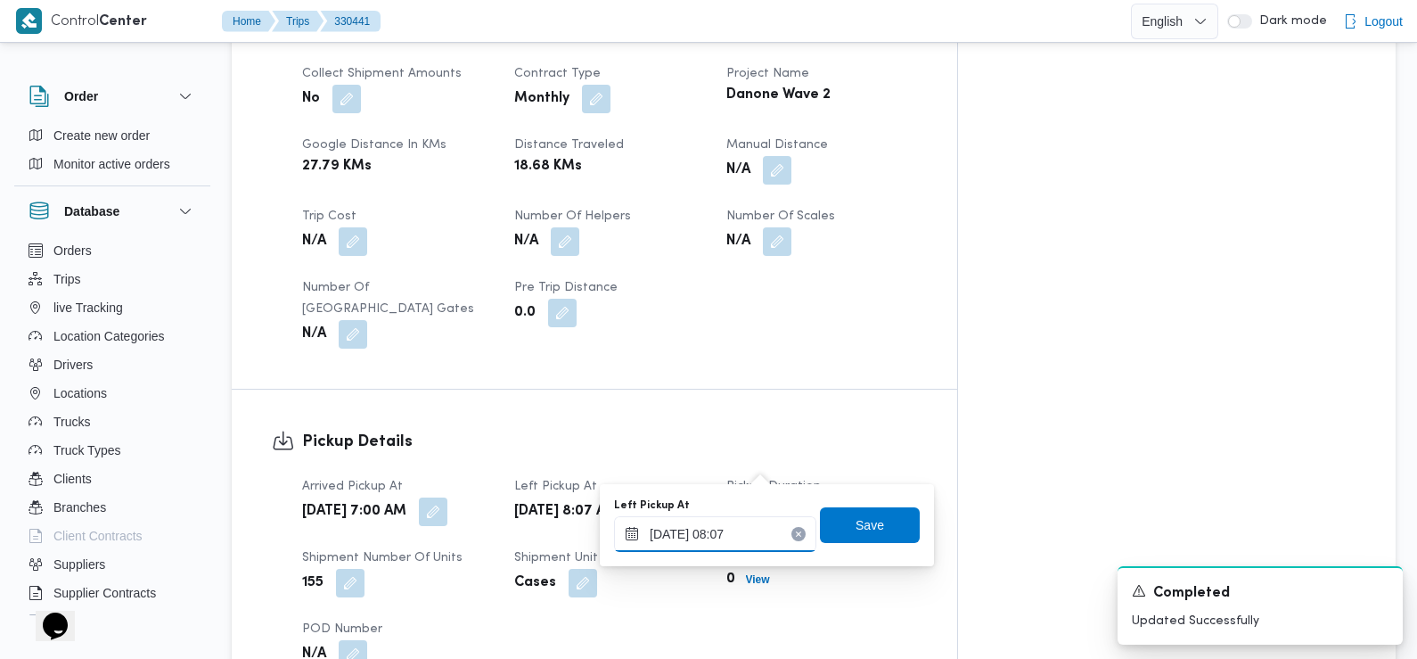
click at [726, 531] on input "[DATE] 08:07" at bounding box center [715, 534] width 202 height 36
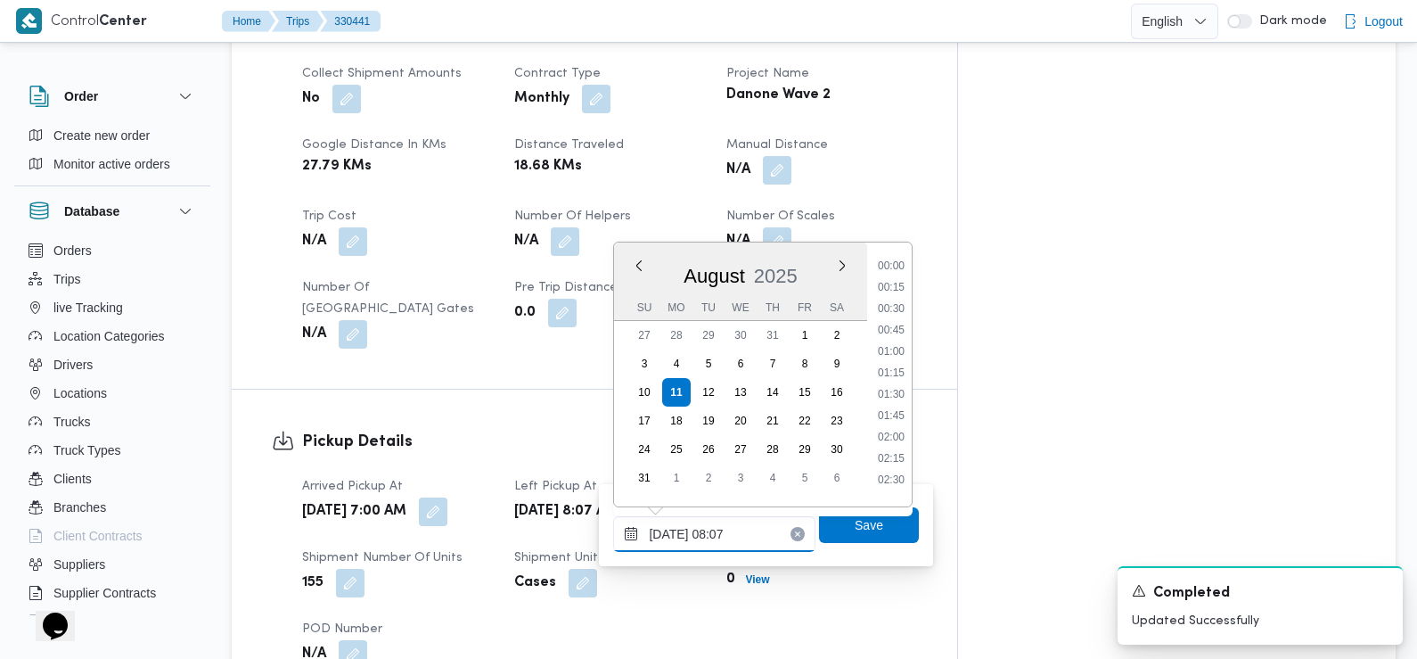
scroll to position [562, 0]
click at [898, 410] on li "08:15" at bounding box center [891, 410] width 41 height 18
type input "[DATE] 08:15"
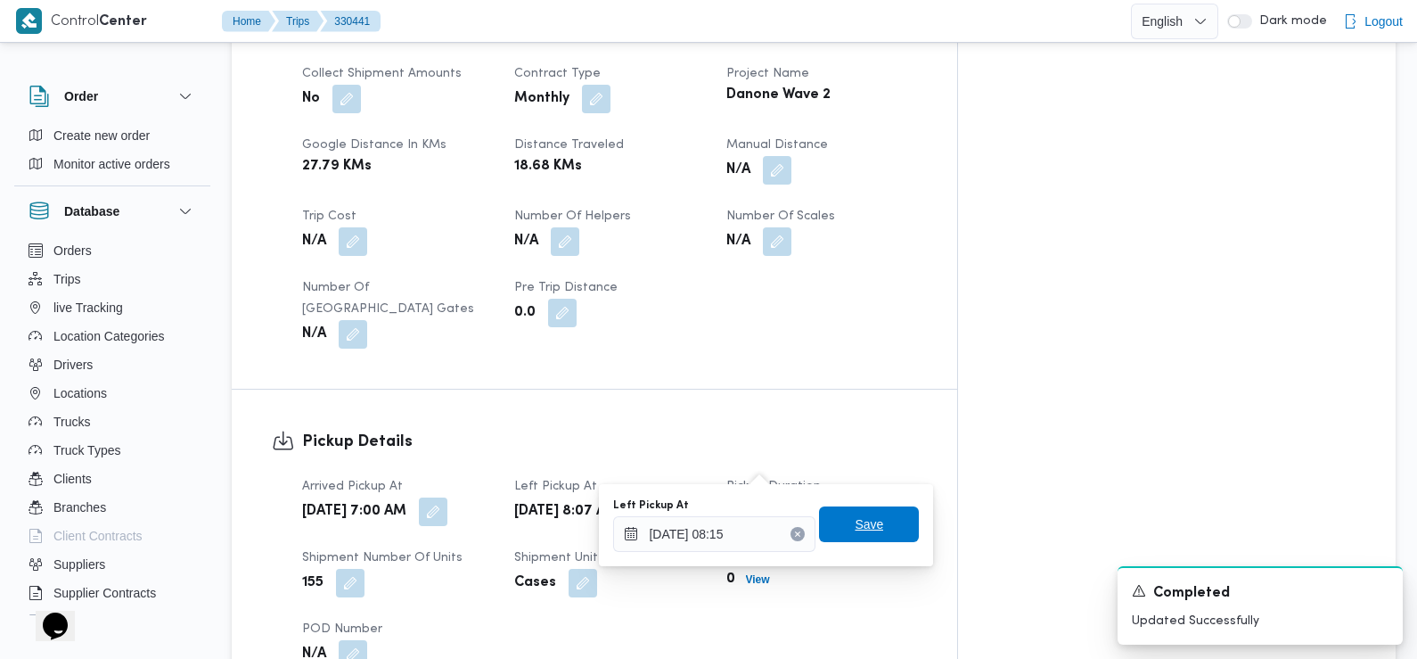
click at [855, 526] on span "Save" at bounding box center [869, 523] width 29 height 21
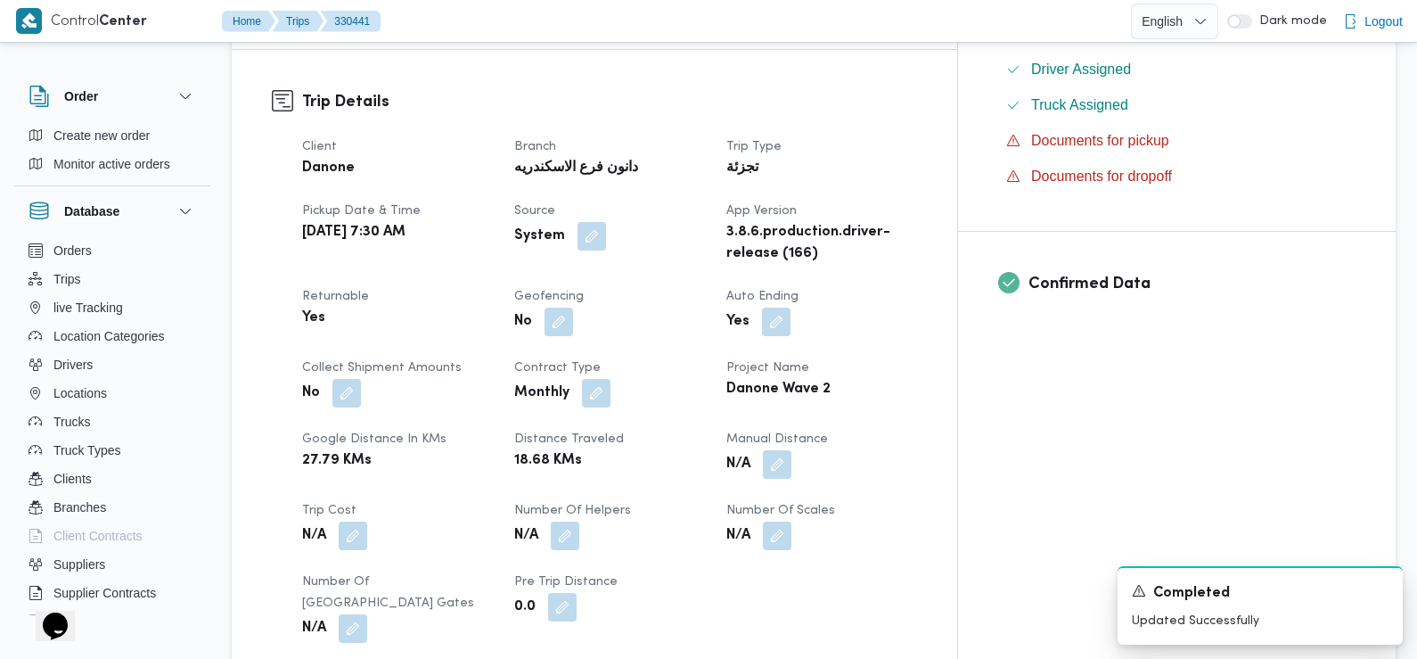
scroll to position [0, 0]
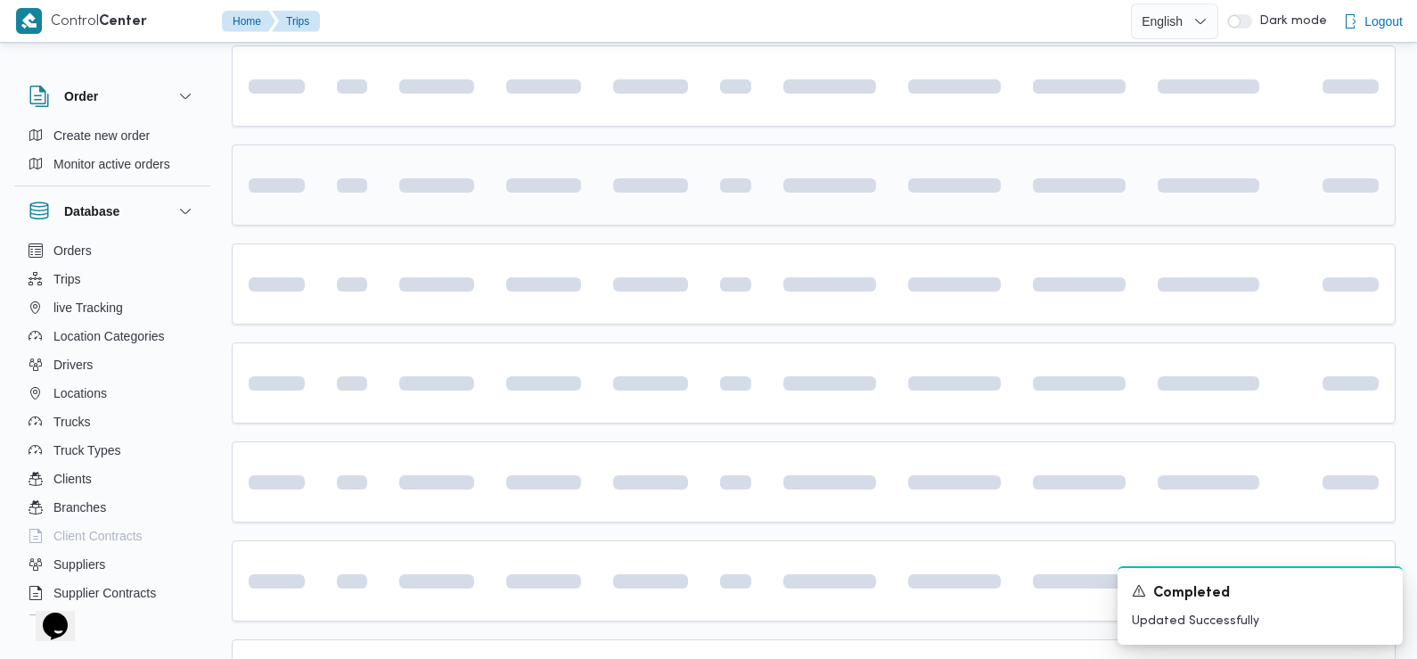
scroll to position [416, 0]
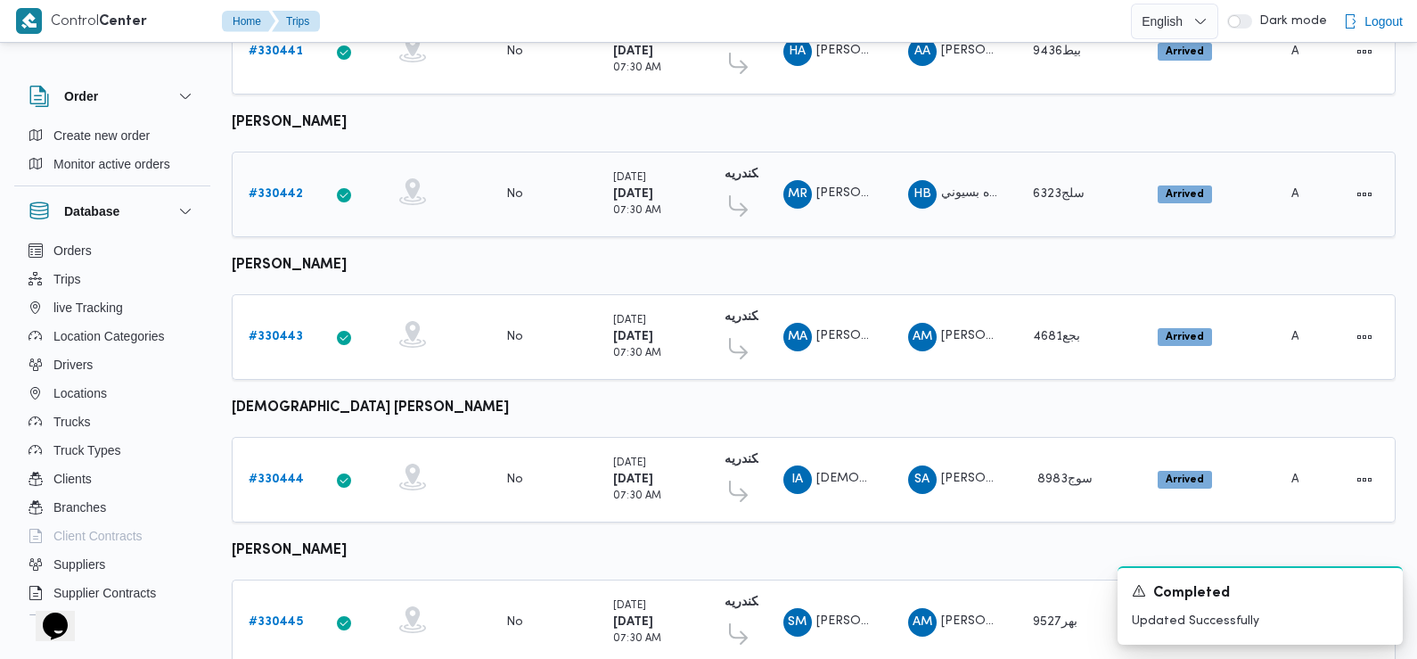
click at [285, 188] on b "# 330442" at bounding box center [276, 194] width 54 height 12
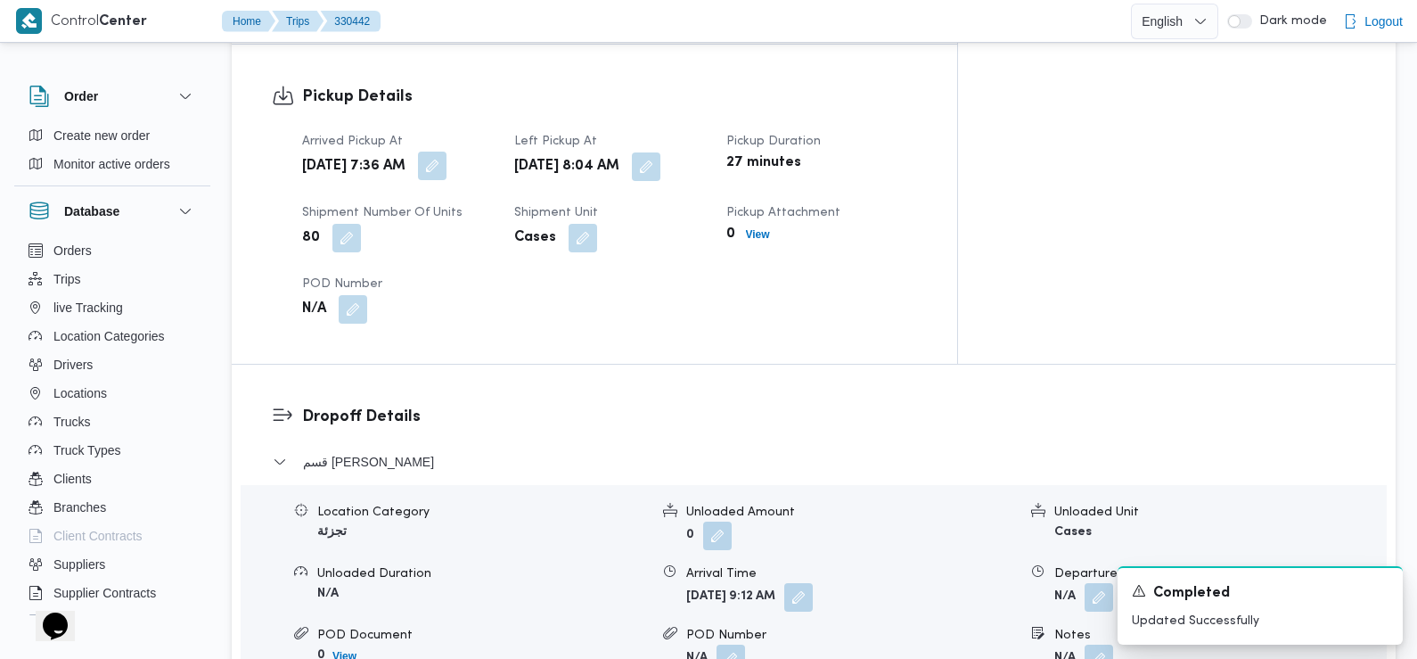
scroll to position [1194, 0]
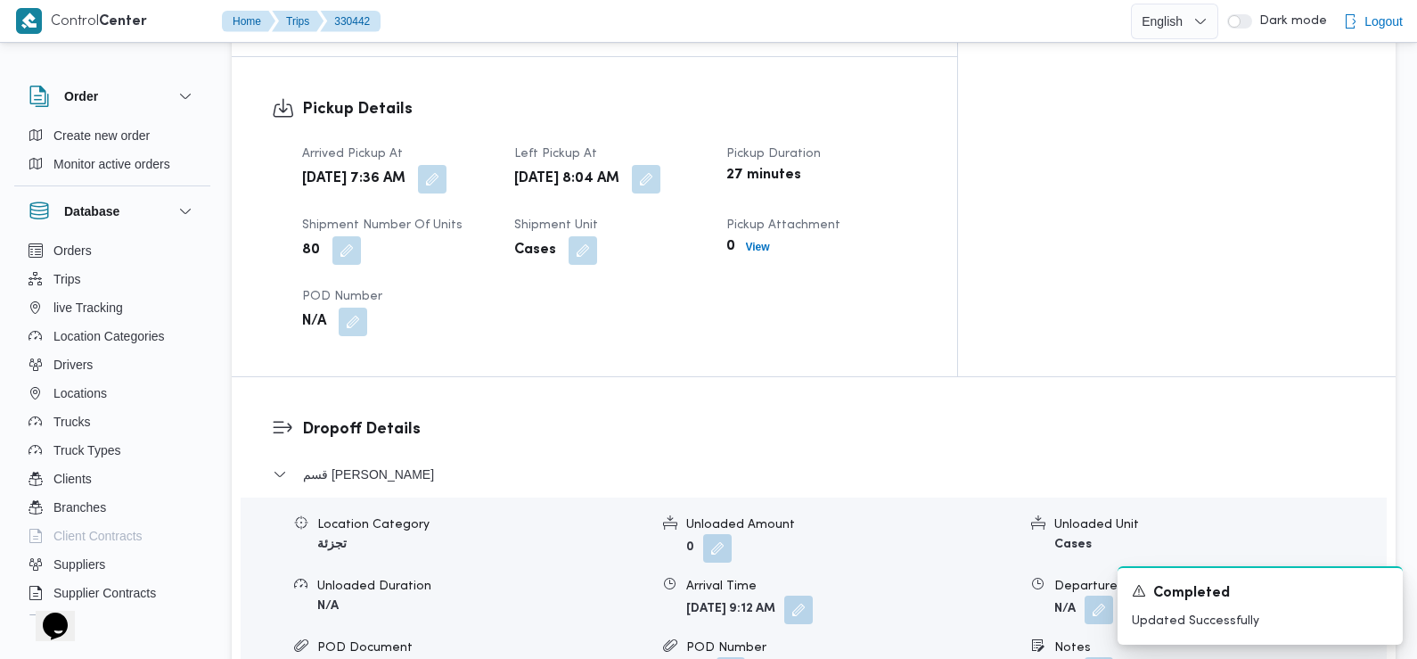
click at [495, 163] on div "[DATE] 7:36 AM" at bounding box center [397, 179] width 194 height 32
click at [447, 164] on button "button" at bounding box center [432, 178] width 29 height 29
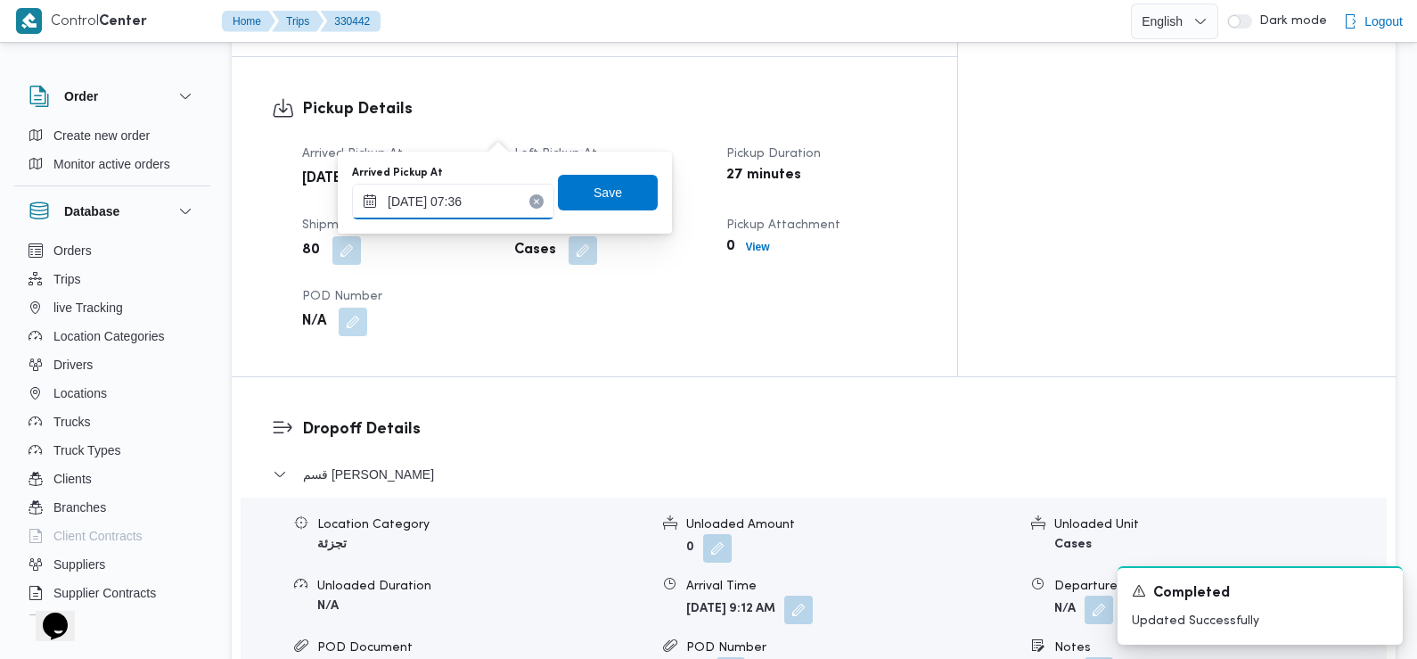
click at [488, 198] on input "[DATE] 07:36" at bounding box center [453, 202] width 202 height 36
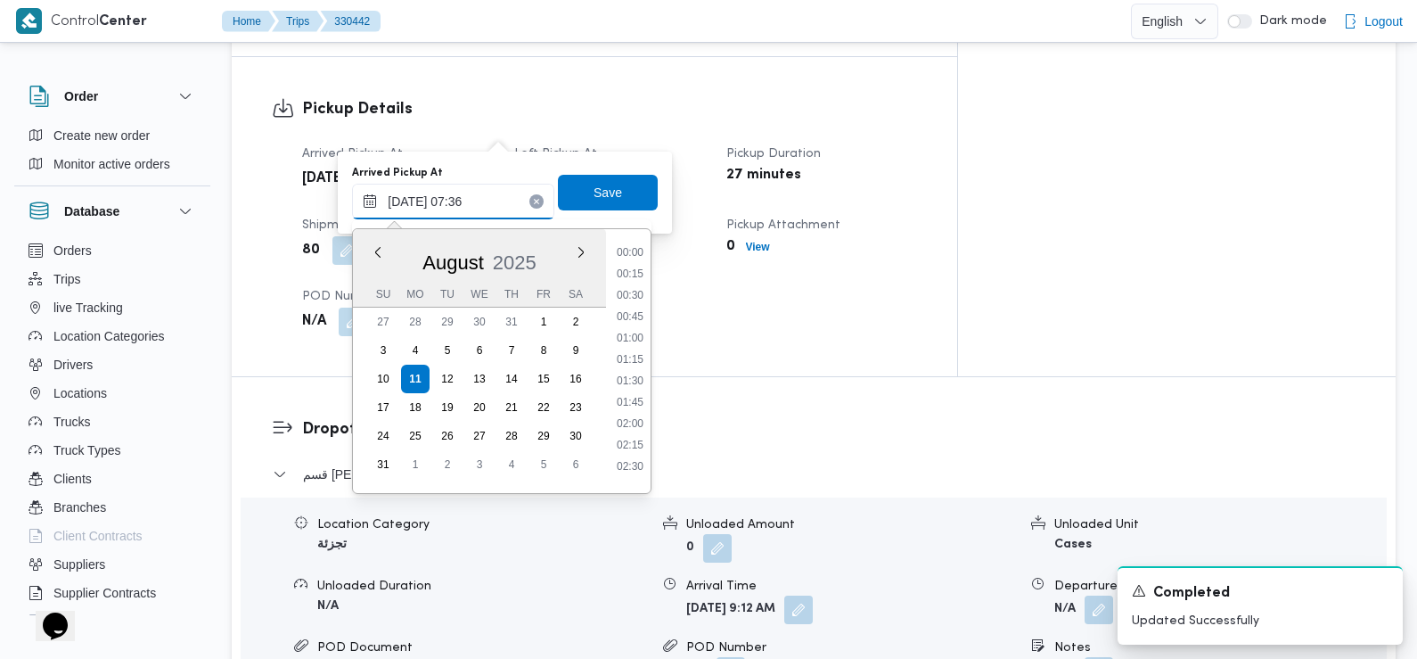
scroll to position [519, 0]
click at [631, 374] on li "07:30" at bounding box center [630, 375] width 41 height 18
type input "[DATE] 07:30"
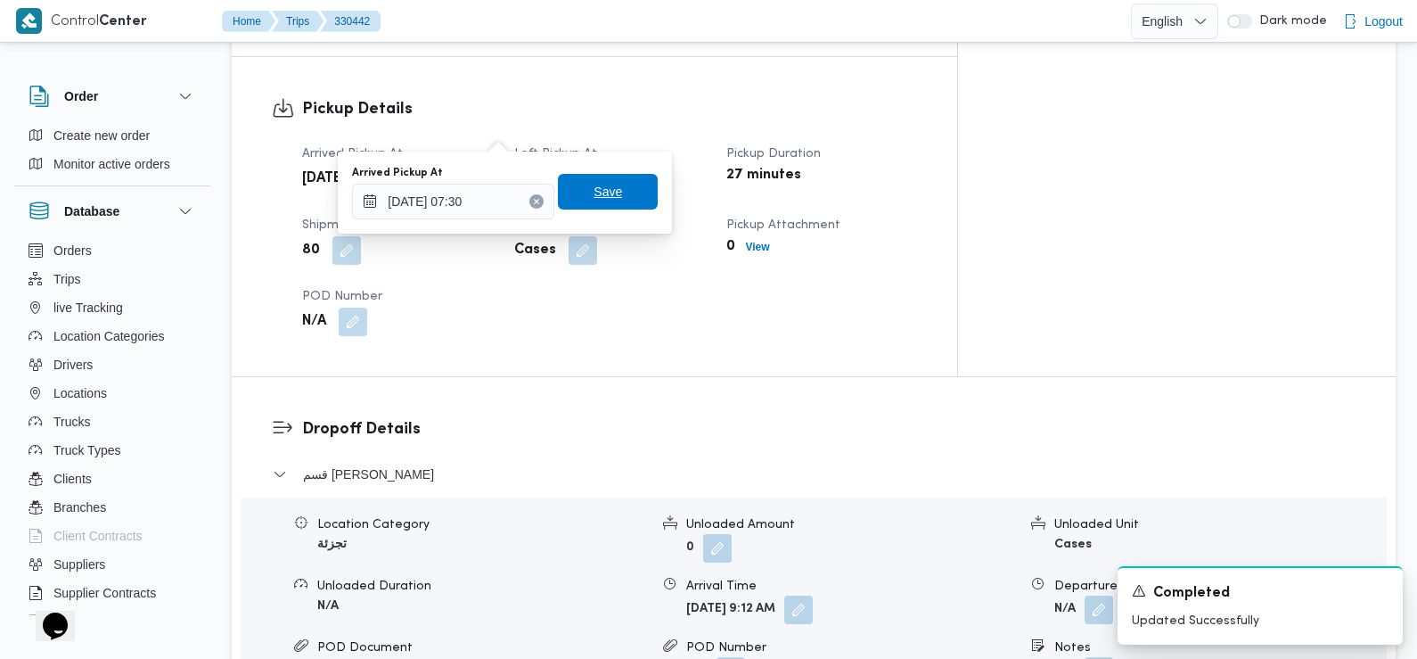
click at [610, 188] on span "Save" at bounding box center [608, 192] width 100 height 36
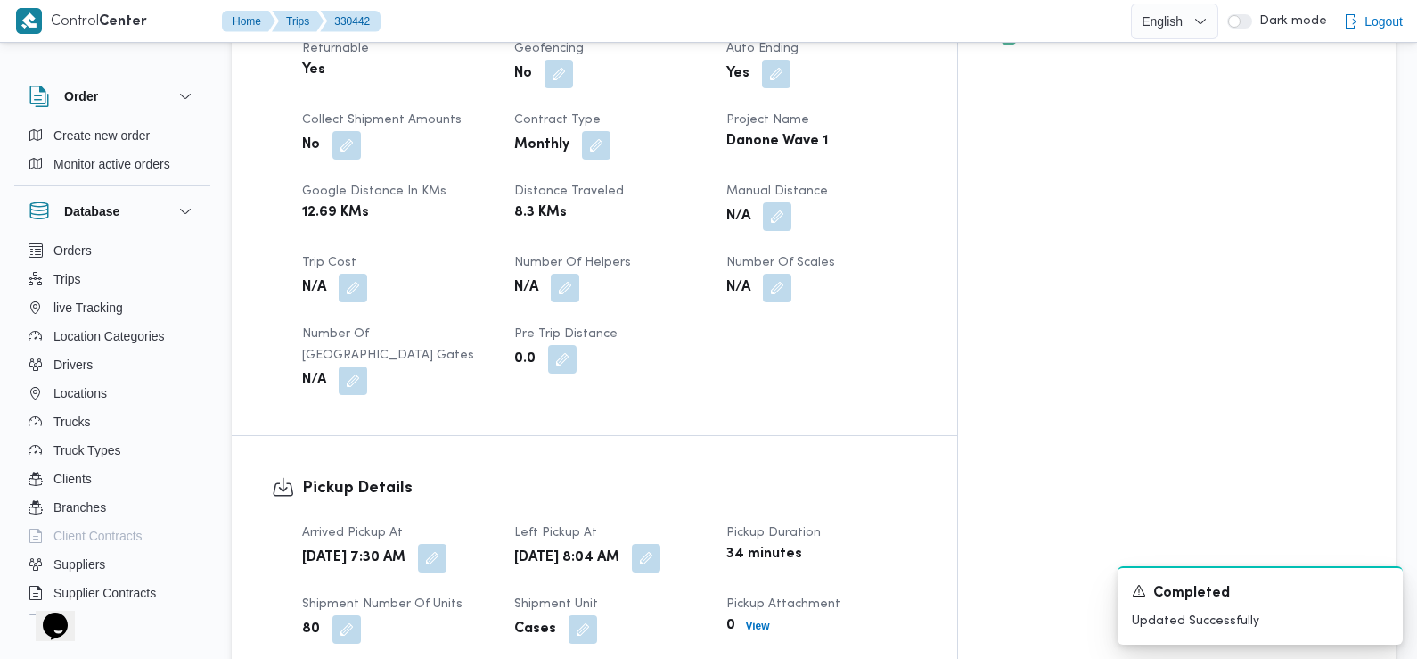
scroll to position [1123, 0]
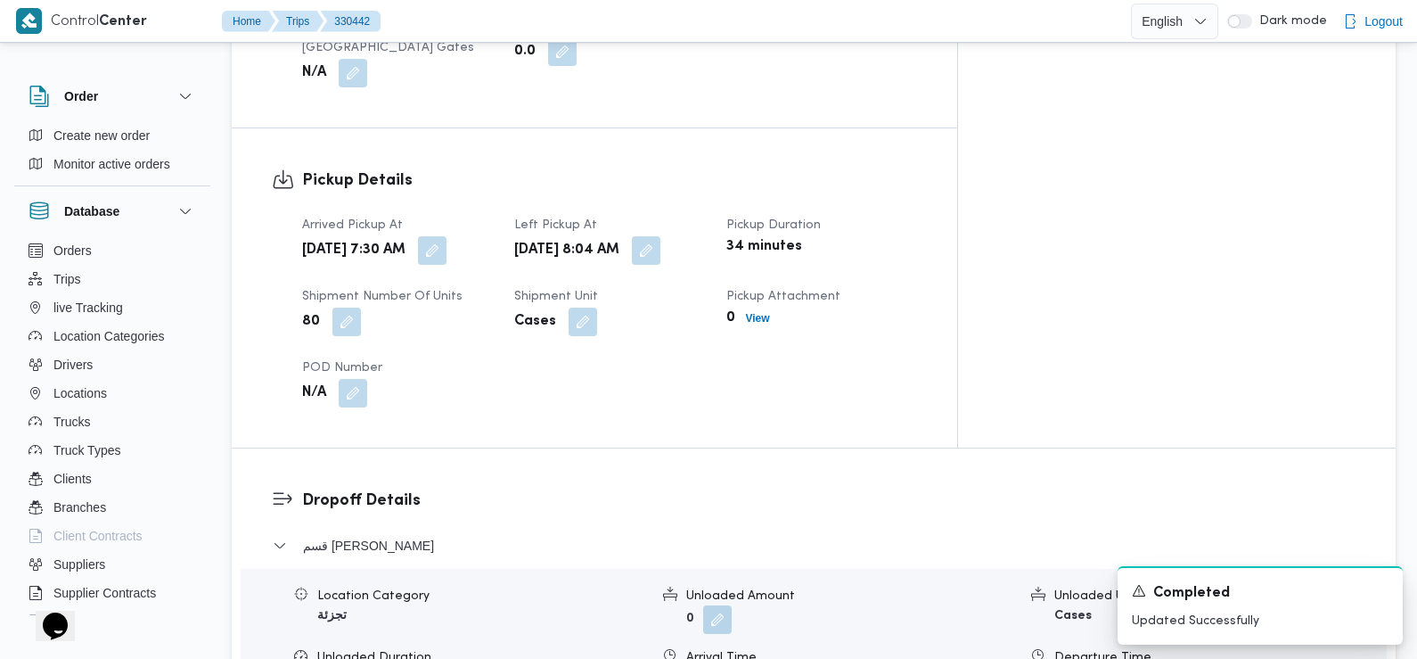
click at [707, 234] on div "[DATE] 8:04 AM" at bounding box center [610, 250] width 194 height 32
click at [660, 235] on button "button" at bounding box center [646, 249] width 29 height 29
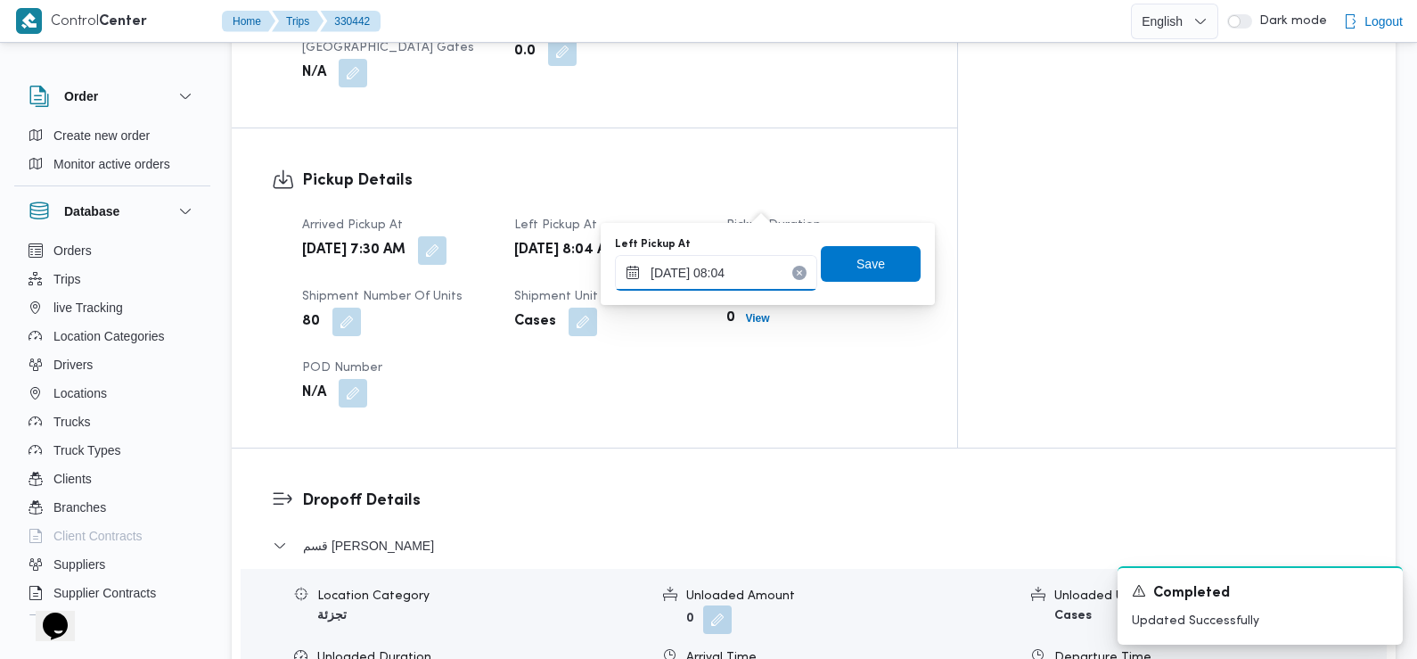
click at [660, 236] on span at bounding box center [641, 250] width 37 height 29
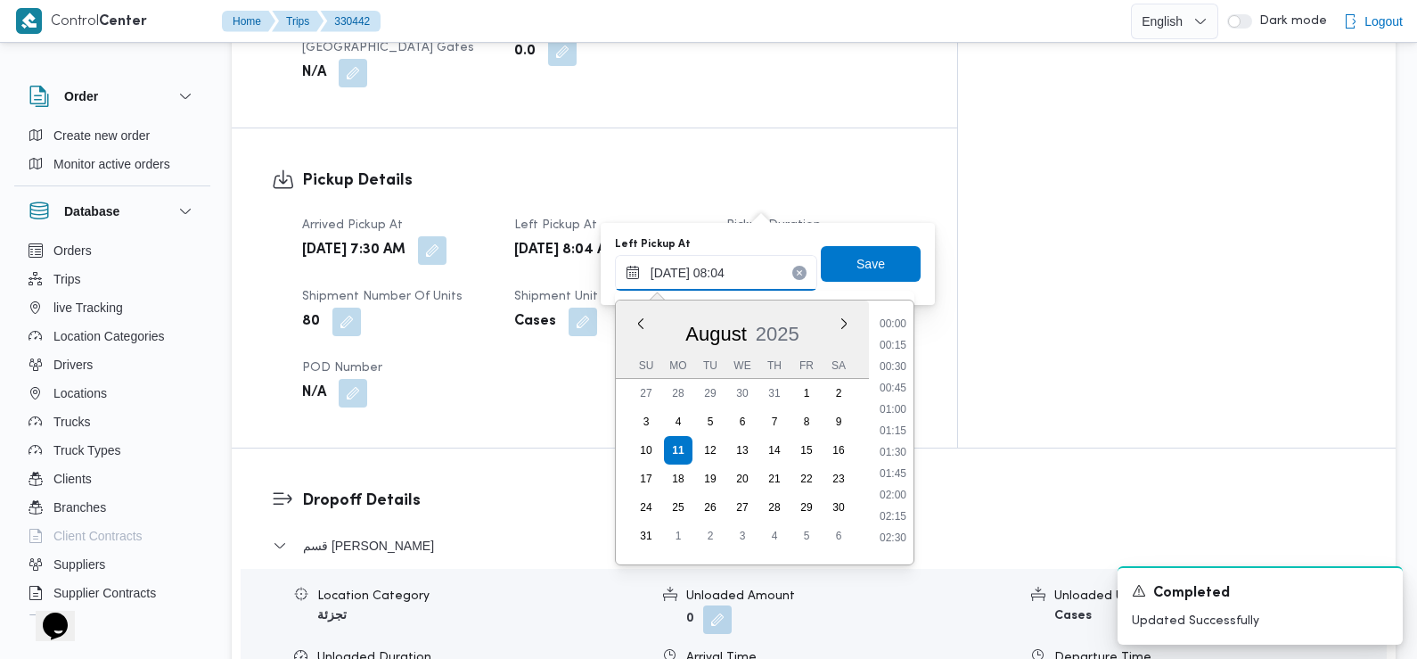
scroll to position [562, 0]
click at [753, 281] on input "[DATE] 08:04" at bounding box center [716, 273] width 202 height 36
click at [893, 494] on li "08:30" at bounding box center [893, 489] width 41 height 18
type input "[DATE] 08:30"
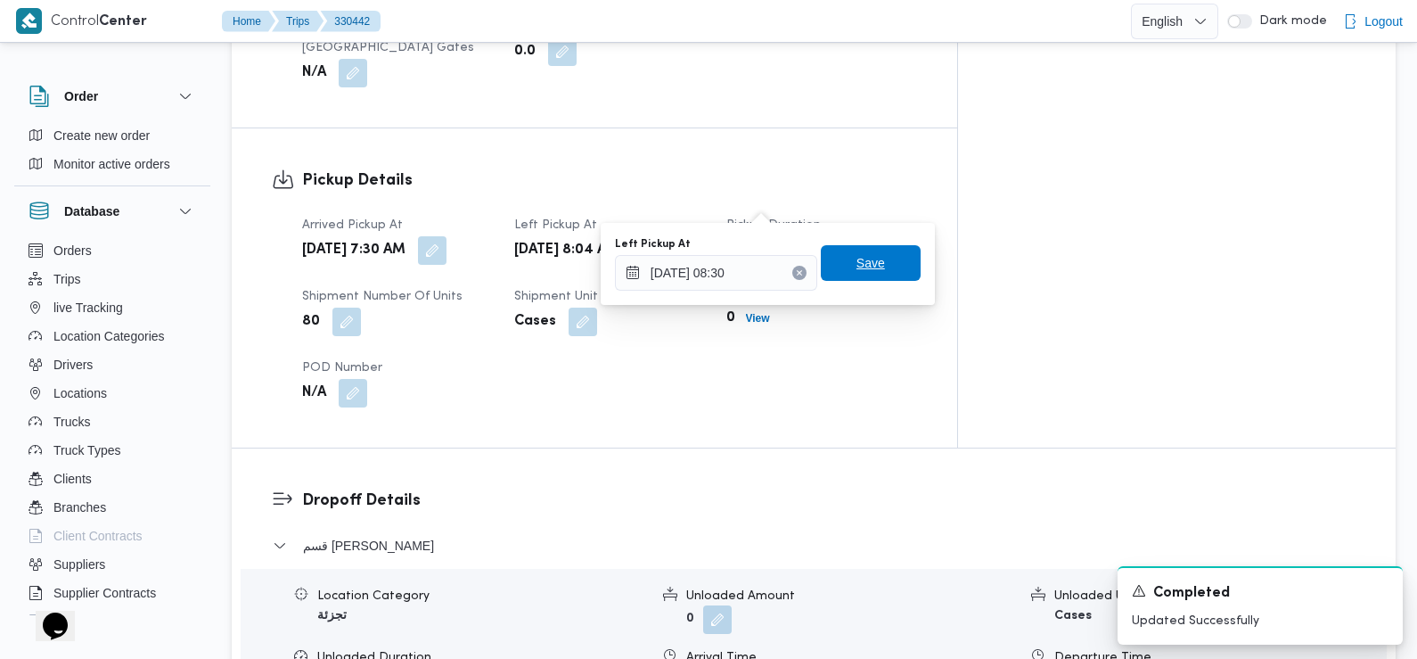
click at [880, 267] on span "Save" at bounding box center [871, 263] width 100 height 36
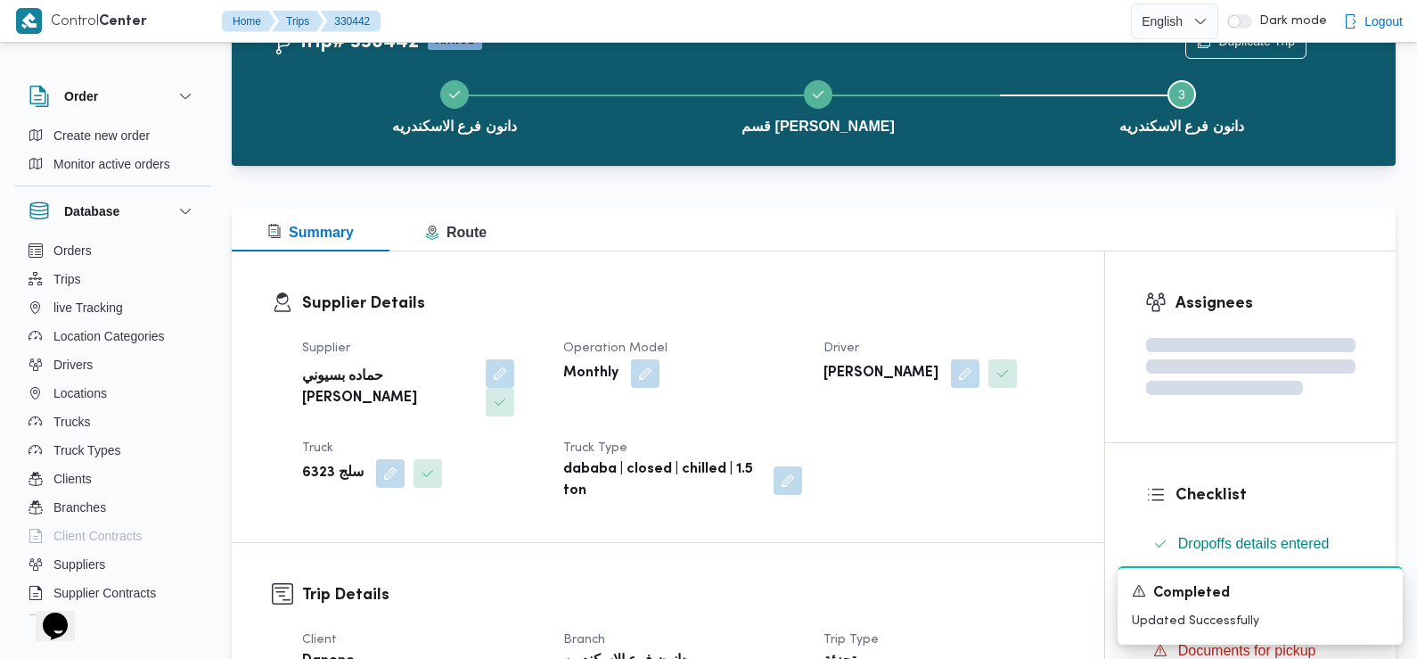
scroll to position [0, 0]
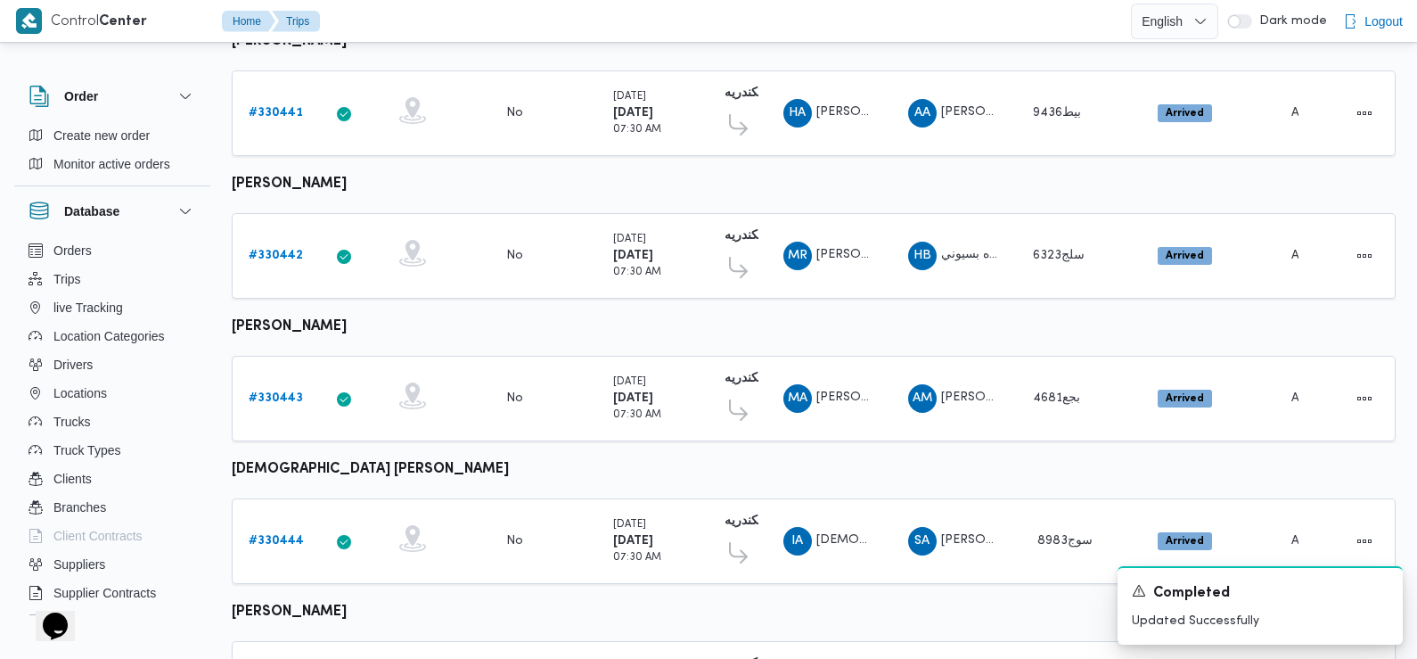
scroll to position [712, 0]
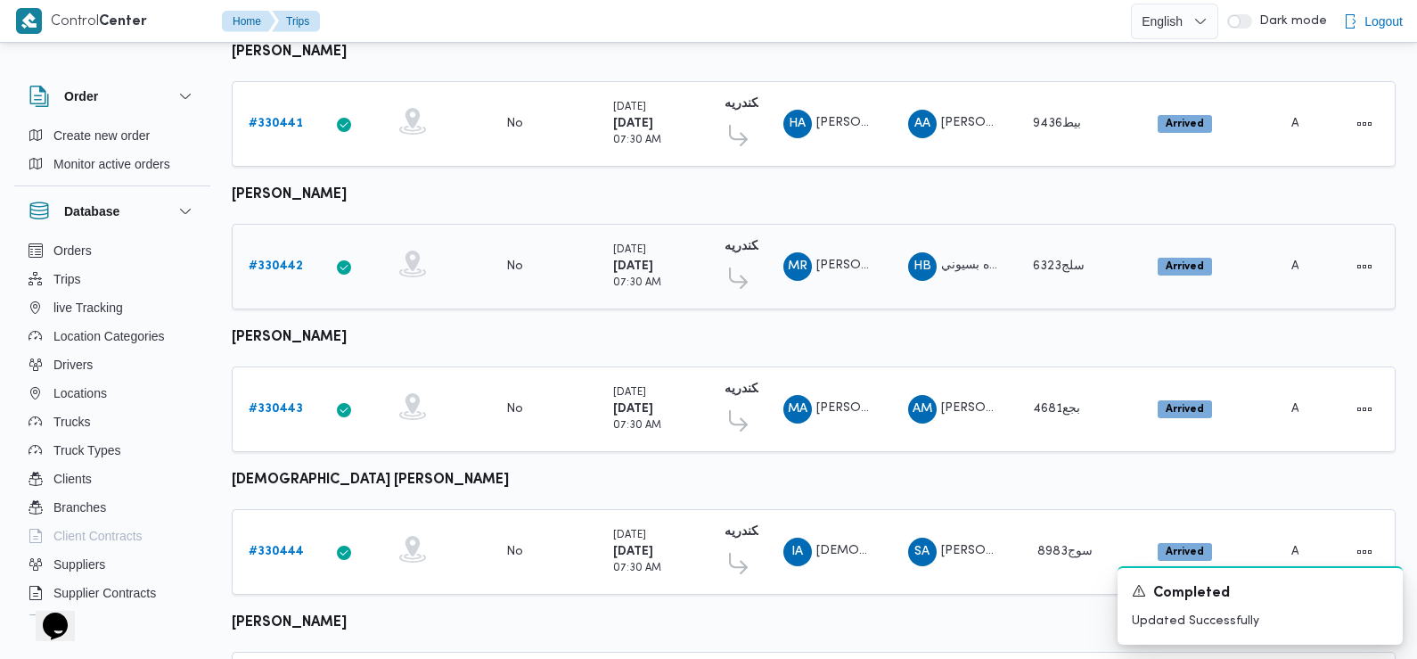
click at [278, 260] on b "# 330442" at bounding box center [276, 266] width 54 height 12
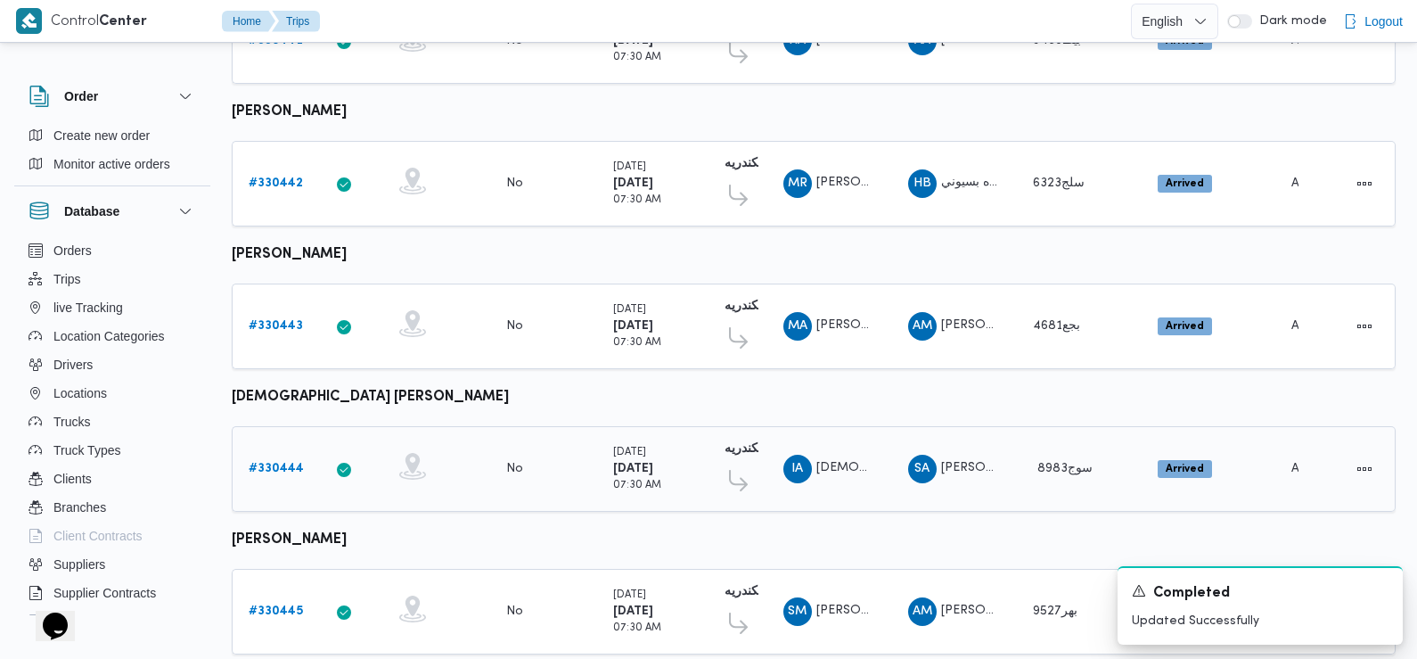
scroll to position [765, 0]
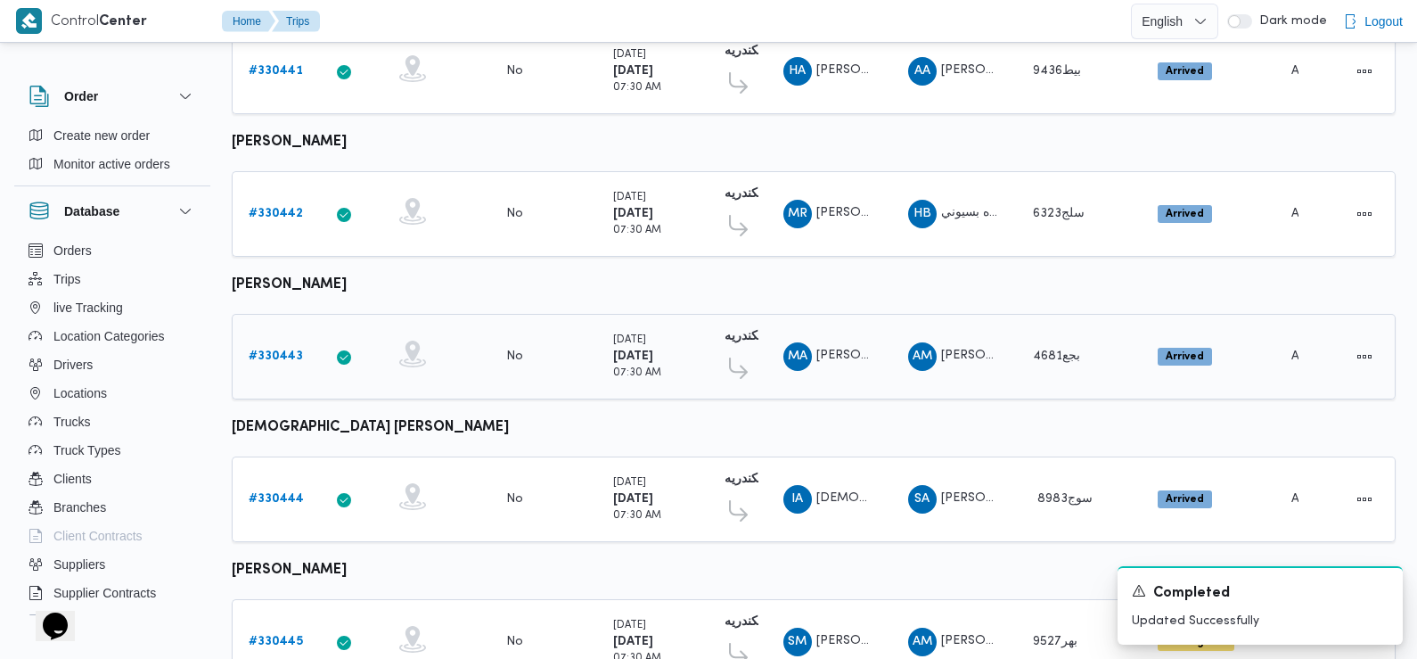
click at [287, 350] on b "# 330443" at bounding box center [276, 356] width 54 height 12
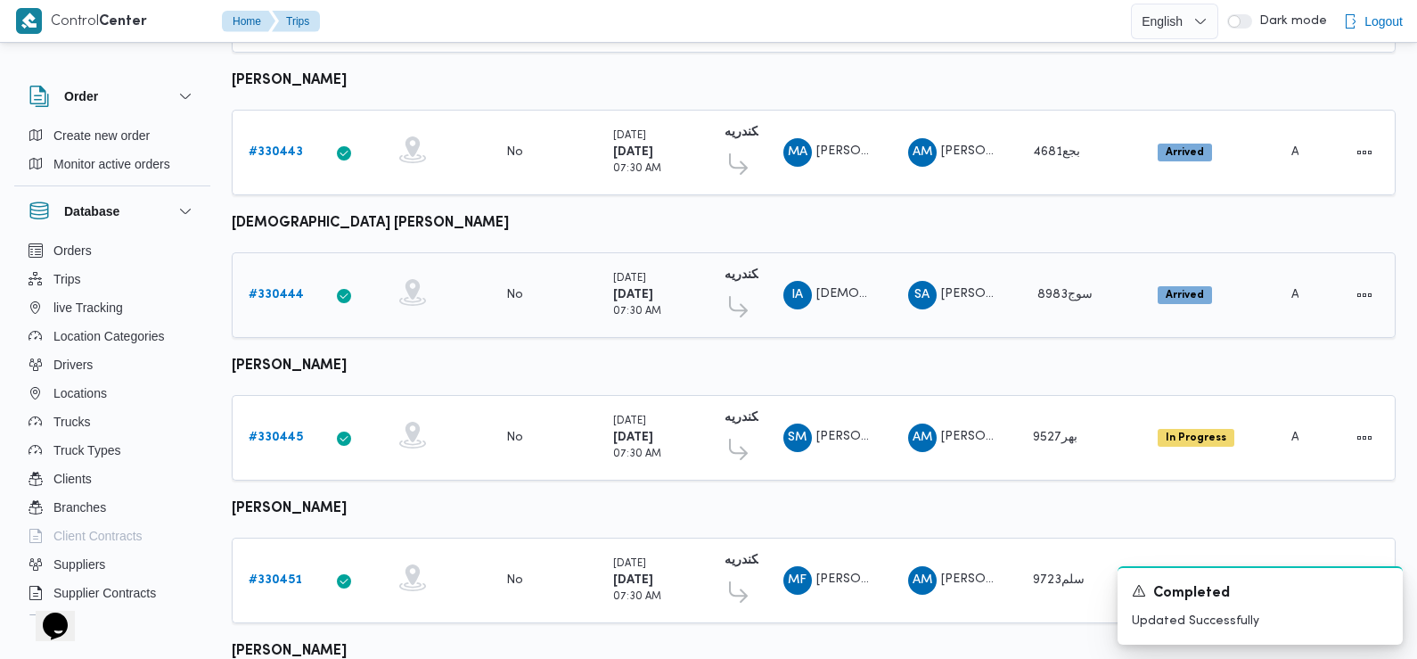
click at [282, 289] on b "# 330444" at bounding box center [276, 295] width 55 height 12
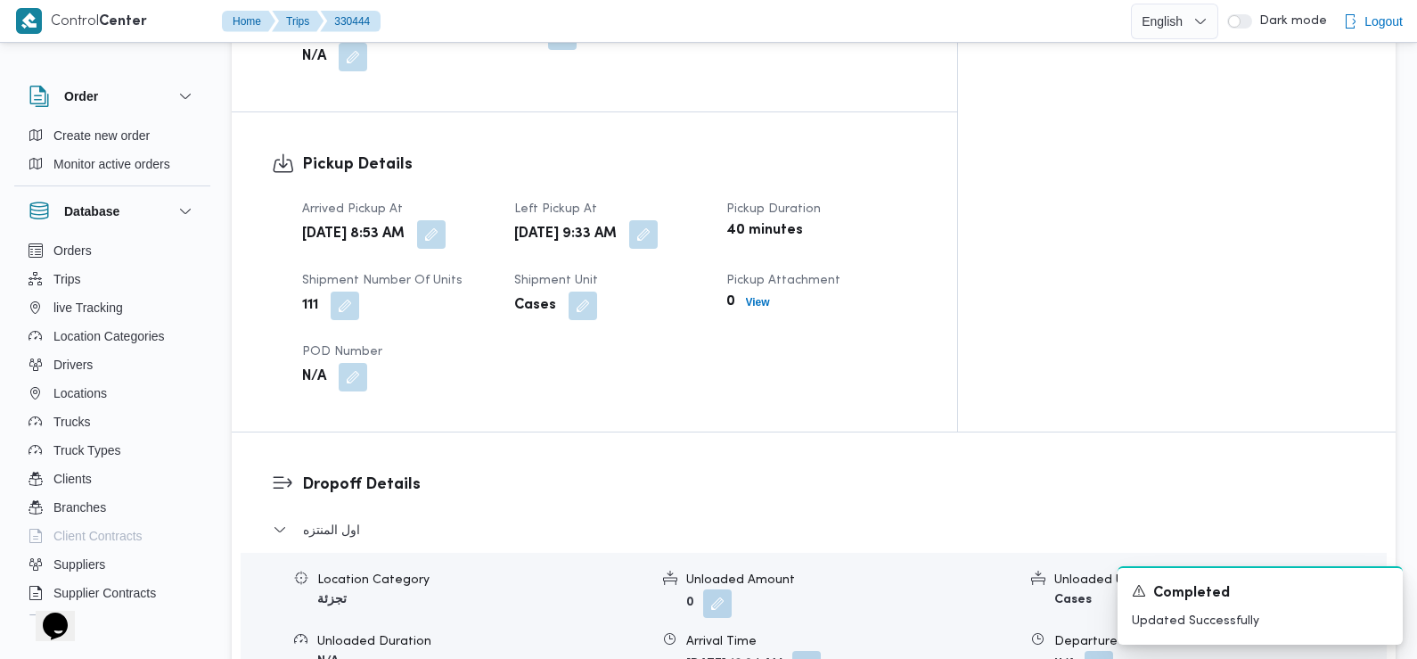
scroll to position [1212, 0]
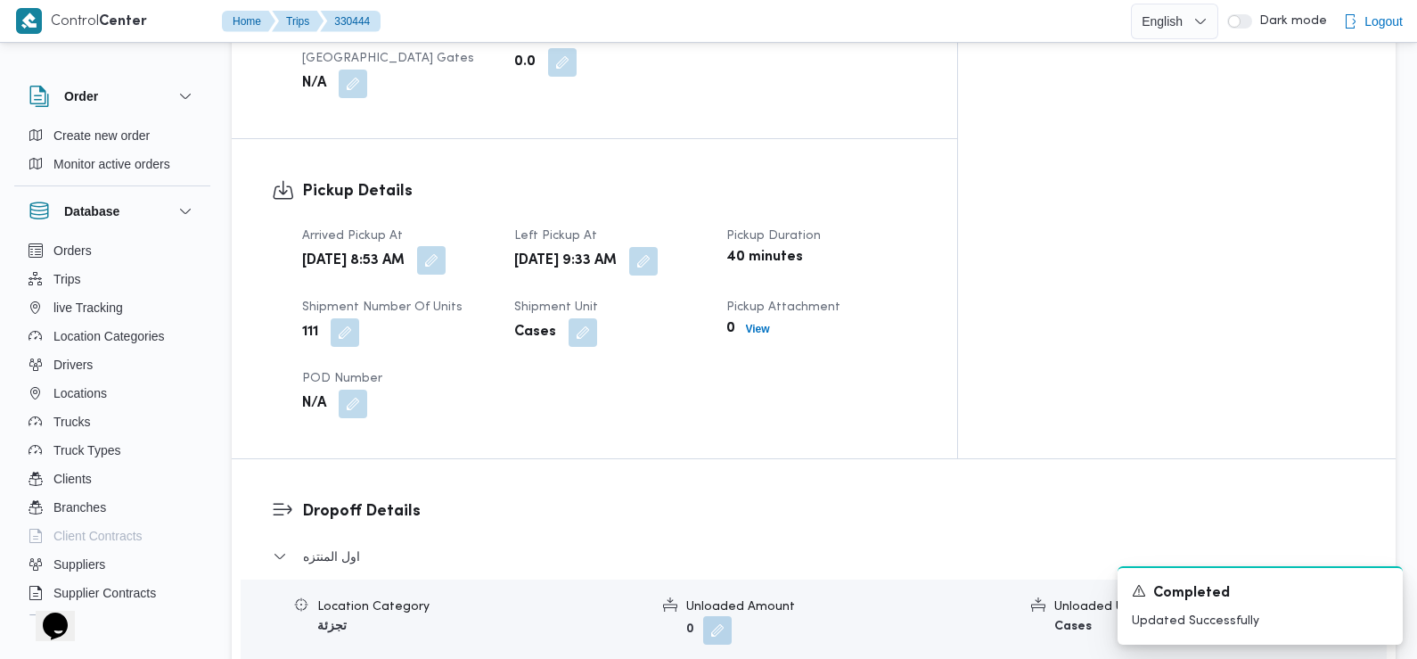
click at [446, 246] on button "button" at bounding box center [431, 260] width 29 height 29
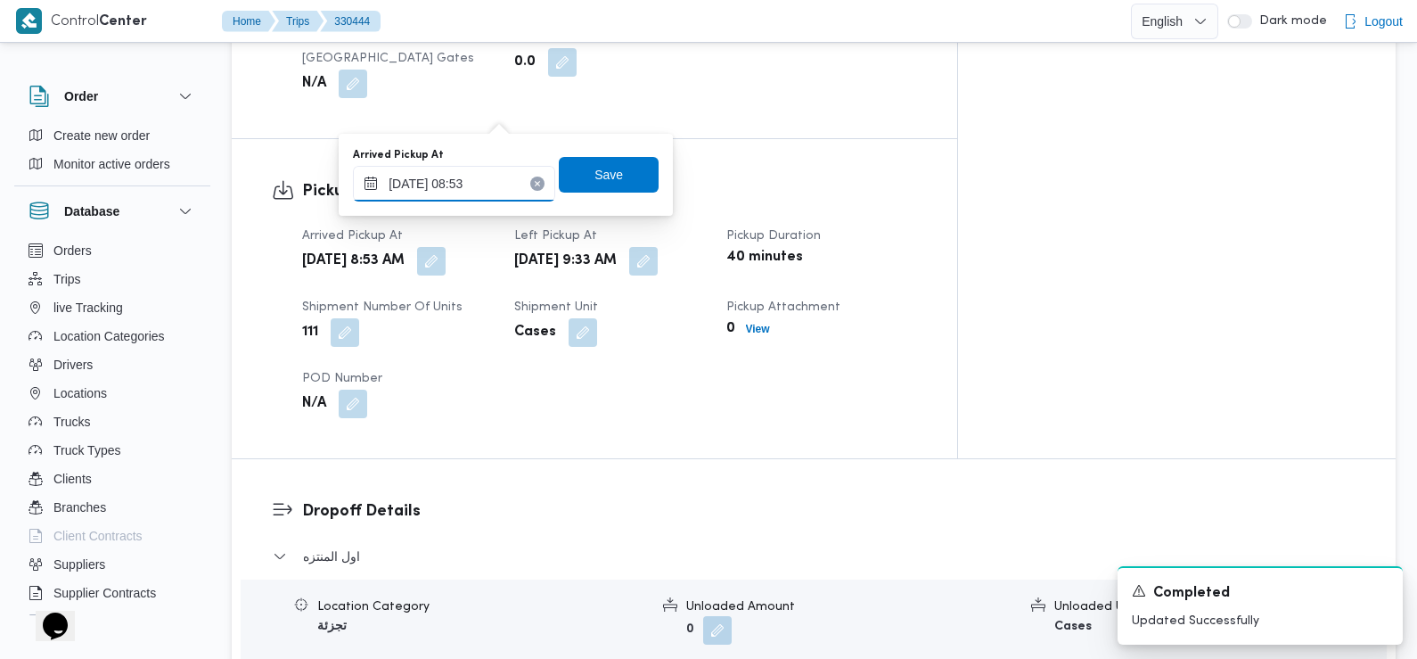
click at [482, 177] on input "[DATE] 08:53" at bounding box center [454, 184] width 202 height 36
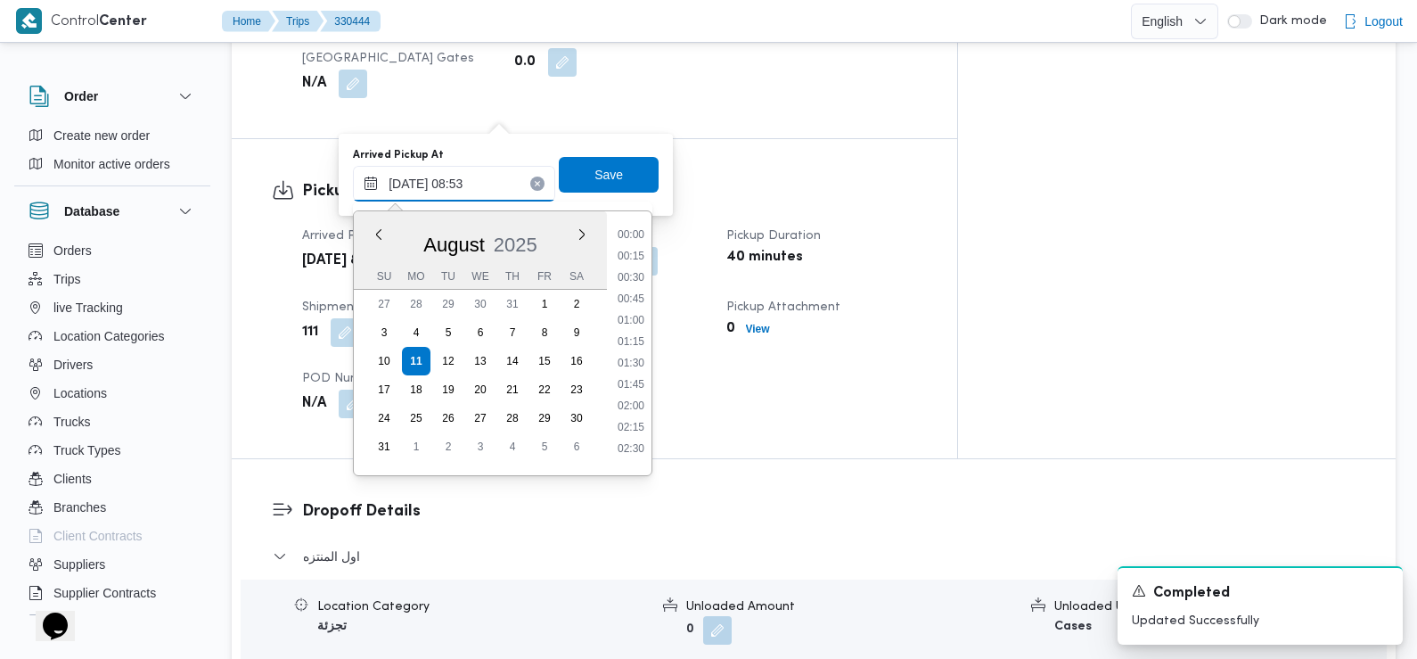
scroll to position [626, 0]
click at [641, 270] on li "07:45" at bounding box center [631, 272] width 41 height 18
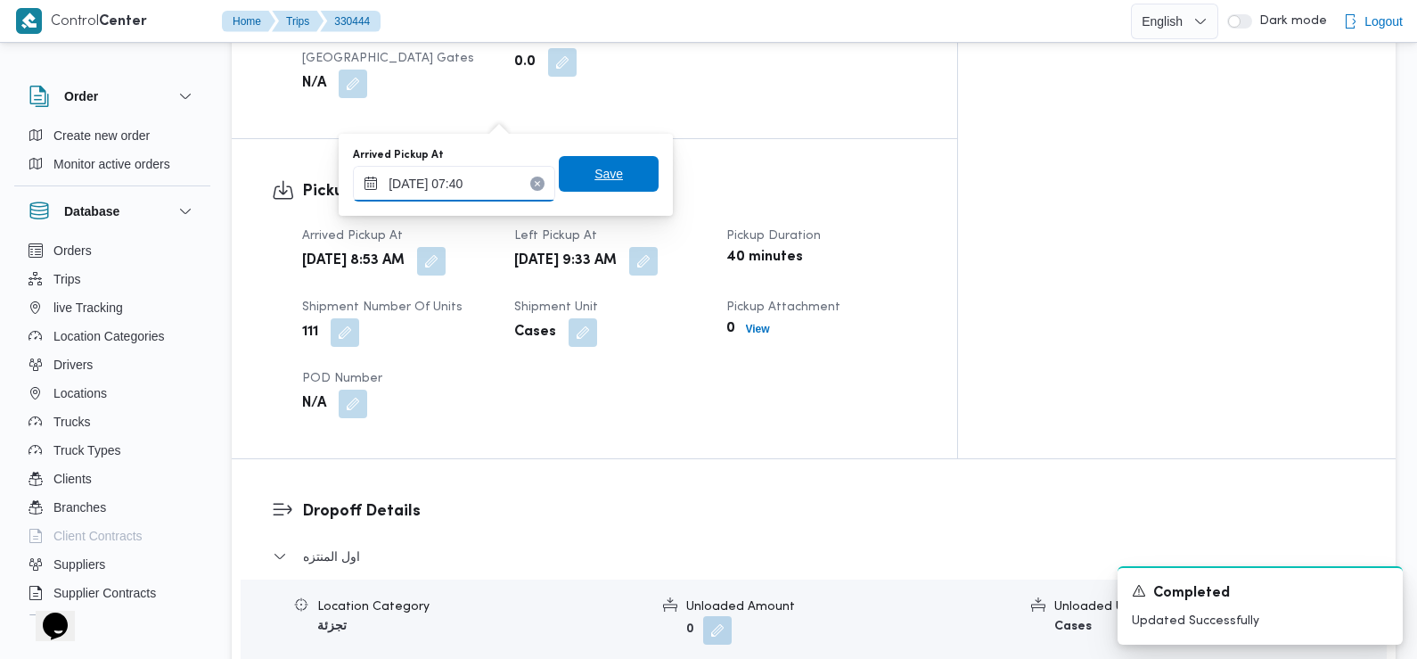
type input "[DATE] 07:40"
click at [595, 170] on span "Save" at bounding box center [609, 173] width 29 height 21
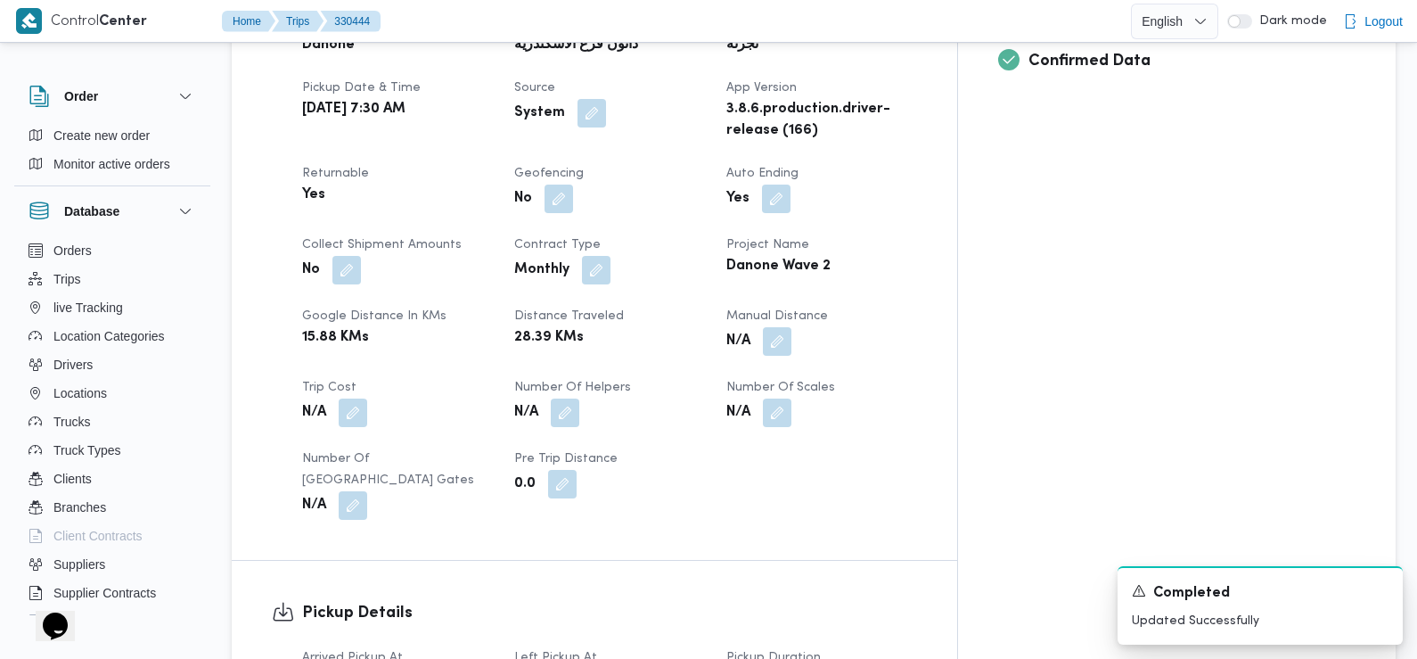
scroll to position [0, 0]
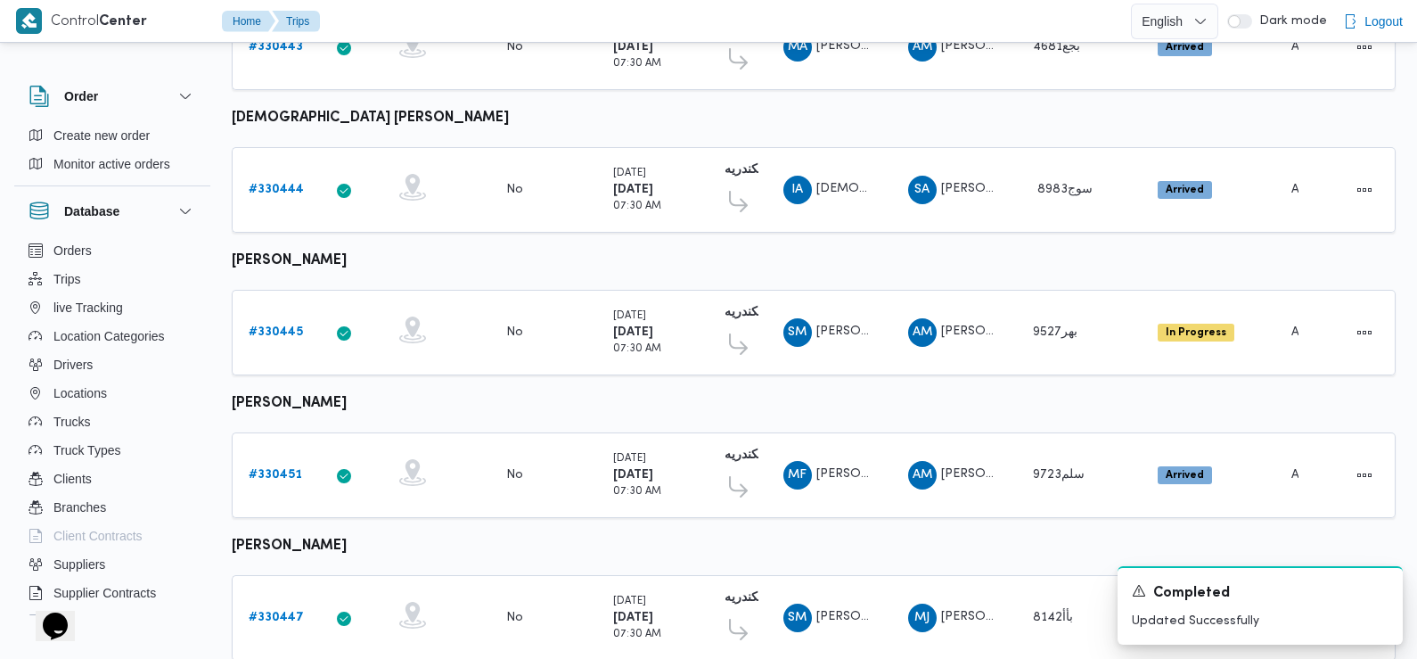
scroll to position [1072, 0]
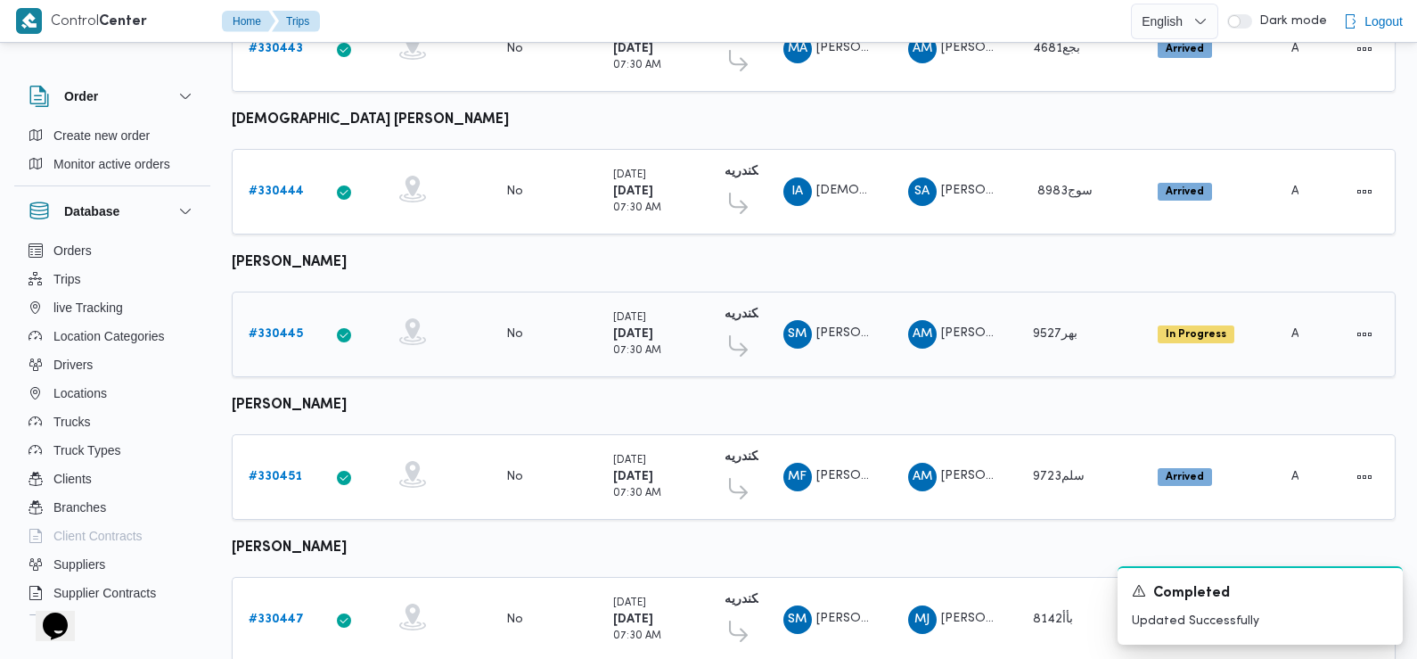
click at [288, 328] on b "# 330445" at bounding box center [276, 334] width 54 height 12
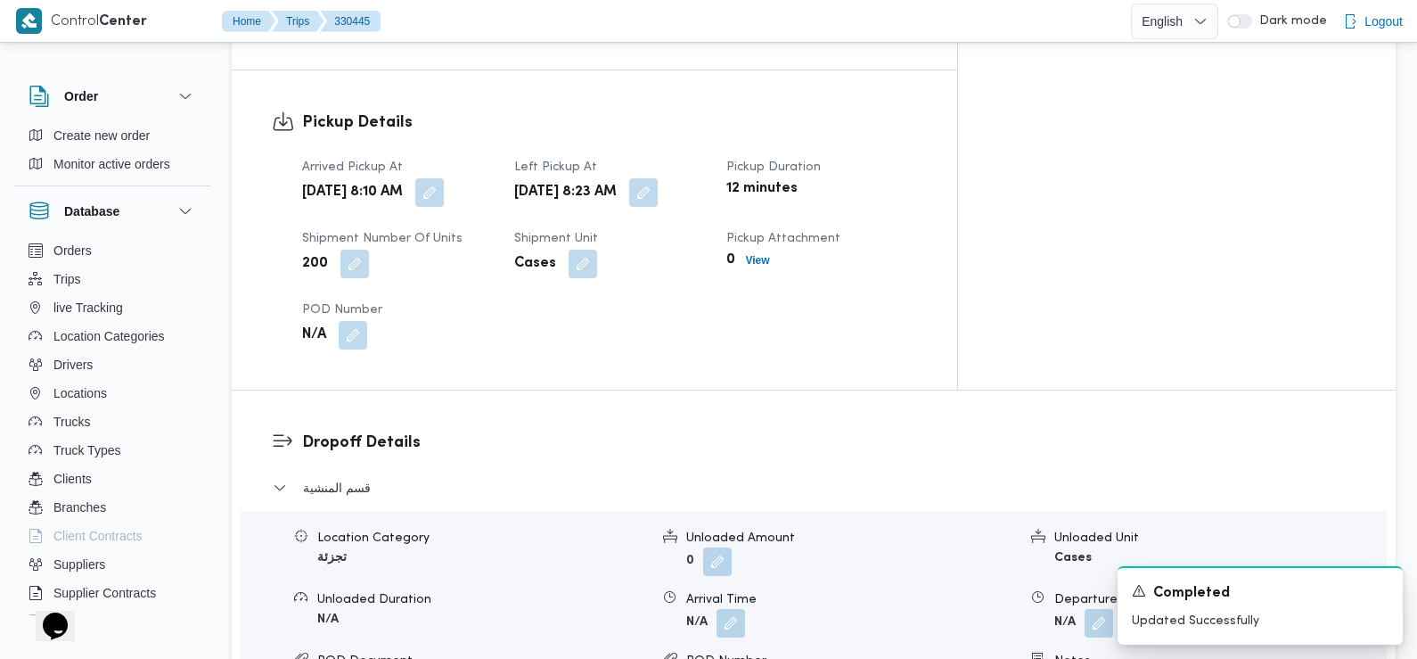
scroll to position [1191, 0]
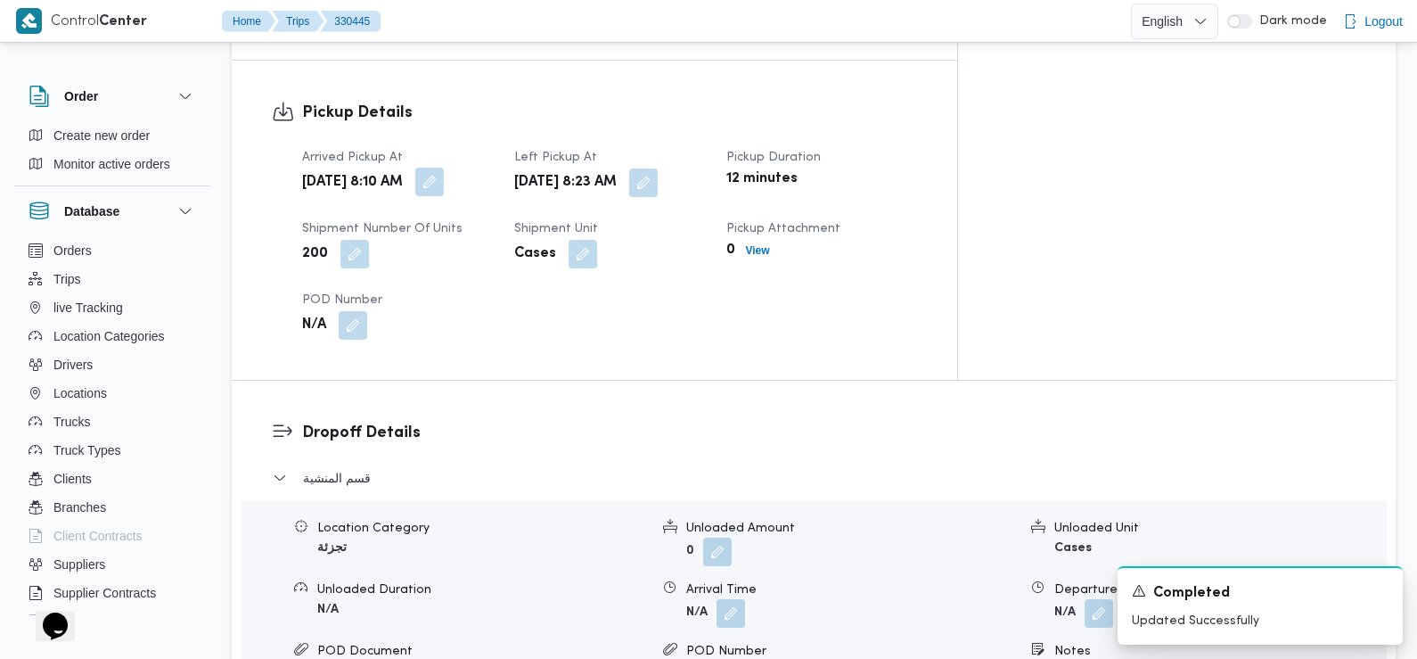
click at [444, 168] on button "button" at bounding box center [429, 182] width 29 height 29
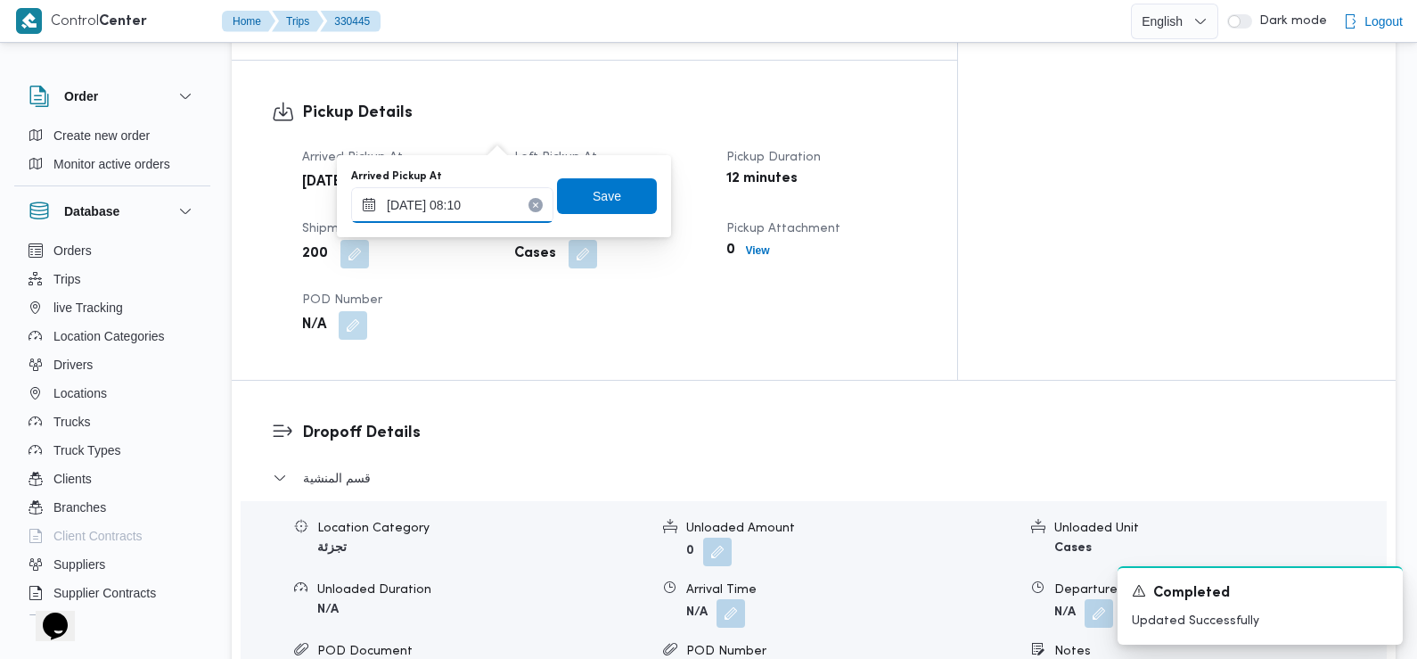
click at [482, 209] on input "[DATE] 08:10" at bounding box center [452, 205] width 202 height 36
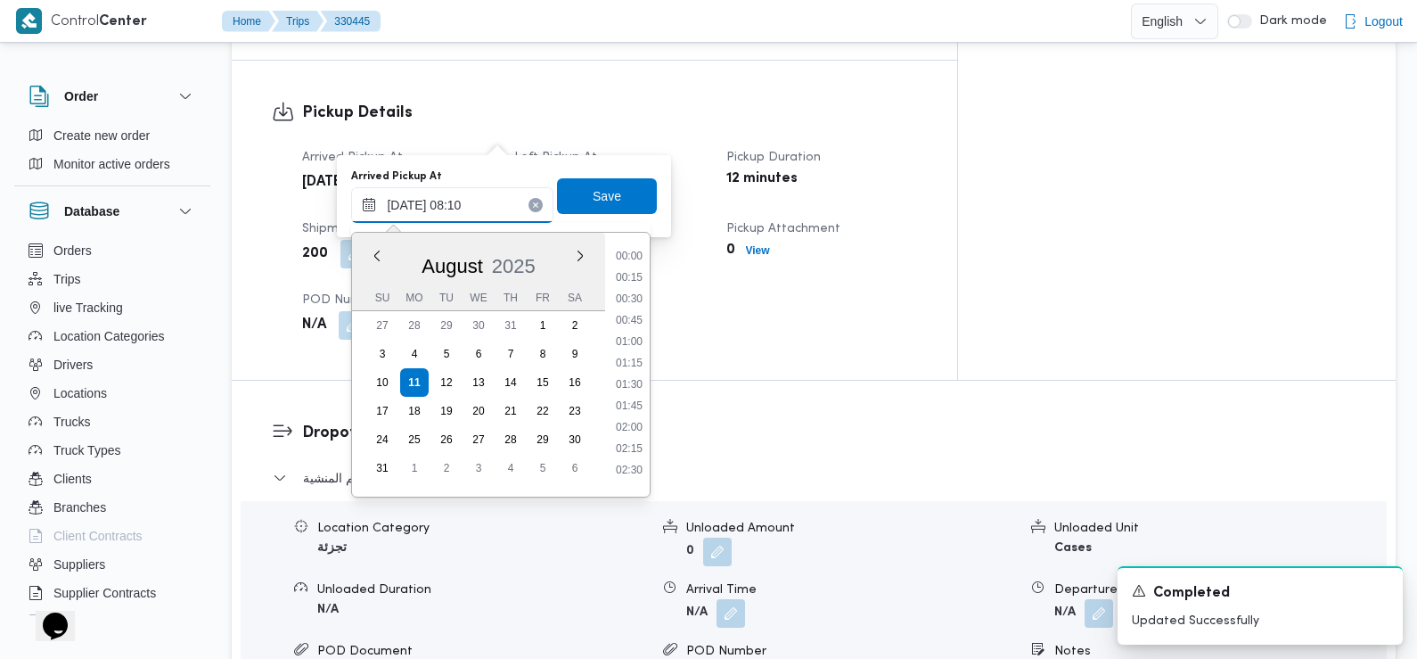
scroll to position [562, 0]
click at [632, 294] on li "07:00" at bounding box center [629, 293] width 41 height 18
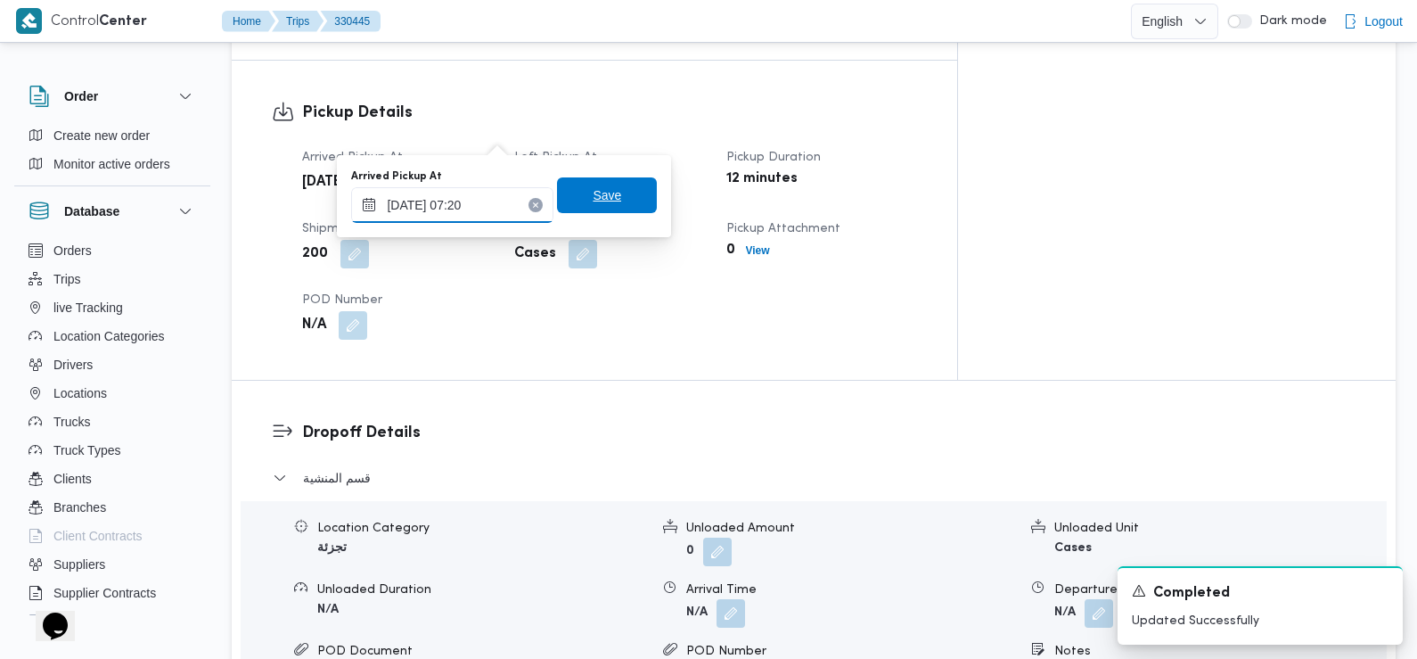
type input "[DATE] 07:20"
click at [618, 193] on span "Save" at bounding box center [607, 195] width 100 height 36
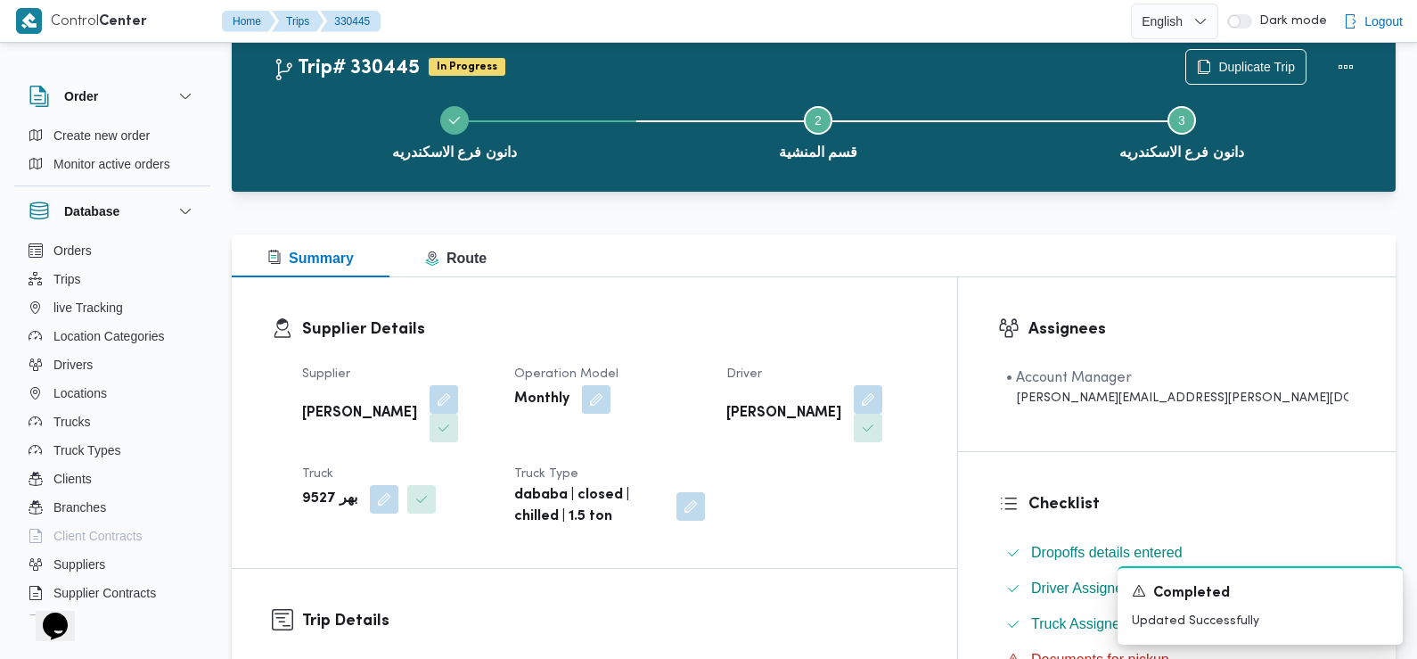
scroll to position [0, 0]
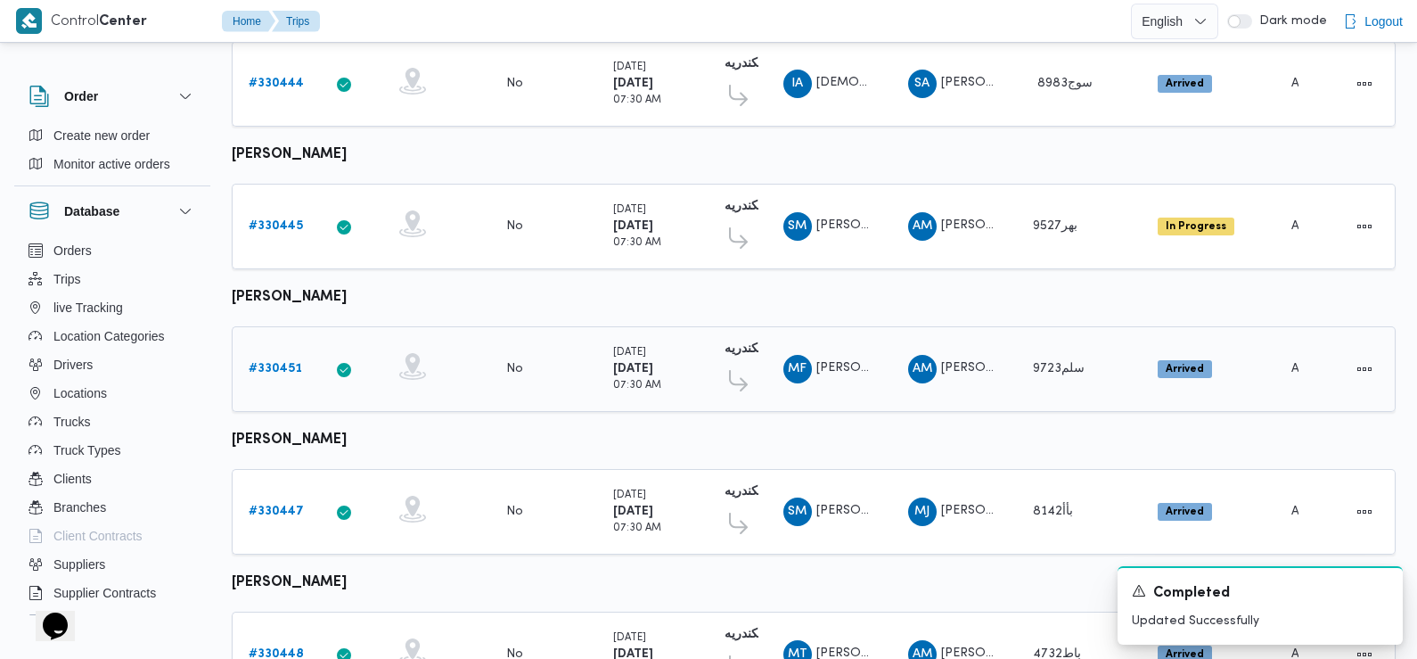
scroll to position [1157, 0]
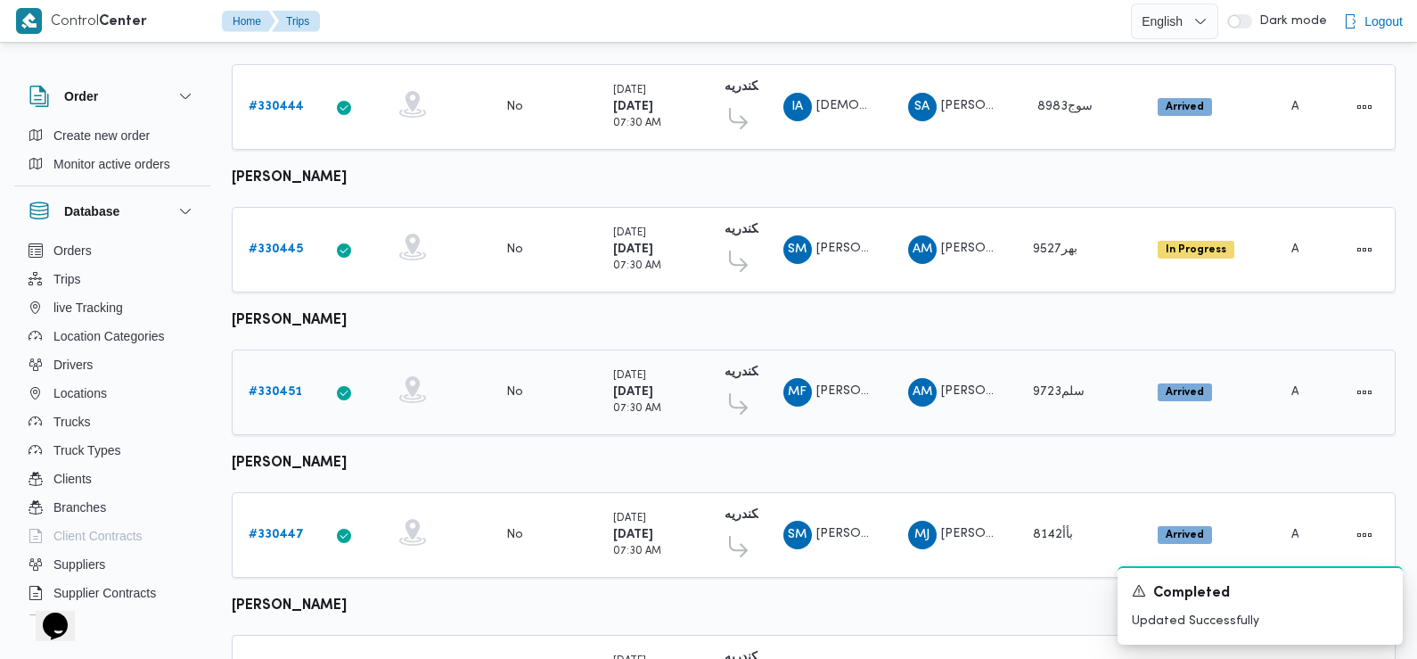
click at [289, 386] on b "# 330451" at bounding box center [275, 392] width 53 height 12
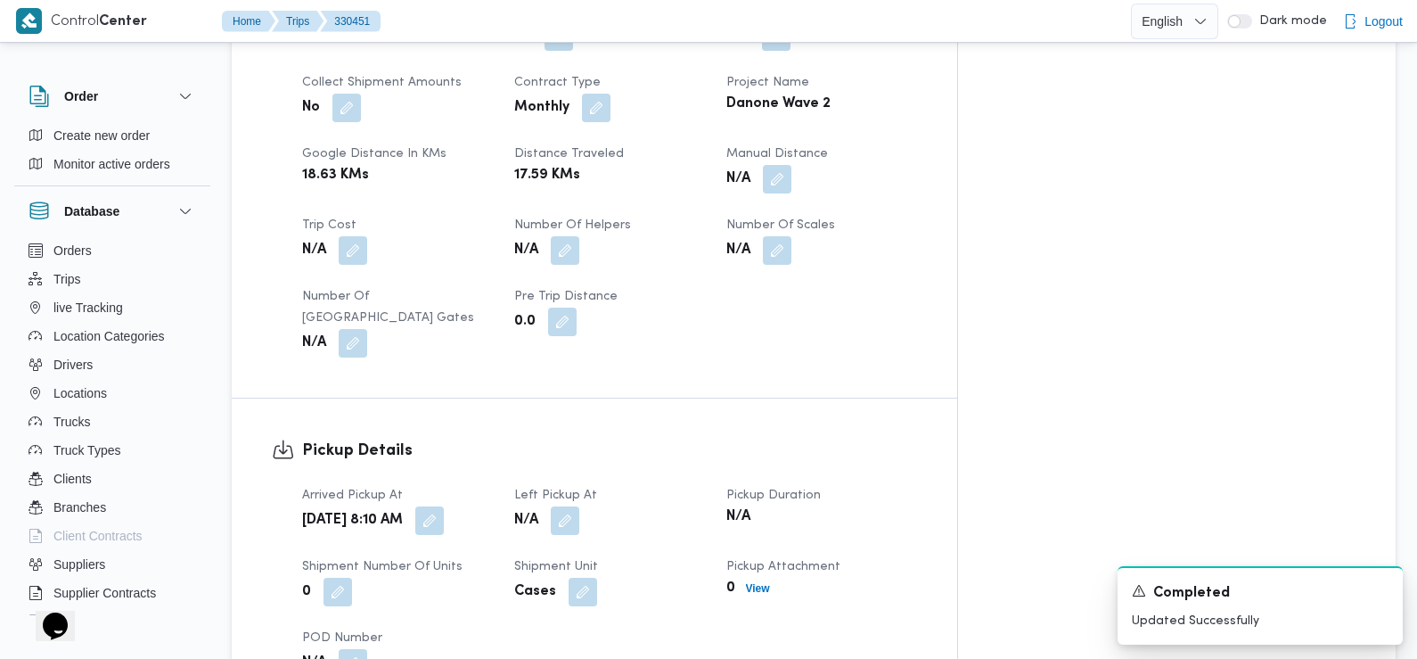
scroll to position [885, 0]
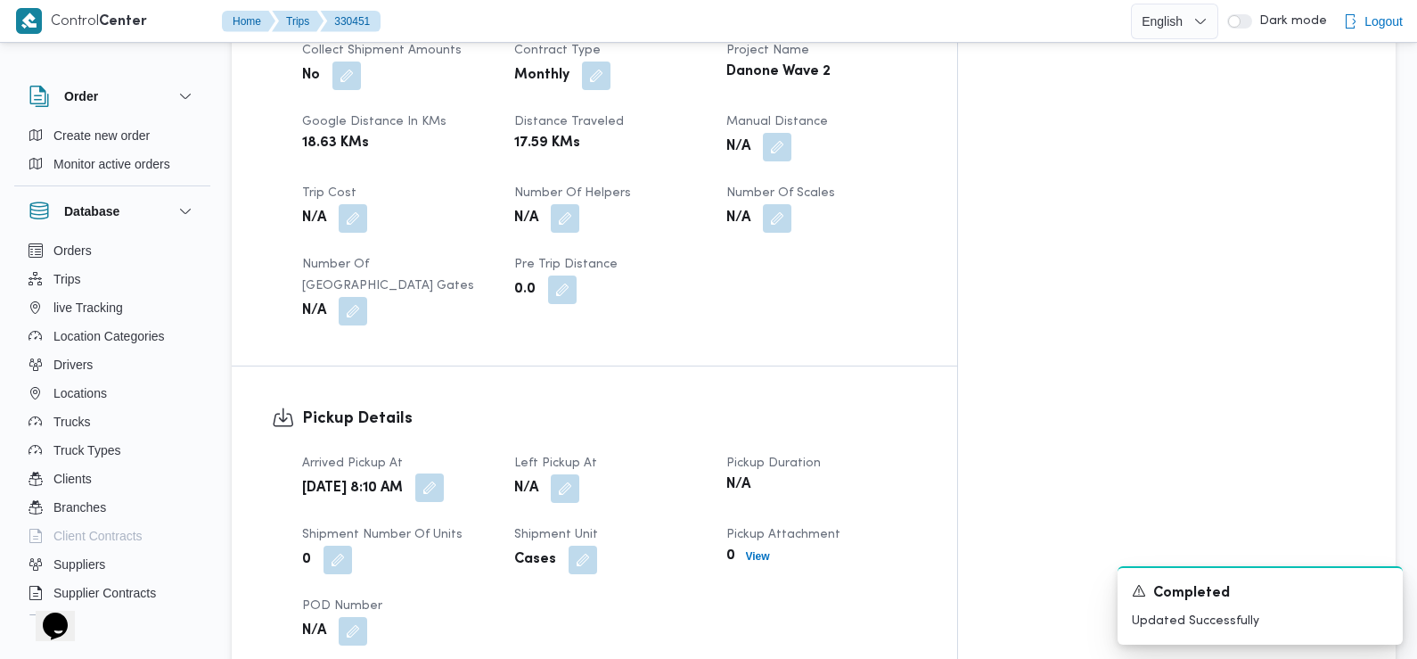
click at [444, 473] on button "button" at bounding box center [429, 487] width 29 height 29
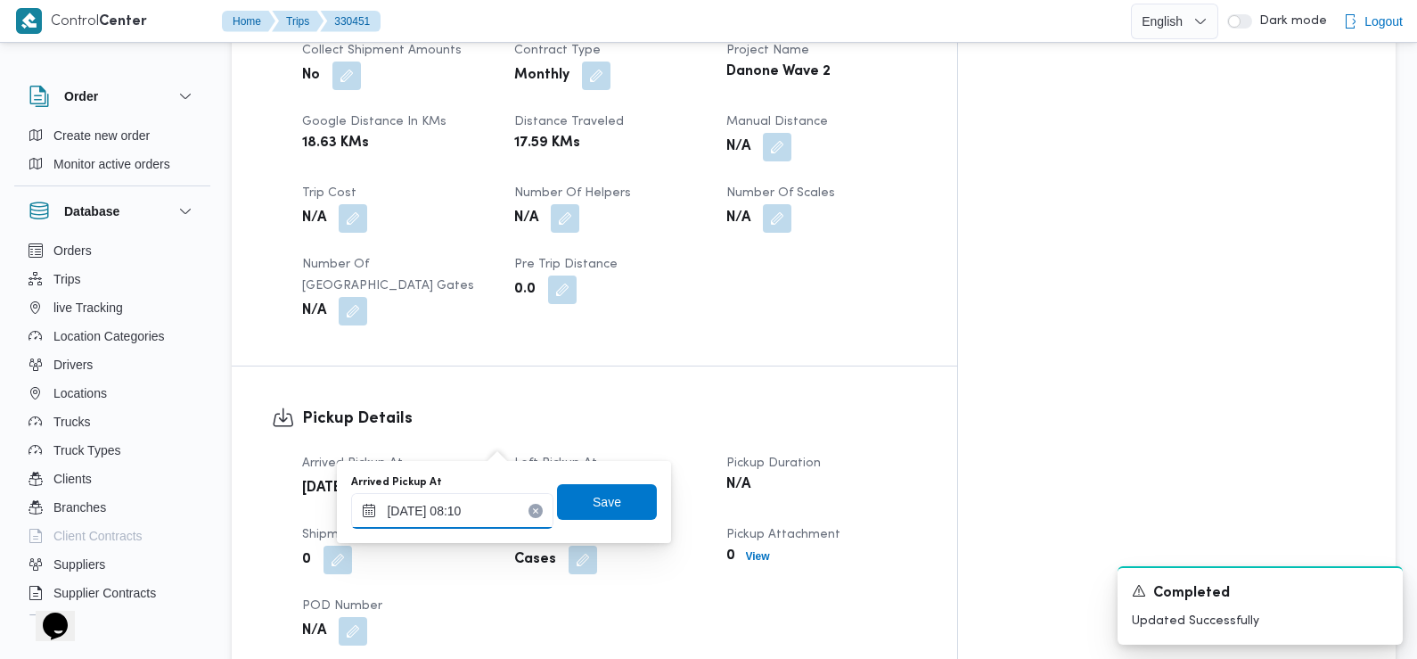
click at [491, 497] on input "[DATE] 08:10" at bounding box center [452, 511] width 202 height 36
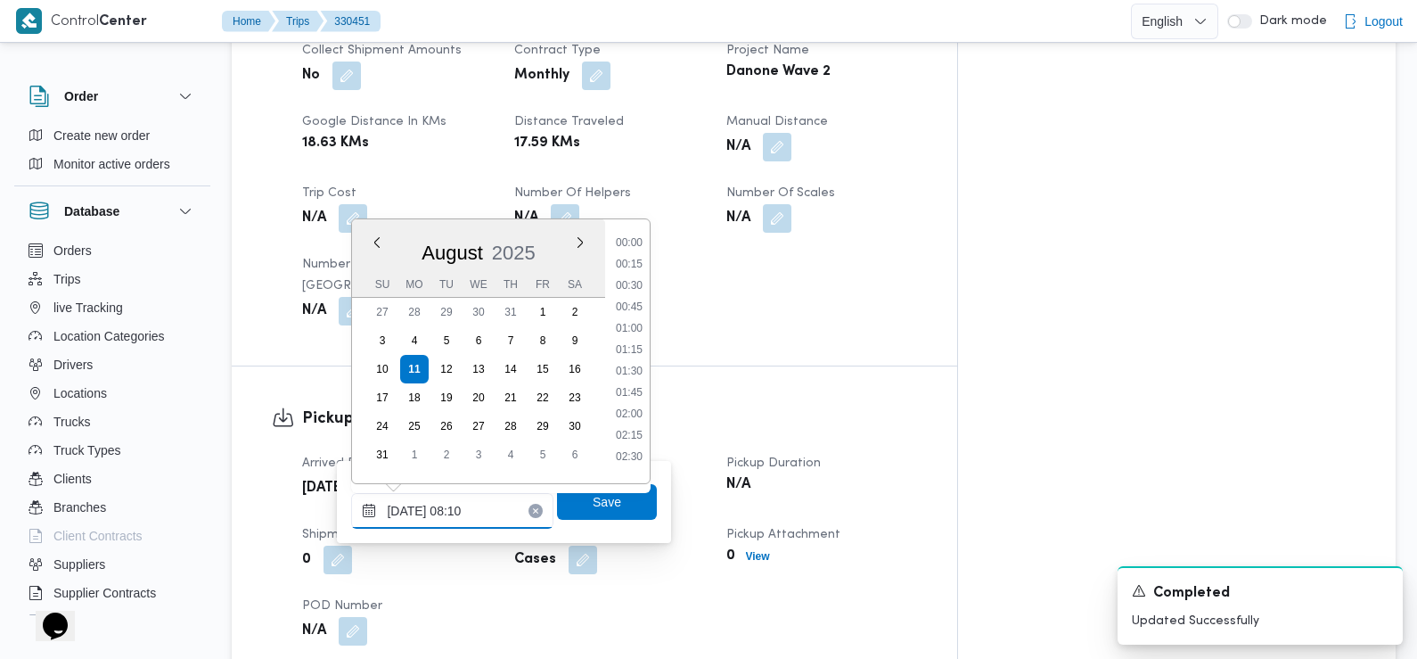
scroll to position [562, 0]
click at [635, 318] on li "07:30" at bounding box center [629, 323] width 41 height 18
type input "[DATE] 07:30"
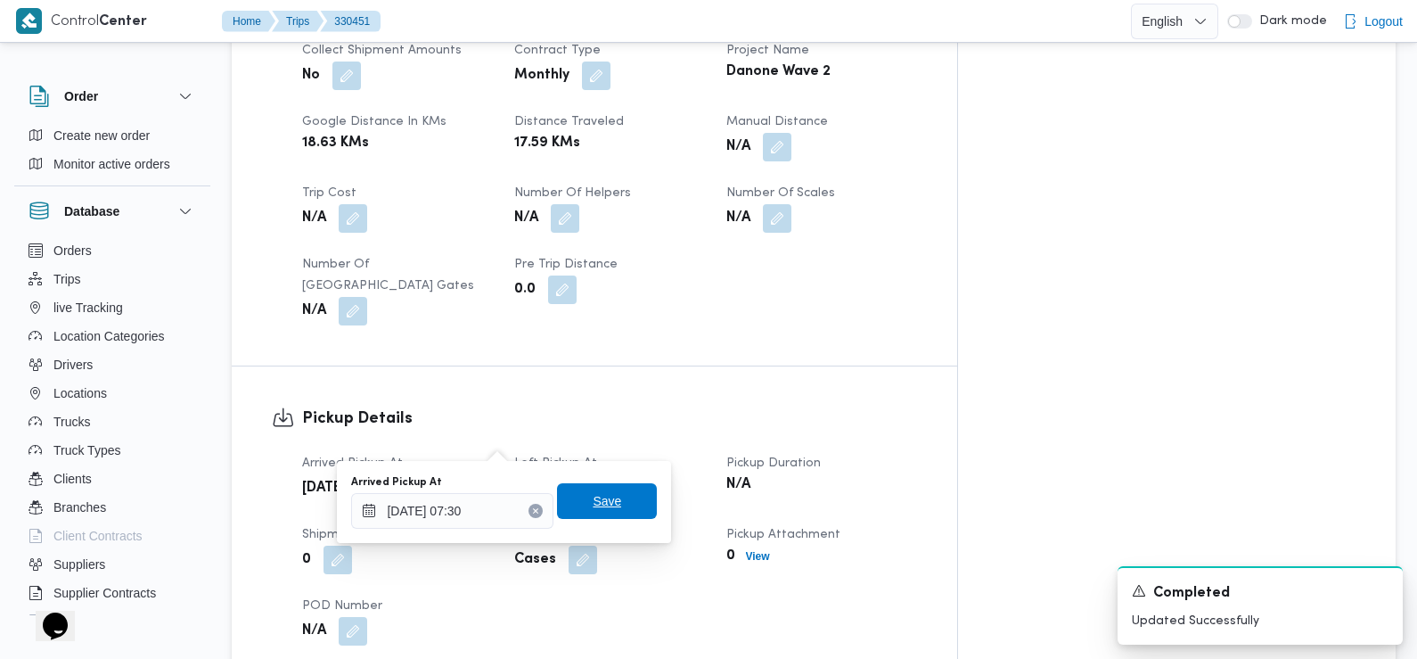
click at [611, 494] on span "Save" at bounding box center [607, 501] width 100 height 36
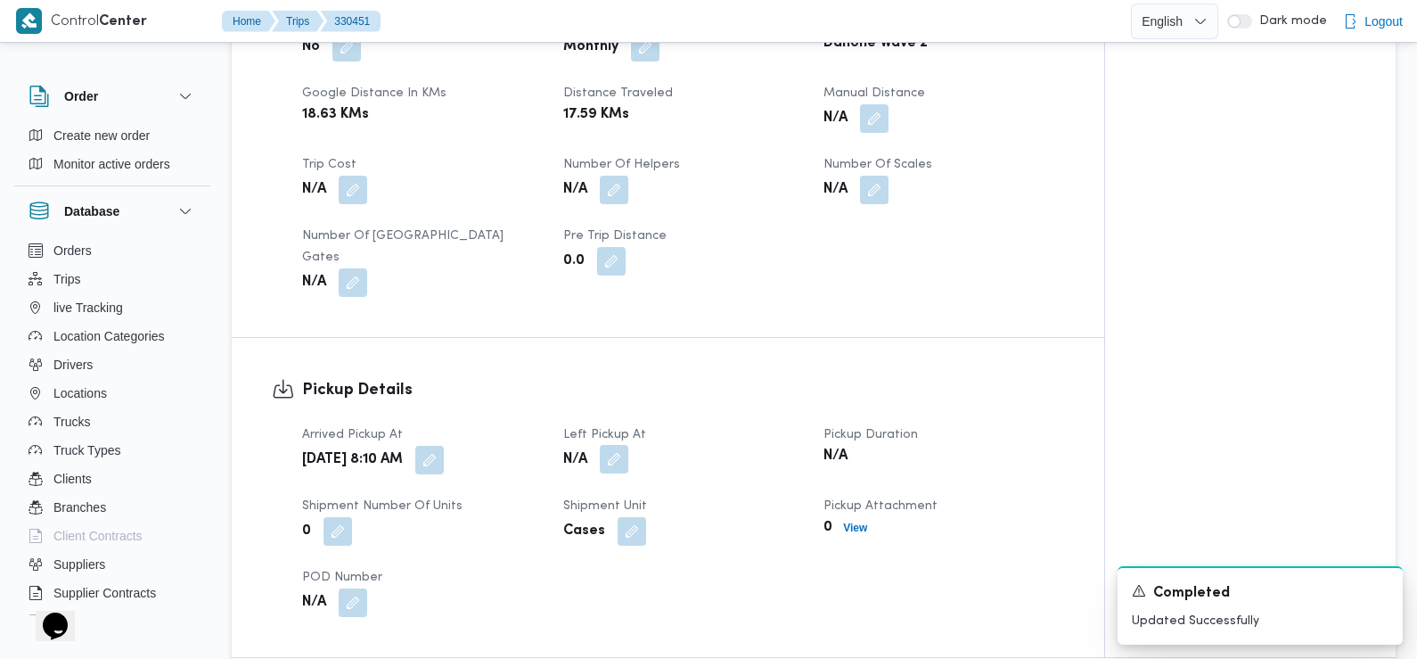
click at [628, 445] on button "button" at bounding box center [614, 459] width 29 height 29
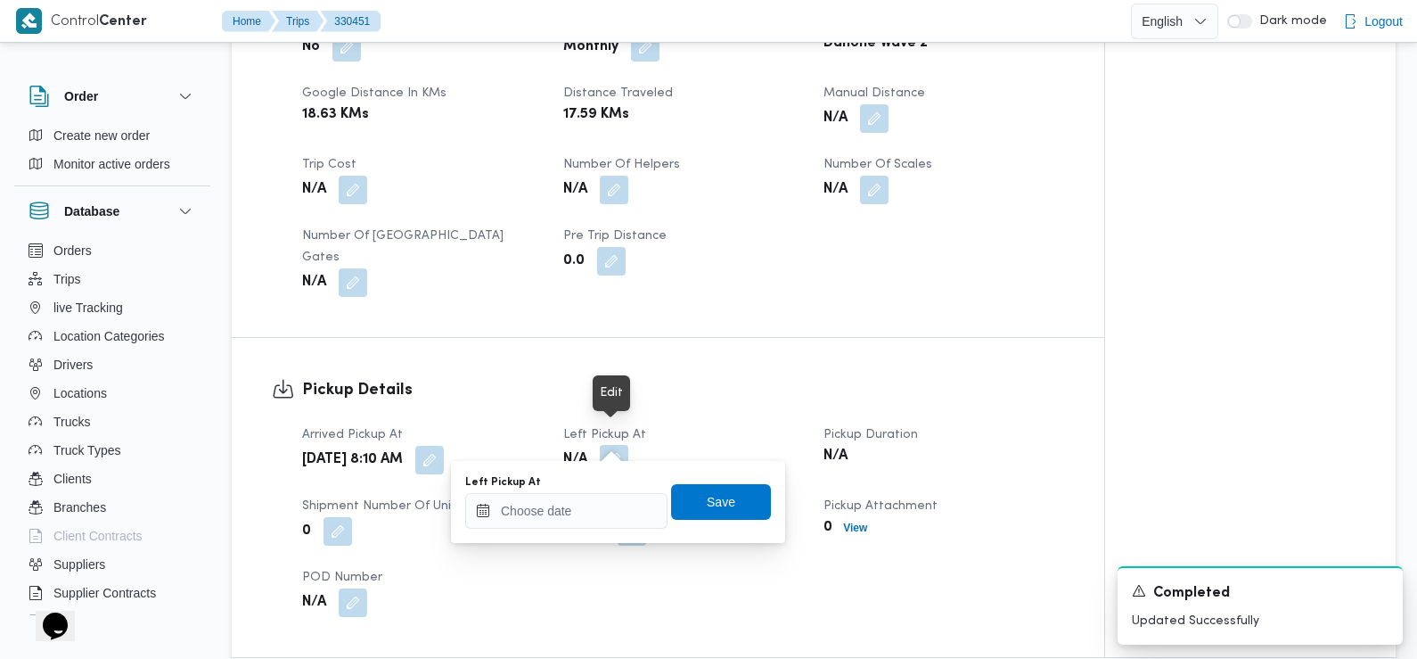
click at [619, 445] on button "button" at bounding box center [614, 459] width 29 height 29
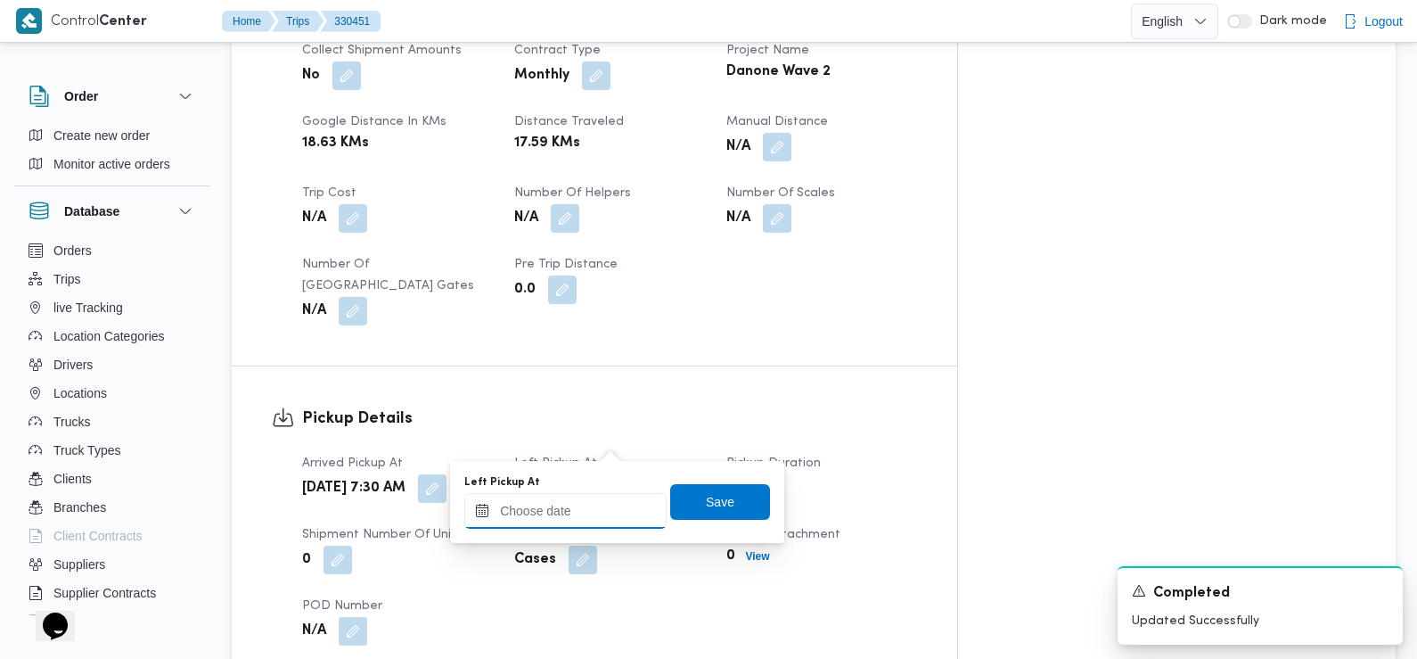
click at [603, 523] on input "Left Pickup At" at bounding box center [565, 511] width 202 height 36
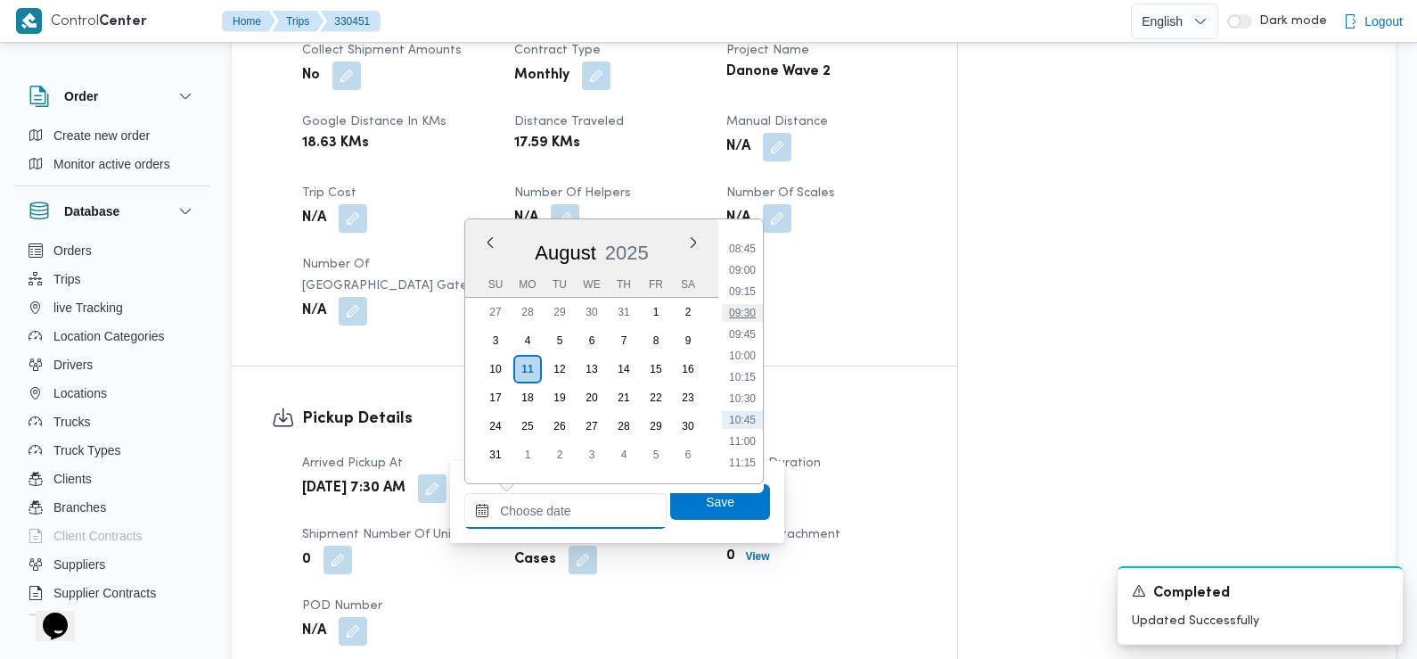
scroll to position [732, 0]
click at [745, 273] on li "09:00" at bounding box center [742, 281] width 41 height 18
type input "[DATE] 09:00"
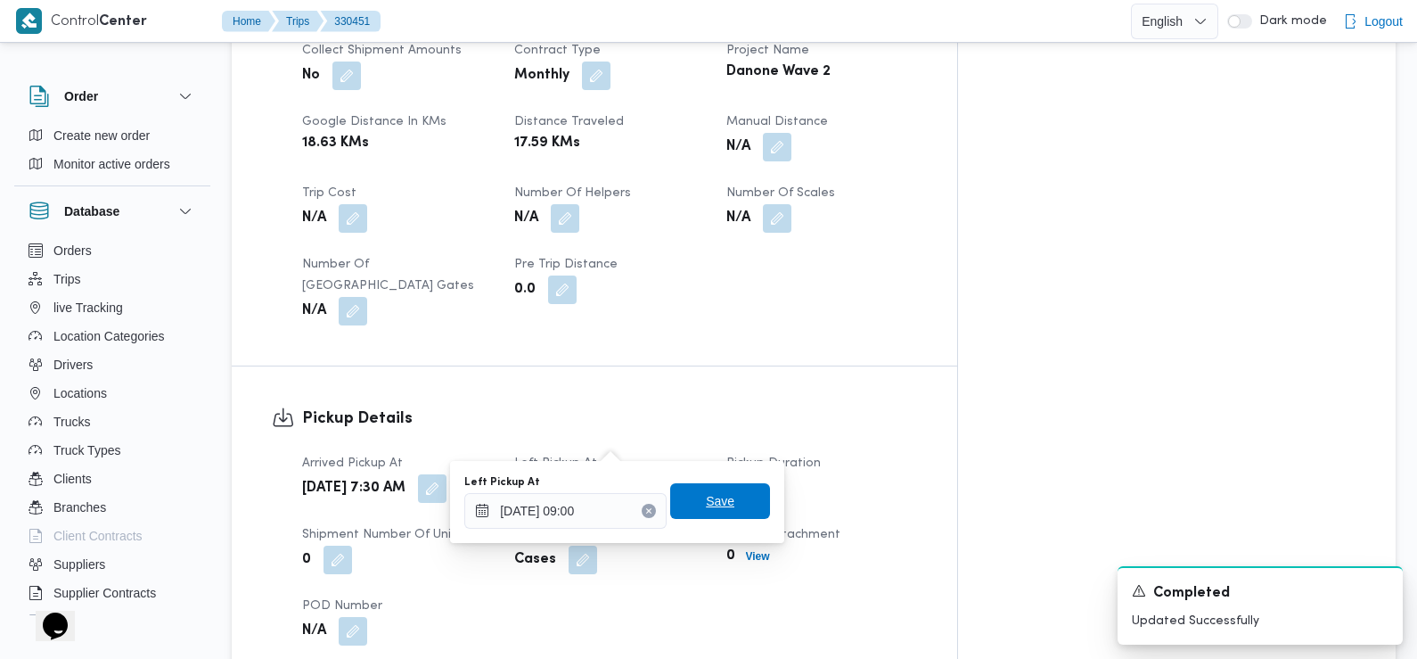
click at [681, 496] on span "Save" at bounding box center [720, 501] width 100 height 36
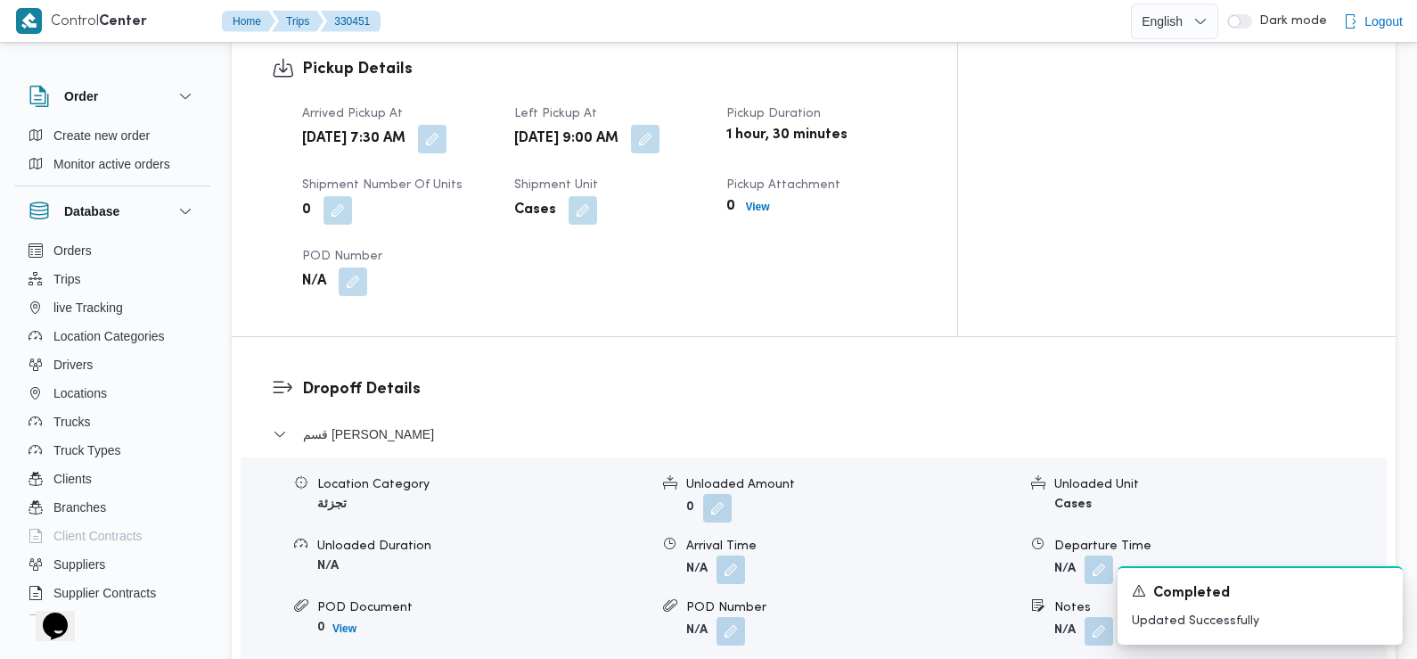
scroll to position [1236, 0]
click at [736, 553] on button "button" at bounding box center [731, 567] width 29 height 29
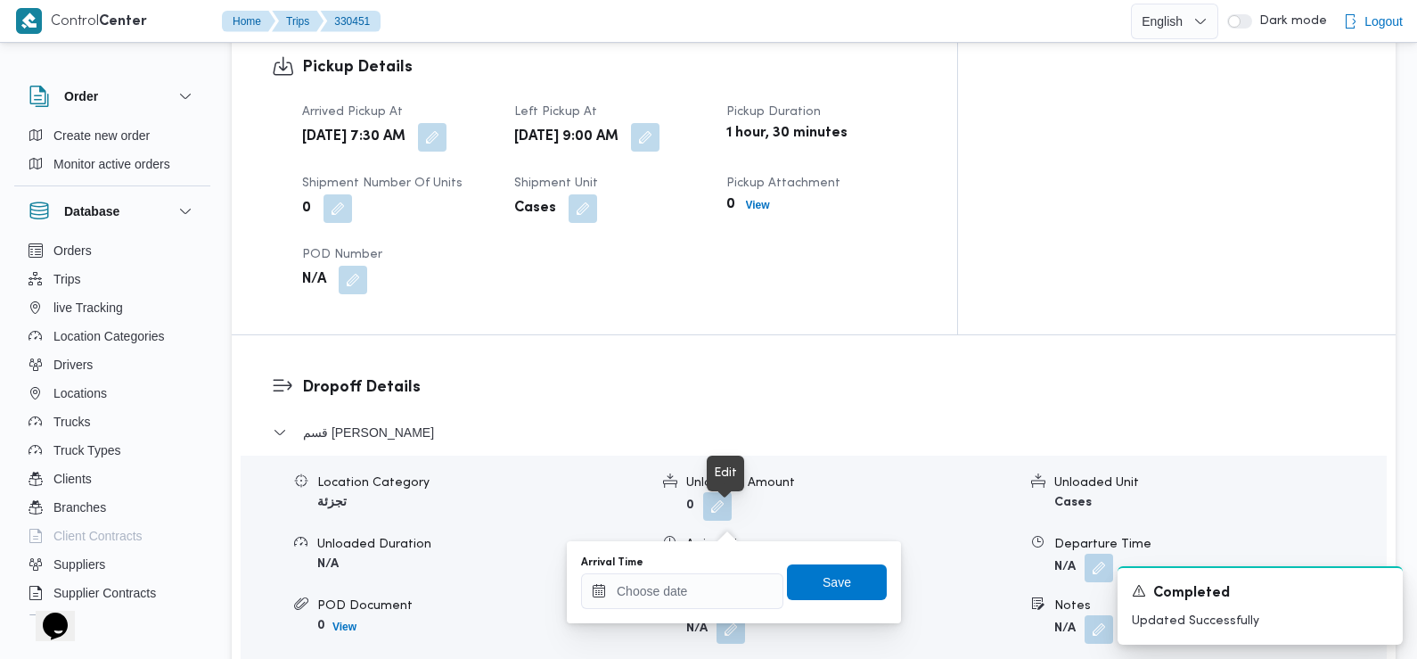
click at [734, 553] on button "button" at bounding box center [731, 567] width 29 height 29
click at [711, 590] on input "Arrival Time" at bounding box center [682, 591] width 202 height 36
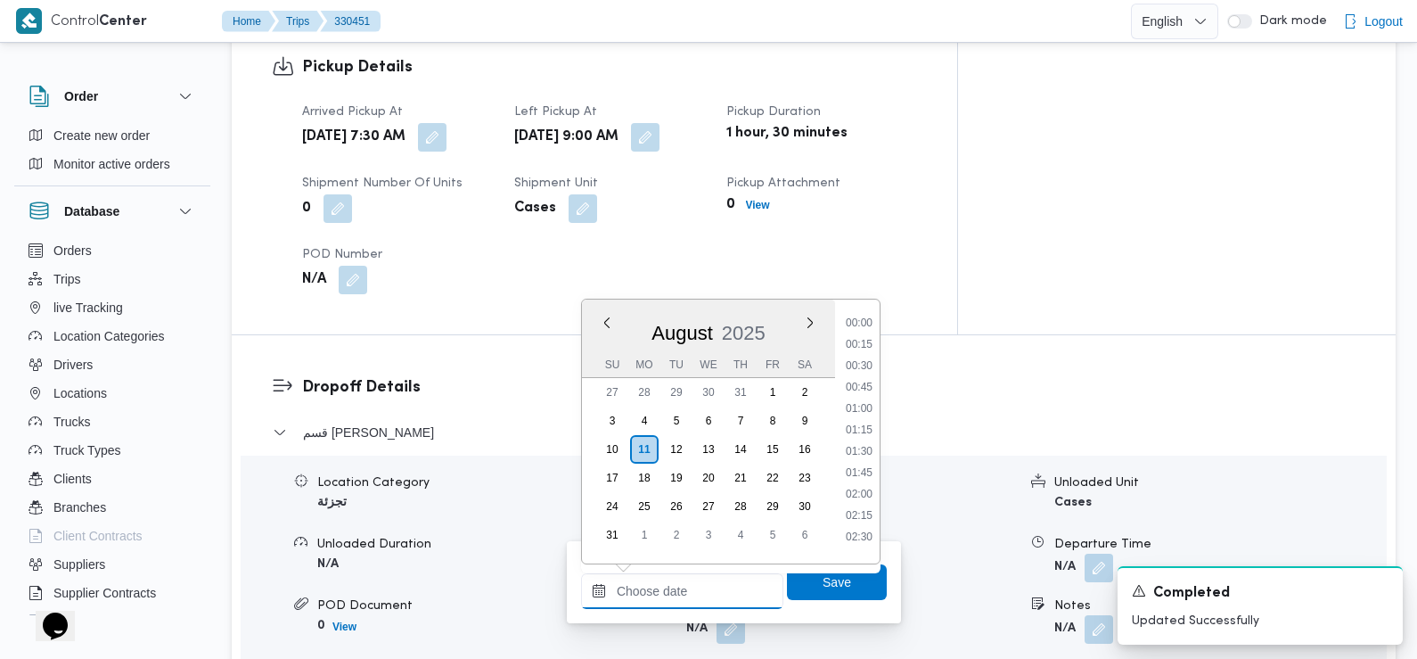
scroll to position [797, 0]
click at [857, 336] on li "09:30" at bounding box center [859, 339] width 41 height 18
type input "[DATE] 09:30"
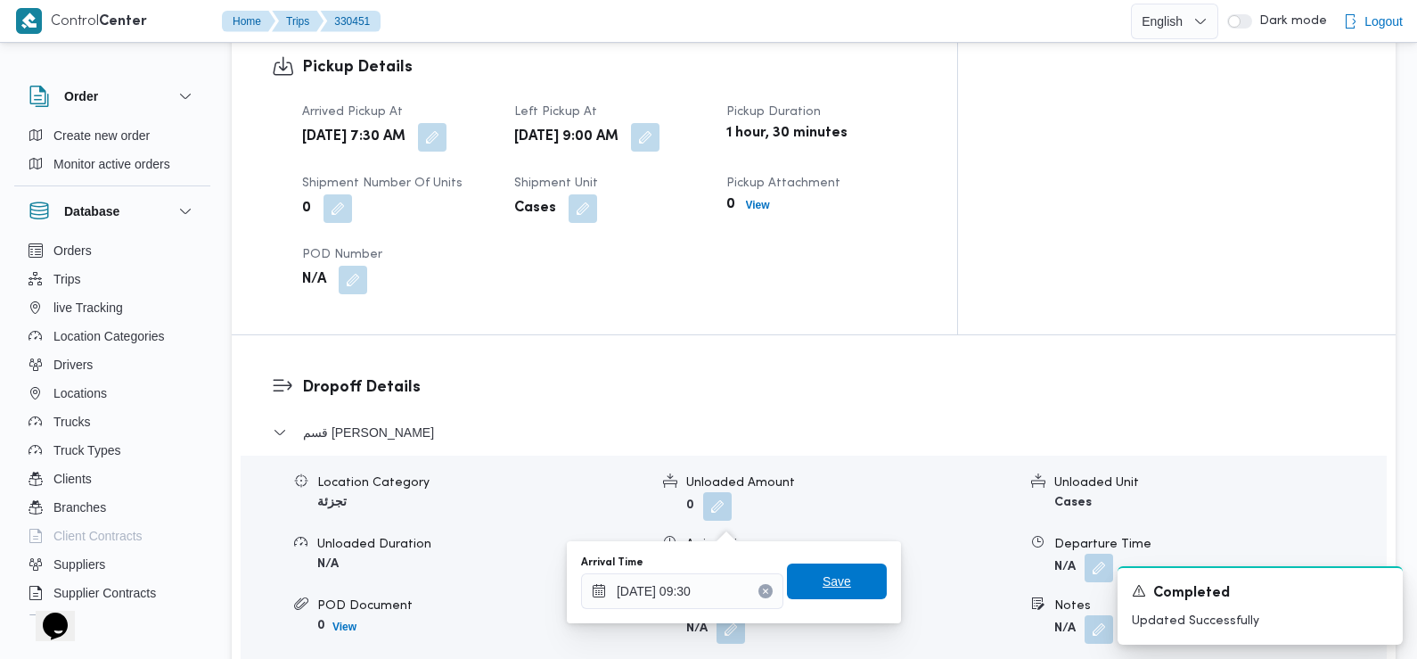
click at [835, 572] on span "Save" at bounding box center [837, 580] width 29 height 21
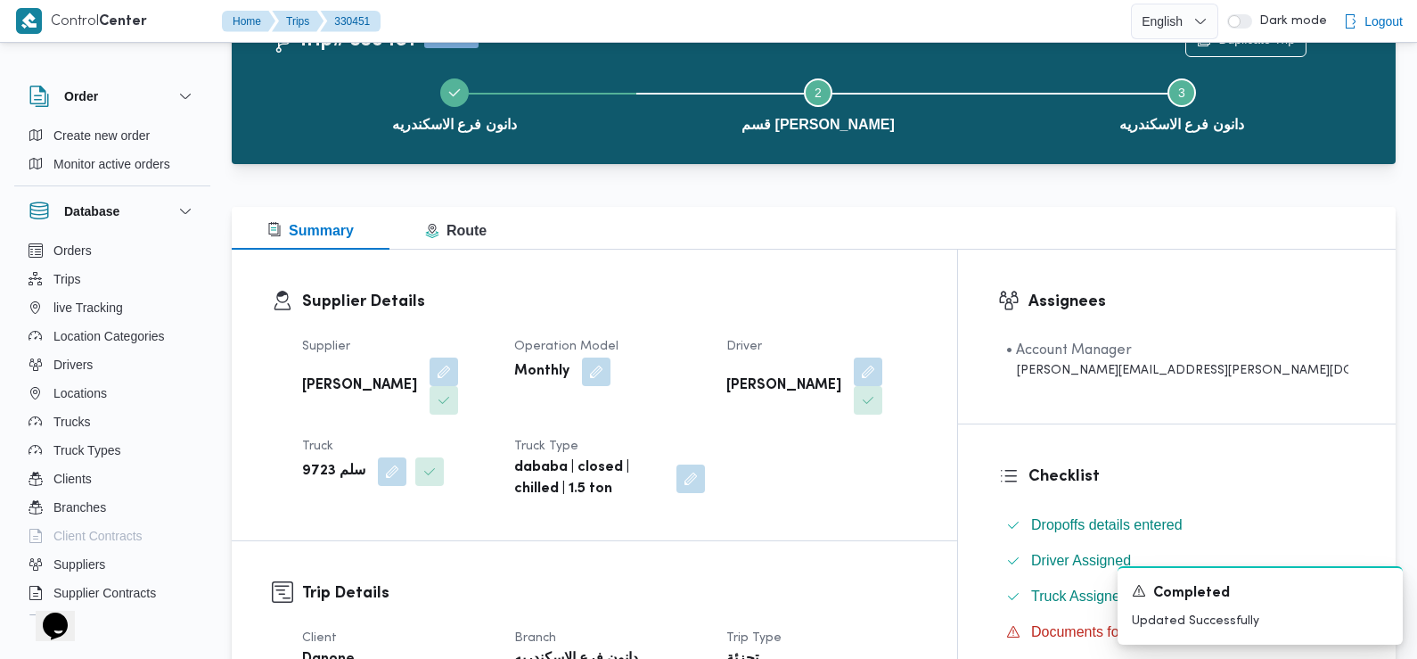
scroll to position [0, 0]
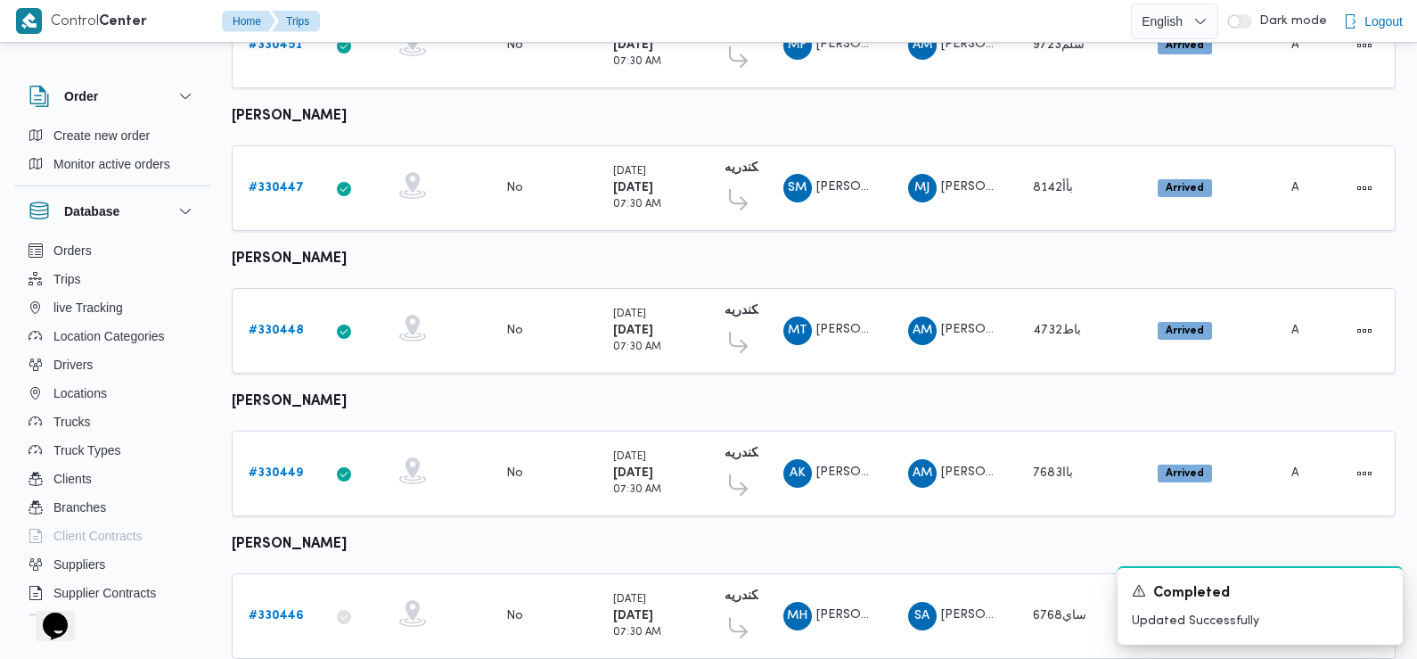
scroll to position [1542, 0]
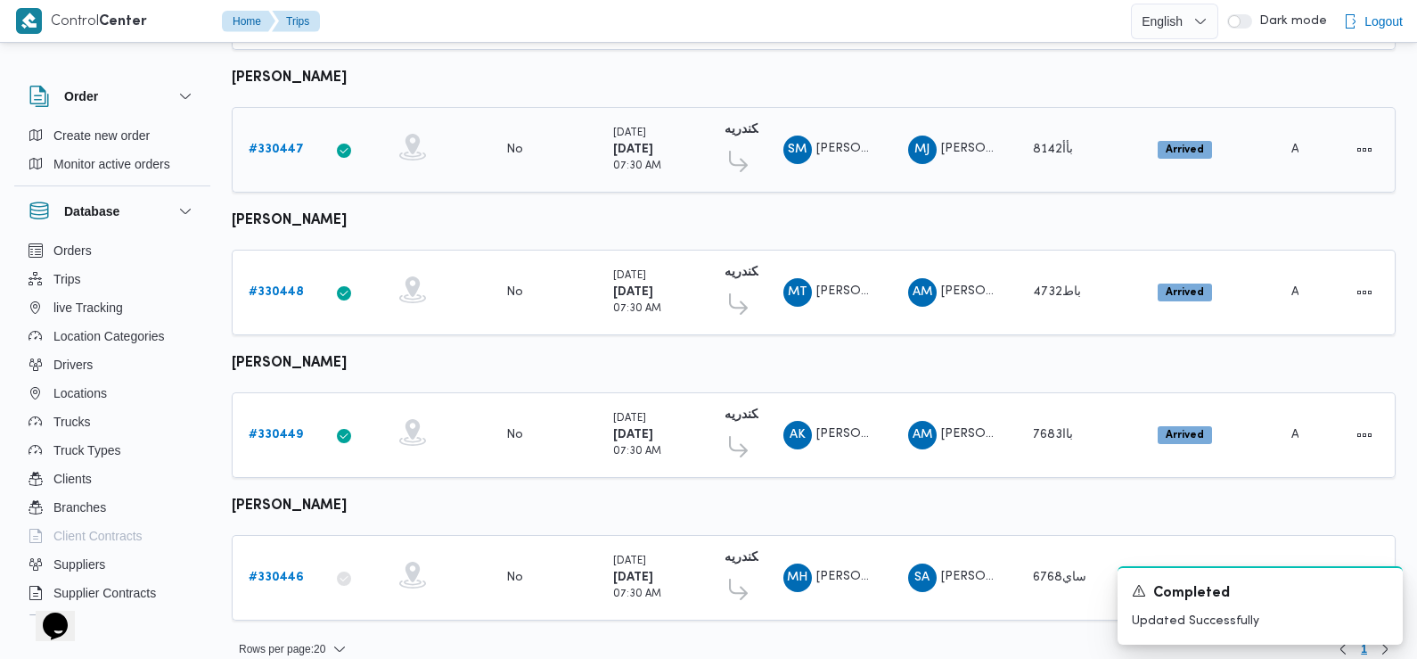
click at [291, 144] on b "# 330447" at bounding box center [276, 150] width 55 height 12
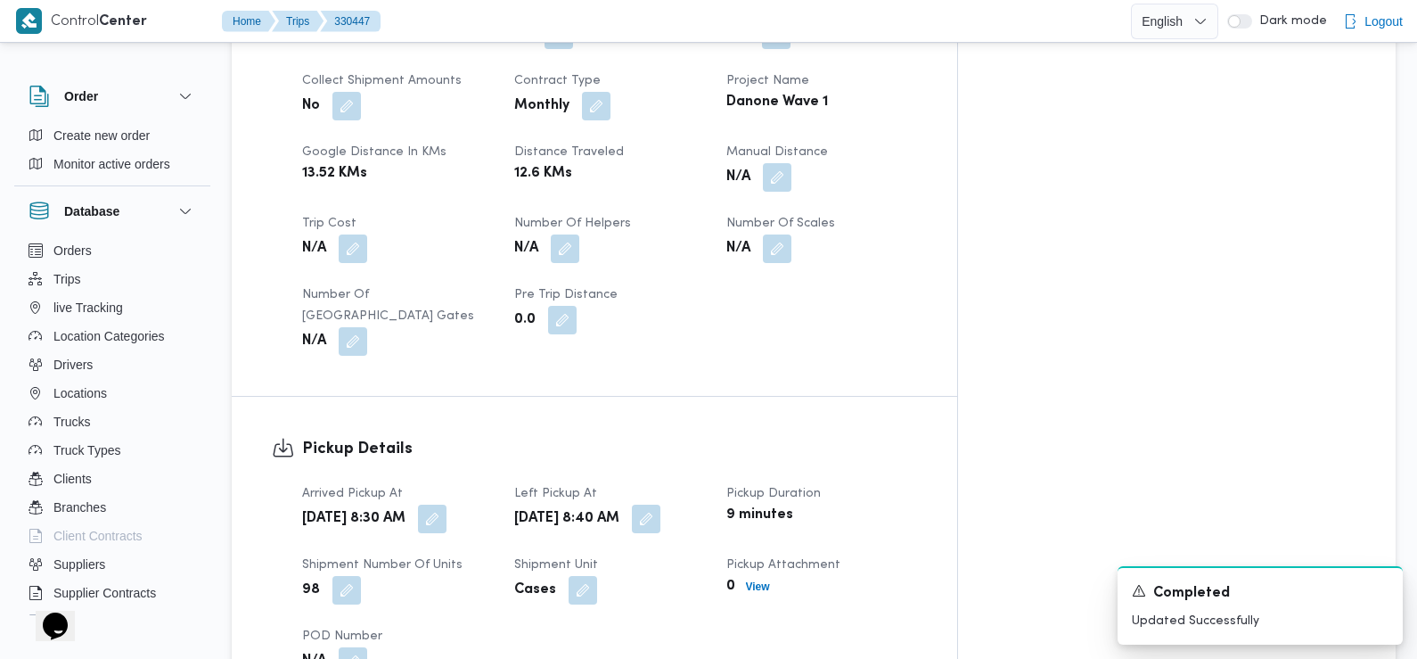
scroll to position [856, 0]
click at [447, 503] on button "button" at bounding box center [432, 517] width 29 height 29
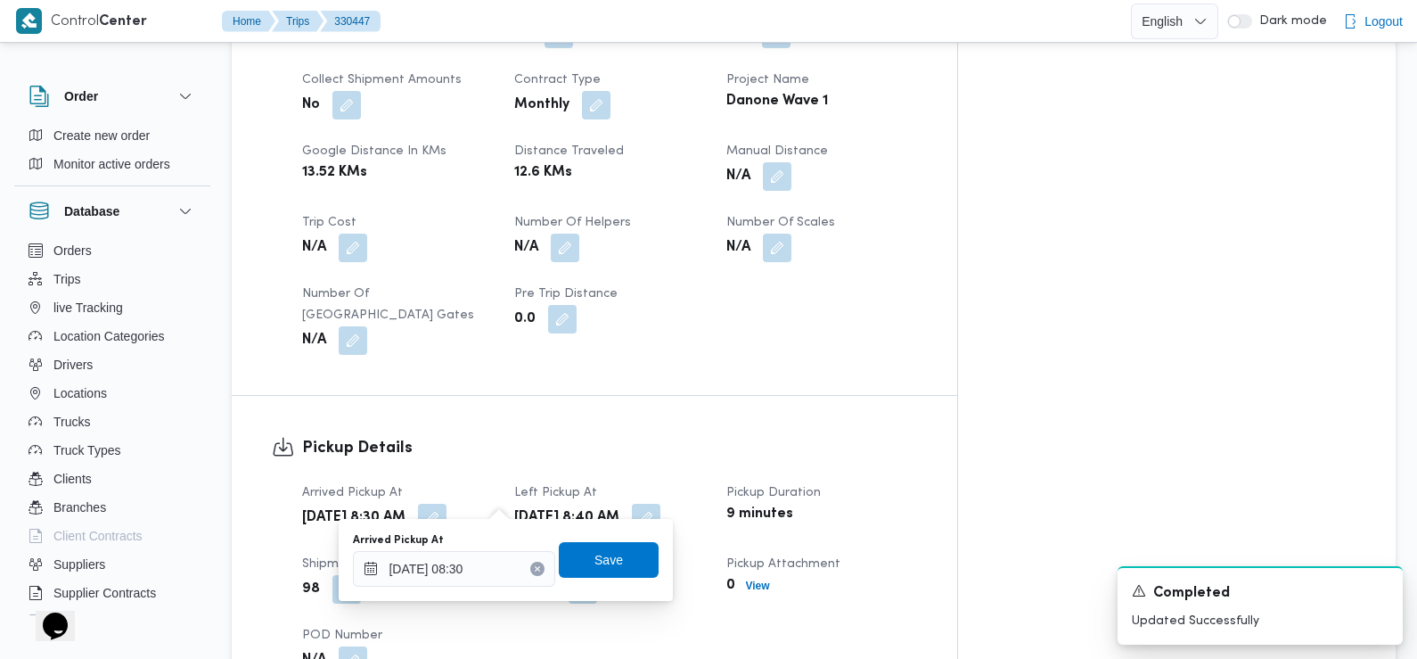
click at [464, 597] on div "You are in a dialog. To close this dialog, hit escape. Arrived Pickup At [DATE]…" at bounding box center [506, 560] width 334 height 82
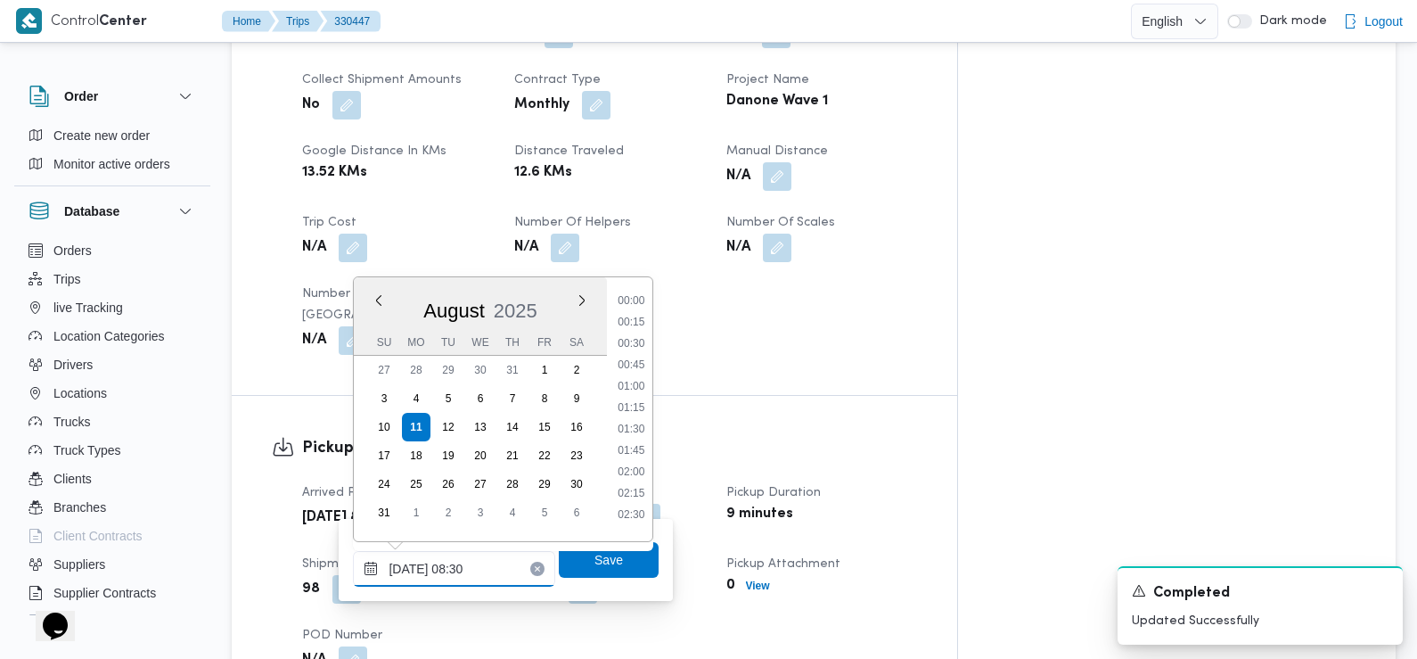
click at [457, 569] on input "[DATE] 08:30" at bounding box center [454, 569] width 202 height 36
click at [638, 337] on li "07:30" at bounding box center [631, 338] width 41 height 18
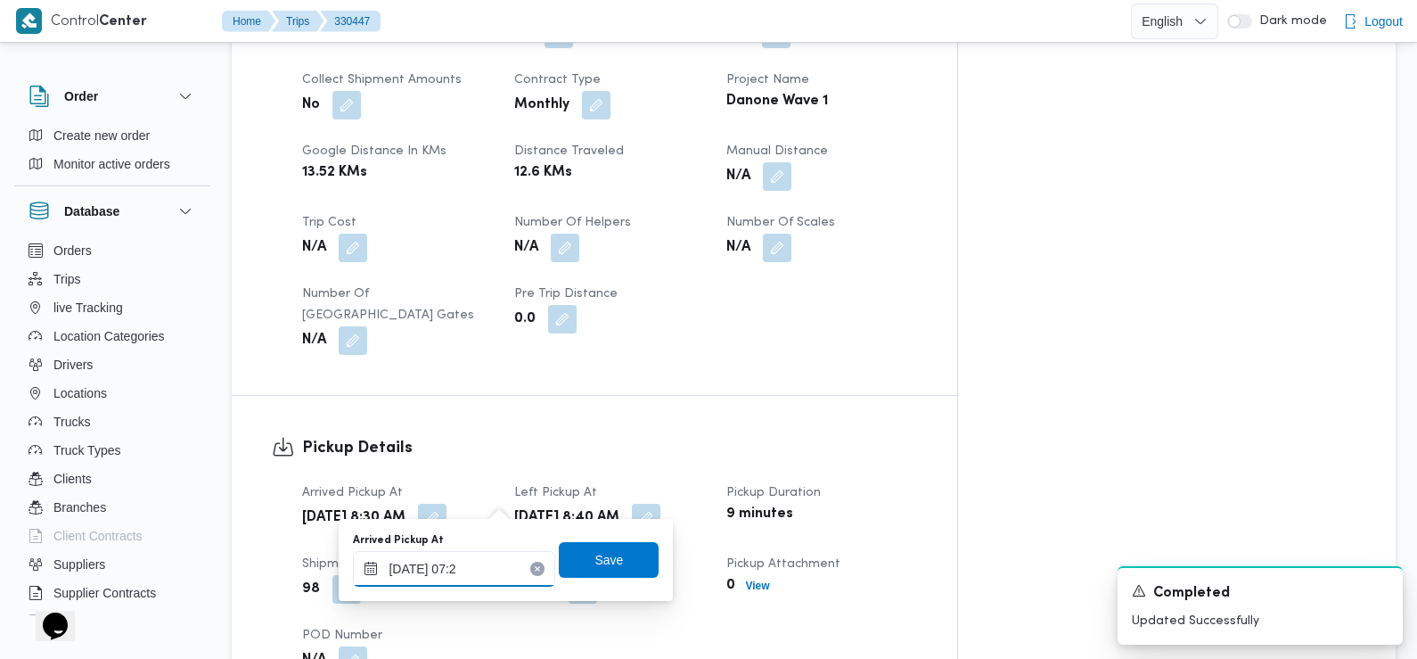
type input "[DATE] 07:25"
click at [617, 557] on span "Save" at bounding box center [609, 559] width 100 height 36
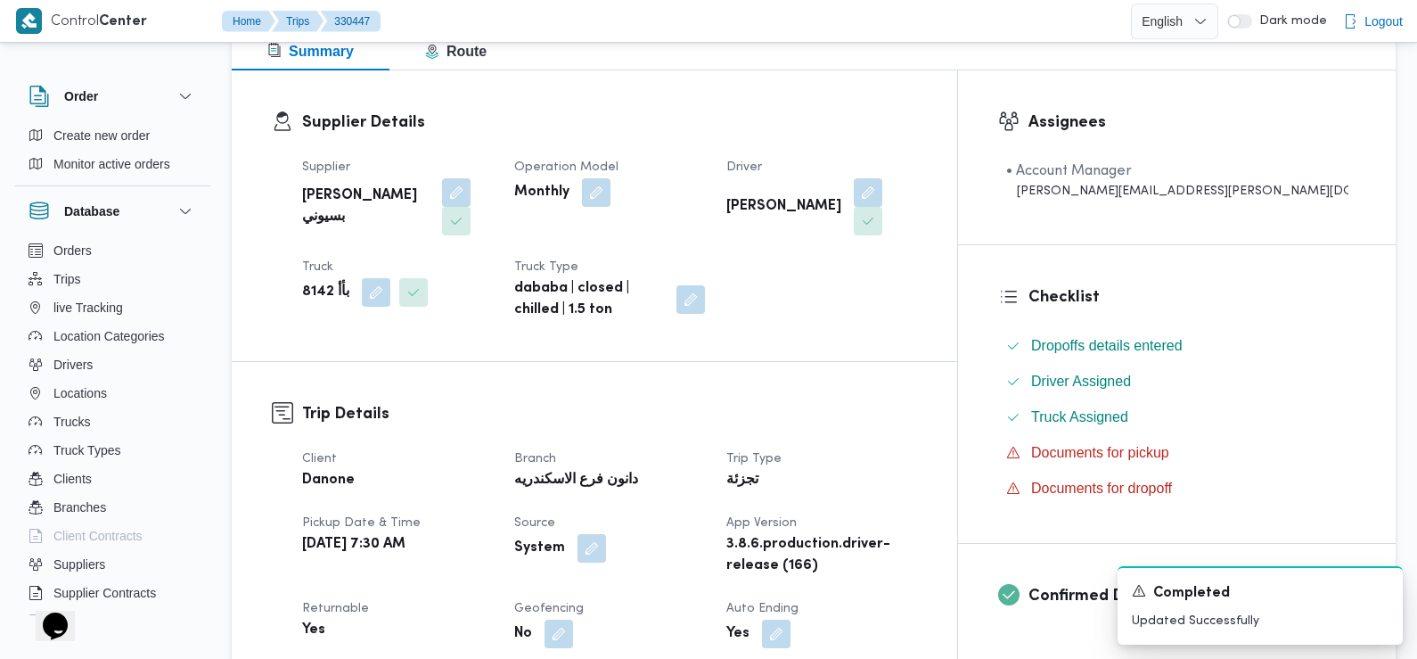
scroll to position [0, 0]
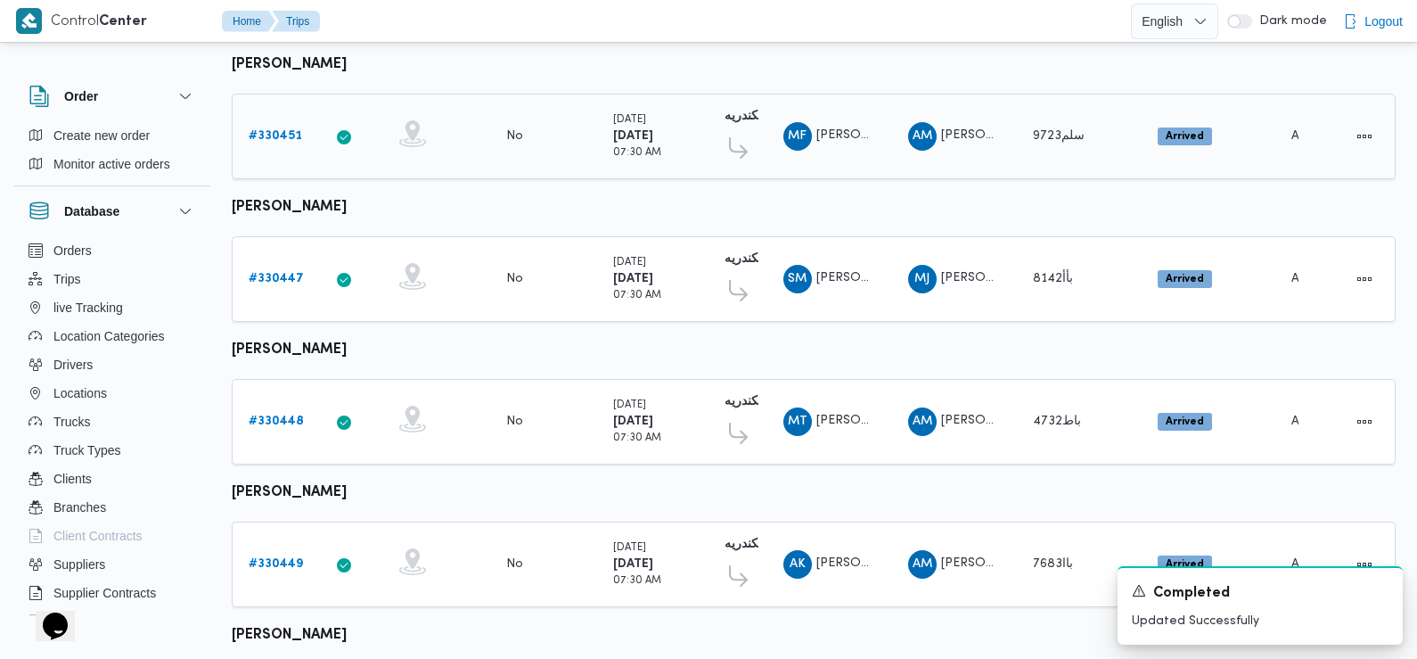
scroll to position [1542, 0]
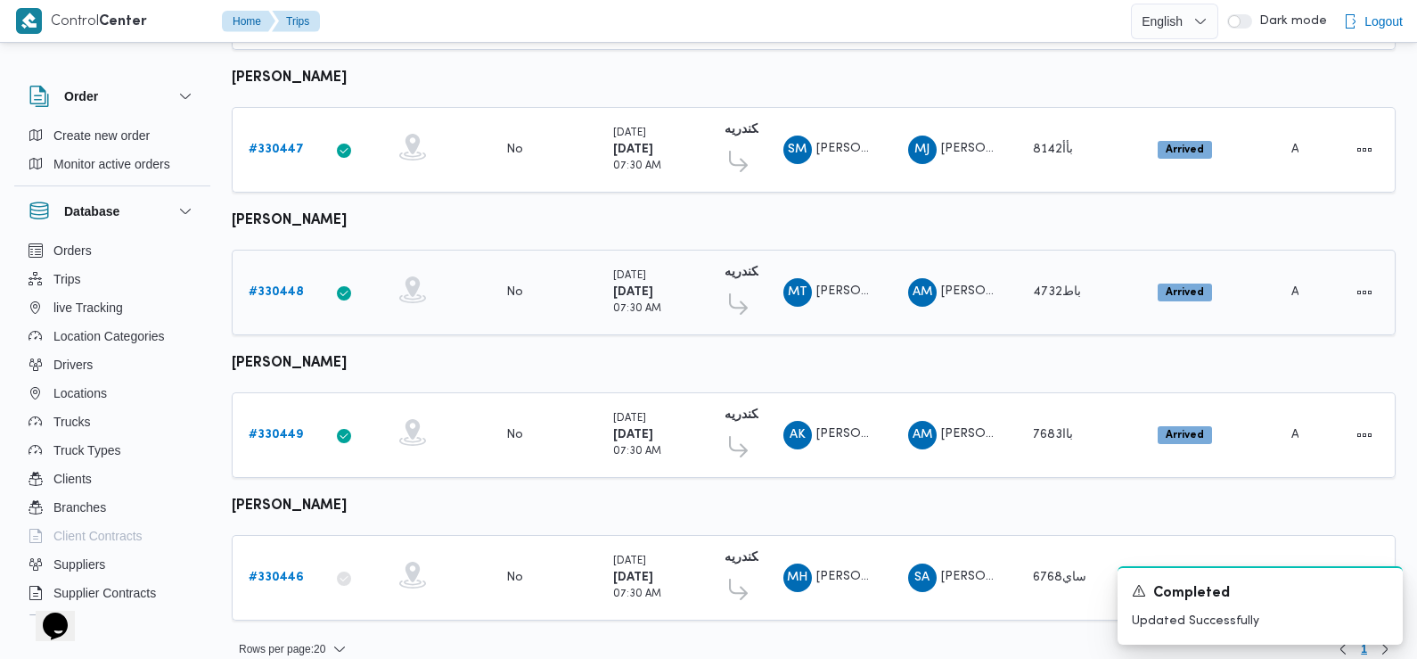
click at [266, 286] on b "# 330448" at bounding box center [276, 292] width 55 height 12
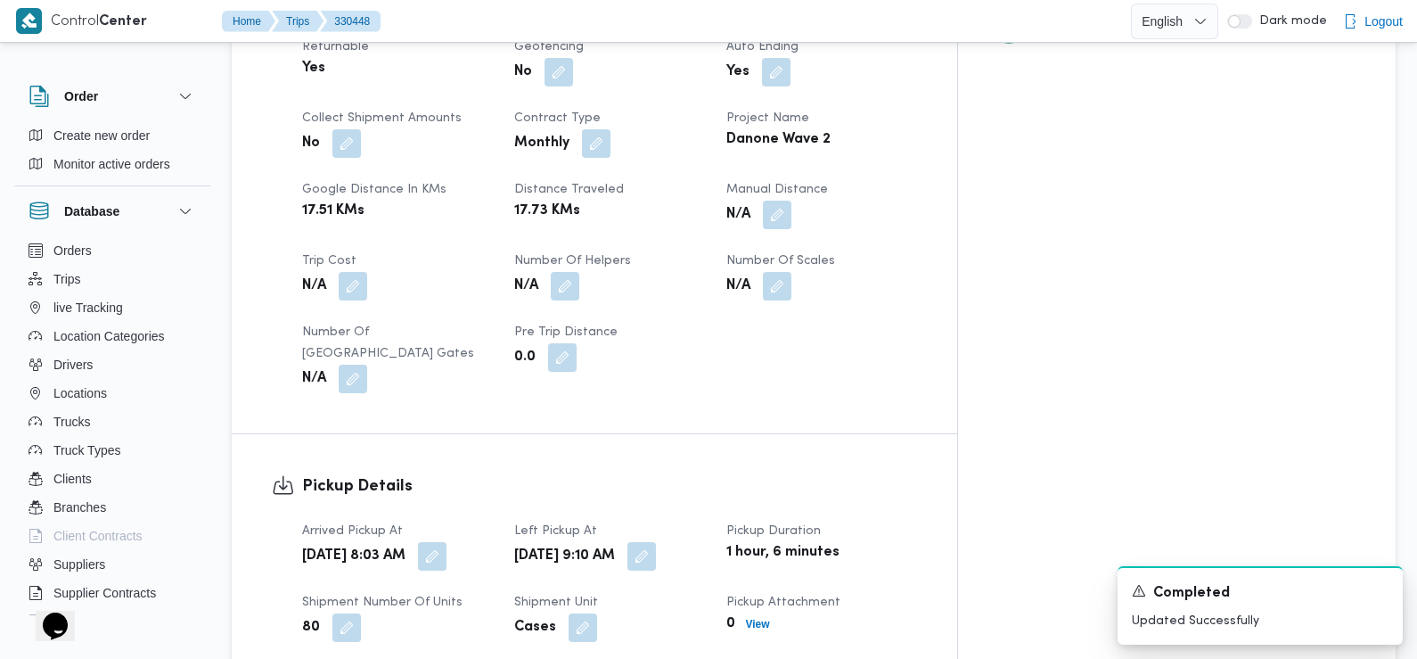
scroll to position [820, 0]
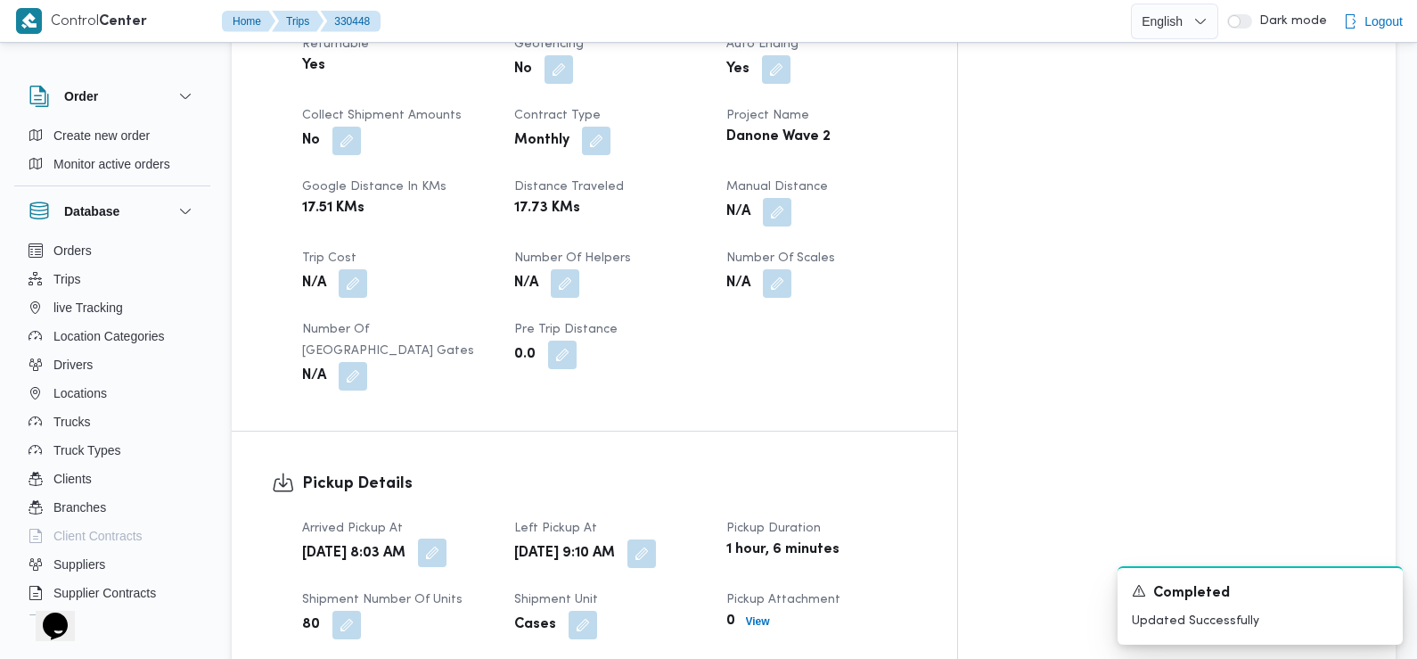
click at [447, 538] on button "button" at bounding box center [432, 552] width 29 height 29
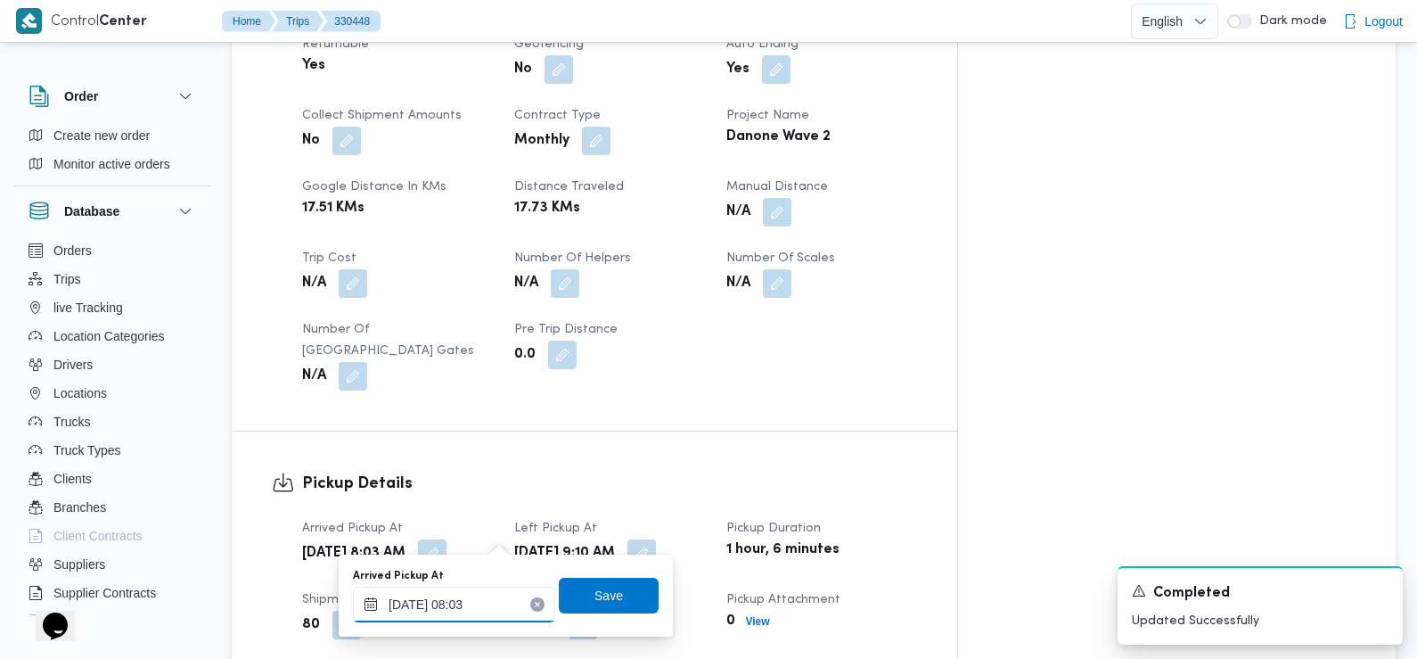
click at [494, 601] on input "[DATE] 08:03" at bounding box center [454, 604] width 202 height 36
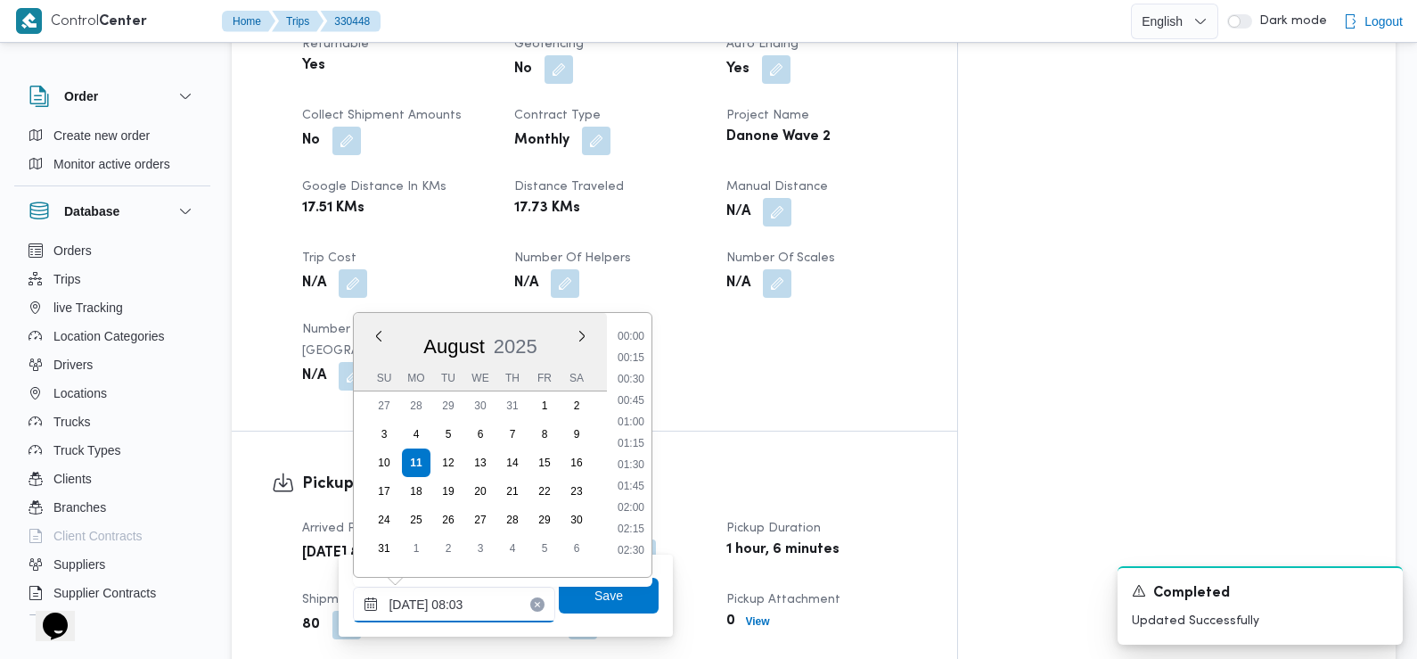
scroll to position [562, 0]
click at [633, 417] on li "07:30" at bounding box center [631, 416] width 41 height 18
type input "[DATE] 07:30"
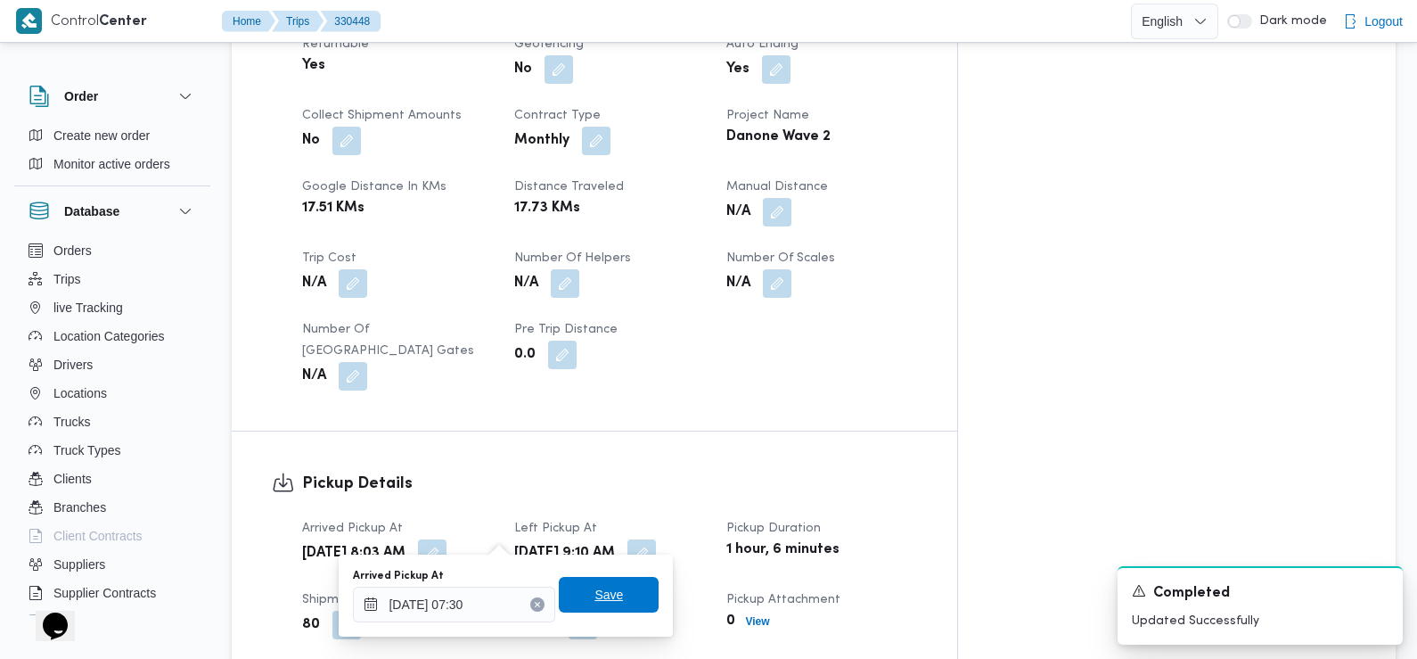
click at [600, 601] on span "Save" at bounding box center [609, 594] width 29 height 21
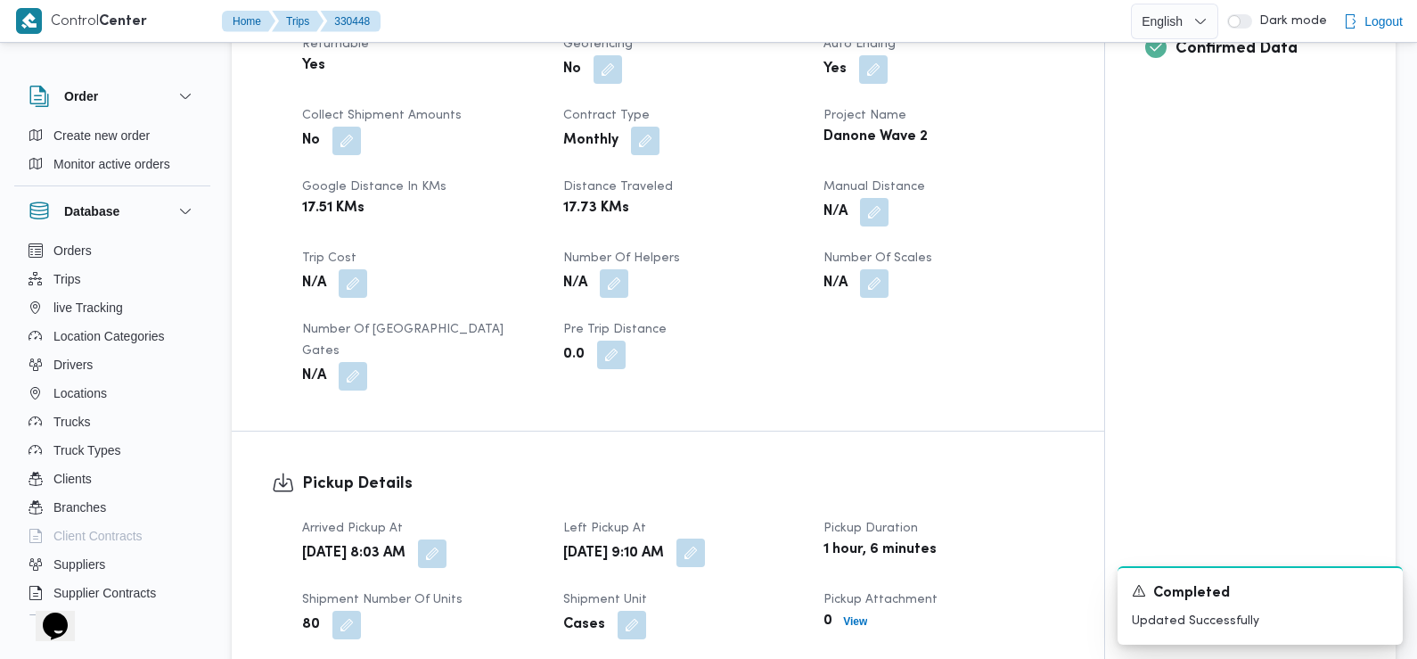
click at [705, 538] on button "button" at bounding box center [691, 552] width 29 height 29
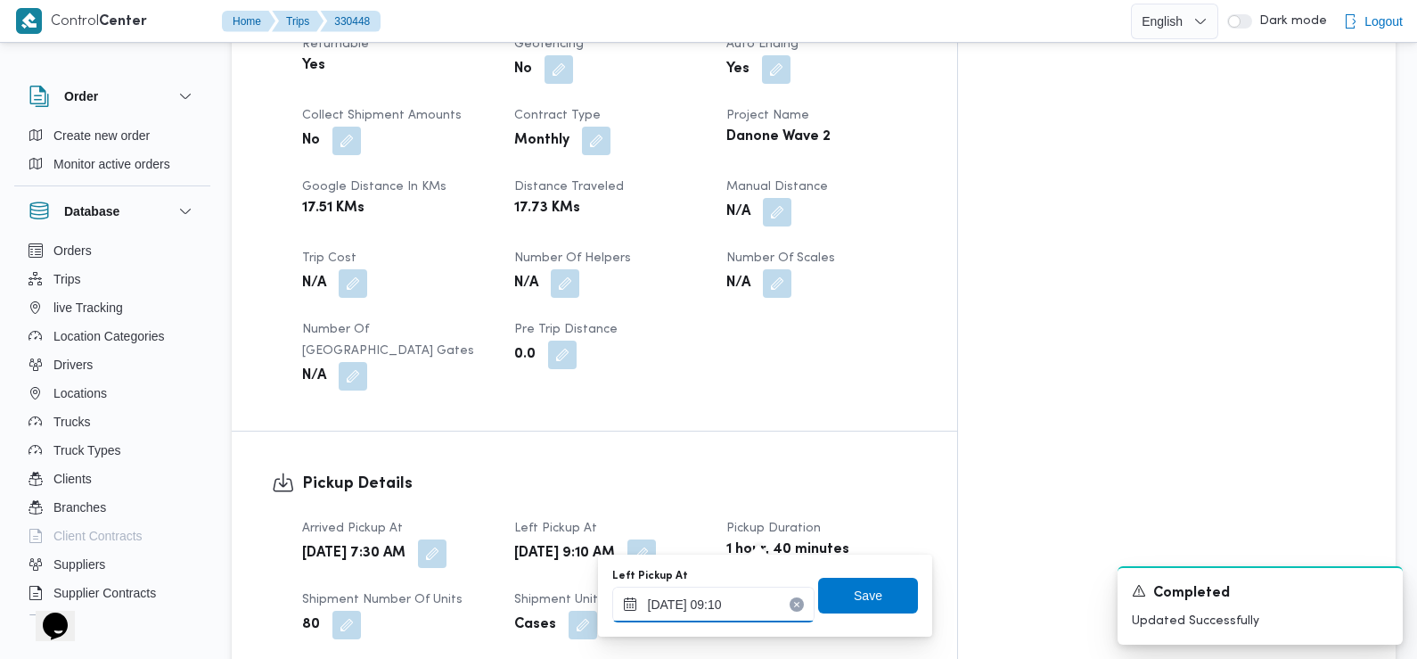
click at [745, 608] on input "[DATE] 09:10" at bounding box center [713, 604] width 202 height 36
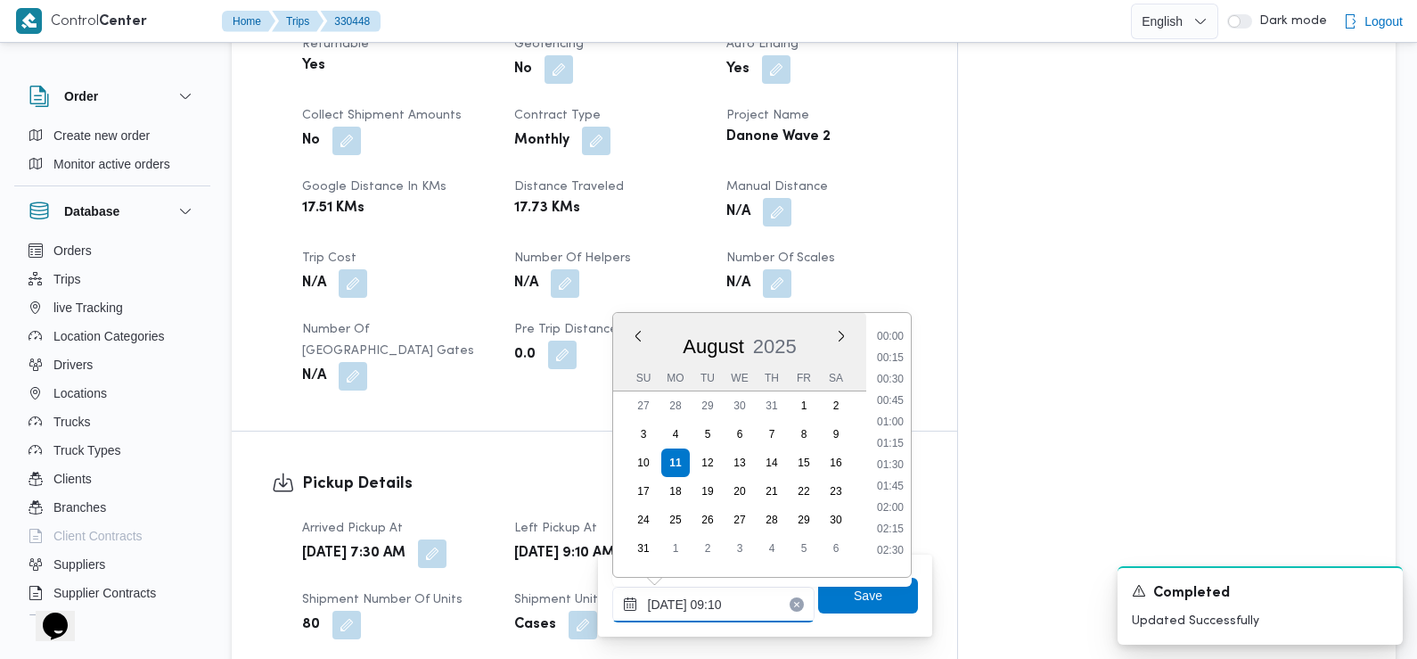
scroll to position [647, 0]
click at [900, 412] on li "08:30" at bounding box center [890, 416] width 41 height 18
type input "[DATE] 08:30"
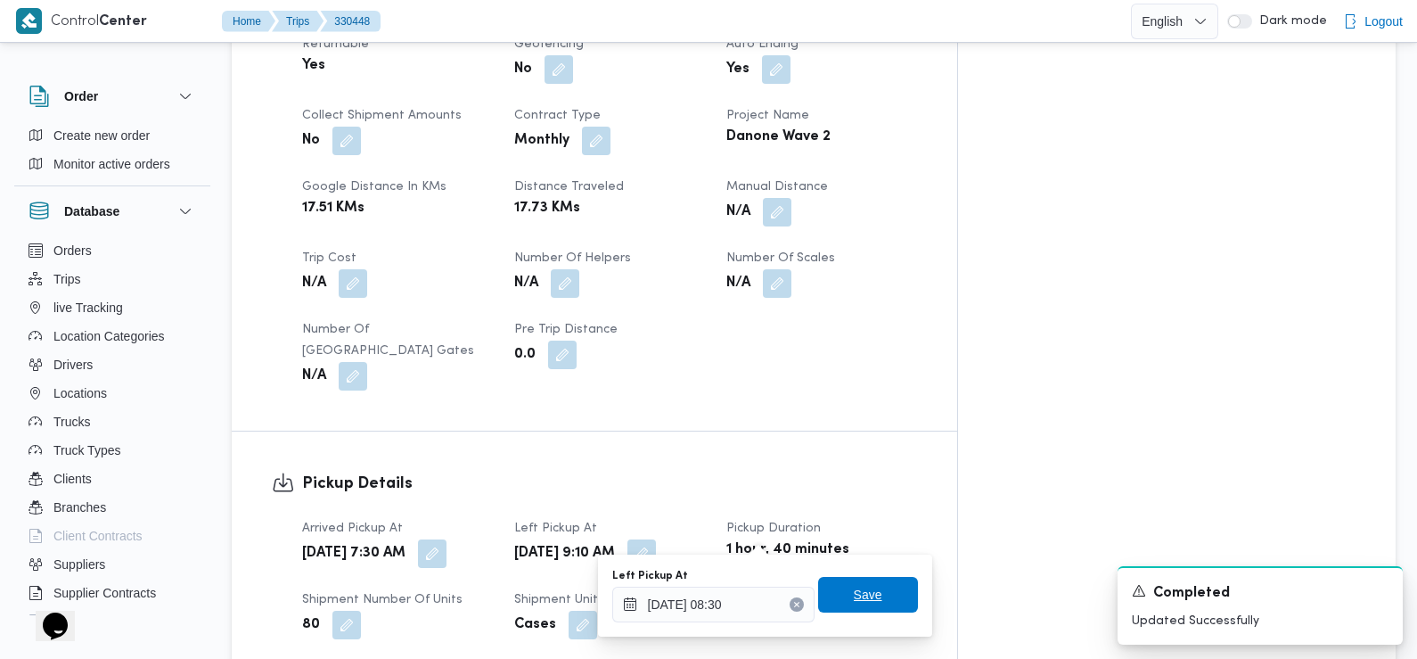
click at [867, 595] on span "Save" at bounding box center [868, 595] width 100 height 36
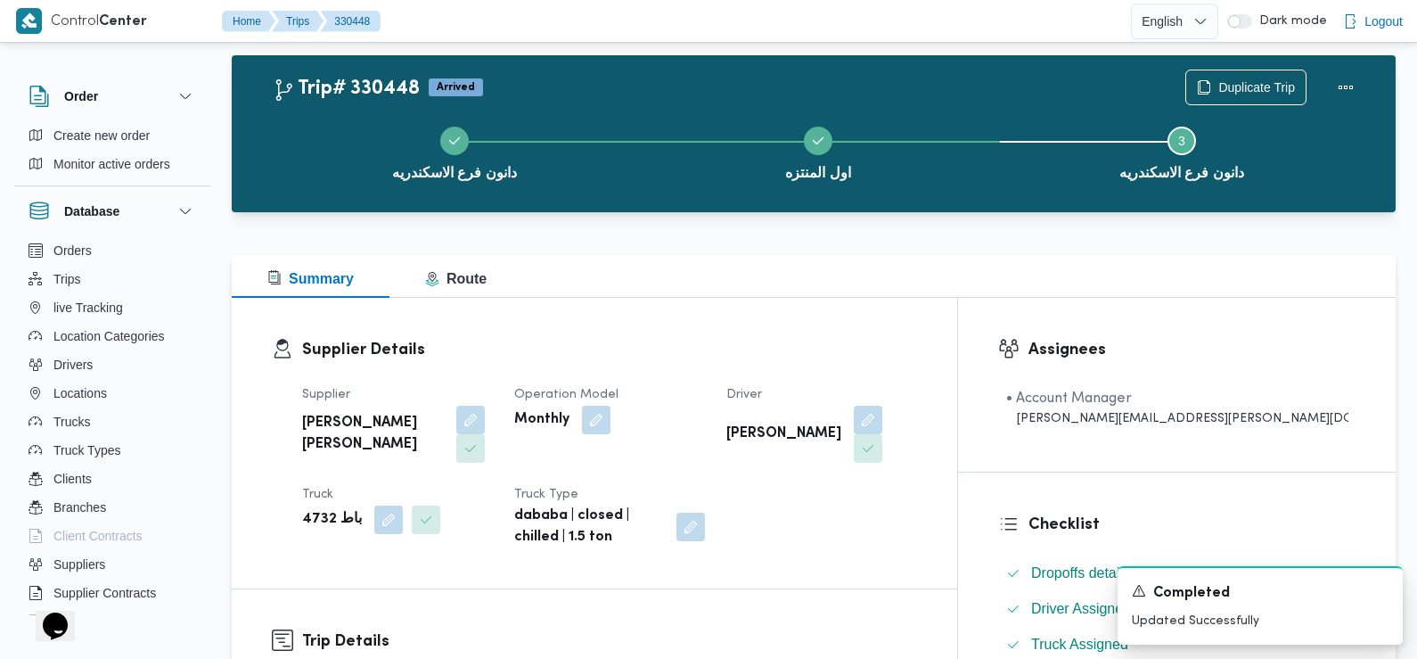
scroll to position [0, 0]
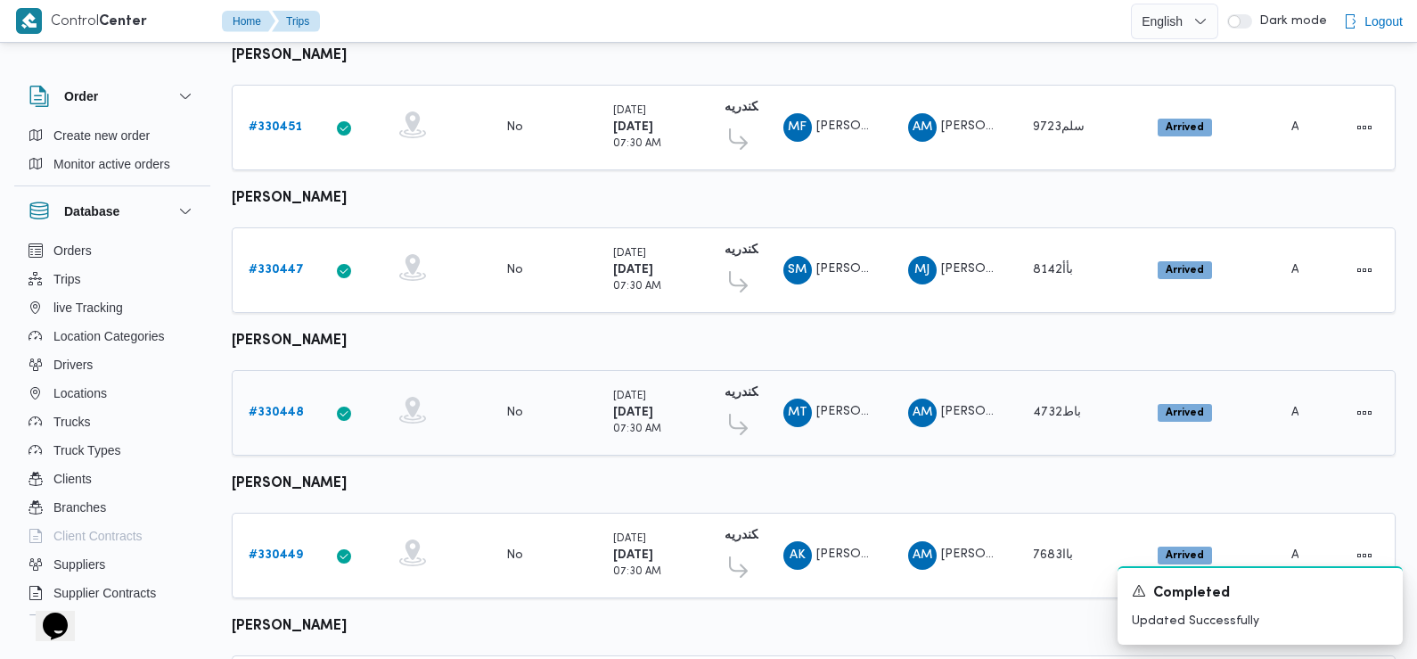
scroll to position [1542, 0]
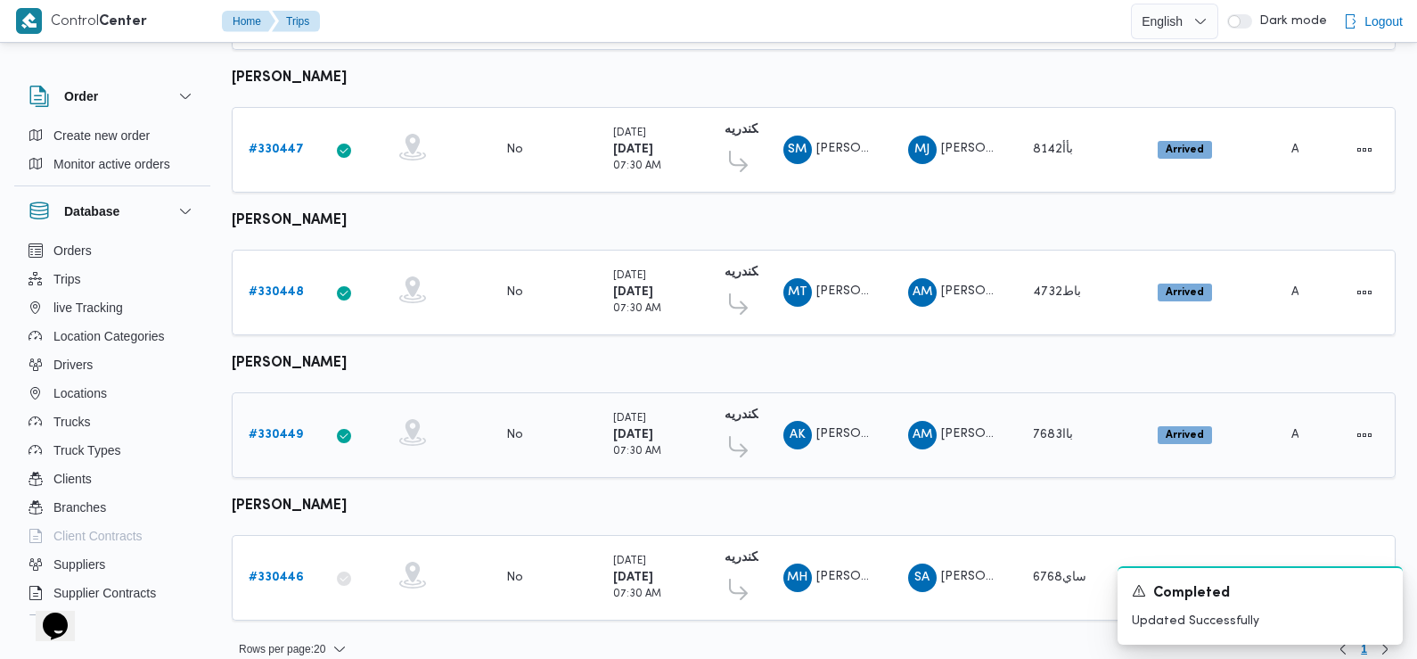
click at [274, 429] on b "# 330449" at bounding box center [276, 435] width 54 height 12
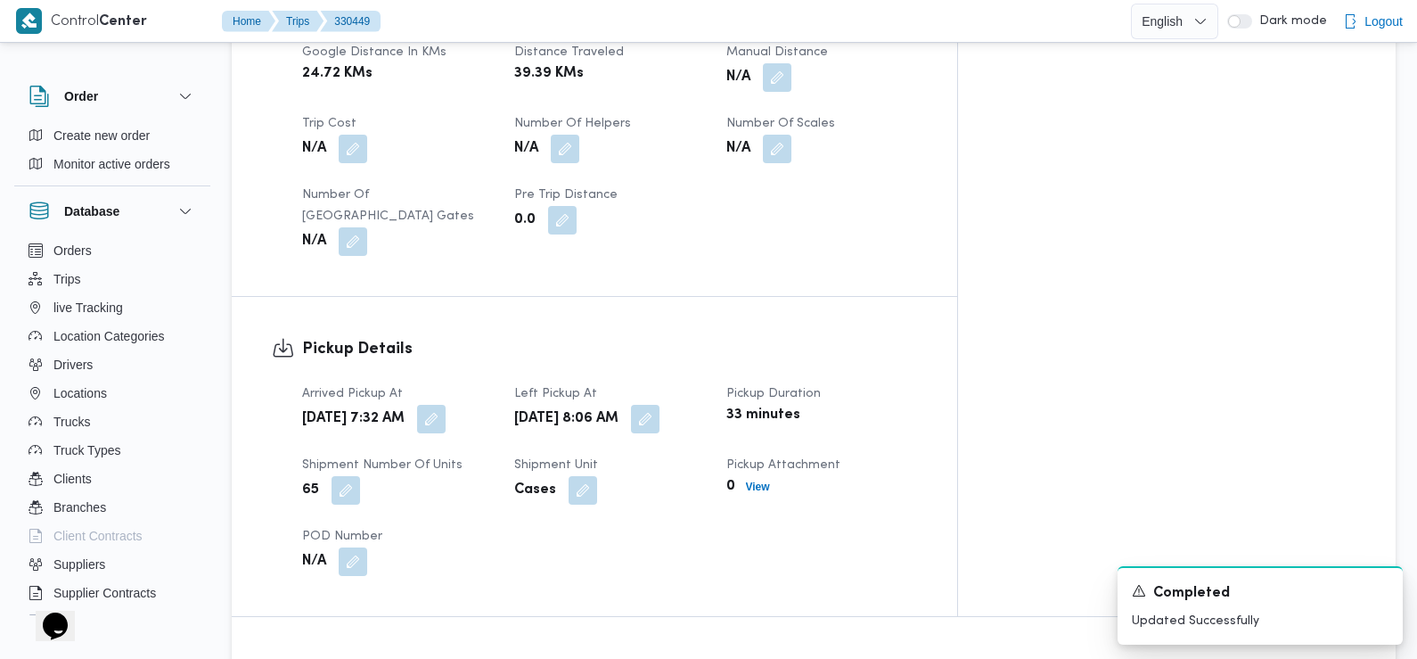
scroll to position [956, 0]
click at [660, 402] on button "button" at bounding box center [645, 416] width 29 height 29
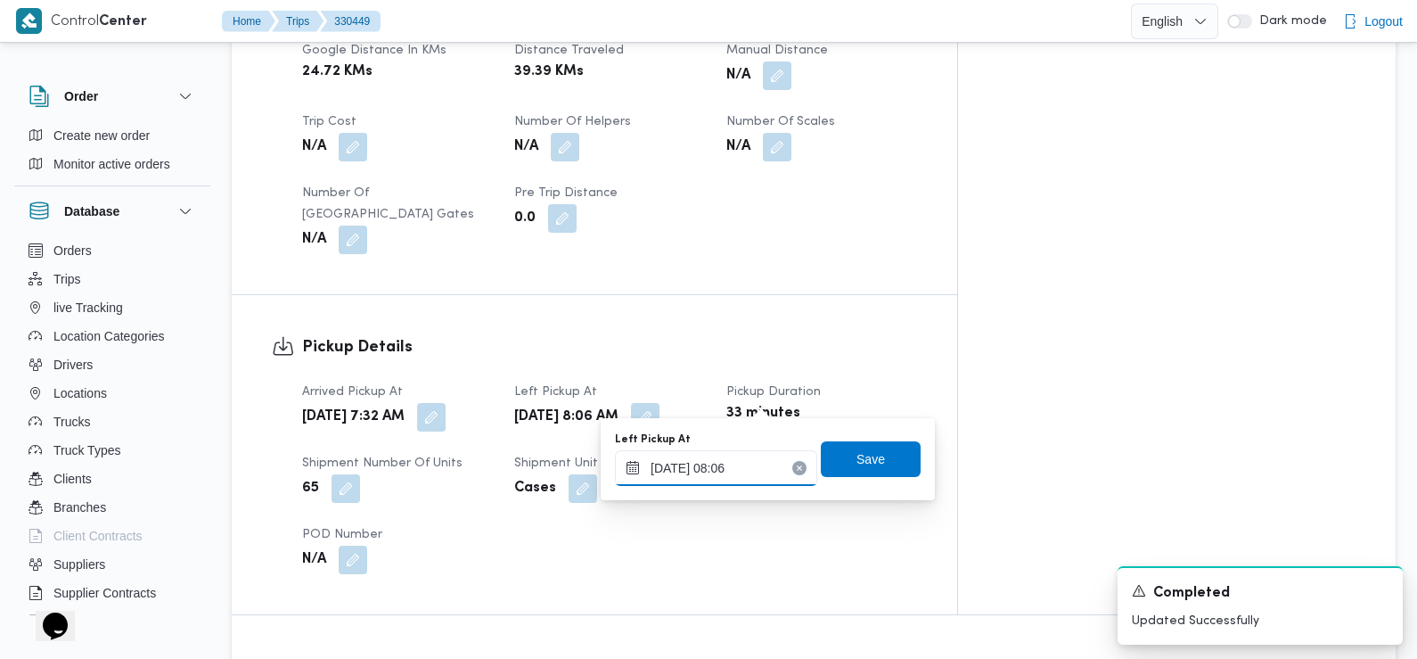
click at [750, 478] on input "[DATE] 08:06" at bounding box center [716, 468] width 202 height 36
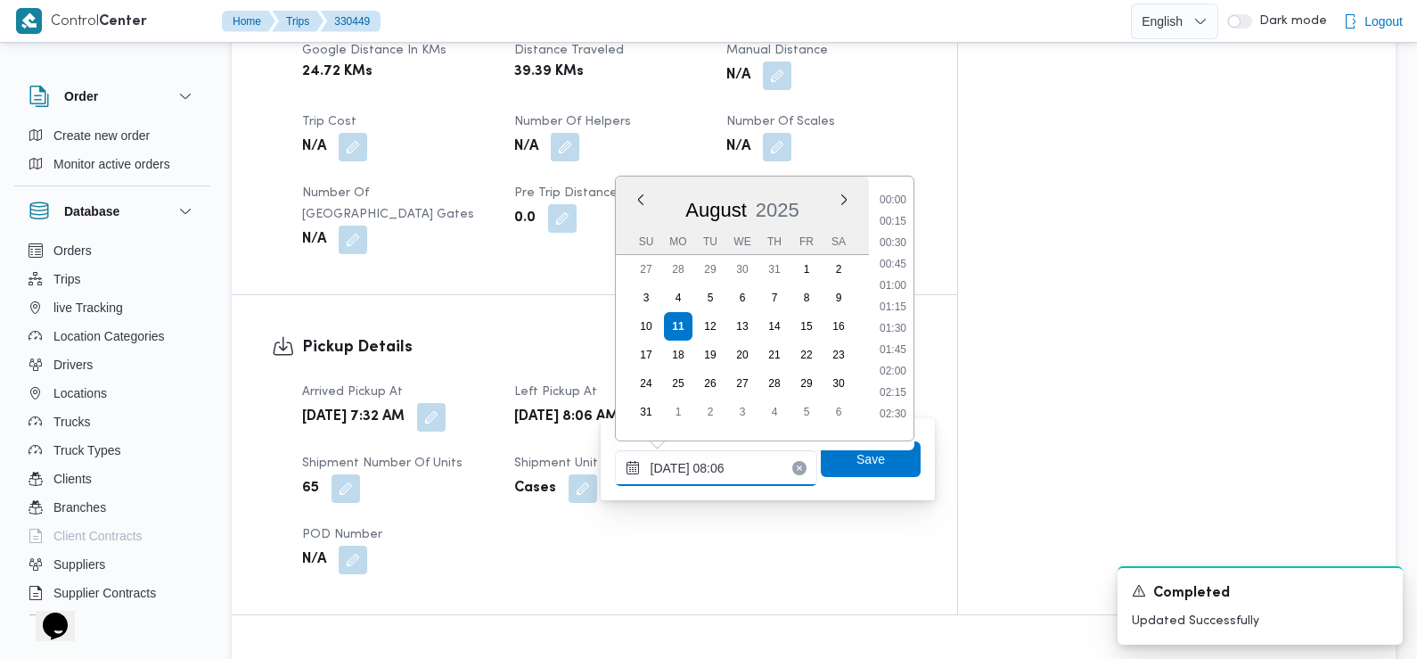
scroll to position [562, 0]
click at [899, 367] on li "08:30" at bounding box center [893, 366] width 41 height 18
type input "[DATE] 08:30"
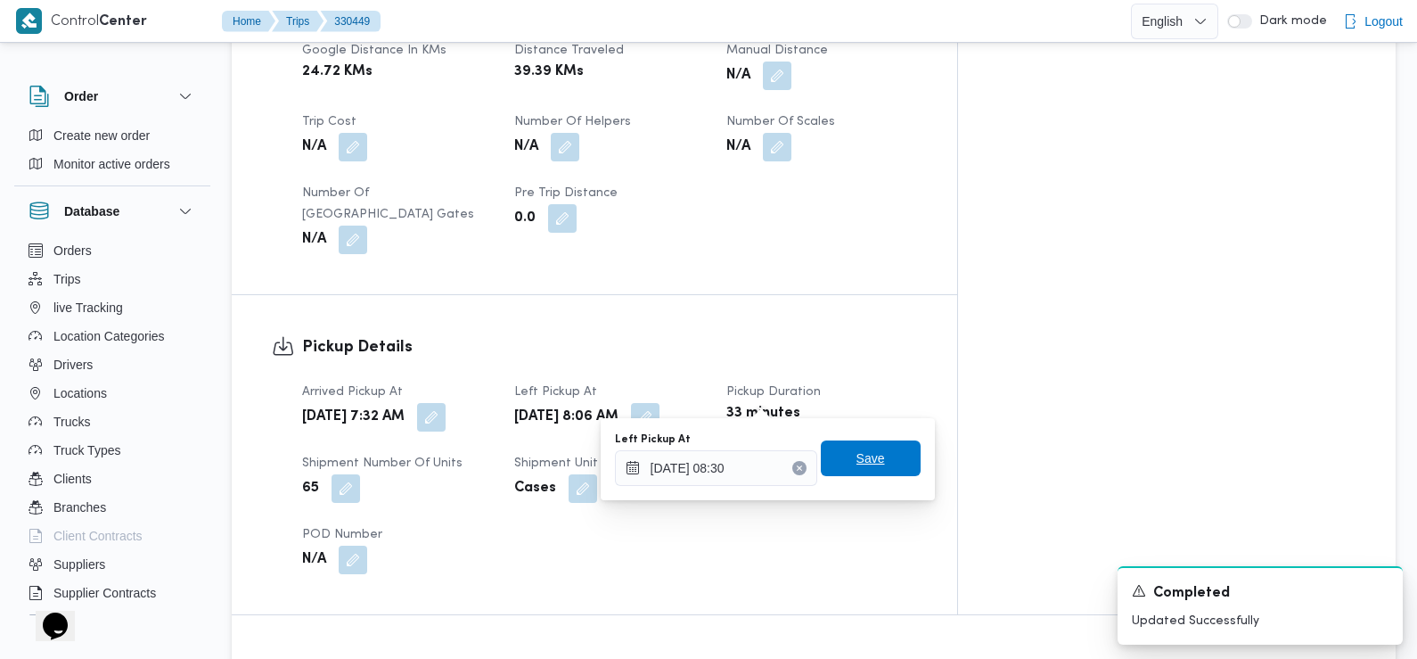
click at [891, 462] on span "Save" at bounding box center [871, 458] width 100 height 36
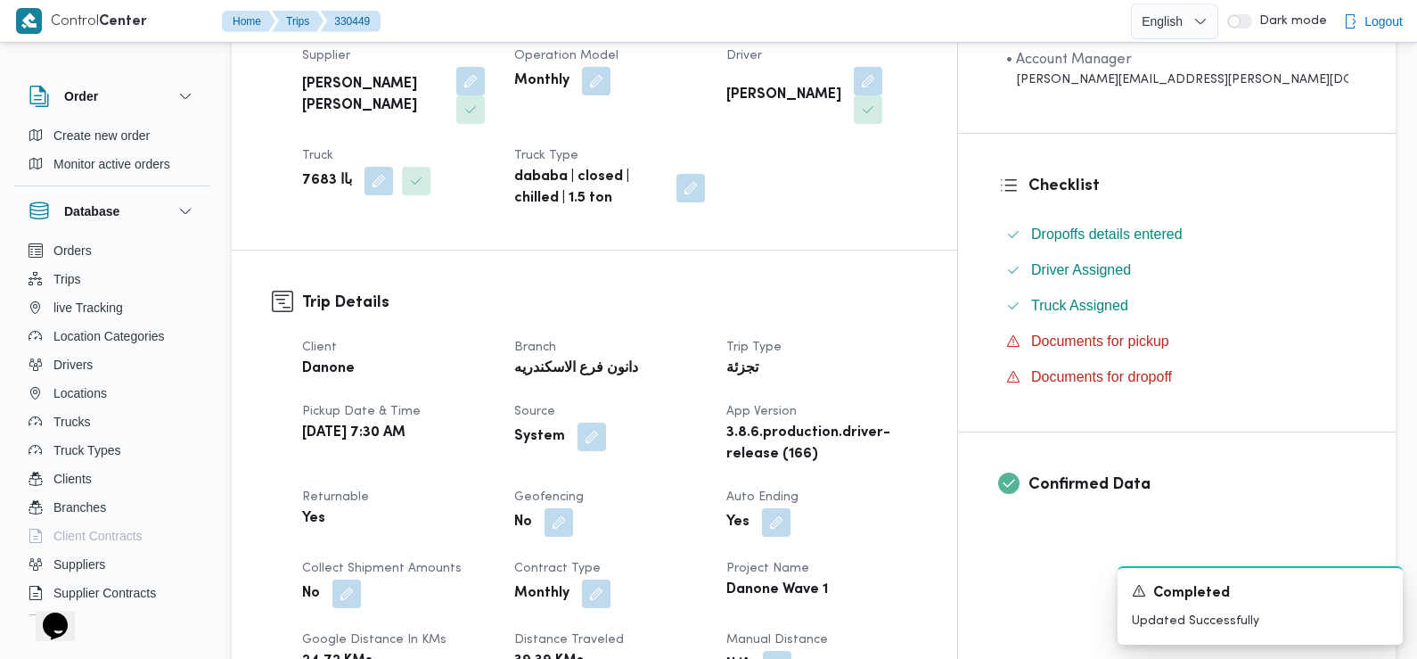
scroll to position [24, 0]
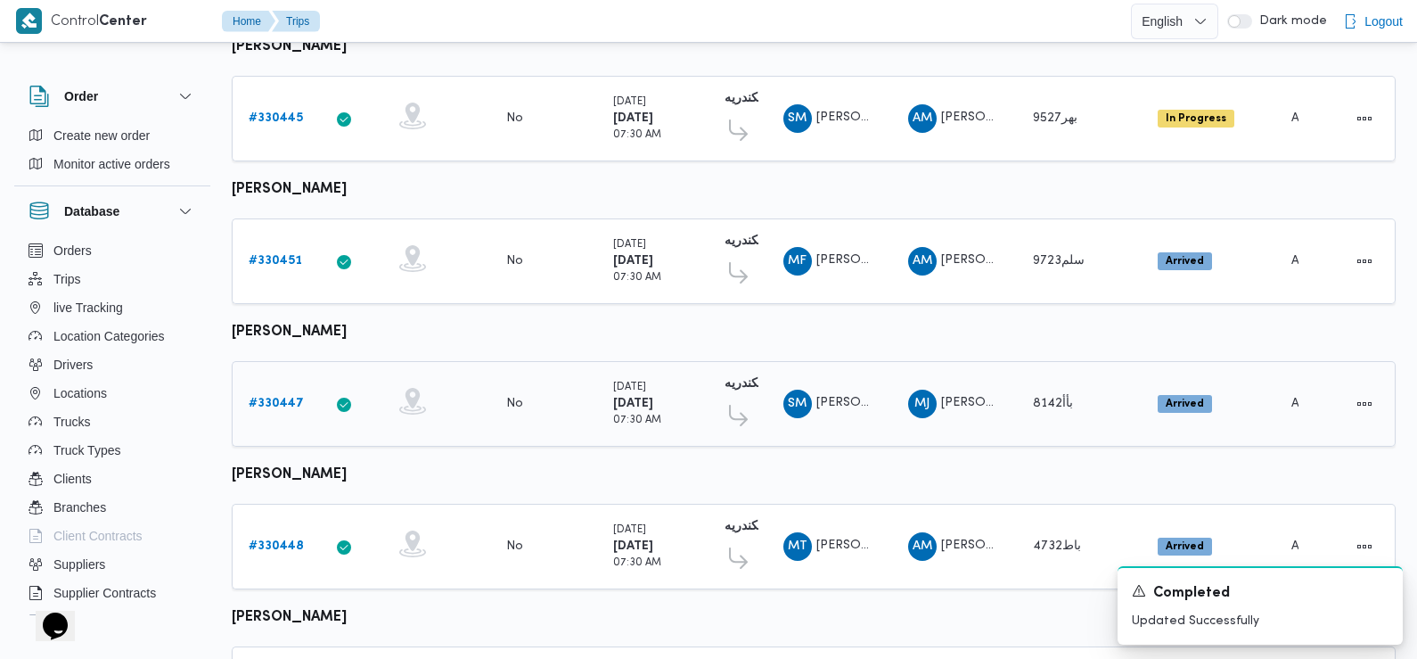
scroll to position [1542, 0]
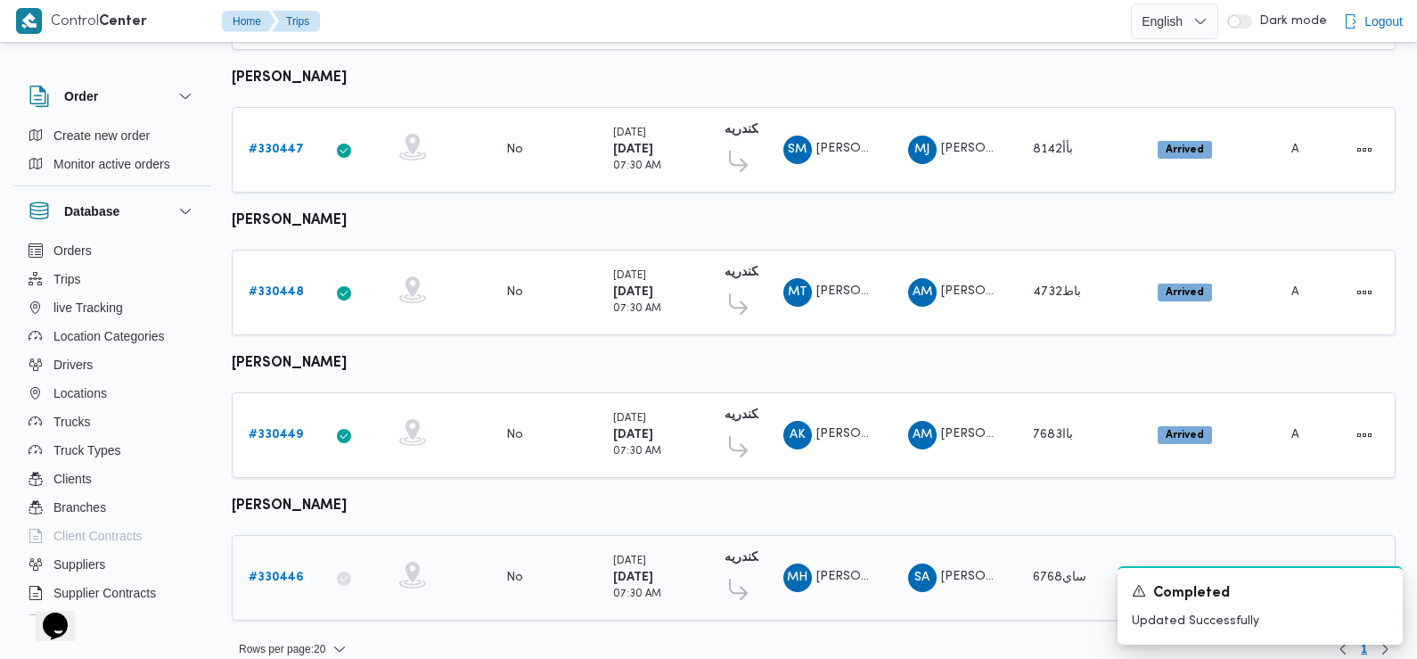
click at [274, 571] on b "# 330446" at bounding box center [276, 577] width 55 height 12
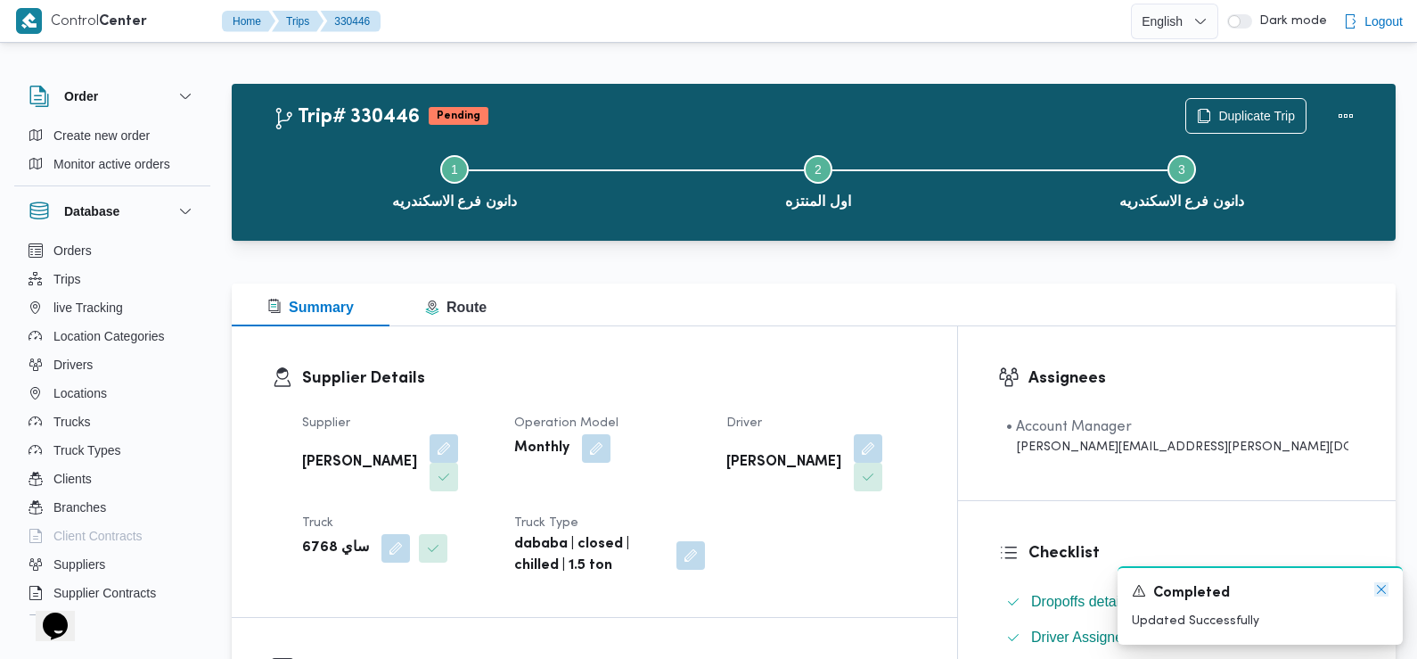
click at [1375, 590] on icon "Dismiss toast" at bounding box center [1381, 589] width 14 height 14
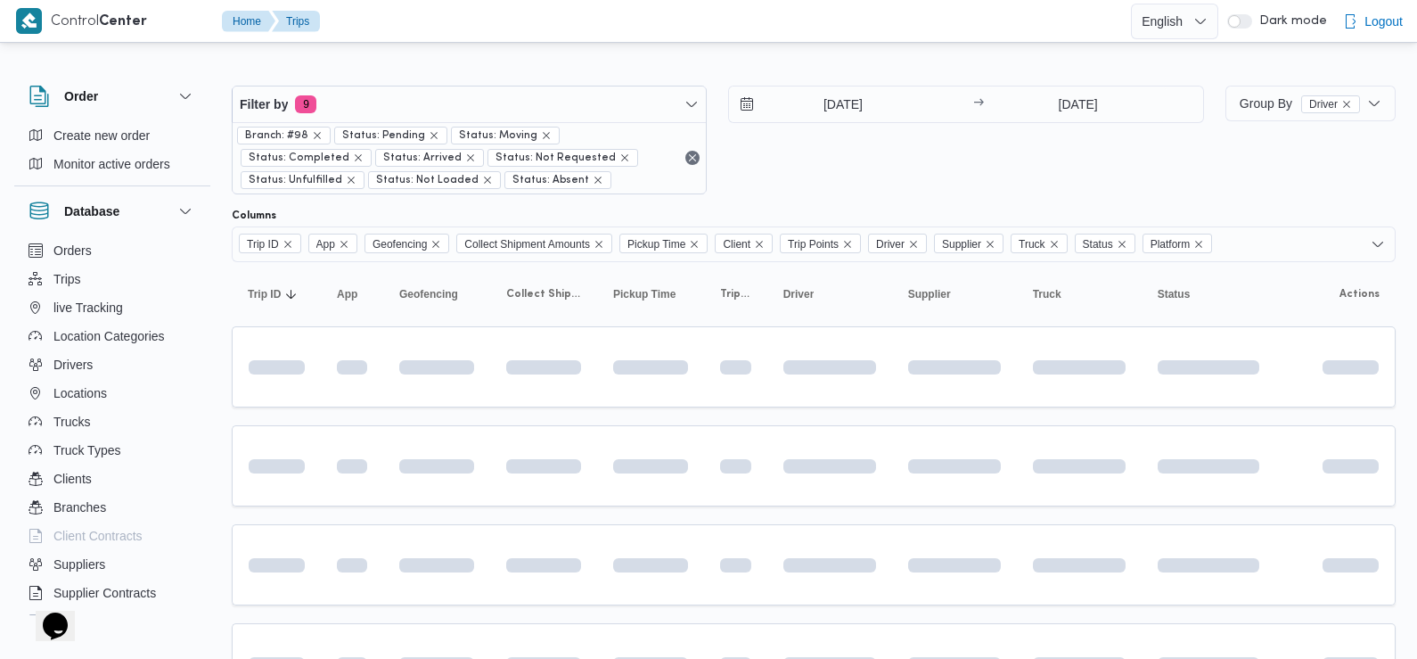
scroll to position [997, 0]
